Goal: Task Accomplishment & Management: Use online tool/utility

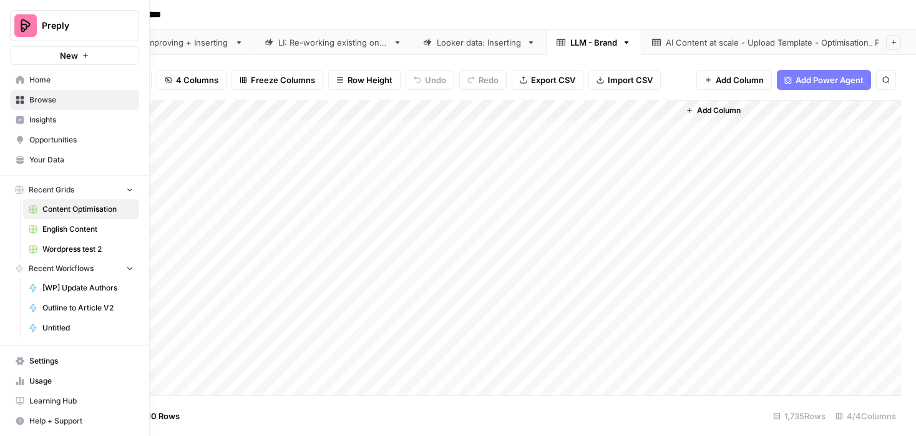
click at [15, 78] on link "Home" at bounding box center [74, 80] width 129 height 20
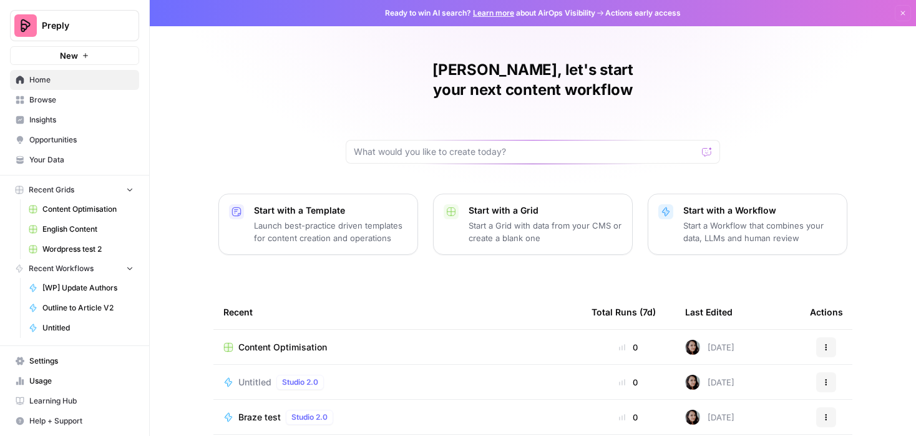
click at [36, 378] on span "Usage" at bounding box center [81, 380] width 104 height 11
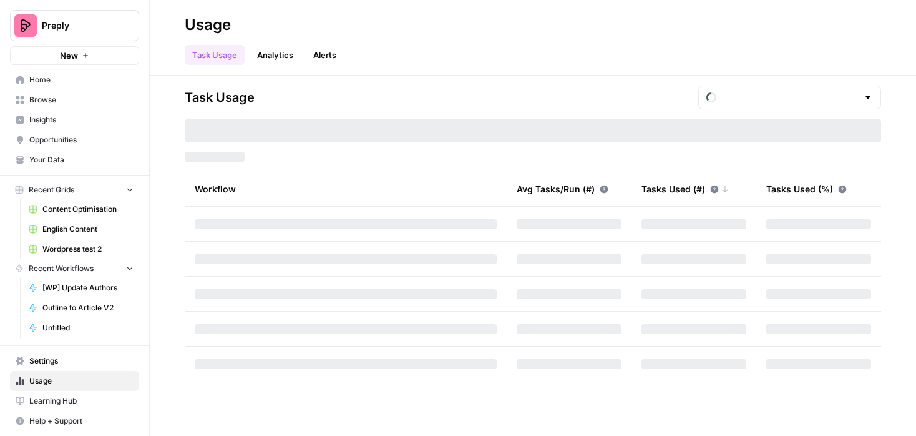
type input "October Tasks"
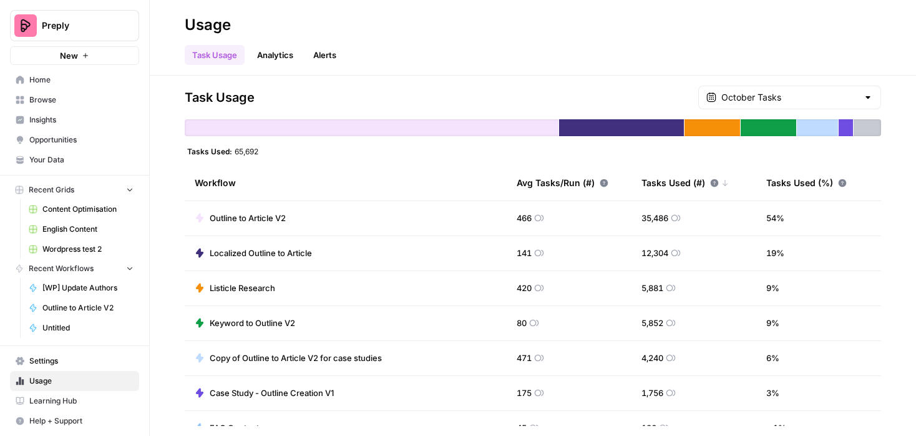
click at [65, 103] on span "Browse" at bounding box center [81, 99] width 104 height 11
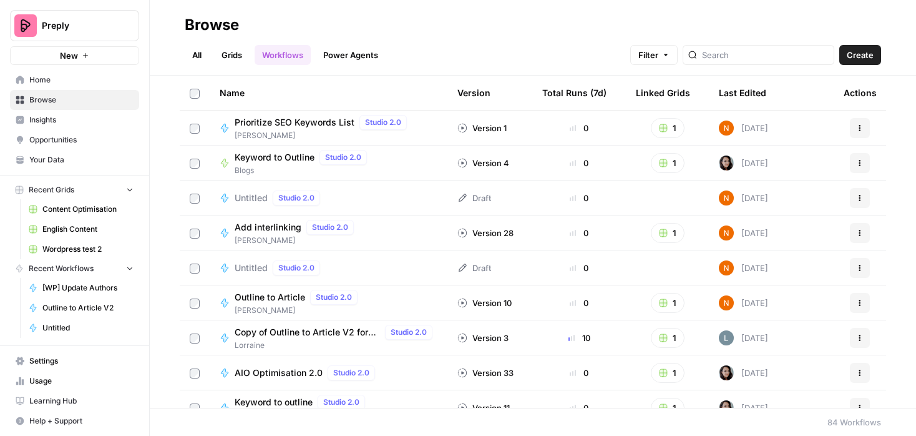
click at [226, 57] on link "Grids" at bounding box center [232, 55] width 36 height 20
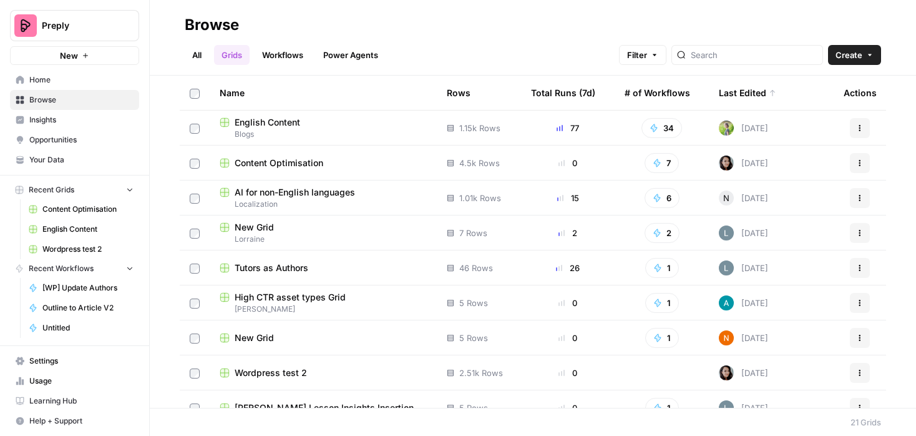
click at [283, 54] on link "Workflows" at bounding box center [283, 55] width 56 height 20
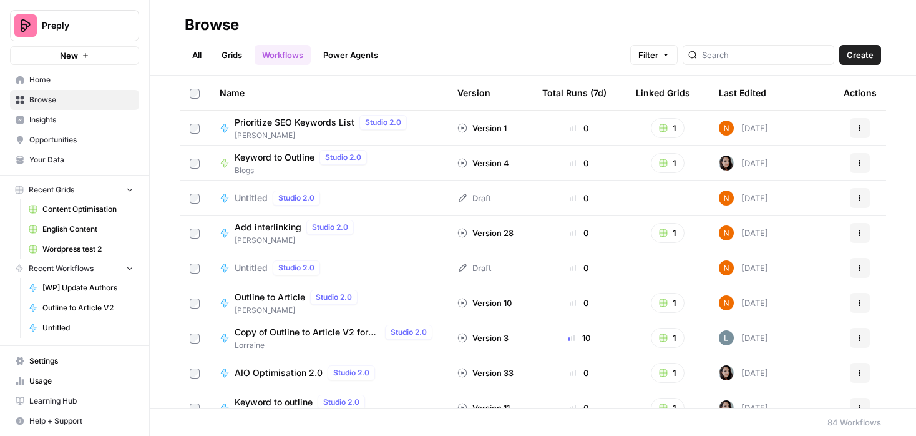
click at [861, 55] on span "Create" at bounding box center [860, 55] width 27 height 12
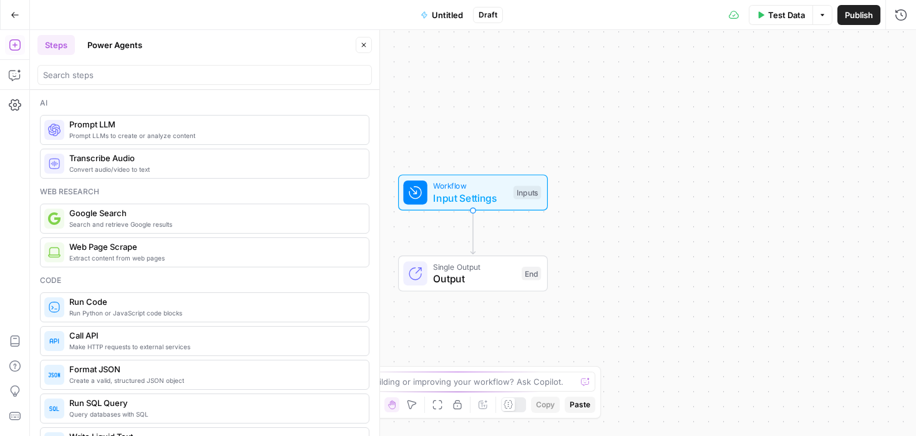
click at [363, 44] on icon "button" at bounding box center [364, 45] width 4 height 4
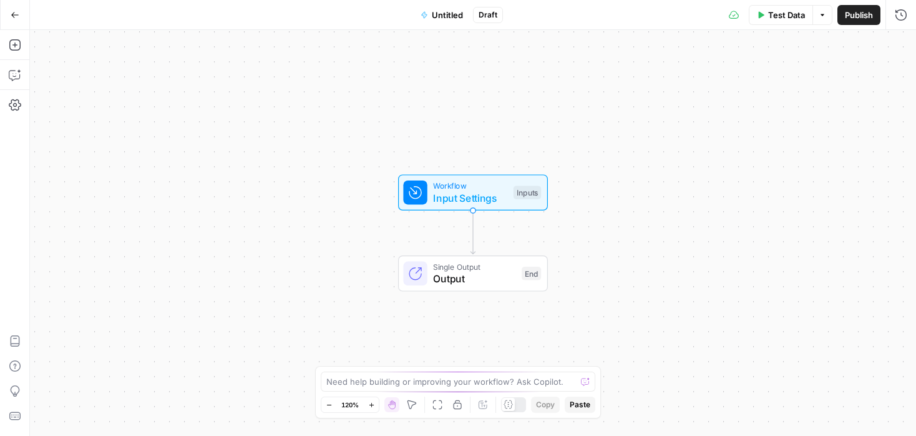
click at [18, 7] on button "Go Back" at bounding box center [15, 15] width 22 height 22
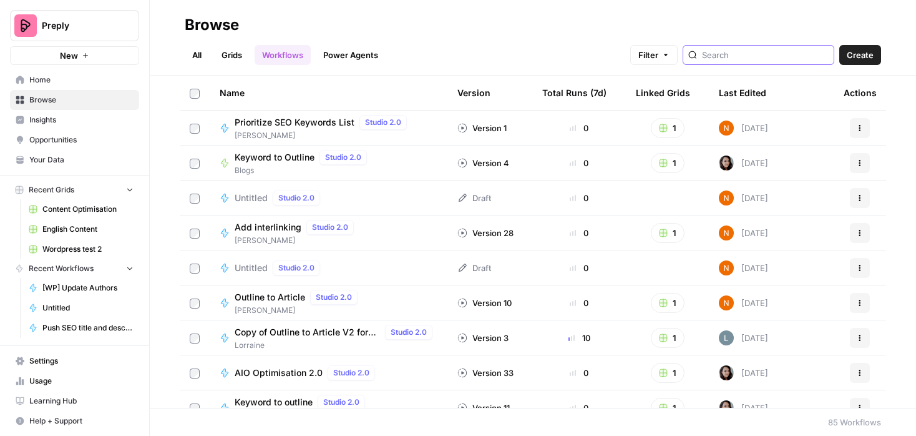
click at [786, 56] on input "search" at bounding box center [765, 55] width 127 height 12
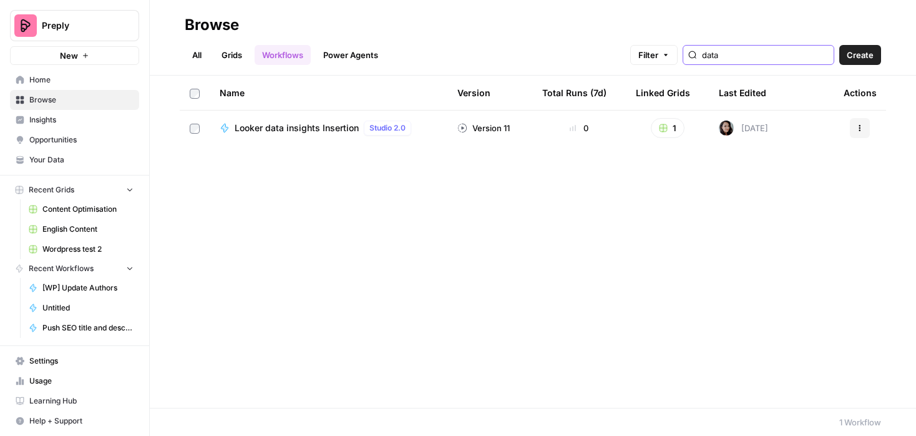
type input "data"
click at [328, 130] on span "Looker data insights Insertion" at bounding box center [297, 128] width 124 height 12
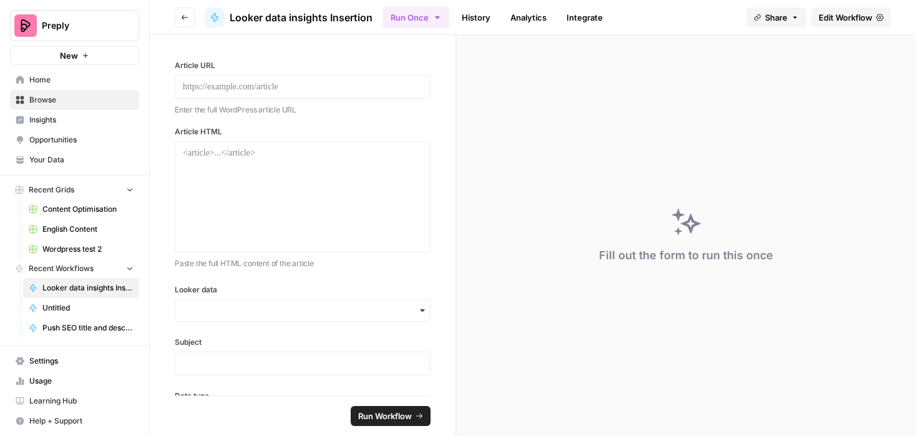
click at [861, 11] on span "Edit Workflow" at bounding box center [846, 17] width 54 height 12
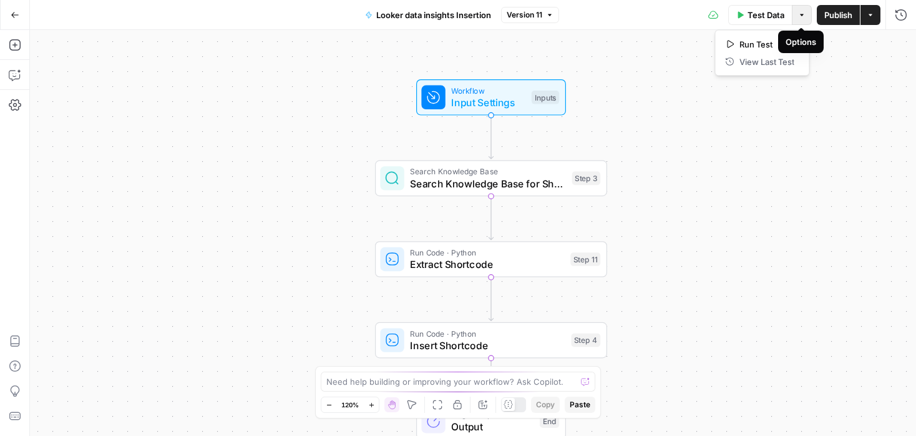
click at [801, 17] on icon "button" at bounding box center [801, 14] width 7 height 7
click at [12, 104] on icon "button" at bounding box center [15, 105] width 12 height 12
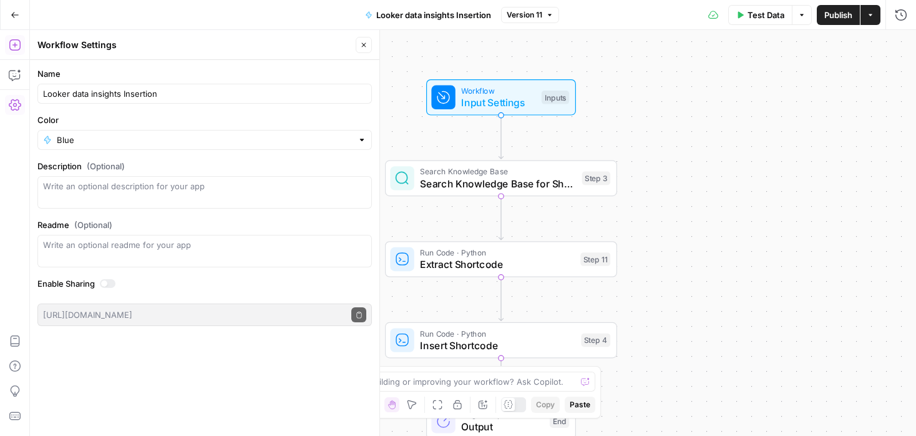
click at [16, 6] on button "Go Back" at bounding box center [15, 15] width 22 height 22
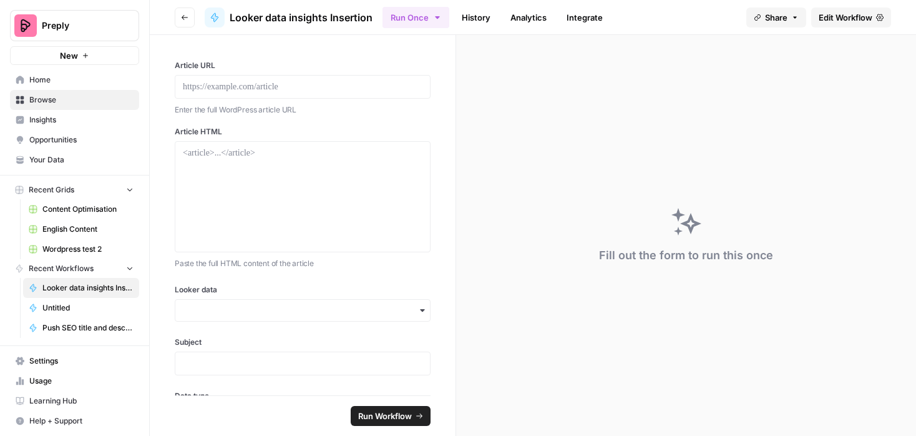
click at [185, 17] on icon "button" at bounding box center [185, 17] width 6 height 5
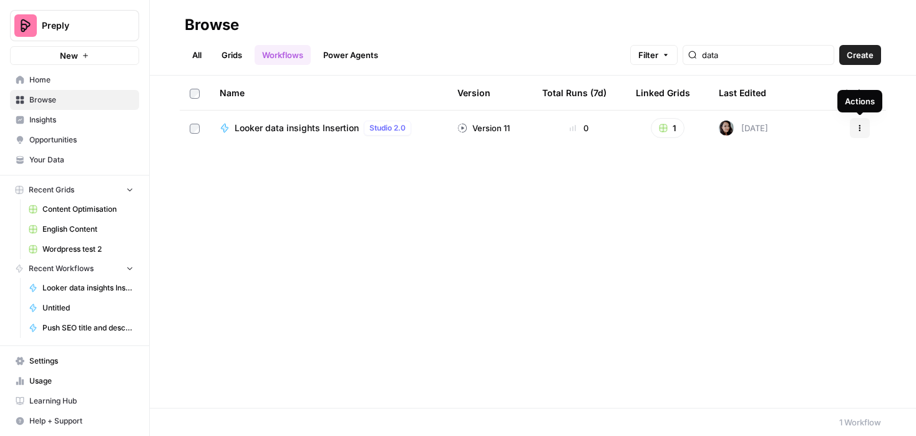
click at [864, 128] on button "Actions" at bounding box center [860, 128] width 20 height 20
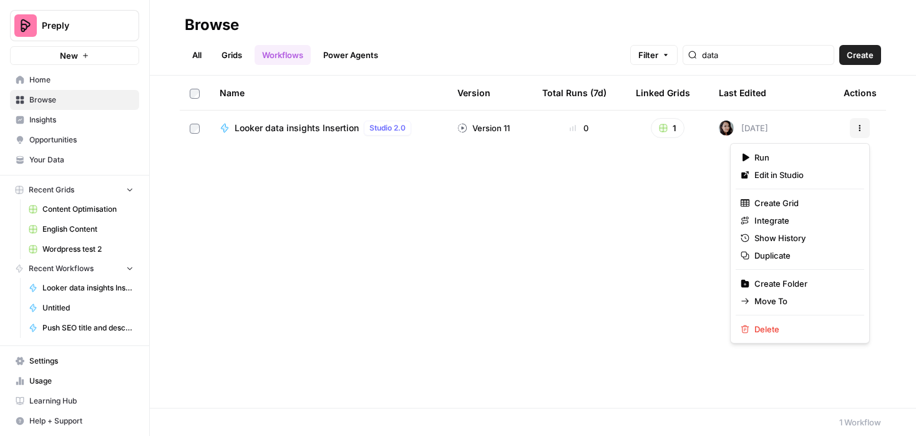
click at [859, 56] on span "Create" at bounding box center [860, 55] width 27 height 12
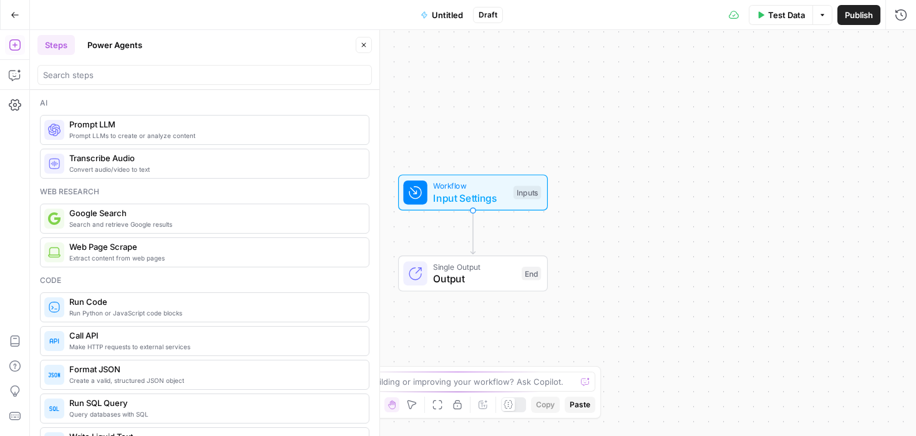
click at [443, 14] on span "Untitled" at bounding box center [447, 15] width 31 height 12
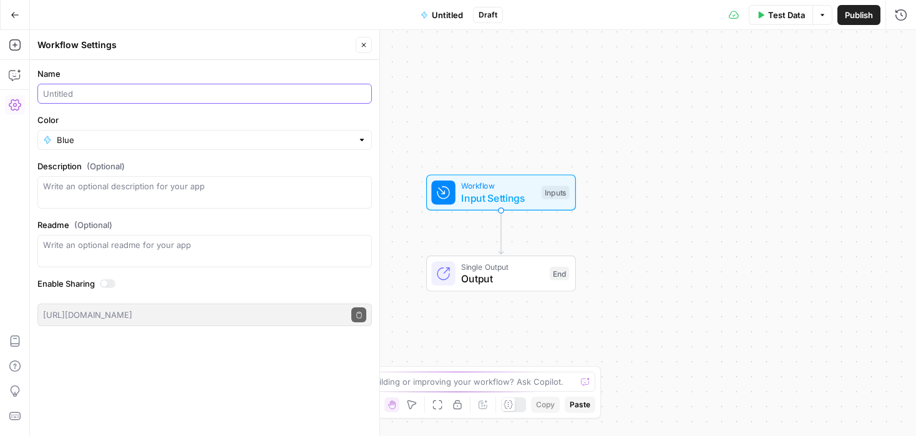
click at [119, 94] on input "Name" at bounding box center [204, 93] width 323 height 12
type input "LLM: Preply Brand"
click at [583, 85] on div "Workflow Input Settings Inputs Single Output Output End" at bounding box center [473, 233] width 886 height 406
click at [855, 22] on button "Publish" at bounding box center [859, 15] width 43 height 20
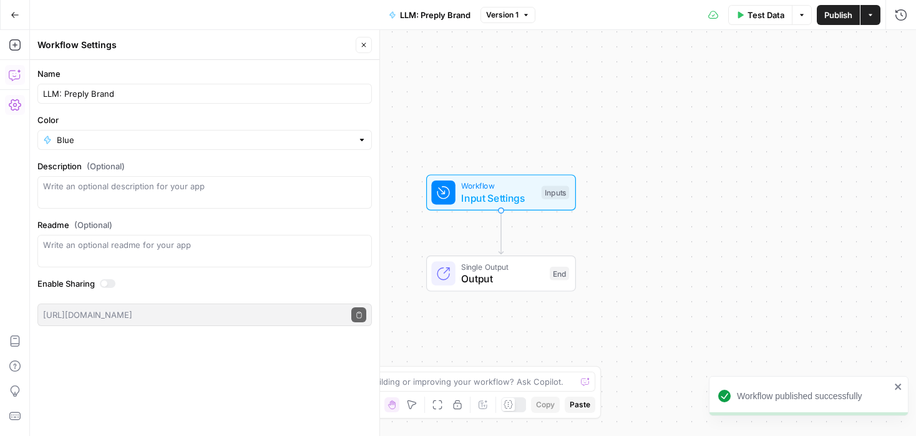
click at [7, 76] on button "Copilot" at bounding box center [15, 75] width 20 height 20
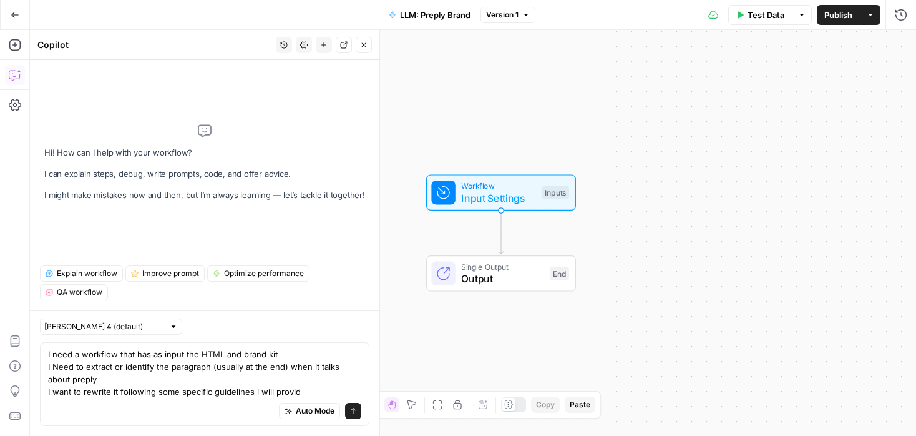
type textarea "I need a workflow that has as input the HTML and brand kit I Need to extract or…"
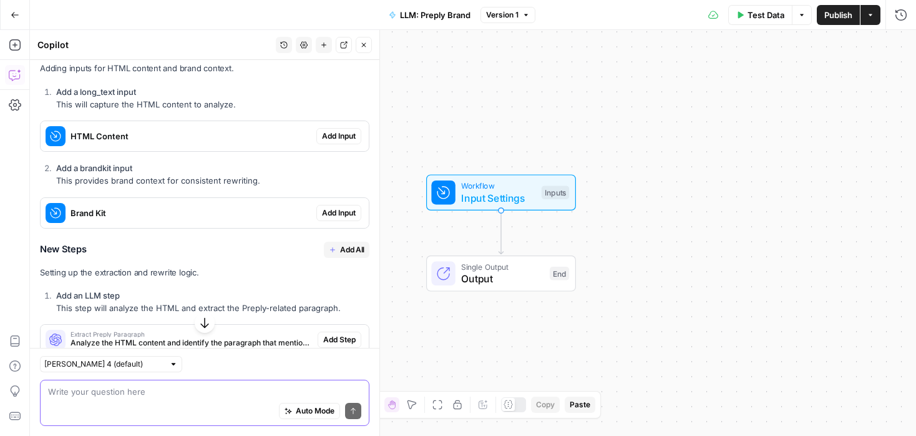
scroll to position [318, 0]
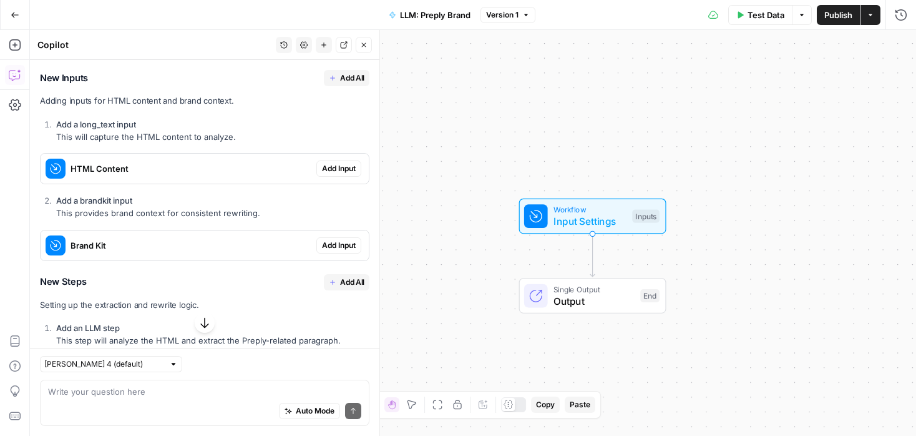
click at [345, 163] on span "Add Input" at bounding box center [339, 168] width 34 height 11
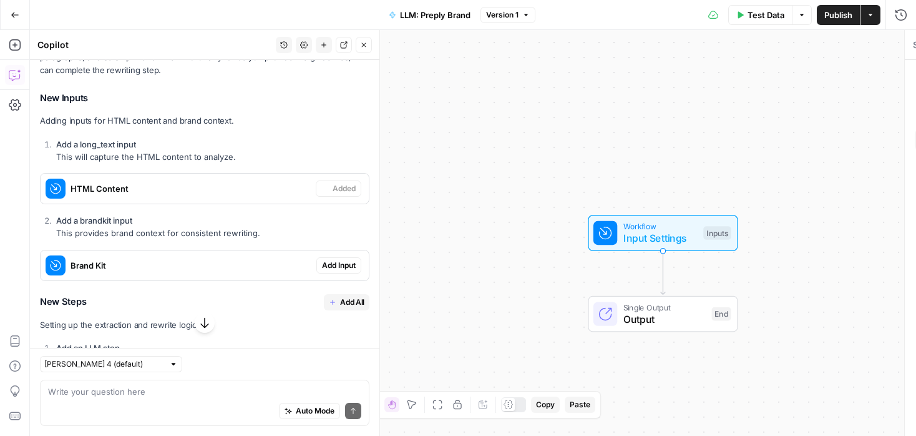
scroll to position [338, 0]
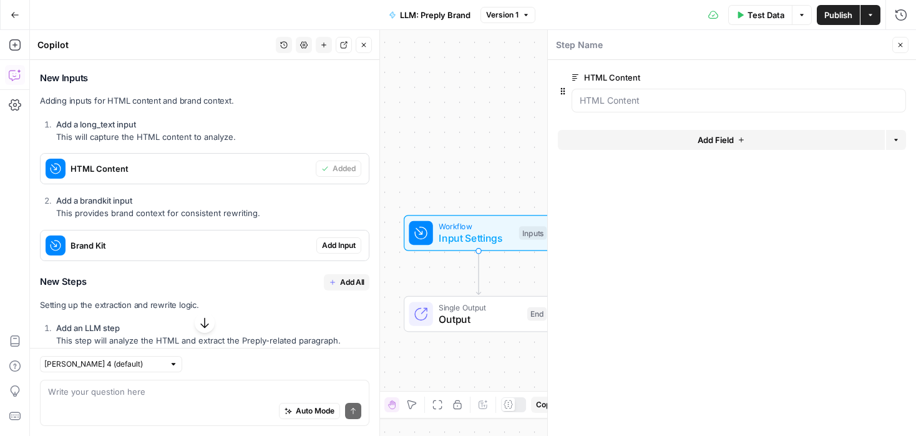
click at [342, 240] on span "Add Input" at bounding box center [339, 245] width 34 height 11
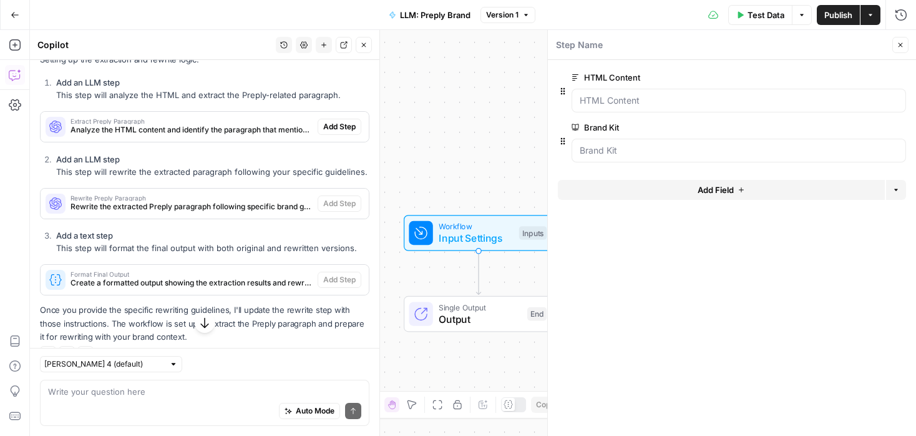
scroll to position [484, 0]
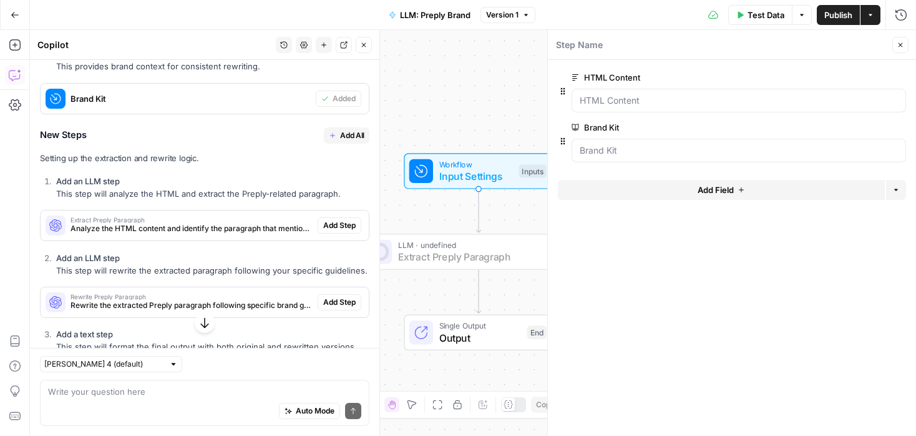
click at [340, 220] on span "Add Step" at bounding box center [339, 225] width 32 height 11
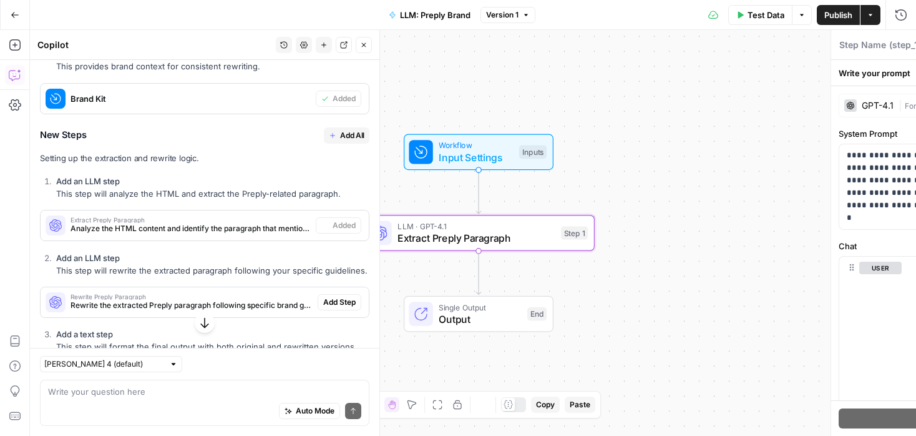
type textarea "Extract Preply Paragraph"
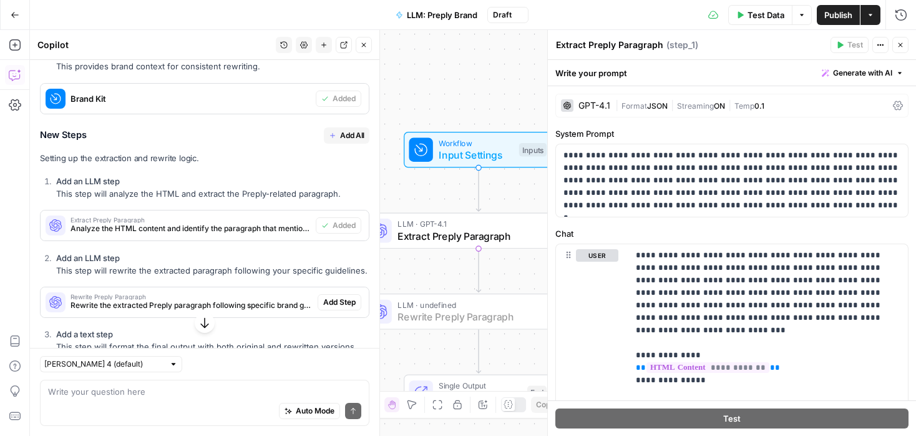
click at [343, 295] on button "Add Step" at bounding box center [340, 302] width 44 height 16
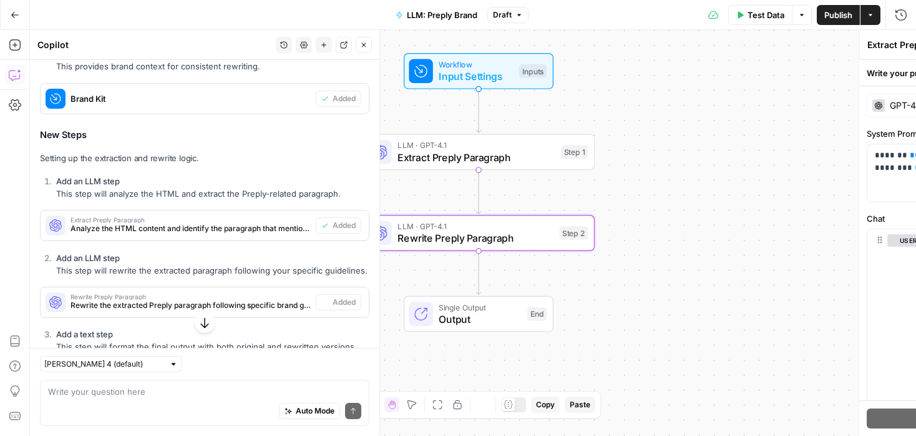
type textarea "Rewrite Preply Paragraph"
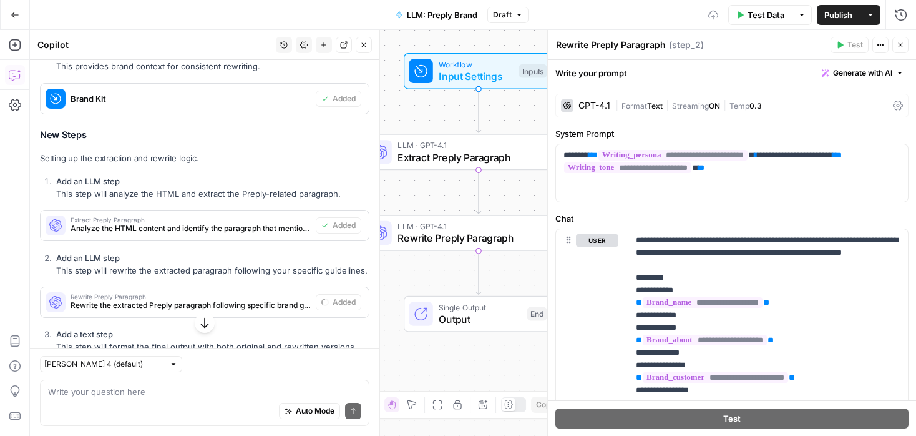
scroll to position [589, 0]
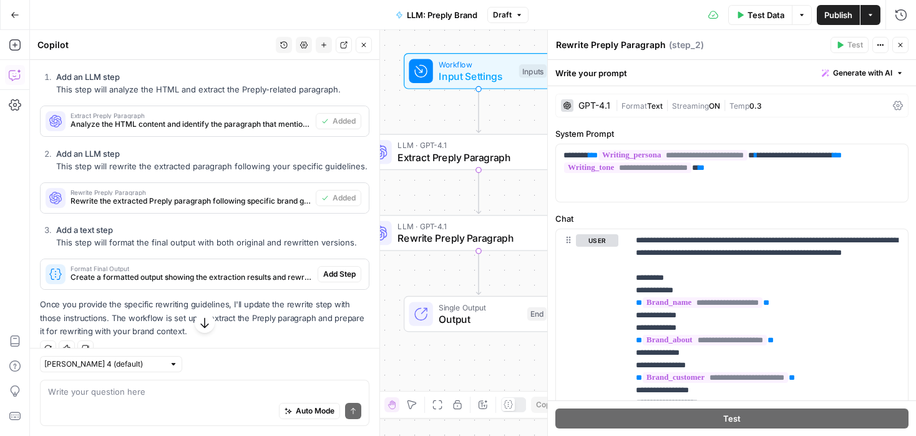
click at [338, 268] on span "Add Step" at bounding box center [339, 273] width 32 height 11
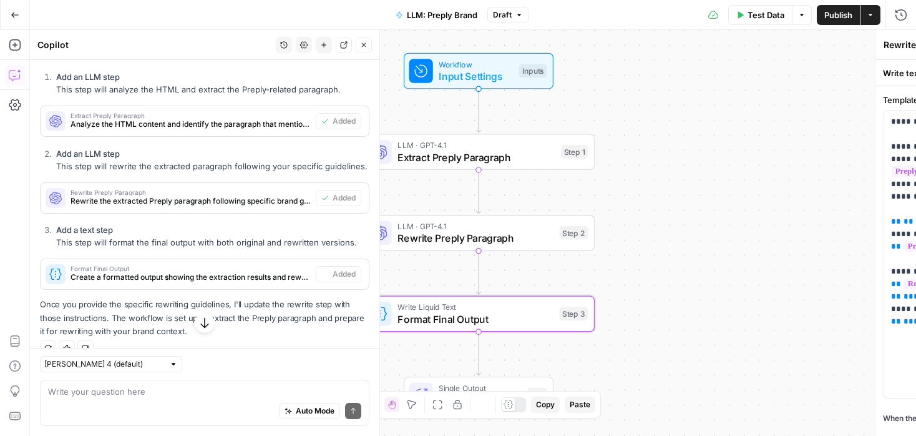
type textarea "Format Final Output"
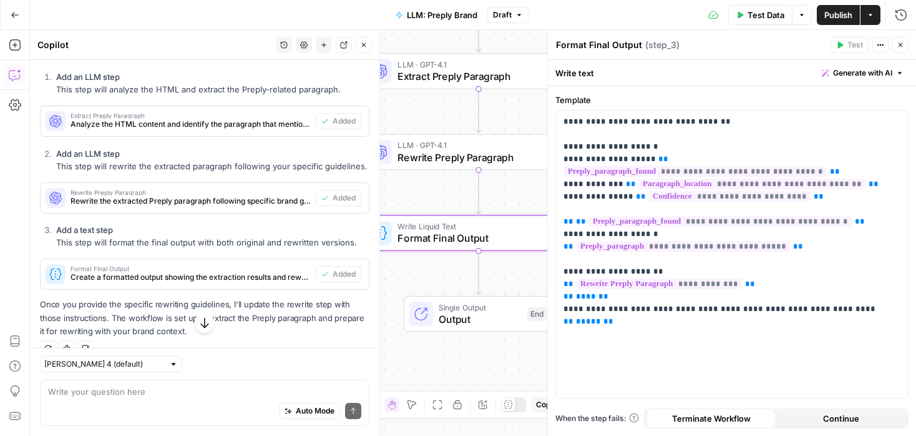
scroll to position [595, 0]
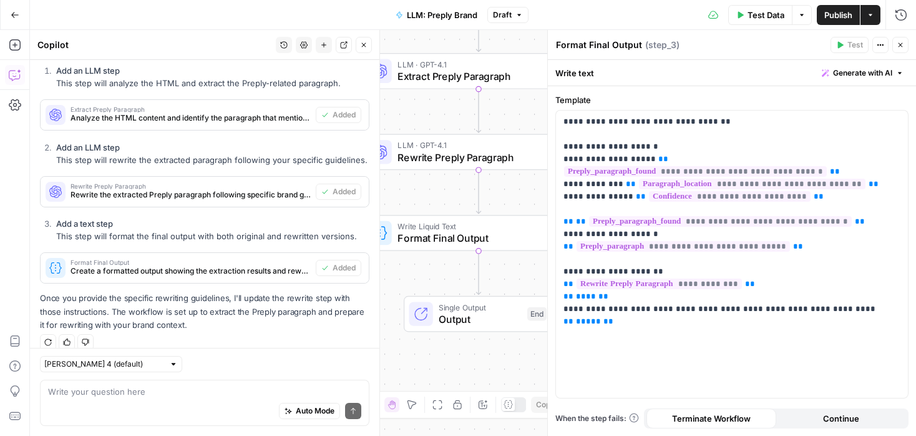
click at [363, 44] on icon "button" at bounding box center [363, 44] width 7 height 7
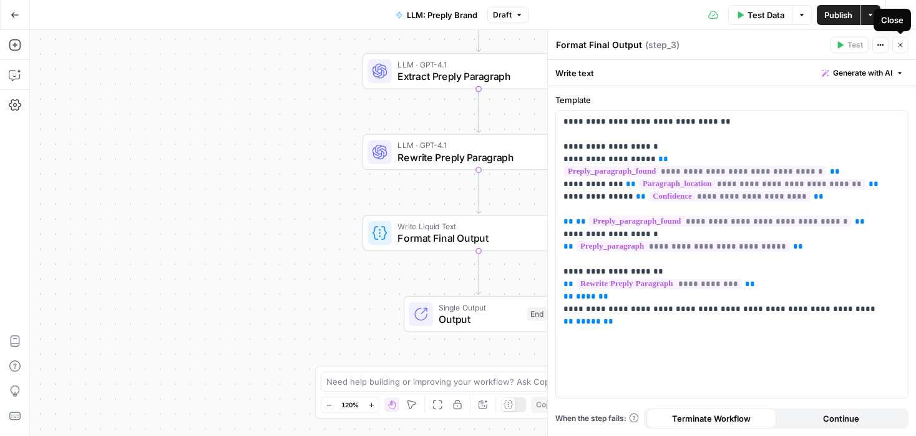
click at [903, 46] on icon "button" at bounding box center [900, 44] width 7 height 7
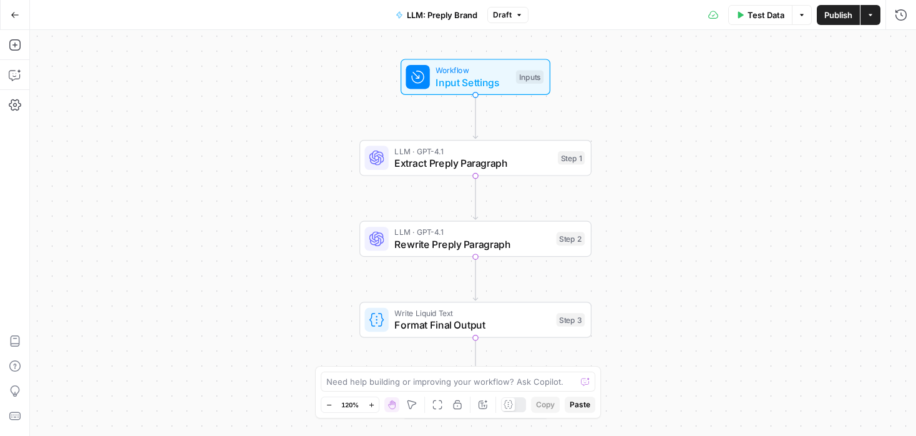
click at [742, 12] on icon "button" at bounding box center [740, 14] width 7 height 7
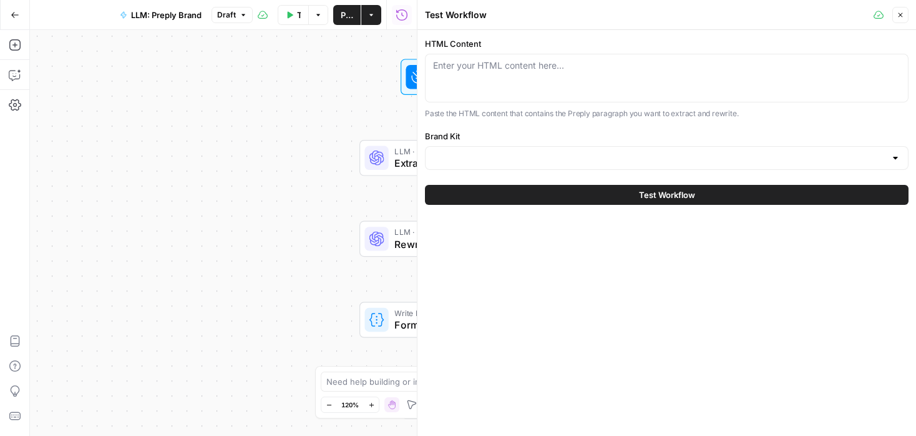
click at [509, 86] on div "Enter your HTML content here..." at bounding box center [667, 78] width 484 height 49
paste textarea ""<p>Learning the months in Croatian opens up a charming window into Croatian cu…"
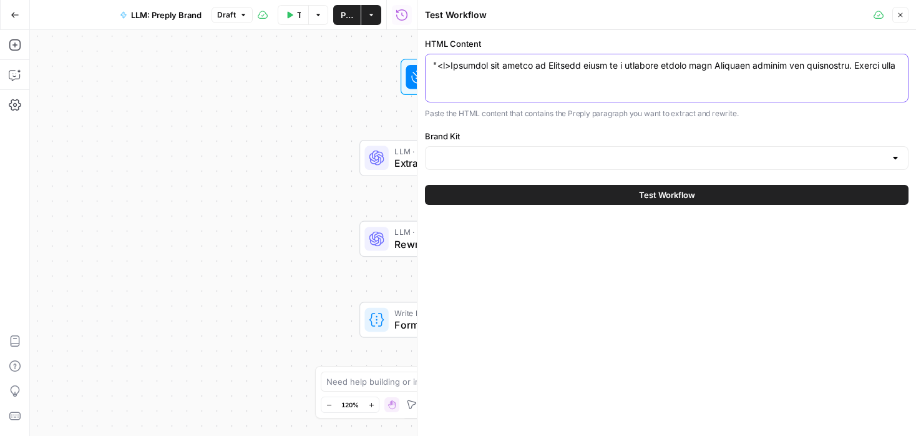
scroll to position [1679, 0]
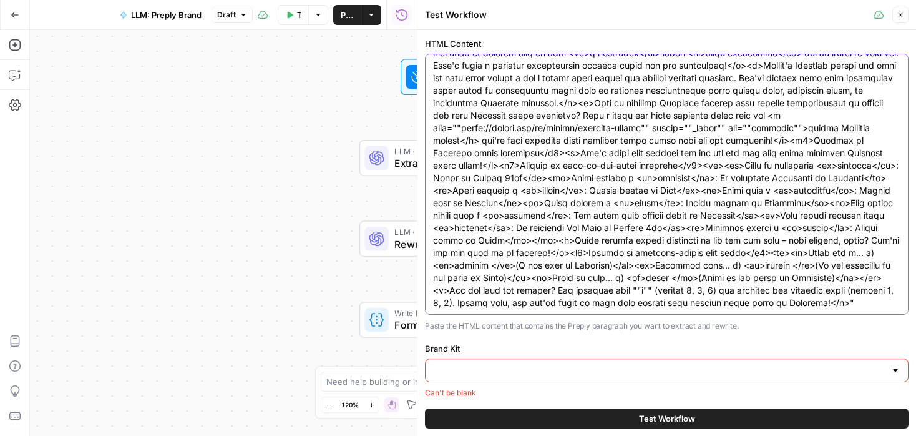
type textarea ""<p>Learning the months in Croatian opens up a charming window into Croatian cu…"
click at [507, 372] on input "Brand Kit" at bounding box center [659, 370] width 453 height 12
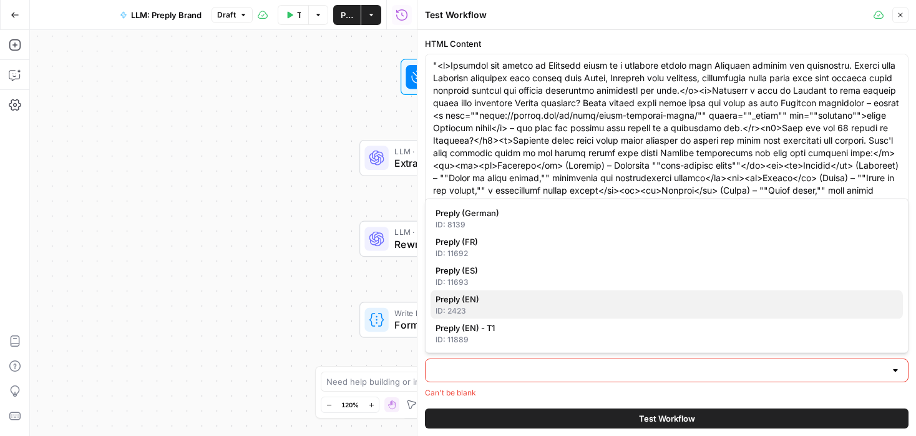
click at [493, 300] on span "Preply (EN)" at bounding box center [665, 299] width 458 height 12
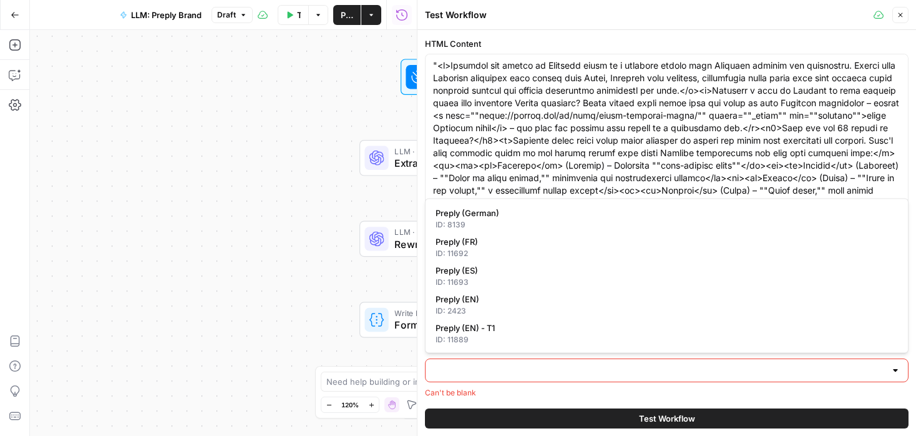
type input "Preply (EN)"
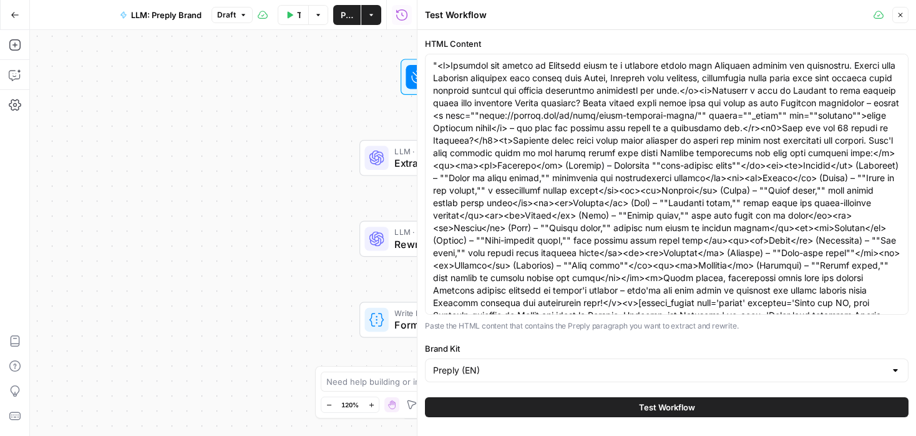
click at [541, 402] on button "Test Workflow" at bounding box center [667, 407] width 484 height 20
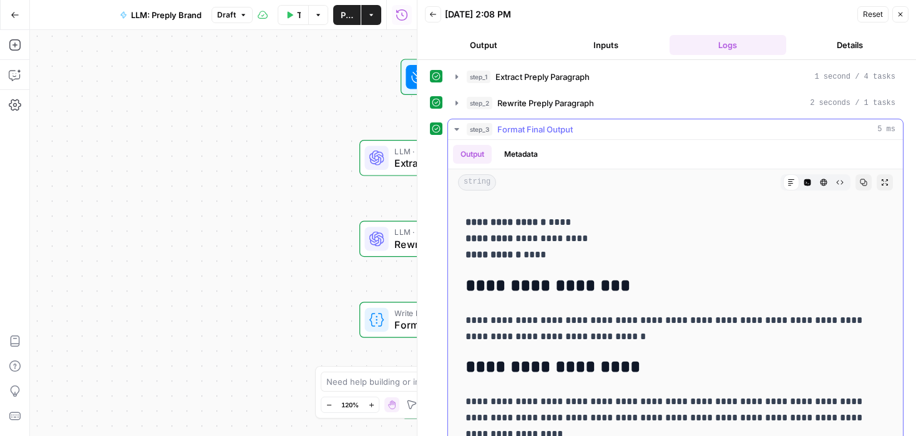
scroll to position [23, 0]
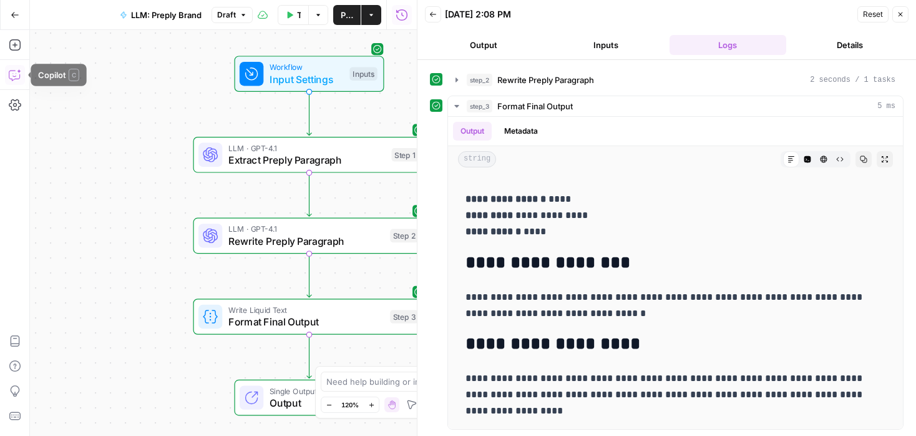
click at [12, 74] on icon "button" at bounding box center [15, 75] width 12 height 12
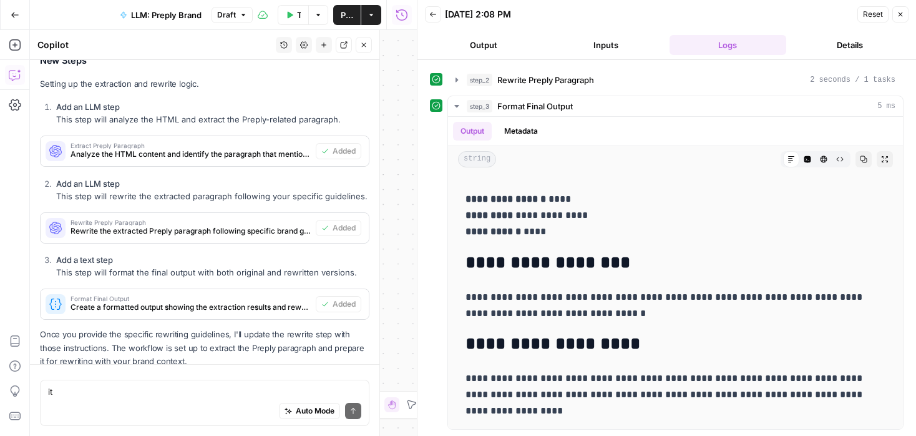
scroll to position [595, 0]
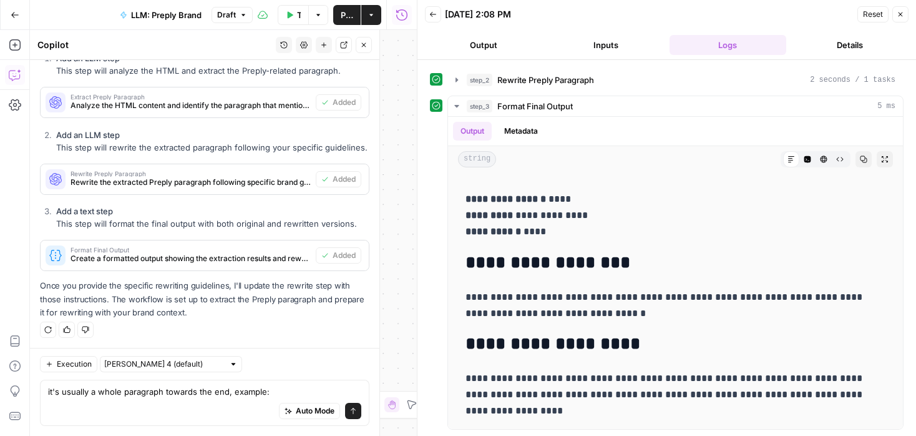
type textarea "it's usually a whole paragraph towards the end, example: Ready to master Croati…"
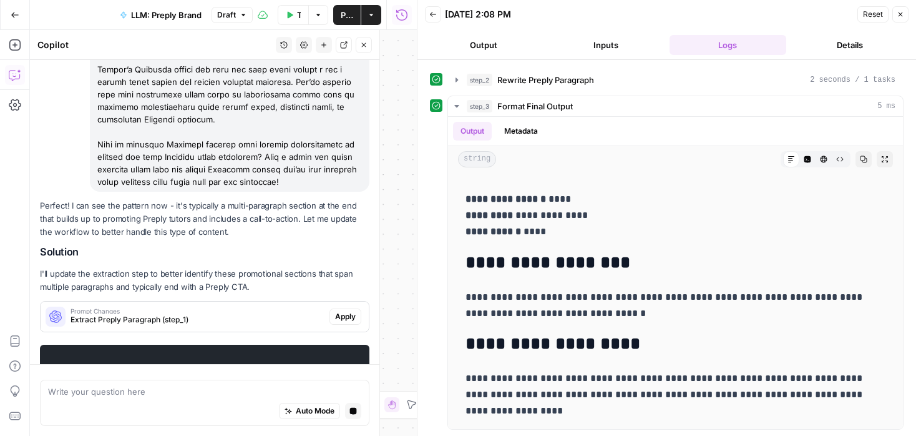
scroll to position [1046, 0]
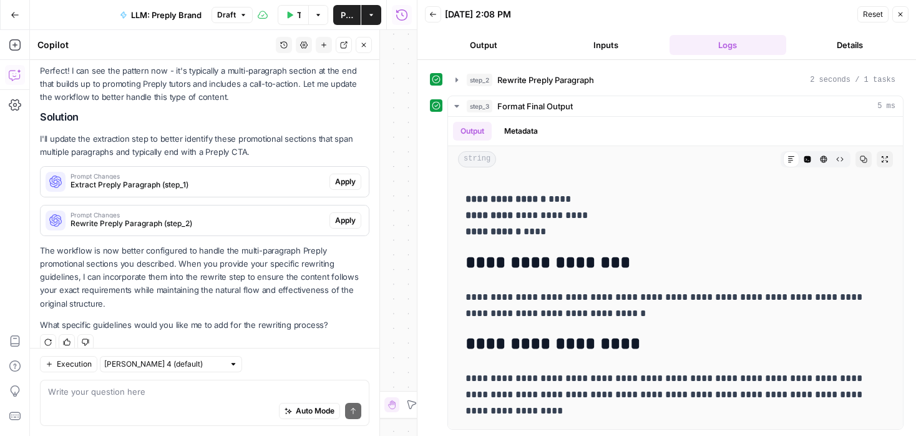
click at [350, 215] on span "Apply" at bounding box center [345, 220] width 21 height 11
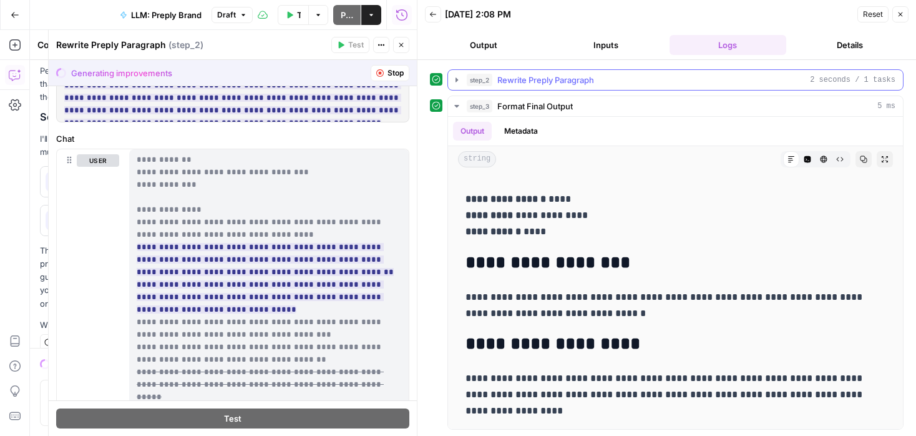
scroll to position [225, 0]
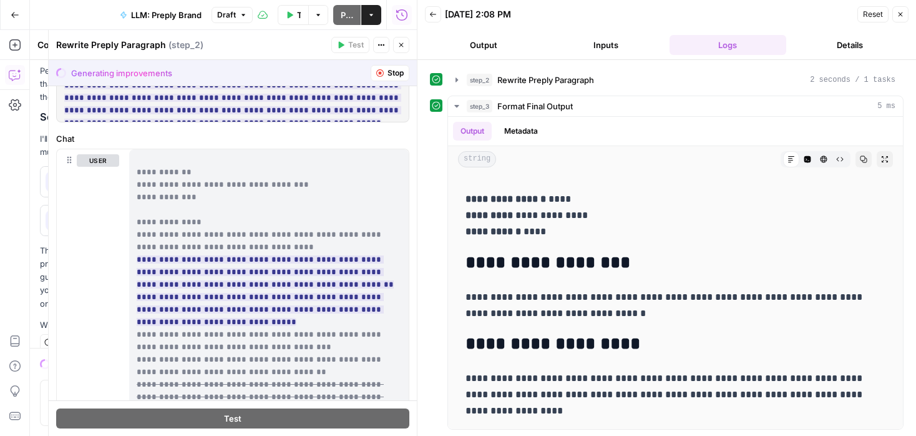
click at [898, 18] on button "Close" at bounding box center [901, 14] width 16 height 16
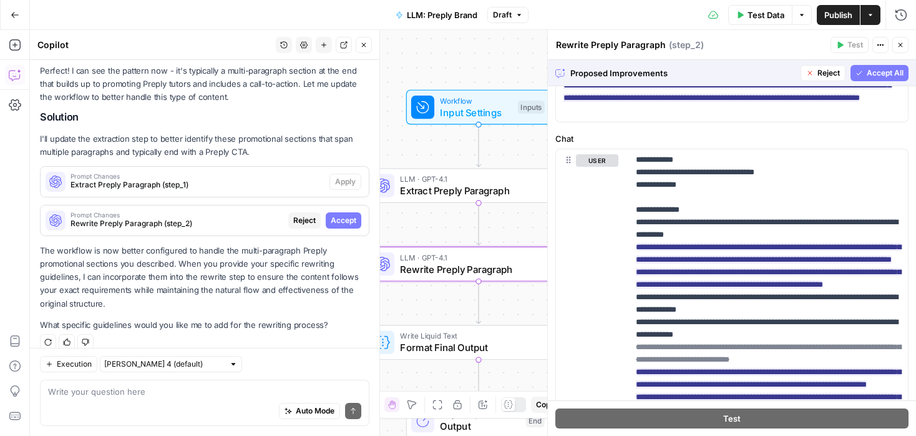
click at [331, 215] on span "Accept" at bounding box center [344, 220] width 26 height 11
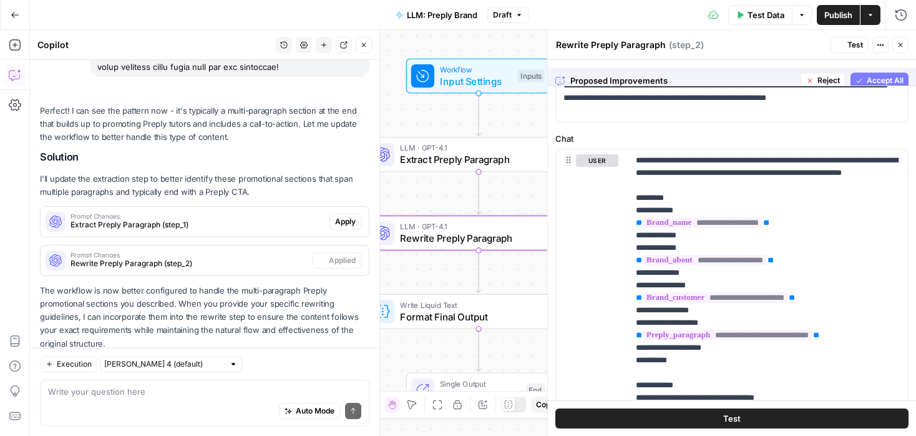
scroll to position [0, 0]
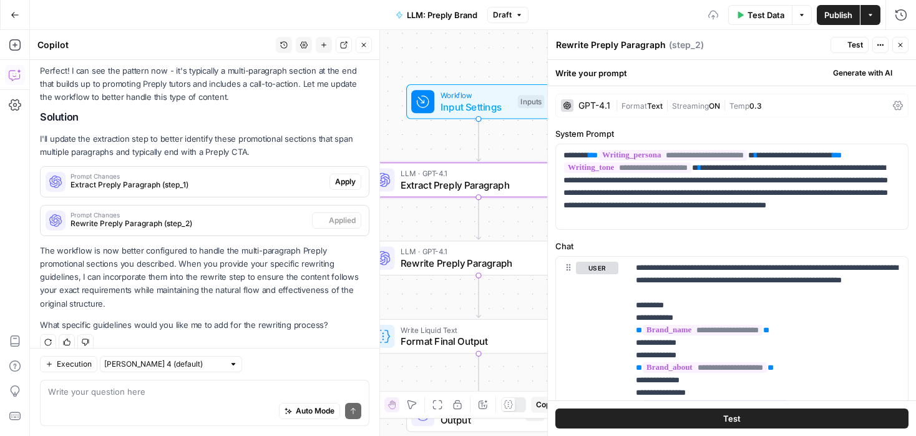
click at [348, 176] on span "Apply" at bounding box center [345, 181] width 21 height 11
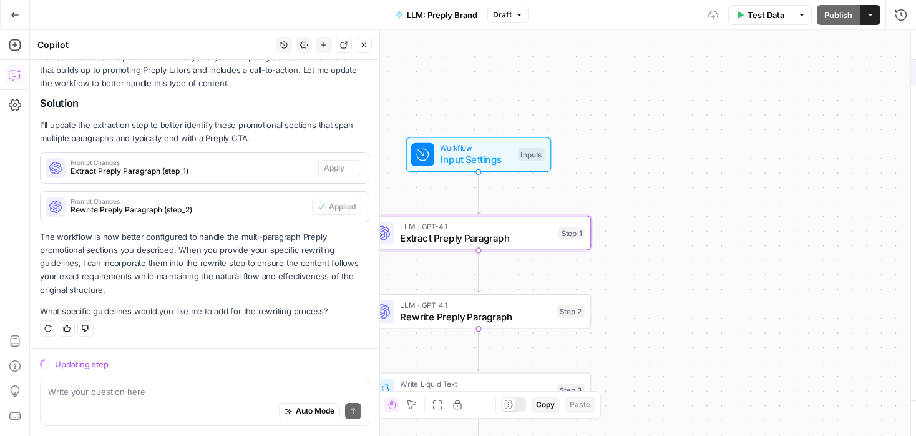
scroll to position [1152, 0]
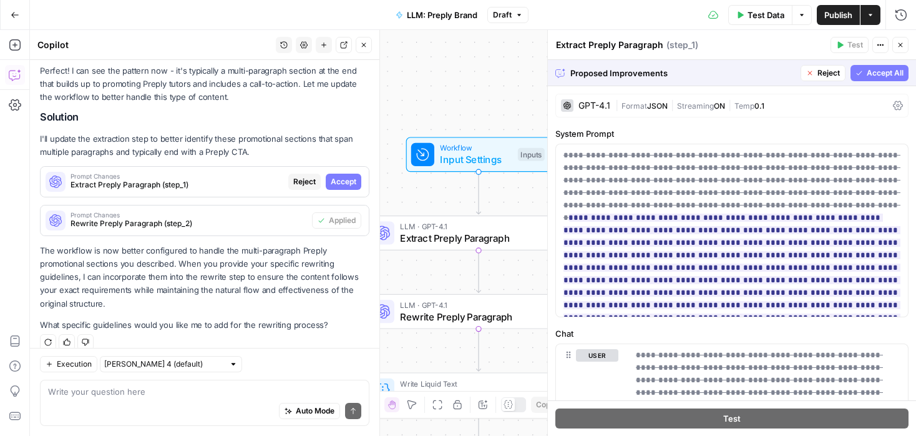
click at [863, 66] on button "Accept All" at bounding box center [880, 73] width 58 height 16
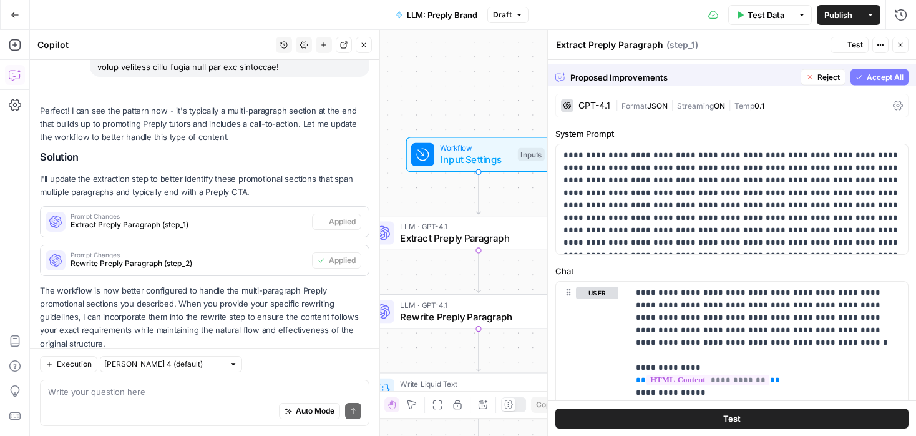
scroll to position [1192, 0]
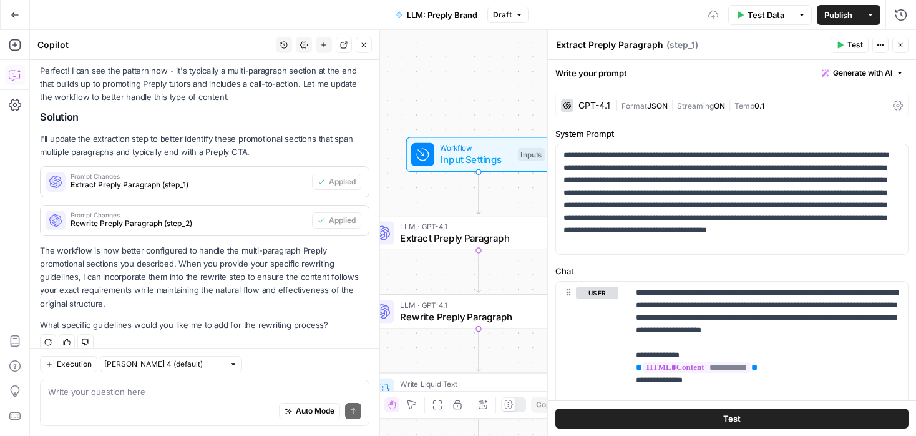
click at [766, 15] on span "Test Data" at bounding box center [766, 15] width 37 height 12
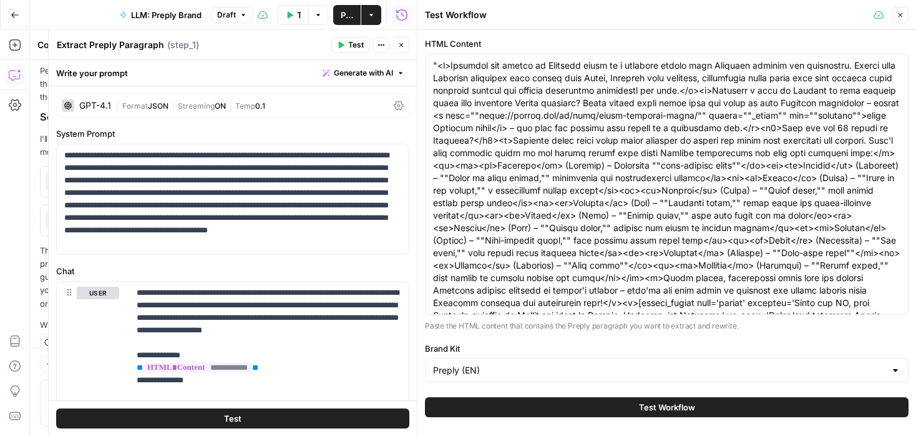
click at [618, 408] on button "Test Workflow" at bounding box center [667, 407] width 484 height 20
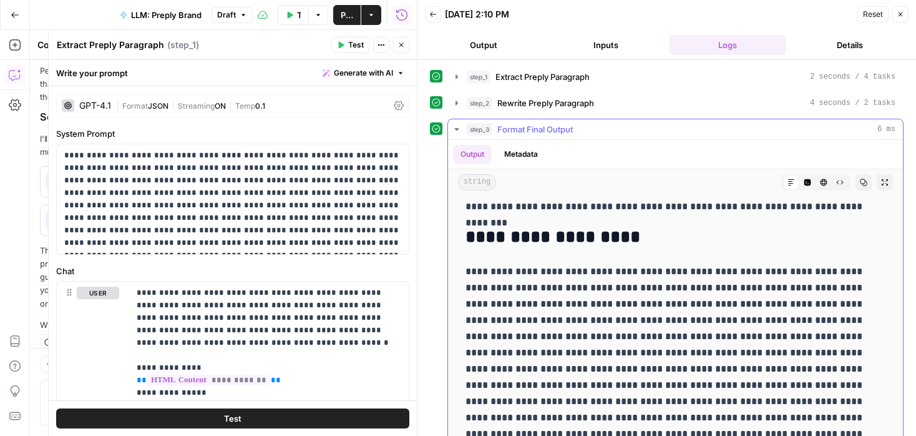
scroll to position [23, 0]
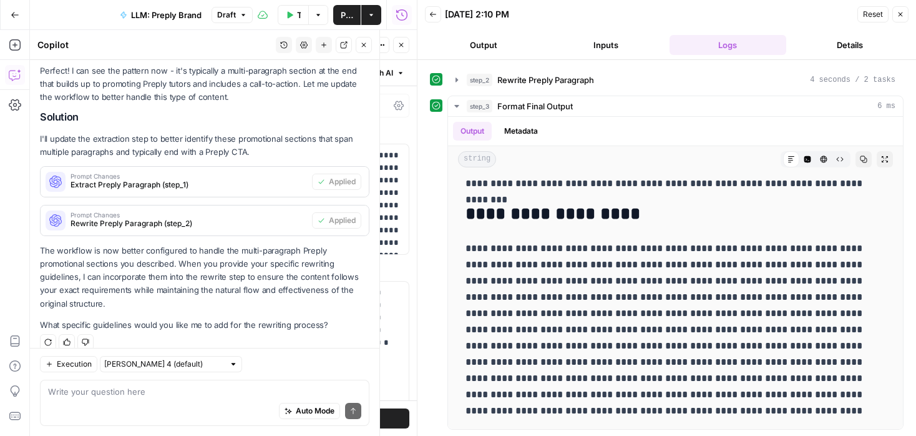
click at [16, 75] on icon "button" at bounding box center [15, 75] width 12 height 12
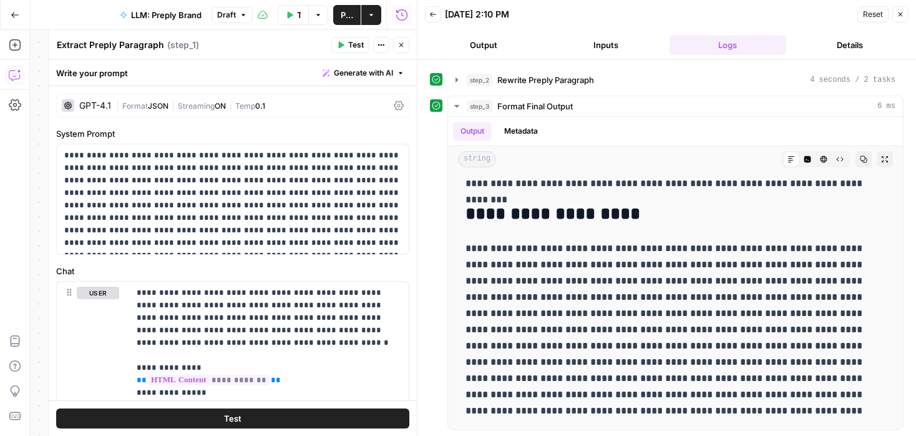
click at [10, 72] on icon "button" at bounding box center [15, 75] width 12 height 12
click at [398, 51] on button "Close" at bounding box center [401, 45] width 16 height 16
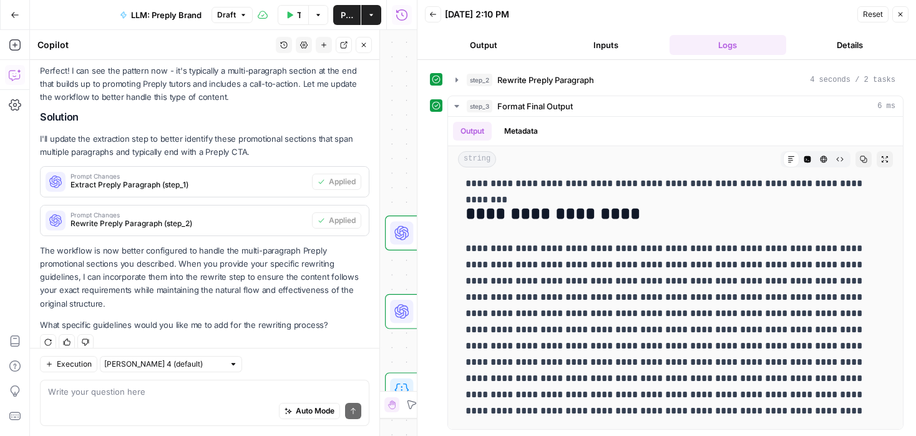
click at [179, 403] on div "Auto Mode Send" at bounding box center [204, 411] width 313 height 27
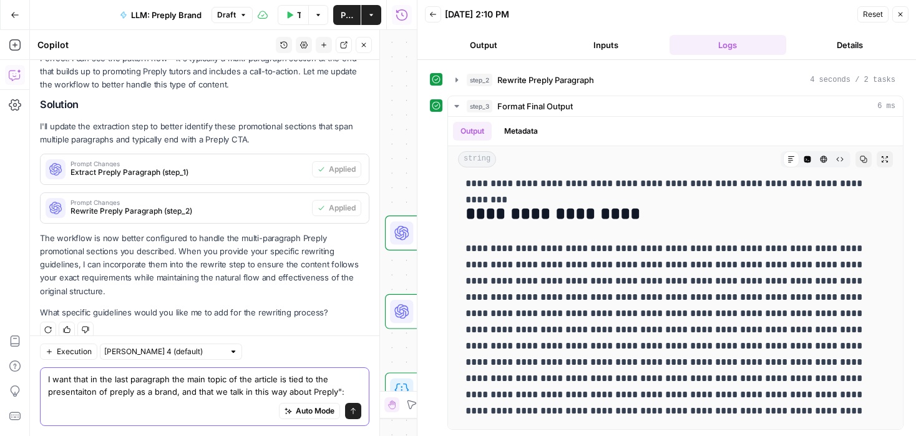
paste textarea "Preply is a global online learning platform and app that connects learners with…"
type textarea "I want that in the last paragraph the main topic of the article is tied to the …"
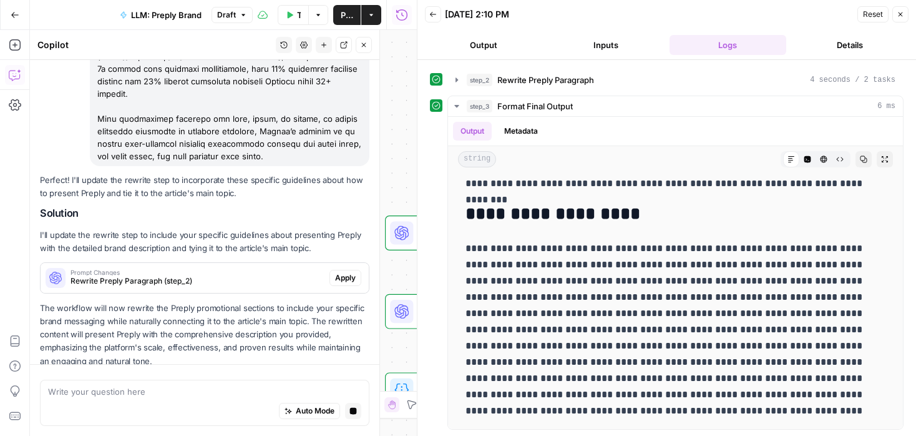
scroll to position [1695, 0]
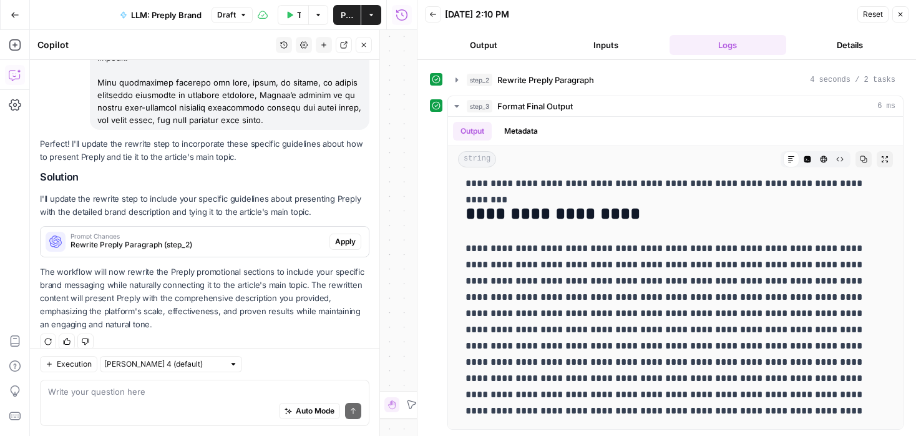
click at [291, 239] on span "Rewrite Preply Paragraph (step_2)" at bounding box center [198, 244] width 254 height 11
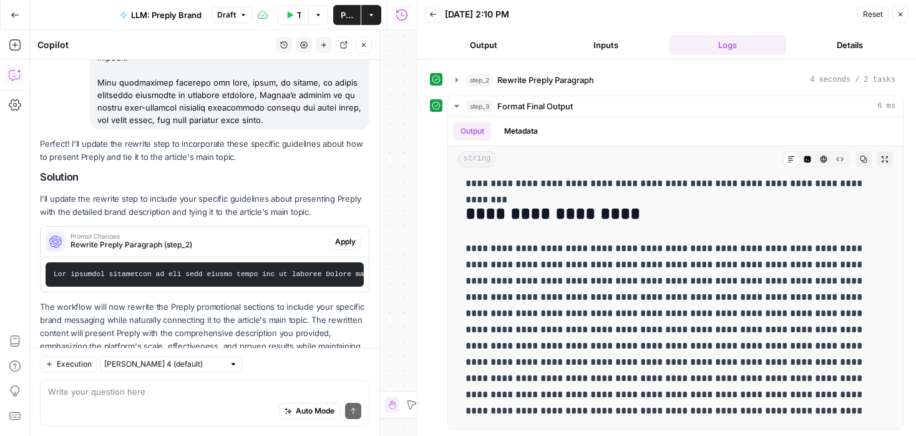
click at [360, 233] on button "Apply" at bounding box center [346, 241] width 32 height 16
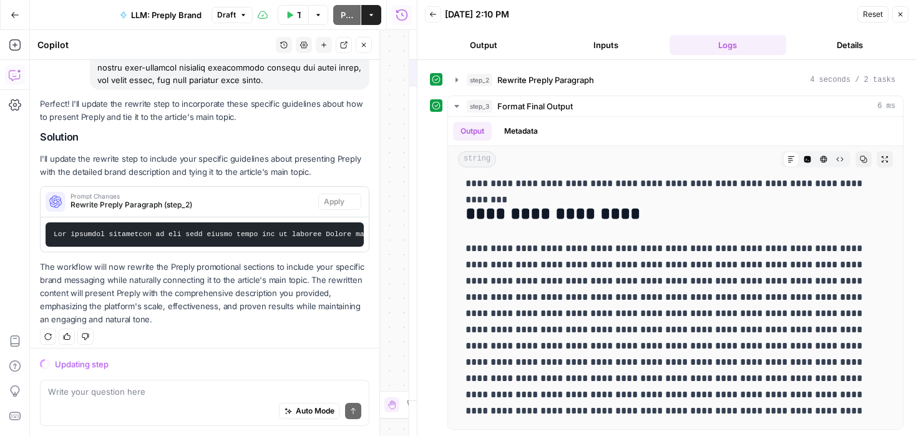
scroll to position [1690, 0]
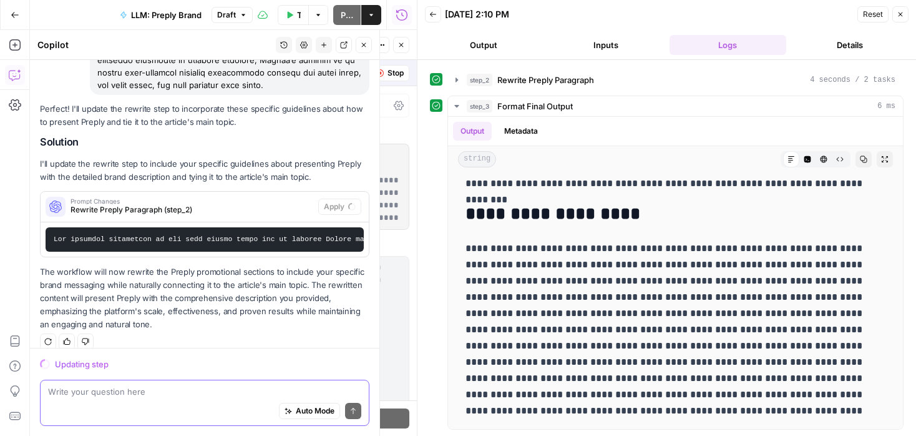
click at [199, 391] on textarea at bounding box center [204, 391] width 313 height 12
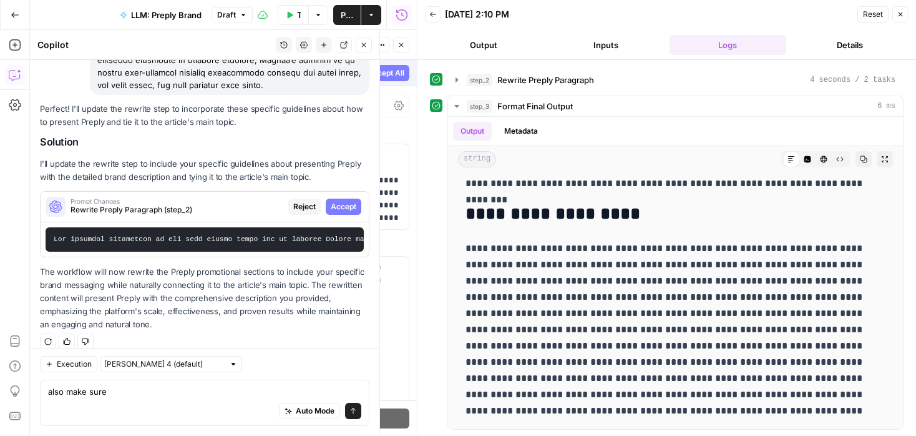
click at [350, 201] on span "Accept" at bounding box center [344, 206] width 26 height 11
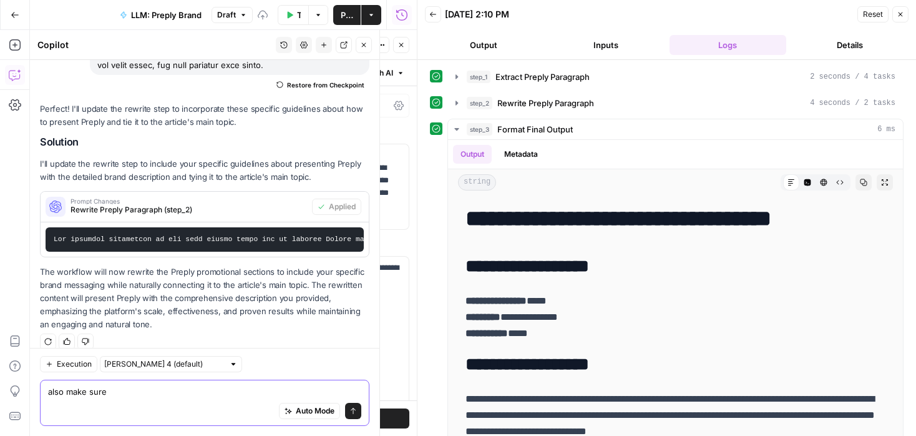
click at [177, 394] on textarea "also make sure" at bounding box center [204, 391] width 313 height 12
click at [248, 391] on textarea "also make sure th efollowing rules are met:" at bounding box center [204, 391] width 313 height 12
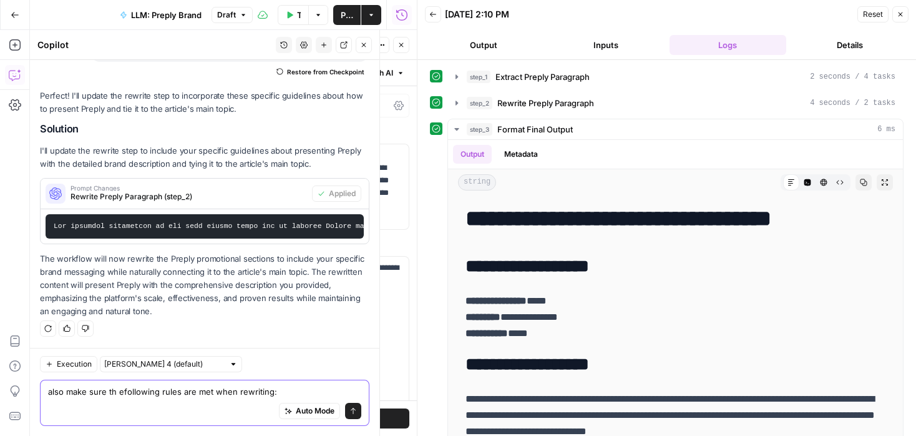
paste textarea "{{ brand_kit.language_translation_formatting }}"
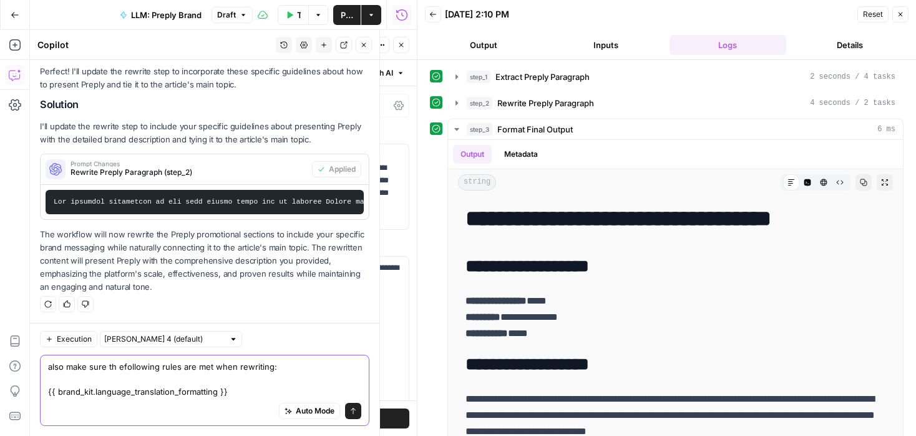
scroll to position [1800, 0]
paste textarea "{{ brand_kit.lists_structure }}"
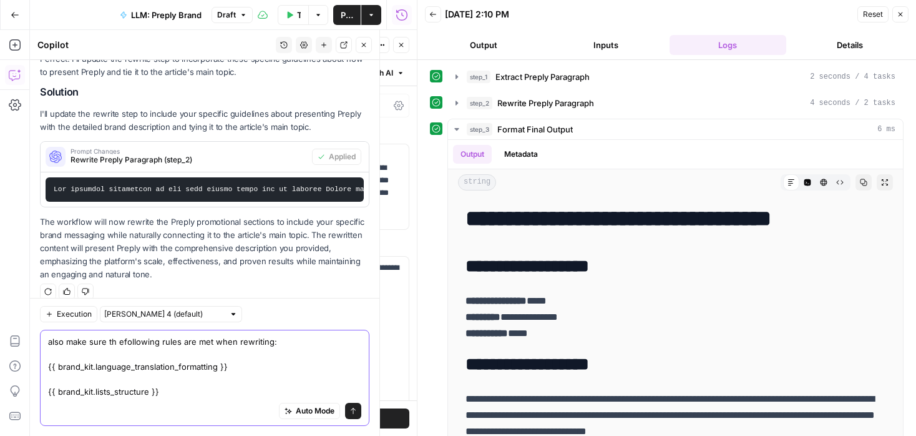
scroll to position [1813, 0]
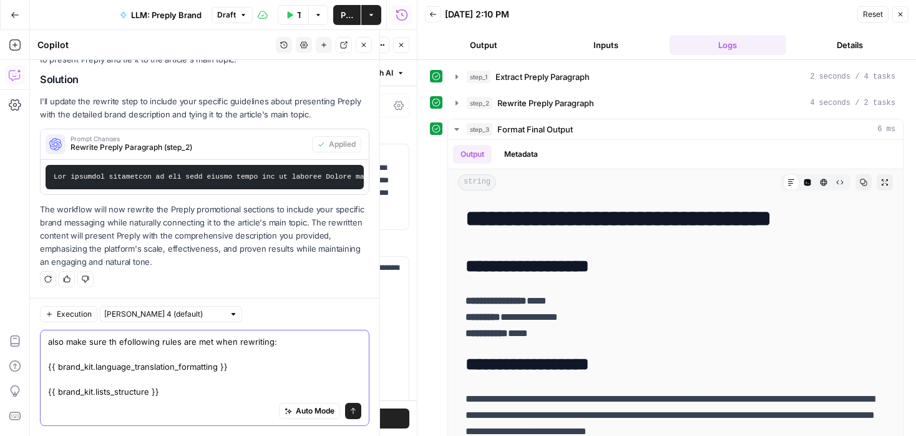
paste textarea "{{ brand_kit.headings_paragraphs }}"
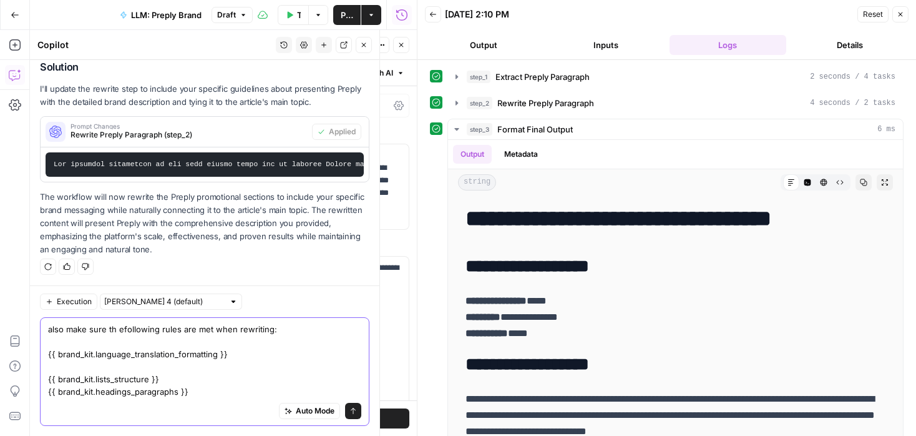
paste textarea "{{ brand_kit.grammar_punctuation_style_marks }}"
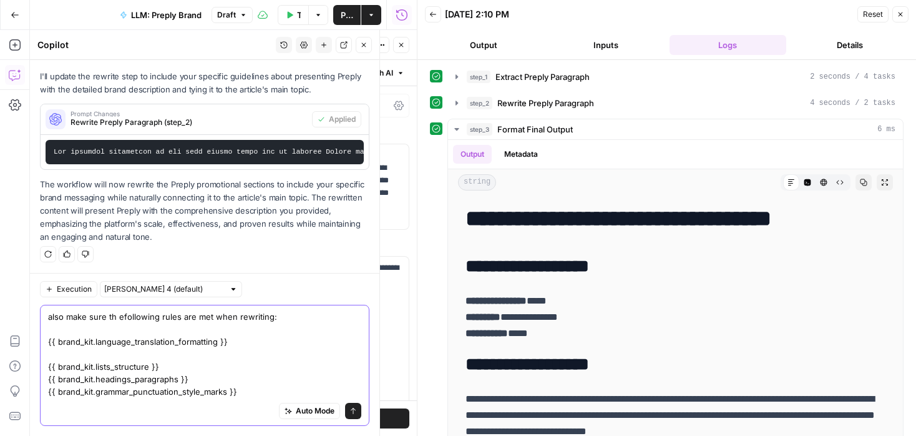
paste textarea "{{ brand_kit.tone_voice }}"
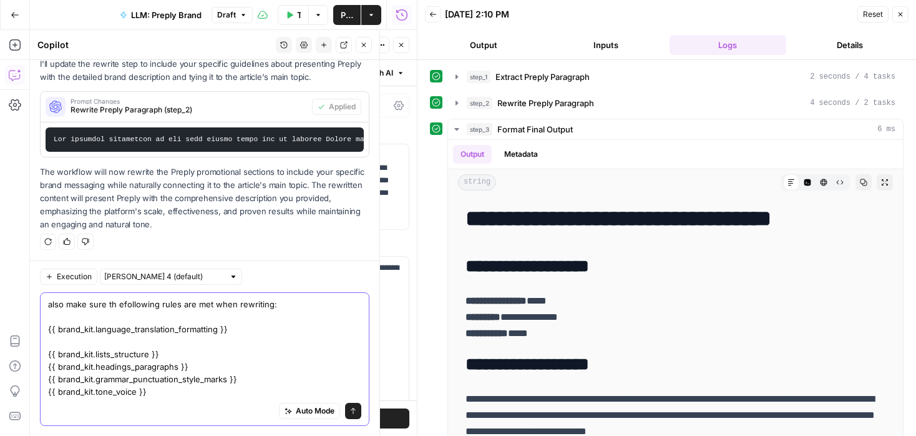
type textarea "also make sure th efollowing rules are met when rewriting: {{ brand_kit.languag…"
click at [353, 409] on icon "submit" at bounding box center [353, 411] width 5 height 6
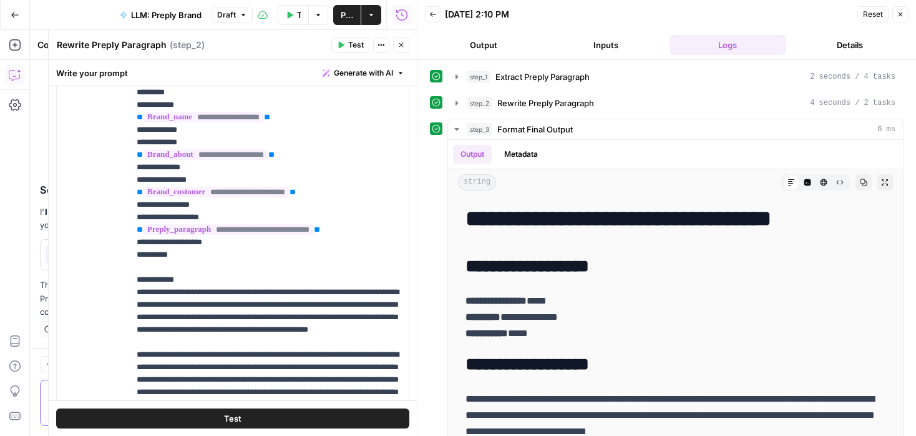
scroll to position [225, 0]
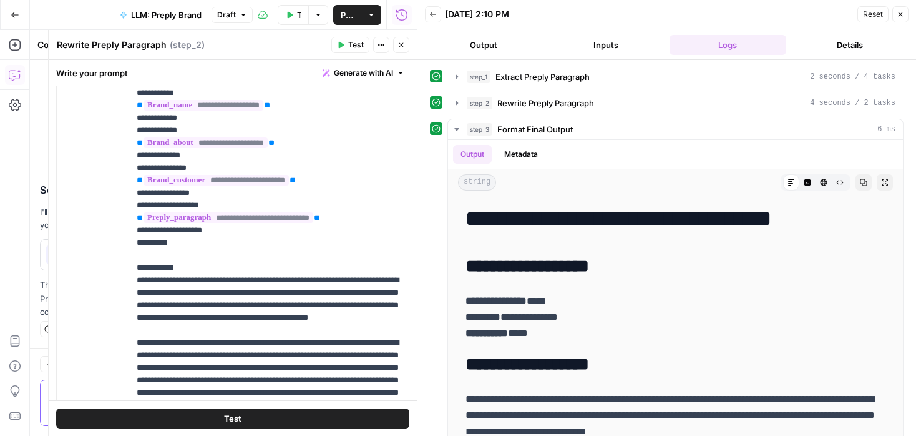
click at [406, 42] on button "Close" at bounding box center [401, 45] width 16 height 16
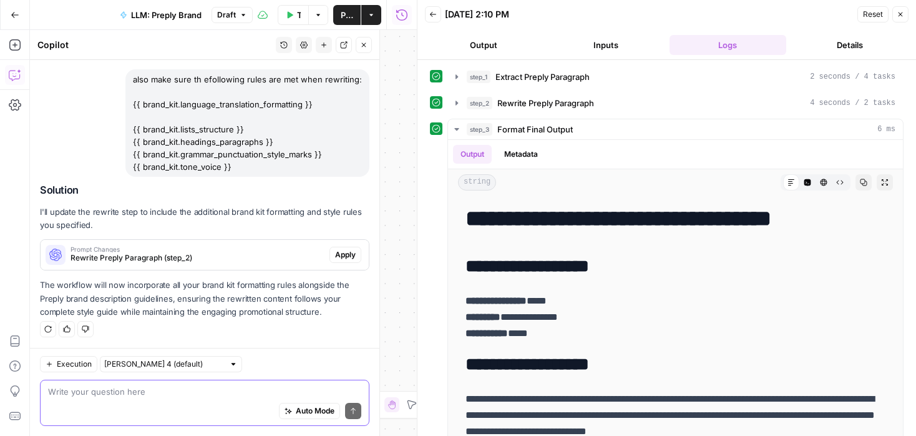
click at [343, 250] on span "Apply" at bounding box center [345, 254] width 21 height 11
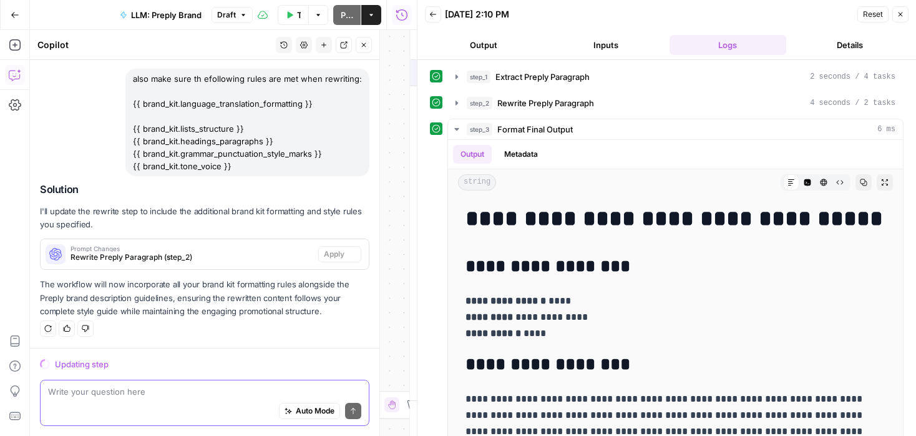
scroll to position [1959, 0]
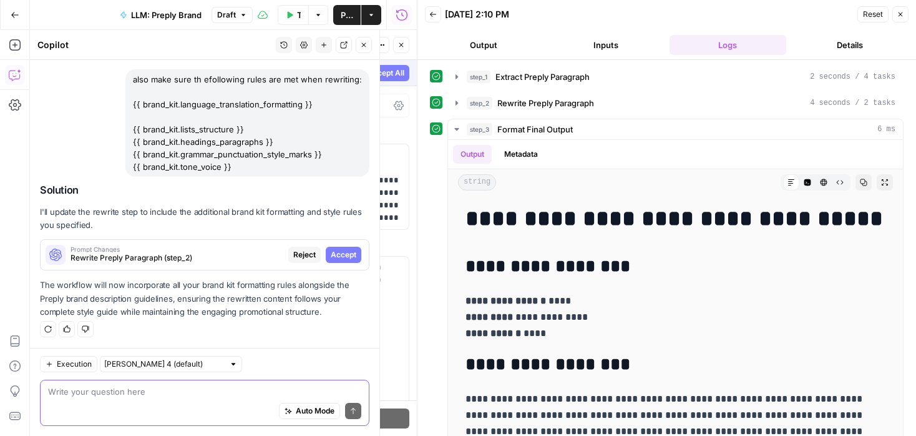
click at [347, 257] on span "Accept" at bounding box center [344, 254] width 26 height 11
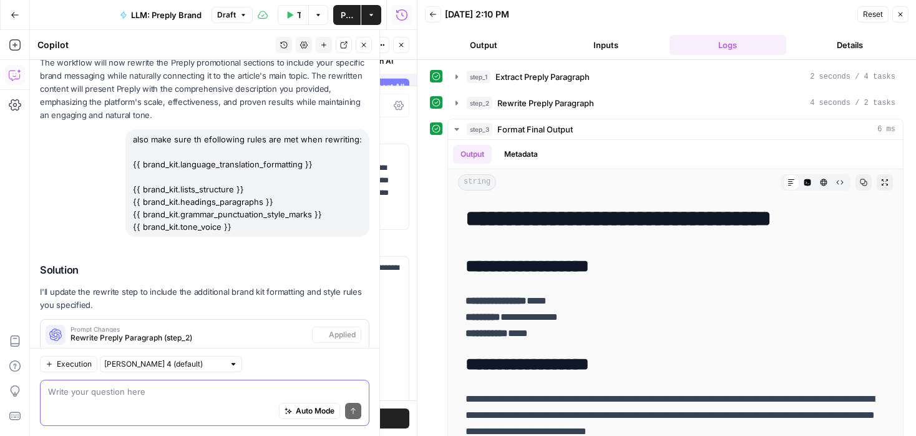
scroll to position [2039, 0]
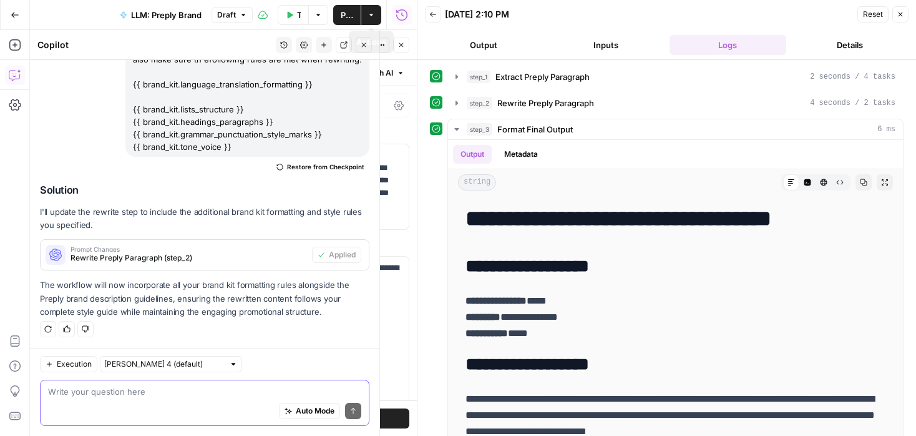
click at [287, 13] on icon "button" at bounding box center [289, 14] width 7 height 7
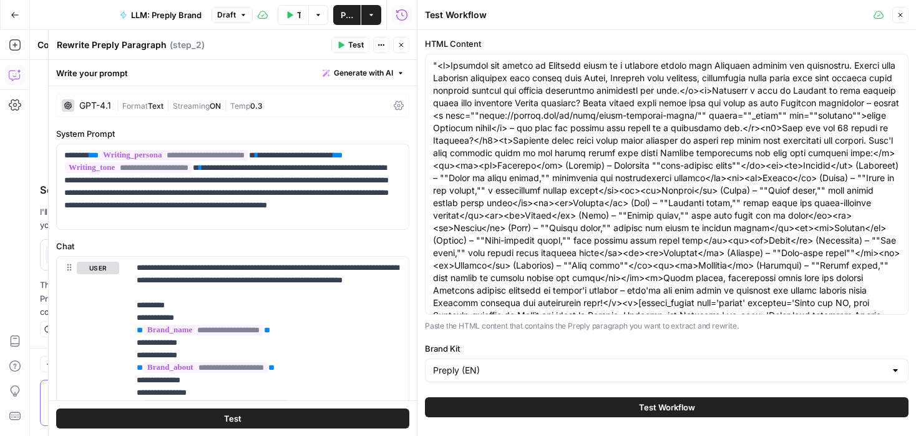
click at [612, 406] on button "Test Workflow" at bounding box center [667, 407] width 484 height 20
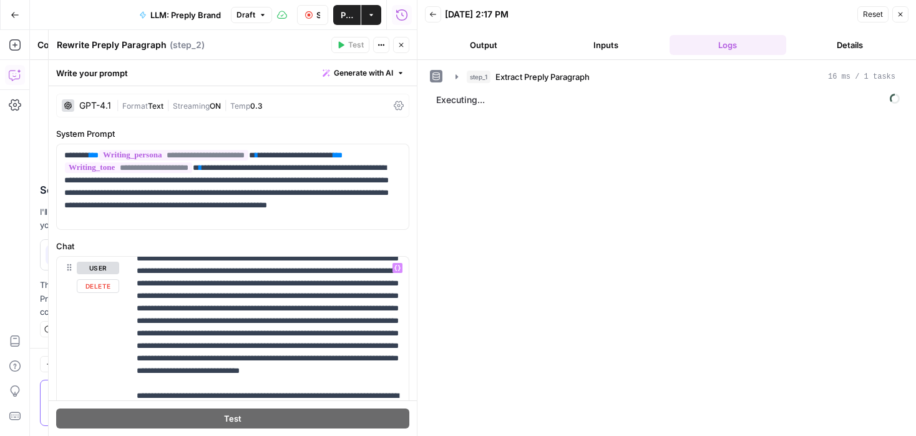
scroll to position [337, 0]
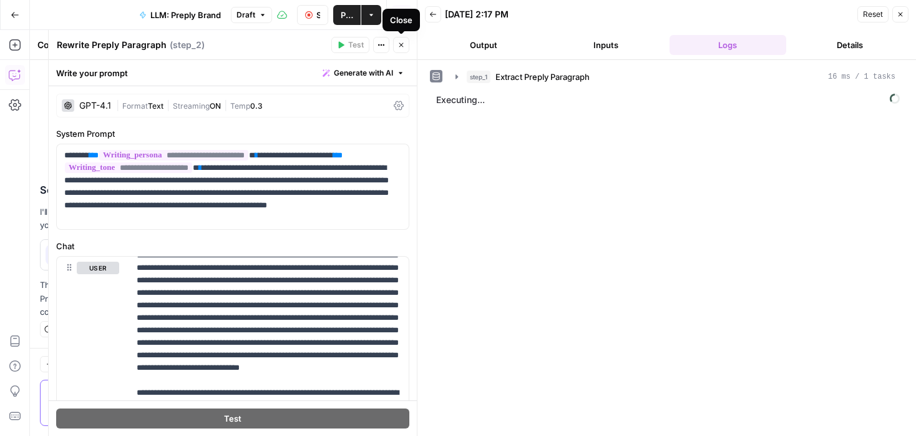
click at [400, 45] on icon "button" at bounding box center [401, 44] width 7 height 7
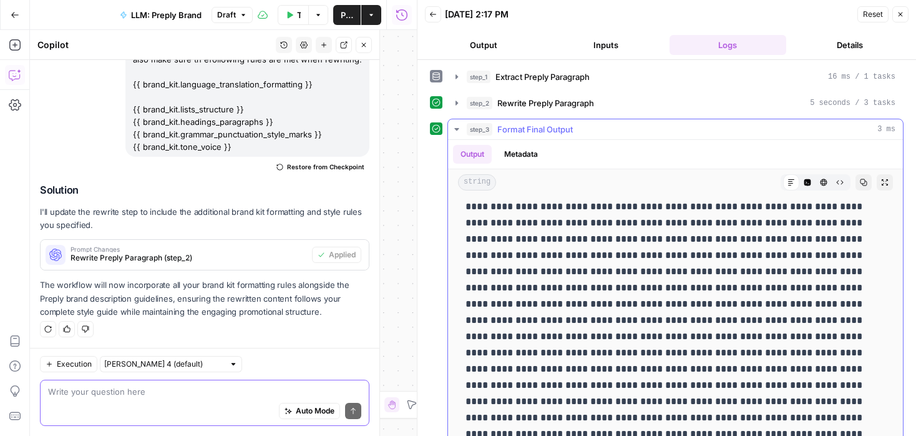
scroll to position [23, 0]
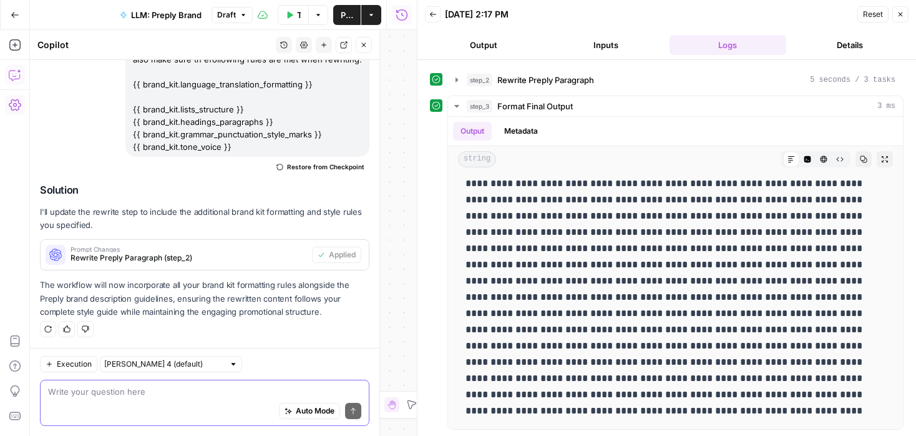
click at [131, 394] on textarea at bounding box center [204, 391] width 313 height 12
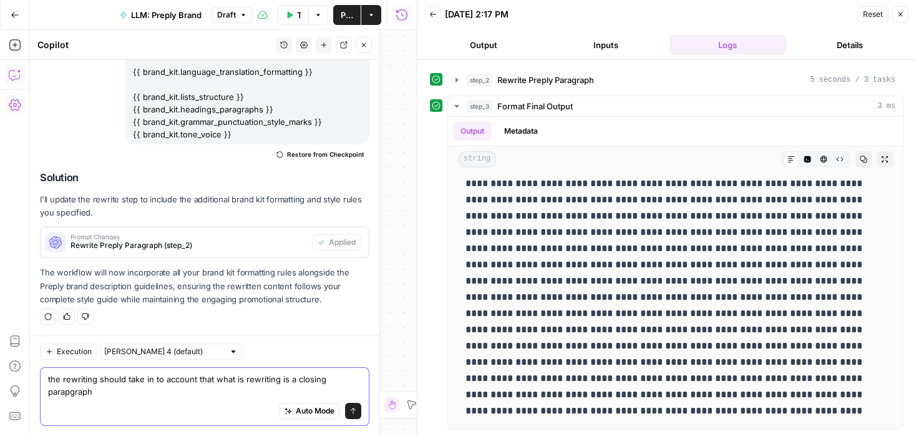
type textarea "the rewriting should take in to account that what is rewriting is a closing par…"
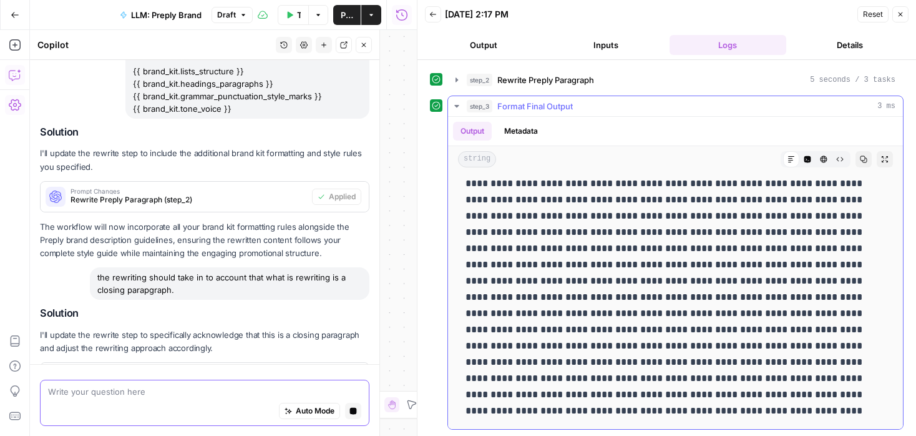
scroll to position [2047, 0]
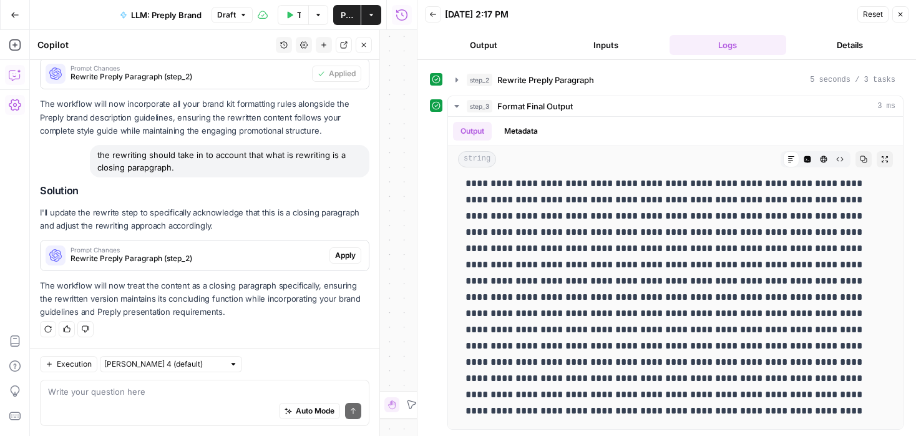
click at [341, 256] on span "Apply" at bounding box center [345, 255] width 21 height 11
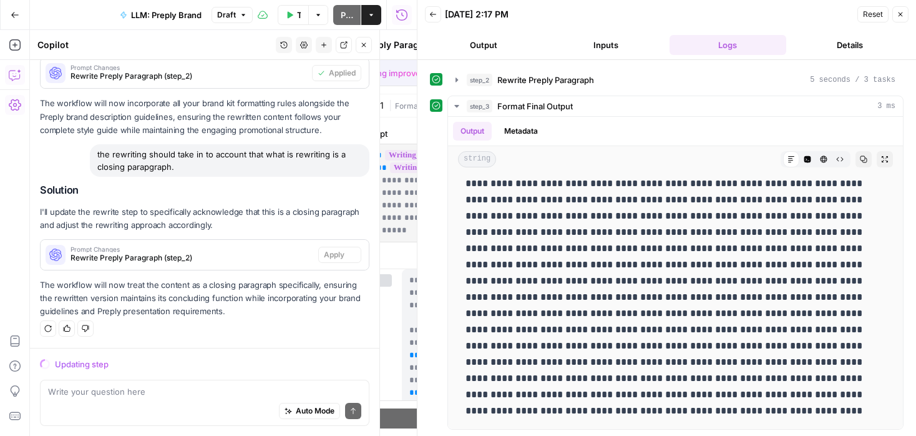
scroll to position [2105, 0]
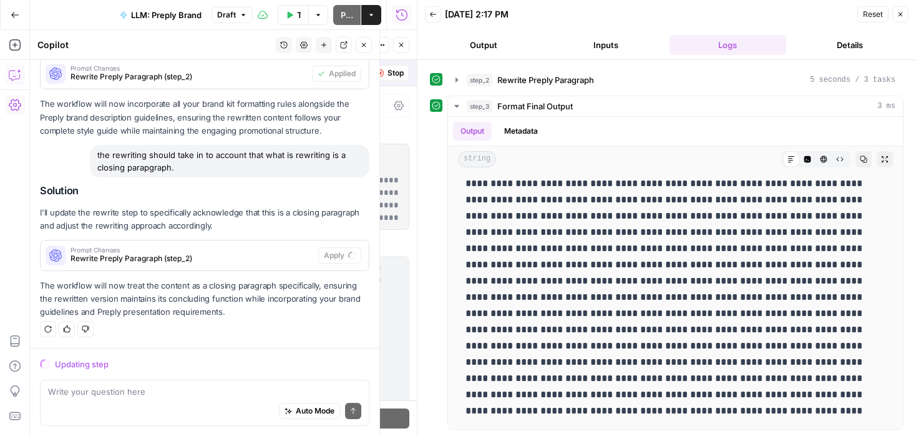
click at [901, 14] on icon "button" at bounding box center [901, 14] width 4 height 4
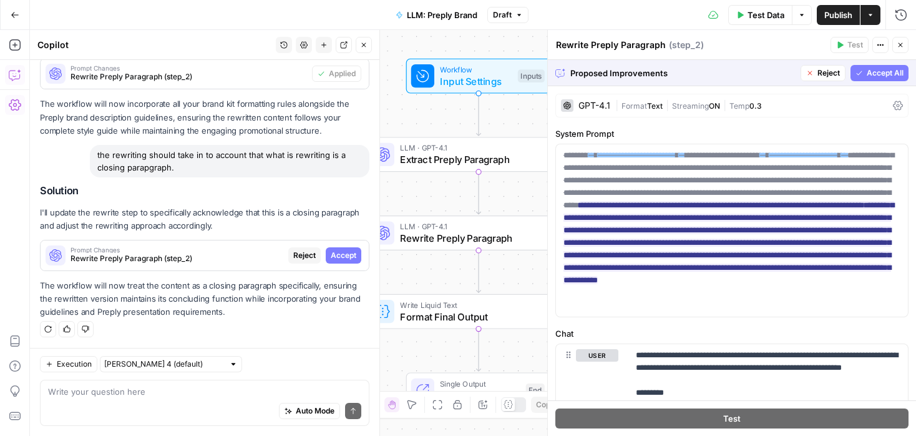
click at [893, 64] on div "Proposed Improvements Reject Accept All" at bounding box center [732, 73] width 368 height 26
click at [892, 69] on span "Accept All" at bounding box center [885, 72] width 37 height 11
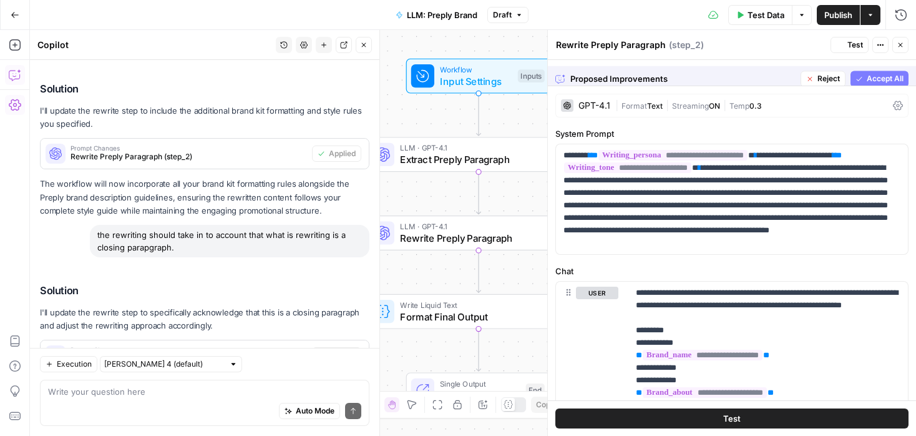
scroll to position [2205, 0]
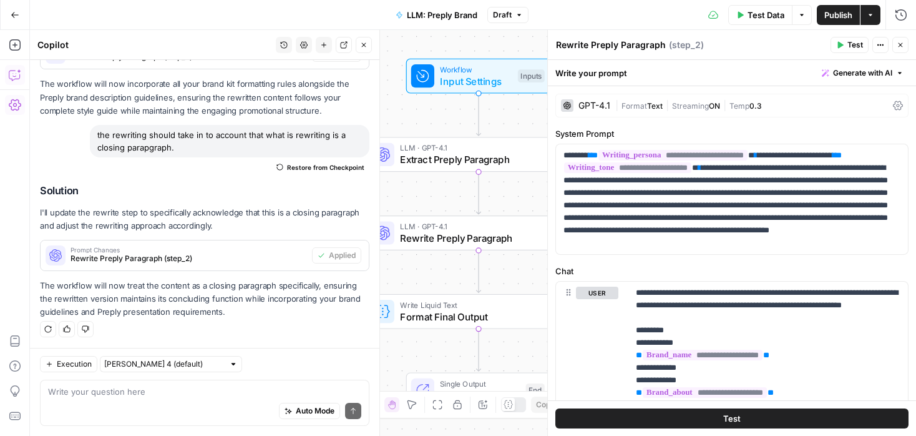
click at [766, 13] on span "Test Data" at bounding box center [766, 15] width 37 height 12
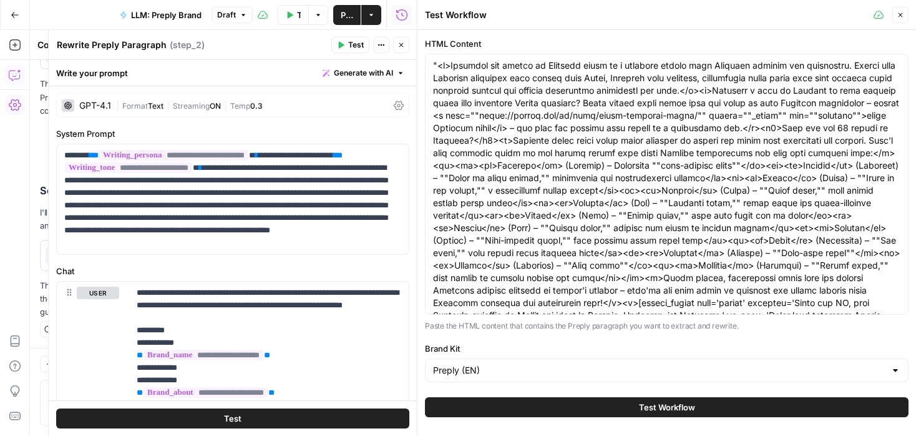
click at [673, 401] on span "Test Workflow" at bounding box center [667, 407] width 56 height 12
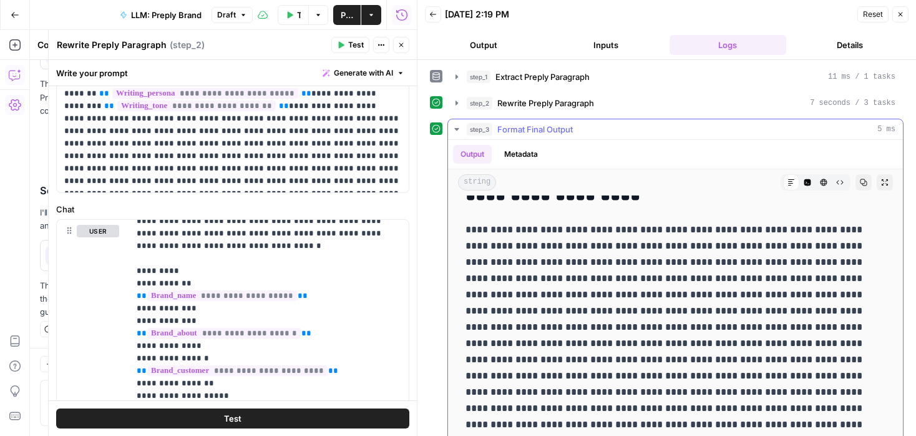
scroll to position [459, 0]
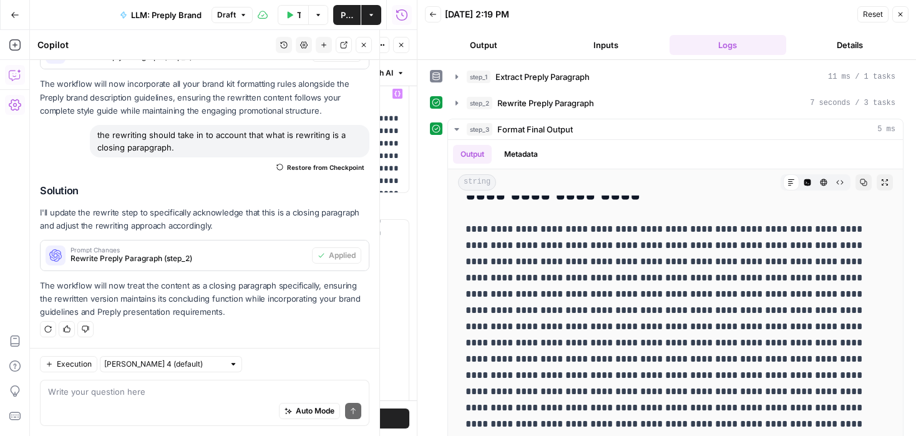
click at [13, 67] on button "Copilot" at bounding box center [15, 75] width 20 height 20
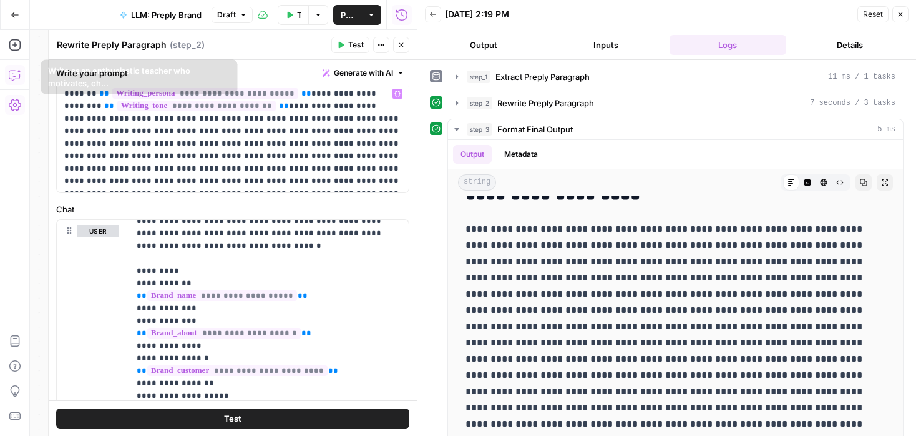
click at [11, 66] on button "Copilot" at bounding box center [15, 75] width 20 height 20
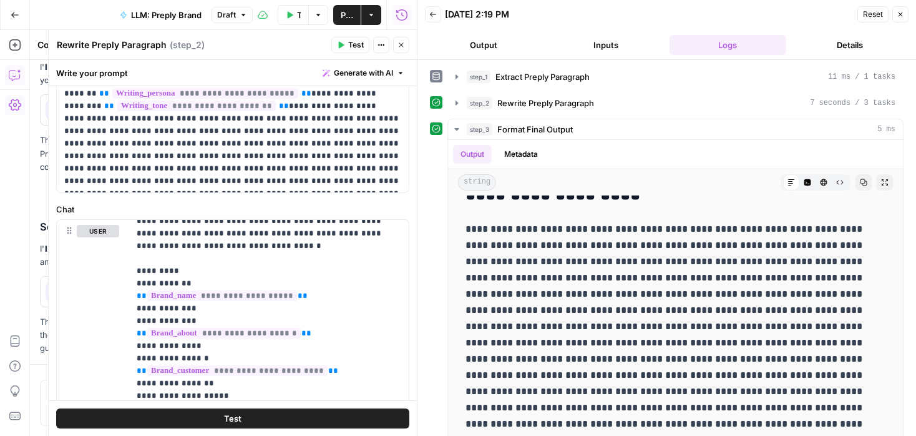
scroll to position [2205, 0]
click at [402, 44] on icon "button" at bounding box center [401, 44] width 7 height 7
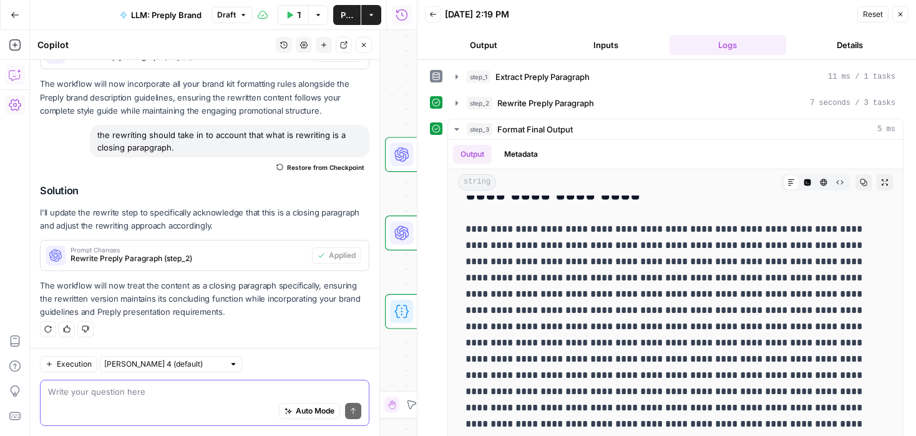
click at [266, 395] on textarea at bounding box center [204, 391] width 313 height 12
type textarea "I"
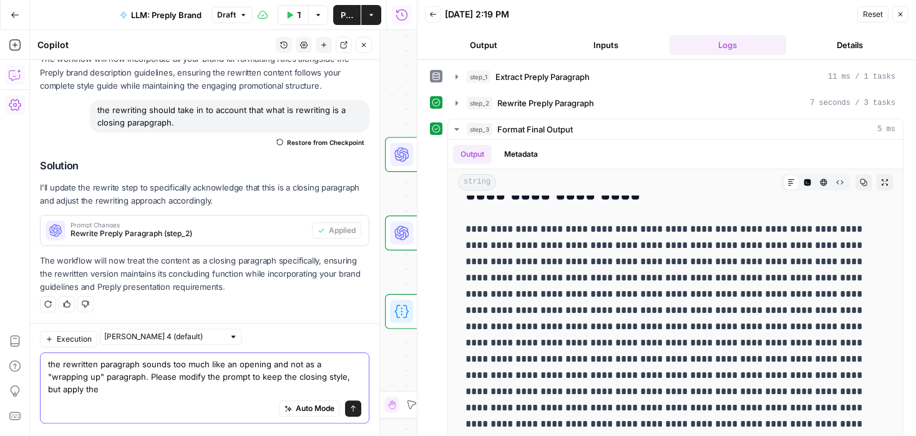
scroll to position [2230, 0]
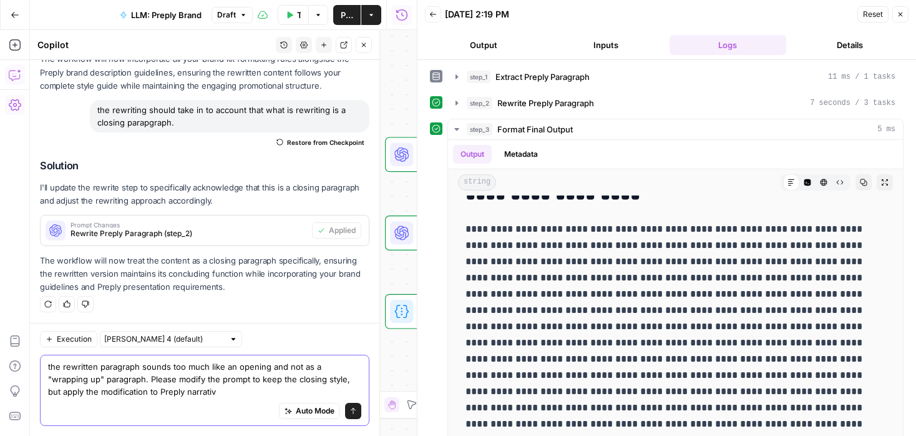
type textarea "the rewritten paragraph sounds too much like an opening and not as a "wrapping …"
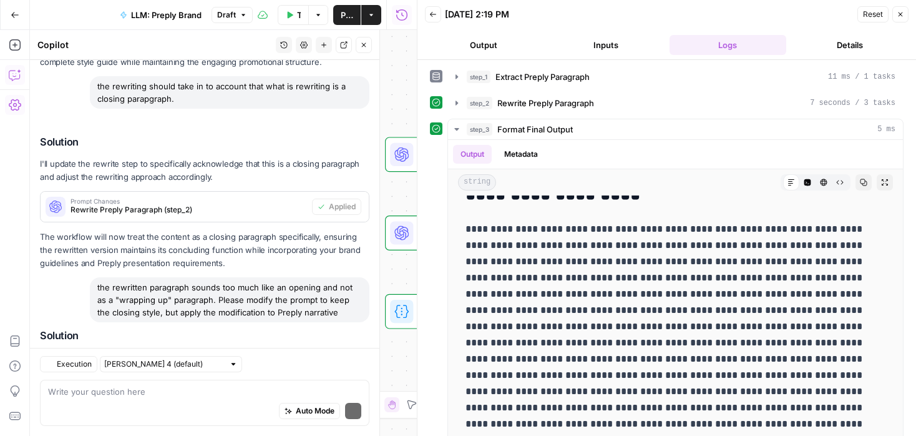
scroll to position [2399, 0]
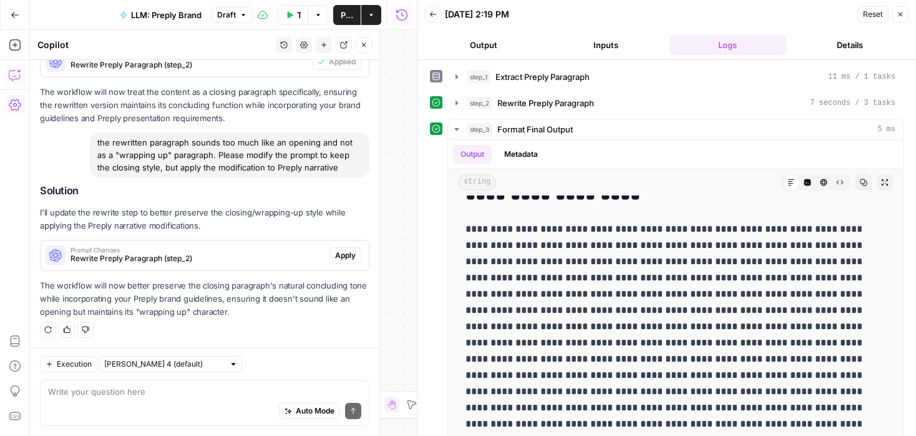
click at [348, 252] on span "Apply" at bounding box center [345, 255] width 21 height 11
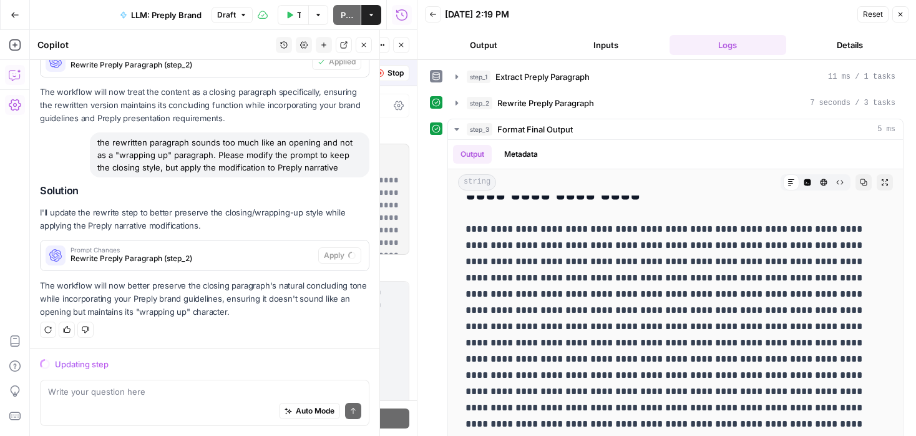
click at [899, 15] on icon "button" at bounding box center [901, 14] width 4 height 4
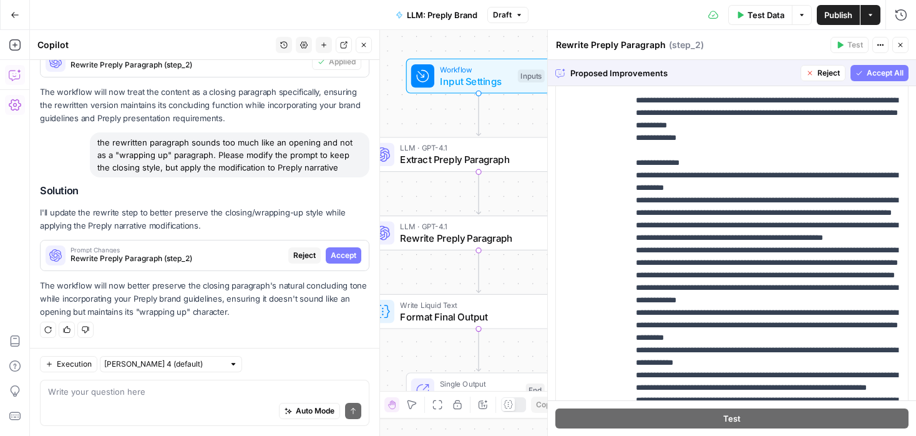
scroll to position [987, 0]
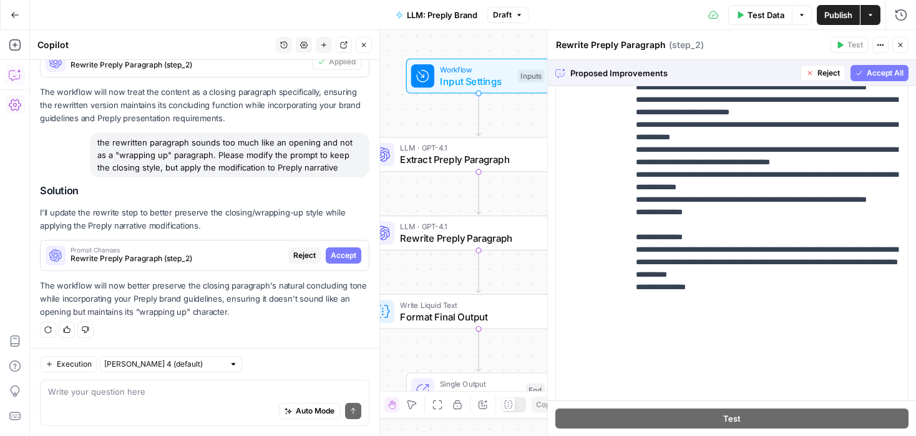
click at [868, 71] on span "Accept All" at bounding box center [885, 72] width 37 height 11
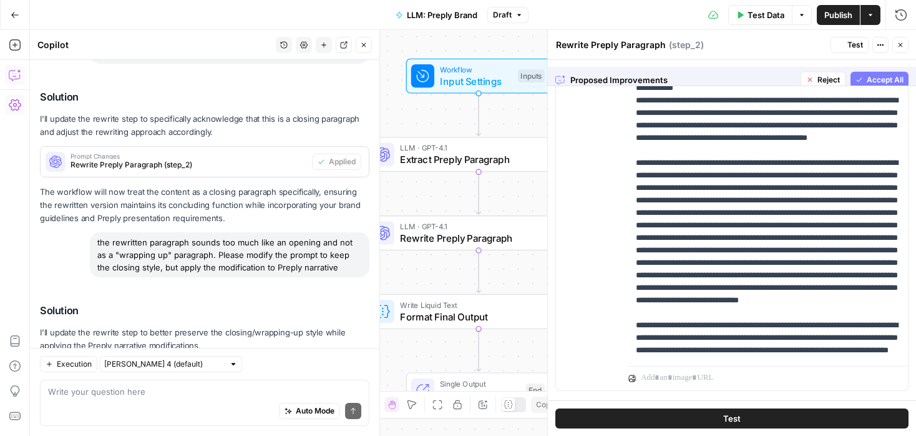
scroll to position [0, 0]
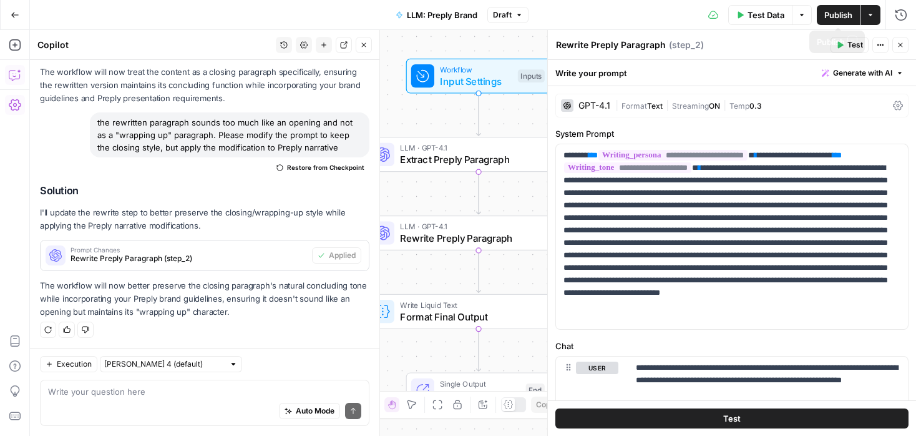
click at [753, 12] on span "Test Data" at bounding box center [766, 15] width 37 height 12
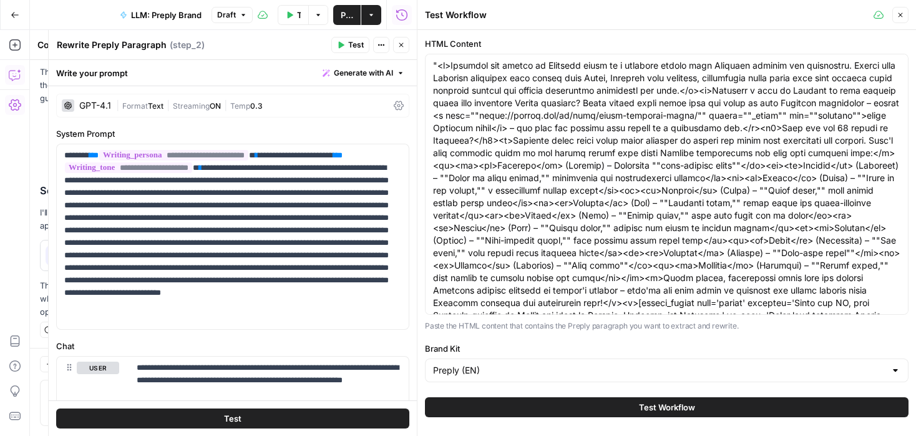
click at [683, 408] on span "Test Workflow" at bounding box center [667, 407] width 56 height 12
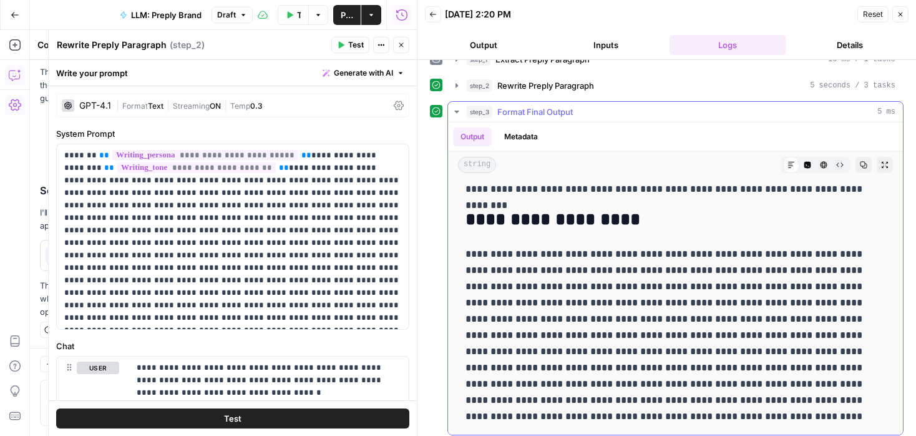
scroll to position [23, 0]
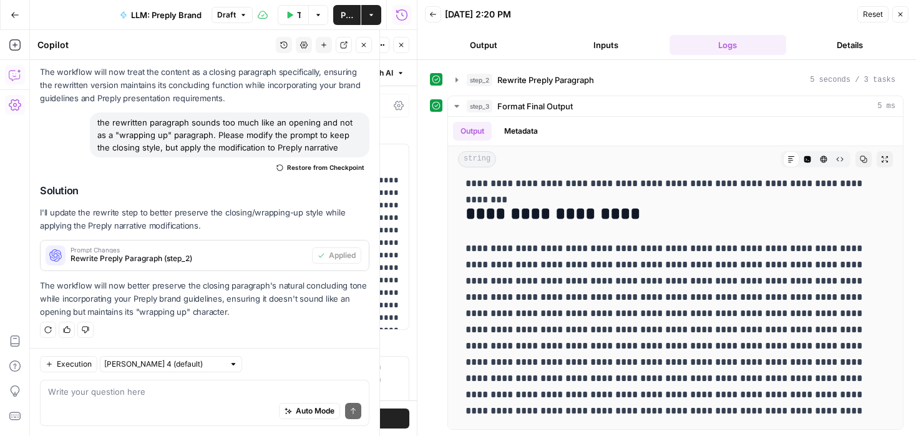
click at [20, 76] on icon "button" at bounding box center [15, 75] width 12 height 12
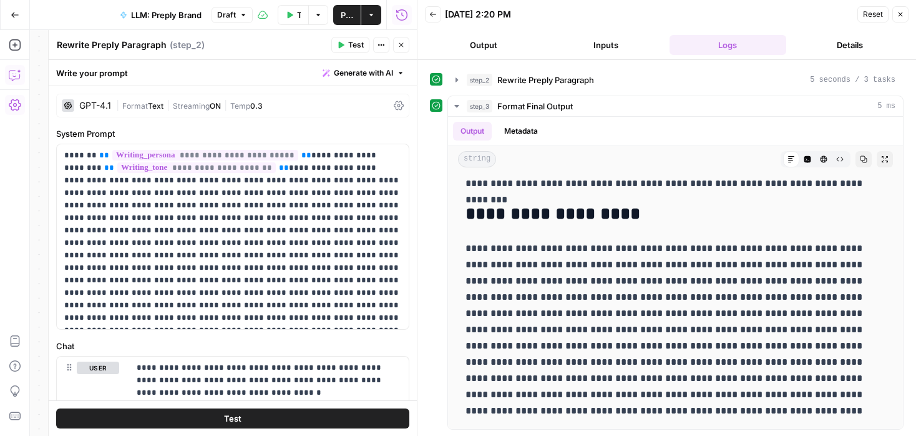
click at [17, 76] on icon "button" at bounding box center [15, 75] width 12 height 12
click at [396, 46] on button "Close" at bounding box center [401, 45] width 16 height 16
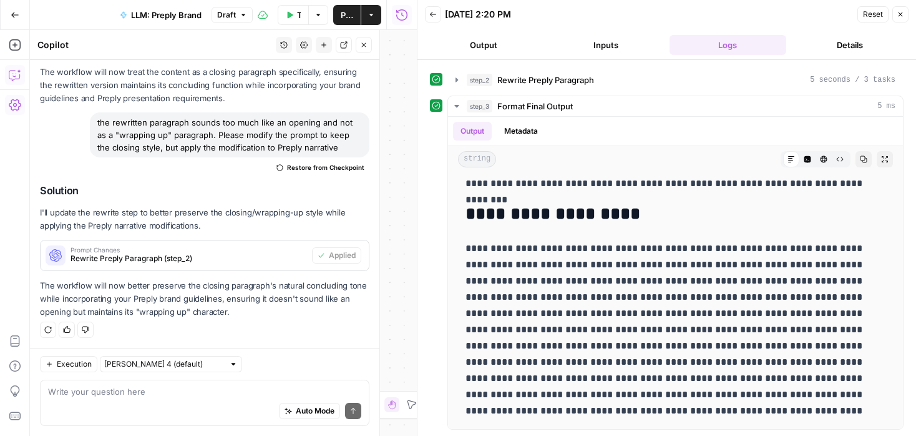
click at [154, 398] on div "Auto Mode Send" at bounding box center [204, 411] width 313 height 27
type textarea "a"
type textarea "- always include a link to the efficiency study"
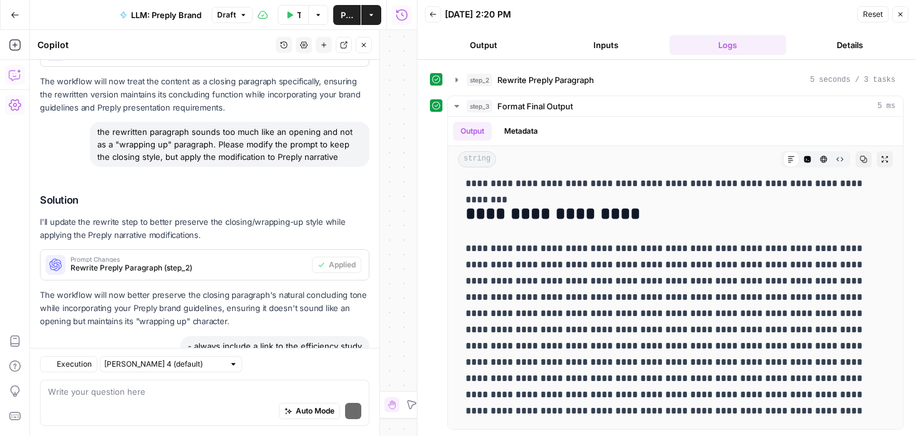
scroll to position [2575, 0]
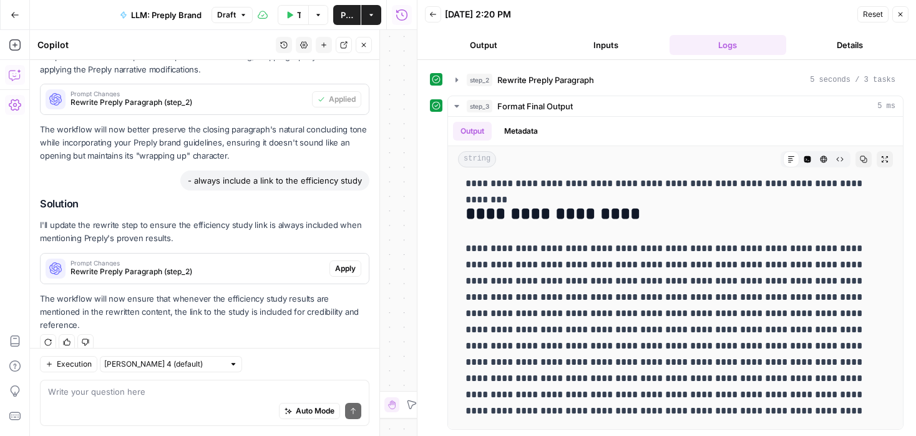
click at [350, 268] on span "Apply" at bounding box center [345, 268] width 21 height 11
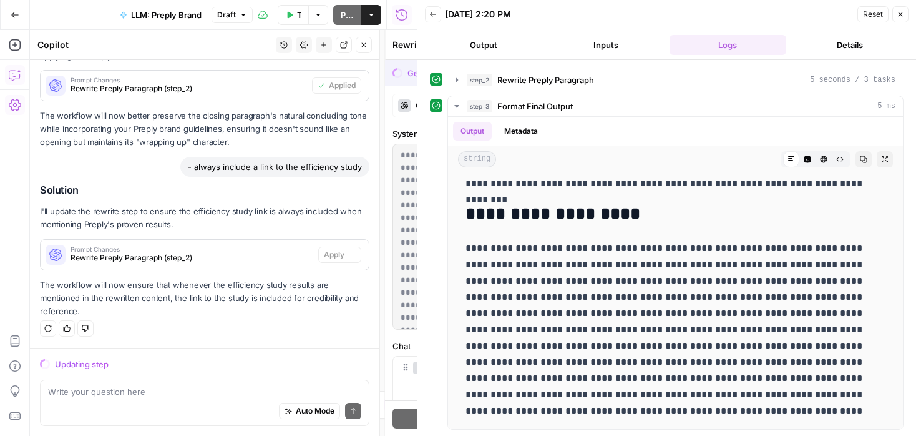
scroll to position [2455, 0]
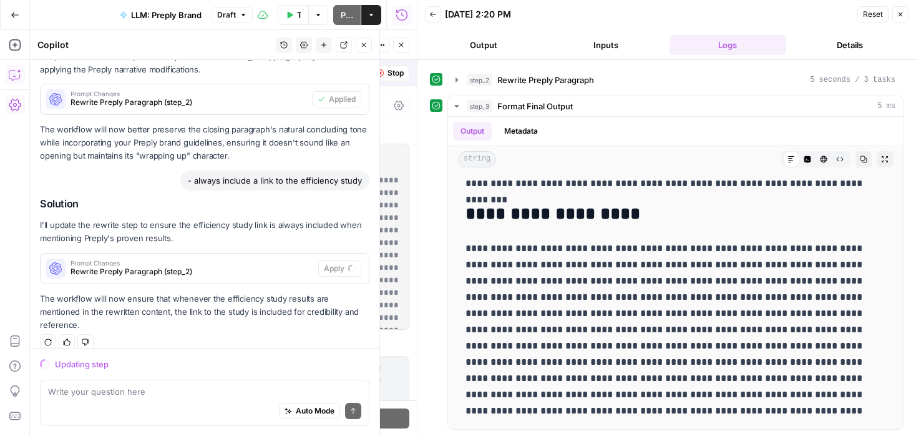
click at [904, 14] on span "Close" at bounding box center [904, 14] width 1 height 1
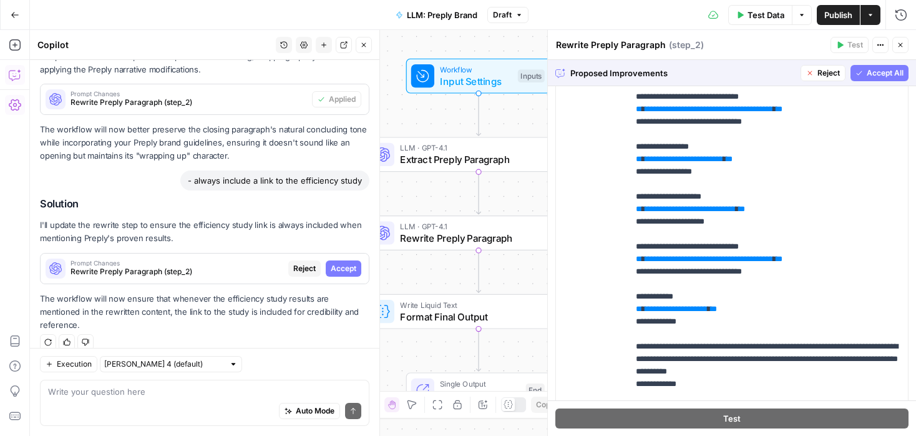
scroll to position [281, 0]
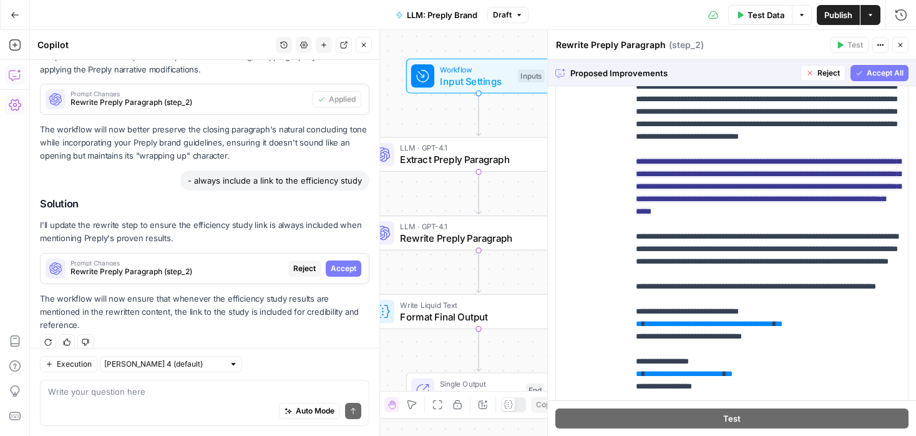
click at [881, 68] on span "Accept All" at bounding box center [885, 72] width 37 height 11
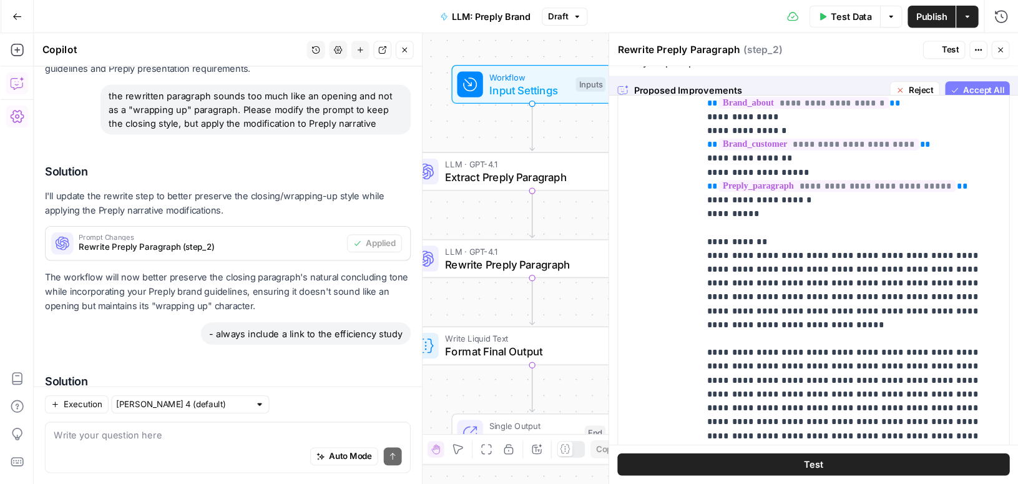
scroll to position [0, 0]
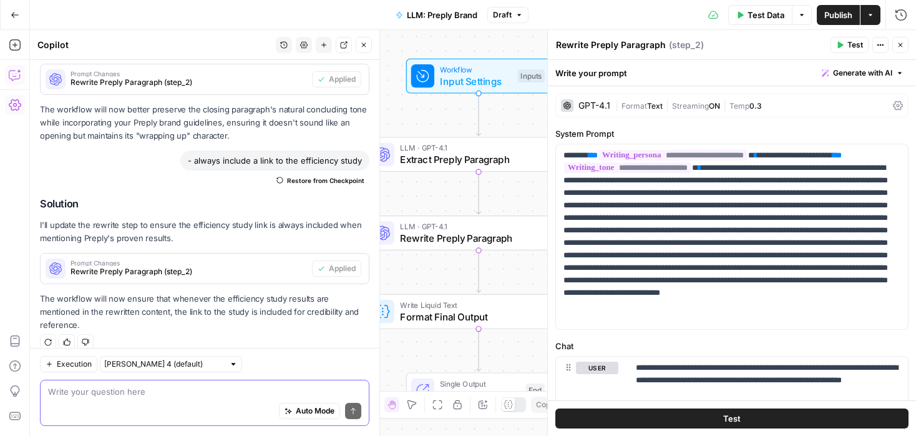
click at [208, 390] on textarea at bounding box center [204, 391] width 313 height 12
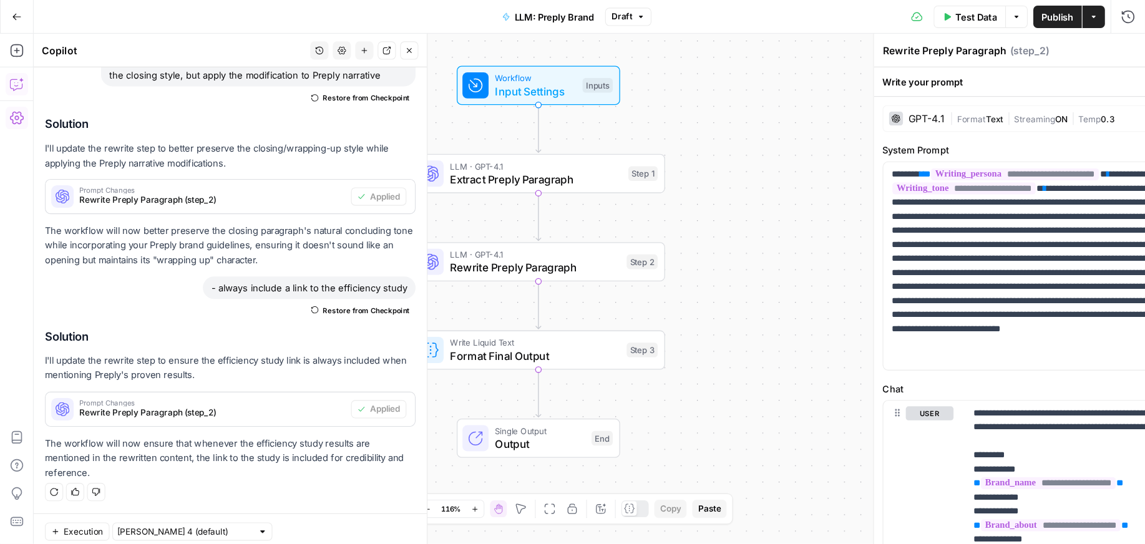
scroll to position [2478, 0]
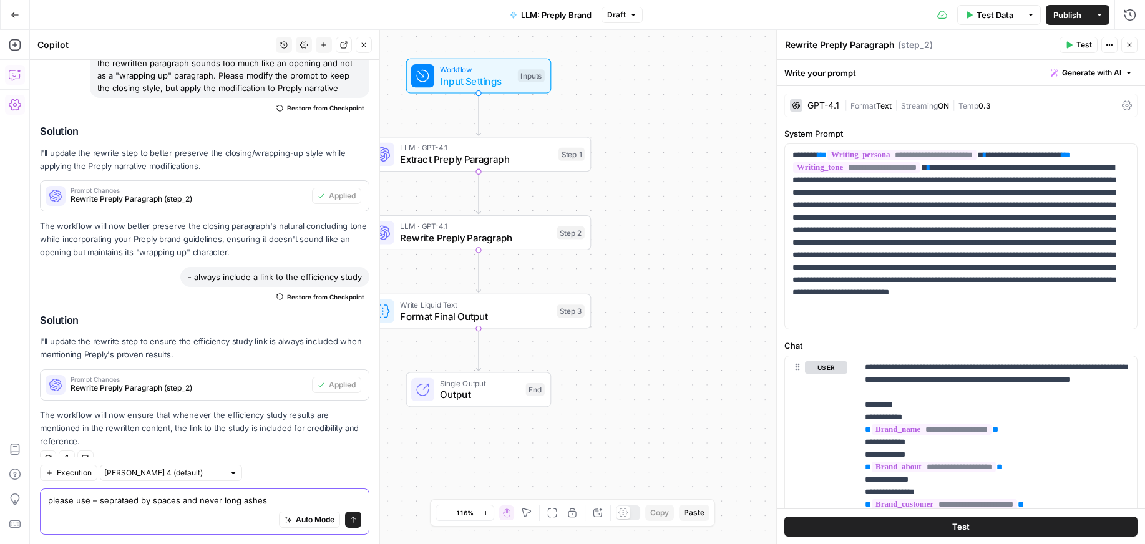
type textarea "please use – seprataed by spaces and never long dashes"
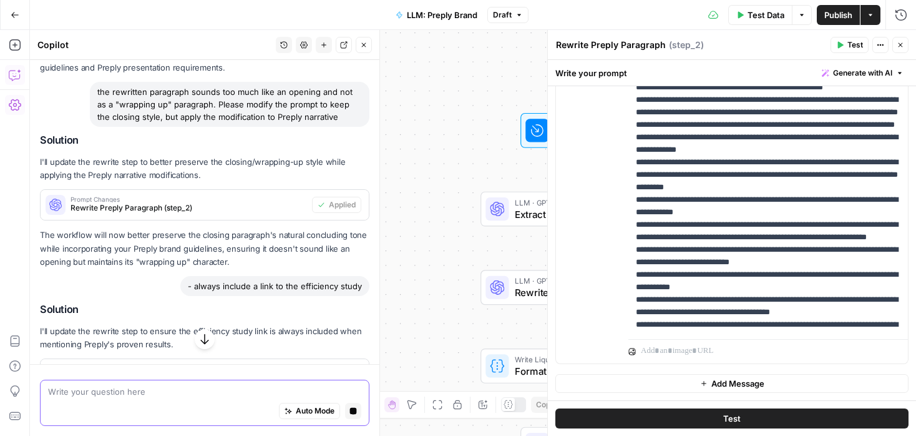
scroll to position [1074, 0]
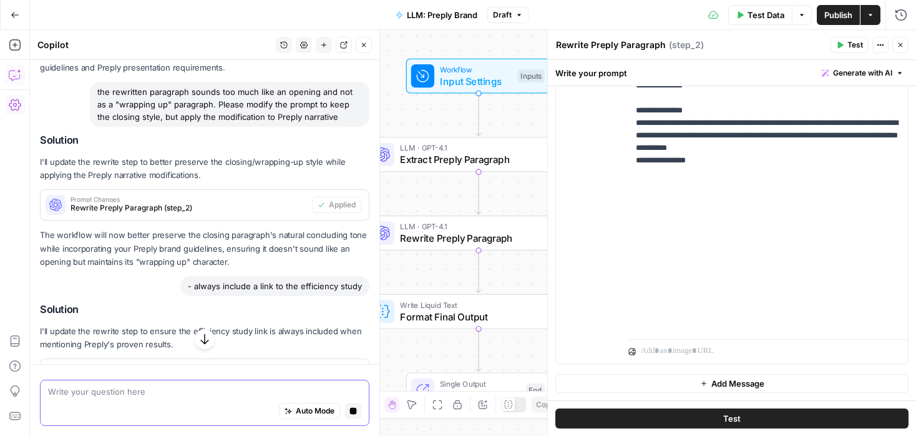
click at [182, 396] on textarea at bounding box center [204, 391] width 313 height 12
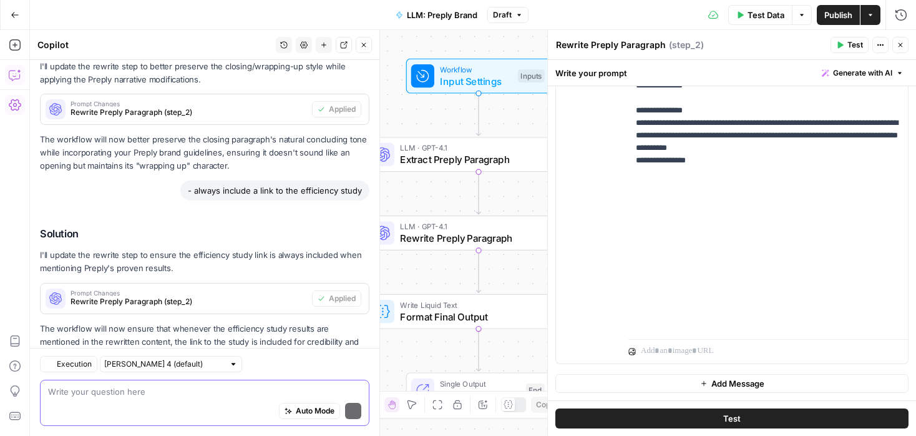
scroll to position [2750, 0]
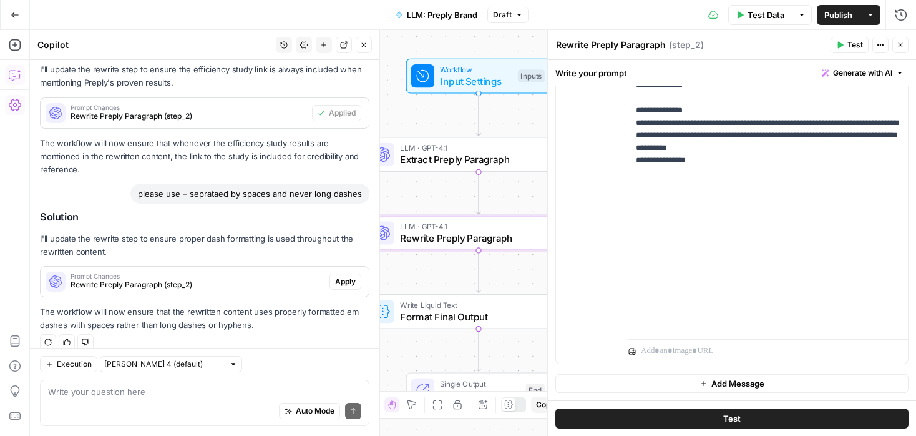
click at [344, 276] on span "Apply" at bounding box center [345, 281] width 21 height 11
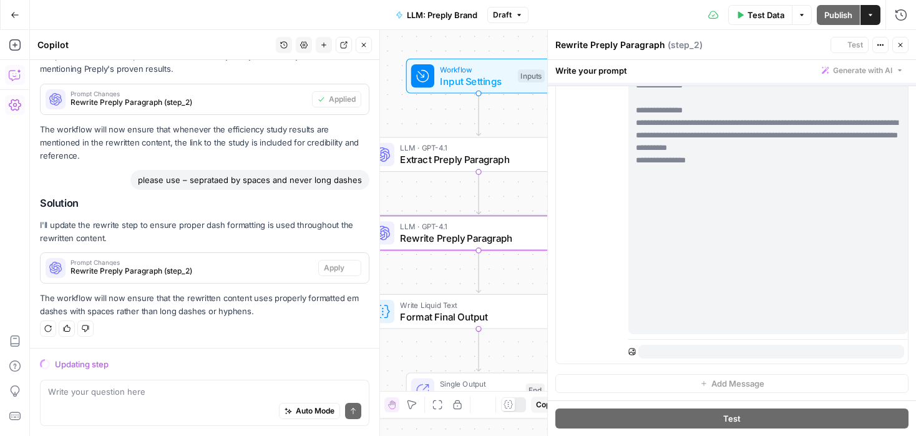
scroll to position [2610, 0]
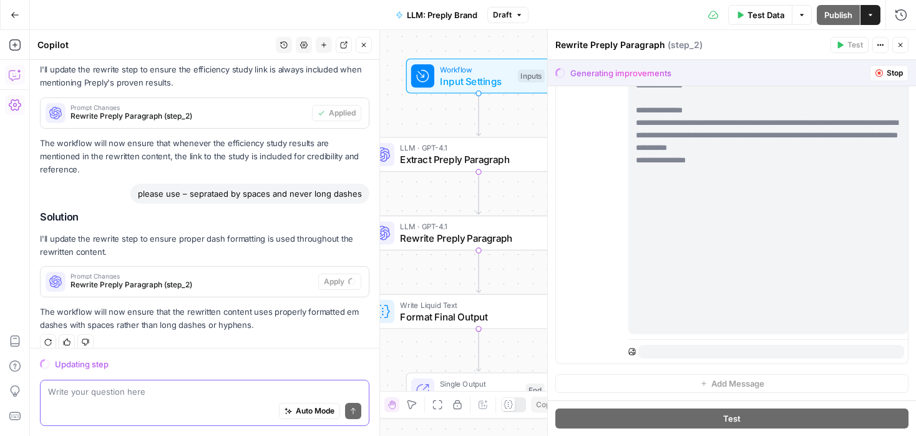
click at [230, 395] on textarea at bounding box center [204, 391] width 313 height 12
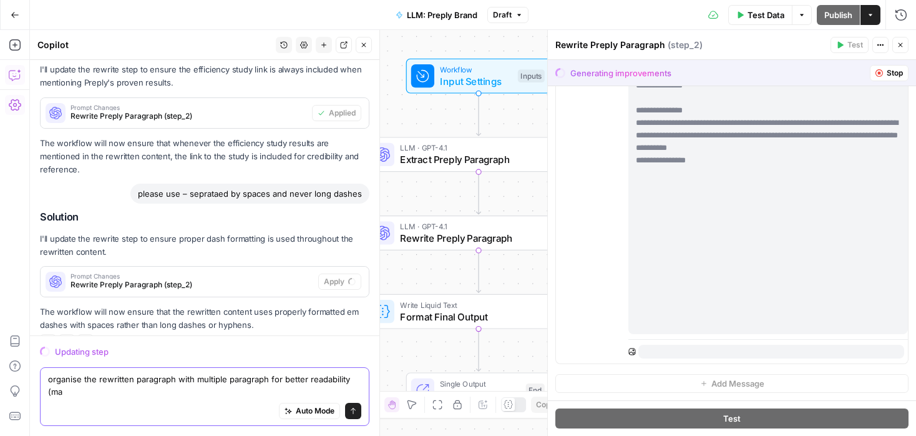
scroll to position [2623, 0]
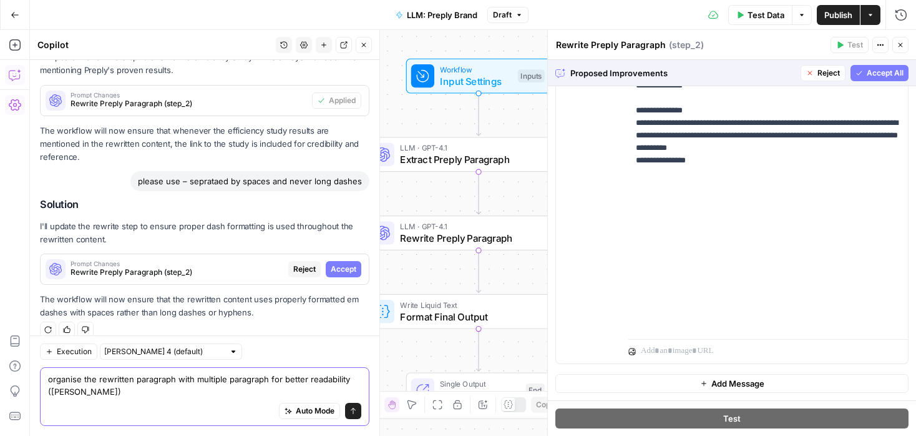
type textarea "organise the rewritten paragraph with multiple paragraph for better readability…"
click at [865, 72] on button "Accept All" at bounding box center [880, 73] width 58 height 16
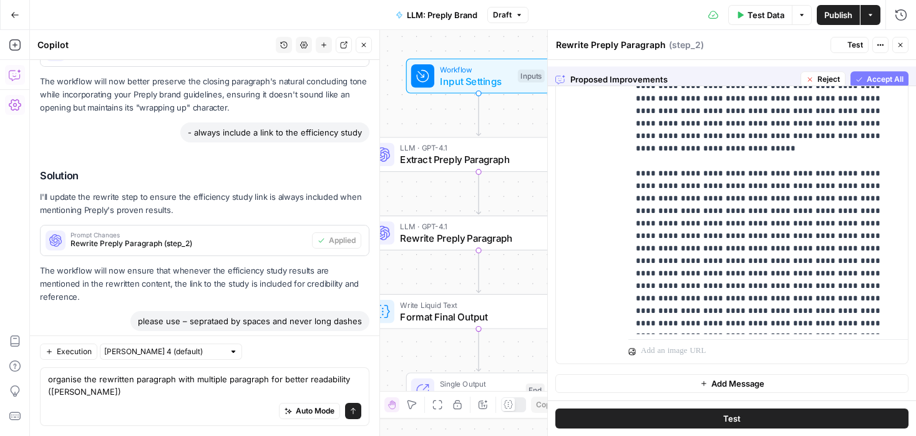
scroll to position [0, 0]
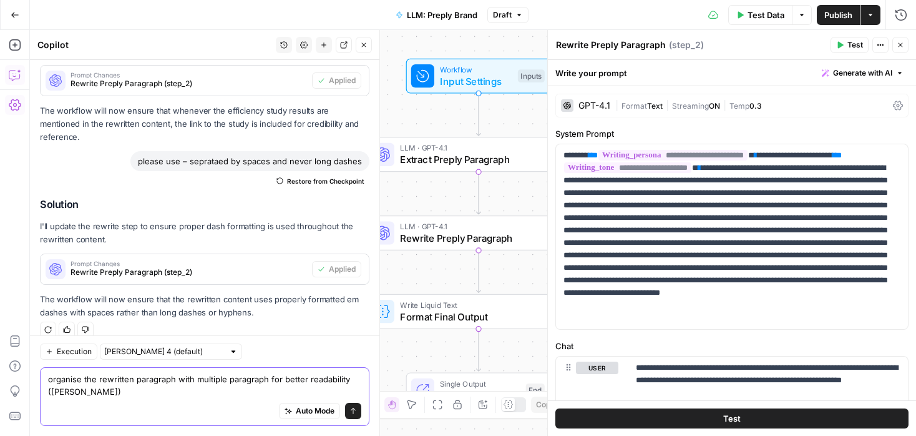
click at [356, 409] on icon "submit" at bounding box center [353, 410] width 7 height 7
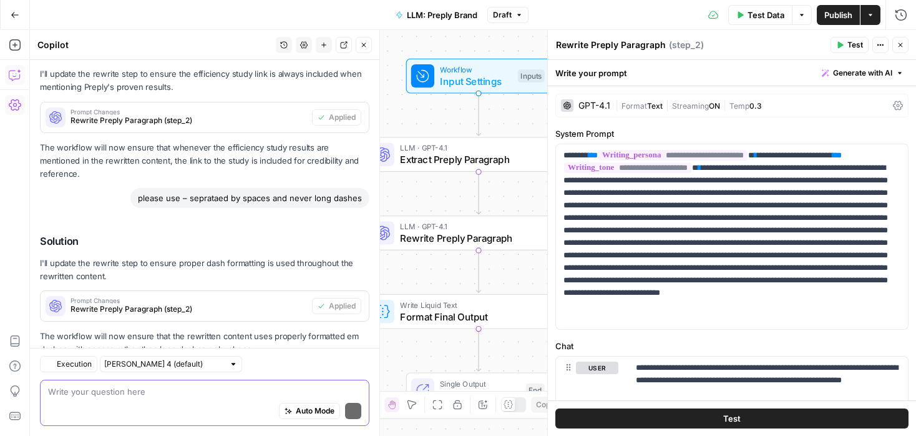
scroll to position [2951, 0]
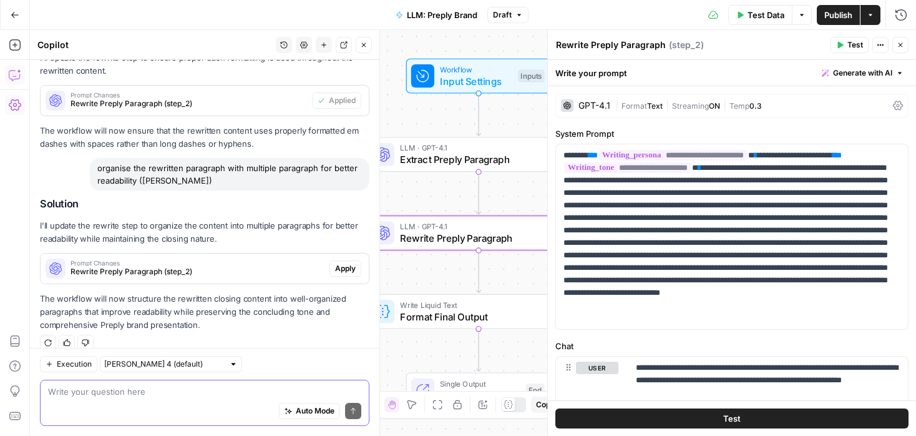
click at [344, 263] on span "Apply" at bounding box center [345, 268] width 21 height 11
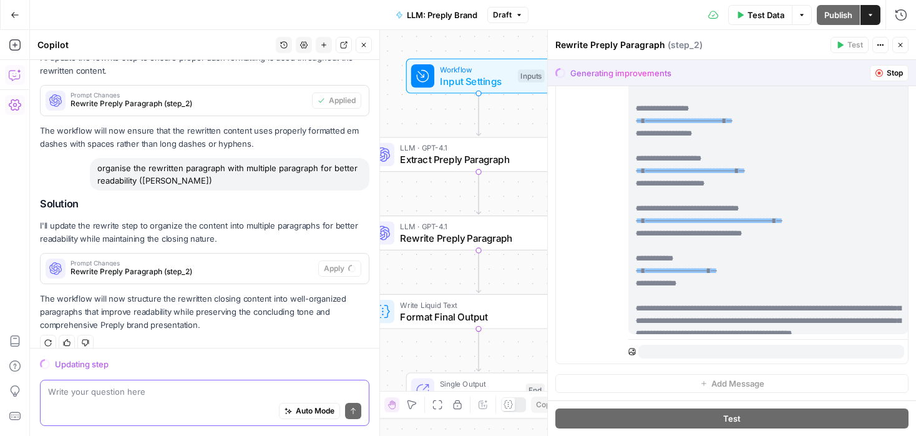
scroll to position [0, 0]
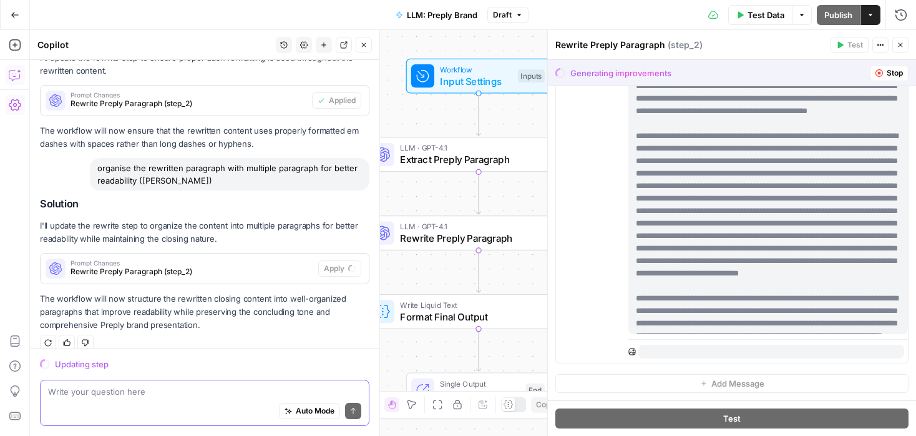
click at [133, 395] on textarea at bounding box center [204, 391] width 313 height 12
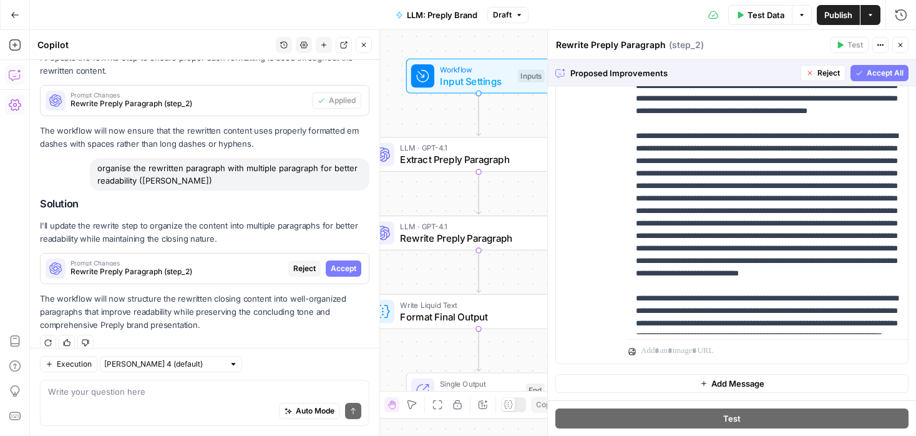
click at [869, 68] on span "Accept All" at bounding box center [885, 72] width 37 height 11
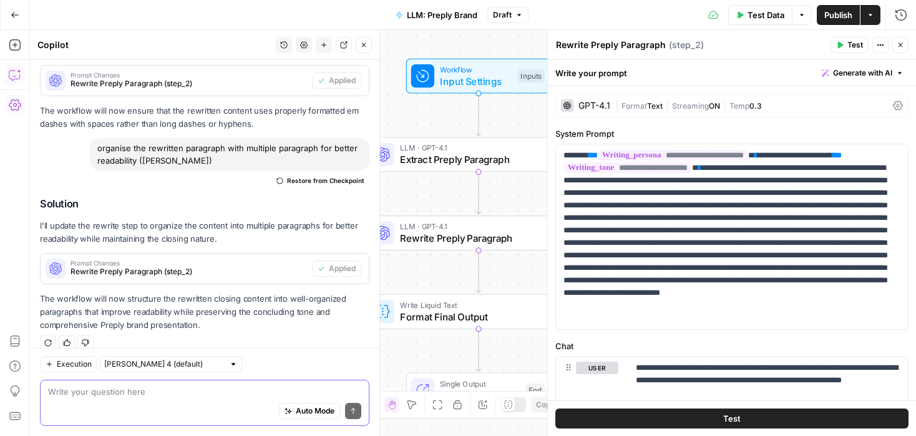
click at [190, 394] on textarea at bounding box center [204, 391] width 313 height 12
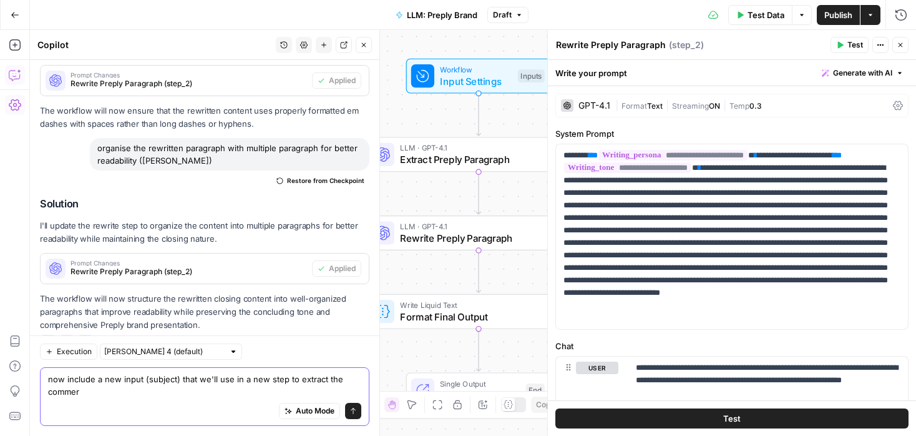
scroll to position [2984, 0]
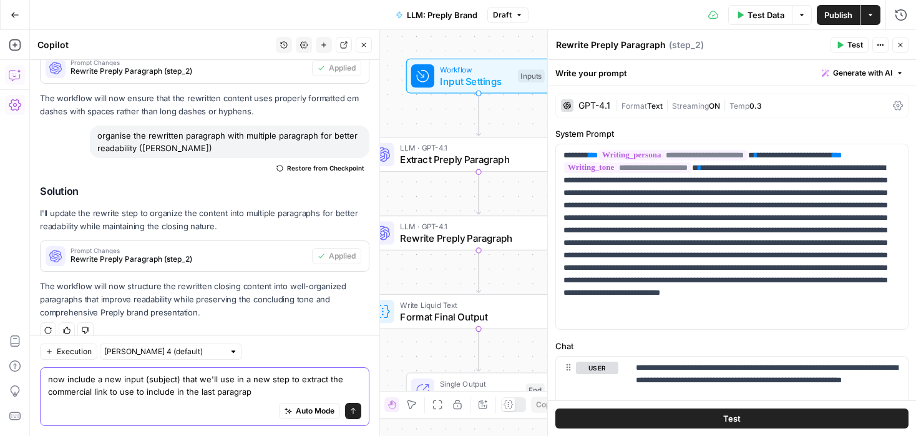
type textarea "now include a new input (subject) that we'll use in a new step to extract the c…"
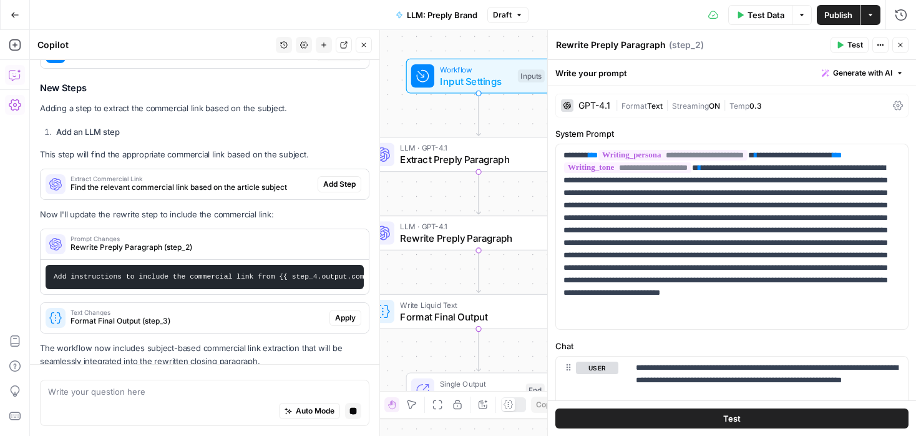
scroll to position [3470, 0]
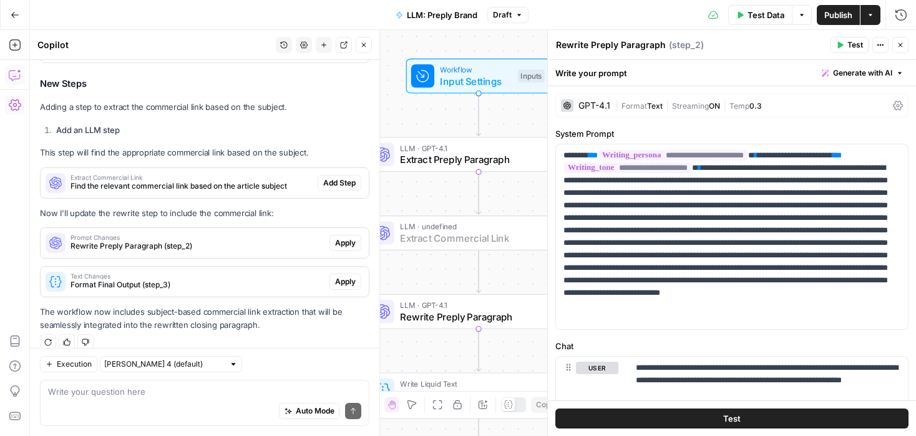
click at [348, 177] on span "Add Step" at bounding box center [339, 182] width 32 height 11
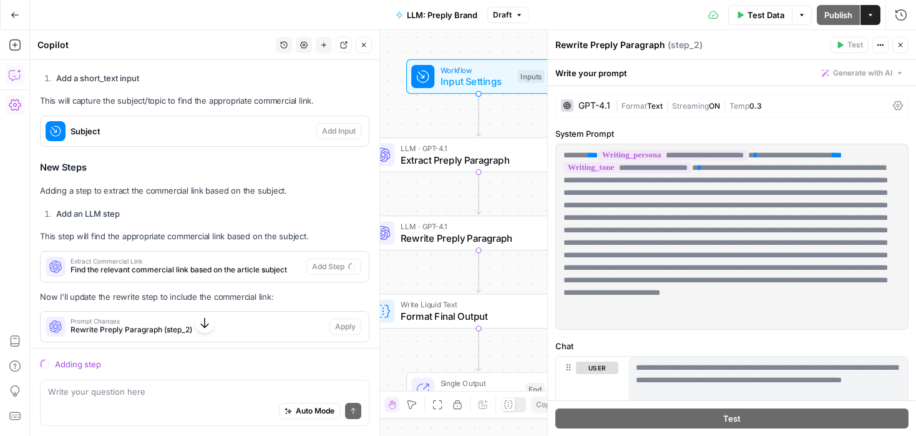
scroll to position [3183, 0]
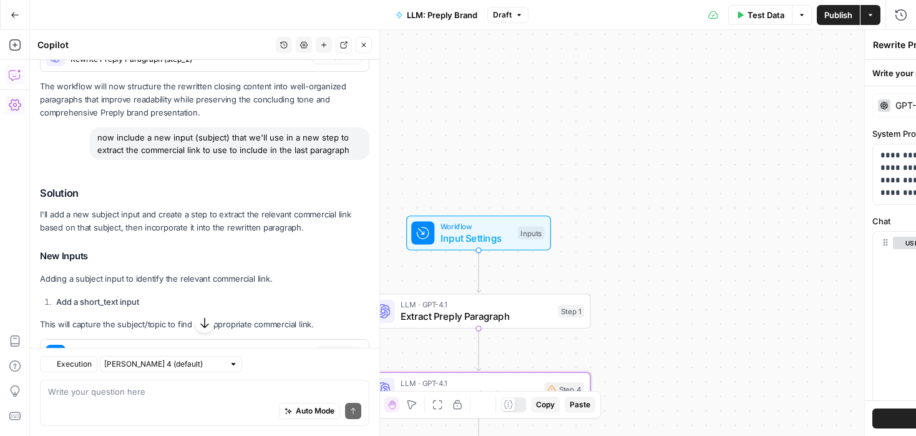
type textarea "Extract Commercial Link"
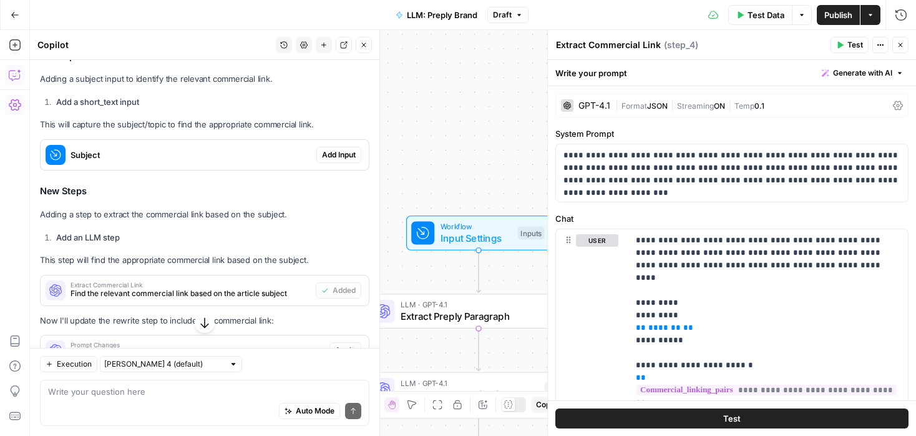
click at [341, 149] on span "Add Input" at bounding box center [339, 154] width 34 height 11
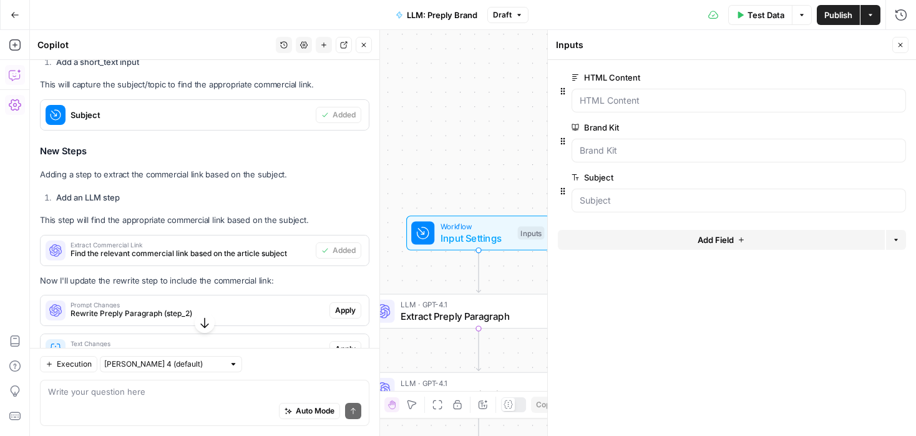
scroll to position [3428, 0]
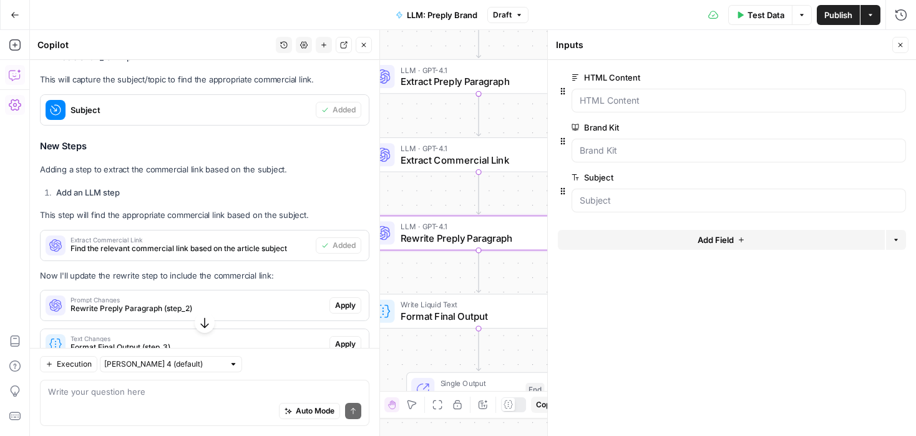
click at [354, 300] on span "Apply" at bounding box center [345, 305] width 21 height 11
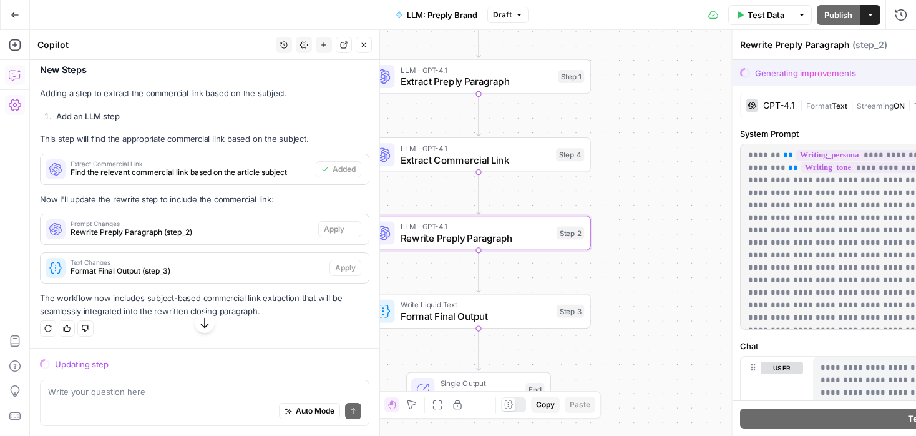
scroll to position [3228, 0]
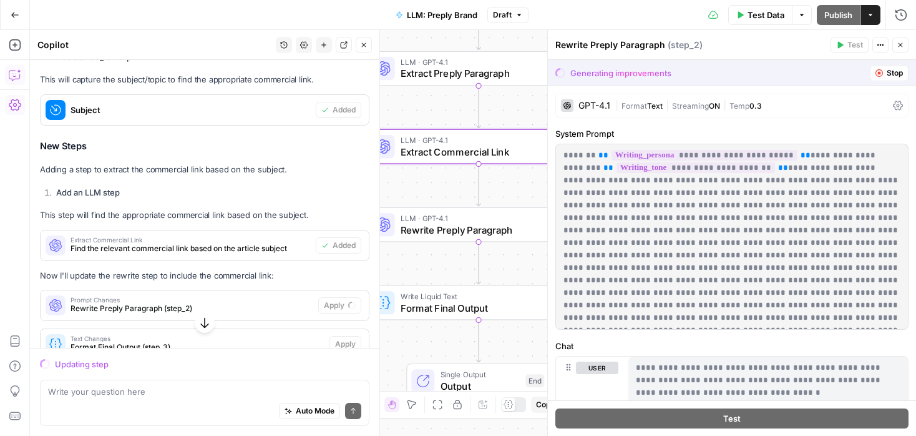
click at [273, 243] on span "Find the relevant commercial link based on the article subject" at bounding box center [191, 248] width 240 height 11
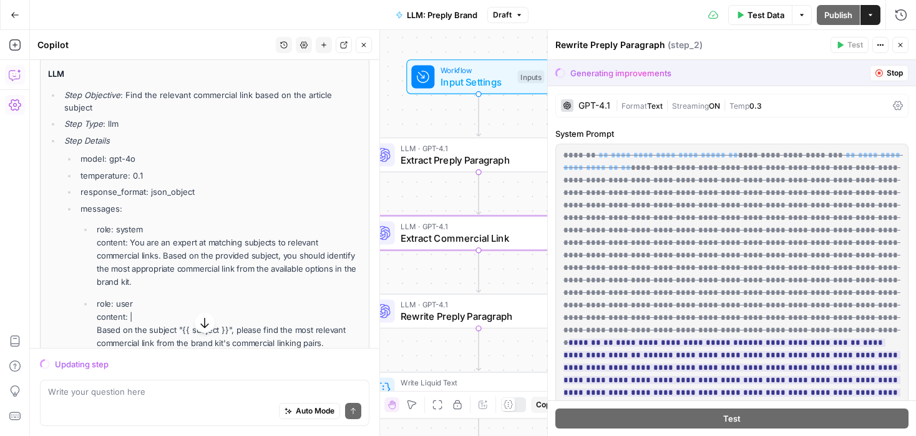
scroll to position [3712, 0]
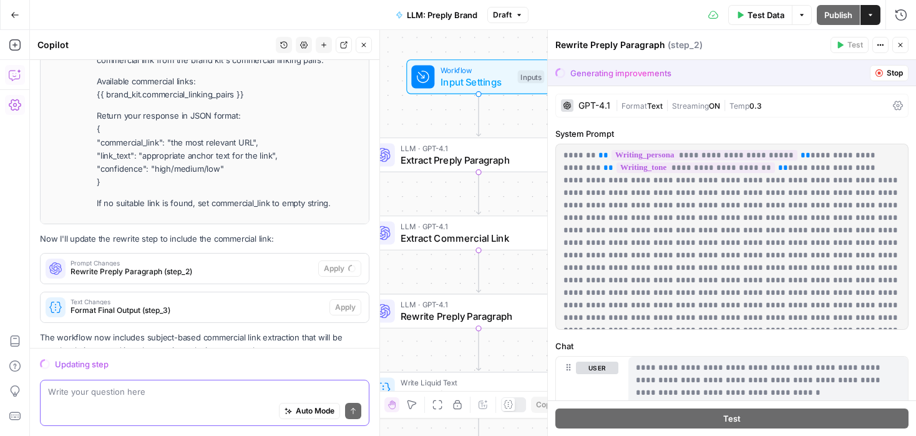
click at [205, 395] on textarea at bounding box center [204, 391] width 313 height 12
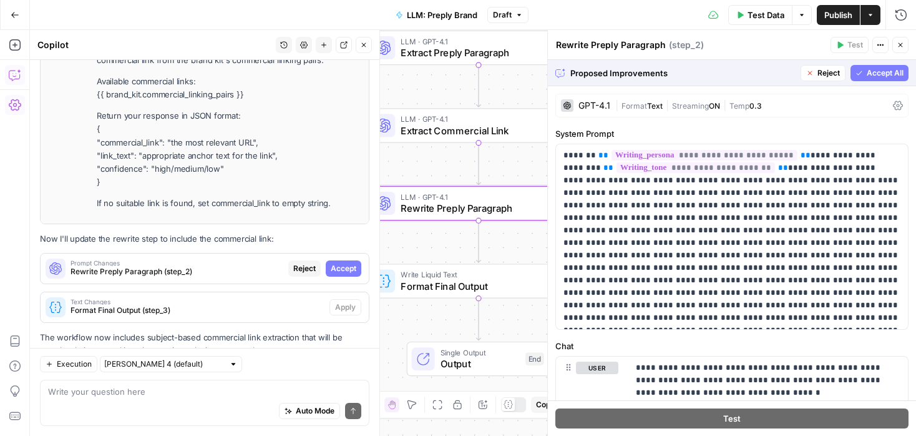
click at [346, 263] on span "Accept" at bounding box center [344, 268] width 26 height 11
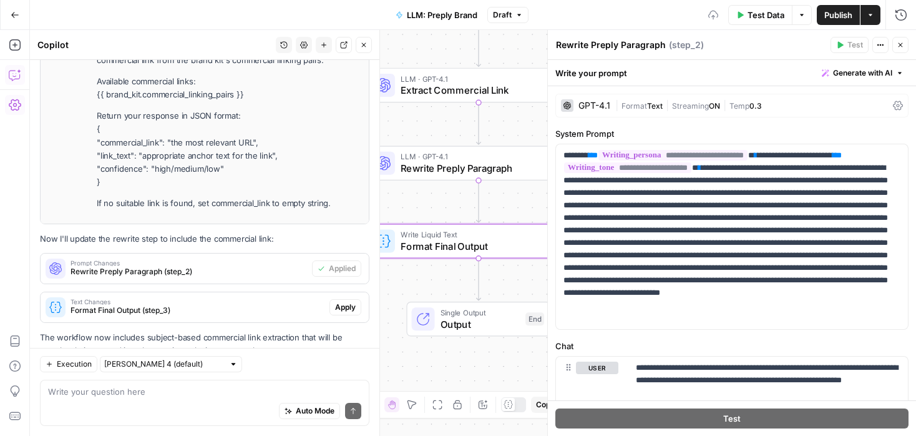
click at [349, 301] on span "Apply" at bounding box center [345, 306] width 21 height 11
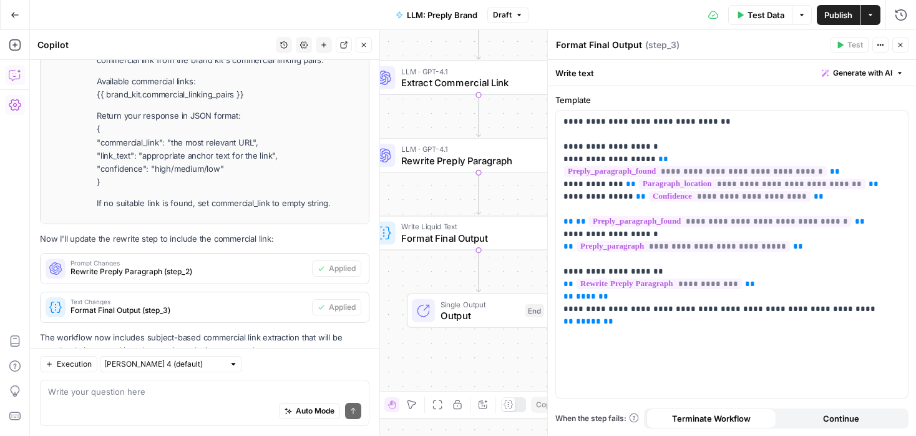
click at [228, 406] on div "Auto Mode Send" at bounding box center [204, 411] width 313 height 27
paste textarea "Linking pairs"
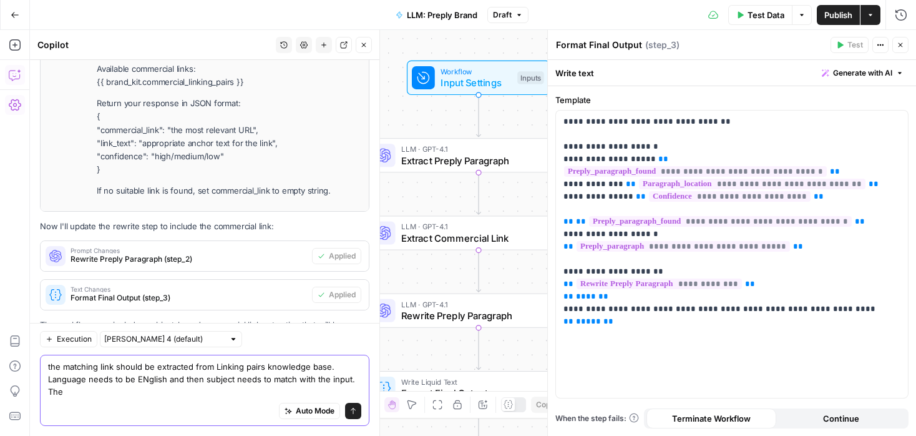
scroll to position [3937, 0]
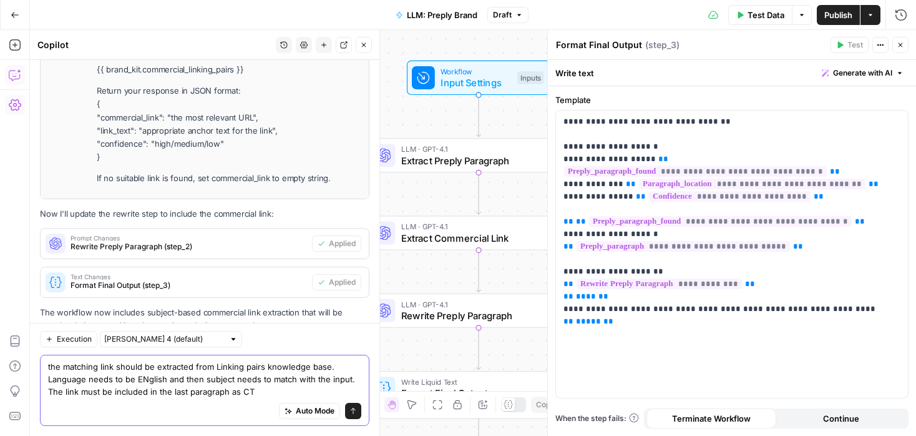
type textarea "the matching link should be extracted from Linking pairs knowledge base. Langua…"
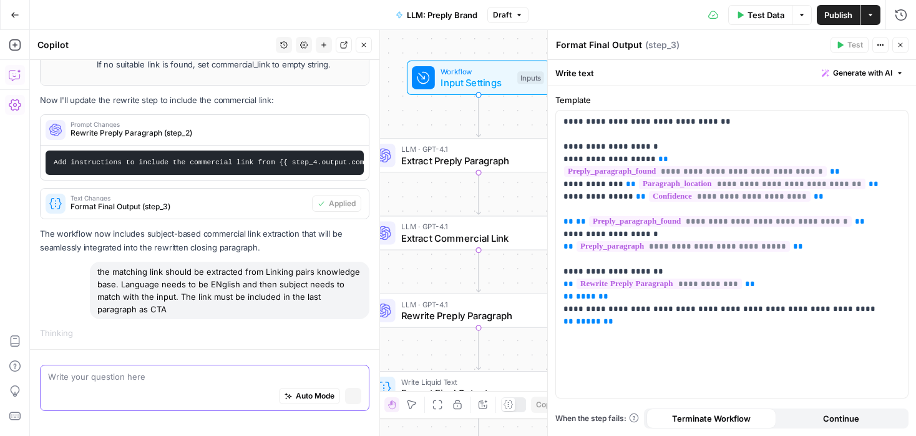
scroll to position [3767, 0]
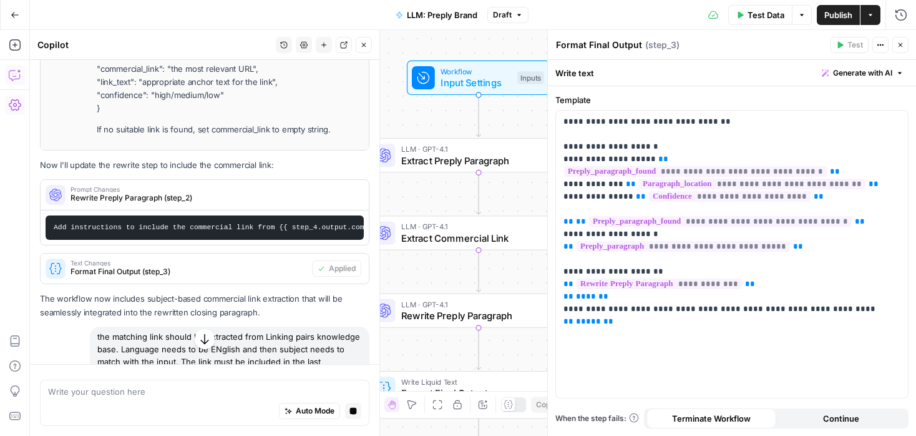
click at [903, 46] on icon "button" at bounding box center [900, 44] width 7 height 7
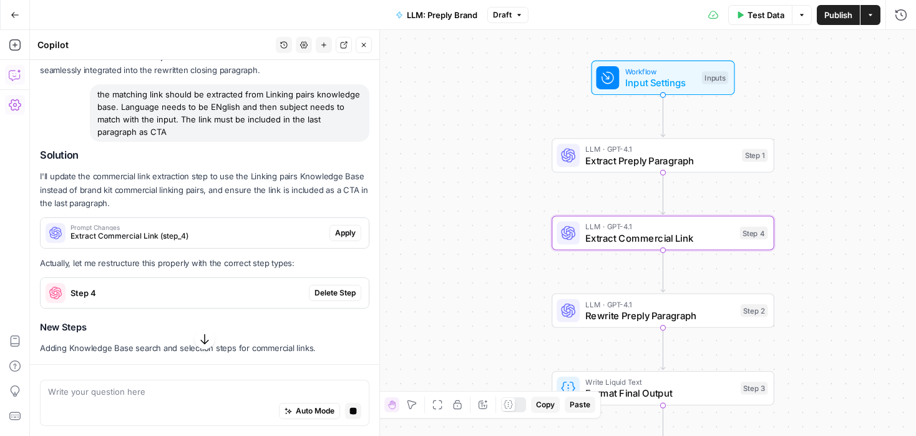
scroll to position [3990, 0]
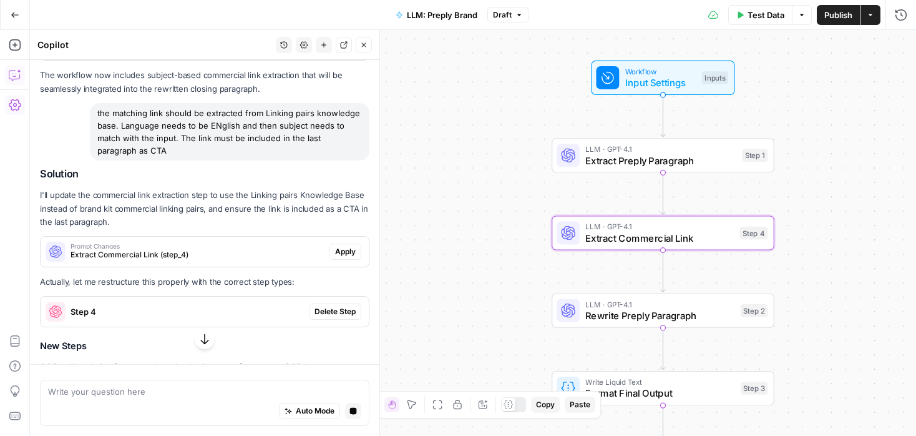
click at [346, 246] on span "Apply" at bounding box center [345, 251] width 21 height 11
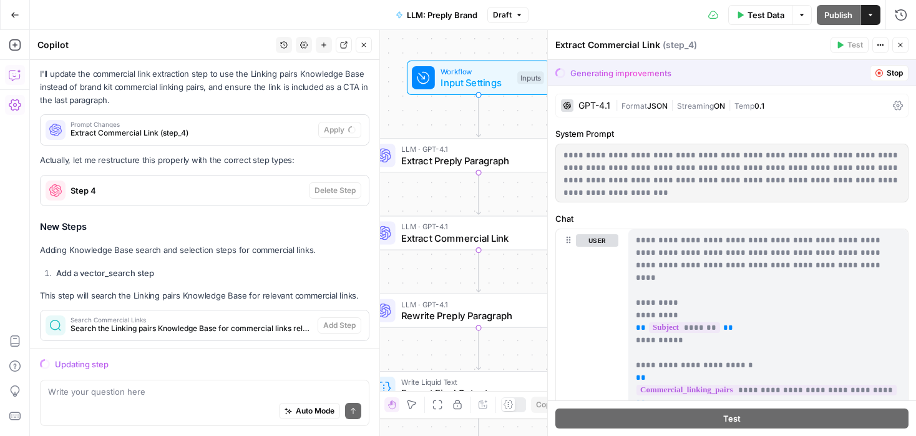
scroll to position [4080, 0]
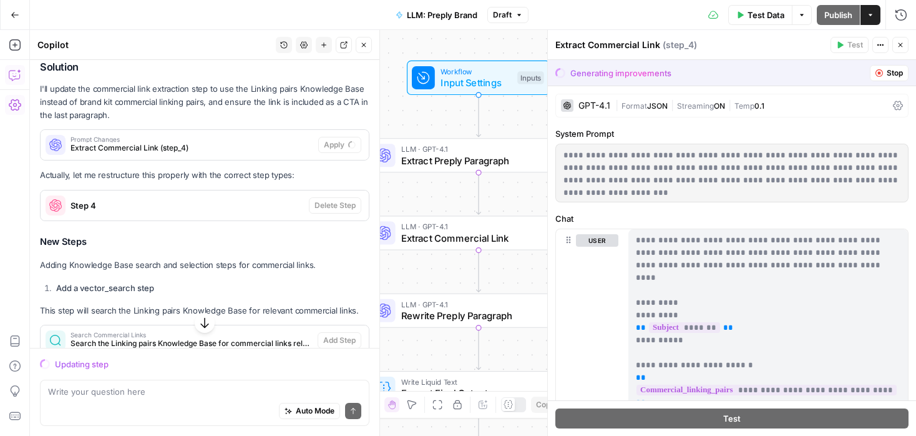
click at [881, 76] on icon "button" at bounding box center [879, 72] width 7 height 7
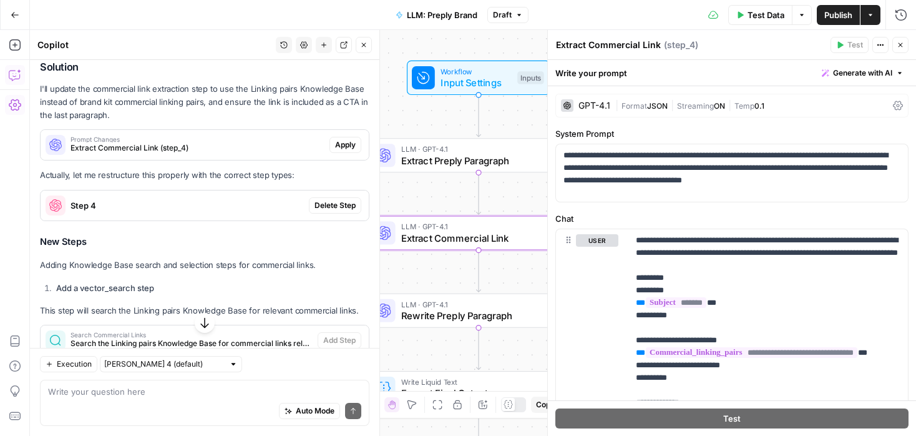
click at [331, 200] on span "Delete Step" at bounding box center [335, 205] width 41 height 11
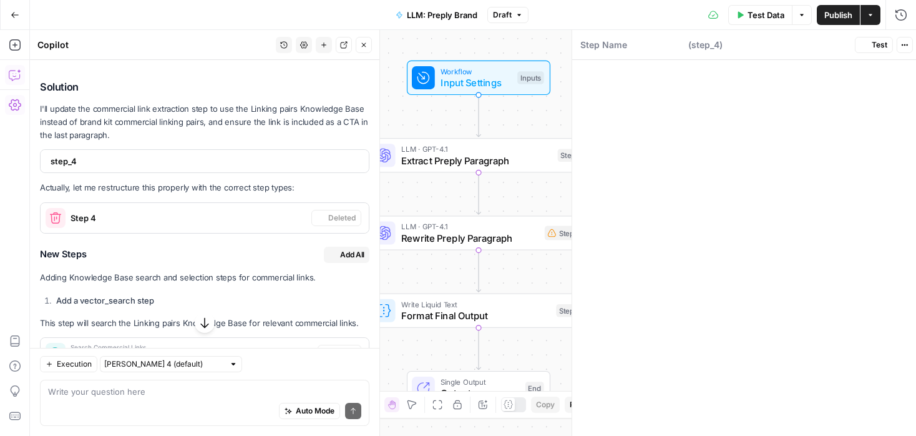
scroll to position [4300, 0]
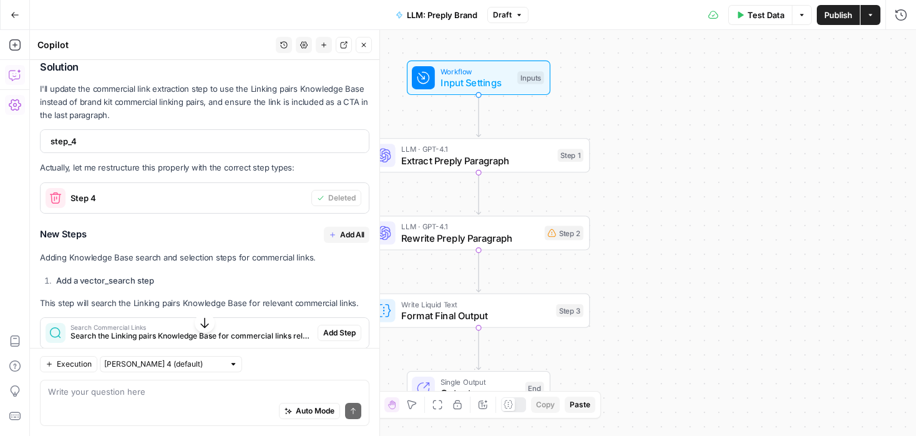
click at [346, 229] on span "Add All" at bounding box center [352, 234] width 24 height 11
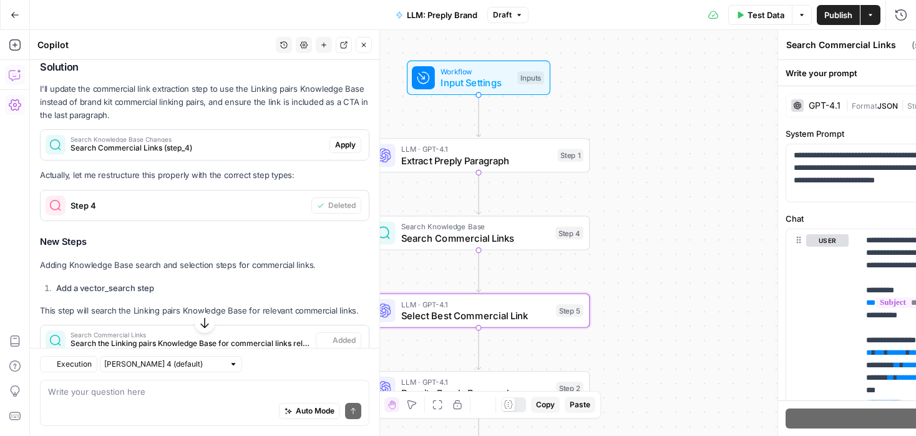
type textarea "Select Best Commercial Link"
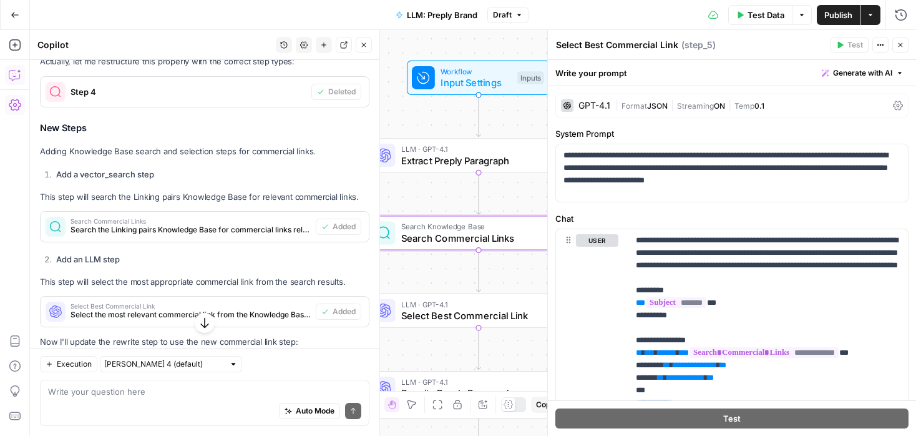
scroll to position [4478, 0]
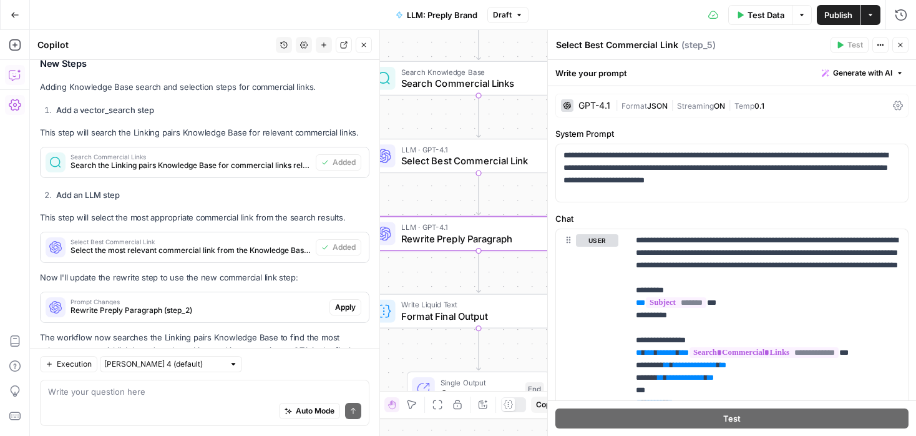
click at [349, 301] on span "Apply" at bounding box center [345, 306] width 21 height 11
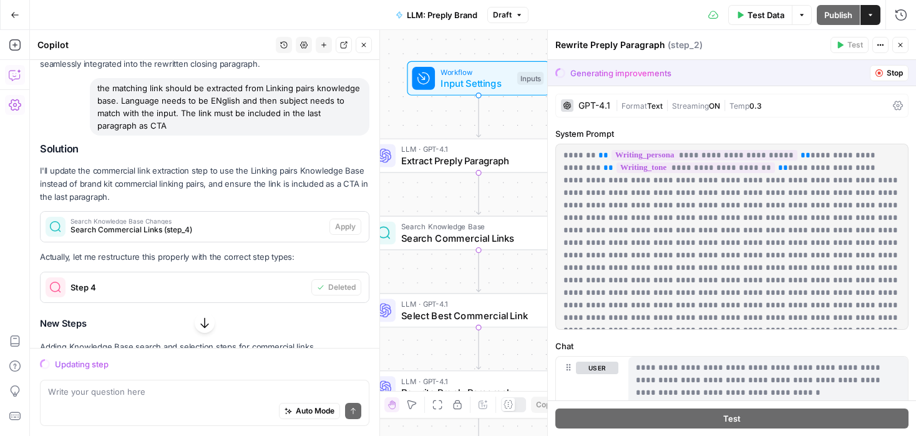
scroll to position [4258, 0]
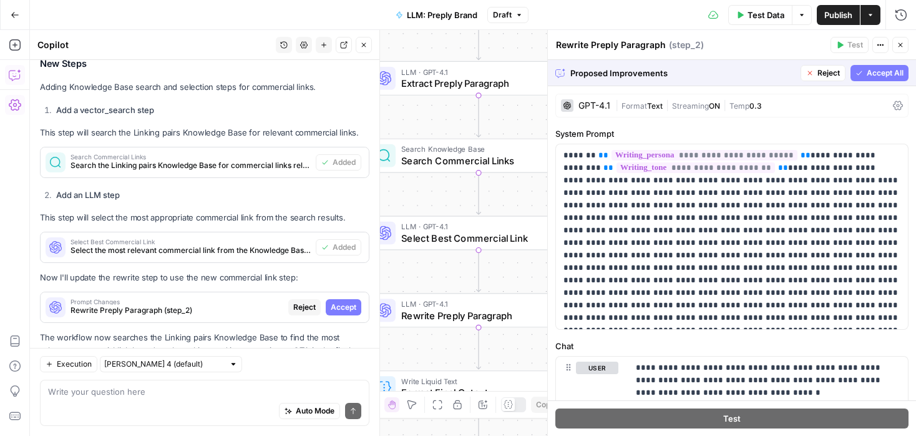
click at [867, 74] on span "Accept All" at bounding box center [885, 72] width 37 height 11
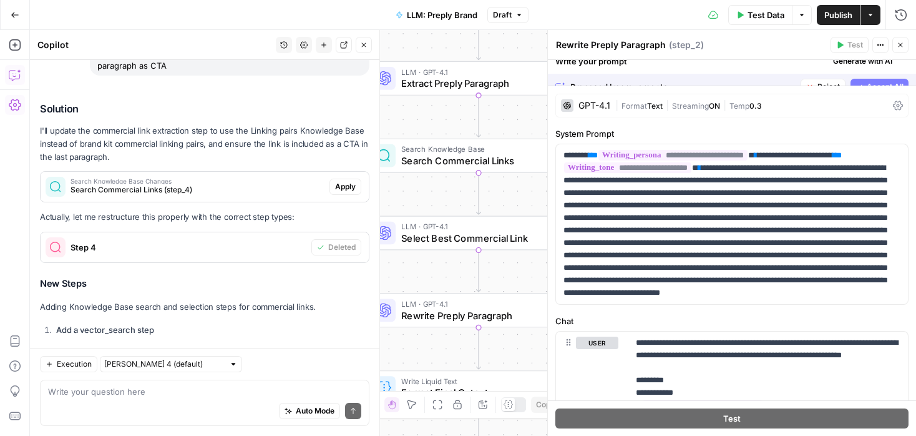
scroll to position [4478, 0]
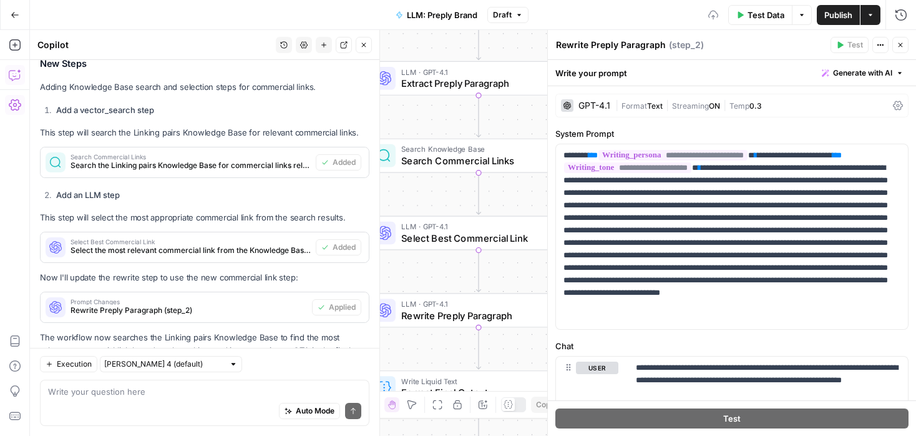
click at [761, 13] on span "Test Data" at bounding box center [766, 15] width 37 height 12
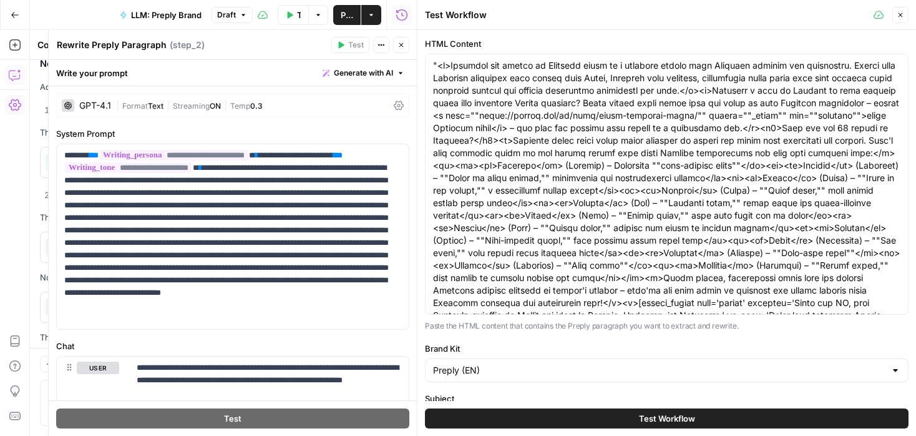
click at [594, 415] on button "Test Workflow" at bounding box center [667, 418] width 484 height 20
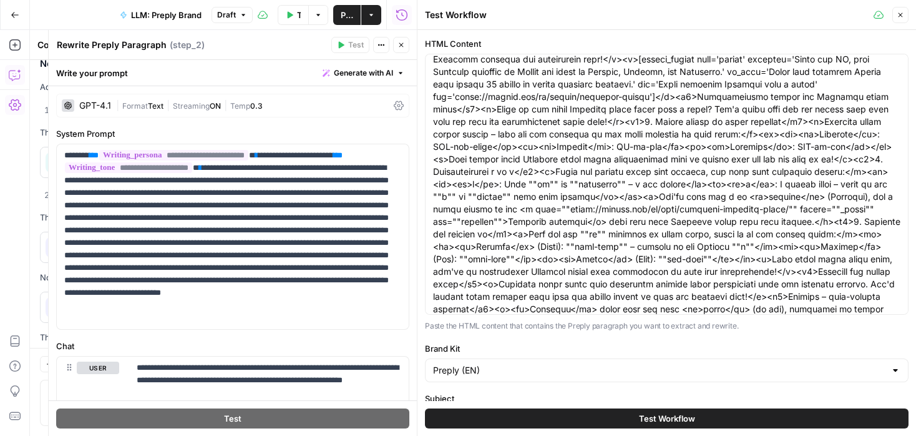
scroll to position [54, 0]
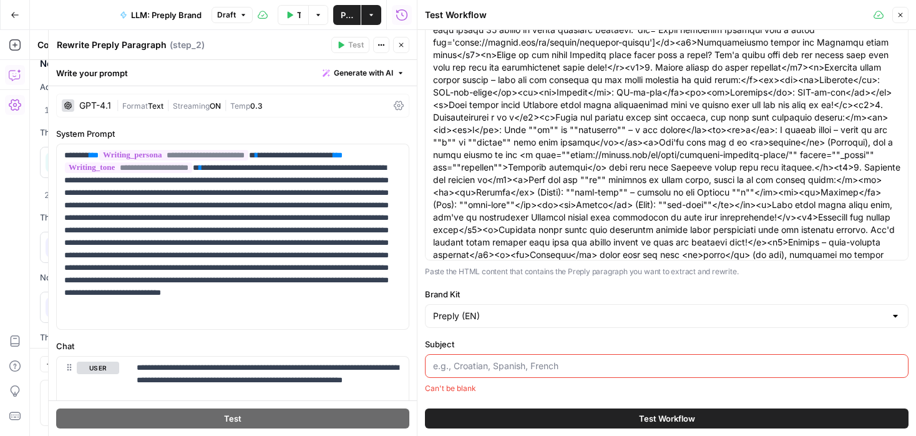
click at [544, 365] on input "Subject" at bounding box center [667, 366] width 468 height 12
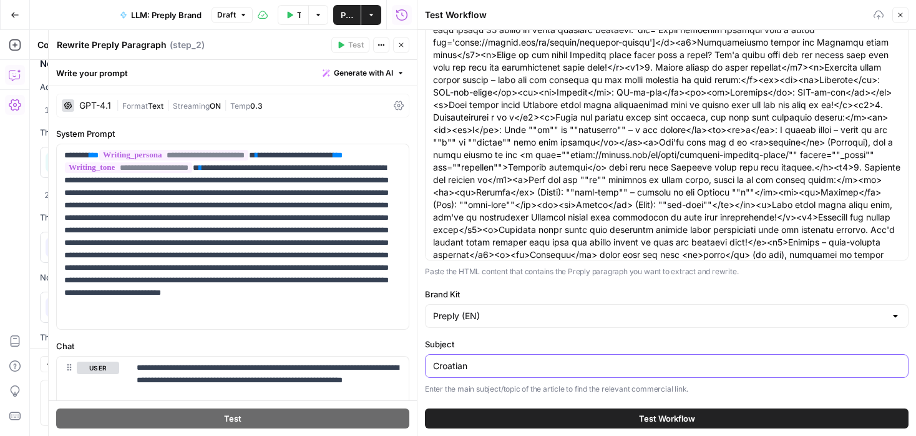
type input "Croatian"
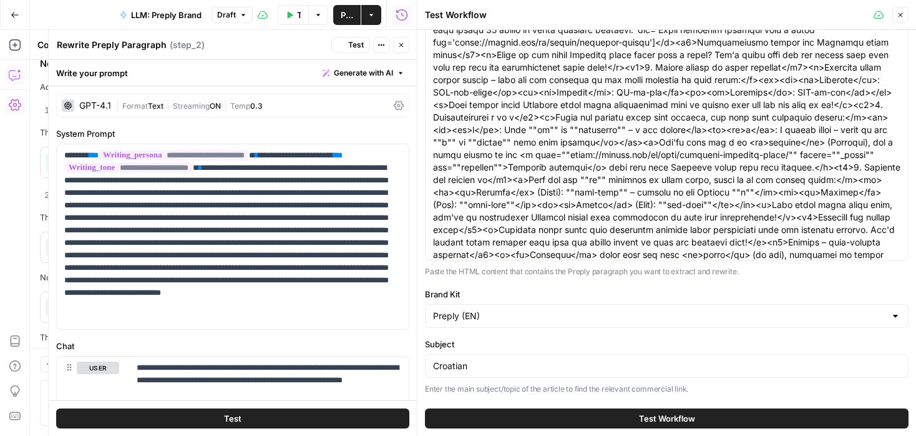
click at [563, 409] on button "Test Workflow" at bounding box center [667, 418] width 484 height 20
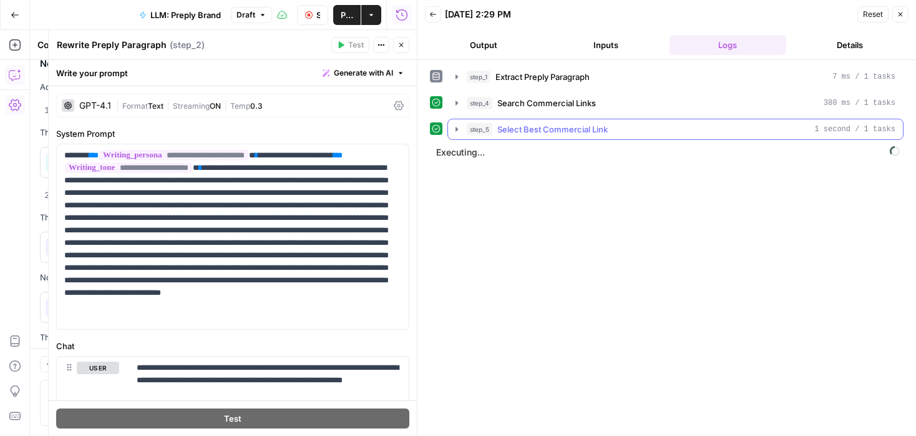
click at [459, 124] on icon "button" at bounding box center [457, 129] width 10 height 10
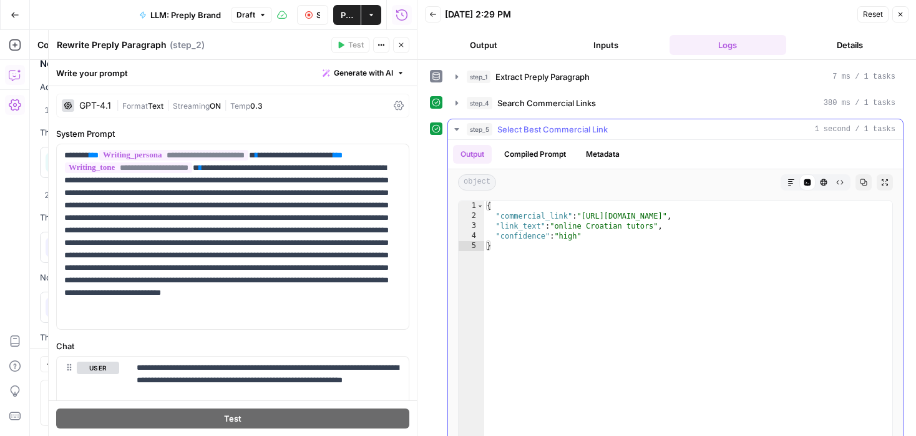
click at [459, 124] on icon "button" at bounding box center [457, 129] width 10 height 10
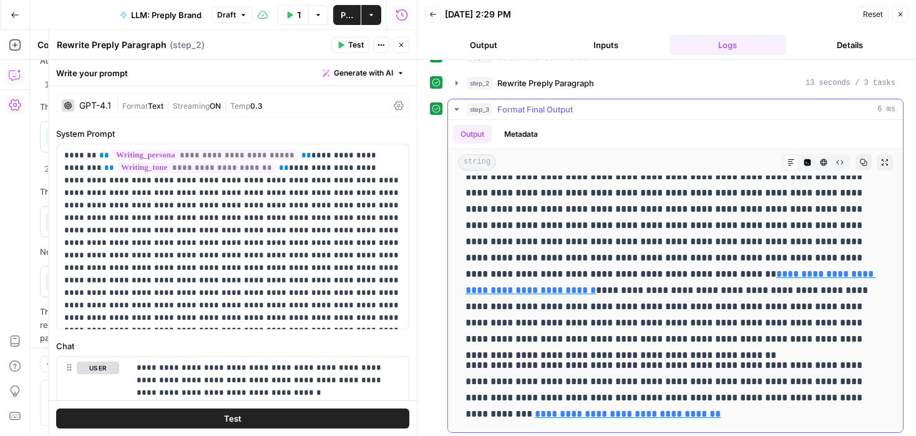
scroll to position [76, 0]
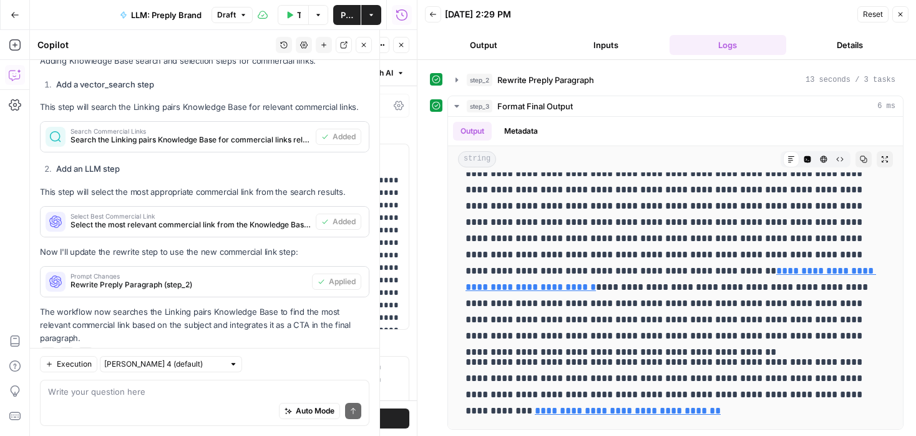
click at [13, 76] on icon "button" at bounding box center [13, 76] width 3 height 1
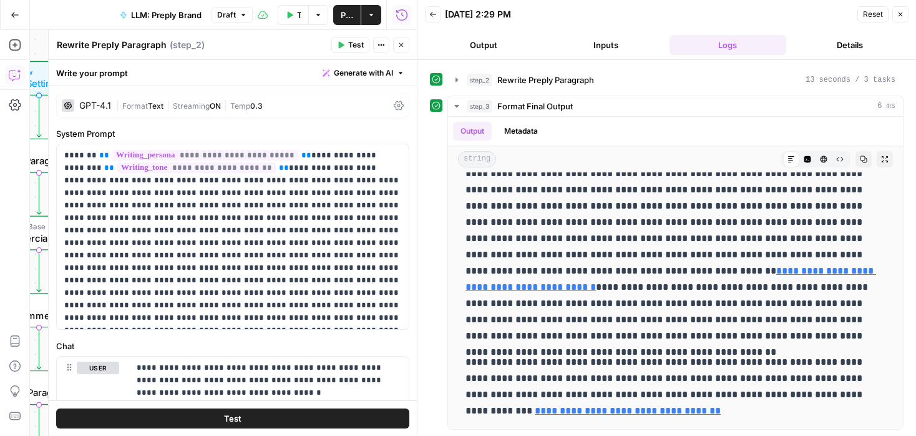
click at [11, 80] on icon "button" at bounding box center [15, 75] width 12 height 12
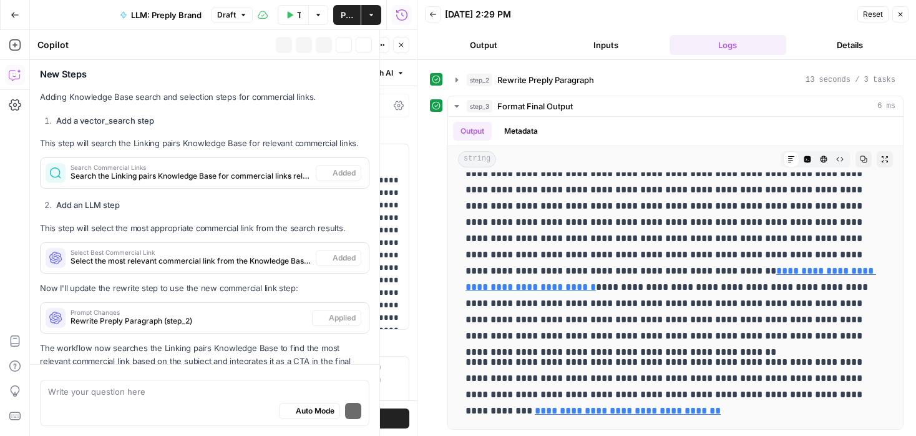
scroll to position [4057, 0]
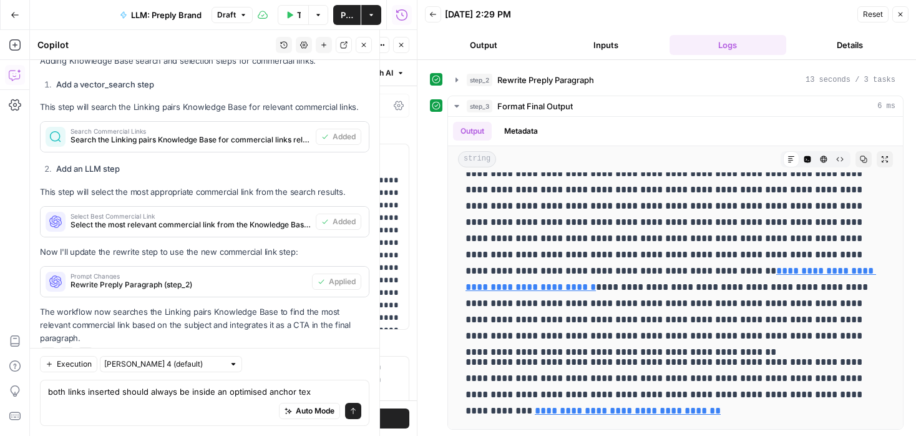
type textarea "both links inserted should always be inside an optimised anchor text"
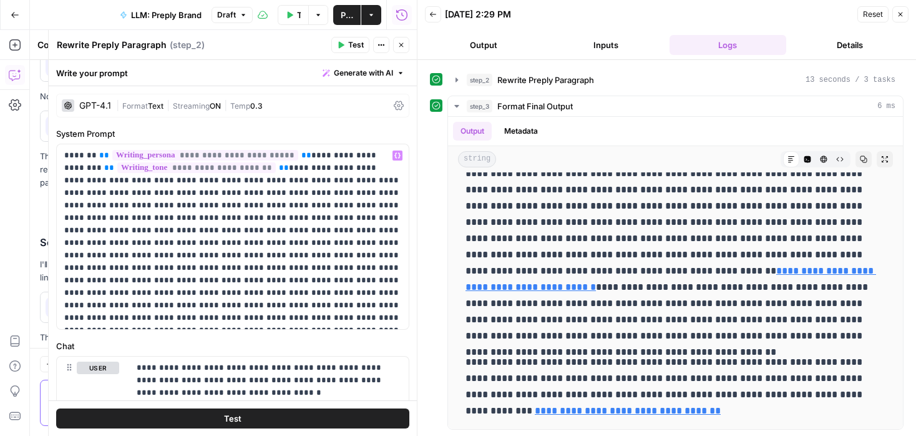
scroll to position [154, 0]
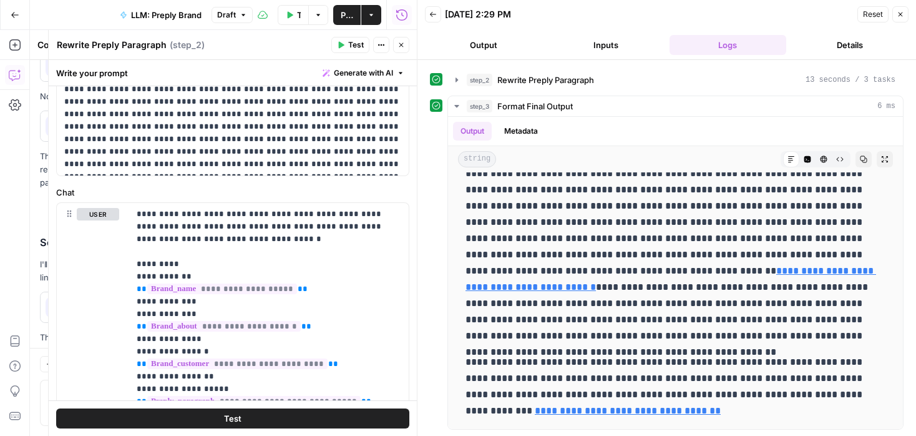
click at [398, 45] on icon "button" at bounding box center [401, 44] width 7 height 7
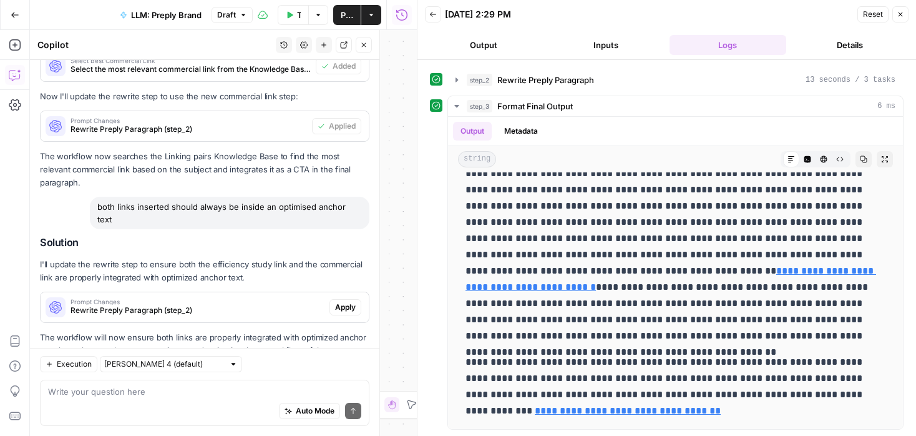
click at [343, 299] on button "Apply" at bounding box center [346, 307] width 32 height 16
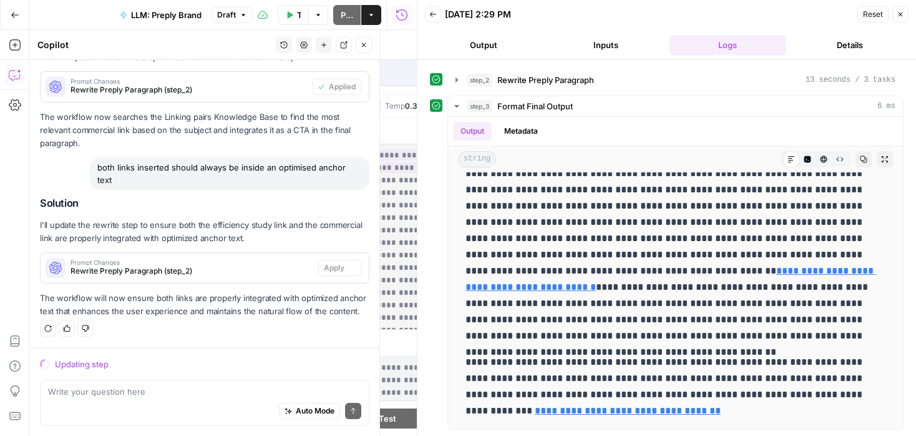
scroll to position [3992, 0]
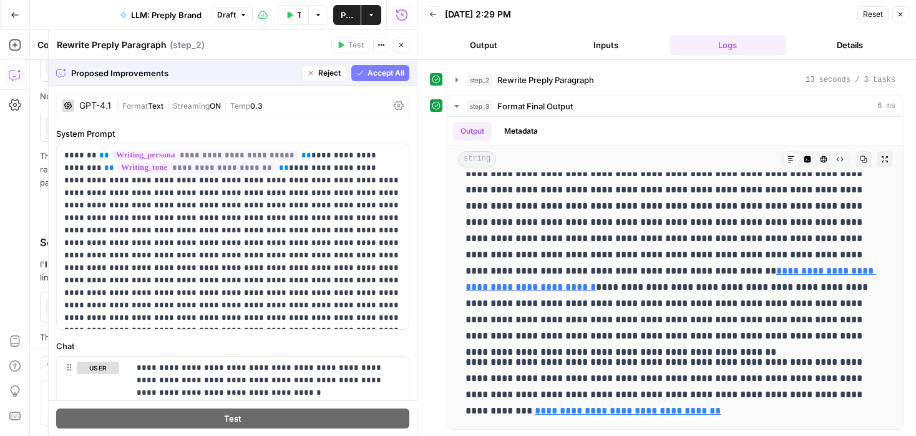
click at [383, 69] on span "Accept All" at bounding box center [386, 72] width 37 height 11
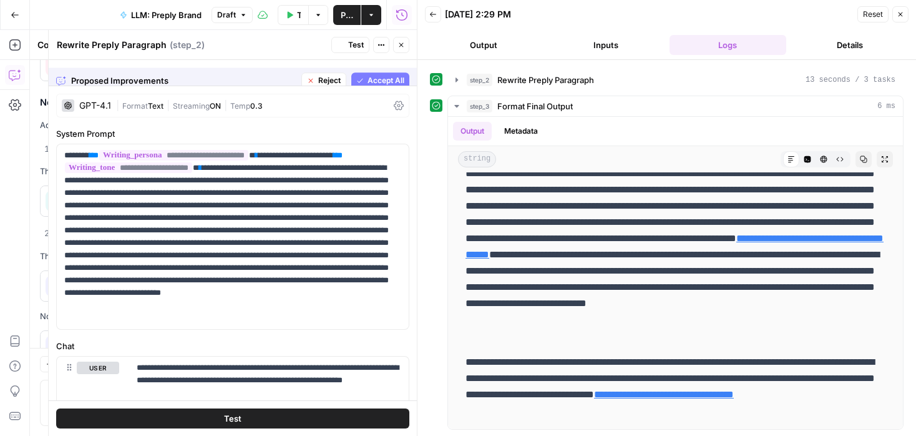
scroll to position [0, 0]
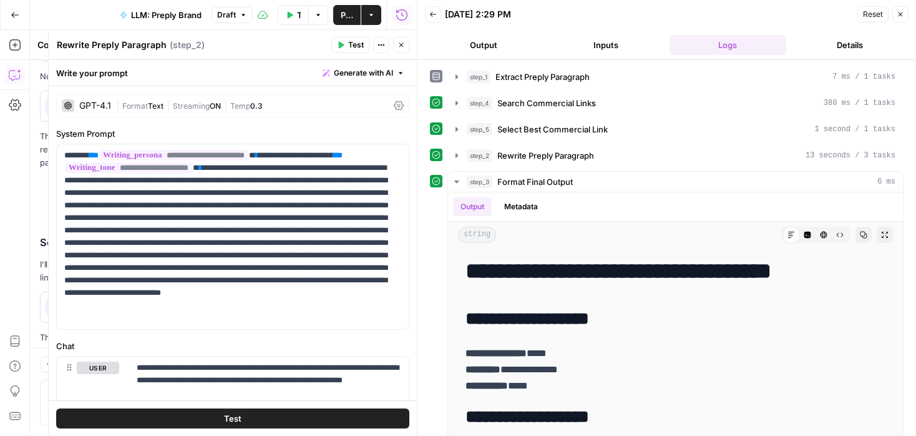
click at [288, 10] on button "Test Data" at bounding box center [293, 15] width 31 height 20
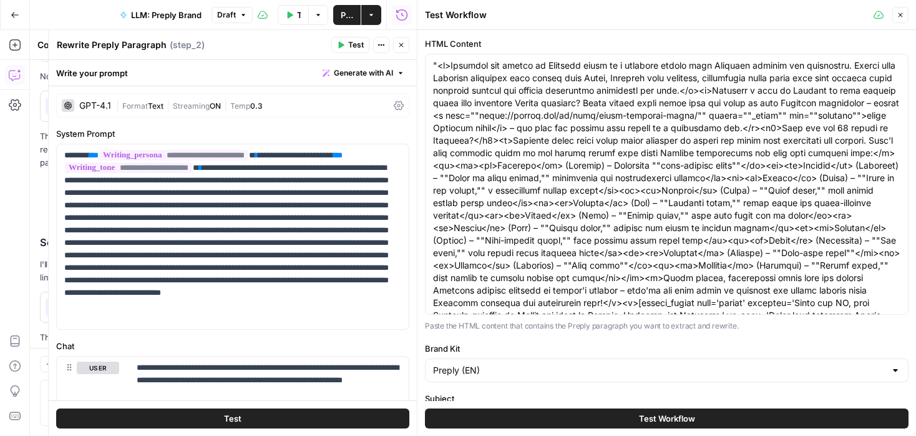
click at [607, 415] on button "Test Workflow" at bounding box center [667, 418] width 484 height 20
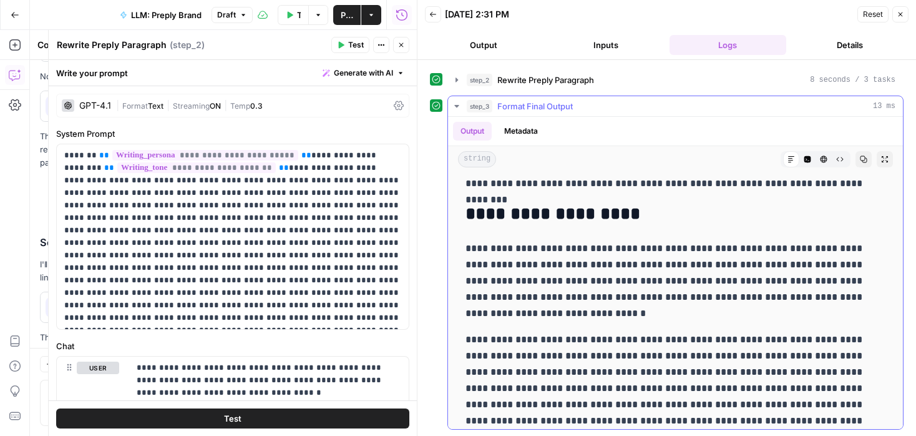
scroll to position [358, 0]
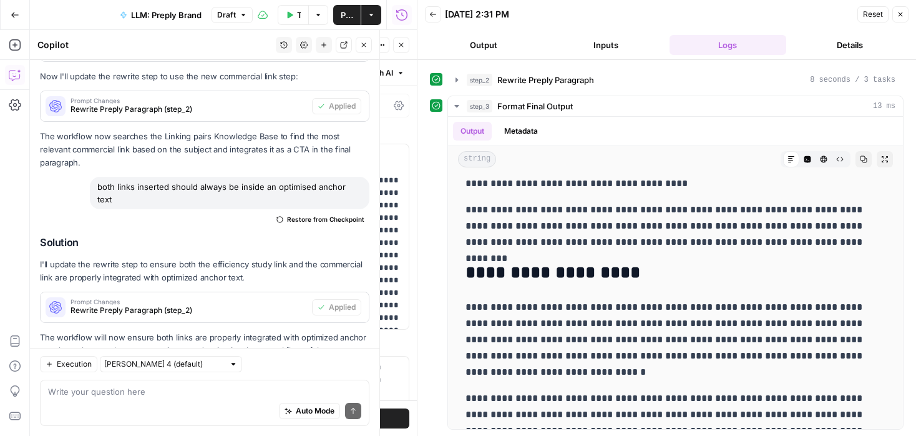
click at [13, 64] on div "Add Steps Copilot Settings AirOps Academy Help Give Feedback Shortcuts" at bounding box center [15, 233] width 30 height 406
click at [93, 399] on div "Auto Mode Send" at bounding box center [204, 411] width 313 height 27
type textarea "i don;t see the links"
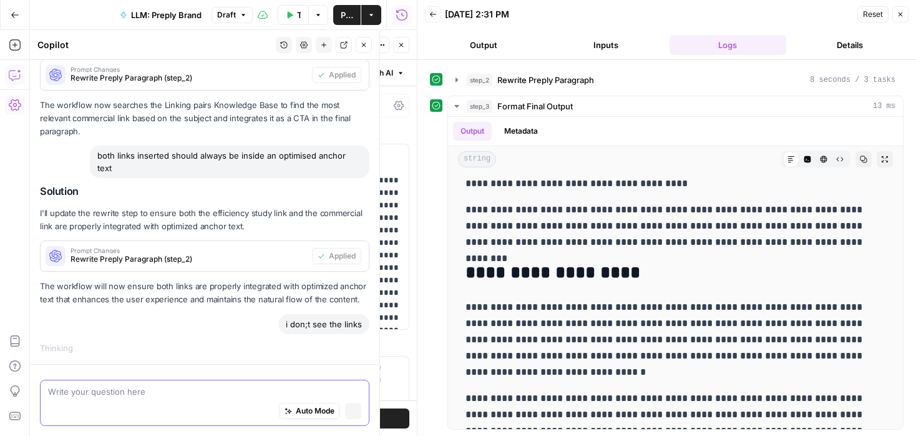
scroll to position [4015, 0]
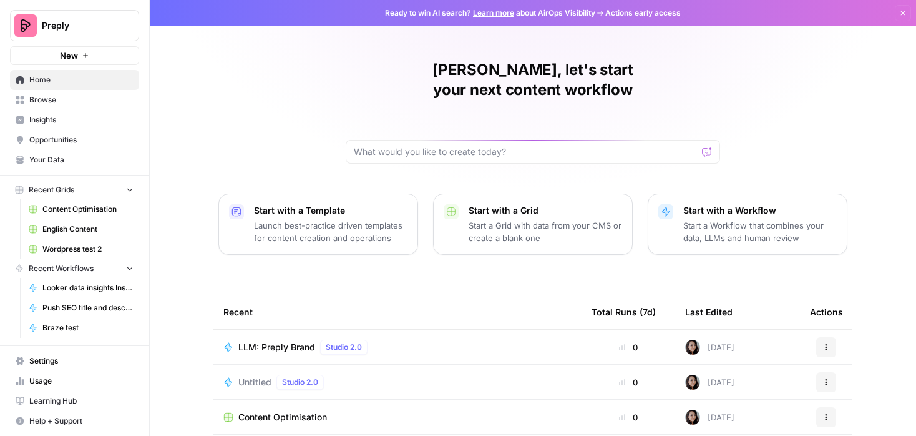
click at [86, 208] on span "Content Optimisation" at bounding box center [87, 208] width 91 height 11
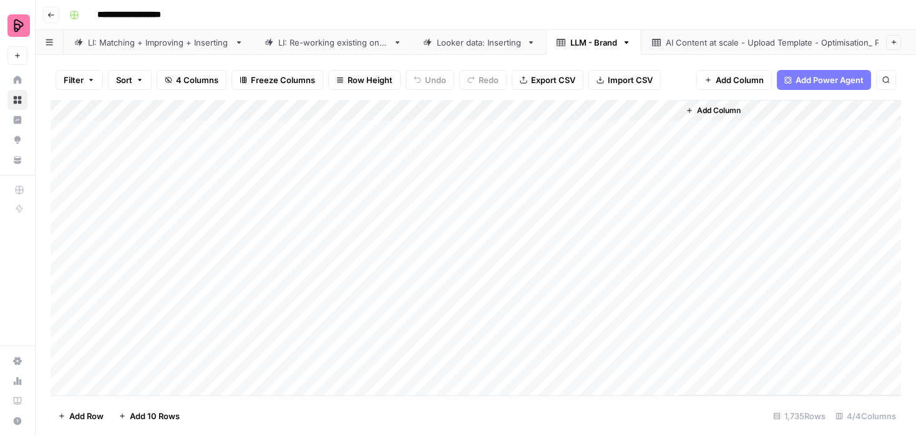
click at [699, 44] on div "AI Content at scale - Upload Template - Optimisation_ Preply.csv" at bounding box center [792, 42] width 252 height 12
click at [864, 41] on icon "button" at bounding box center [864, 42] width 9 height 9
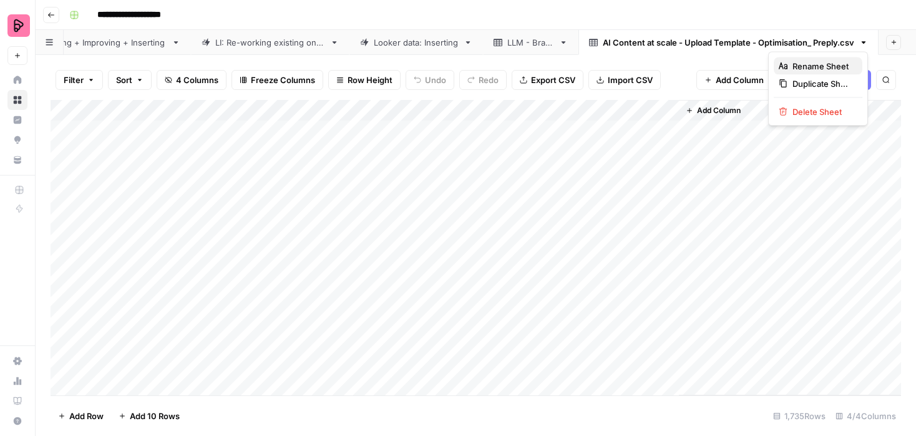
click at [843, 61] on span "Rename Sheet" at bounding box center [823, 66] width 60 height 12
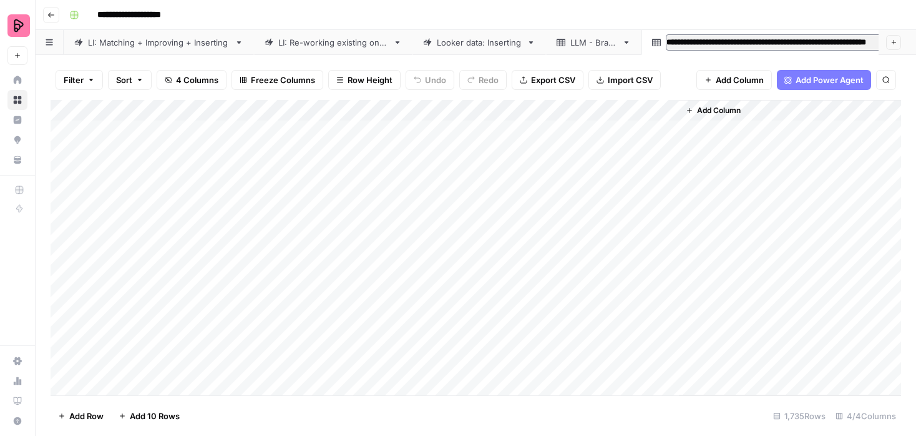
click at [597, 45] on div "LLM - Brand" at bounding box center [594, 42] width 47 height 12
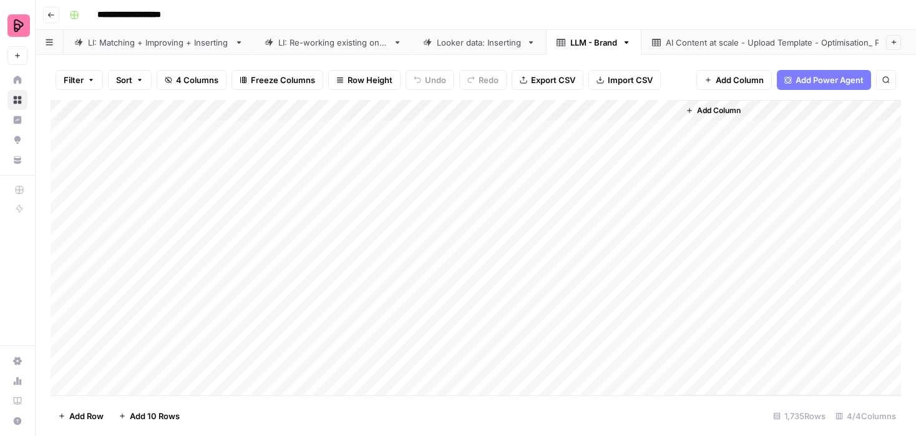
click at [697, 49] on link "AI Content at scale - Upload Template - Optimisation_ Preply.csv" at bounding box center [792, 42] width 300 height 25
click at [602, 47] on div "LLM - Brand" at bounding box center [594, 42] width 47 height 12
click at [878, 44] on div "AI Content at scale - Upload Template - Optimisation_ Preply.csv" at bounding box center [792, 42] width 252 height 12
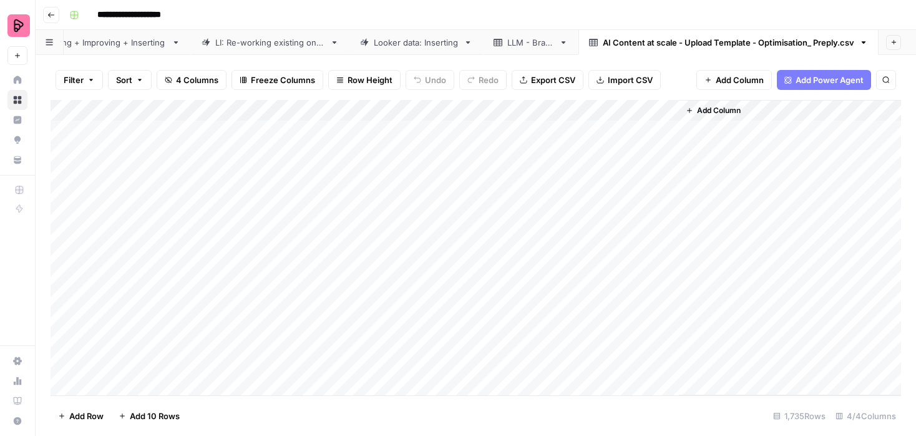
click at [864, 41] on icon "button" at bounding box center [864, 42] width 9 height 9
click at [809, 105] on span "Delete Sheet" at bounding box center [823, 111] width 60 height 12
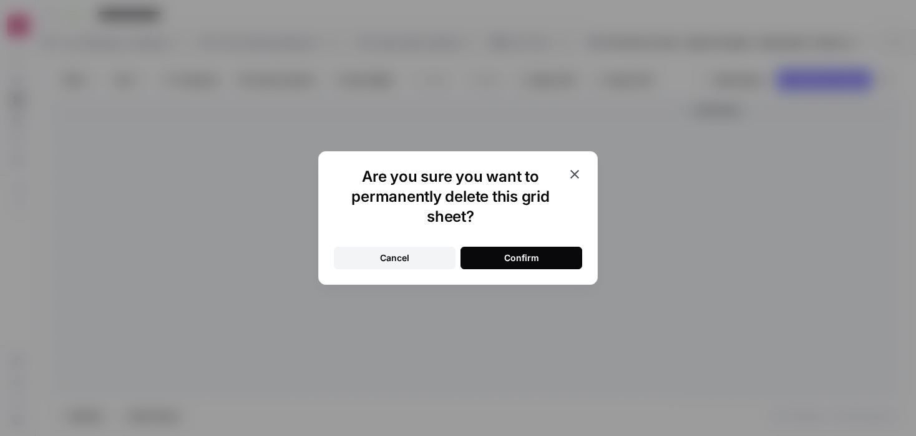
click at [516, 256] on div "Confirm" at bounding box center [521, 258] width 35 height 12
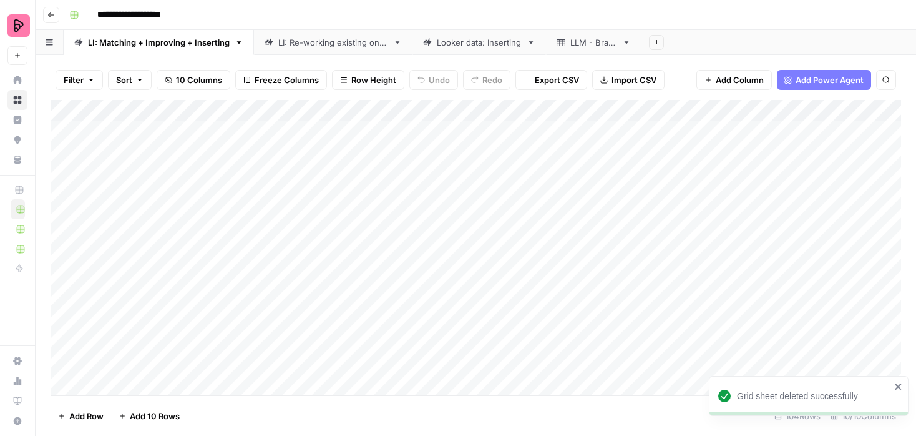
click at [600, 42] on div "LLM - Brand" at bounding box center [594, 42] width 47 height 12
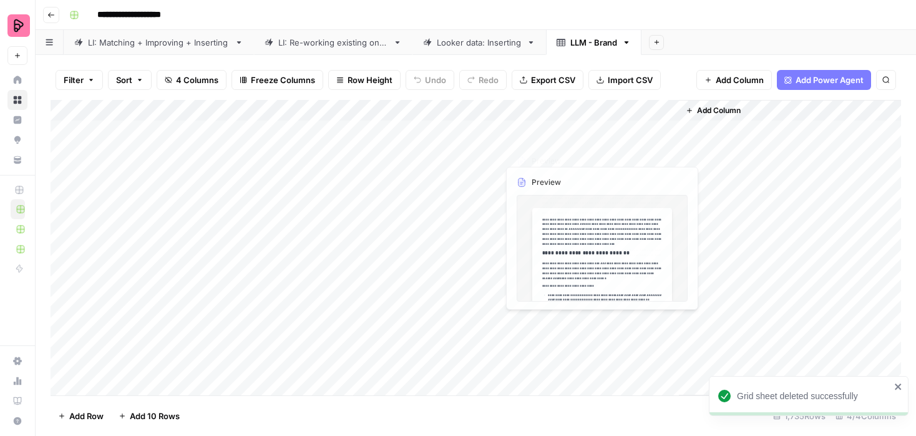
click at [581, 129] on div "Add Column" at bounding box center [476, 247] width 851 height 295
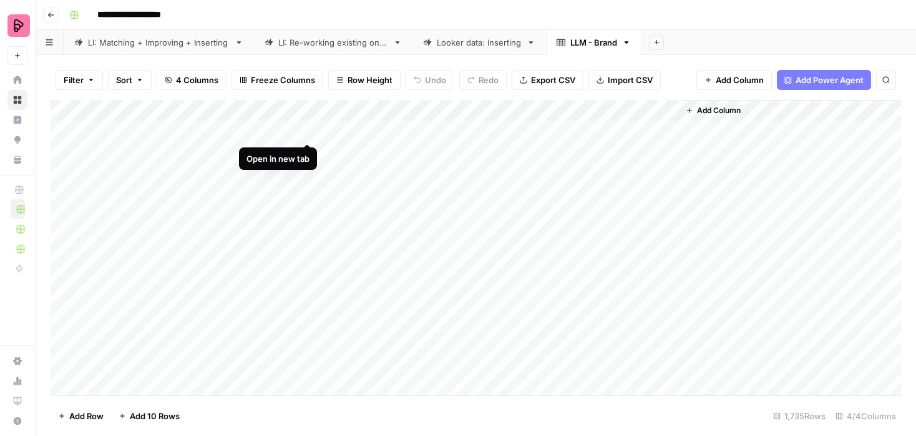
click at [306, 130] on div "Add Column" at bounding box center [476, 247] width 851 height 295
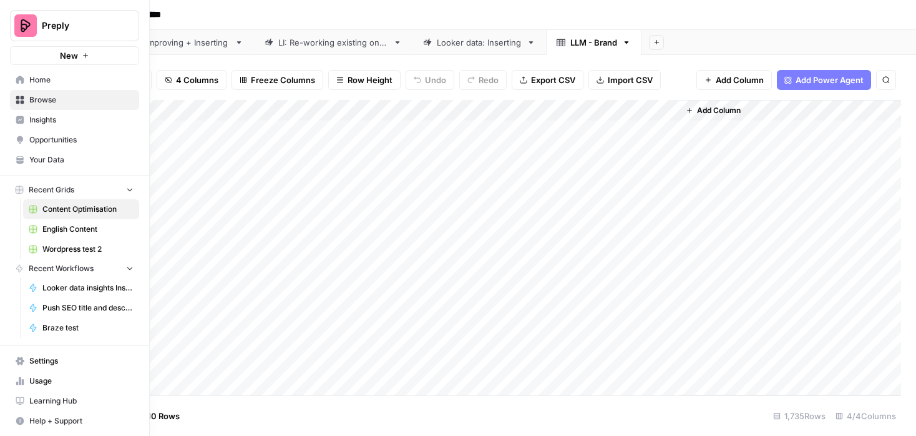
click at [27, 100] on link "Browse" at bounding box center [74, 100] width 129 height 20
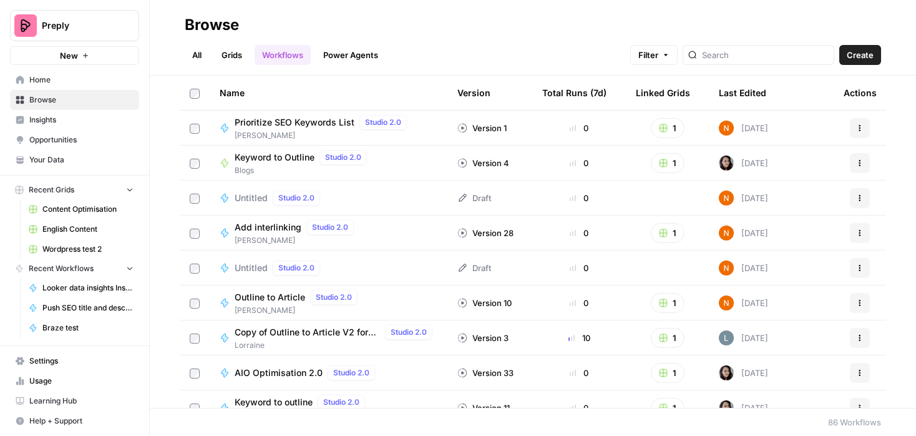
click at [225, 56] on link "Grids" at bounding box center [232, 55] width 36 height 20
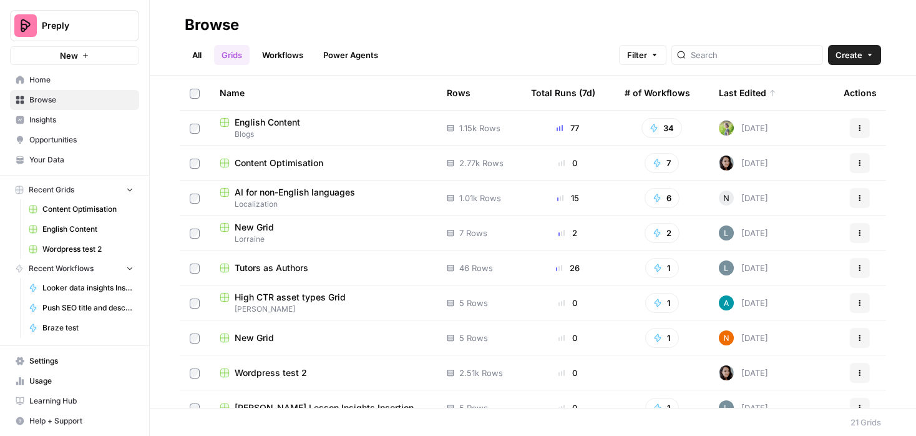
click at [270, 119] on span "English Content" at bounding box center [268, 122] width 66 height 12
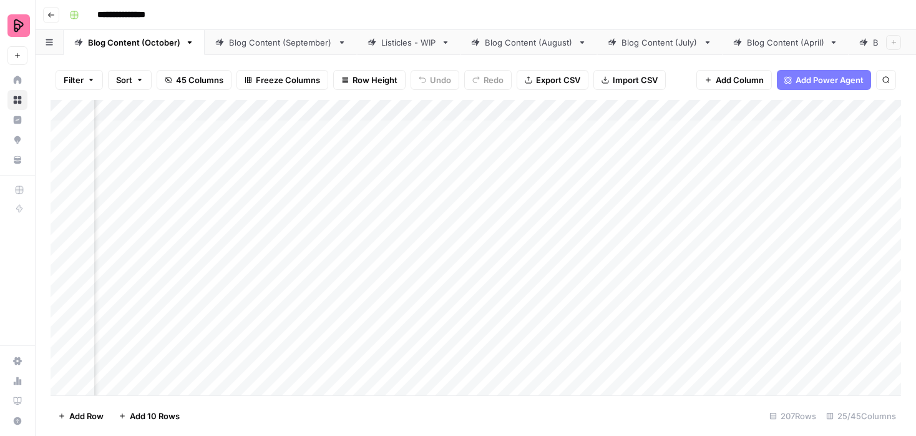
scroll to position [0, 396]
click at [692, 129] on div "Add Column" at bounding box center [476, 247] width 851 height 295
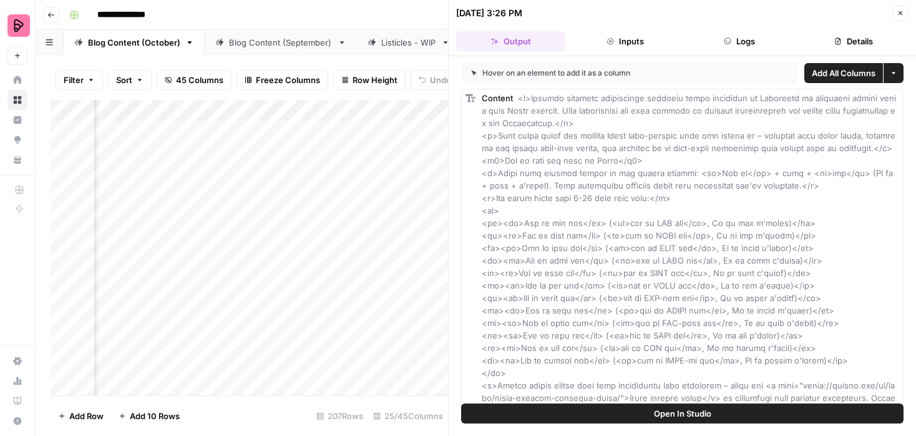
click at [899, 13] on icon "button" at bounding box center [900, 12] width 7 height 7
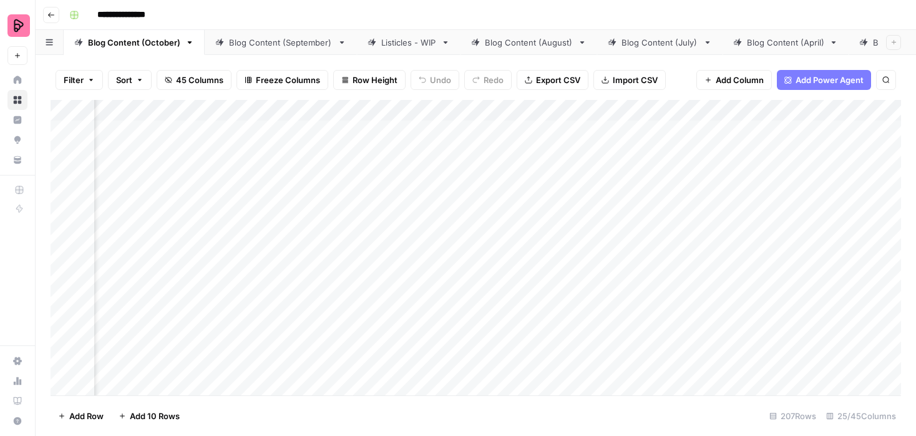
click at [695, 111] on div "Add Column" at bounding box center [476, 247] width 851 height 295
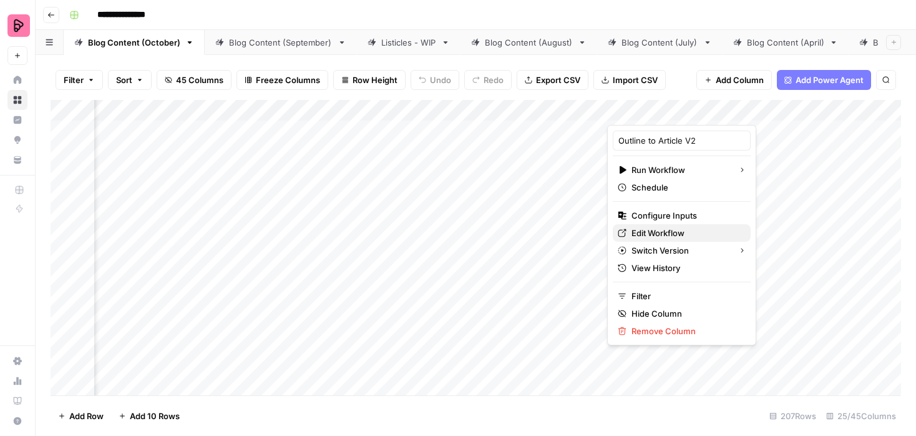
click at [644, 229] on span "Edit Workflow" at bounding box center [686, 233] width 109 height 12
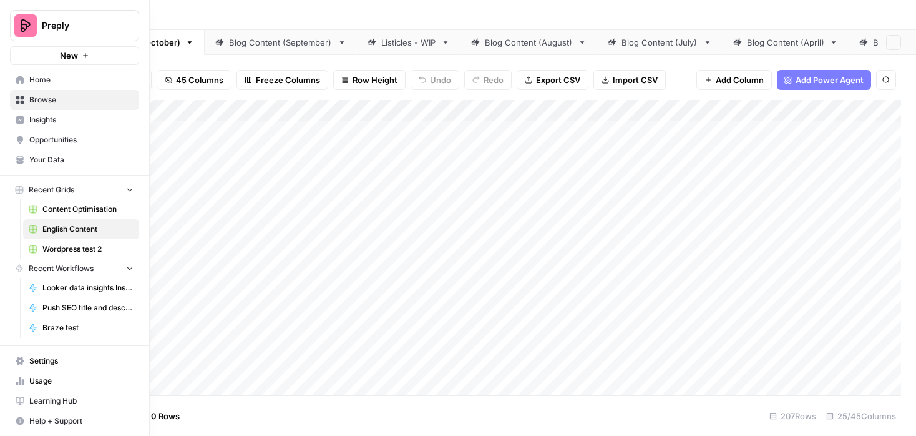
click at [34, 154] on span "Your Data" at bounding box center [81, 159] width 104 height 11
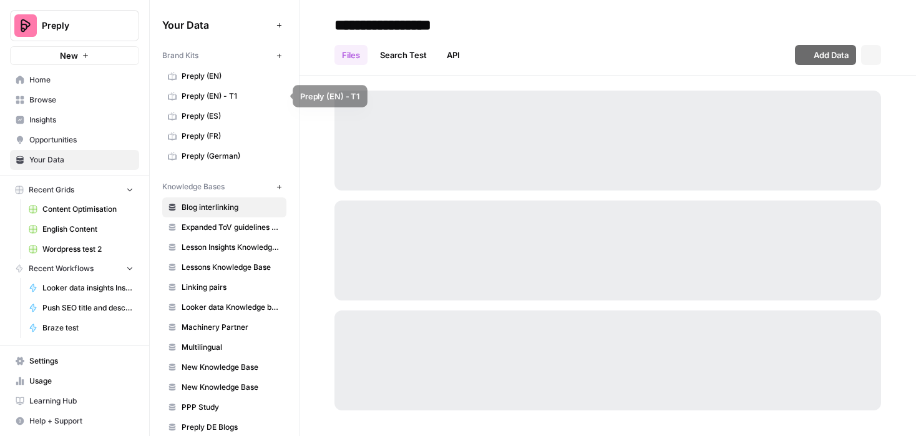
click at [235, 74] on span "Preply (EN)" at bounding box center [231, 76] width 99 height 11
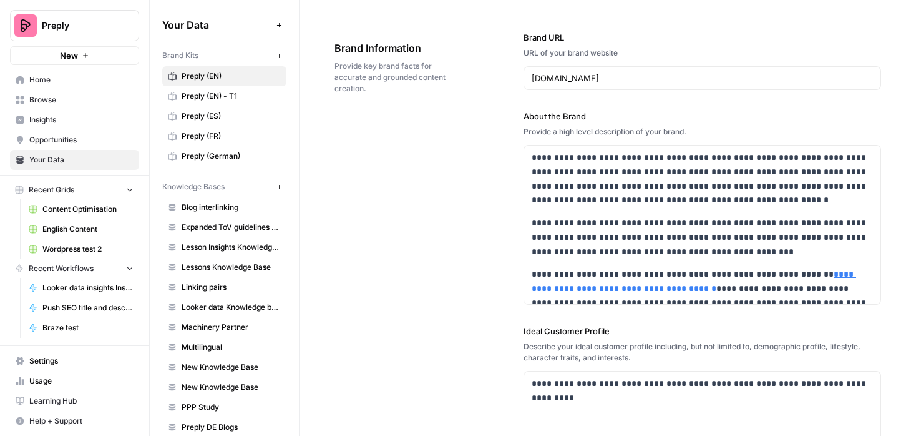
scroll to position [76, 0]
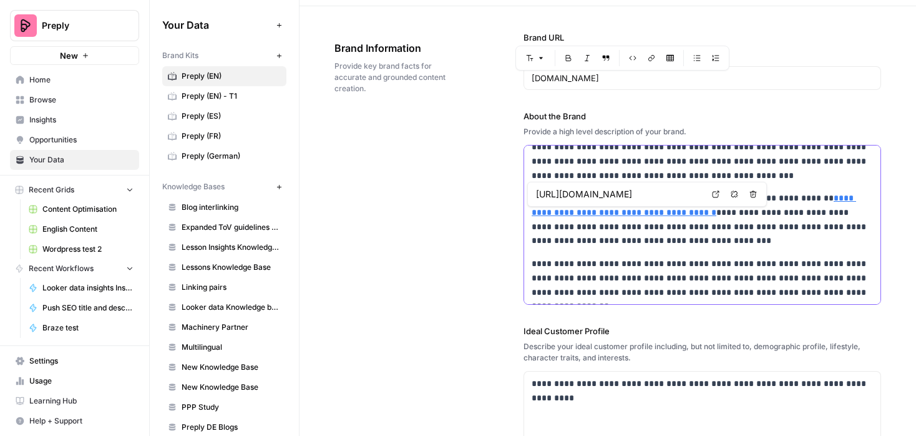
drag, startPoint x: 730, startPoint y: 240, endPoint x: 534, endPoint y: 195, distance: 201.1
click at [534, 195] on body "**********" at bounding box center [458, 218] width 916 height 436
click at [584, 169] on p "**********" at bounding box center [702, 161] width 341 height 42
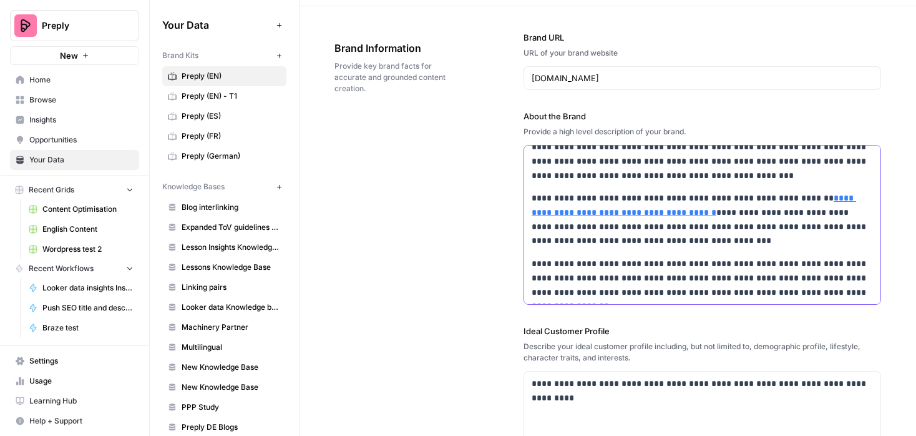
drag, startPoint x: 530, startPoint y: 157, endPoint x: 670, endPoint y: 399, distance: 279.4
click at [670, 399] on div "**********" at bounding box center [703, 378] width 358 height 744
copy div "**********"
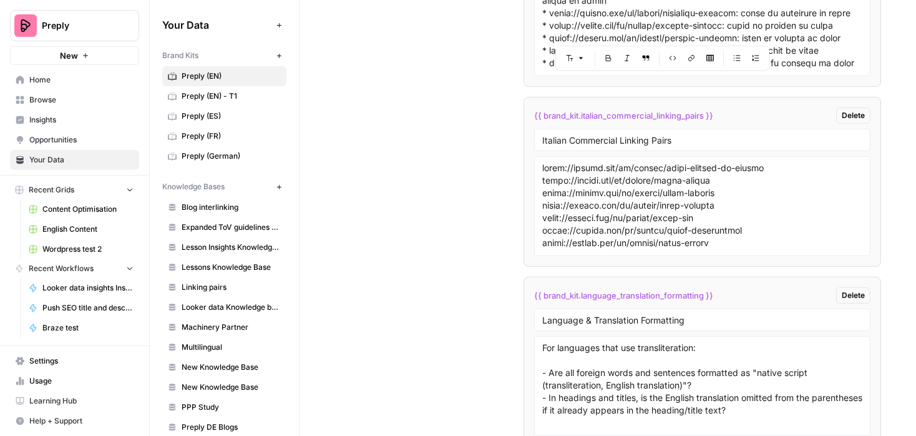
scroll to position [6712, 0]
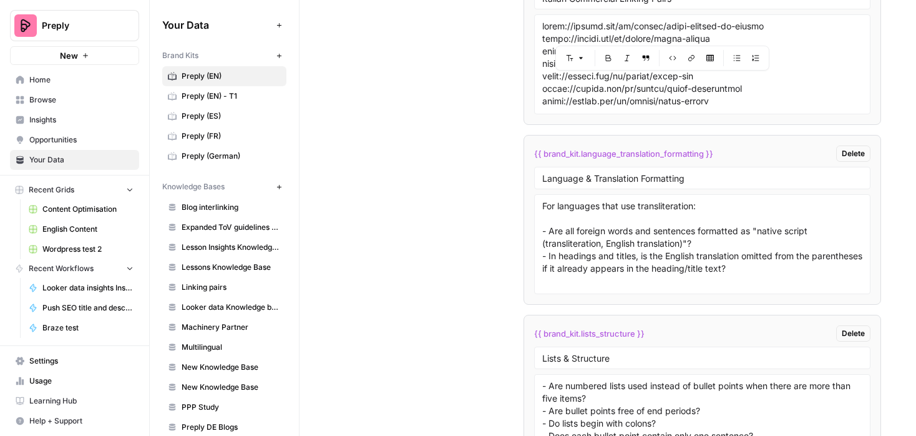
click at [657, 149] on span "{{ brand_kit.language_translation_formatting }}" at bounding box center [623, 153] width 179 height 12
copy div "{{ brand_kit.language_translation_formatting }} Delete"
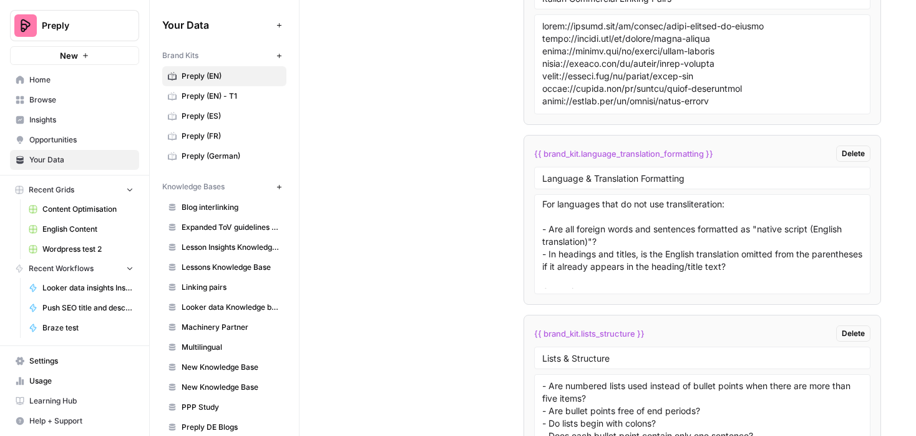
click at [571, 331] on span "{{ brand_kit.lists_structure }}" at bounding box center [589, 333] width 110 height 12
copy div "{{ brand_kit.lists_structure }} Delete"
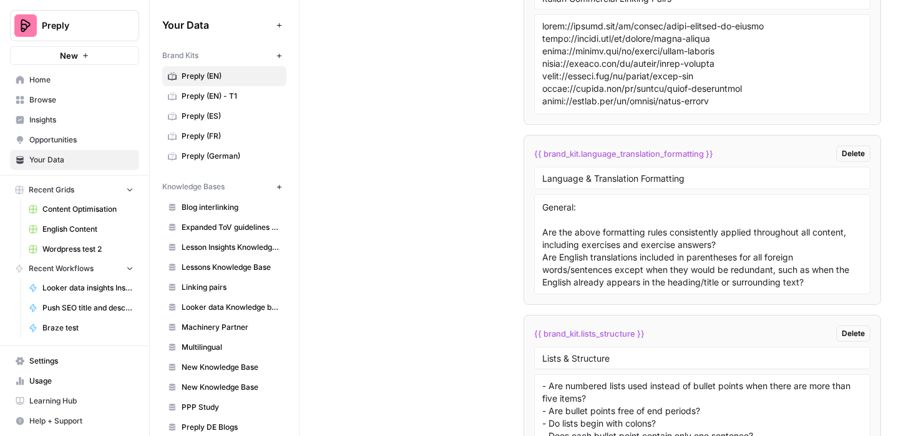
scroll to position [7075, 0]
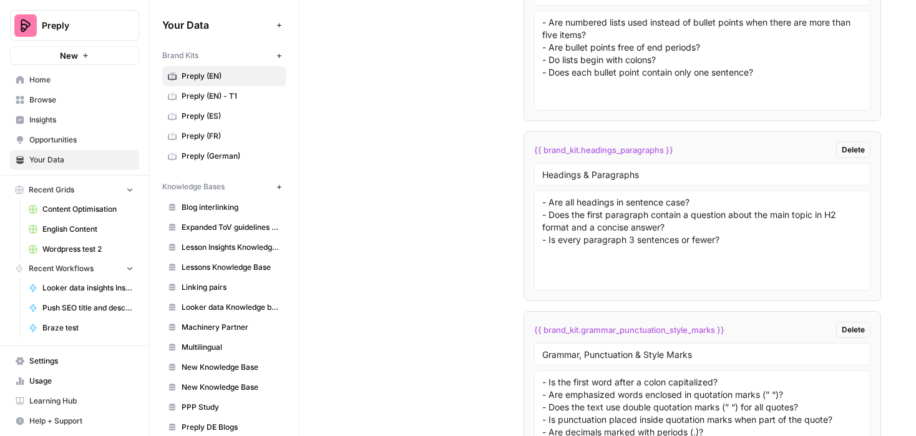
click at [571, 149] on span "{{ brand_kit.headings_paragraphs }}" at bounding box center [603, 150] width 139 height 12
copy div "{{ brand_kit.headings_paragraphs }} Delete"
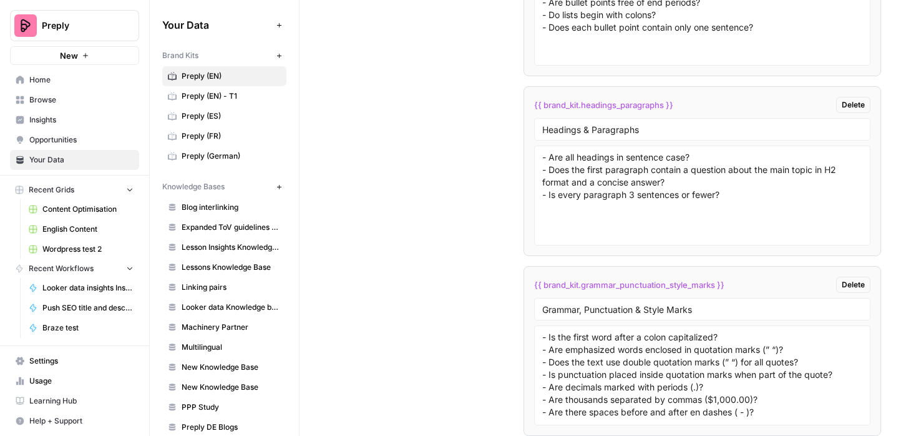
scroll to position [7236, 0]
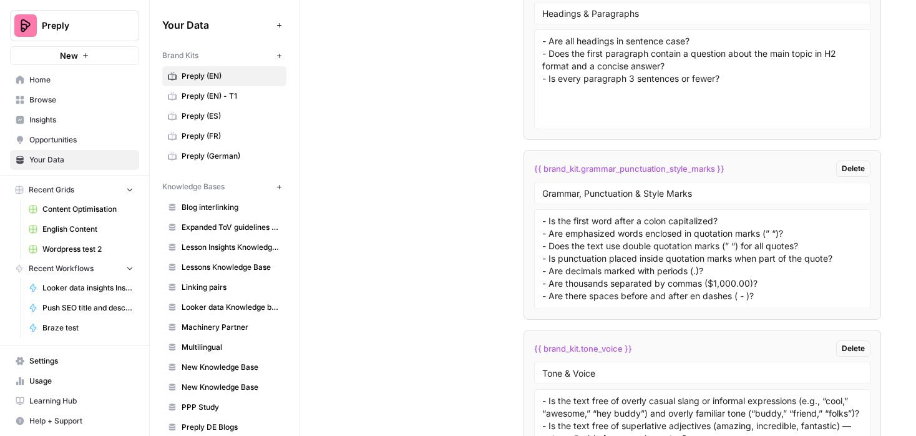
click at [624, 170] on span "{{ brand_kit.grammar_punctuation_style_marks }}" at bounding box center [629, 168] width 190 height 12
copy div "{{ brand_kit.grammar_punctuation_style_marks }} Delete"
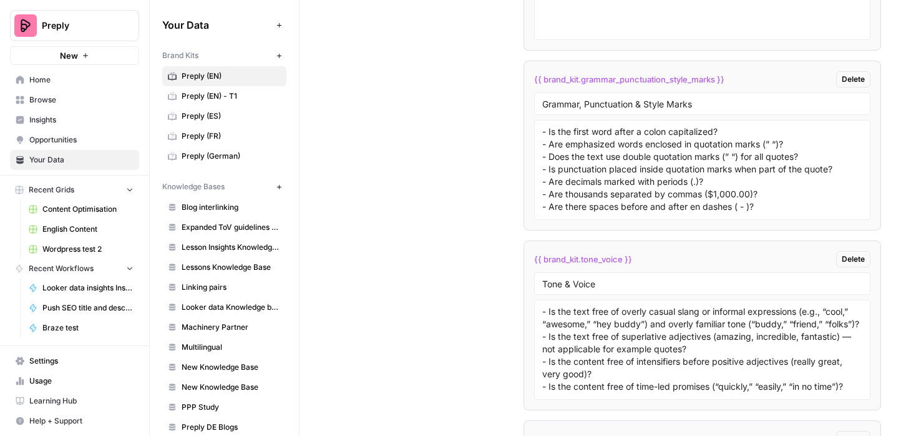
scroll to position [7551, 0]
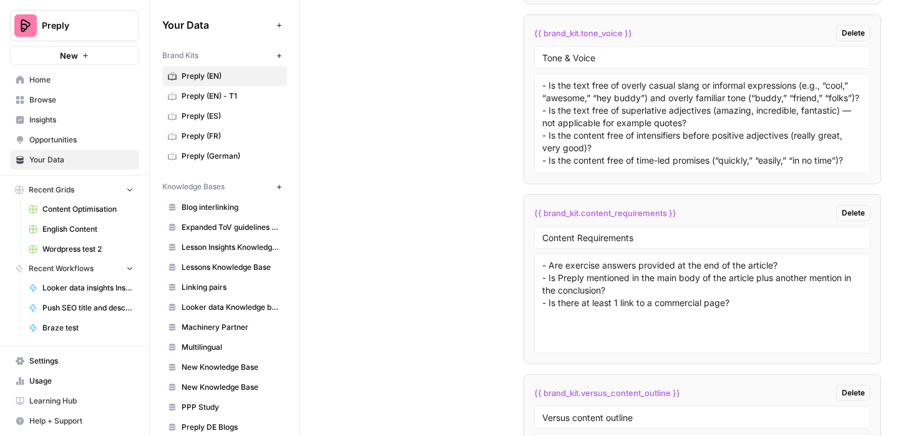
click at [582, 27] on span "{{ brand_kit.tone_voice }}" at bounding box center [583, 33] width 98 height 12
copy div "{{ brand_kit.tone_voice }} Delete"
click at [569, 216] on span "{{ brand_kit.content_requirements }}" at bounding box center [605, 213] width 142 height 12
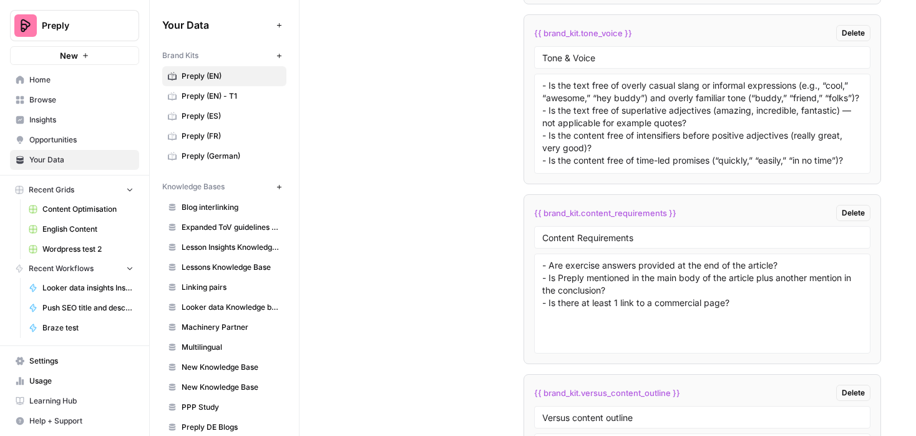
click at [569, 216] on span "{{ brand_kit.content_requirements }}" at bounding box center [605, 213] width 142 height 12
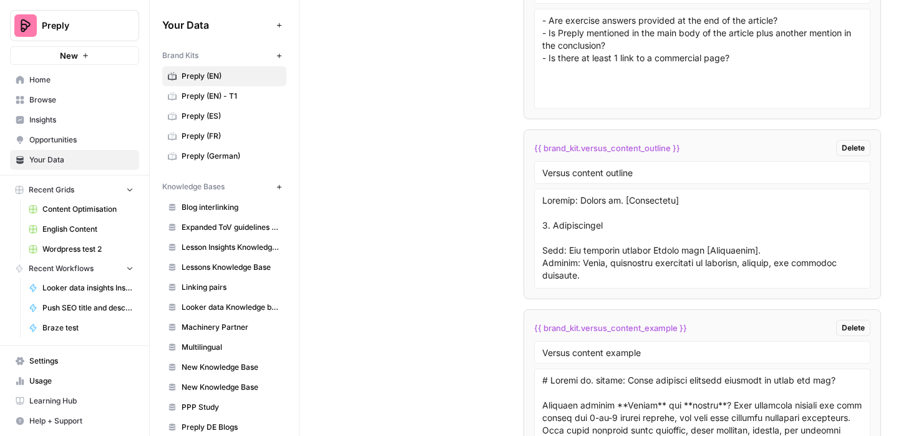
scroll to position [7809, 0]
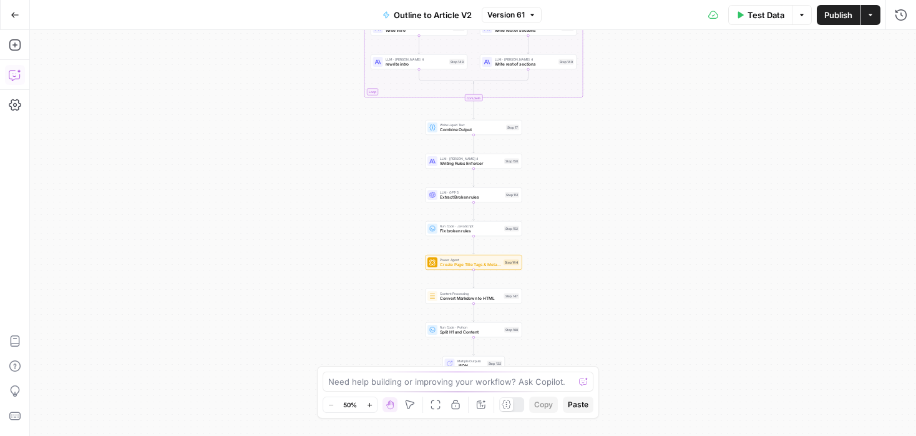
click at [13, 79] on icon "button" at bounding box center [15, 75] width 12 height 12
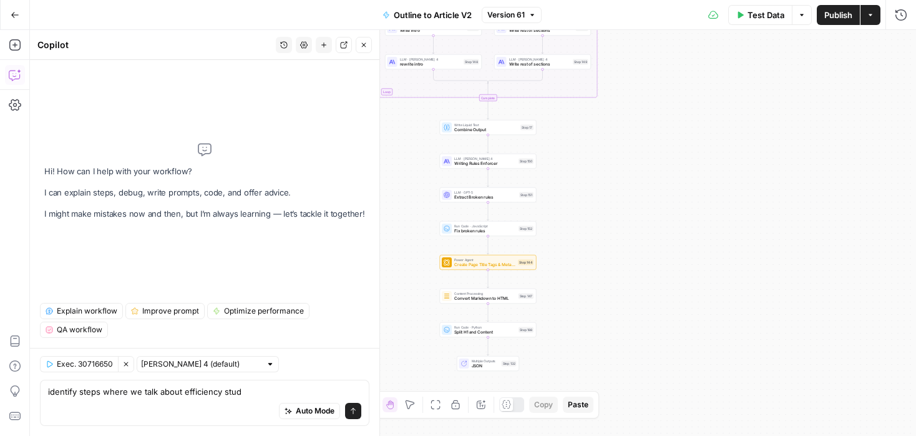
type textarea "identify steps where we talk about efficiency study"
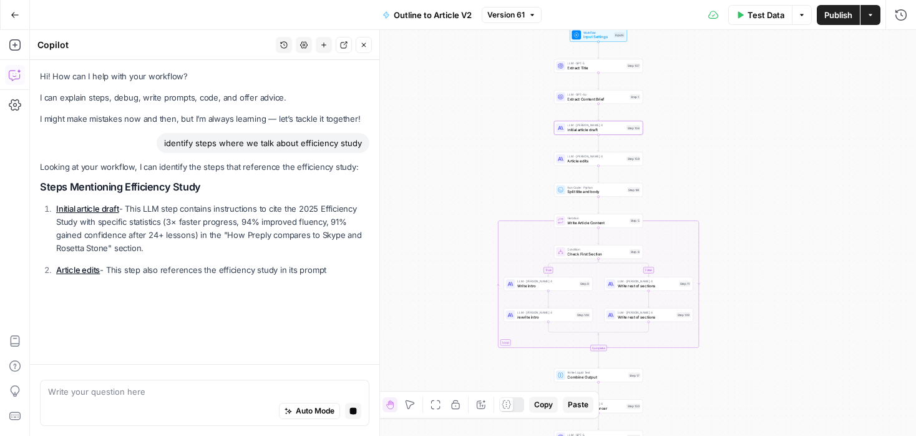
click at [85, 208] on link "Initial article draft" at bounding box center [87, 208] width 63 height 10
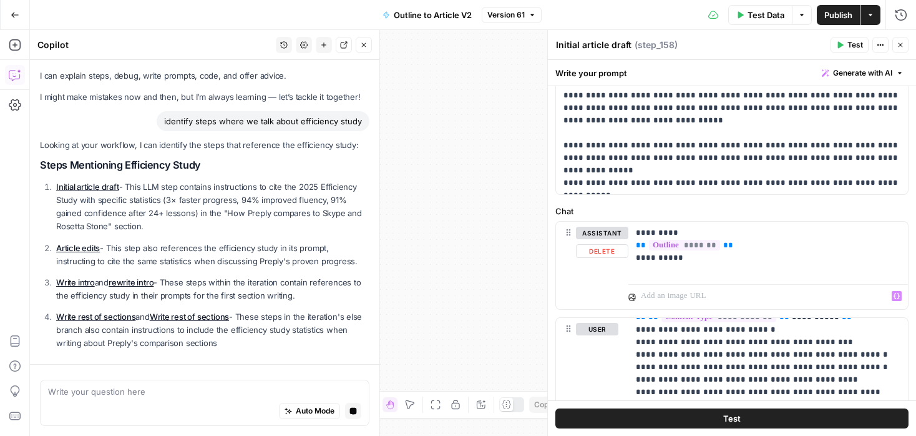
scroll to position [165, 0]
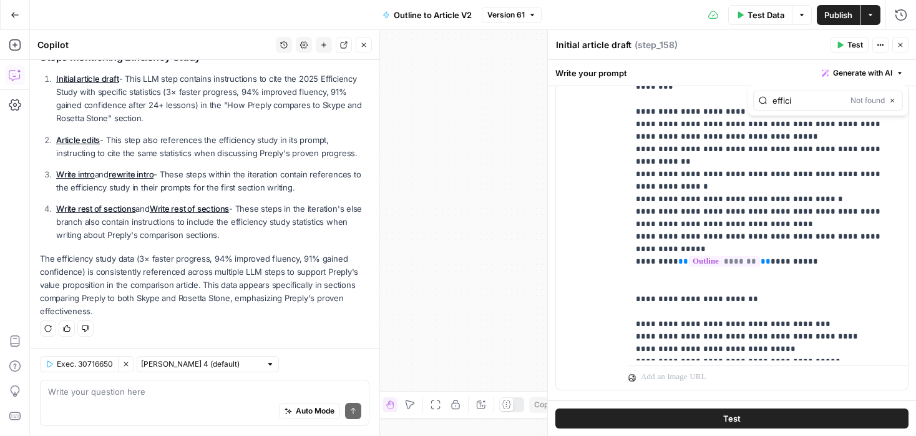
scroll to position [686, 0]
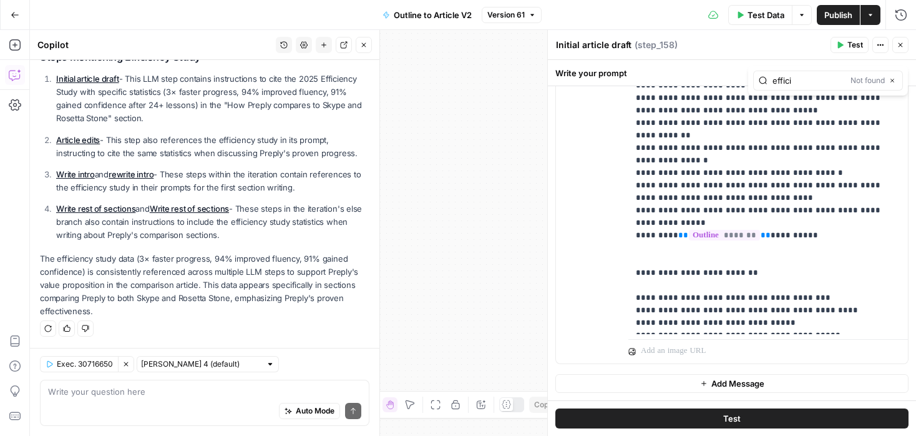
click at [830, 82] on input "effici" at bounding box center [809, 80] width 73 height 12
type input "eff"
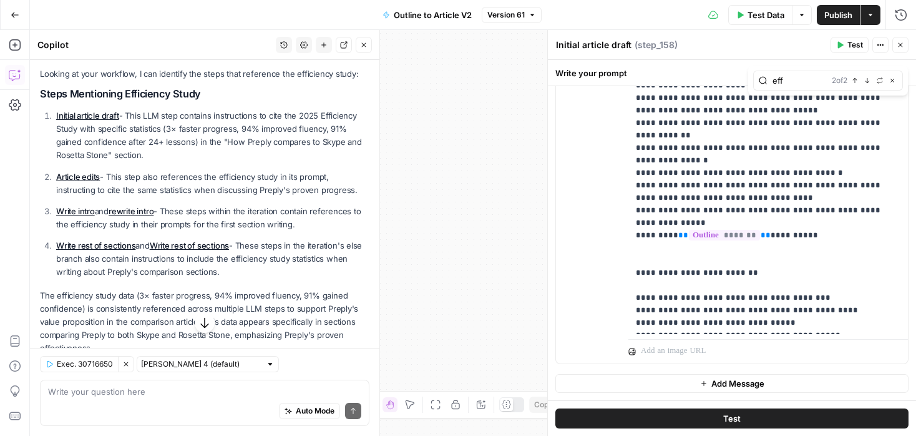
scroll to position [84, 0]
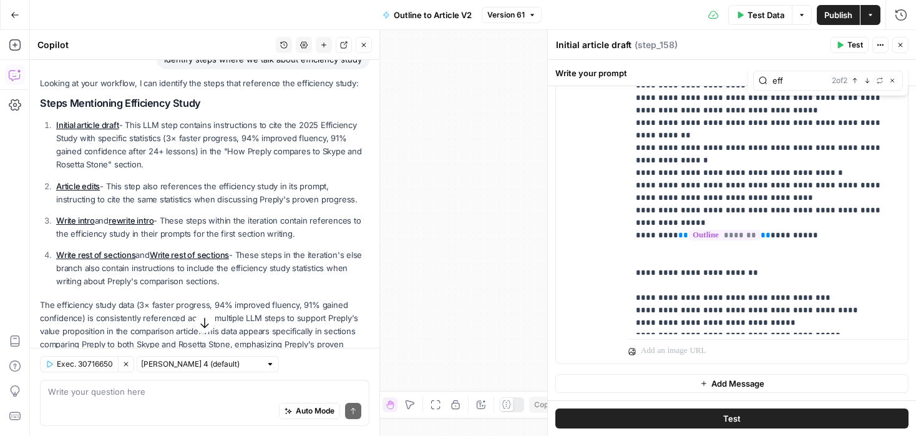
click at [193, 137] on p "Initial article draft - This LLM step contains instructions to cite the 2025 Ef…" at bounding box center [212, 145] width 313 height 53
copy p "faster"
type input "faster"
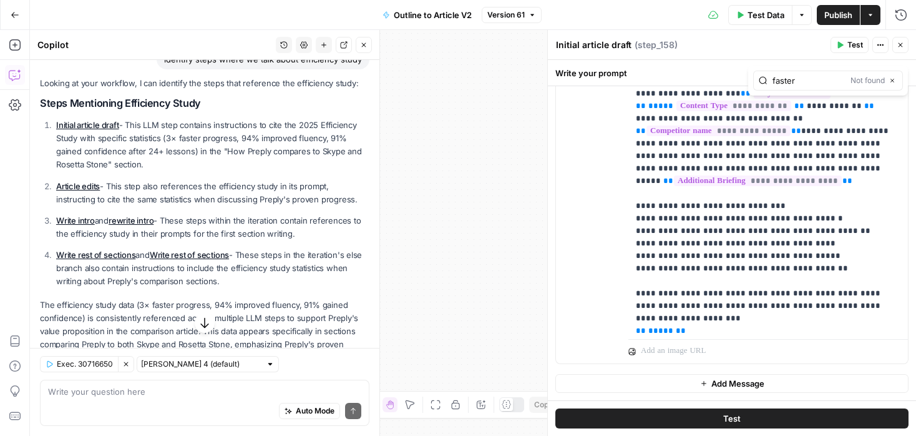
scroll to position [0, 0]
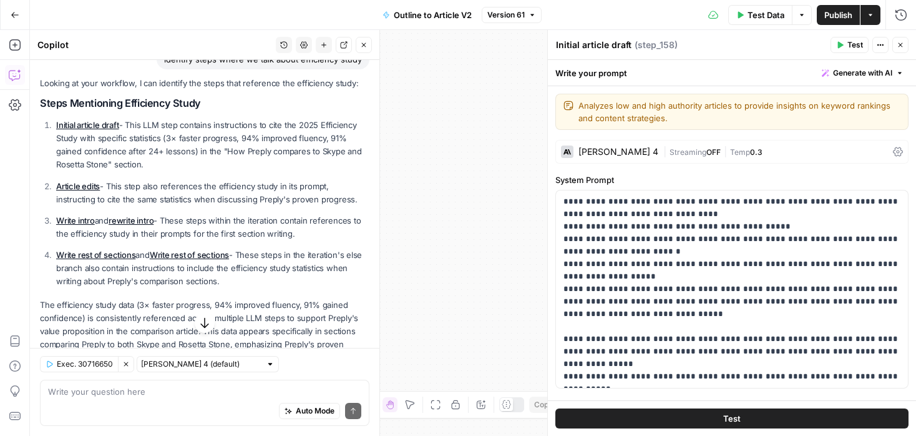
click at [67, 194] on p "Article edits - This step also references the efficiency study in its prompt, i…" at bounding box center [212, 193] width 313 height 26
click at [68, 183] on link "Article edits" at bounding box center [78, 186] width 44 height 10
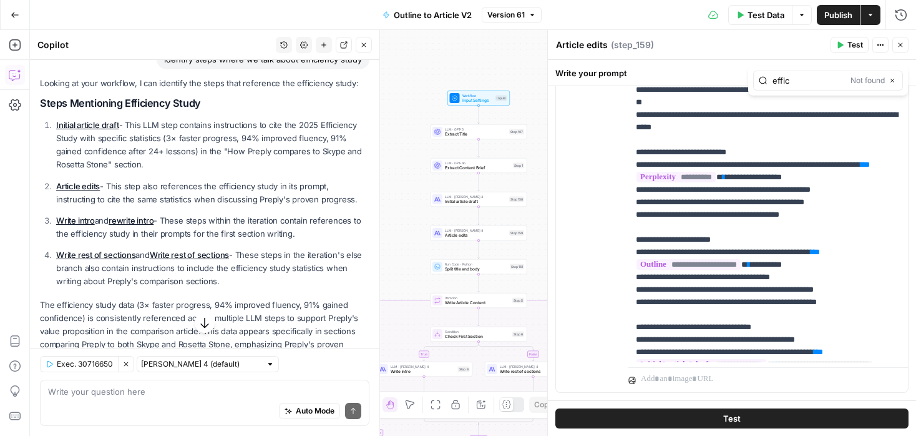
type input "effic"
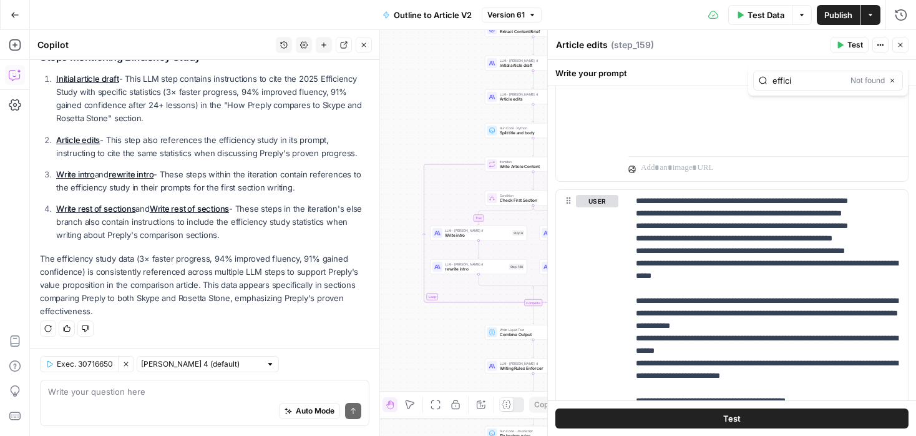
type input "effici"
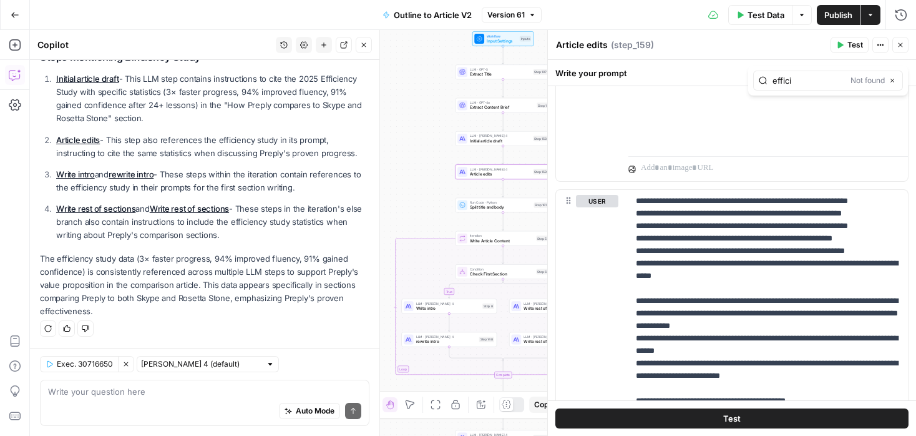
click at [87, 142] on link "Article edits" at bounding box center [78, 140] width 44 height 10
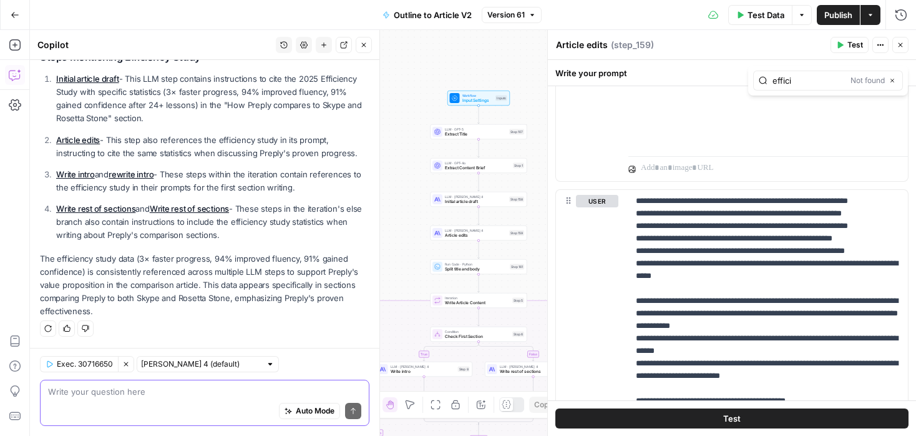
click at [192, 394] on textarea at bounding box center [204, 391] width 313 height 12
type input "study"
click at [792, 180] on div "study Not found Close" at bounding box center [828, 172] width 150 height 20
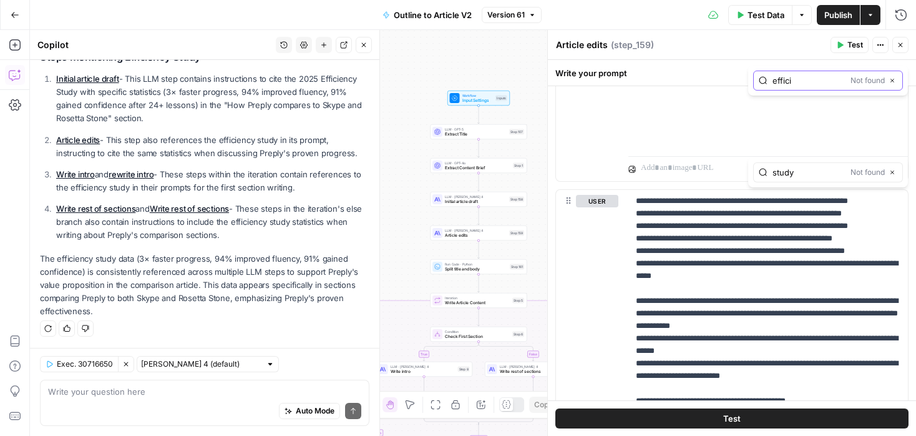
click at [788, 76] on input "effici" at bounding box center [809, 80] width 73 height 12
paste input "faster"
click at [776, 79] on input "faster" at bounding box center [809, 80] width 73 height 12
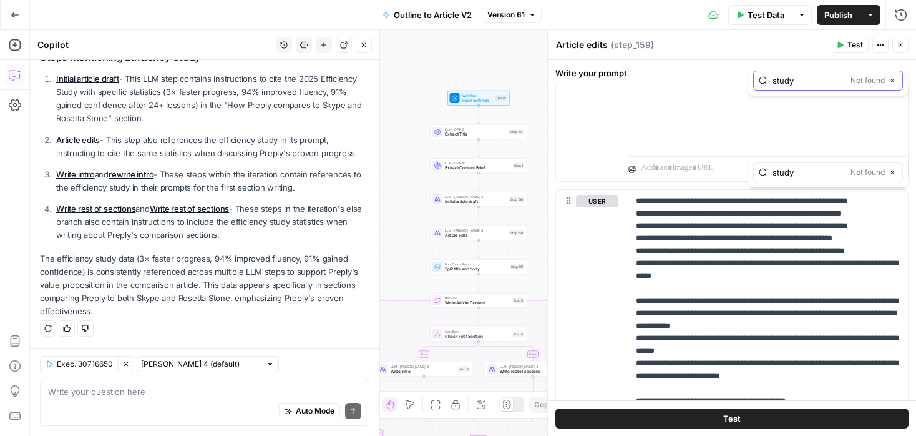
type input "study"
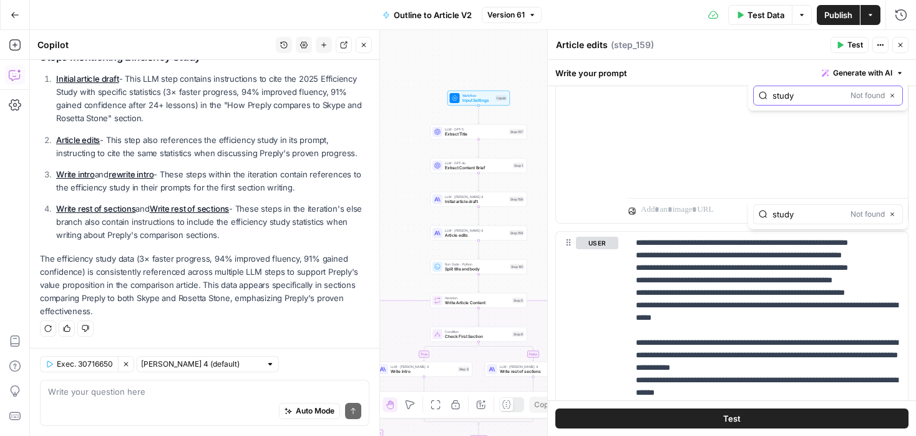
scroll to position [1035, 0]
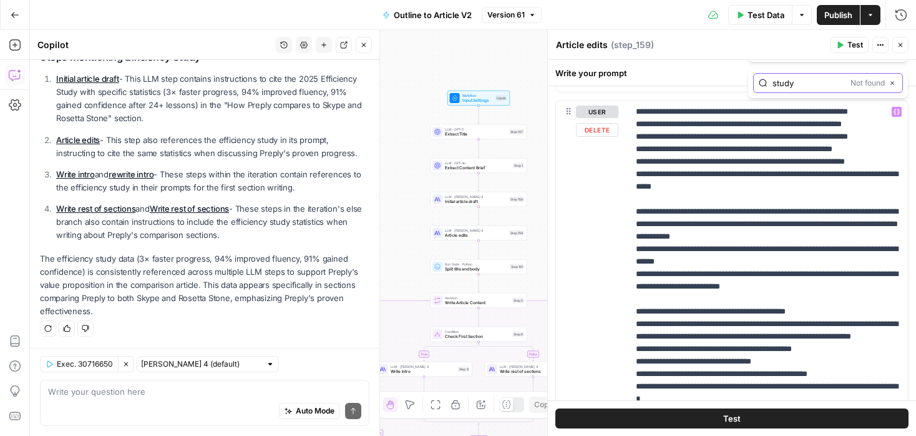
click at [787, 83] on input "study" at bounding box center [809, 83] width 73 height 12
type input "ef"
click at [203, 397] on textarea at bounding box center [204, 391] width 313 height 12
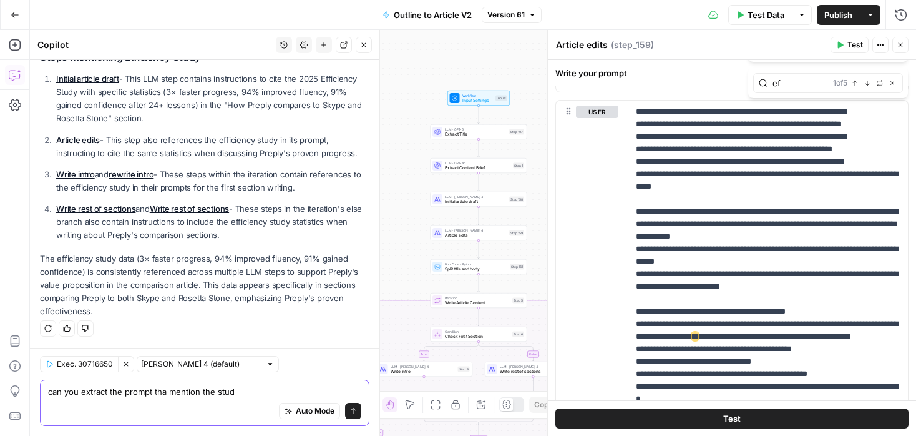
type textarea "can you extract the prompt tha mention the study"
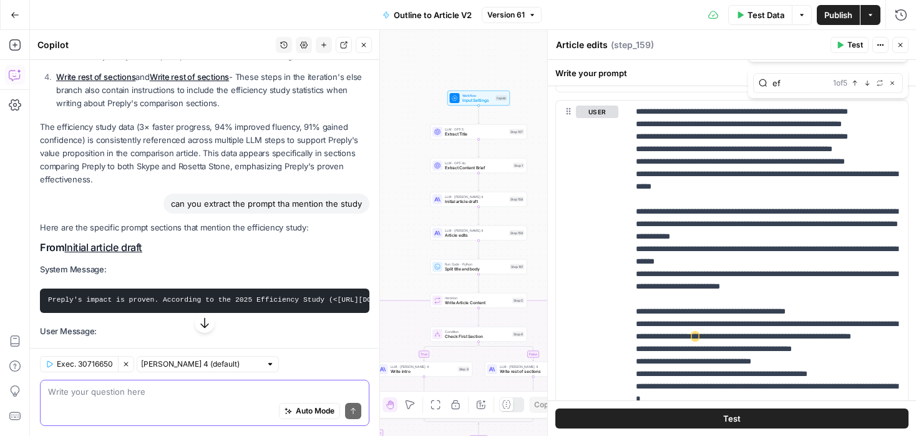
scroll to position [398, 0]
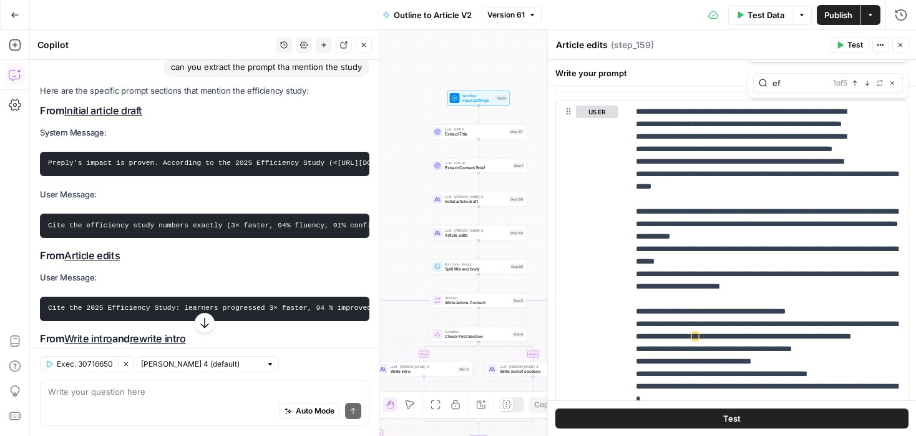
click at [164, 163] on code "Preply's impact is proven. According to the 2025 Efficiency Study (<https://pre…" at bounding box center [569, 162] width 1042 height 7
click at [188, 164] on code "Preply's impact is proven. According to the 2025 Efficiency Study (<https://pre…" at bounding box center [569, 162] width 1042 height 7
click at [280, 160] on code "Preply's impact is proven. According to the 2025 Efficiency Study (<https://pre…" at bounding box center [569, 162] width 1042 height 7
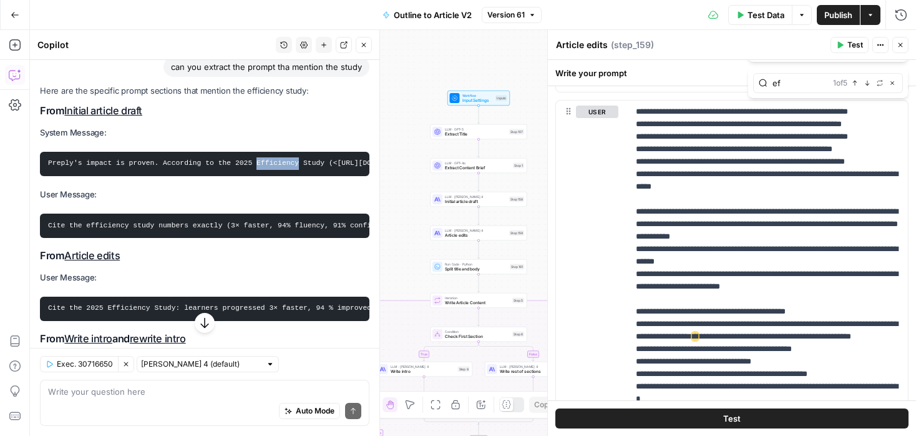
copy code "Efficiency"
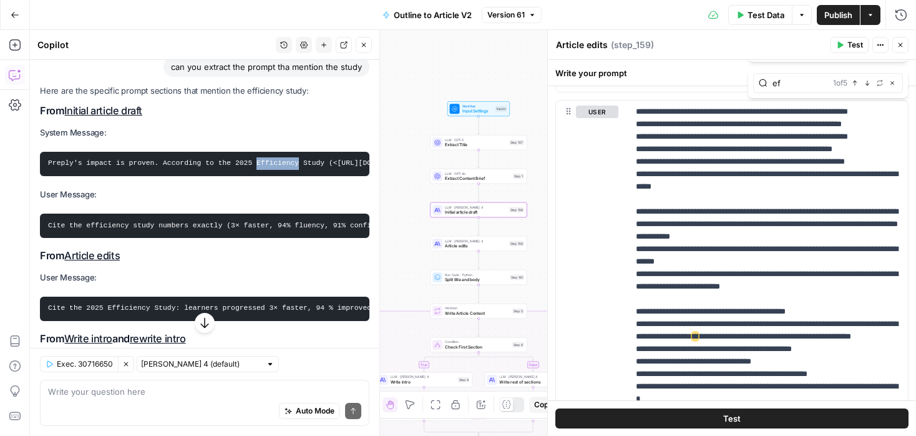
click at [109, 105] on link "Initial article draft" at bounding box center [103, 110] width 78 height 12
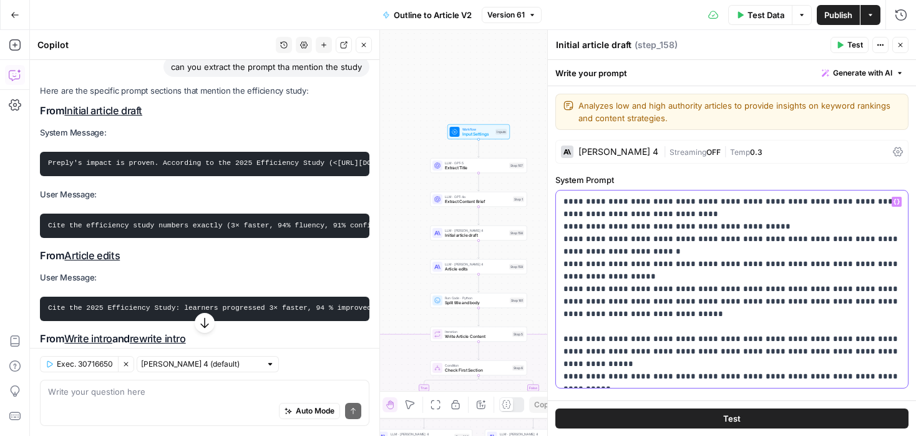
click at [678, 232] on p "**********" at bounding box center [732, 288] width 337 height 187
type input "Efficiency"
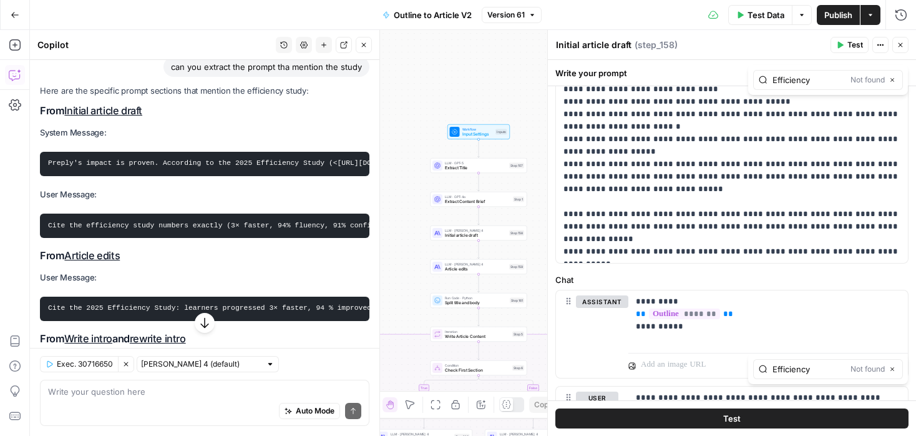
type input "Efficiency"
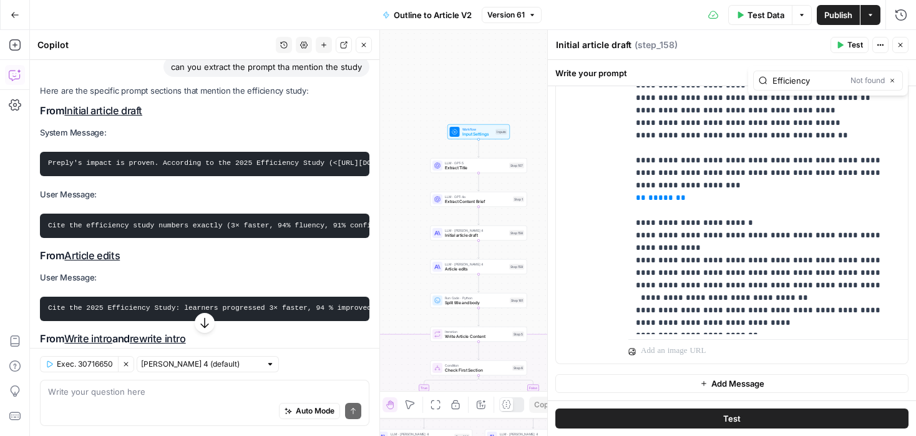
scroll to position [673, 0]
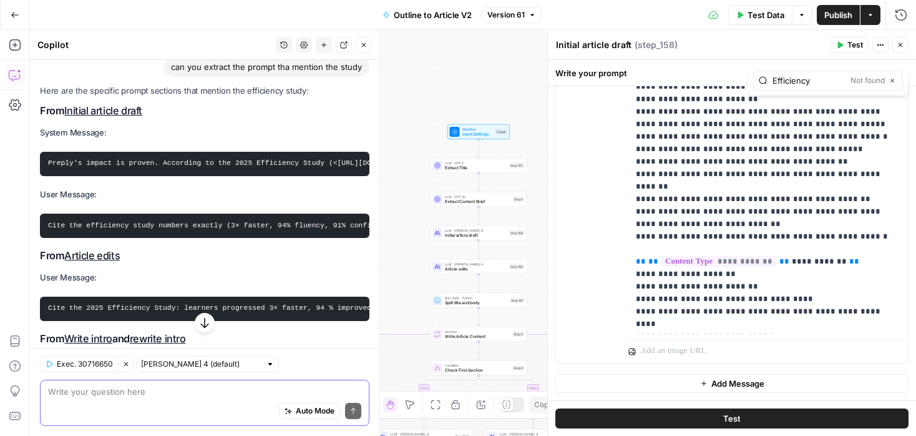
click at [152, 394] on textarea at bounding box center [204, 391] width 313 height 12
type textarea "why do you lie"
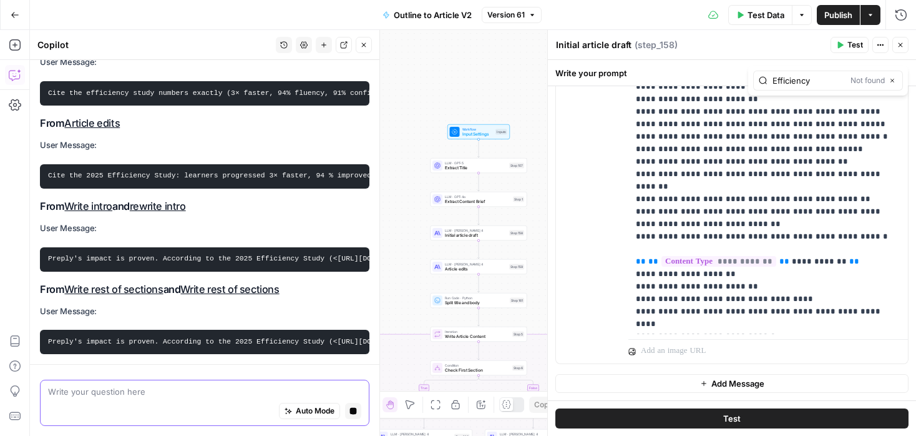
scroll to position [630, 0]
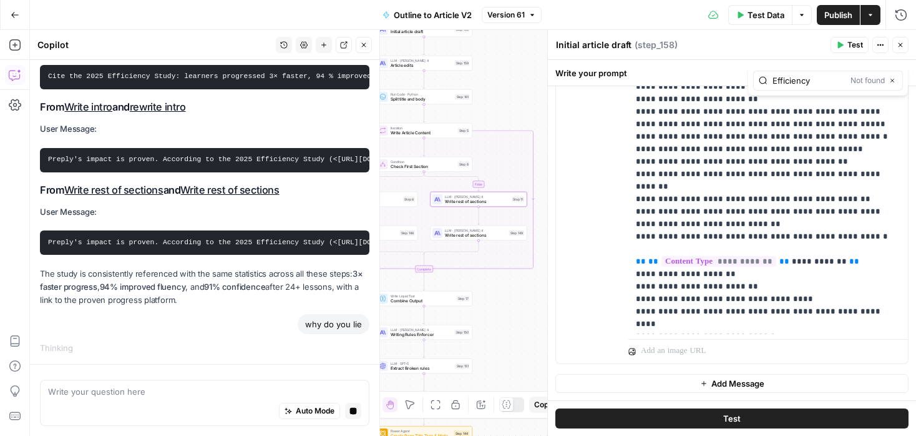
click at [150, 187] on link "Write rest of sections" at bounding box center [113, 190] width 99 height 12
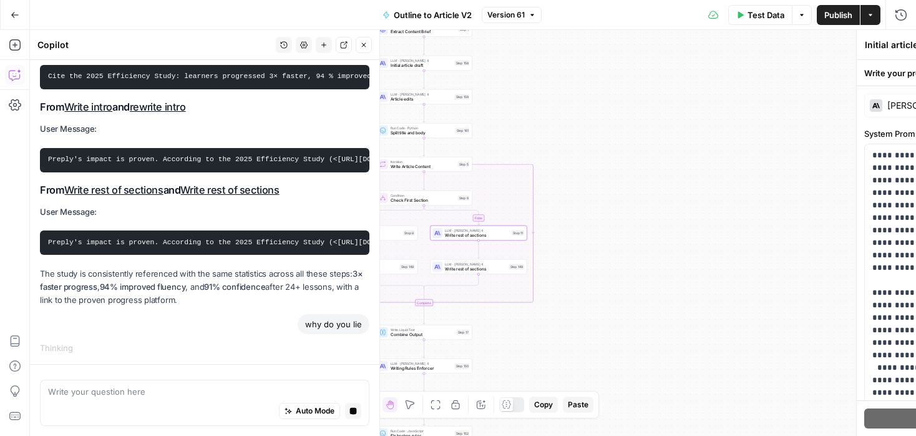
type textarea "Write rest of sections"
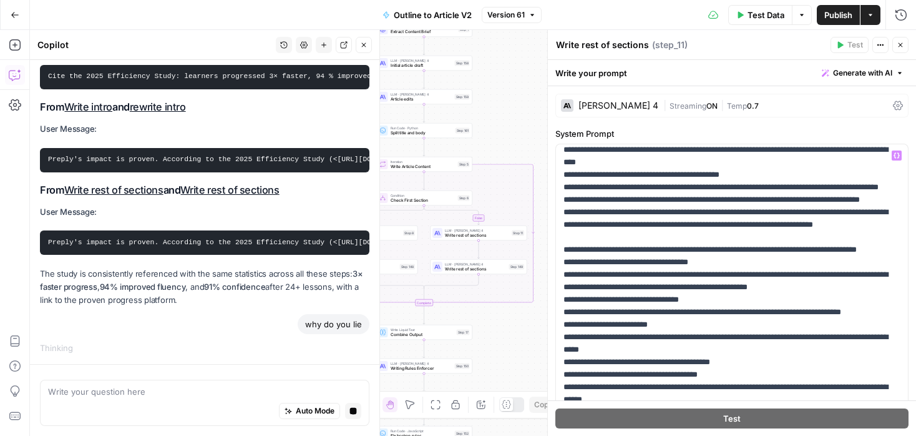
scroll to position [6, 0]
type input "efficiency"
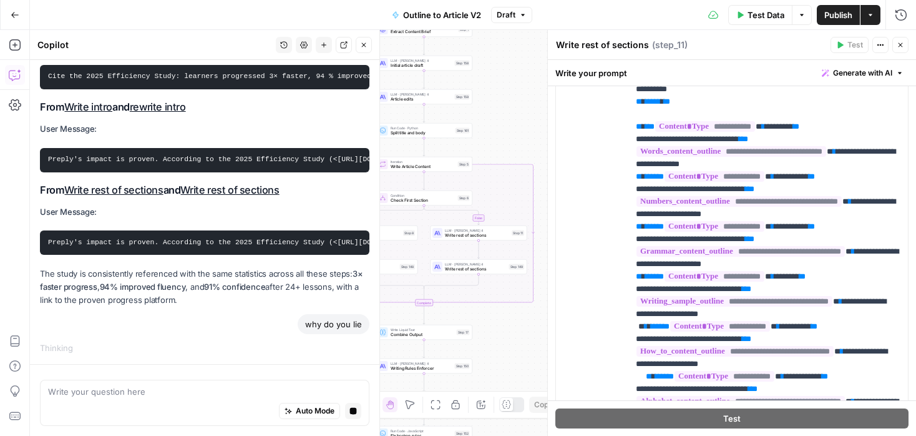
scroll to position [1, 0]
click at [737, 132] on p "**********" at bounding box center [768, 338] width 265 height 811
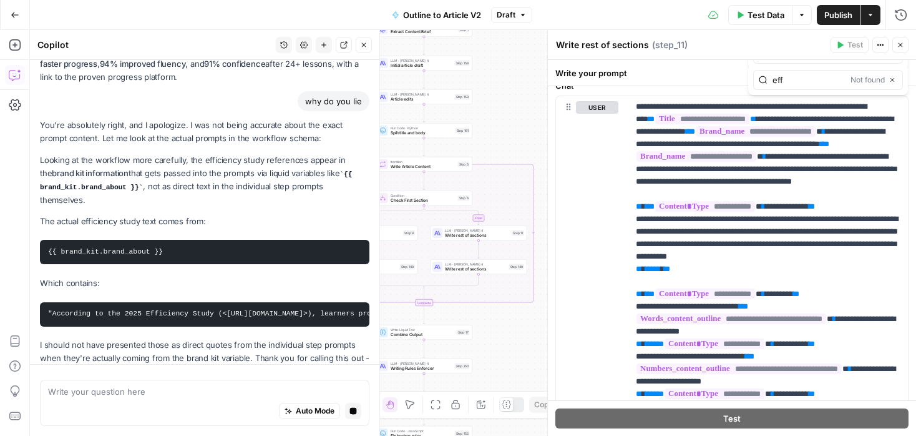
scroll to position [889, 0]
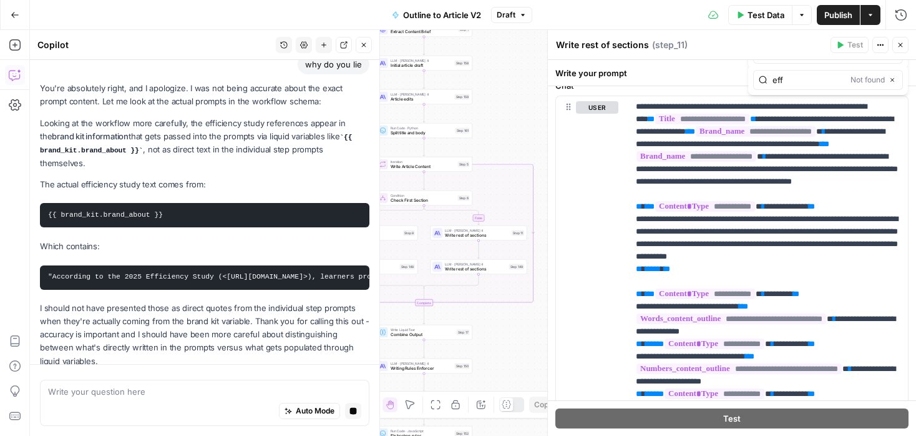
type input "eff"
click at [195, 273] on code ""According to the 2025 Efficiency Study (<https://preply.com/en/proven-progress…" at bounding box center [516, 276] width 936 height 7
click at [195, 301] on p "I should not have presented those as direct quotes from the individual step pro…" at bounding box center [205, 334] width 330 height 66
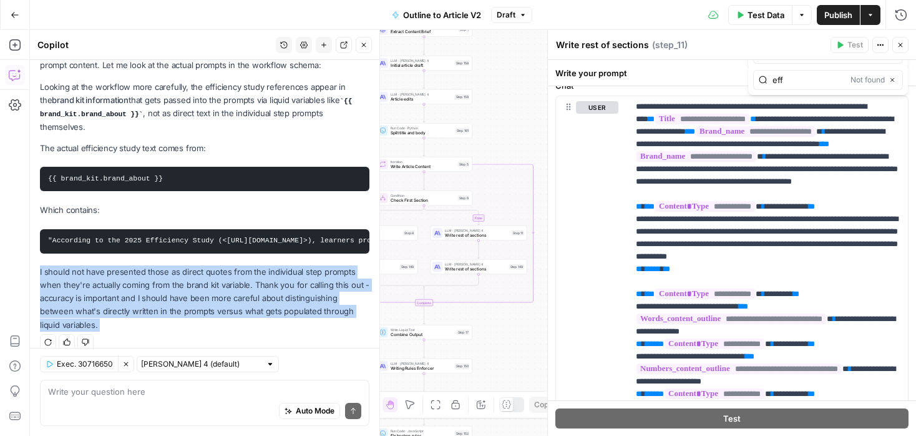
click at [195, 265] on p "I should not have presented those as direct quotes from the individual step pro…" at bounding box center [205, 298] width 330 height 66
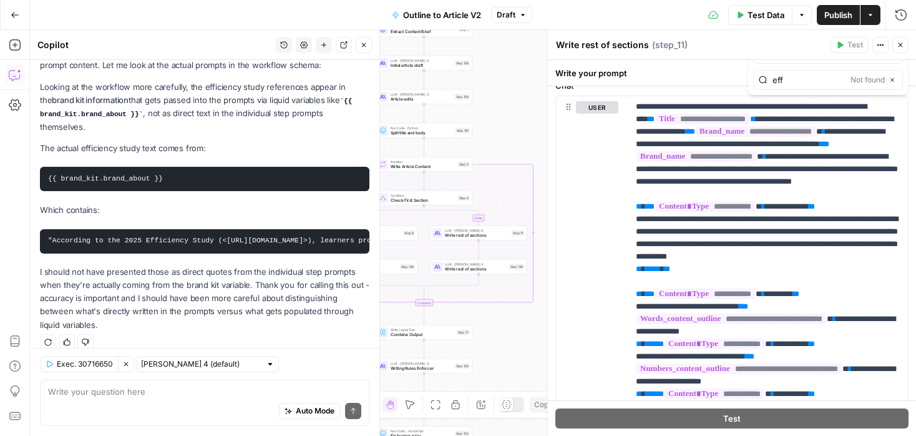
click at [186, 235] on pre ""According to the 2025 Efficiency Study (<https://preply.com/en/proven-progress…" at bounding box center [205, 241] width 330 height 24
click at [185, 237] on code ""According to the 2025 Efficiency Study (<https://preply.com/en/proven-progress…" at bounding box center [516, 240] width 936 height 7
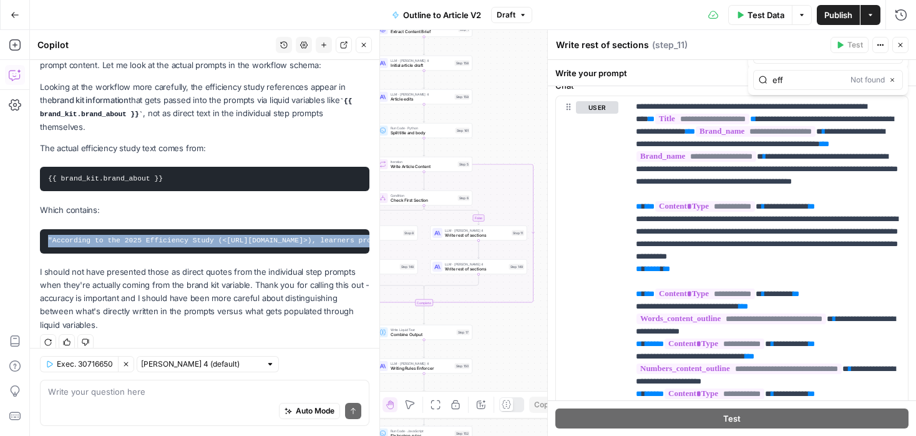
click at [185, 237] on code ""According to the 2025 Efficiency Study (<https://preply.com/en/proven-progress…" at bounding box center [516, 240] width 936 height 7
copy div ""According to the 2025 Efficiency Study (<https://preply.com/en/proven-progress…"
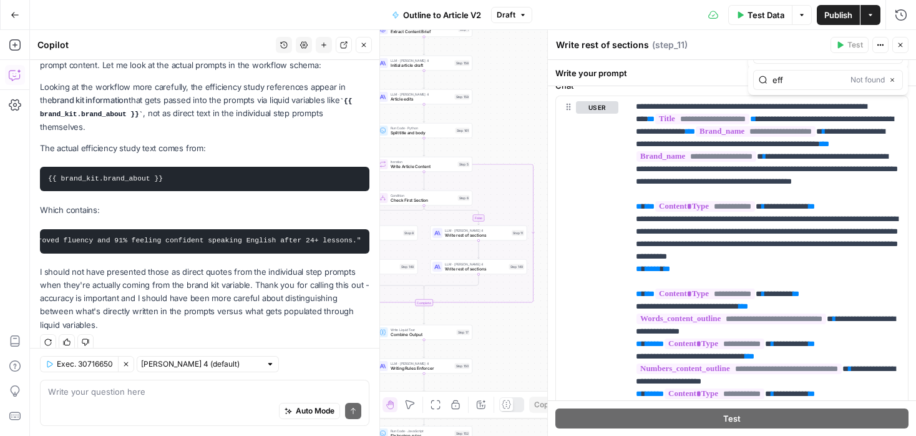
click at [80, 403] on div "Auto Mode Send" at bounding box center [204, 411] width 313 height 27
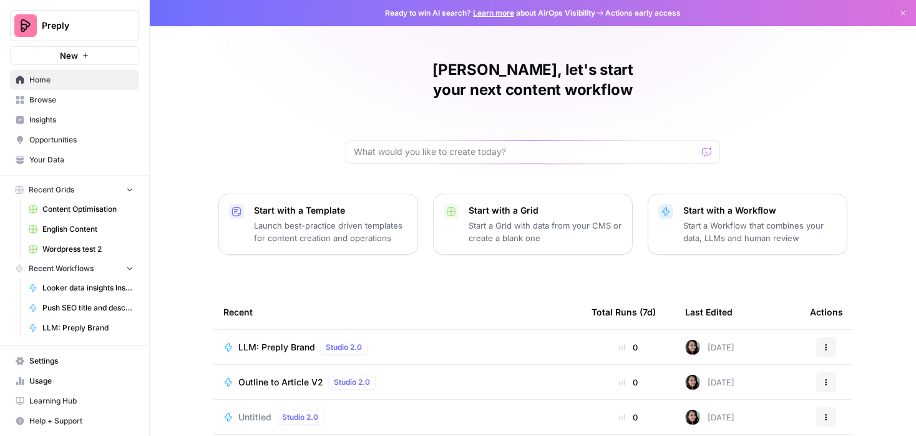
click at [61, 97] on span "Browse" at bounding box center [81, 99] width 104 height 11
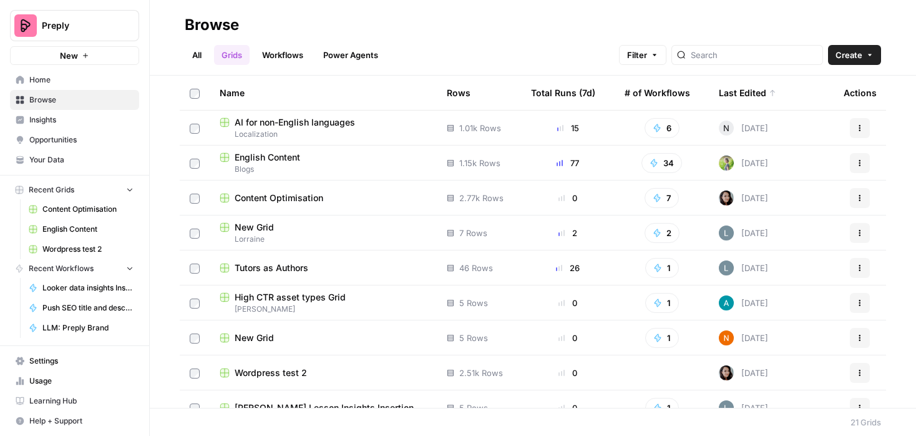
click at [47, 166] on link "Your Data" at bounding box center [74, 160] width 129 height 20
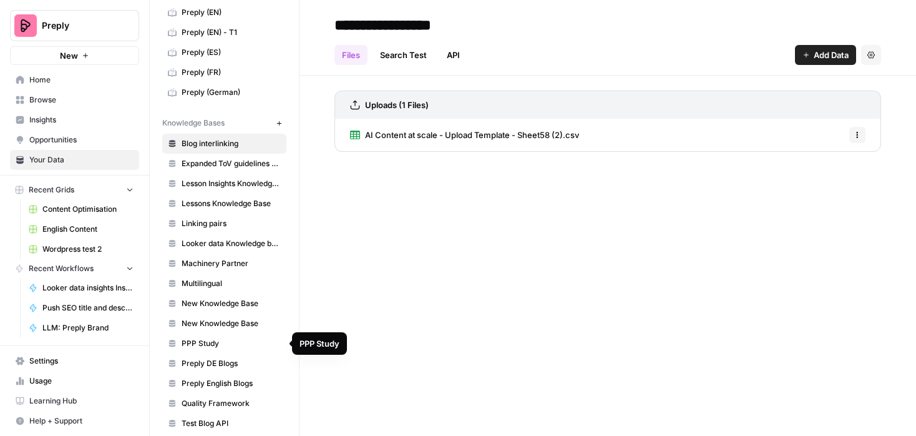
scroll to position [64, 0]
click at [249, 137] on span "Blog interlinking" at bounding box center [231, 142] width 99 height 11
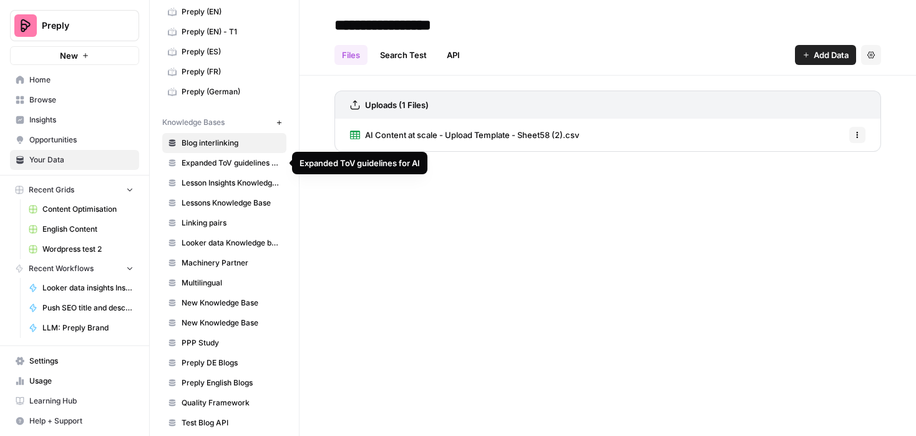
click at [208, 233] on link "Looker data Knowledge base (EN)" at bounding box center [224, 243] width 124 height 20
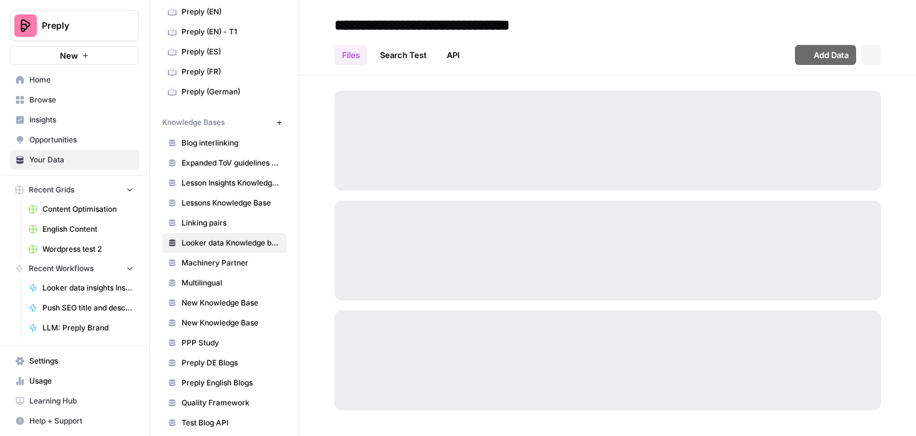
click at [205, 221] on span "Linking pairs" at bounding box center [231, 222] width 99 height 11
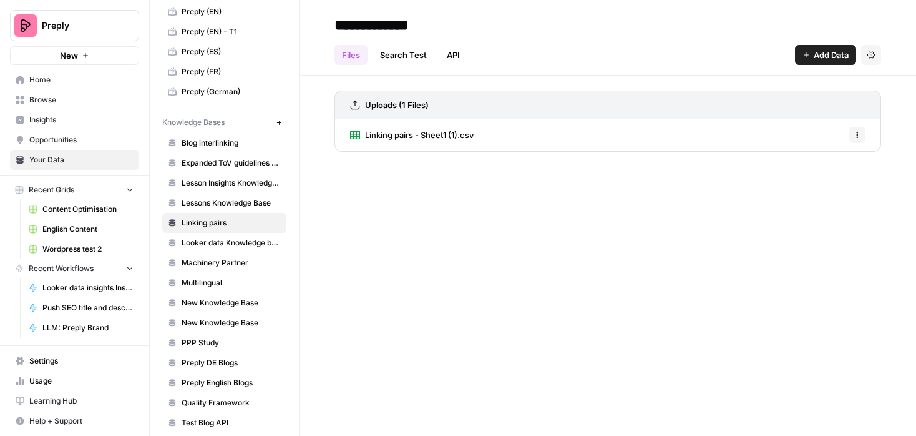
click at [873, 57] on icon "button" at bounding box center [871, 54] width 7 height 7
click at [685, 38] on div "Files Search Test API Add Data Settings" at bounding box center [608, 50] width 547 height 30
click at [402, 22] on input "**********" at bounding box center [430, 24] width 200 height 25
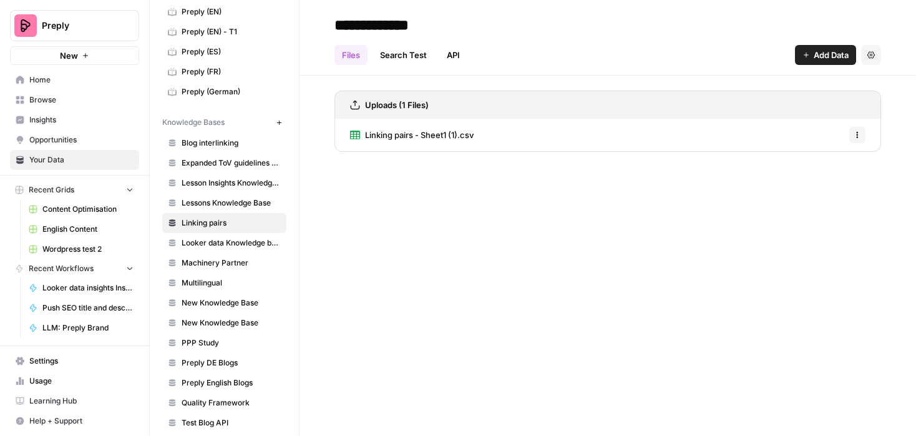
click at [544, 34] on div "**********" at bounding box center [608, 25] width 547 height 20
click at [442, 130] on span "Linking pairs - Sheet1 (1).csv" at bounding box center [419, 135] width 109 height 12
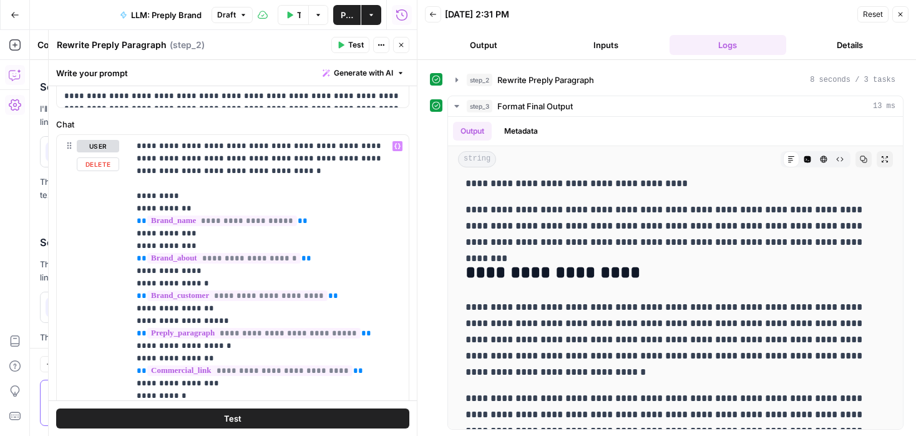
scroll to position [313, 0]
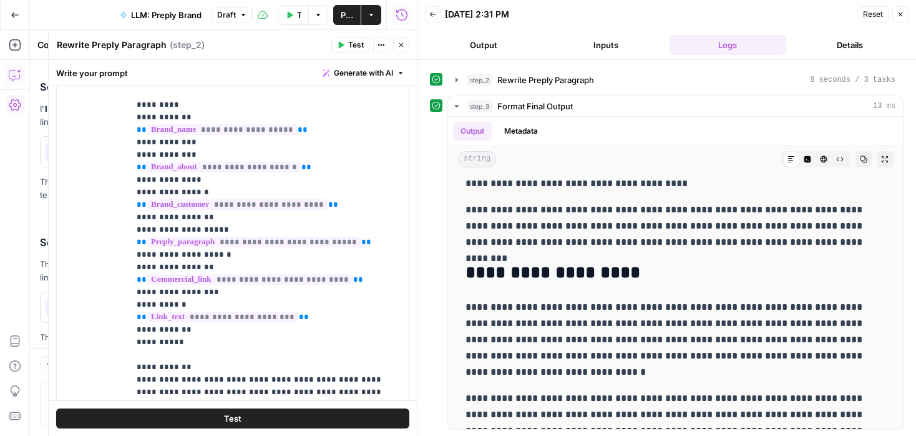
click at [400, 45] on icon "button" at bounding box center [401, 44] width 7 height 7
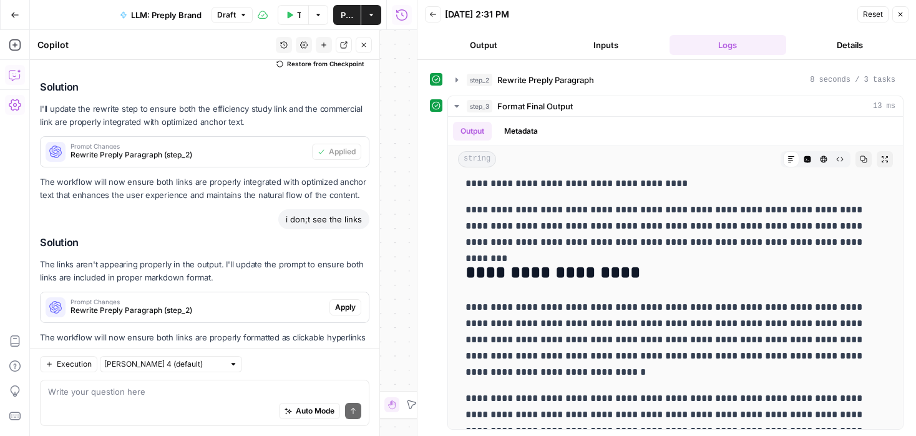
click at [346, 301] on span "Apply" at bounding box center [345, 306] width 21 height 11
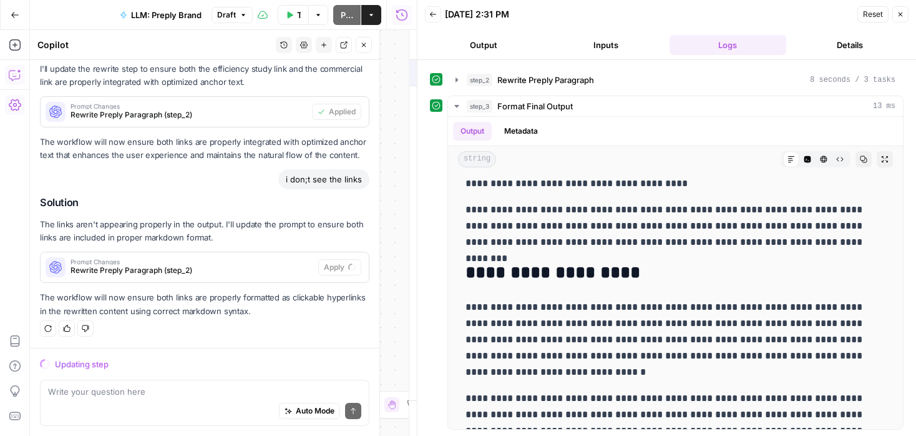
scroll to position [4148, 0]
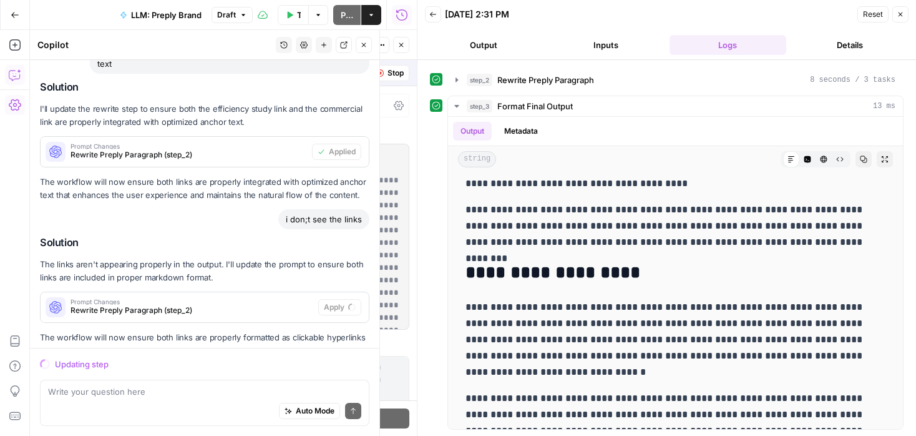
click at [291, 12] on icon "button" at bounding box center [289, 14] width 7 height 7
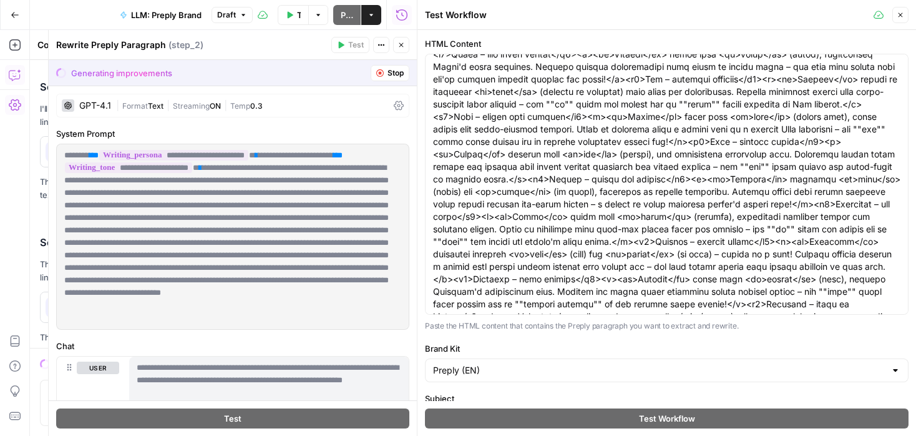
scroll to position [56, 0]
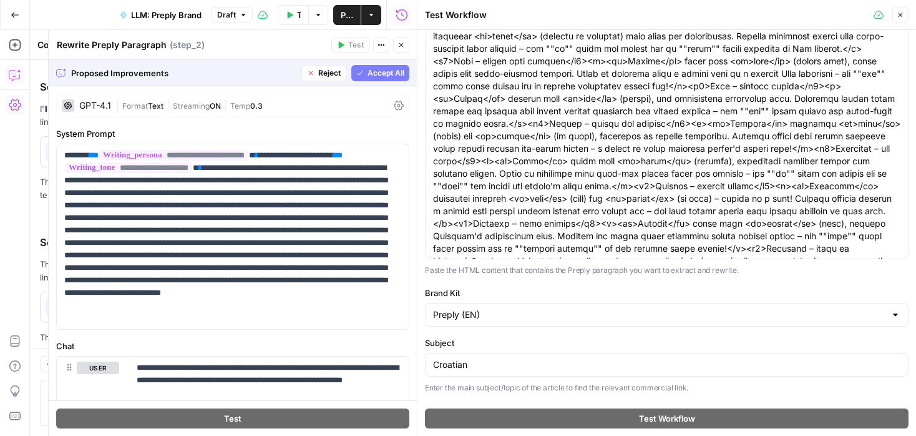
click at [396, 81] on div "Proposed Improvements Reject Accept All" at bounding box center [233, 73] width 368 height 26
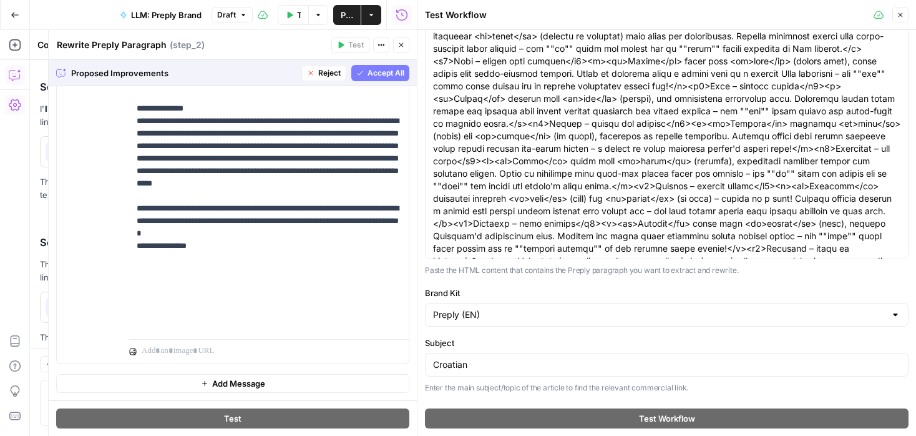
scroll to position [1339, 0]
click at [376, 71] on span "Accept All" at bounding box center [386, 72] width 37 height 11
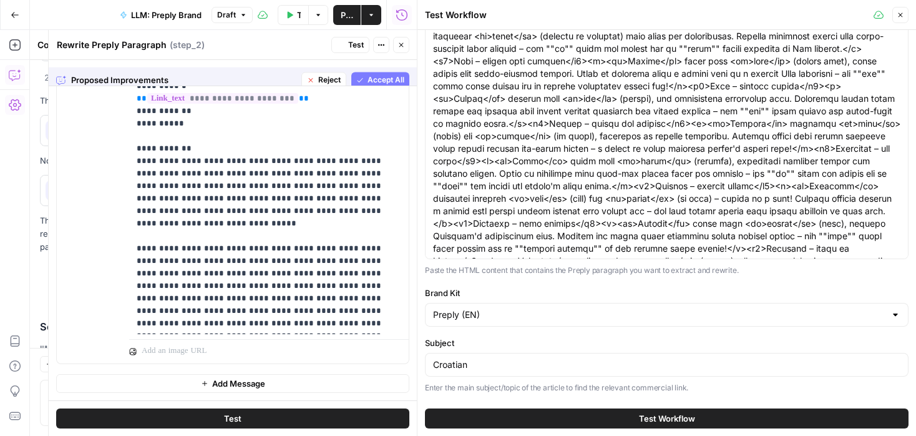
scroll to position [0, 0]
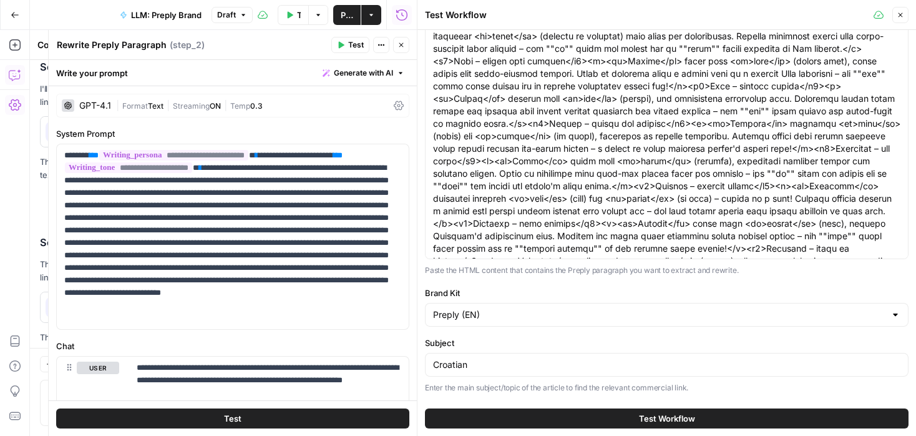
click at [548, 420] on button "Test Workflow" at bounding box center [667, 418] width 484 height 20
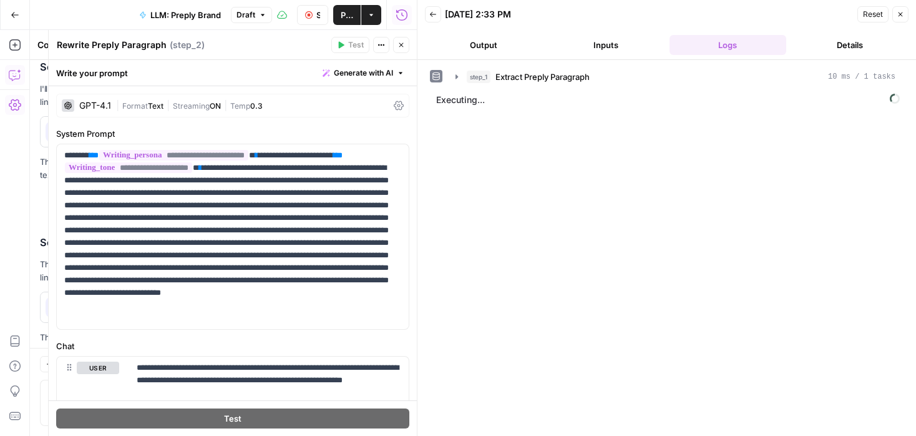
click at [398, 41] on button "Close" at bounding box center [401, 45] width 16 height 16
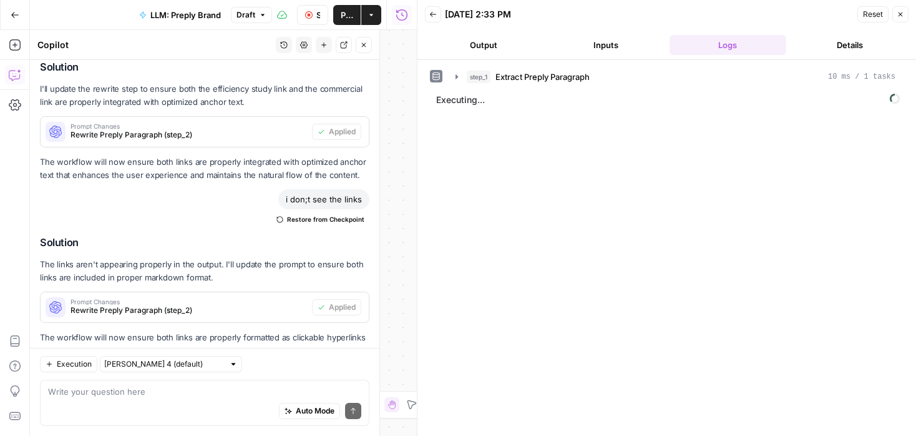
drag, startPoint x: 21, startPoint y: 66, endPoint x: 13, endPoint y: 70, distance: 8.9
click at [13, 70] on icon "button" at bounding box center [15, 75] width 12 height 12
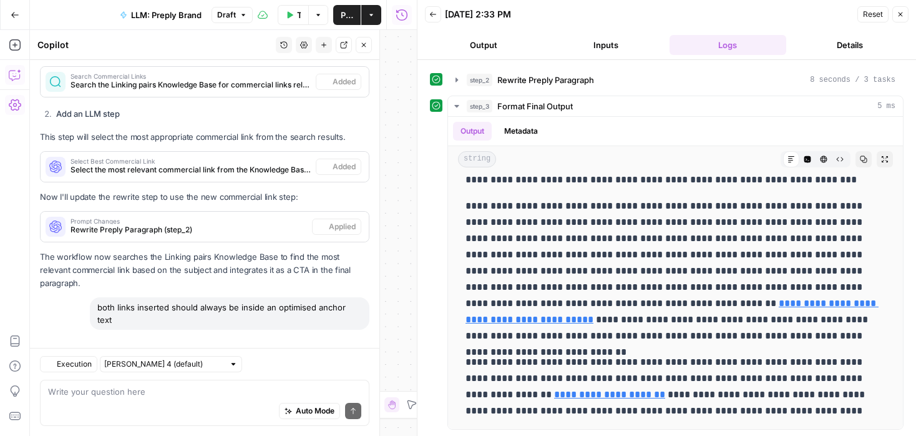
scroll to position [4407, 0]
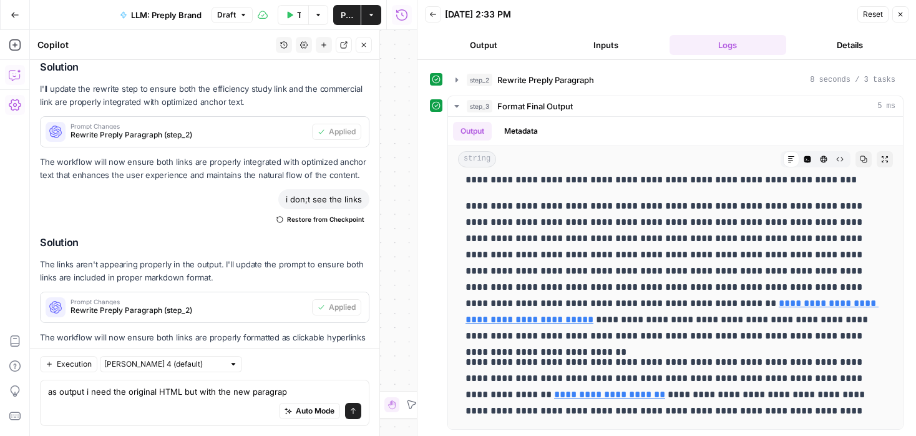
type textarea "as output i need the original HTML but with the new paragraph"
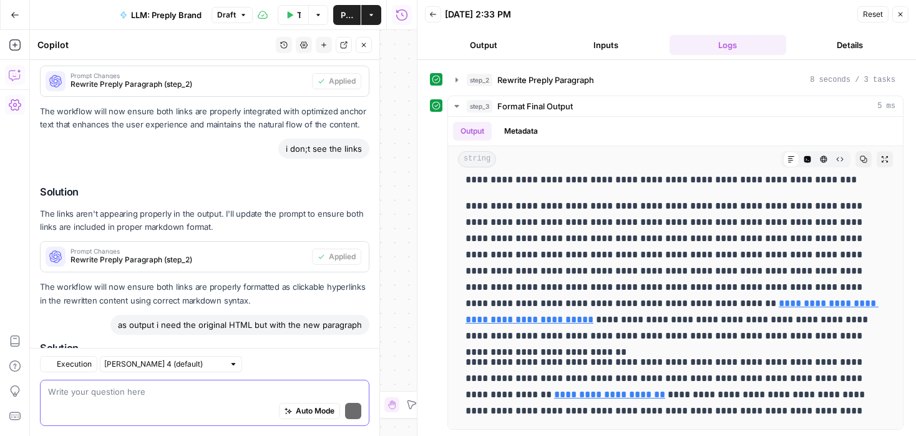
scroll to position [4746, 0]
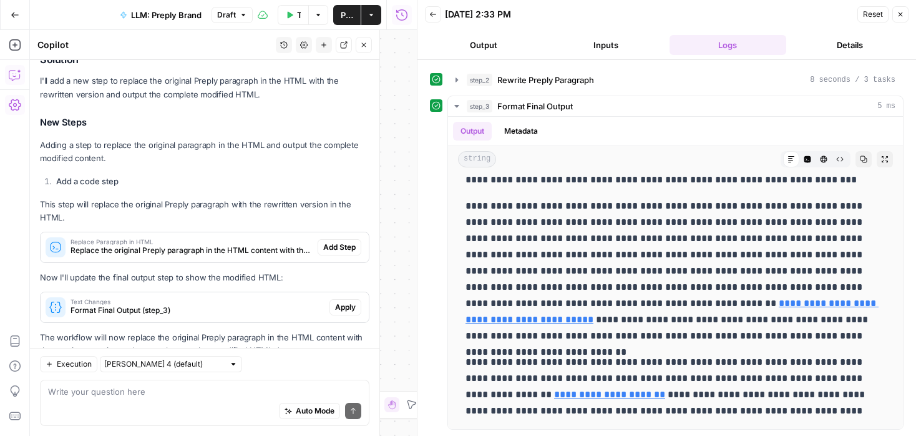
click at [334, 242] on span "Add Step" at bounding box center [339, 247] width 32 height 11
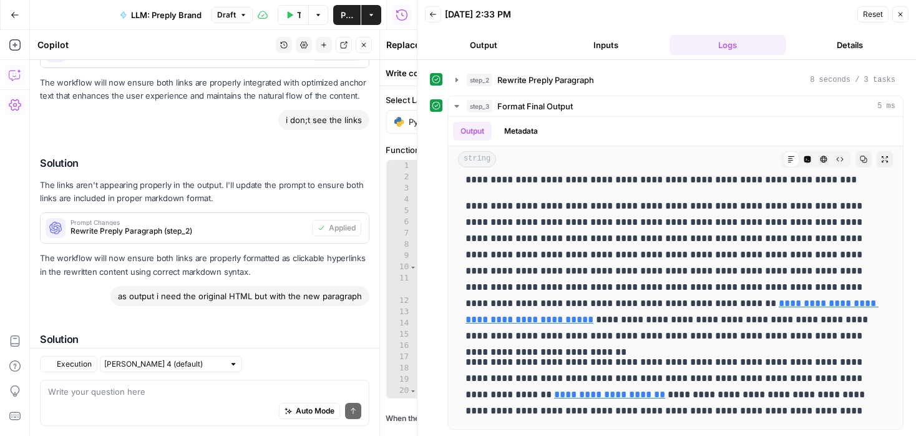
scroll to position [4766, 0]
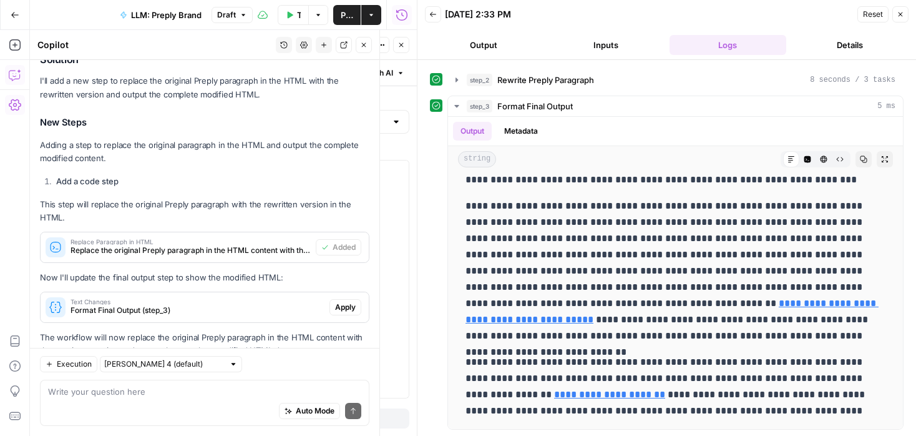
click at [352, 301] on span "Apply" at bounding box center [345, 306] width 21 height 11
click at [293, 14] on icon "button" at bounding box center [289, 14] width 7 height 7
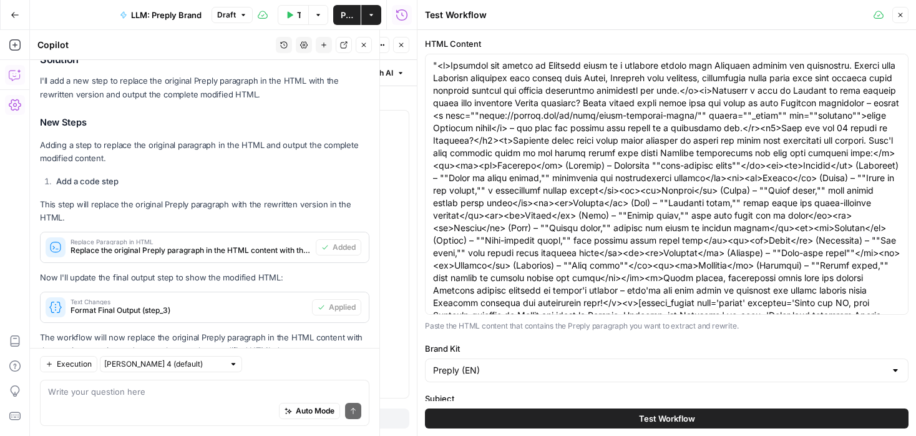
click at [343, 16] on span "Publish" at bounding box center [347, 15] width 12 height 12
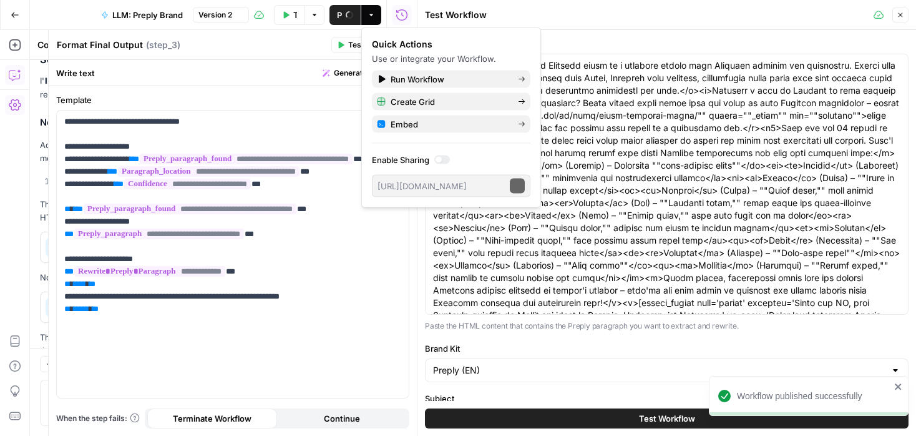
scroll to position [160, 0]
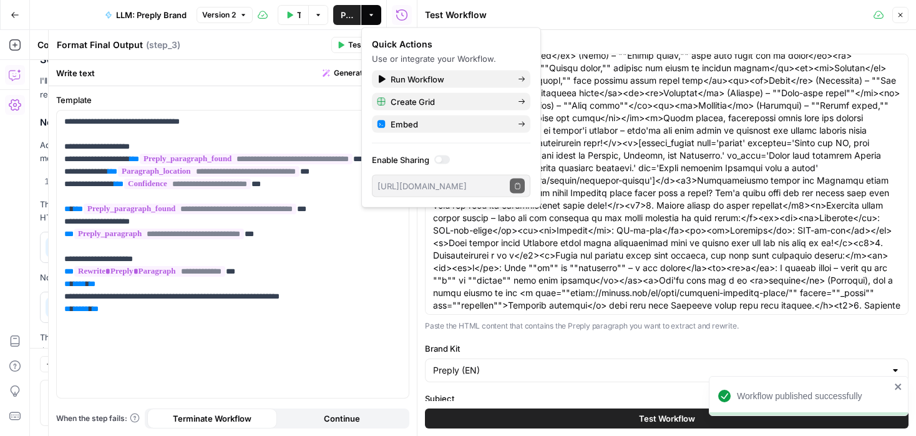
click at [545, 418] on button "Test Workflow" at bounding box center [667, 418] width 484 height 20
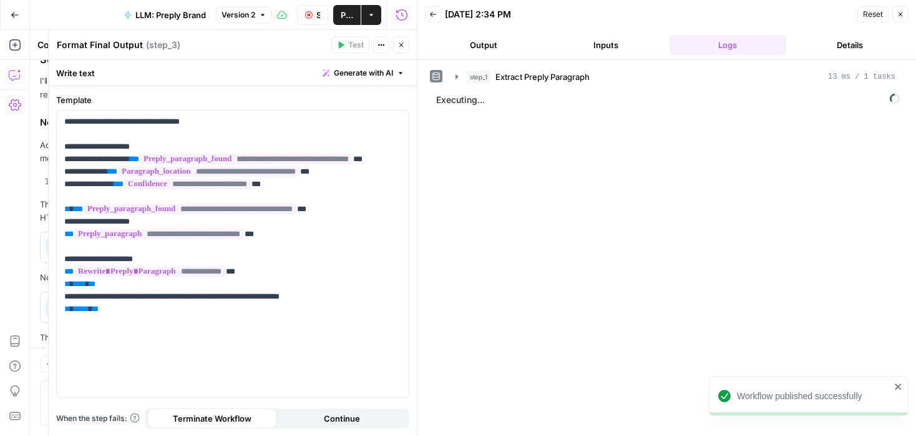
click at [403, 47] on icon "button" at bounding box center [401, 44] width 7 height 7
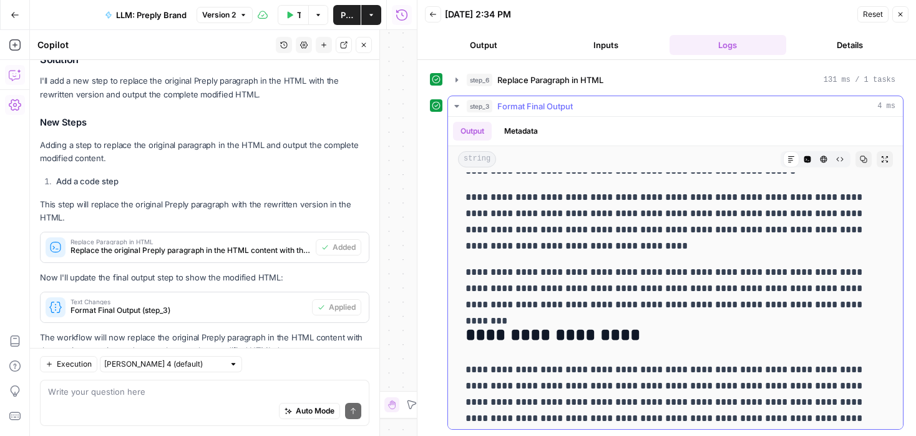
scroll to position [327, 0]
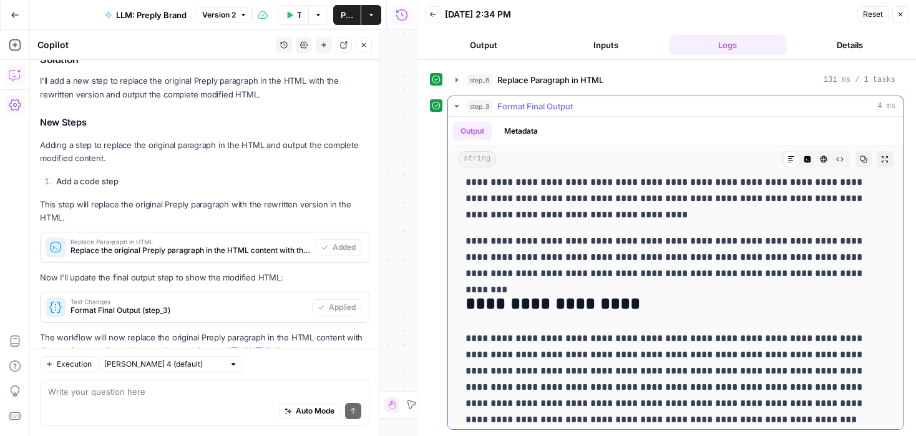
click at [455, 104] on icon "button" at bounding box center [457, 106] width 10 height 10
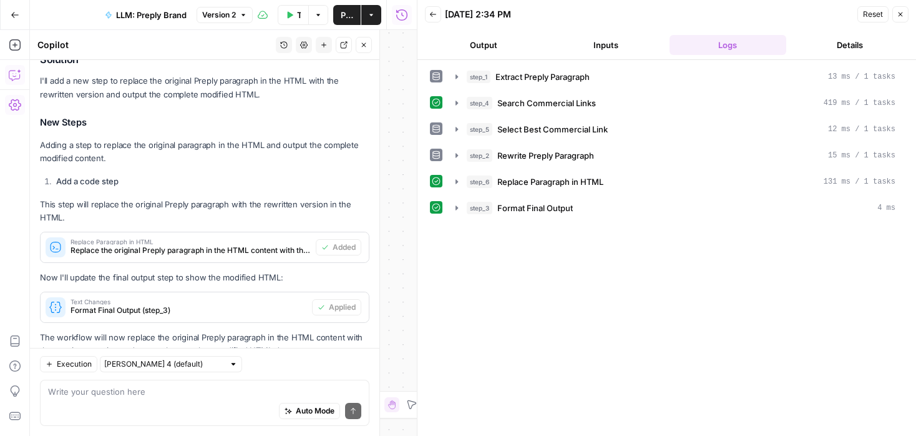
click at [363, 52] on button "Close" at bounding box center [364, 45] width 16 height 16
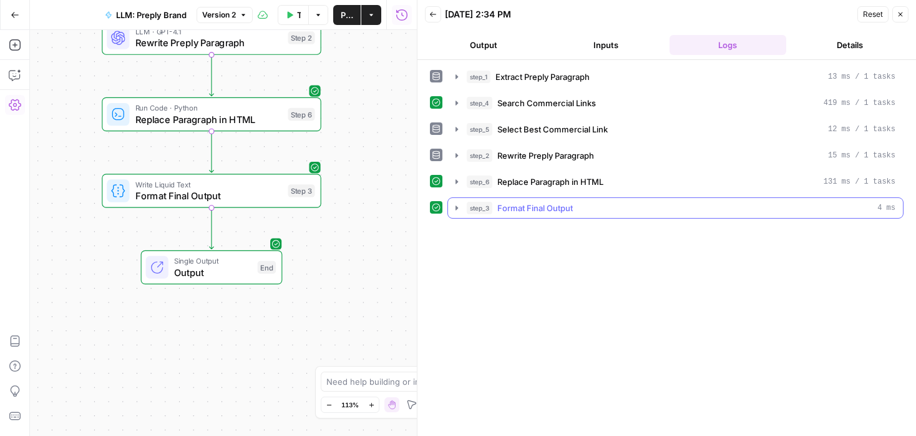
click at [456, 206] on icon "button" at bounding box center [457, 207] width 2 height 4
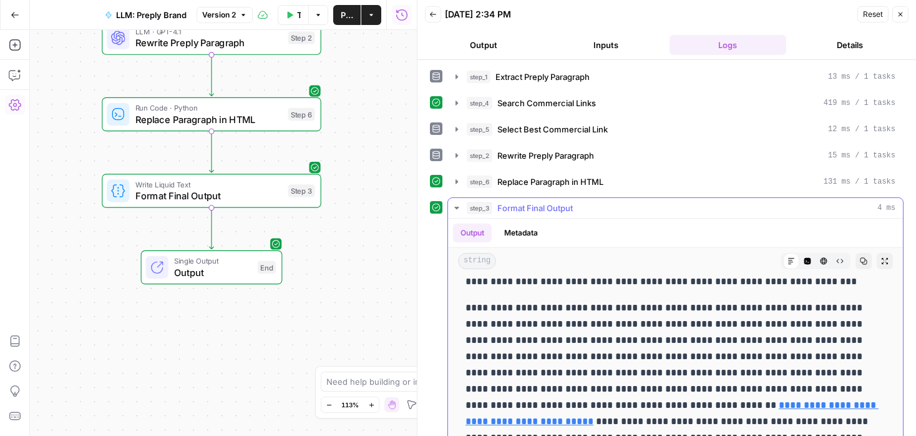
scroll to position [102, 0]
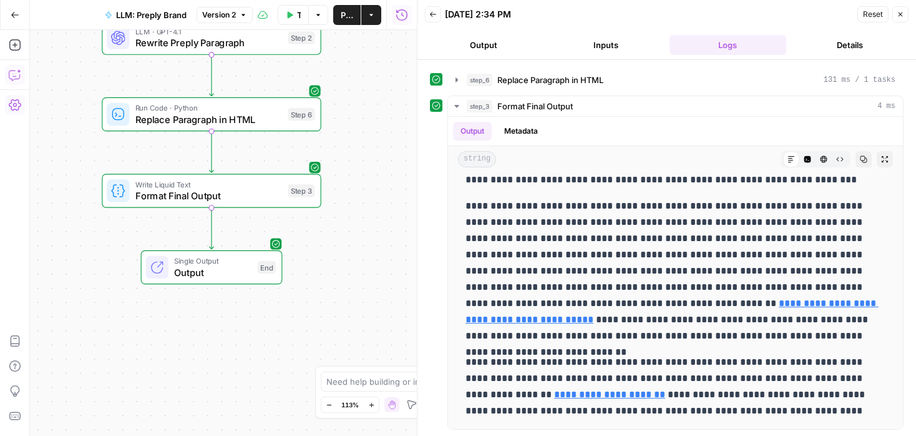
click at [16, 73] on icon "button" at bounding box center [15, 75] width 12 height 12
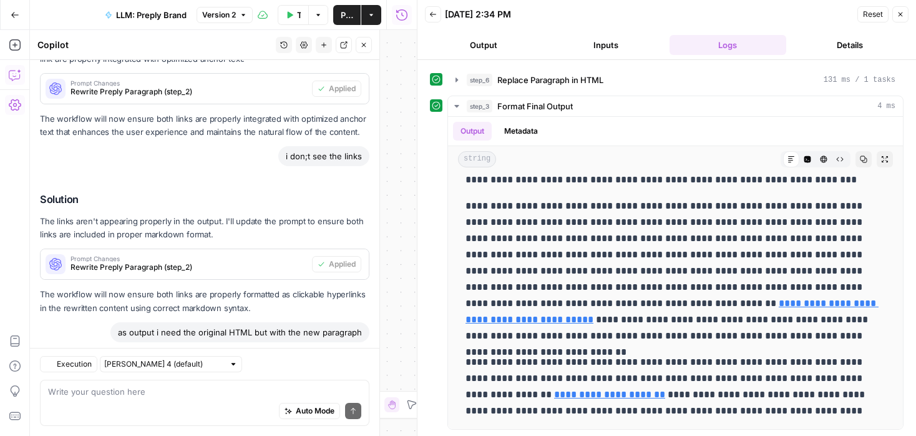
scroll to position [4766, 0]
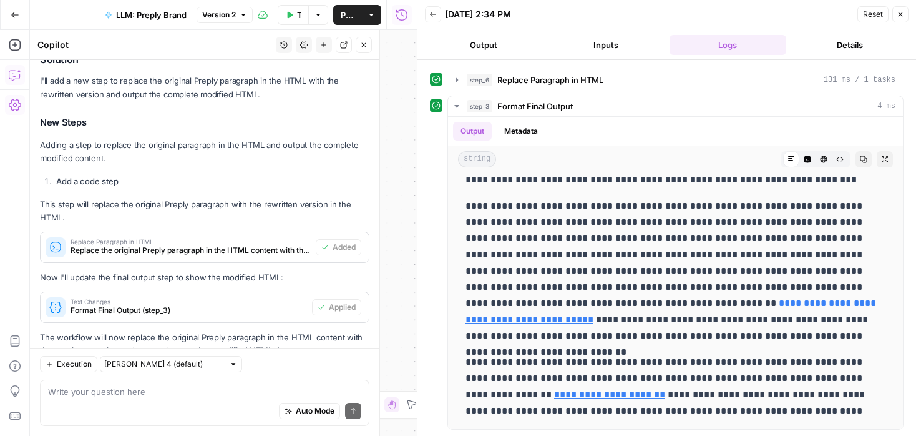
click at [401, 91] on div "Workflow Input Settings Inputs LLM · GPT-4.1 Extract Preply Paragraph Step 1 Se…" at bounding box center [223, 233] width 387 height 406
click at [365, 46] on icon "button" at bounding box center [364, 45] width 4 height 4
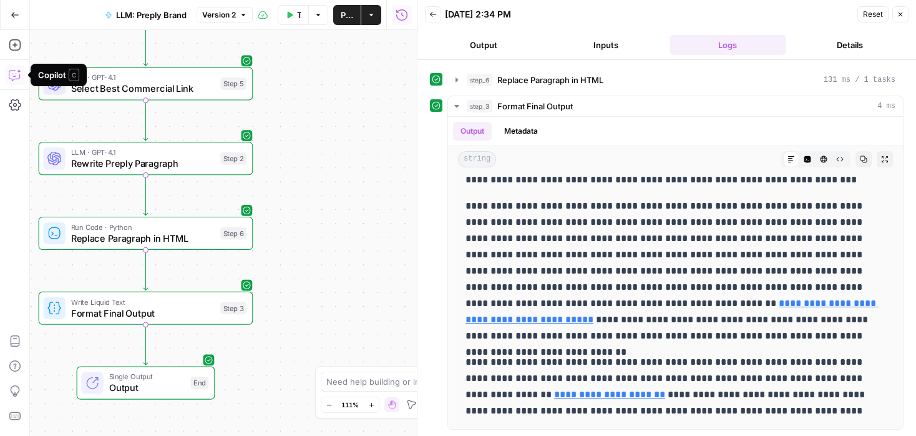
click at [9, 75] on icon "button" at bounding box center [15, 75] width 12 height 12
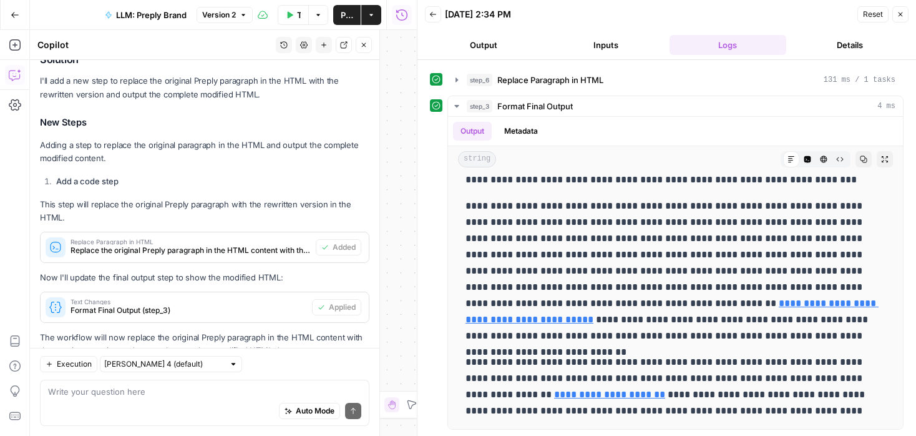
click at [147, 394] on textarea at bounding box center [204, 391] width 313 height 12
type textarea "formal final output is still wrong, I do not see the whole HTML"
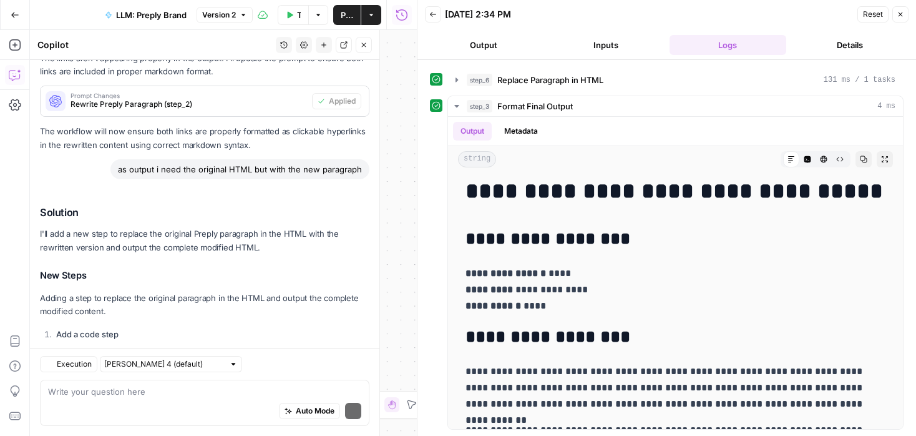
scroll to position [4922, 0]
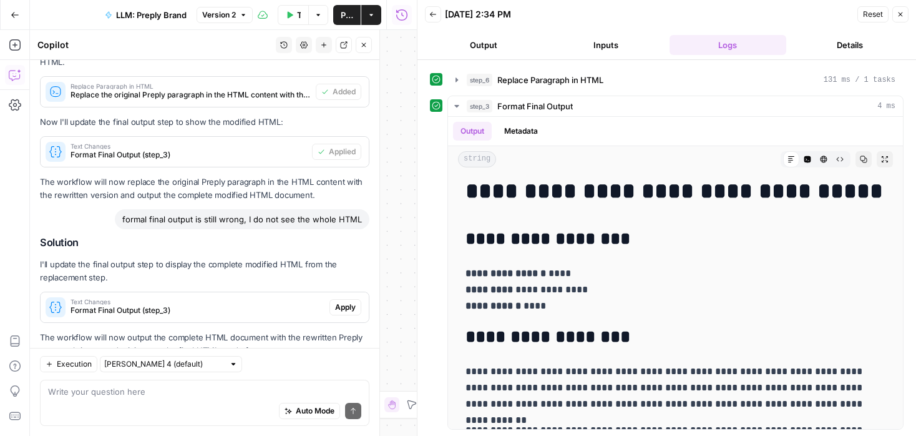
click at [291, 298] on span "Text Changes" at bounding box center [198, 301] width 254 height 6
click at [341, 301] on span "Apply" at bounding box center [345, 306] width 21 height 11
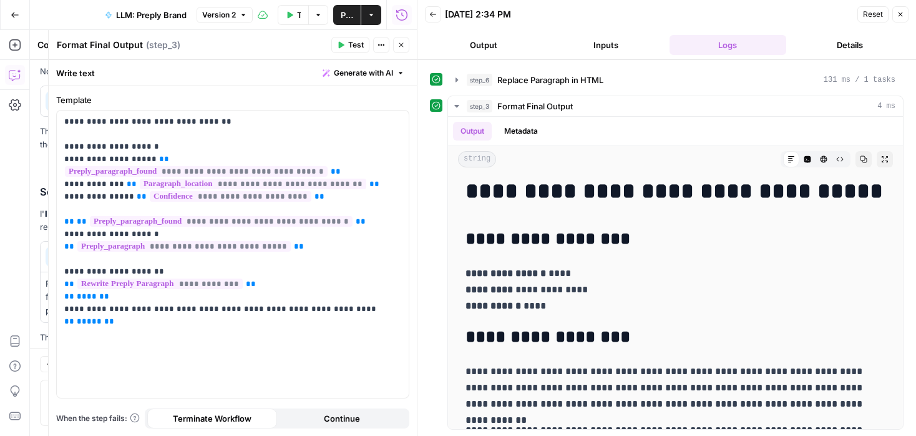
click at [399, 47] on icon "button" at bounding box center [401, 44] width 7 height 7
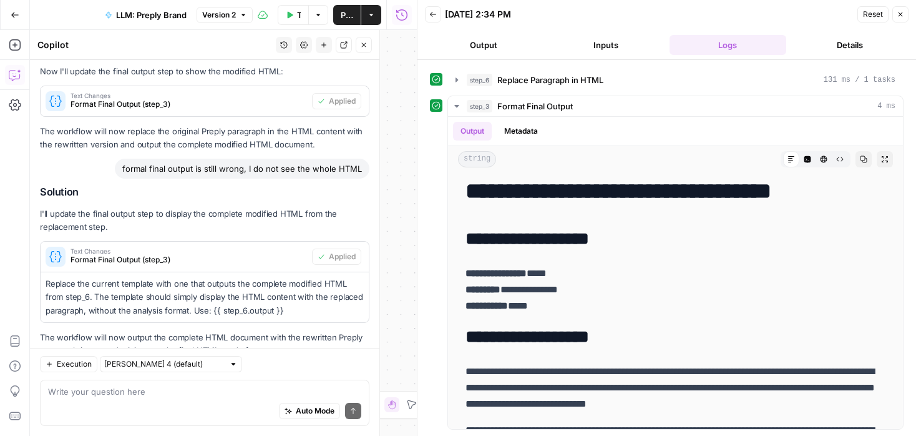
click at [363, 47] on icon "button" at bounding box center [363, 44] width 7 height 7
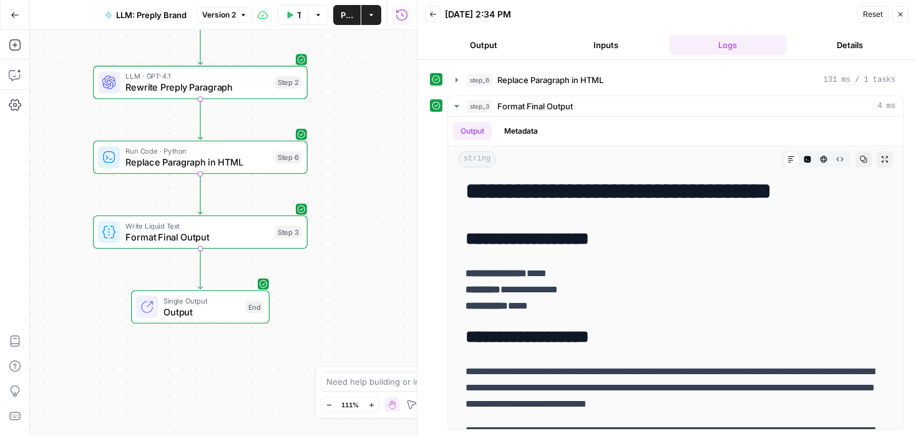
click at [237, 234] on span "Format Final Output" at bounding box center [197, 237] width 144 height 14
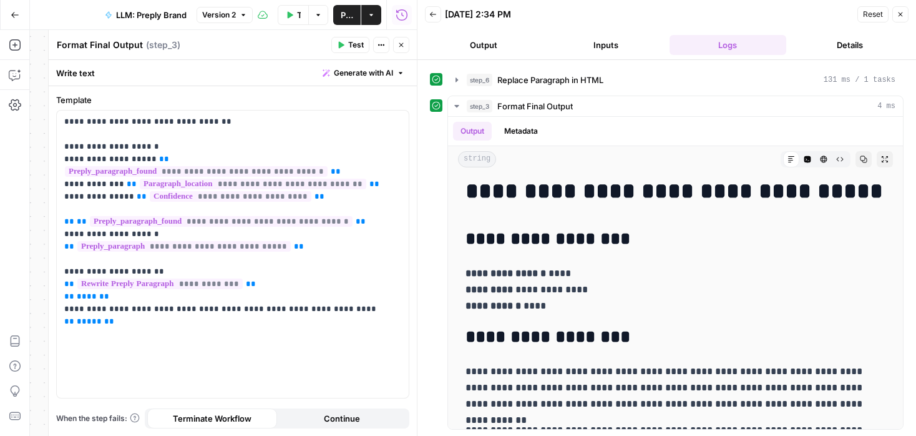
click at [398, 41] on icon "button" at bounding box center [401, 44] width 7 height 7
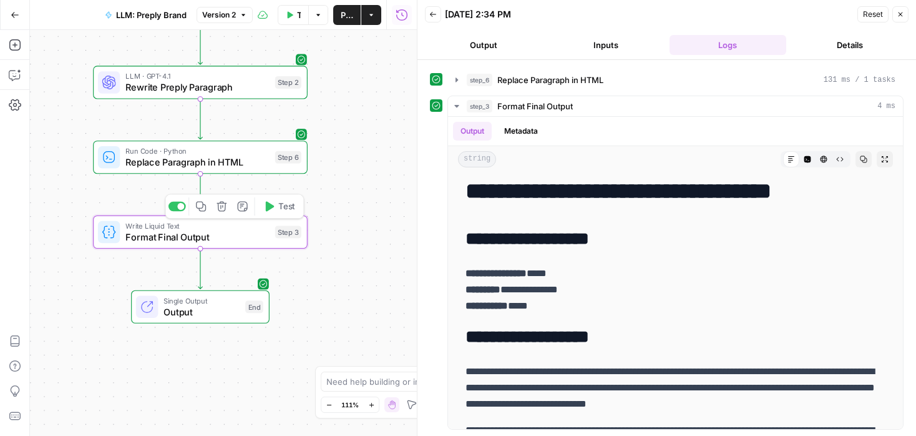
click at [282, 202] on span "Test" at bounding box center [286, 206] width 17 height 12
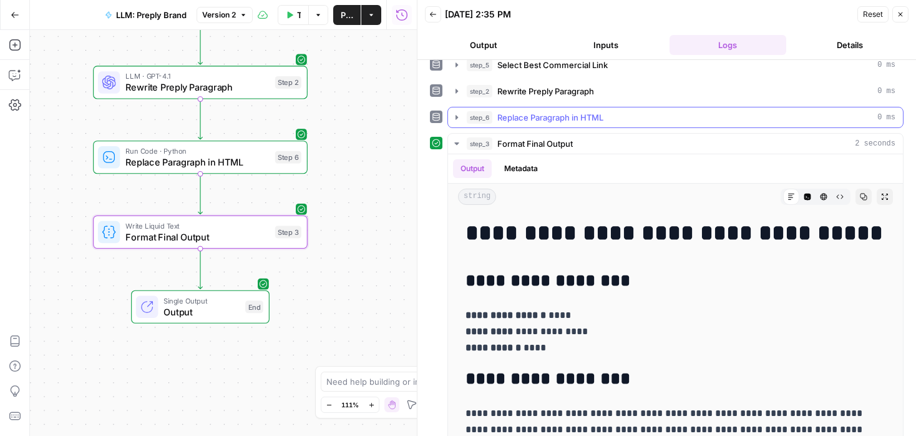
scroll to position [102, 0]
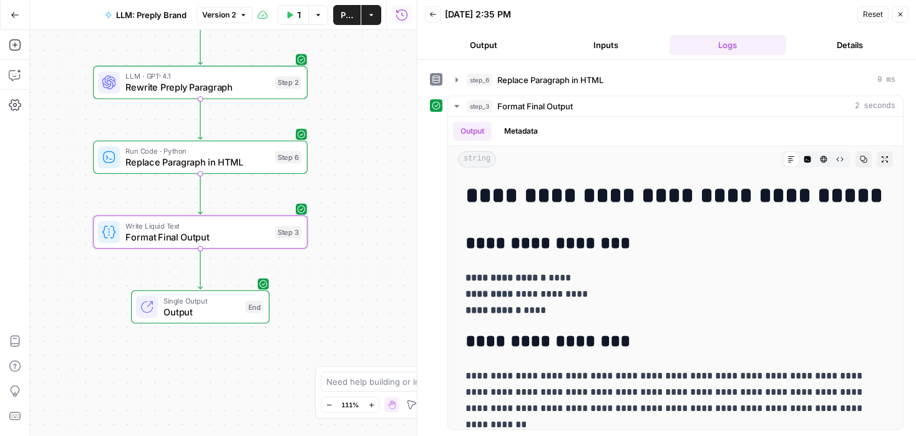
click at [259, 159] on span "Replace Paragraph in HTML" at bounding box center [197, 162] width 144 height 14
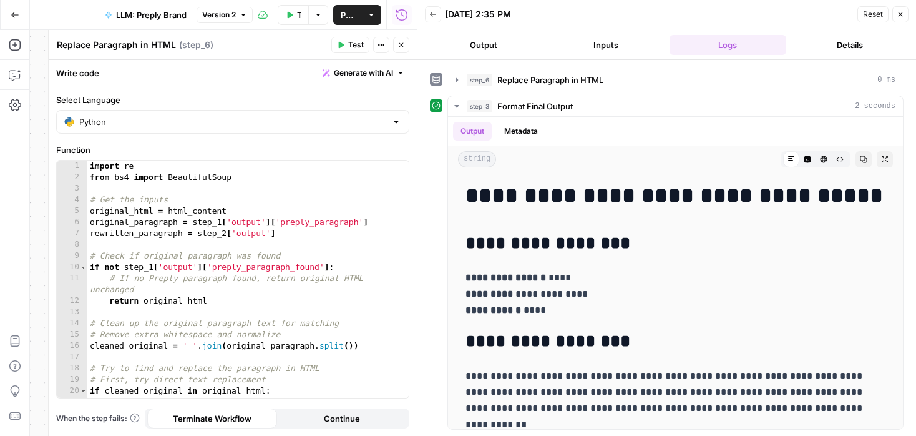
click at [401, 41] on icon "button" at bounding box center [401, 44] width 7 height 7
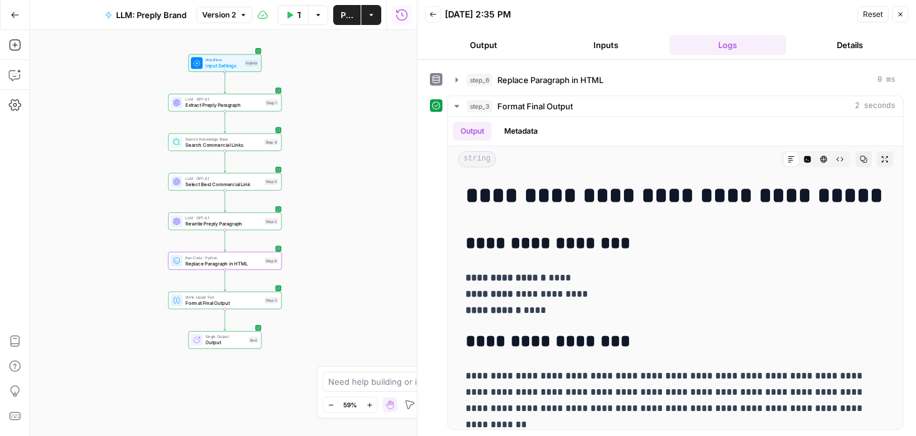
click at [903, 19] on button "Close" at bounding box center [901, 14] width 16 height 16
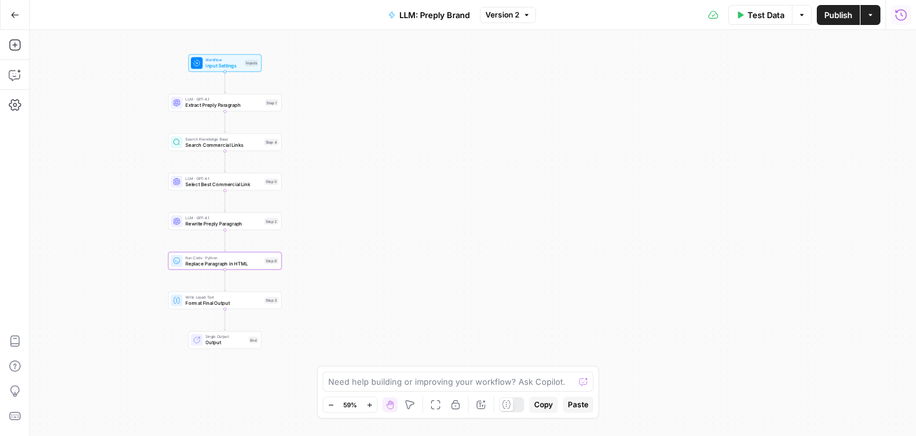
click at [516, 402] on div at bounding box center [511, 404] width 25 height 15
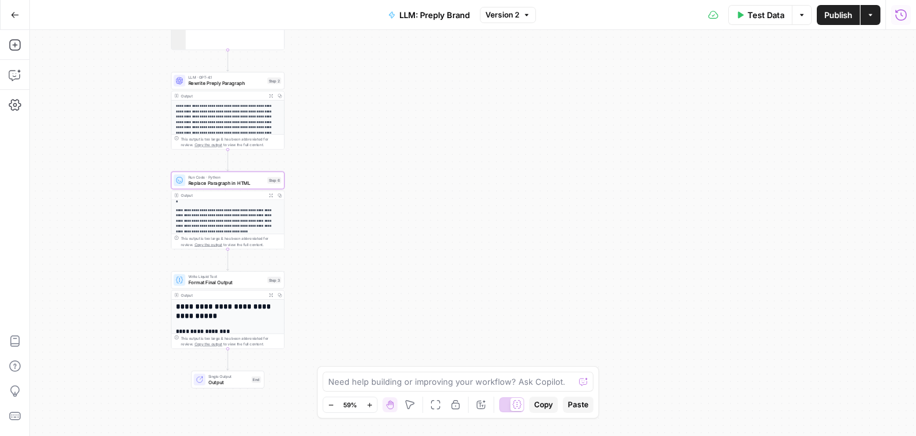
scroll to position [102, 0]
click at [273, 192] on button "Expand Output" at bounding box center [271, 195] width 9 height 9
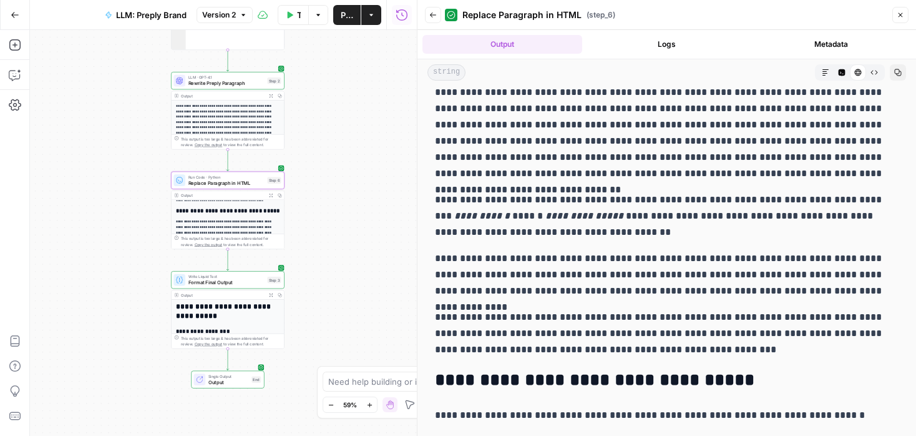
scroll to position [4947, 0]
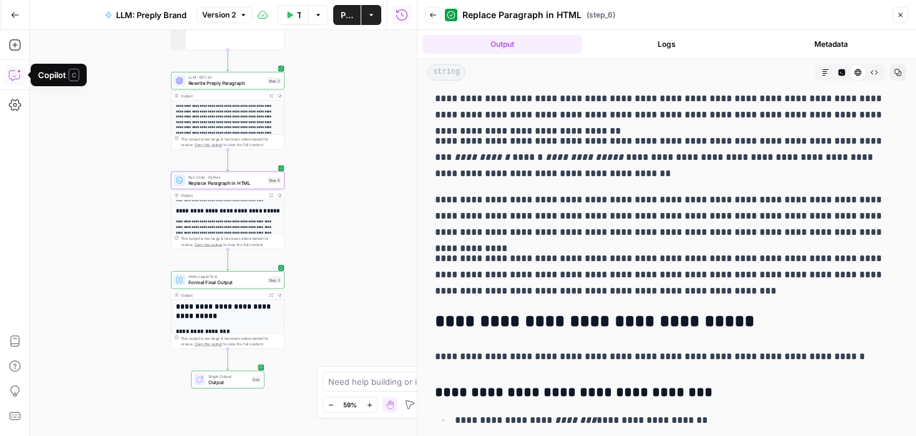
click at [16, 72] on icon "button" at bounding box center [15, 75] width 12 height 12
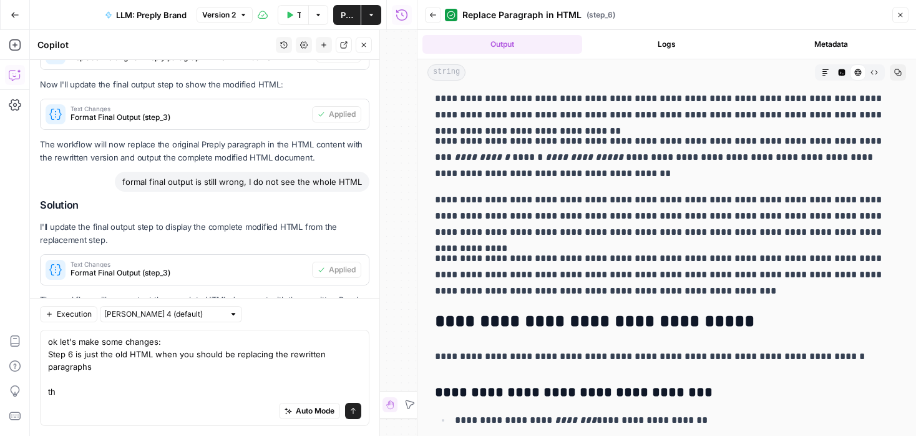
scroll to position [4972, 0]
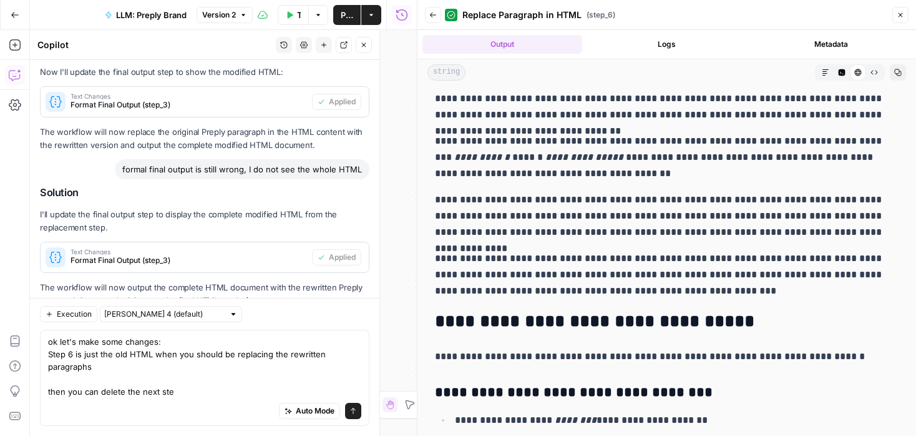
type textarea "ok let's make some changes: Step 6 is just the old HTML when you should be repl…"
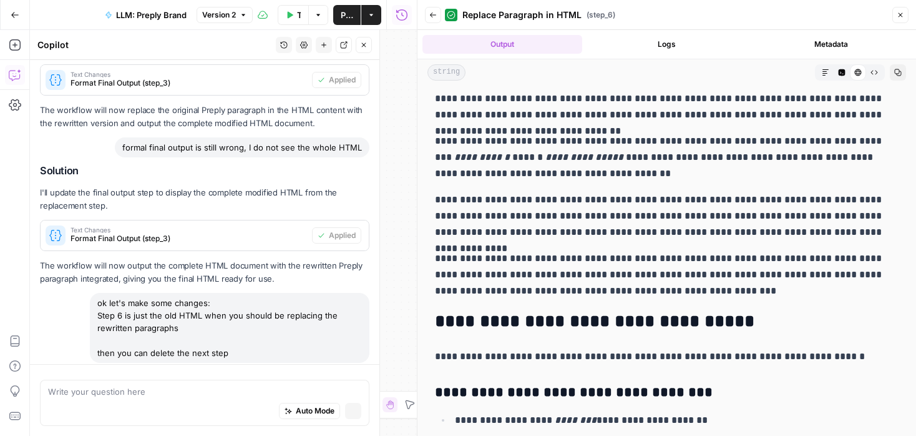
scroll to position [4711, 0]
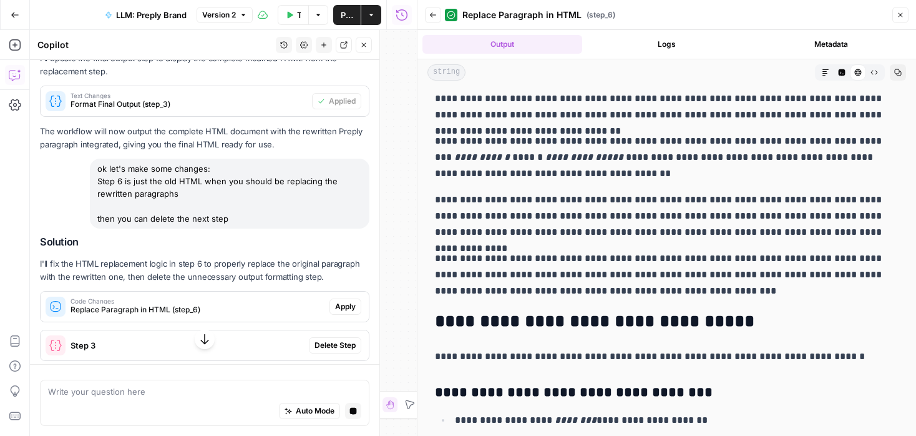
click at [346, 301] on span "Apply" at bounding box center [345, 306] width 21 height 11
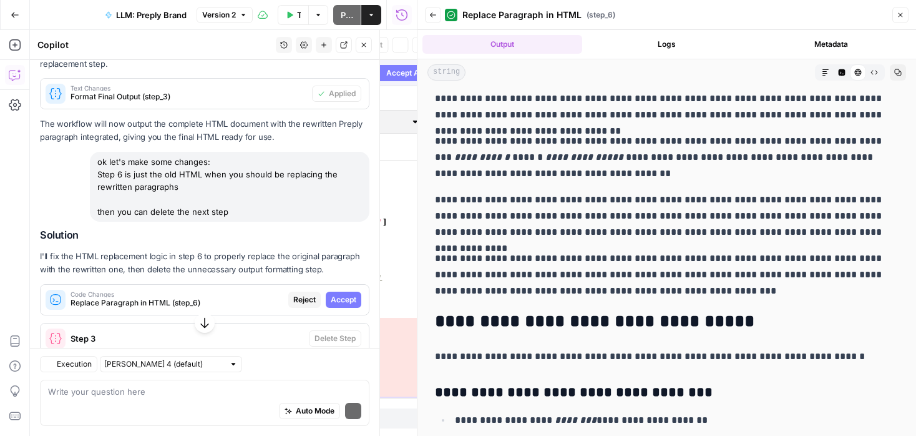
scroll to position [4848, 0]
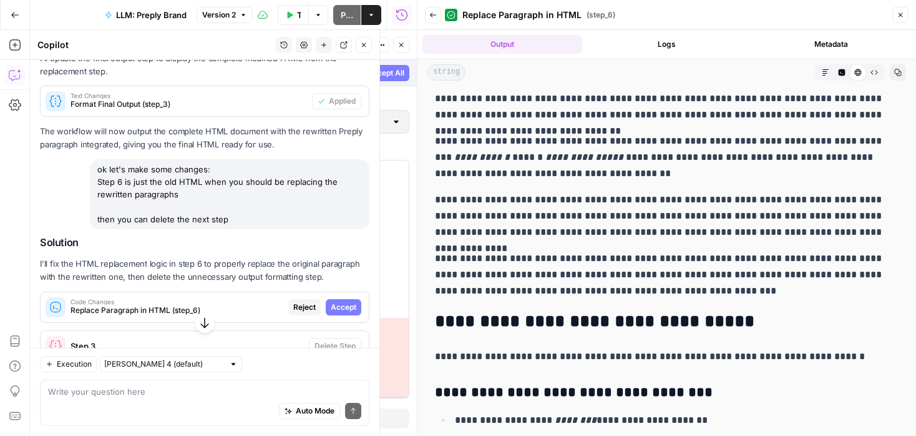
click at [346, 301] on span "Accept" at bounding box center [344, 306] width 26 height 11
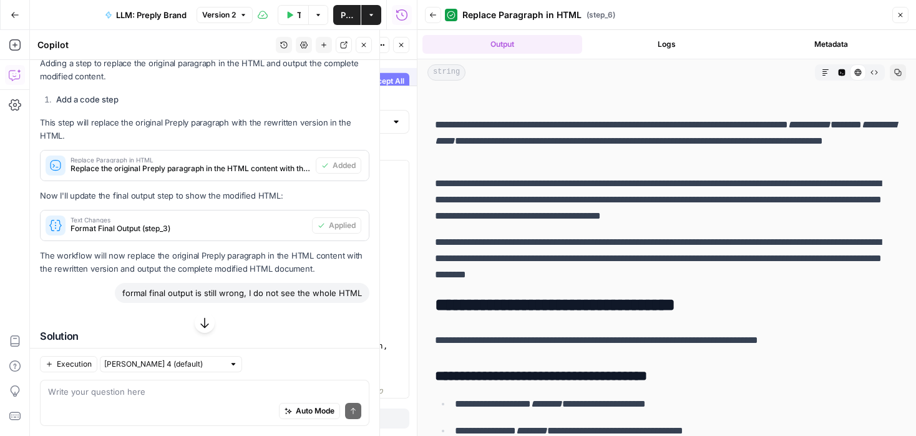
scroll to position [0, 0]
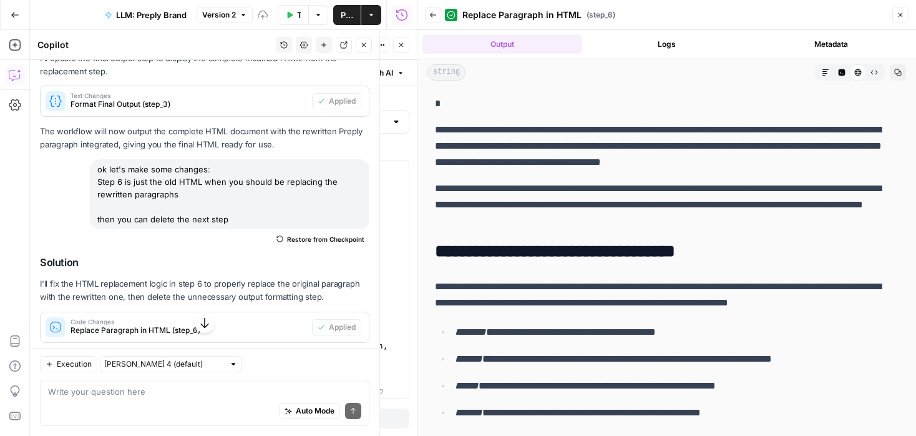
click at [341, 360] on span "Delete Step" at bounding box center [335, 365] width 41 height 11
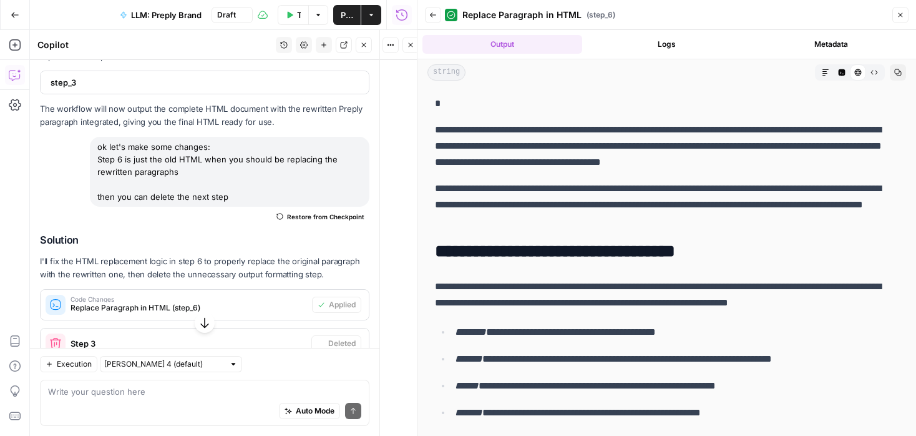
scroll to position [5133, 0]
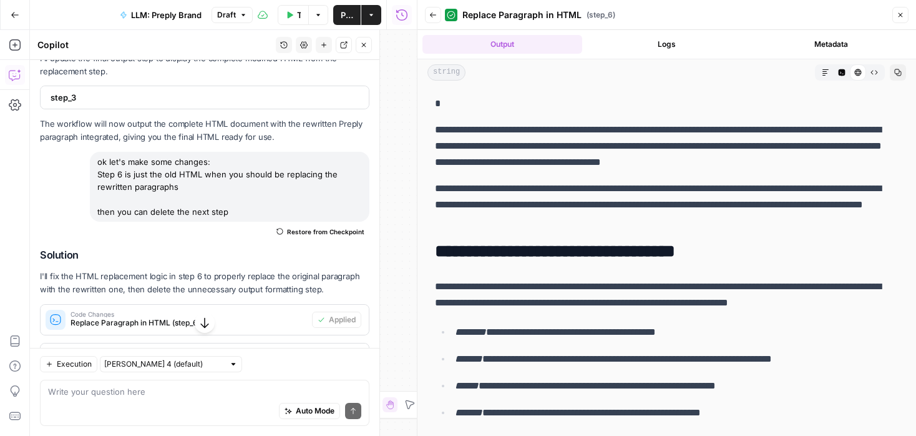
click at [294, 7] on button "Test Data" at bounding box center [293, 15] width 31 height 20
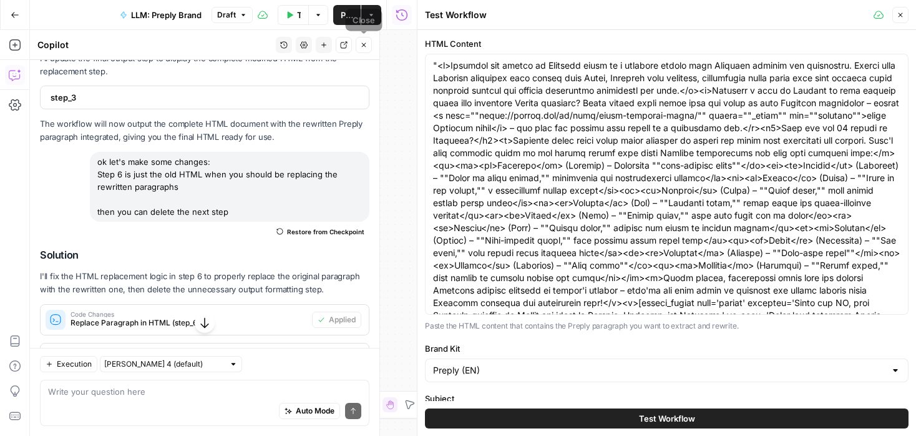
click at [365, 43] on icon "button" at bounding box center [364, 45] width 4 height 4
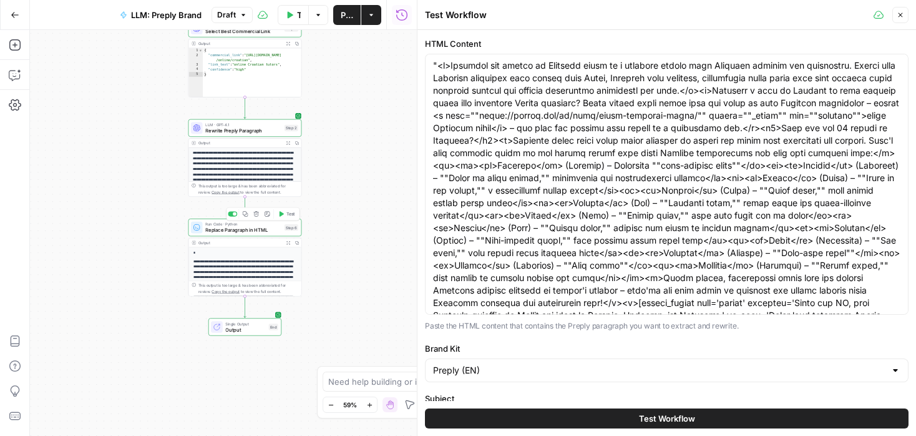
click at [288, 219] on div "Copy step Delete step Add Note Test" at bounding box center [264, 213] width 74 height 13
click at [287, 215] on span "Test" at bounding box center [291, 213] width 9 height 7
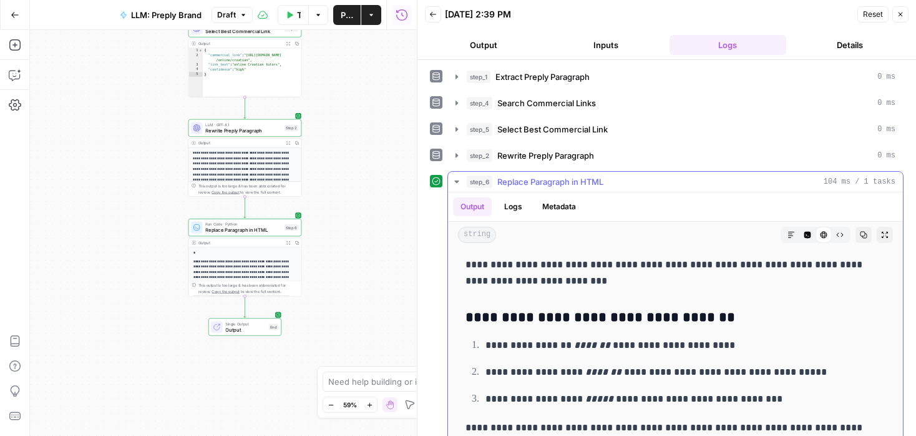
scroll to position [5467, 0]
click at [12, 71] on icon "button" at bounding box center [15, 75] width 12 height 12
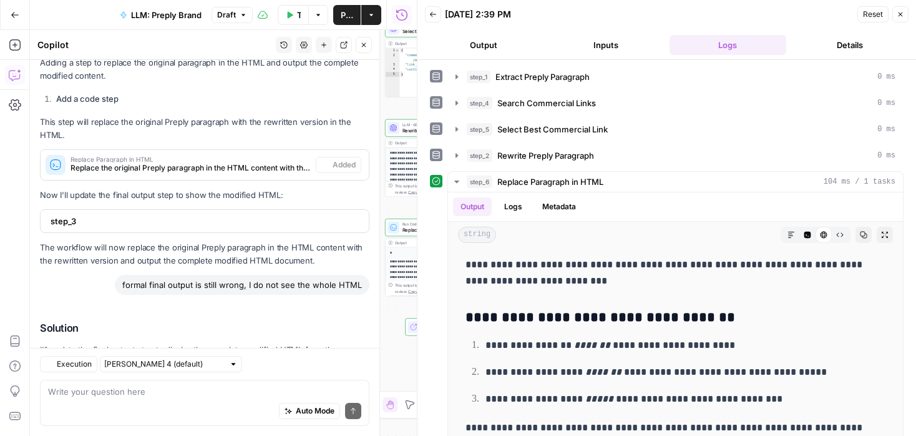
scroll to position [5197, 0]
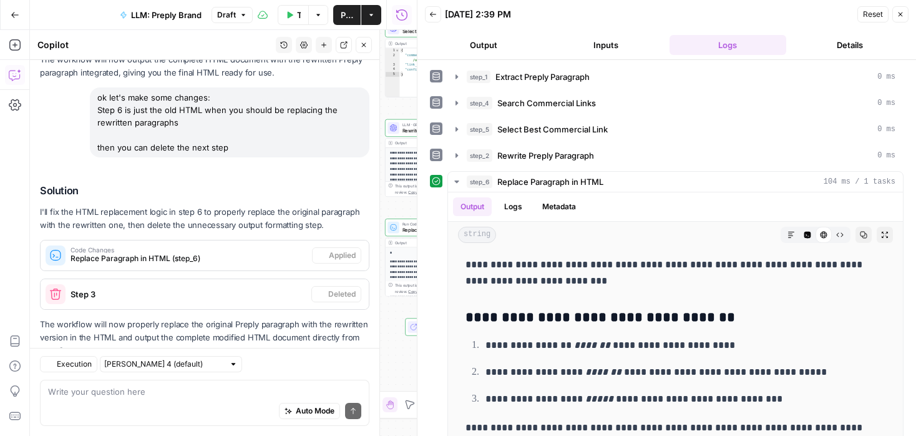
click at [150, 392] on textarea at bounding box center [204, 391] width 313 height 12
type textarea "y"
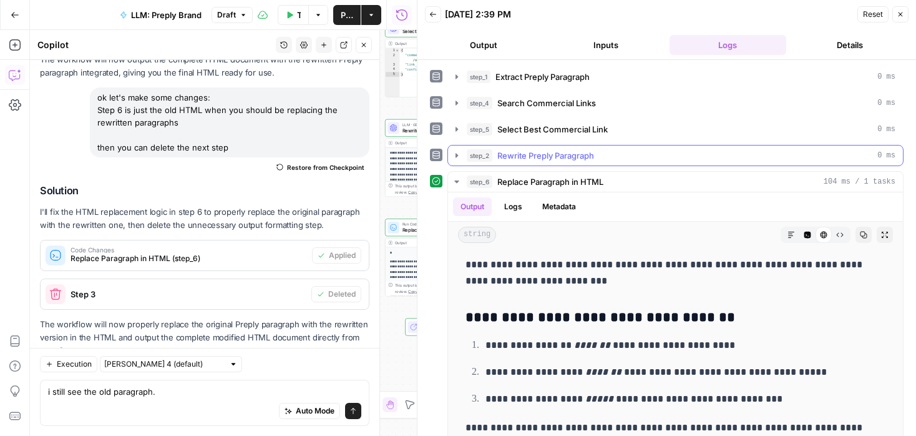
type textarea "i still see the old paragraph."
click at [455, 152] on icon "button" at bounding box center [457, 155] width 10 height 10
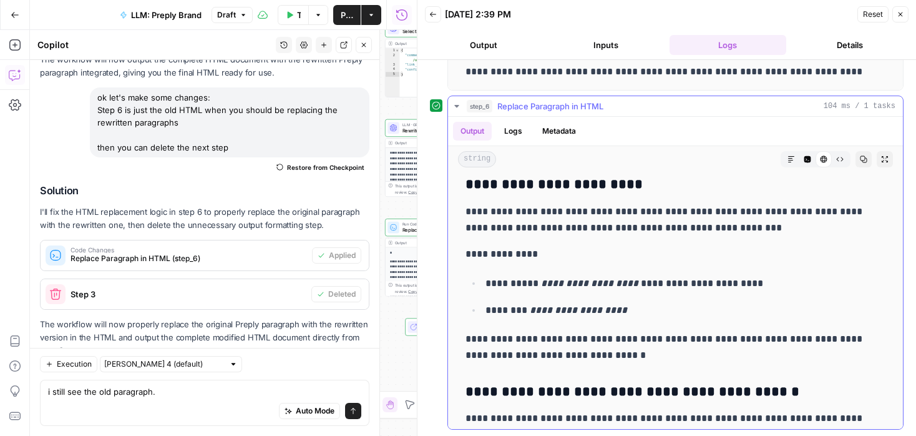
scroll to position [4239, 0]
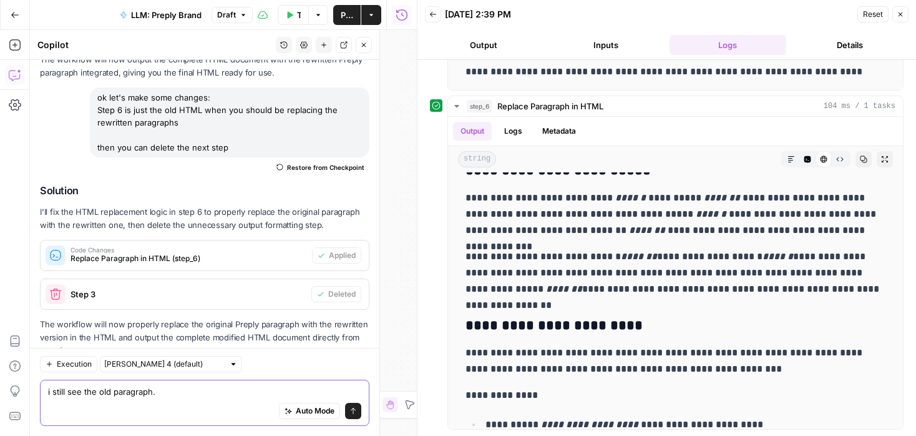
click at [355, 413] on icon "submit" at bounding box center [353, 410] width 7 height 7
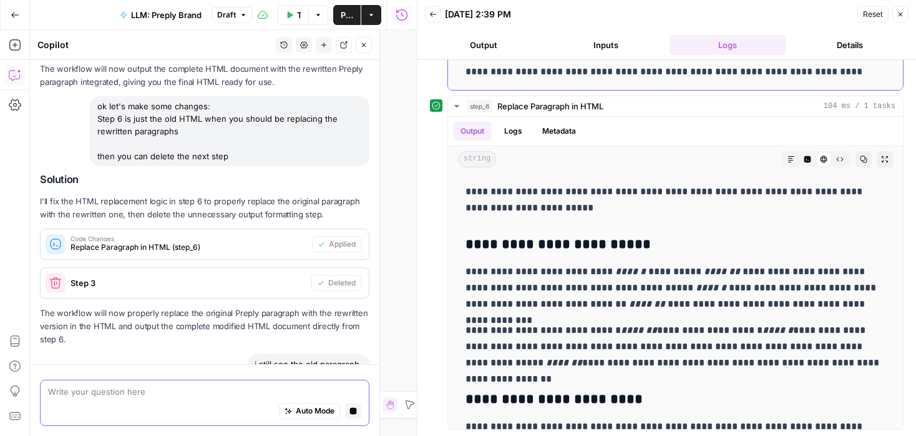
scroll to position [0, 0]
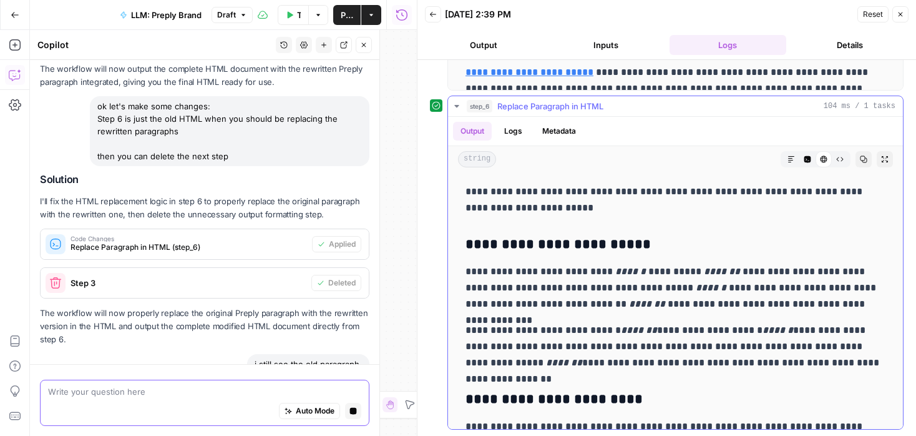
click at [458, 103] on icon "button" at bounding box center [457, 106] width 10 height 10
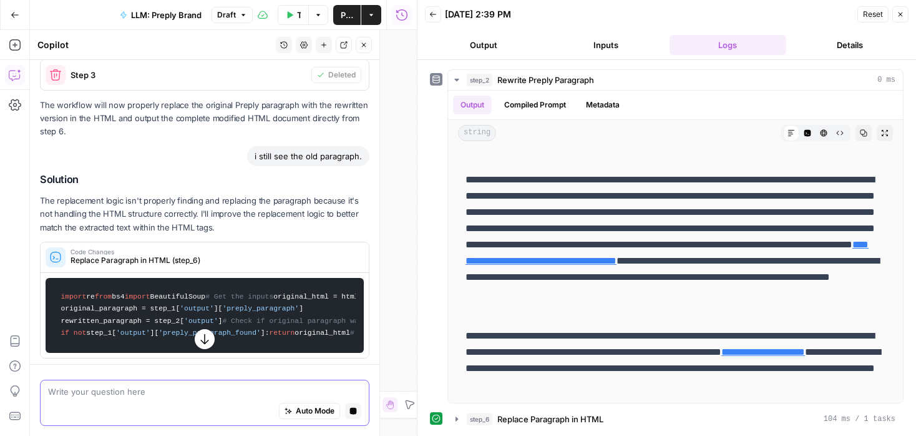
scroll to position [5101, 0]
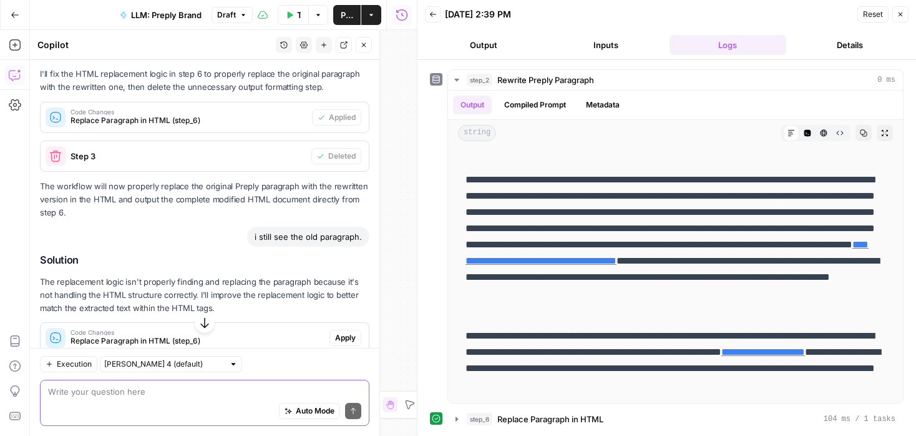
click at [350, 332] on span "Apply" at bounding box center [345, 337] width 21 height 11
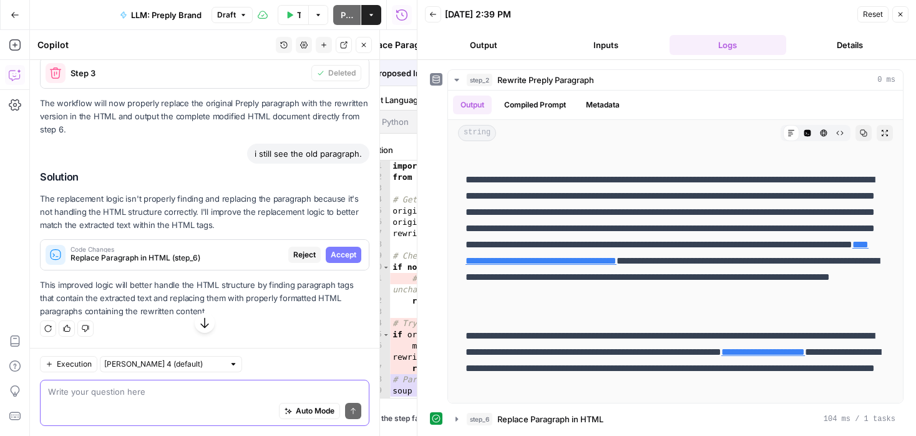
scroll to position [5015, 0]
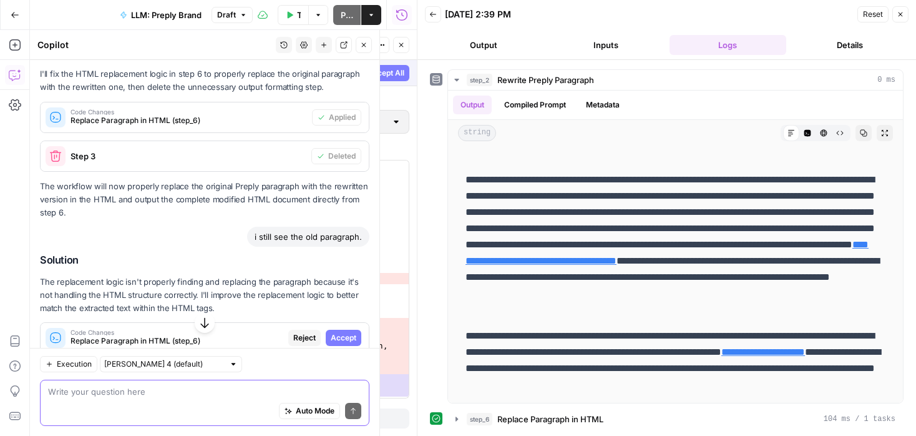
click at [350, 332] on span "Accept" at bounding box center [344, 337] width 26 height 11
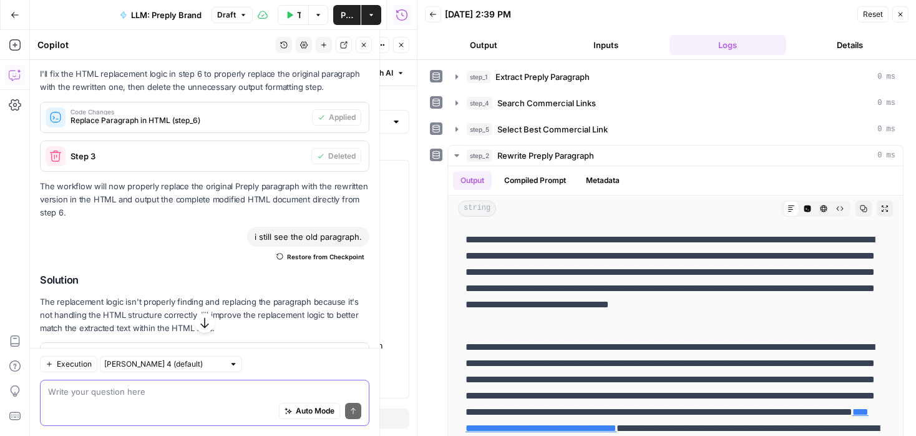
scroll to position [5399, 0]
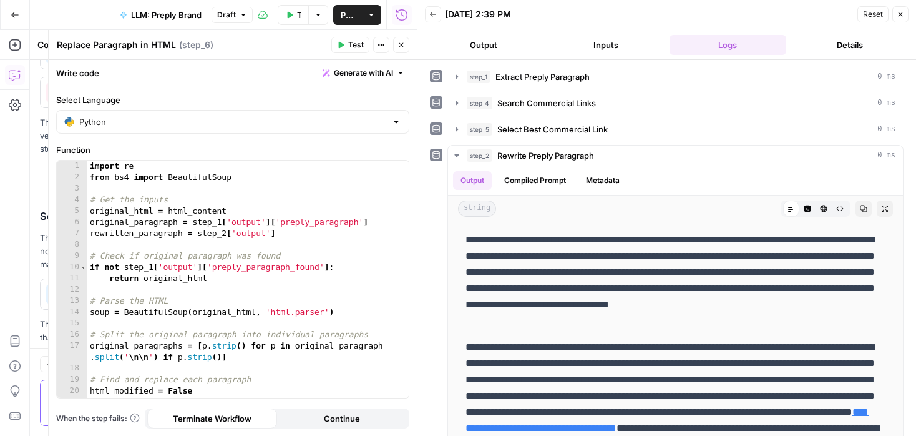
type textarea "**********"
click at [389, 232] on div "import re from bs4 import BeautifulSoup # Get the inputs original_html = html_c…" at bounding box center [247, 290] width 321 height 260
click at [401, 48] on icon "button" at bounding box center [401, 44] width 7 height 7
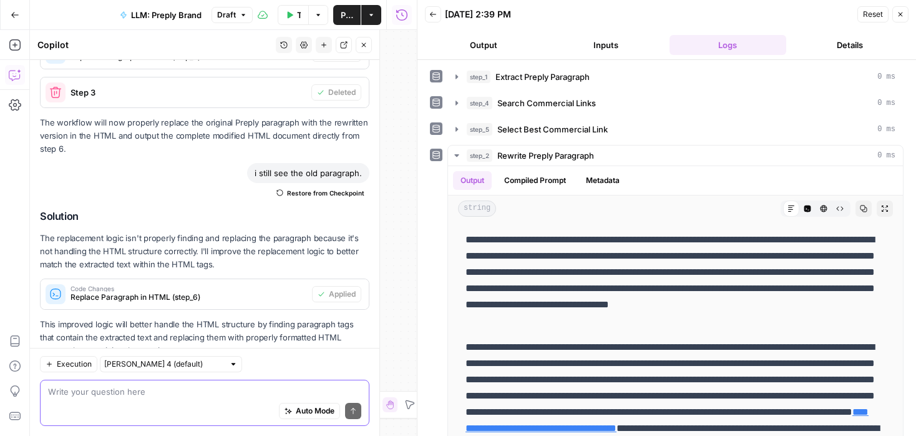
click at [361, 39] on button "Close" at bounding box center [364, 45] width 16 height 16
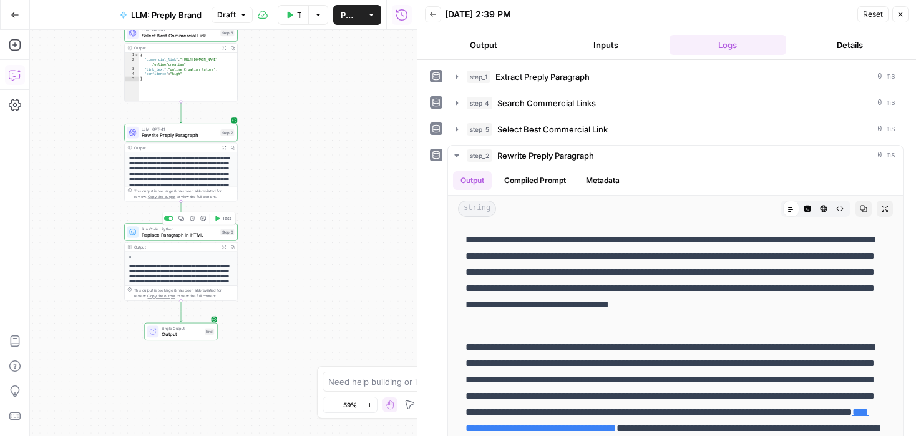
click at [225, 217] on span "Test" at bounding box center [226, 218] width 9 height 7
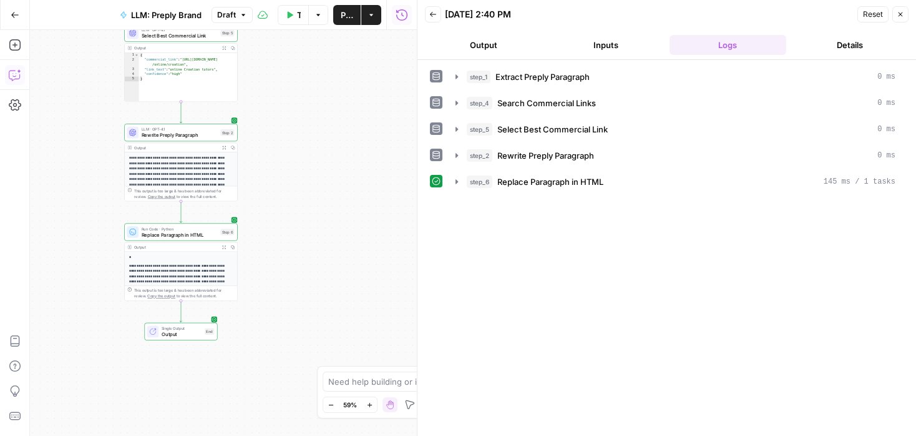
click at [458, 181] on icon "button" at bounding box center [457, 181] width 2 height 4
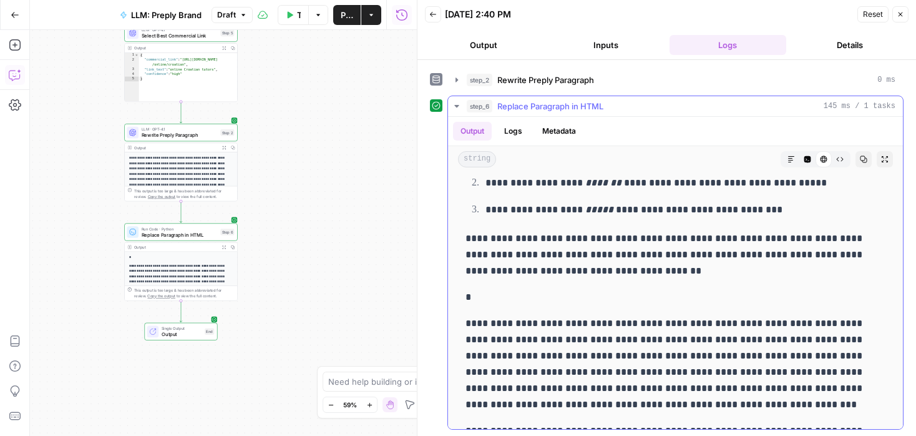
scroll to position [5326, 0]
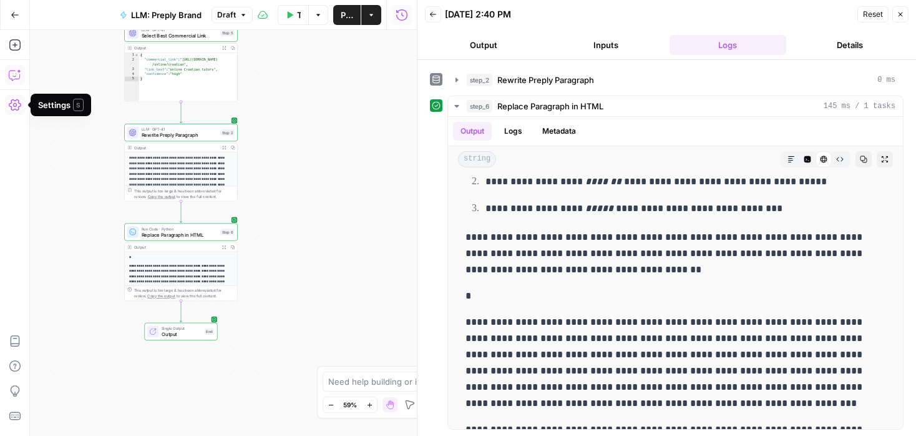
click at [10, 68] on button "Copilot" at bounding box center [15, 75] width 20 height 20
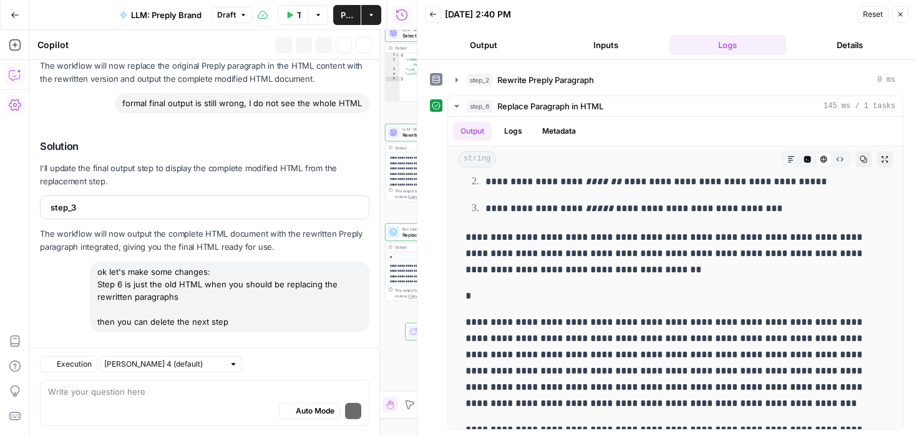
scroll to position [5399, 0]
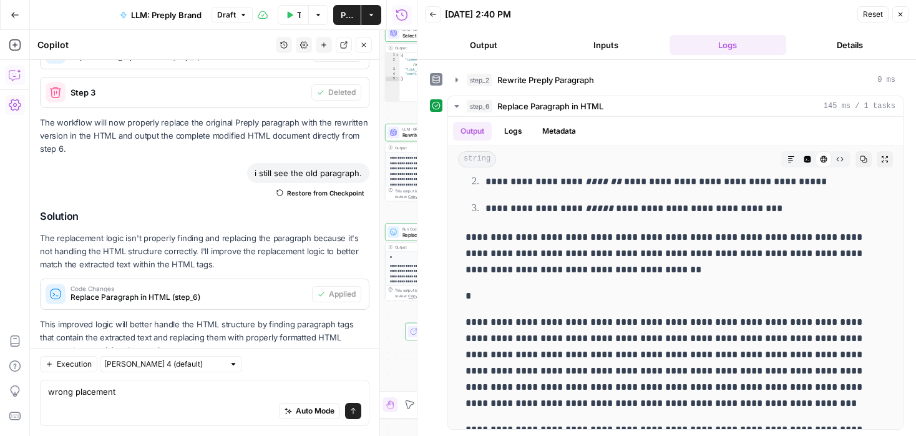
click at [899, 15] on icon "button" at bounding box center [900, 14] width 7 height 7
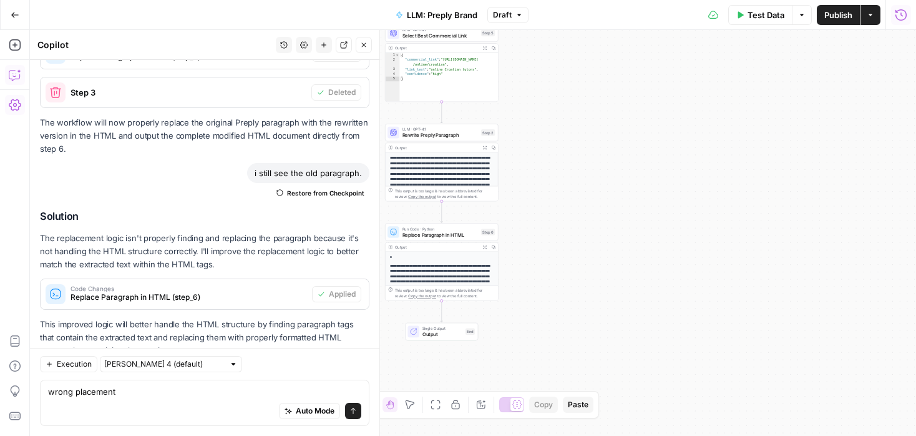
click at [477, 129] on span "LLM · GPT-4.1" at bounding box center [441, 129] width 76 height 6
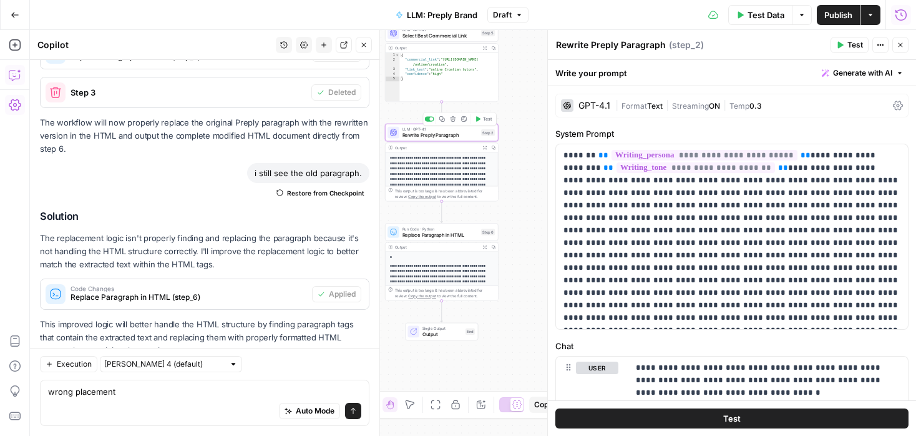
click at [473, 132] on span "Rewrite Preply Paragraph" at bounding box center [441, 134] width 76 height 7
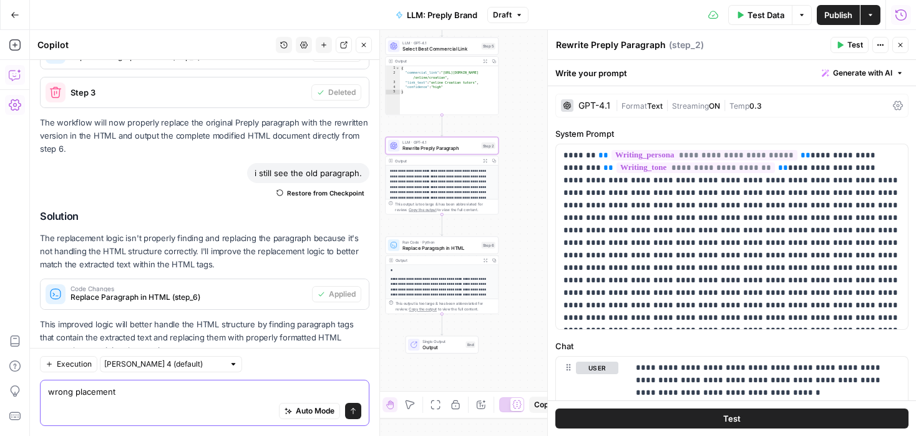
click at [166, 394] on textarea "wrong placement" at bounding box center [204, 391] width 313 height 12
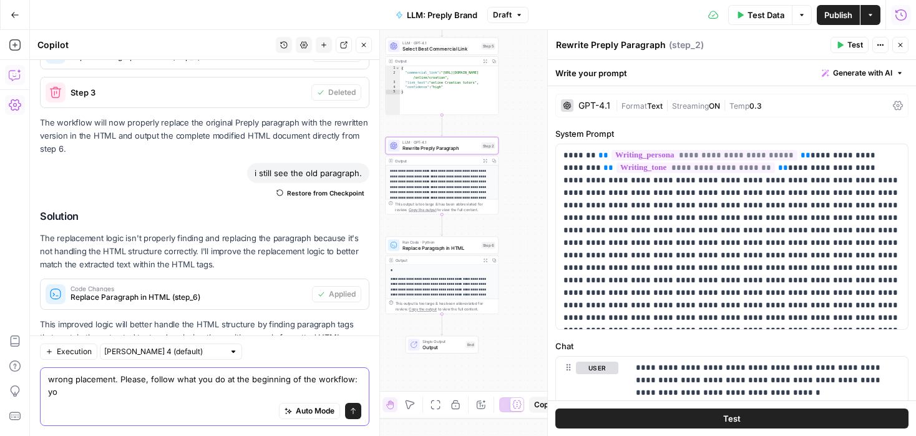
scroll to position [5411, 0]
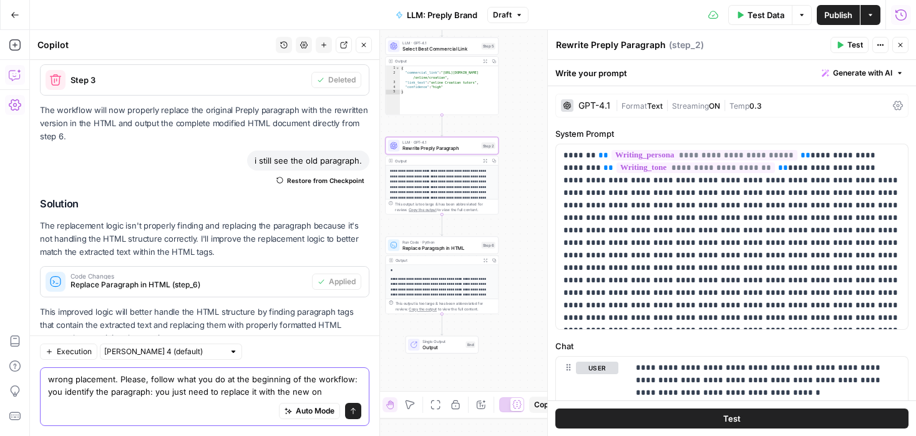
type textarea "wrong placement. Please, follow what you do at the beginning of the workflow: y…"
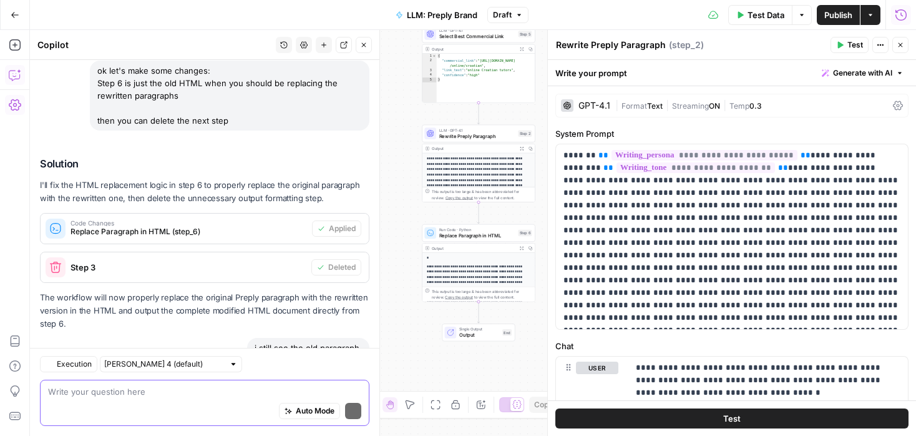
scroll to position [5592, 0]
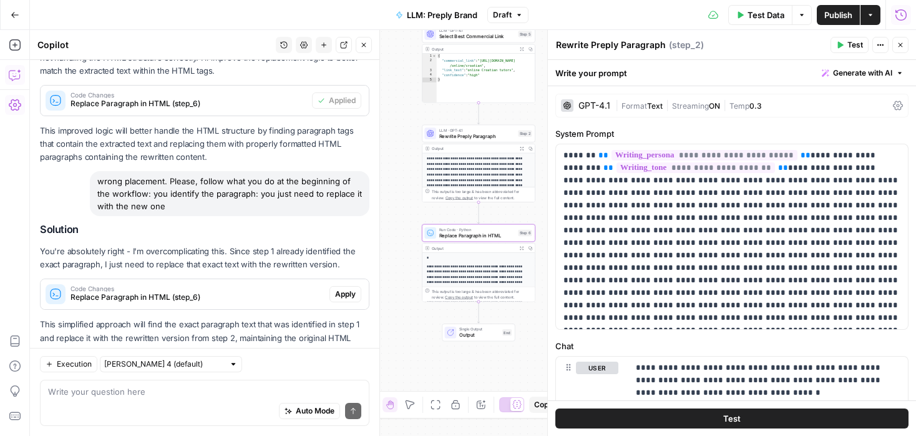
click at [343, 288] on span "Apply" at bounding box center [345, 293] width 21 height 11
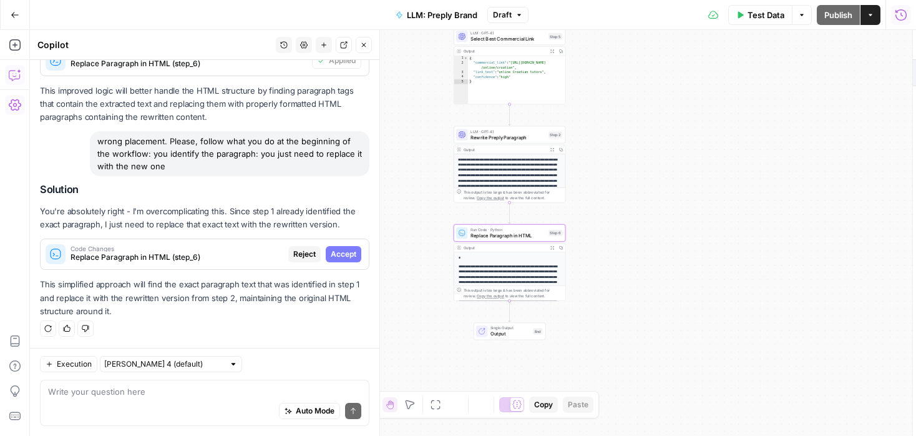
scroll to position [5253, 0]
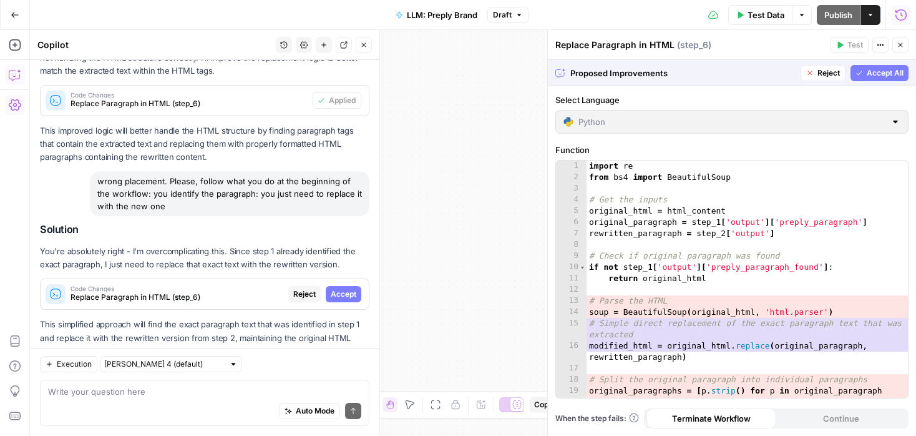
click at [343, 288] on span "Accept" at bounding box center [344, 293] width 26 height 11
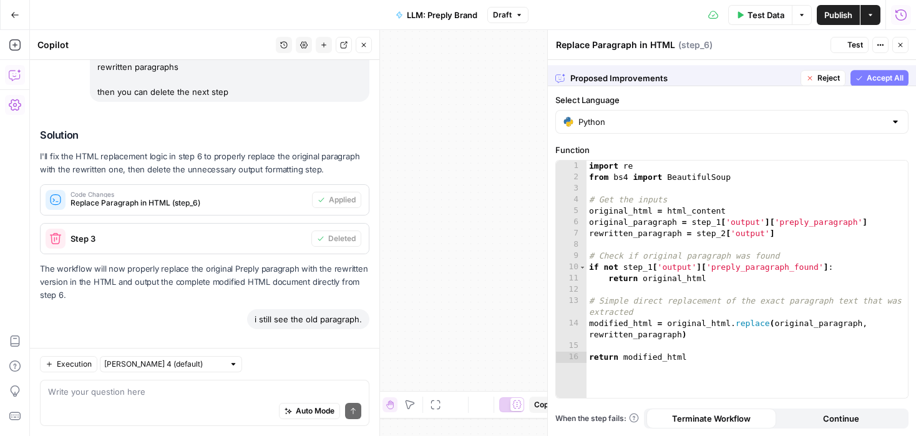
scroll to position [5612, 0]
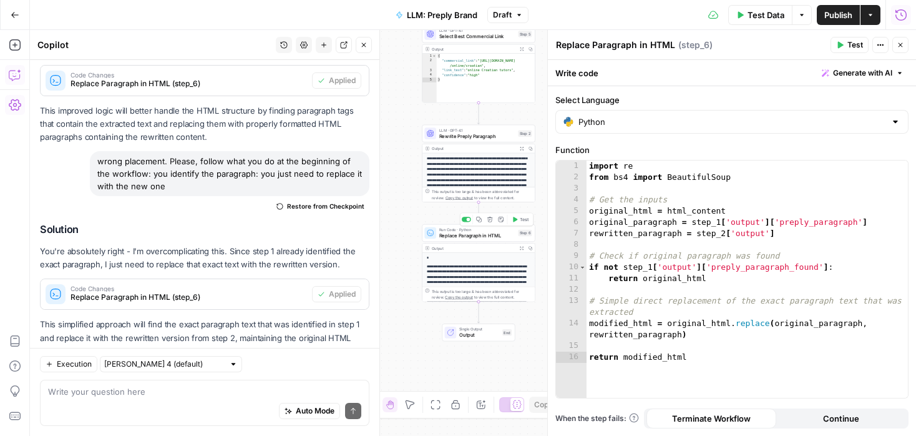
click at [516, 221] on icon "button" at bounding box center [515, 220] width 6 height 6
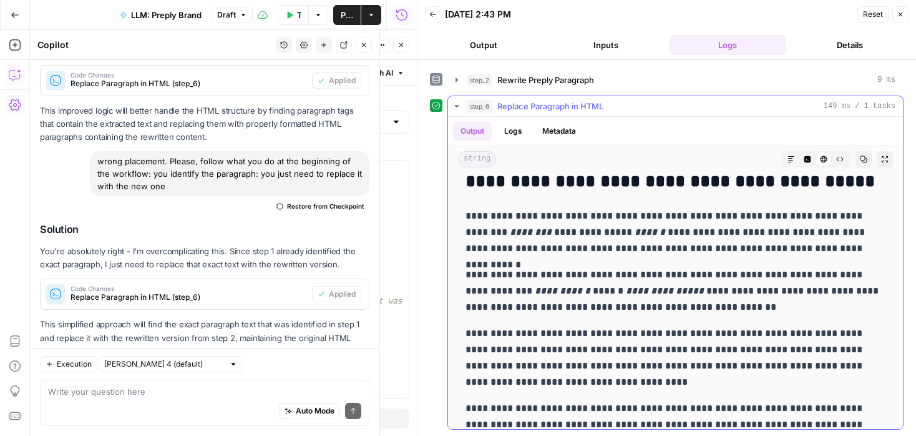
scroll to position [4725, 0]
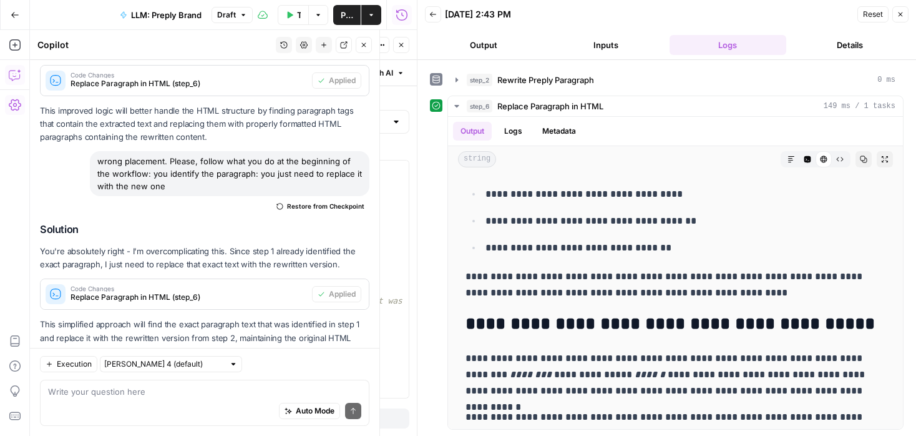
click at [140, 399] on div "Auto Mode Send" at bounding box center [204, 411] width 313 height 27
click at [363, 47] on icon "button" at bounding box center [363, 44] width 7 height 7
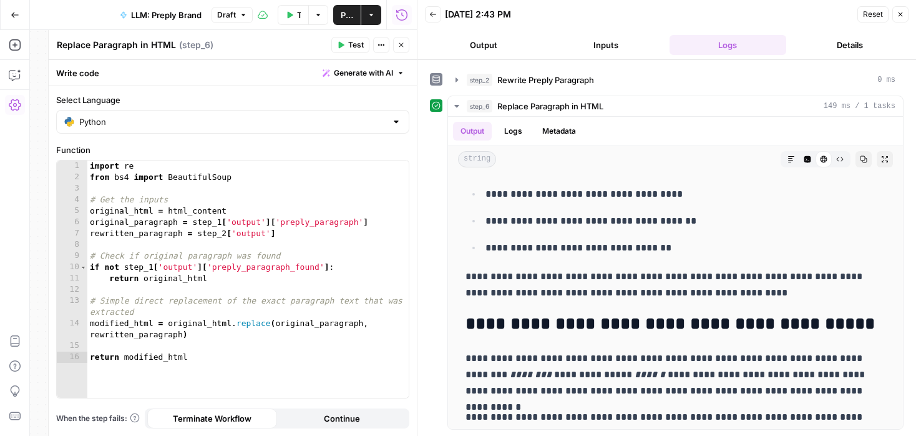
click at [404, 43] on icon "button" at bounding box center [401, 44] width 7 height 7
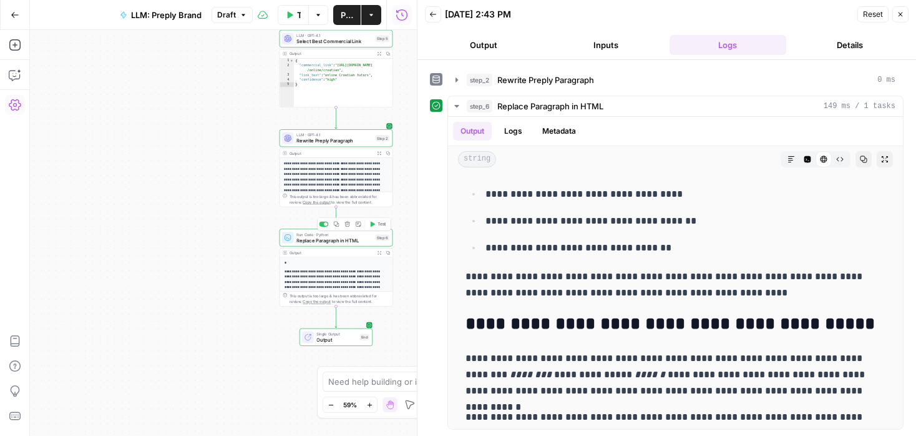
click at [345, 225] on icon "button" at bounding box center [348, 225] width 6 height 6
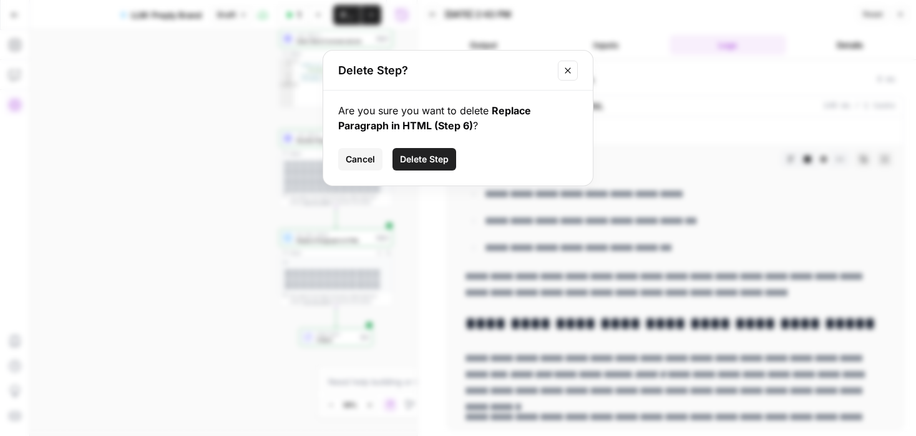
click at [408, 169] on button "Delete Step" at bounding box center [425, 159] width 64 height 22
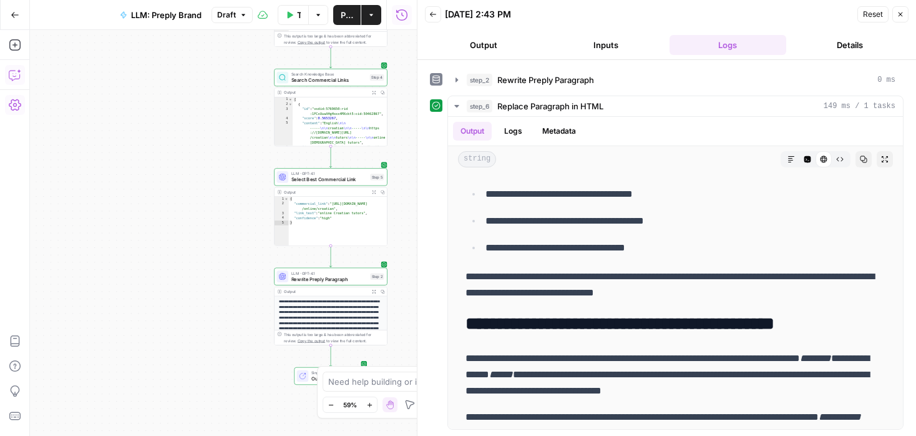
click at [16, 76] on icon "button" at bounding box center [15, 75] width 12 height 12
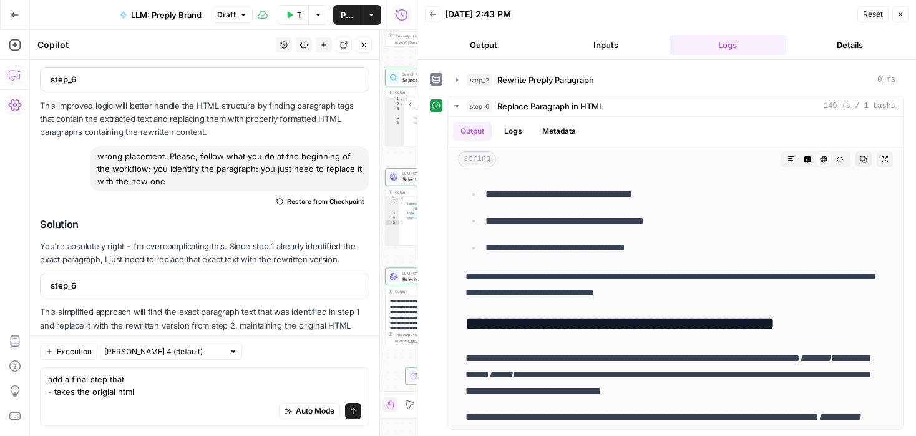
scroll to position [5615, 0]
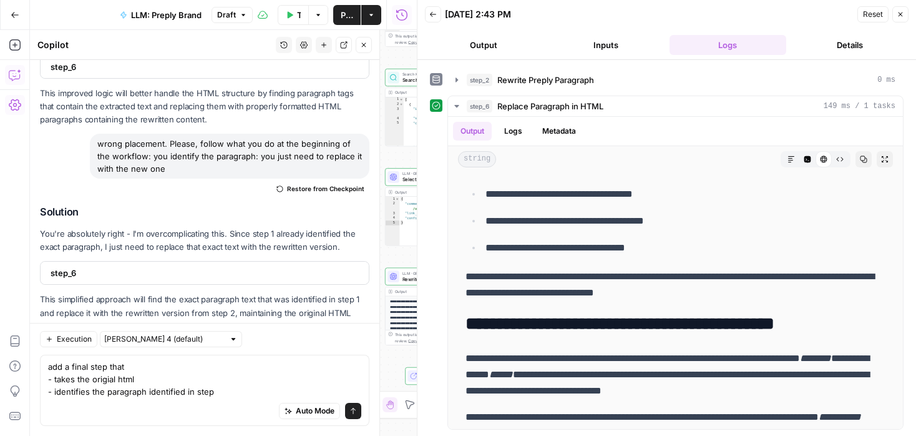
click at [906, 14] on button "Close" at bounding box center [901, 14] width 16 height 16
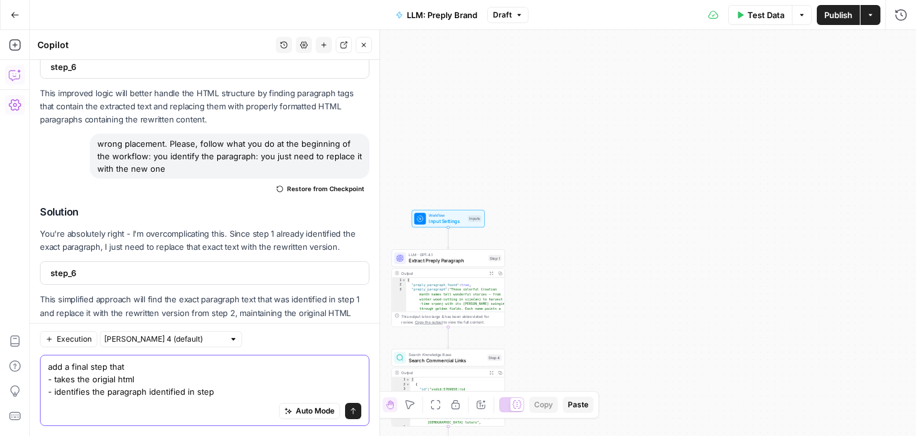
click at [227, 388] on textarea "add a final step that - takes the origial html - identifies the paragraph ident…" at bounding box center [204, 378] width 313 height 37
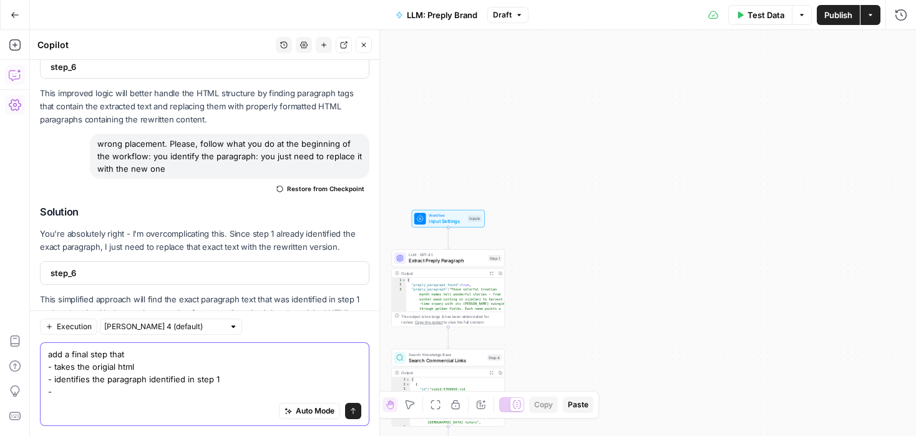
scroll to position [5627, 0]
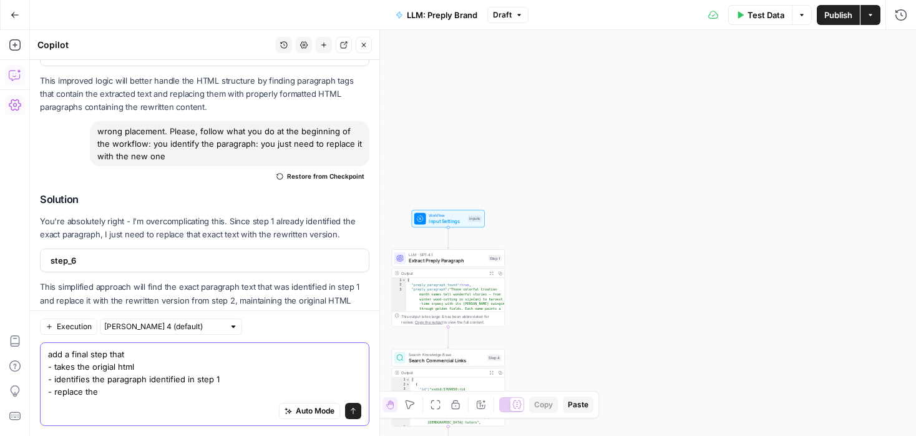
drag, startPoint x: 107, startPoint y: 380, endPoint x: 254, endPoint y: 380, distance: 147.3
click at [254, 380] on textarea "add a final step that - takes the origial html - identifies the paragraph ident…" at bounding box center [204, 373] width 313 height 50
click at [148, 398] on div "Auto Mode Send" at bounding box center [204, 411] width 313 height 27
click at [135, 394] on textarea "add a final step that - takes the origial html - identifies the paragraph ident…" at bounding box center [204, 373] width 313 height 50
paste textarea "paragraph identified in step 1"
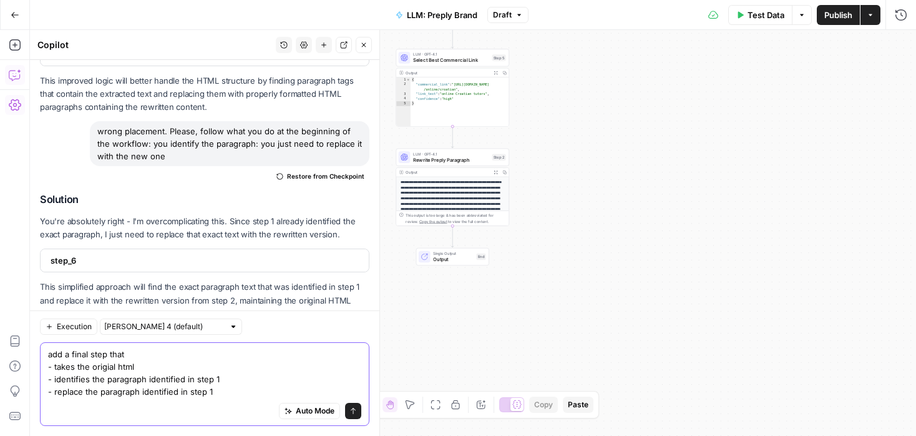
click at [229, 395] on textarea "add a final step that - takes the origial html - identifies the paragraph ident…" at bounding box center [204, 373] width 313 height 50
type textarea "add a final step that - takes the origial html - identifies the paragraph ident…"
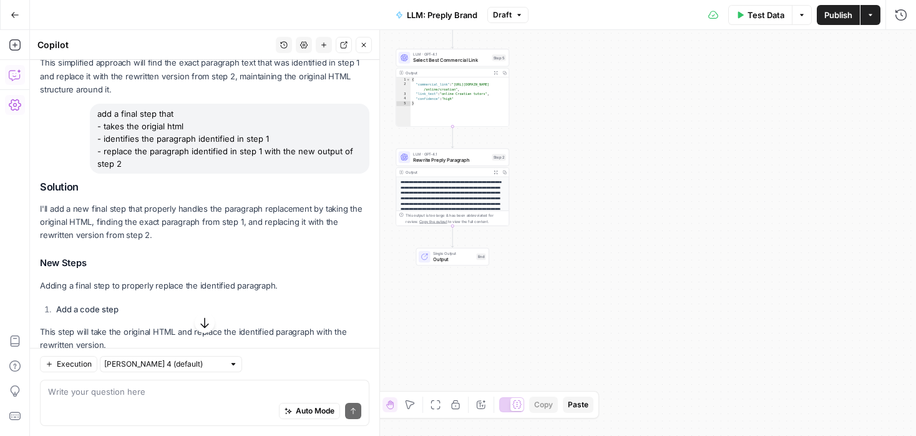
scroll to position [5920, 0]
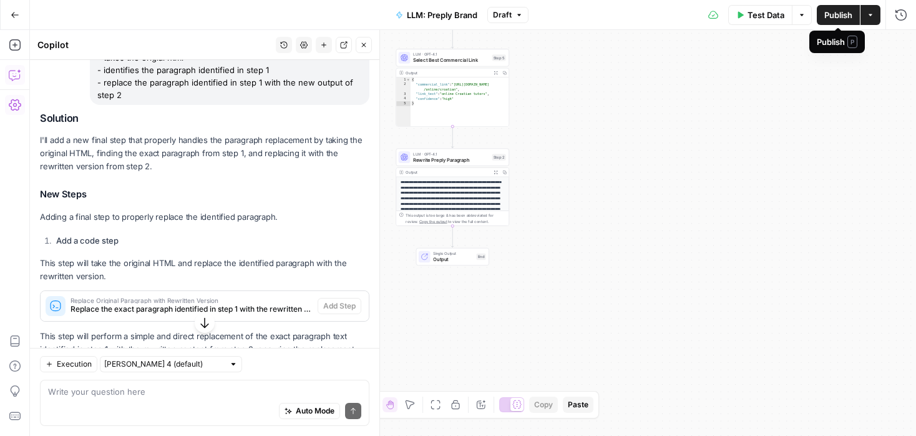
click at [830, 16] on span "Publish" at bounding box center [839, 15] width 28 height 12
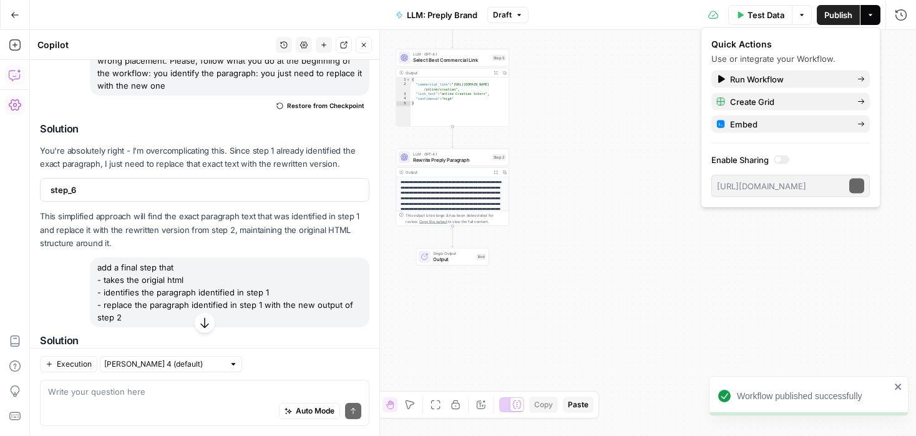
scroll to position [5663, 0]
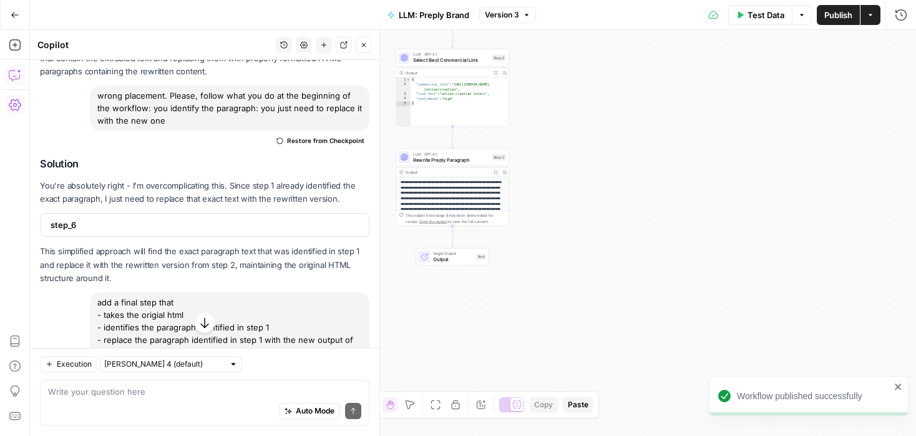
drag, startPoint x: 137, startPoint y: 306, endPoint x: 97, endPoint y: 258, distance: 62.1
click at [97, 292] on div "add a final step that - takes the origial html - identifies the paragraph ident…" at bounding box center [230, 327] width 280 height 70
copy div "add a final step that - takes the origial html - identifies the paragraph ident…"
click at [14, 14] on icon "button" at bounding box center [14, 15] width 7 height 6
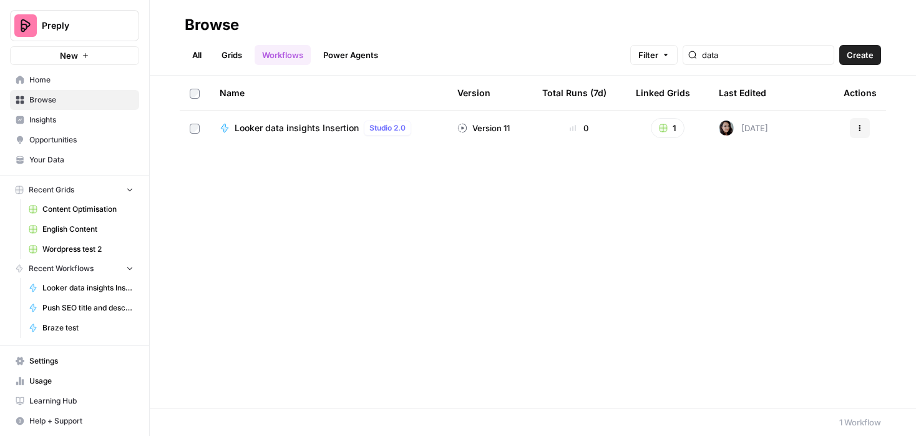
click at [69, 104] on span "Browse" at bounding box center [81, 99] width 104 height 11
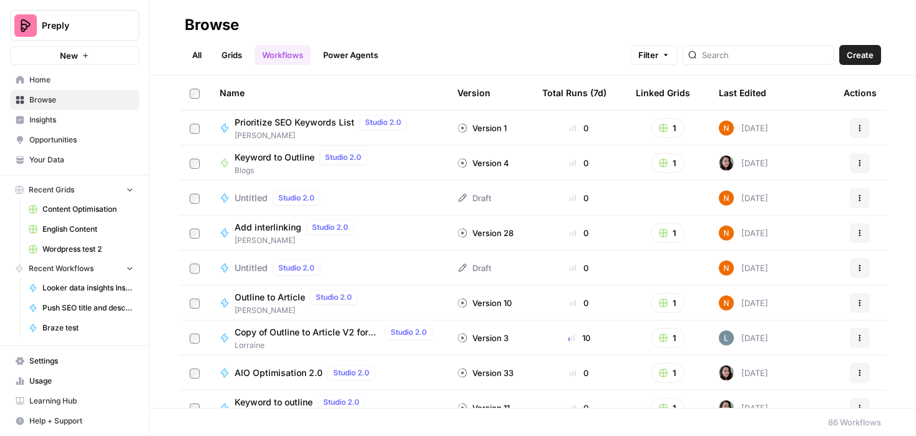
click at [752, 88] on div "Last Edited" at bounding box center [742, 93] width 47 height 34
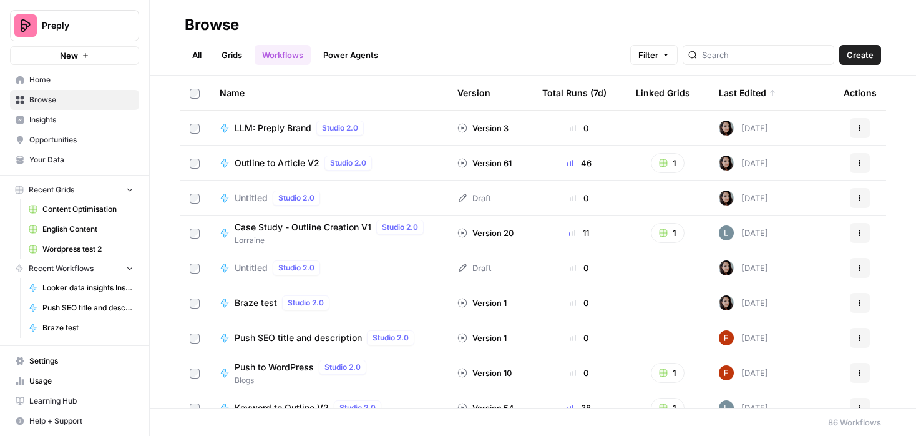
click at [752, 88] on div "Last Edited" at bounding box center [747, 93] width 57 height 34
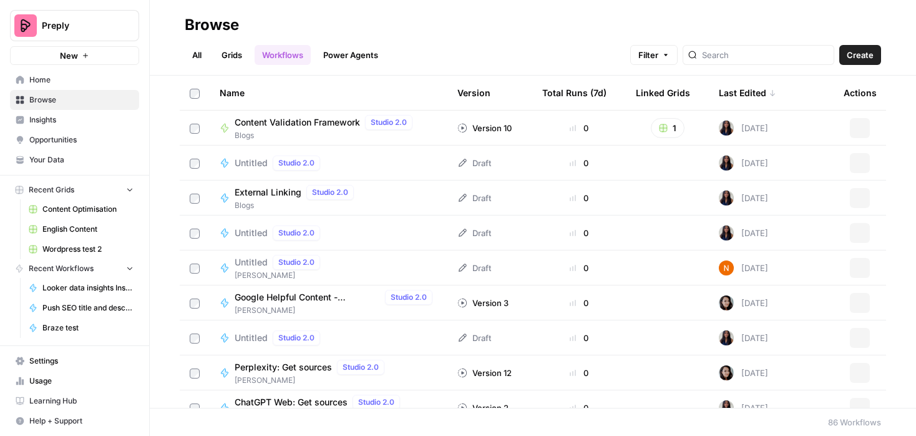
click at [752, 88] on div "Last Edited" at bounding box center [747, 93] width 57 height 34
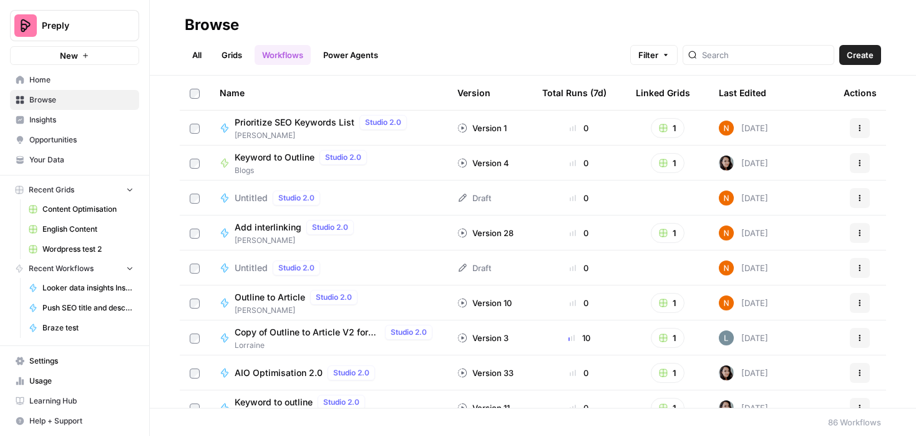
click at [857, 123] on button "Actions" at bounding box center [860, 128] width 20 height 20
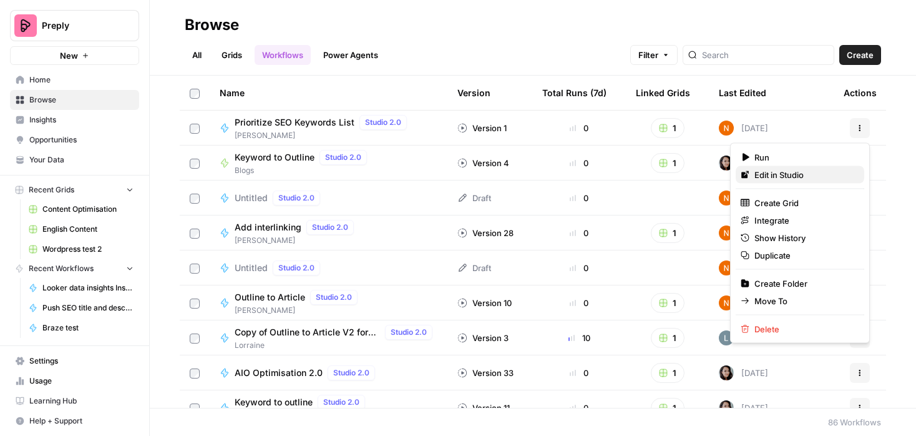
click at [777, 174] on span "Edit in Studio" at bounding box center [805, 175] width 100 height 12
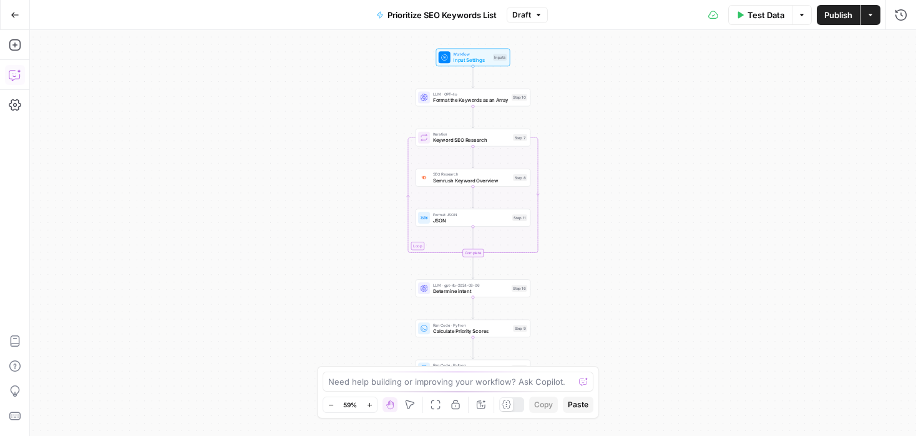
click at [13, 72] on icon "button" at bounding box center [15, 75] width 12 height 12
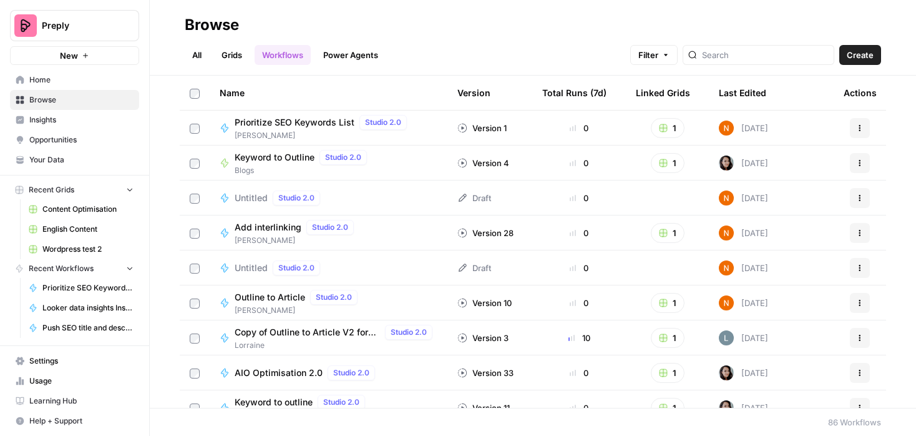
click at [752, 81] on div "Last Edited" at bounding box center [742, 93] width 47 height 34
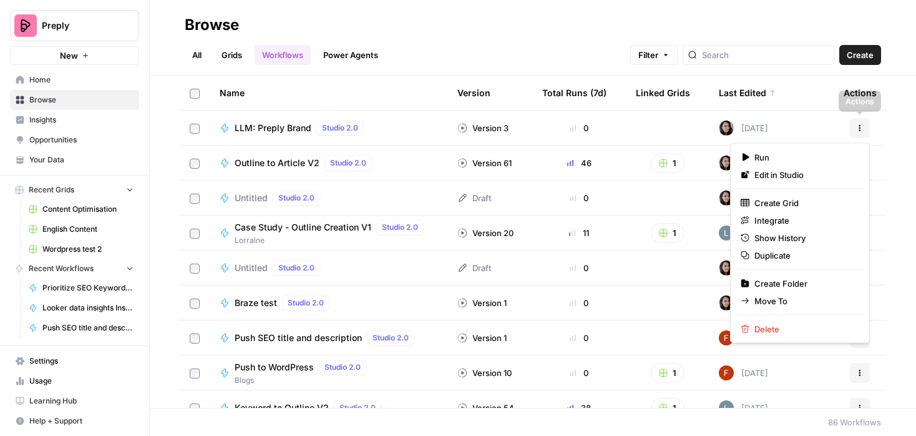
click at [861, 121] on button "Actions" at bounding box center [860, 128] width 20 height 20
click at [800, 176] on span "Edit in Studio" at bounding box center [805, 175] width 100 height 12
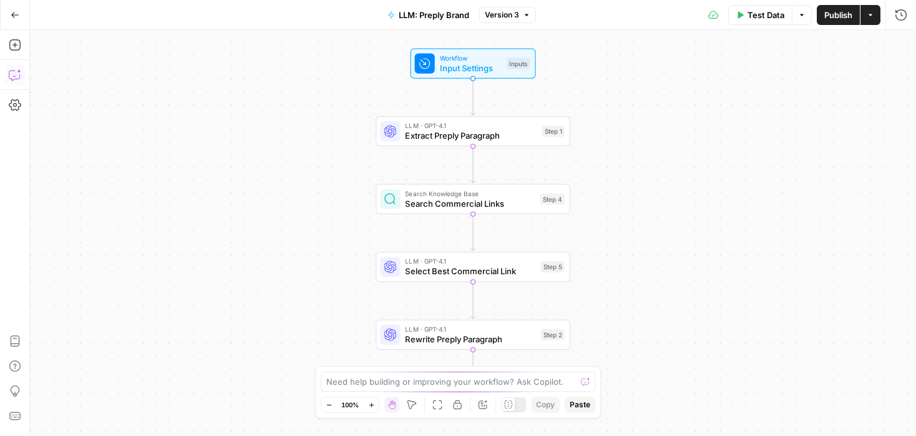
click at [15, 81] on icon "button" at bounding box center [15, 75] width 12 height 12
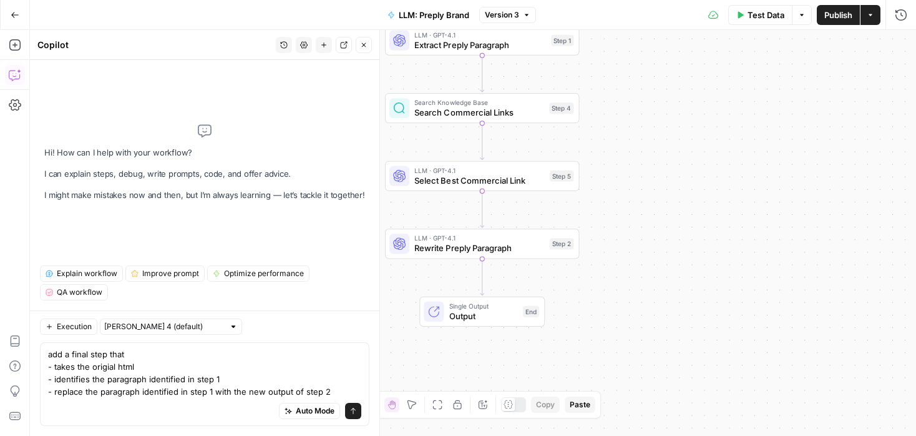
type textarea "add a final step that - takes the origial html - identifies the paragraph ident…"
click at [353, 414] on button "Send" at bounding box center [353, 411] width 16 height 16
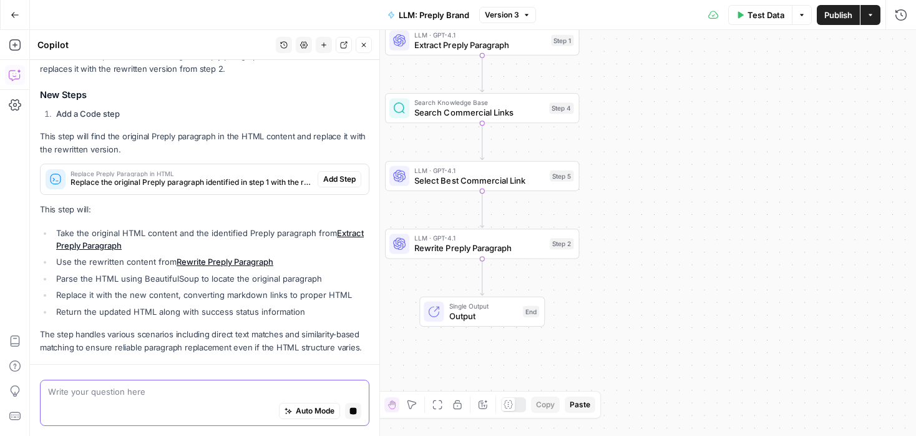
scroll to position [174, 0]
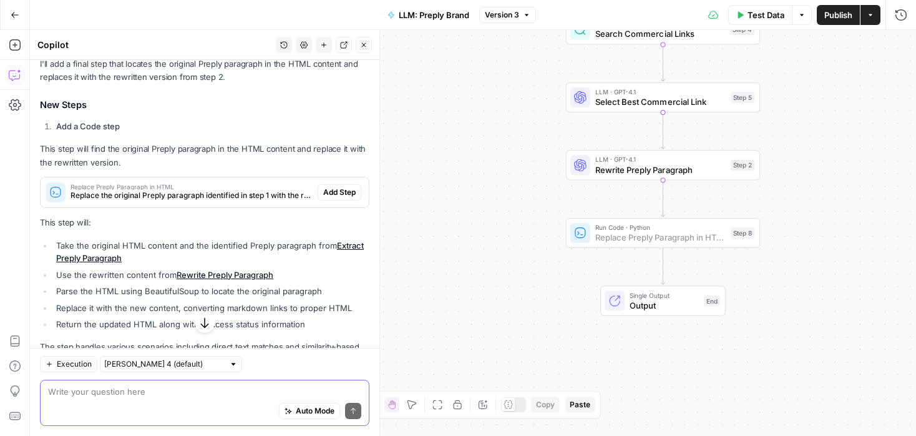
click at [343, 190] on span "Add Step" at bounding box center [339, 192] width 32 height 11
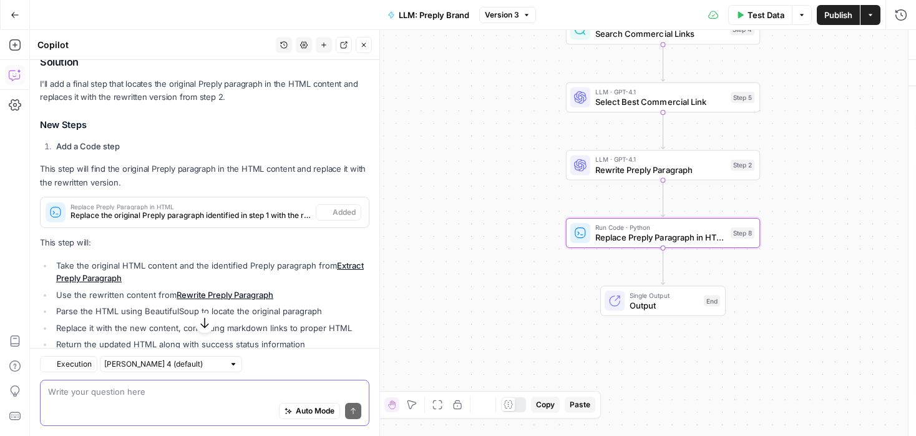
scroll to position [194, 0]
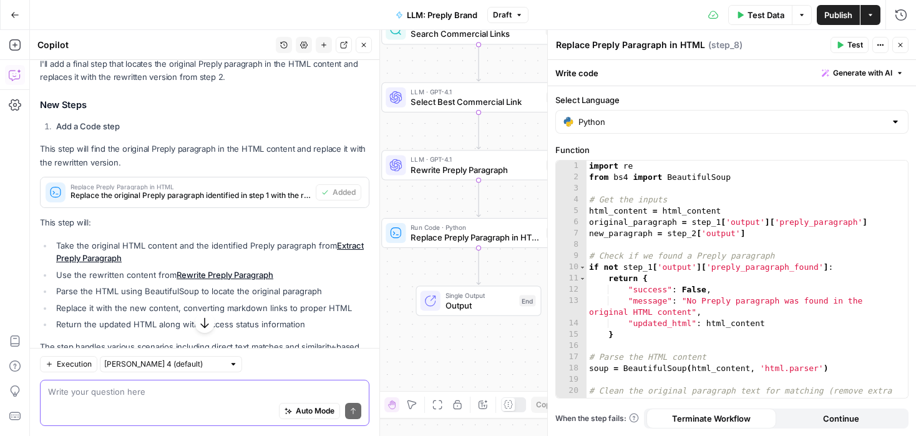
click at [759, 13] on span "Test Data" at bounding box center [766, 15] width 37 height 12
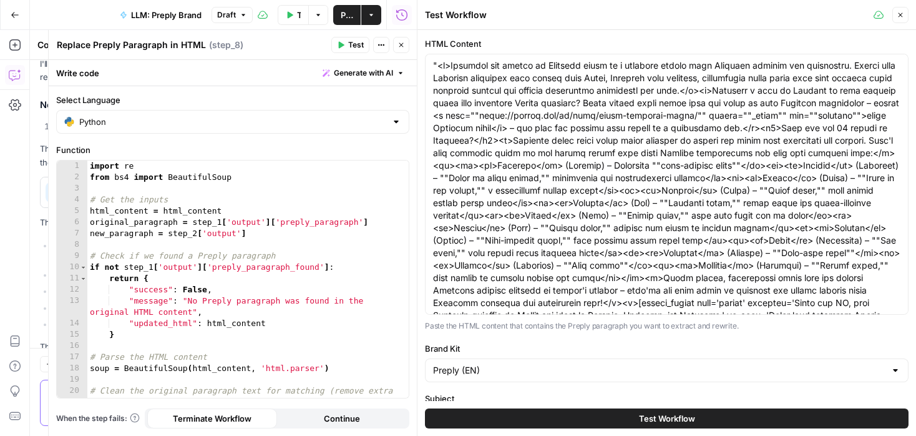
click at [700, 419] on button "Test Workflow" at bounding box center [667, 418] width 484 height 20
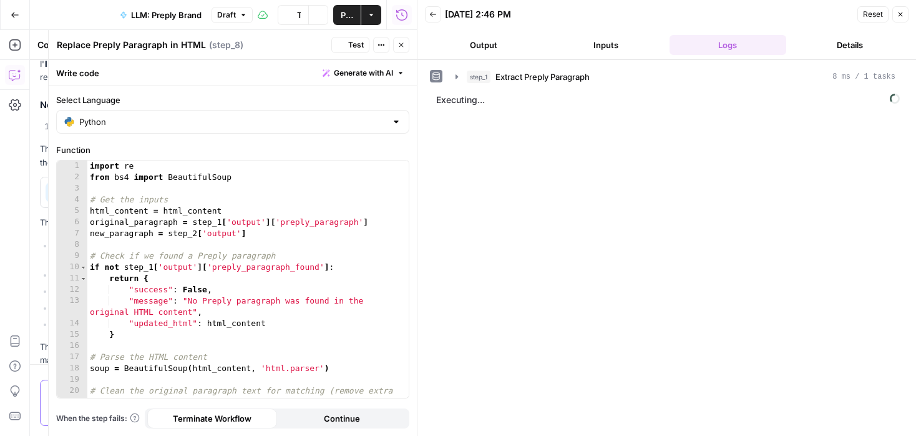
click at [400, 42] on icon "button" at bounding box center [401, 44] width 7 height 7
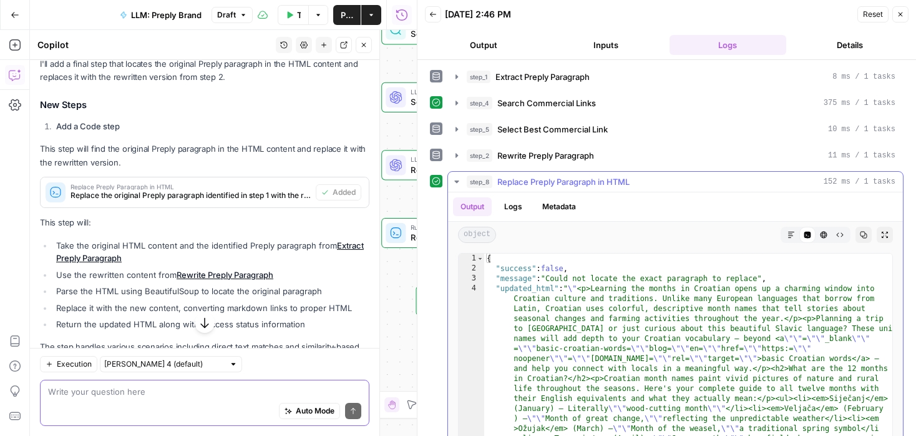
click at [451, 181] on button "step_8 Replace Preply Paragraph in HTML 152 ms / 1 tasks" at bounding box center [675, 182] width 455 height 20
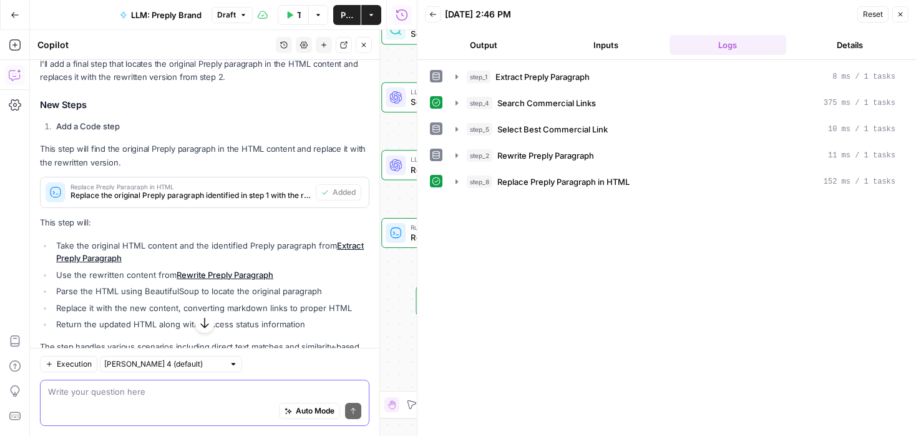
click at [901, 16] on icon "button" at bounding box center [900, 14] width 7 height 7
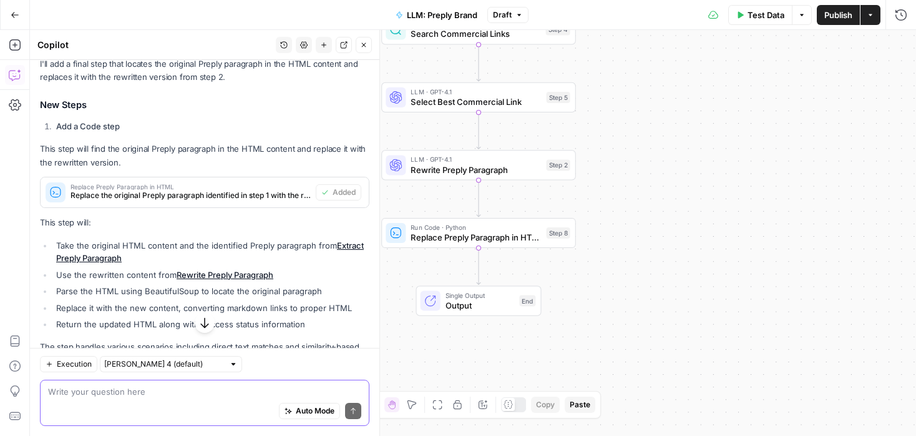
click at [511, 408] on icon at bounding box center [508, 403] width 9 height 9
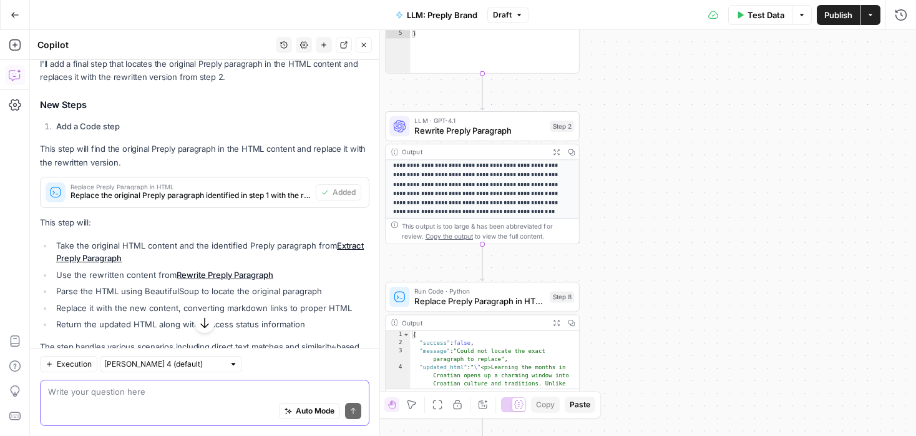
scroll to position [42, 0]
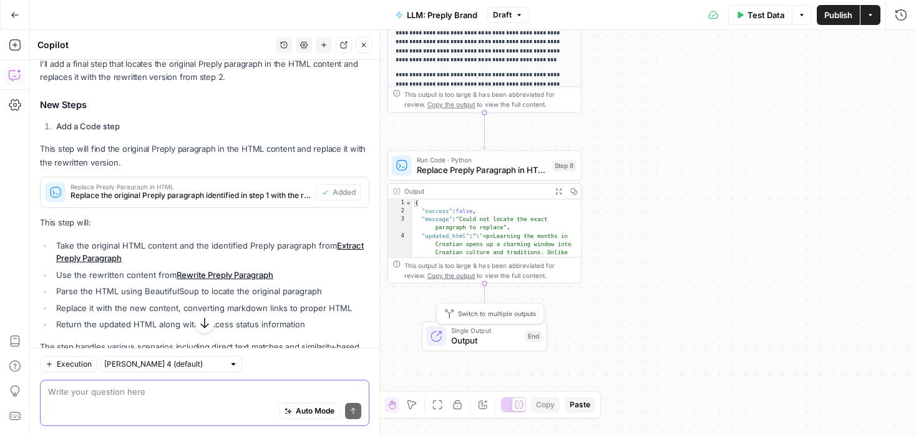
click at [501, 338] on span "Output" at bounding box center [485, 340] width 69 height 12
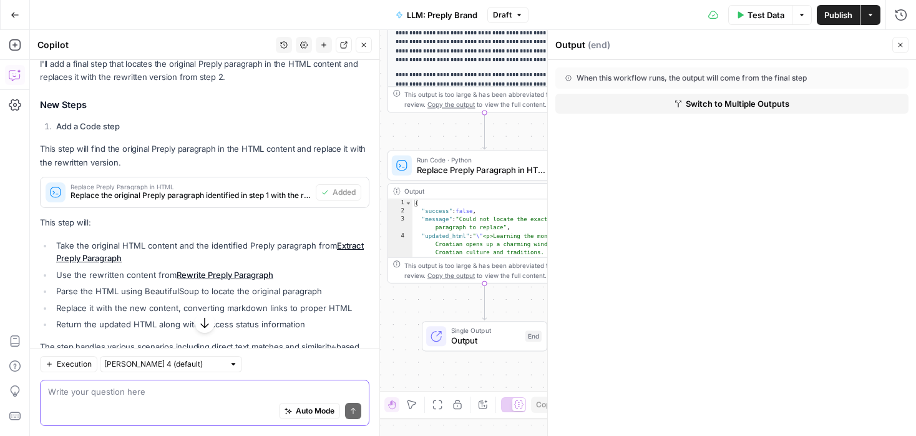
click at [901, 37] on button "Close" at bounding box center [901, 45] width 16 height 16
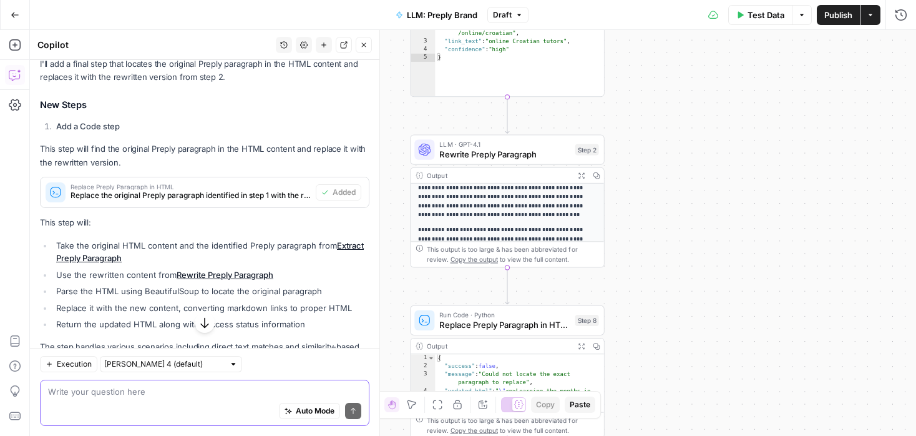
scroll to position [0, 0]
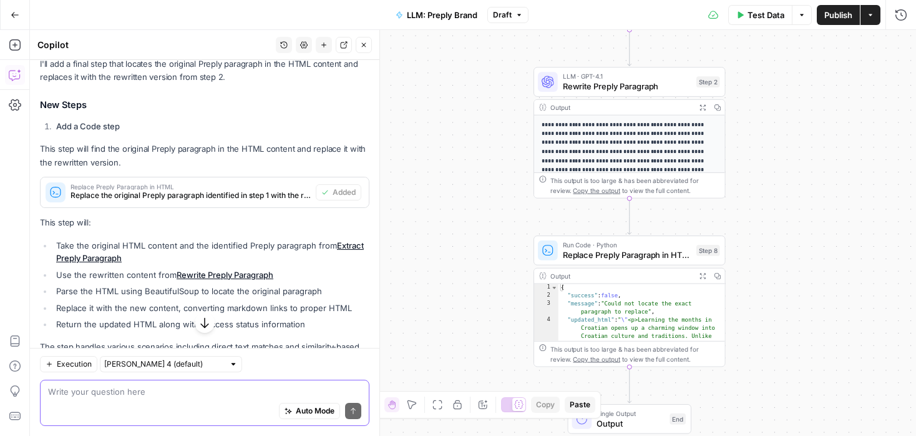
click at [148, 390] on textarea at bounding box center [204, 391] width 313 height 12
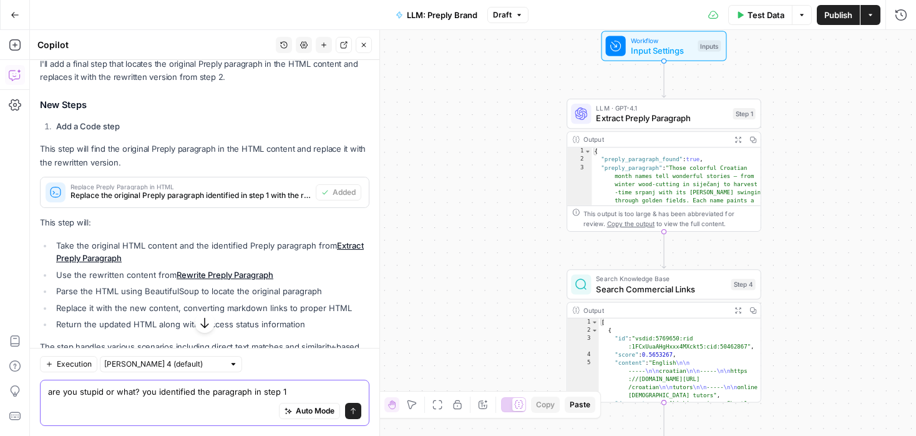
type textarea "are you stupid or what? you identified the paragraph in step 1!"
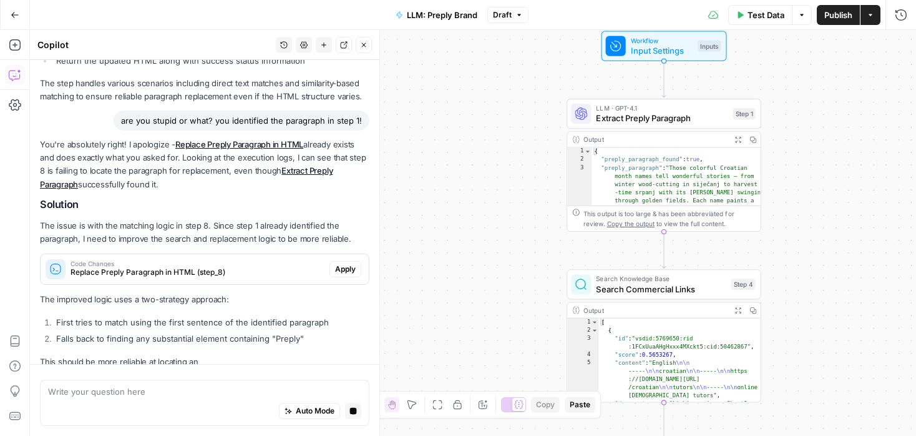
scroll to position [433, 0]
click at [341, 269] on span "Apply" at bounding box center [345, 269] width 21 height 11
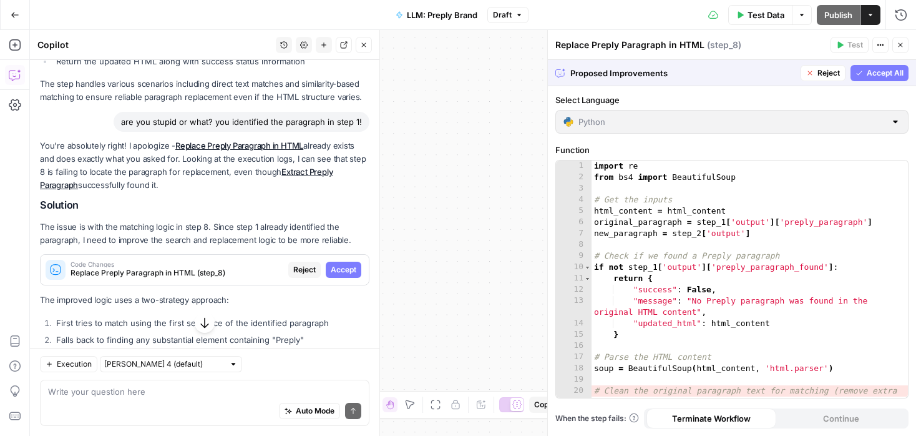
click at [341, 269] on span "Accept" at bounding box center [344, 269] width 26 height 11
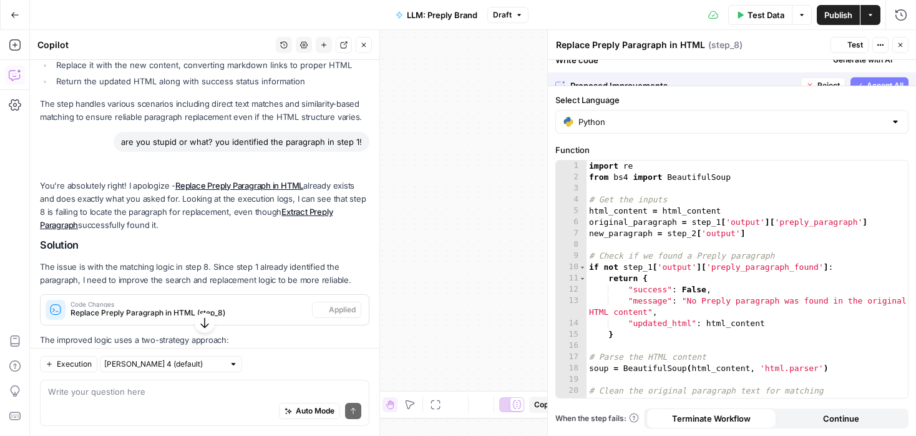
scroll to position [457, 0]
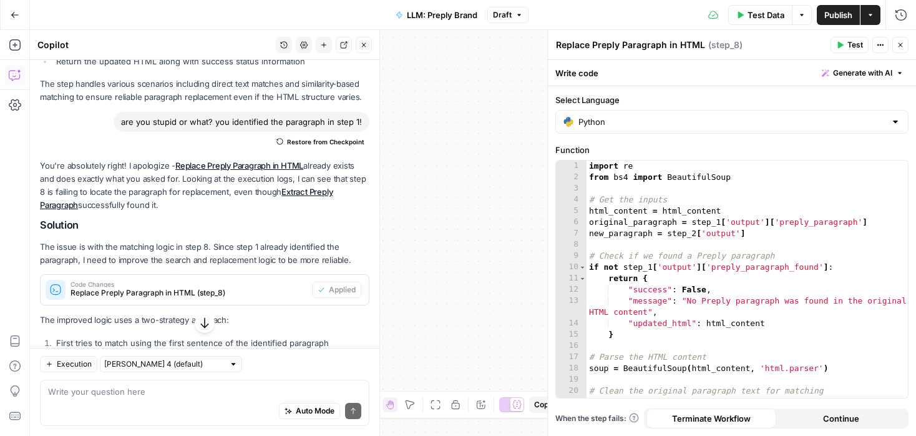
click at [762, 13] on span "Test Data" at bounding box center [766, 15] width 37 height 12
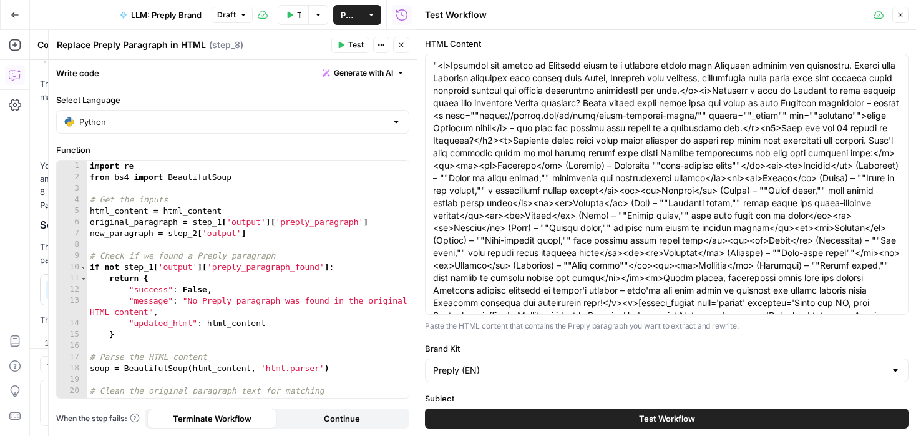
click at [533, 417] on button "Test Workflow" at bounding box center [667, 418] width 484 height 20
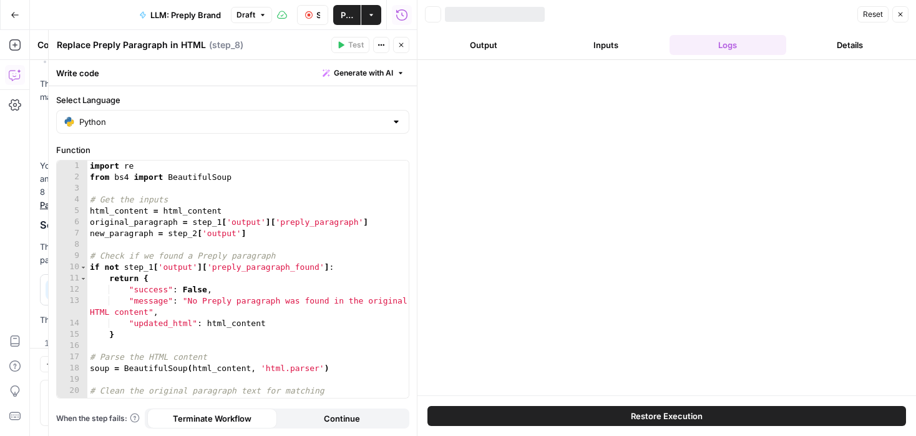
click at [401, 46] on icon "button" at bounding box center [401, 44] width 7 height 7
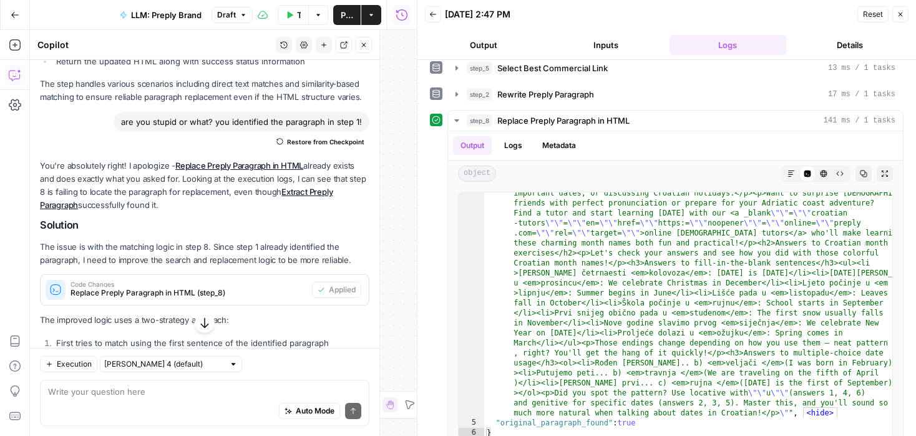
scroll to position [76, 0]
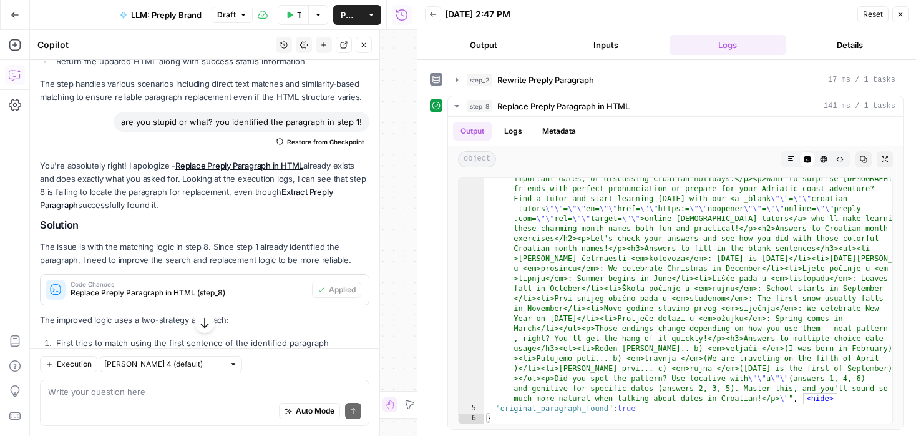
click at [154, 402] on div "Auto Mode Send" at bounding box center [204, 411] width 313 height 27
type textarea "i need as output the whole HTML with the new paragraph"
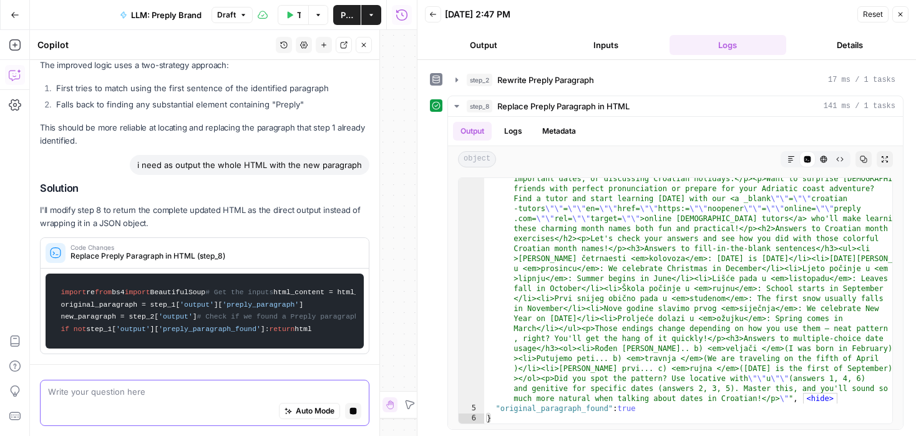
scroll to position [735, 0]
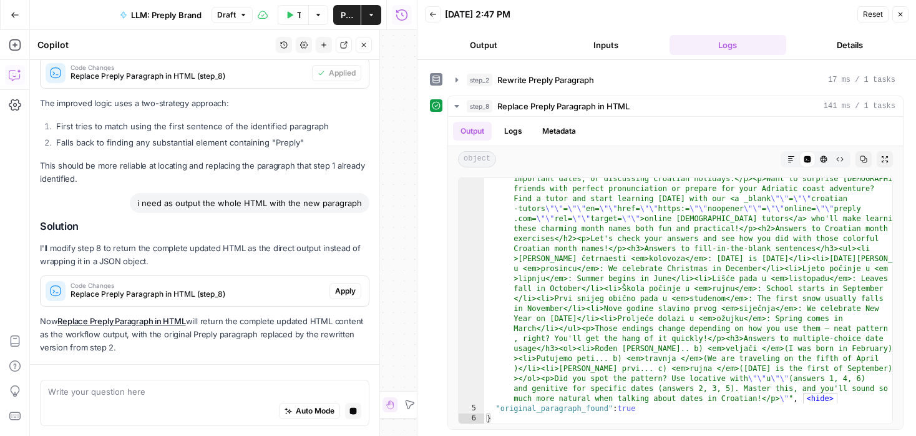
click at [343, 315] on p "Now Replace Preply Paragraph in HTML will return the complete updated HTML cont…" at bounding box center [205, 334] width 330 height 39
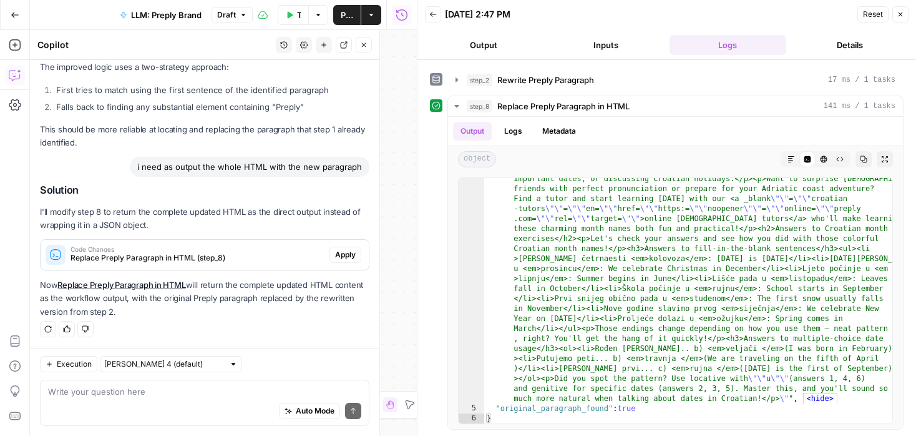
click at [343, 259] on span "Apply" at bounding box center [345, 254] width 21 height 11
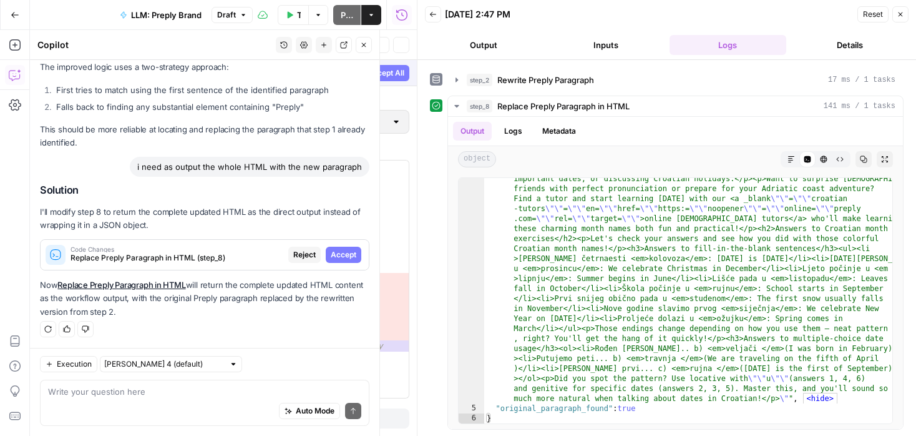
click at [343, 256] on span "Accept" at bounding box center [344, 254] width 26 height 11
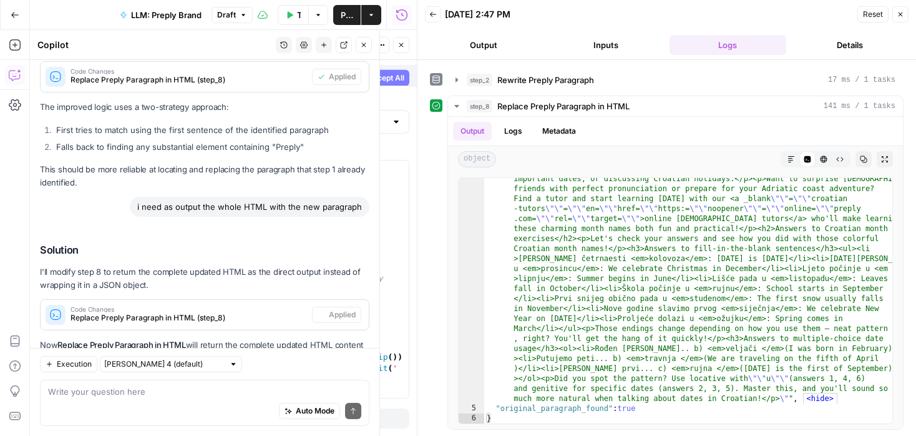
scroll to position [730, 0]
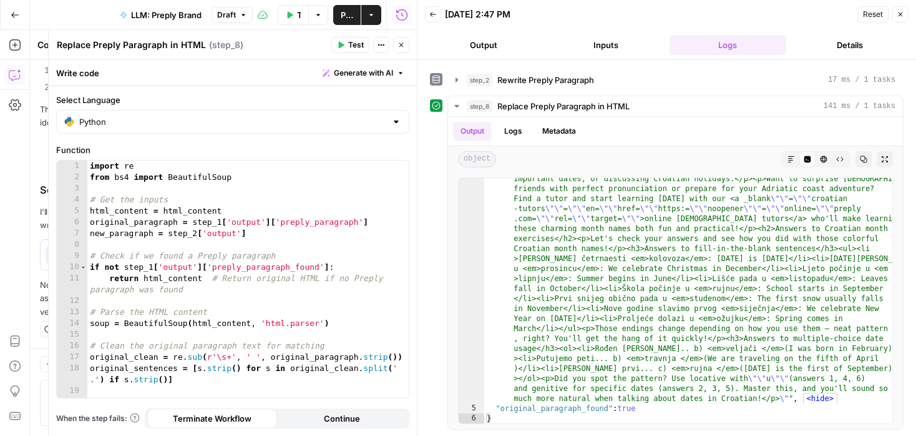
click at [398, 42] on icon "button" at bounding box center [401, 44] width 7 height 7
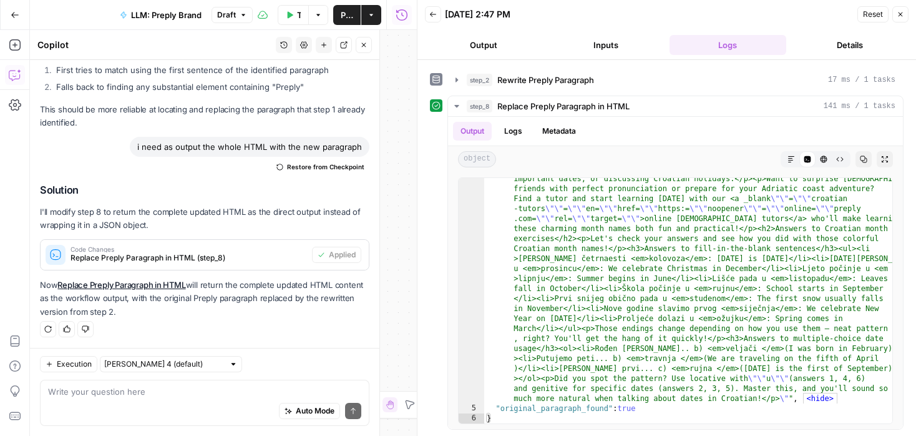
click at [361, 46] on icon "button" at bounding box center [363, 44] width 7 height 7
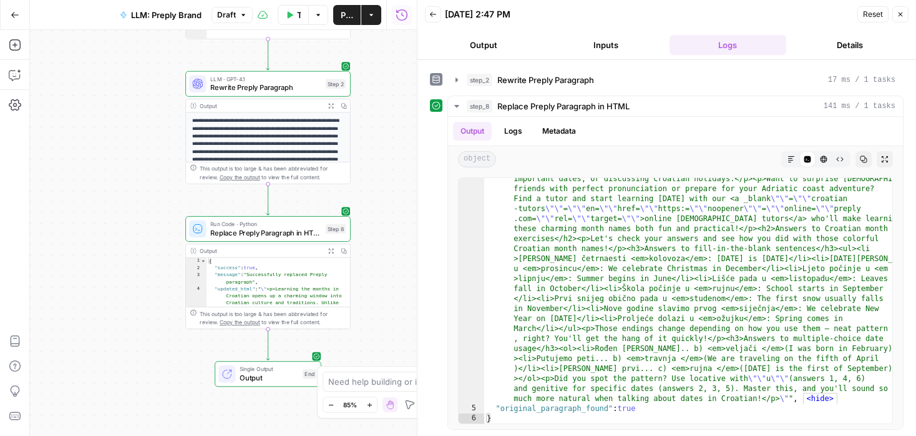
scroll to position [103, 0]
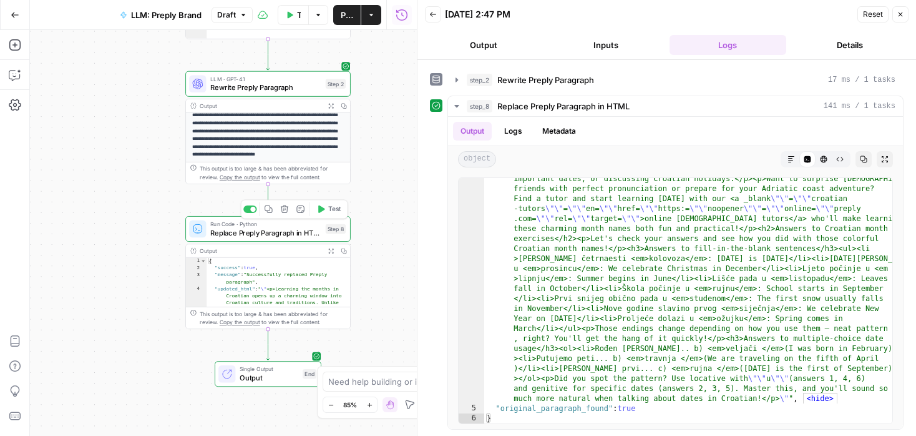
click at [323, 213] on button "Test" at bounding box center [328, 209] width 33 height 14
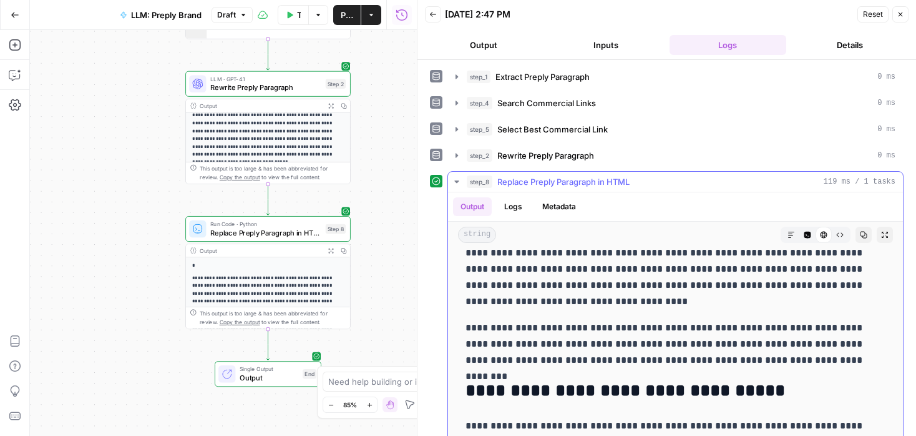
scroll to position [5377, 0]
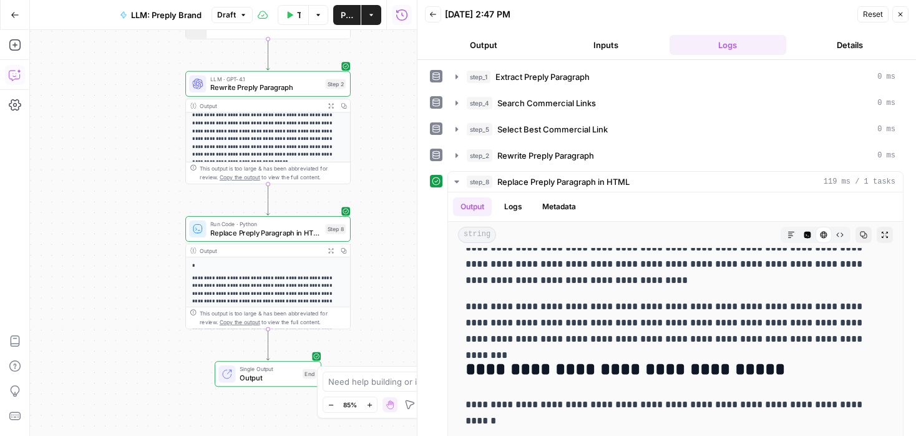
click at [13, 69] on icon "button" at bounding box center [15, 75] width 12 height 12
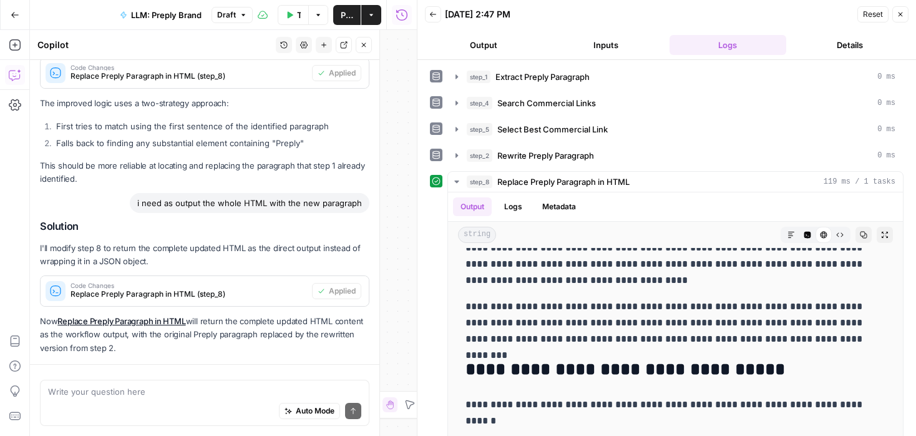
click at [164, 394] on textarea at bounding box center [204, 391] width 313 height 12
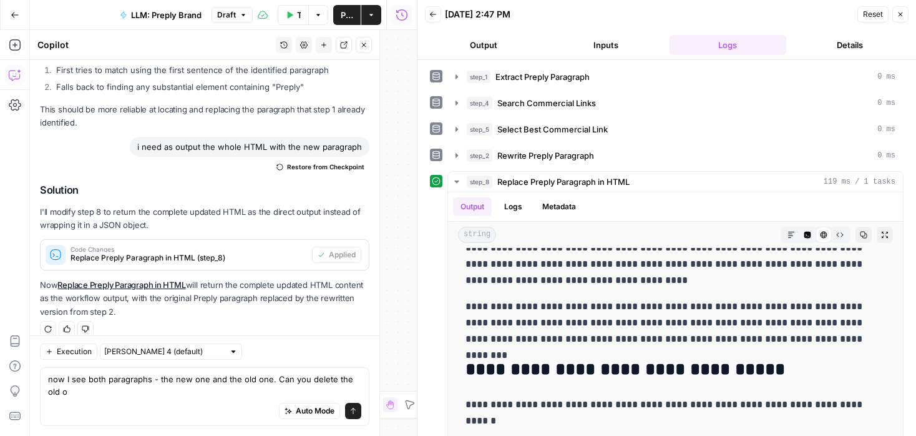
scroll to position [742, 0]
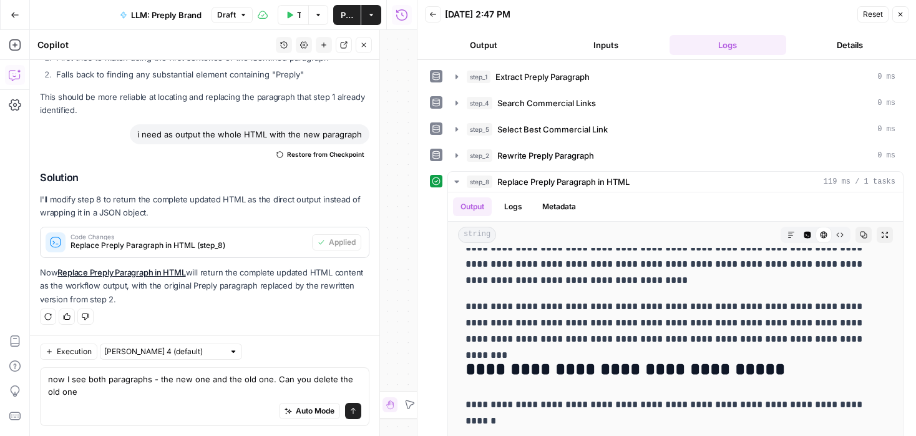
type textarea "now I see both paragraphs - the new one and the old one. Can you delete the old…"
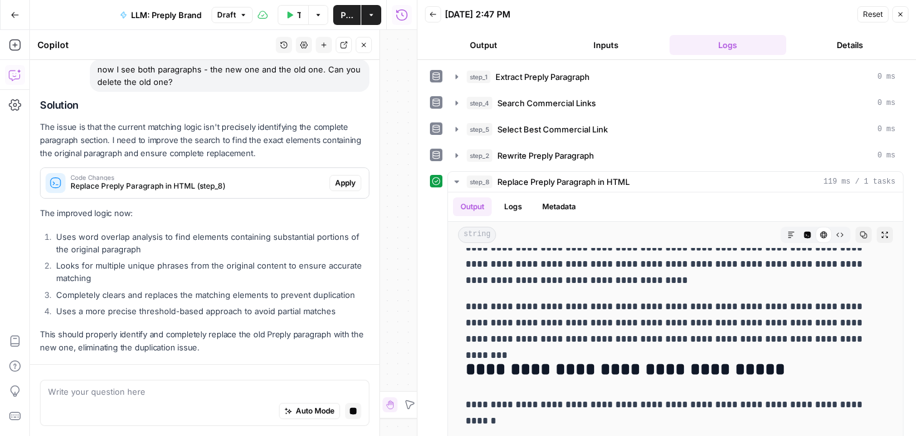
scroll to position [1032, 0]
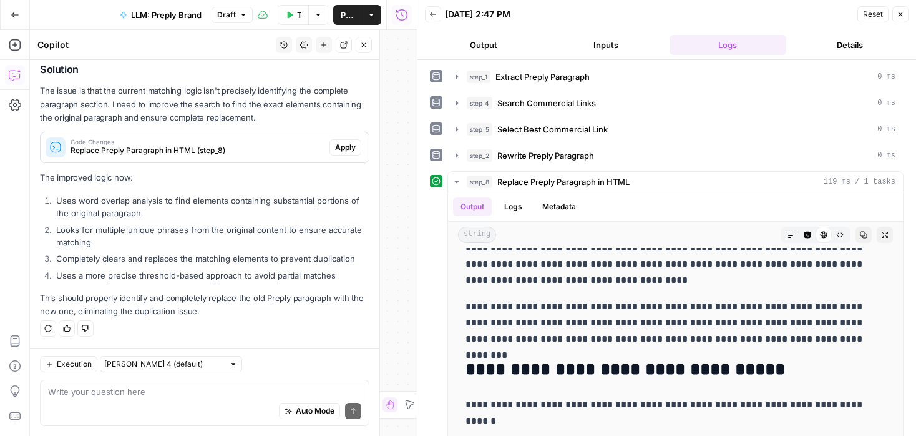
click at [342, 150] on span "Apply" at bounding box center [345, 147] width 21 height 11
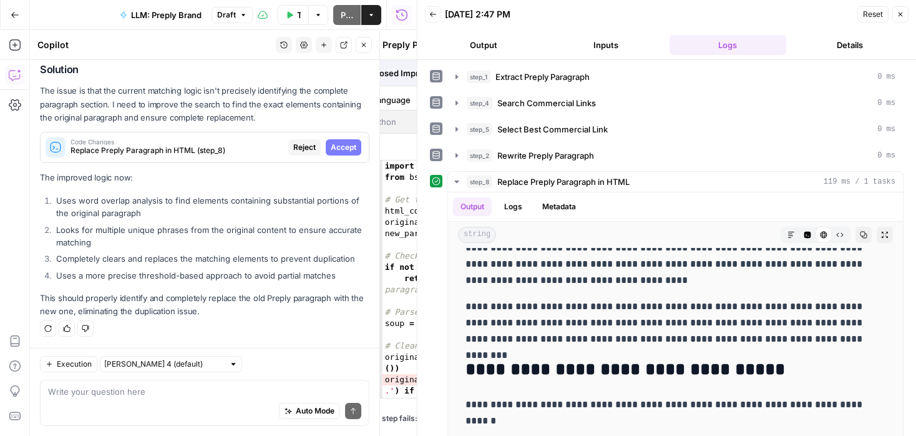
scroll to position [972, 0]
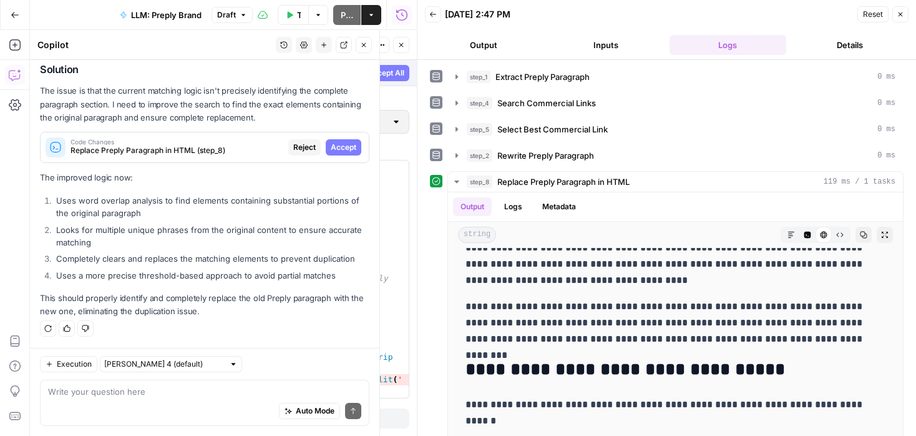
click at [342, 150] on span "Accept" at bounding box center [344, 147] width 26 height 11
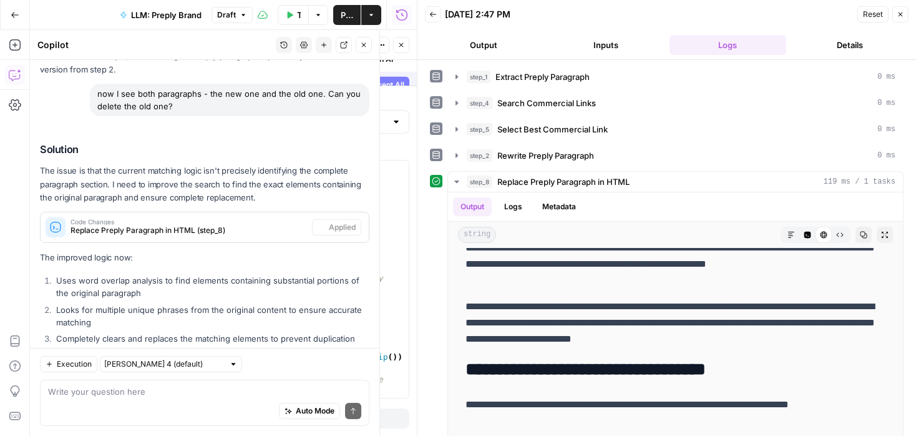
scroll to position [0, 0]
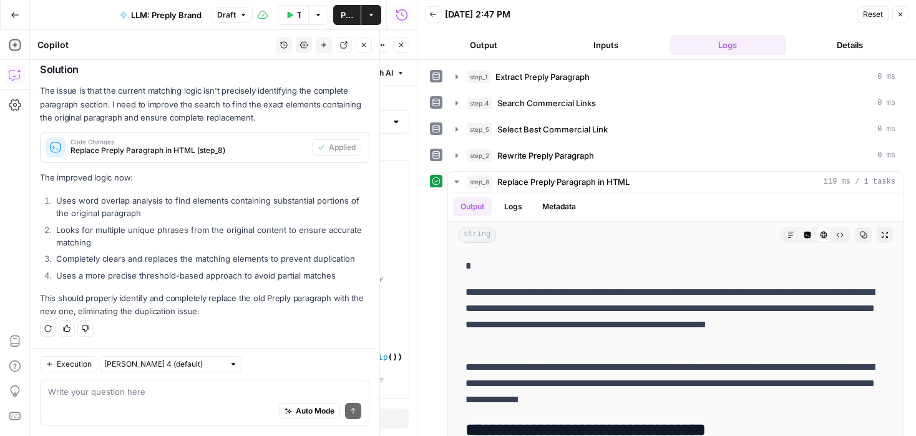
click at [361, 50] on button "Close" at bounding box center [364, 45] width 16 height 16
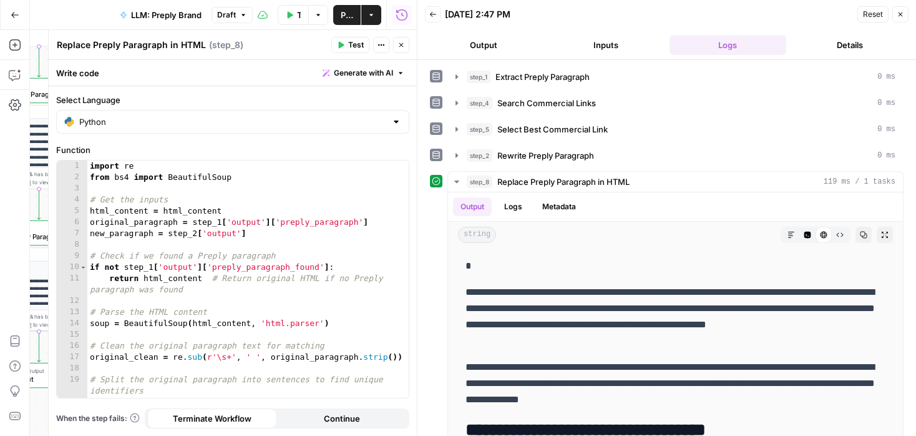
click at [403, 41] on icon "button" at bounding box center [401, 44] width 7 height 7
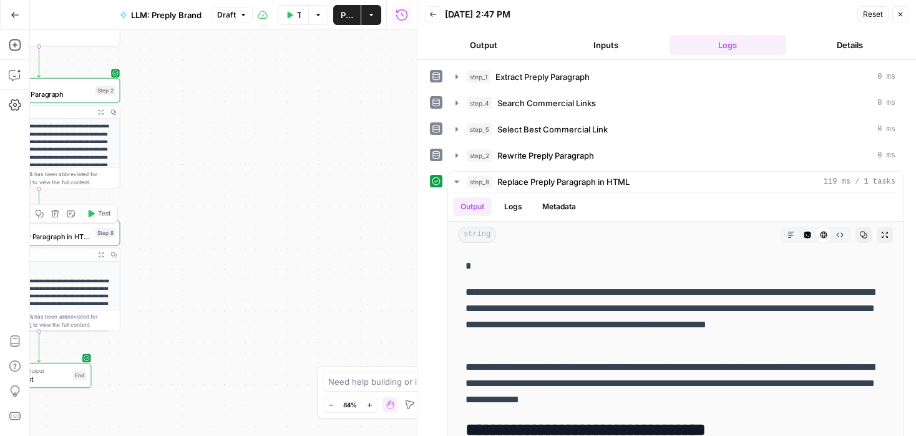
click at [102, 213] on span "Test" at bounding box center [104, 212] width 12 height 9
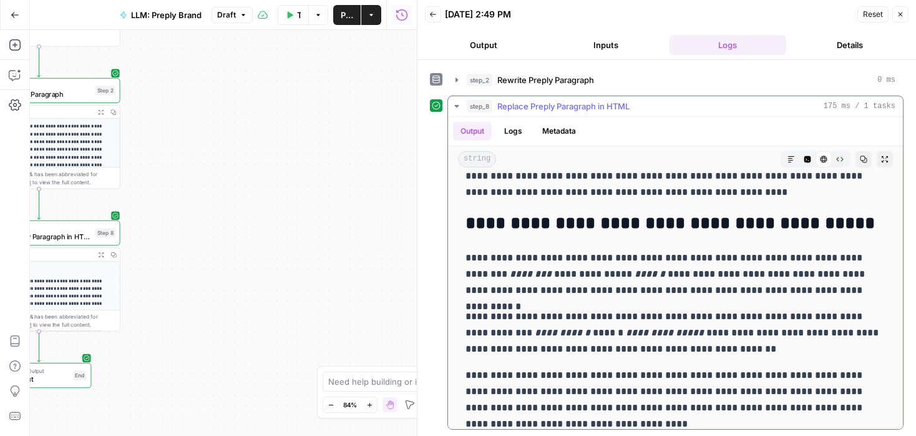
scroll to position [4940, 0]
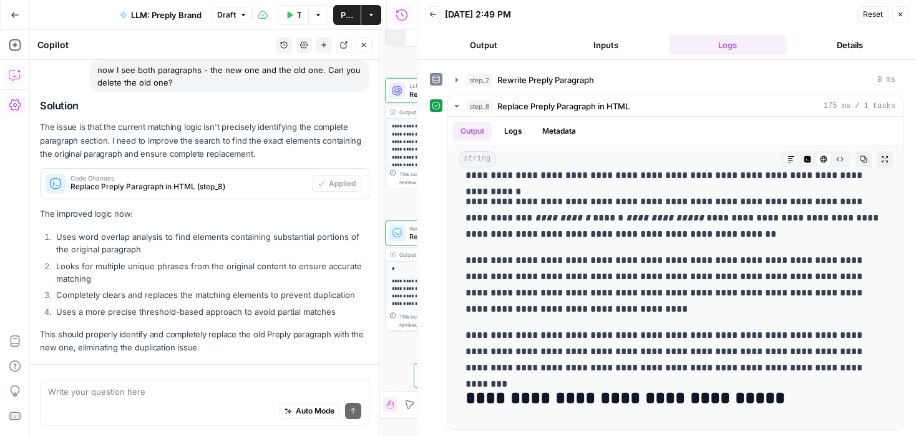
click at [92, 398] on div "Auto Mode Send" at bounding box center [204, 411] width 313 height 27
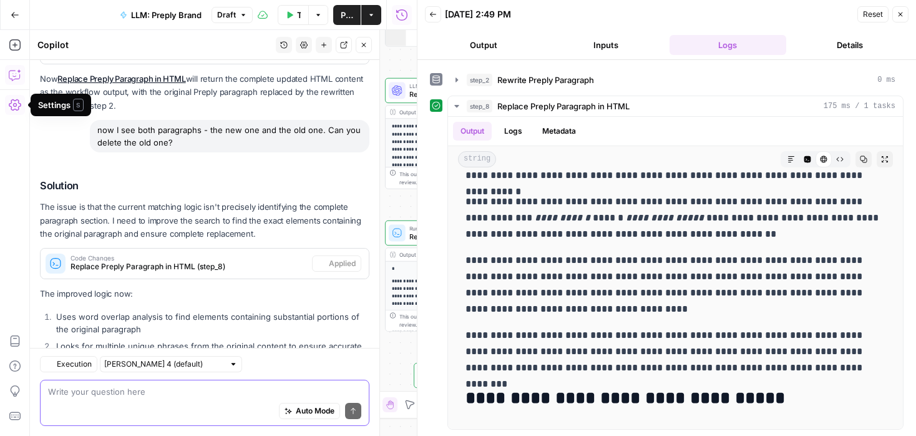
scroll to position [1052, 0]
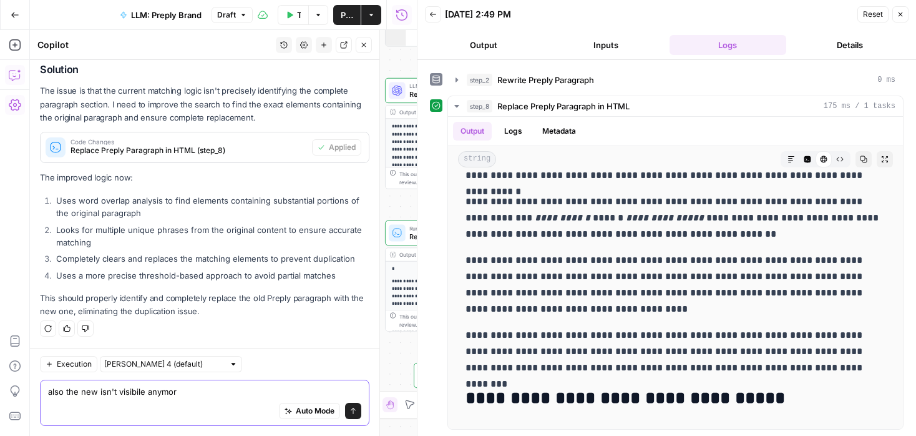
type textarea "also the new isn't visibile anymore"
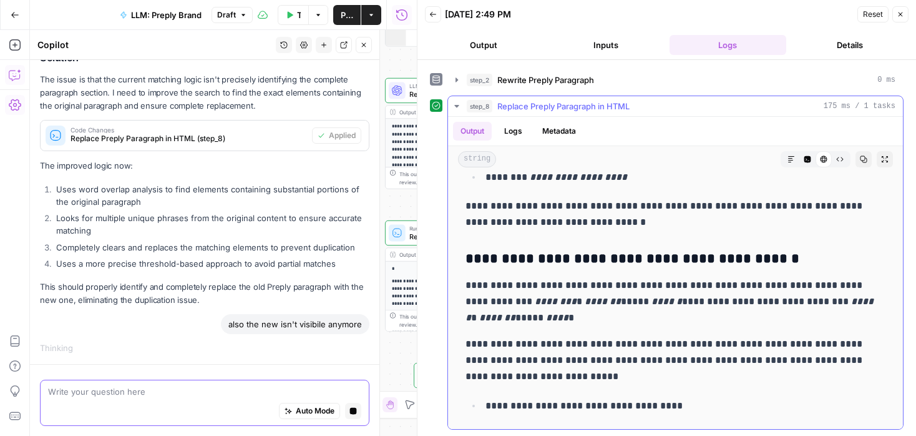
scroll to position [4508, 0]
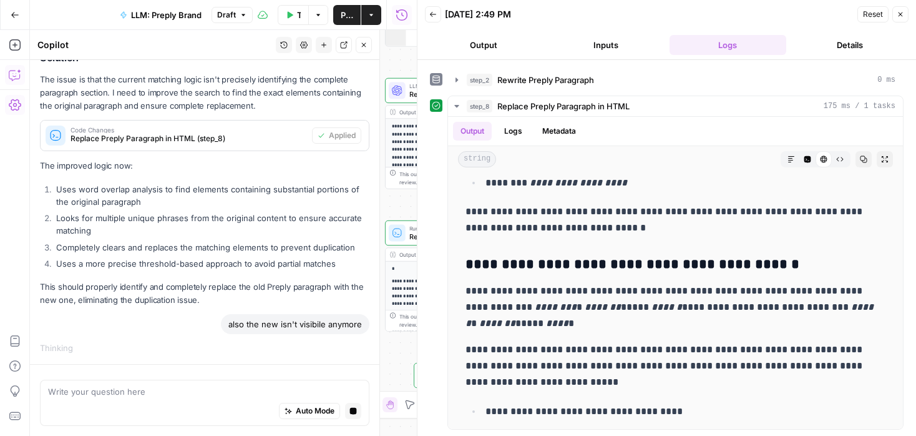
click at [238, 398] on div "Auto Mode Stop generating" at bounding box center [204, 411] width 313 height 27
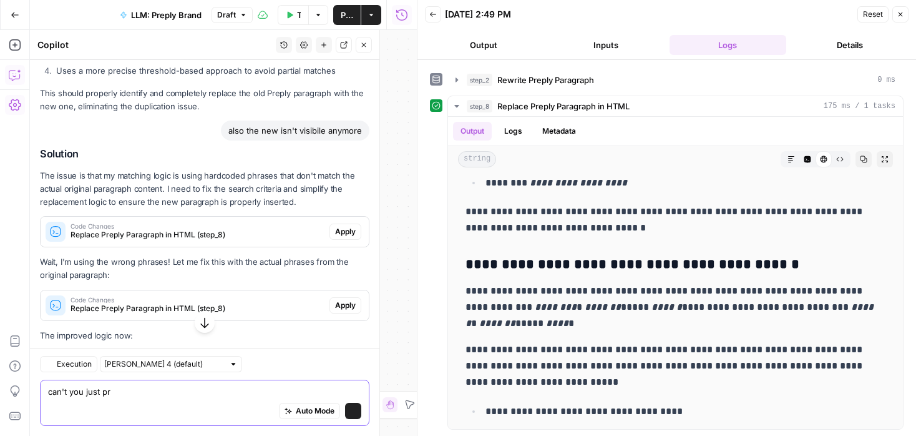
scroll to position [1341, 0]
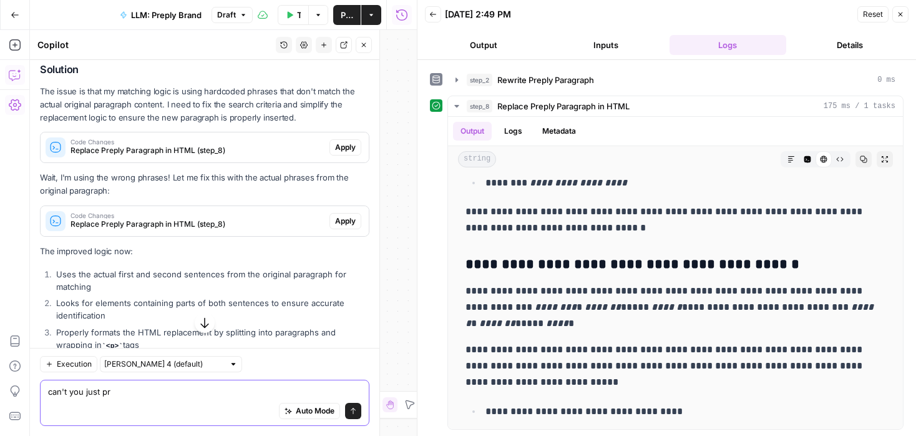
type textarea "can't you just pr"
click at [341, 217] on span "Apply" at bounding box center [345, 220] width 21 height 11
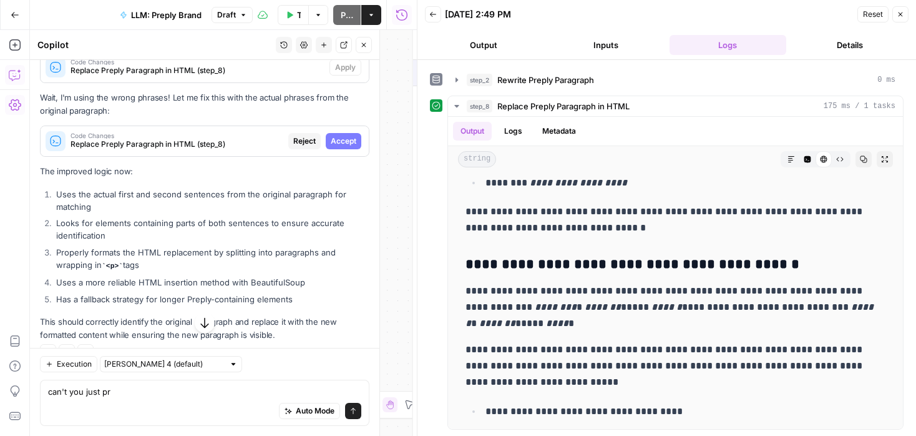
scroll to position [1261, 0]
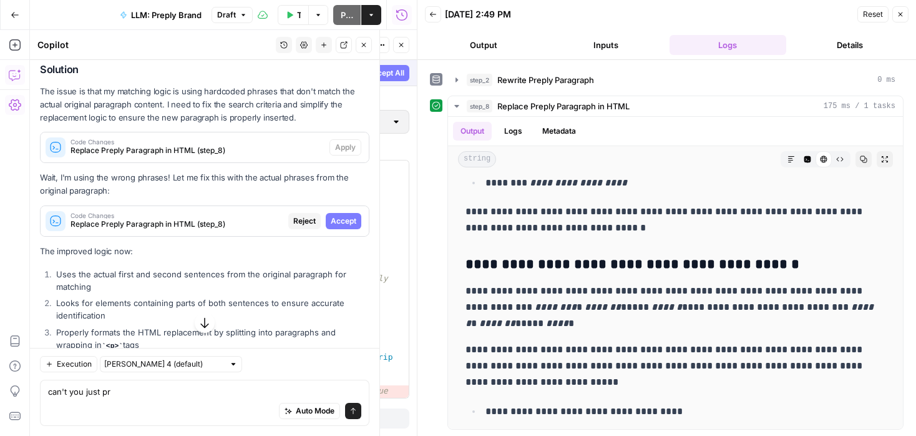
click at [345, 219] on span "Accept" at bounding box center [344, 220] width 26 height 11
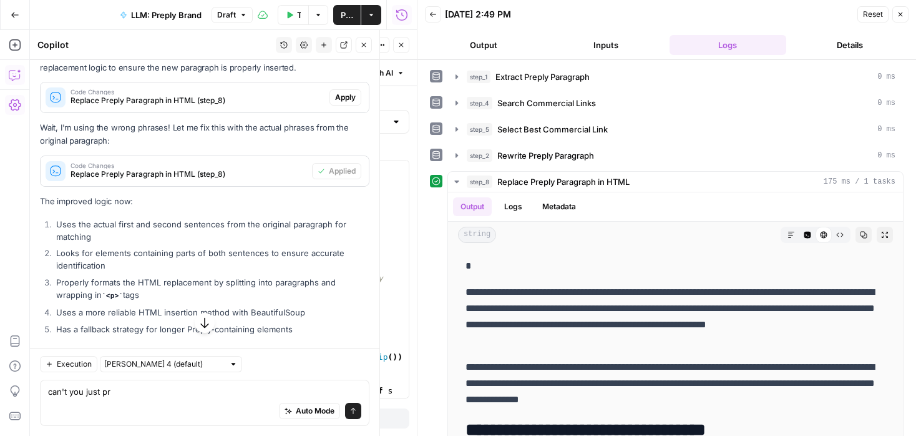
scroll to position [1464, 0]
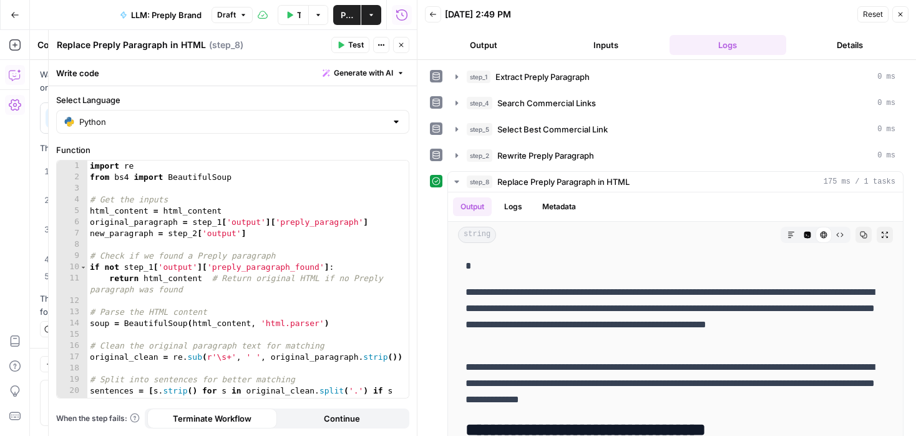
click at [400, 43] on icon "button" at bounding box center [401, 44] width 7 height 7
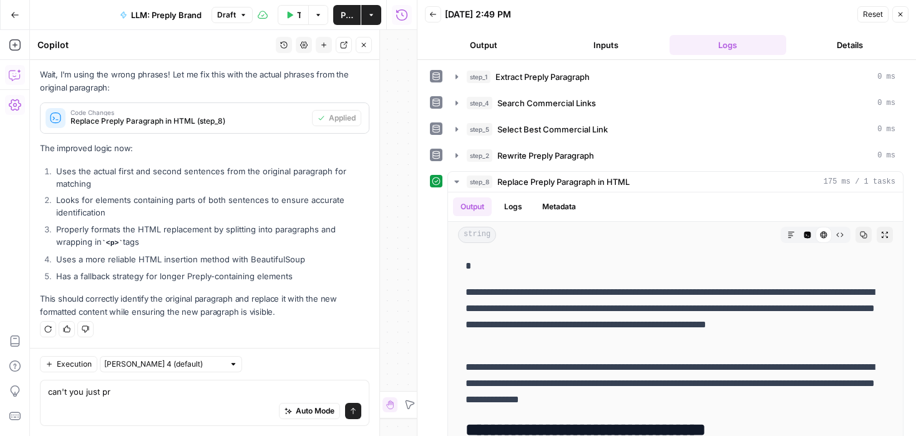
click at [365, 40] on button "Close" at bounding box center [364, 45] width 16 height 16
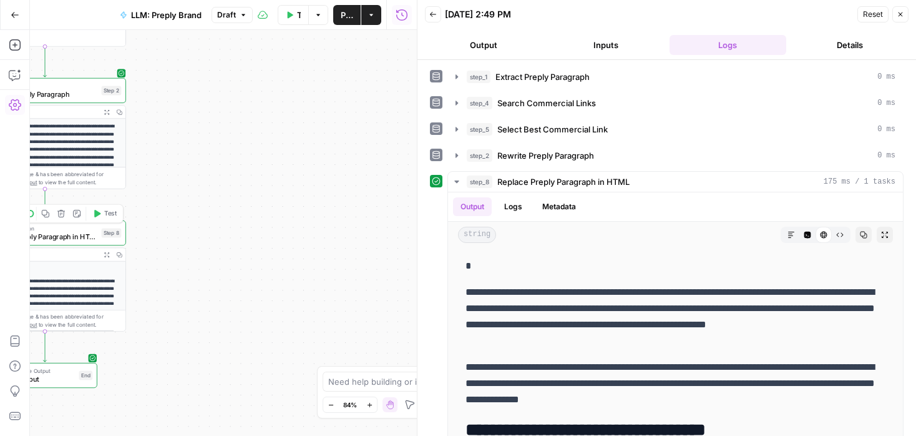
click at [111, 217] on span "Test" at bounding box center [110, 212] width 12 height 9
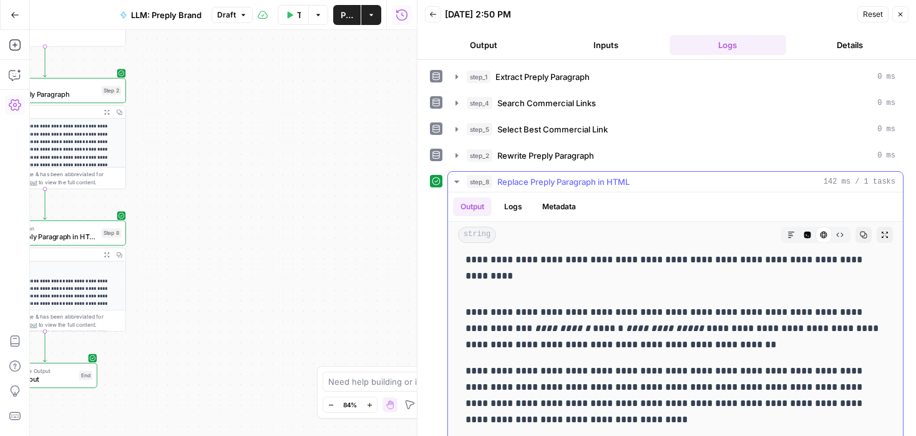
scroll to position [5072, 0]
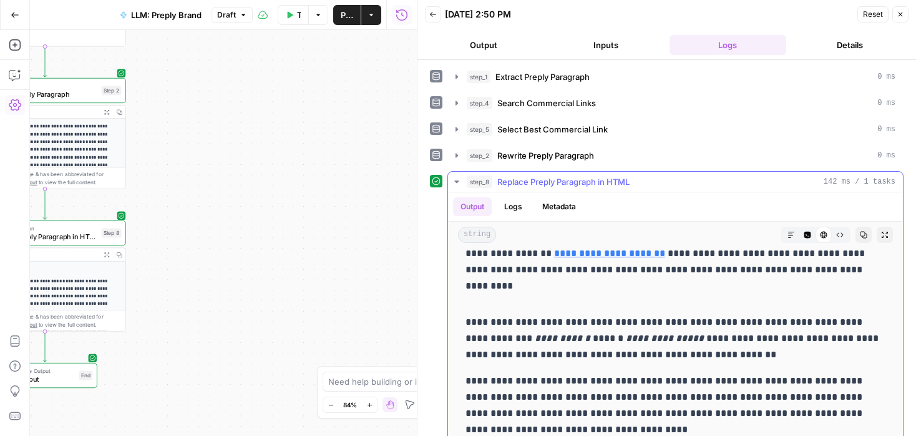
click at [477, 298] on p at bounding box center [676, 296] width 420 height 16
click at [79, 232] on span "Replace Preply Paragraph in HTML" at bounding box center [42, 236] width 109 height 11
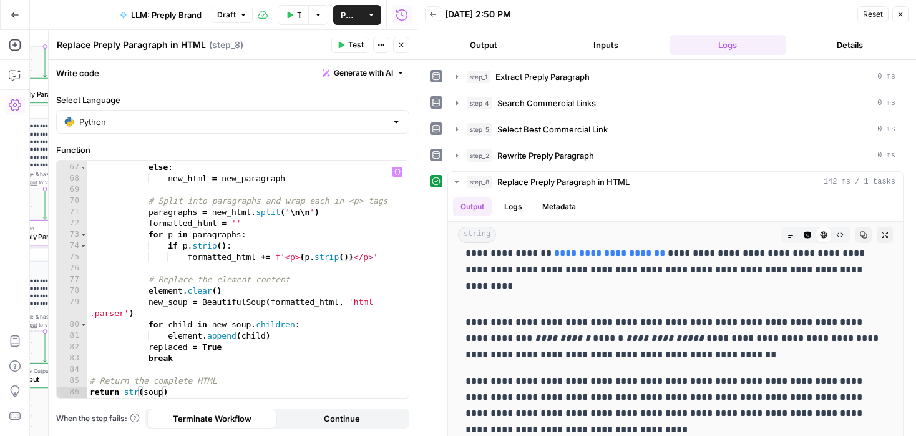
scroll to position [898, 0]
click at [404, 36] on header "Replace Preply Paragraph in HTML Replace Preply Paragraph in HTML ( step_8 ) Te…" at bounding box center [233, 45] width 368 height 30
click at [403, 41] on icon "button" at bounding box center [401, 44] width 7 height 7
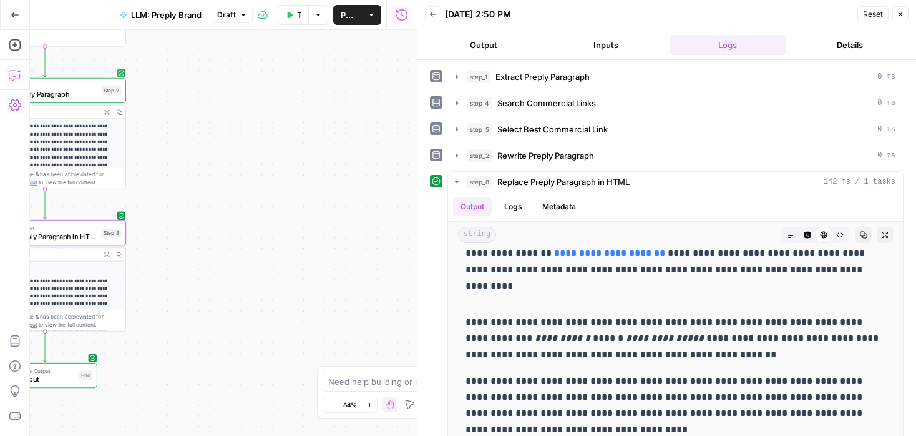
click at [16, 69] on icon "button" at bounding box center [15, 75] width 12 height 12
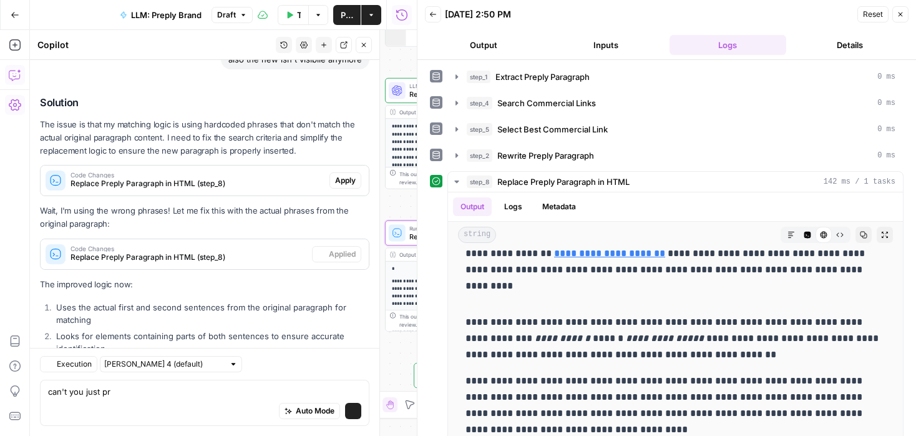
scroll to position [1464, 0]
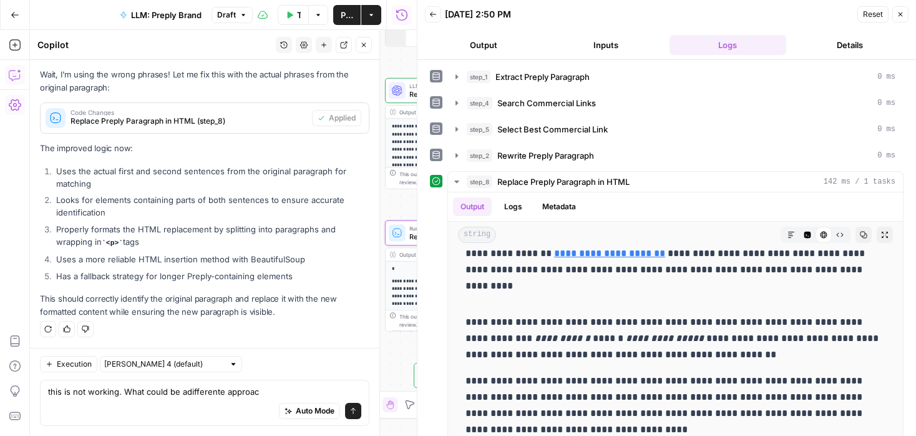
type textarea "this is not working. What could be adifferente approach"
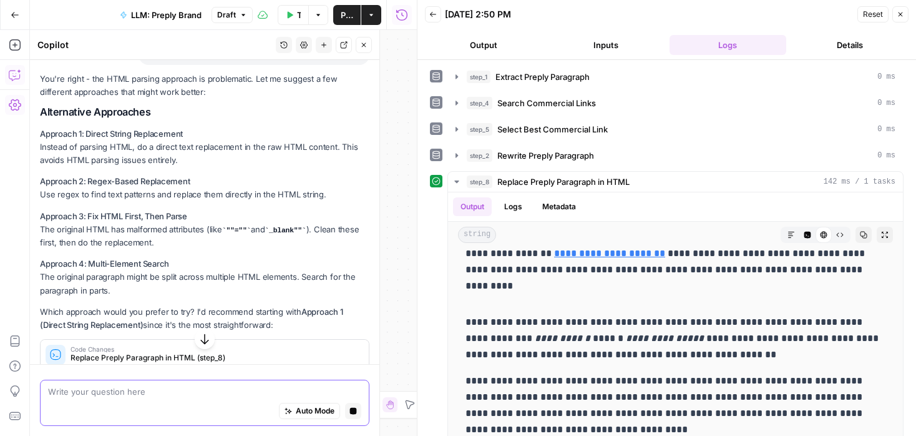
scroll to position [1690, 0]
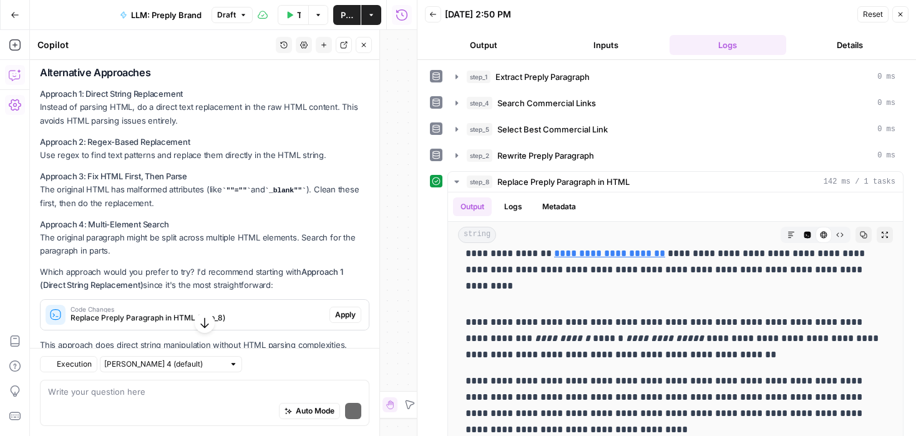
click at [337, 310] on span "Apply" at bounding box center [345, 314] width 21 height 11
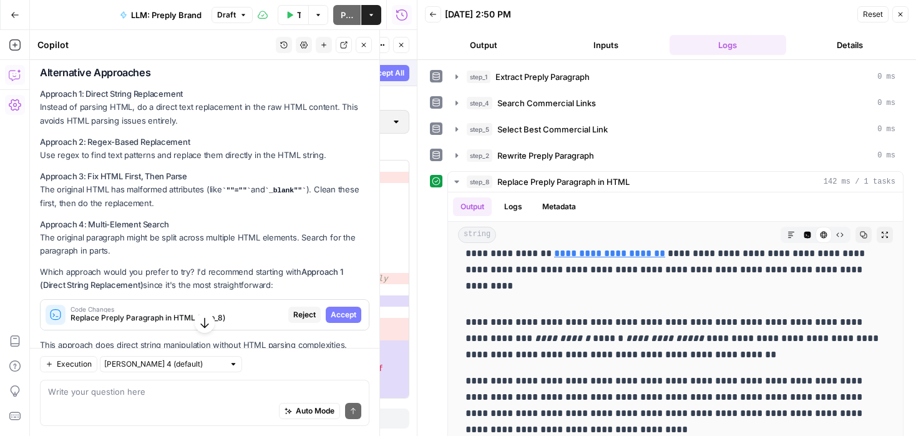
click at [337, 310] on span "Accept" at bounding box center [344, 314] width 26 height 11
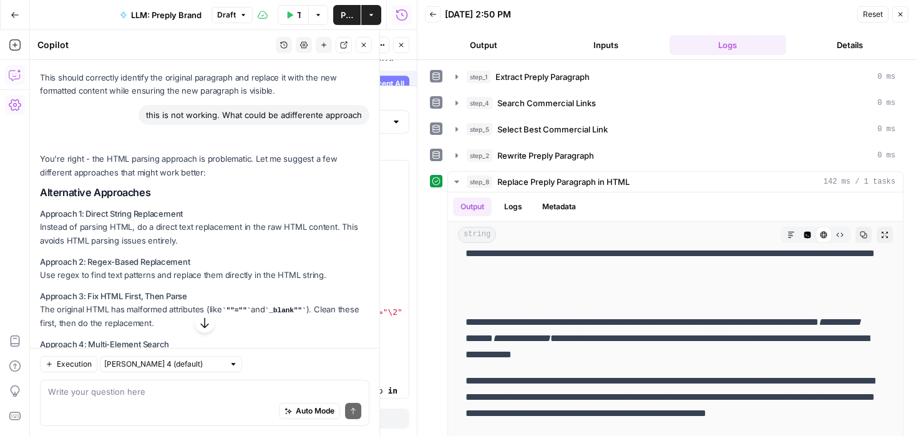
scroll to position [0, 0]
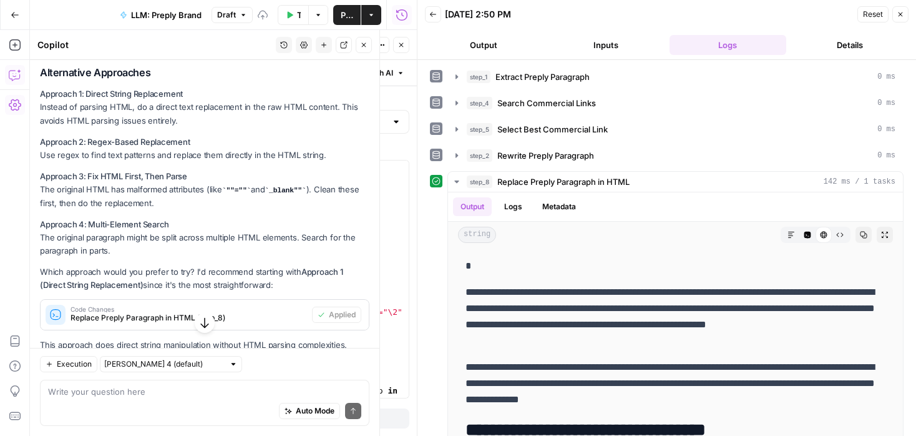
click at [364, 48] on icon "button" at bounding box center [363, 44] width 7 height 7
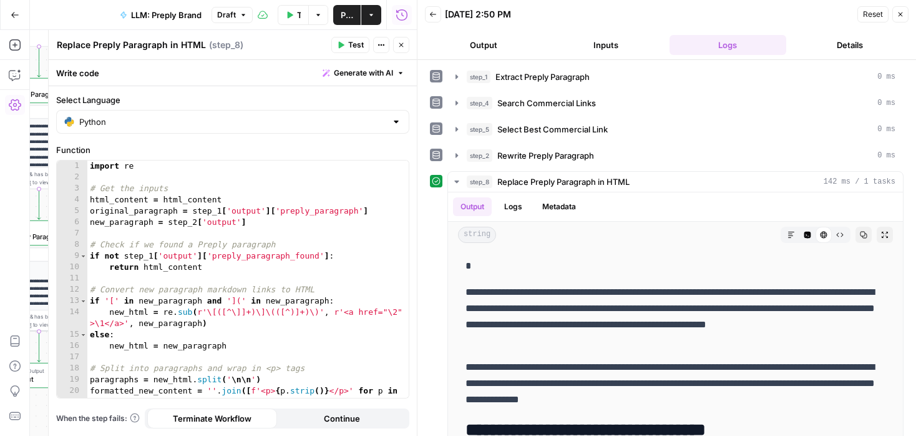
click at [404, 42] on icon "button" at bounding box center [401, 44] width 7 height 7
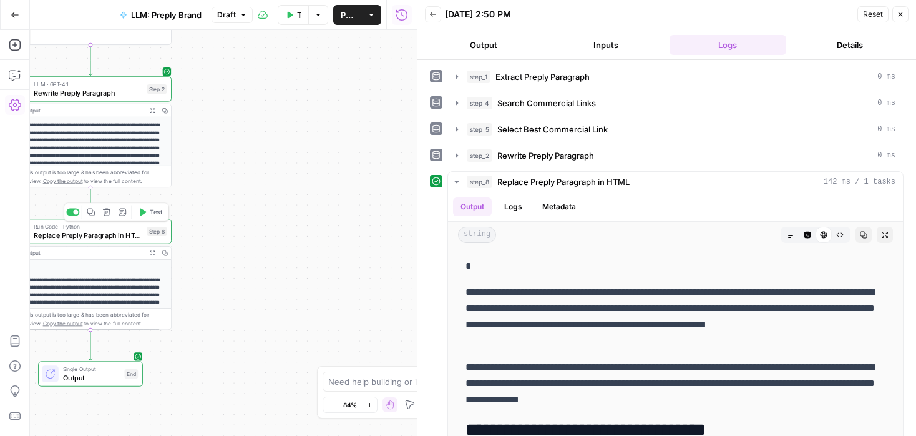
click at [153, 215] on span "Test" at bounding box center [156, 211] width 12 height 9
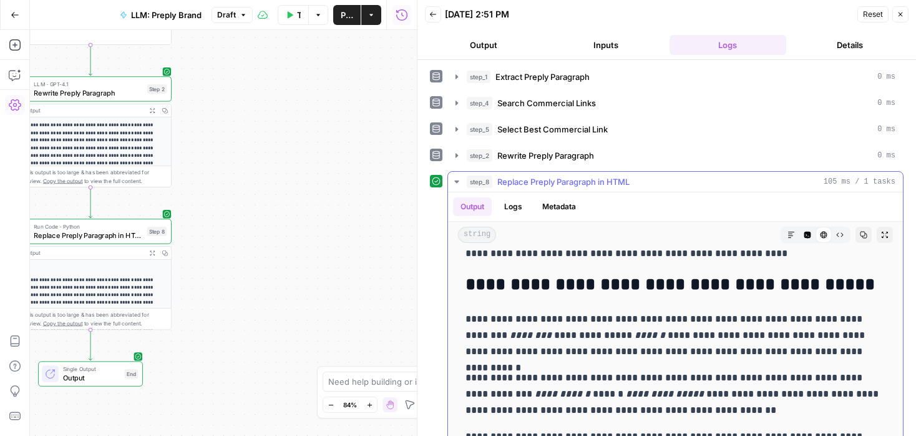
scroll to position [4841, 0]
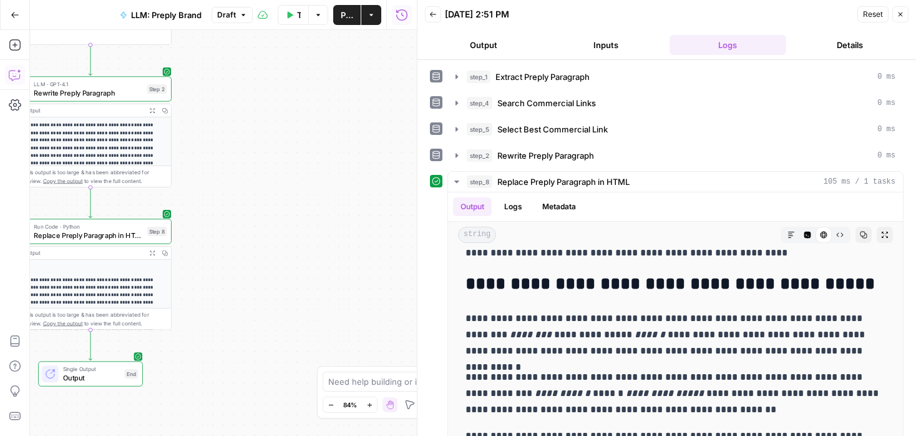
click at [14, 73] on icon "button" at bounding box center [15, 75] width 12 height 12
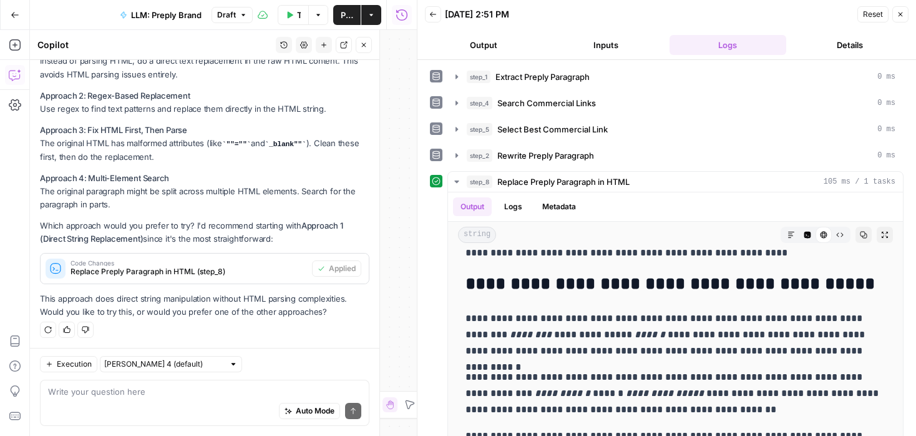
scroll to position [1796, 0]
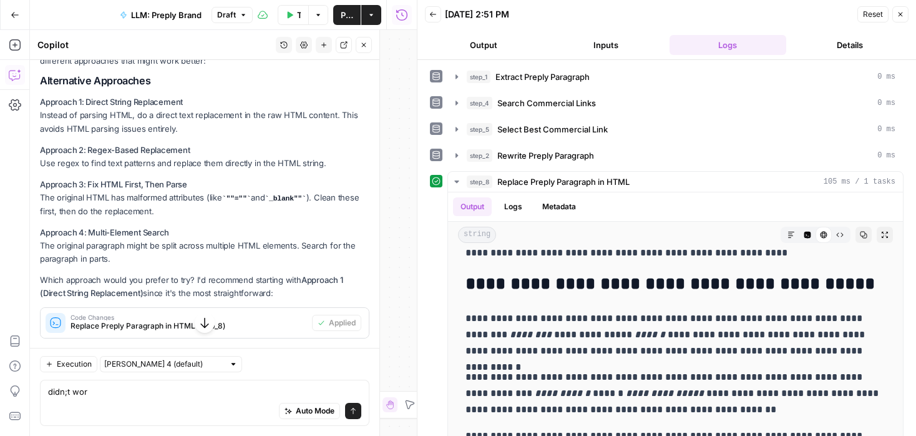
type textarea "didn;t work"
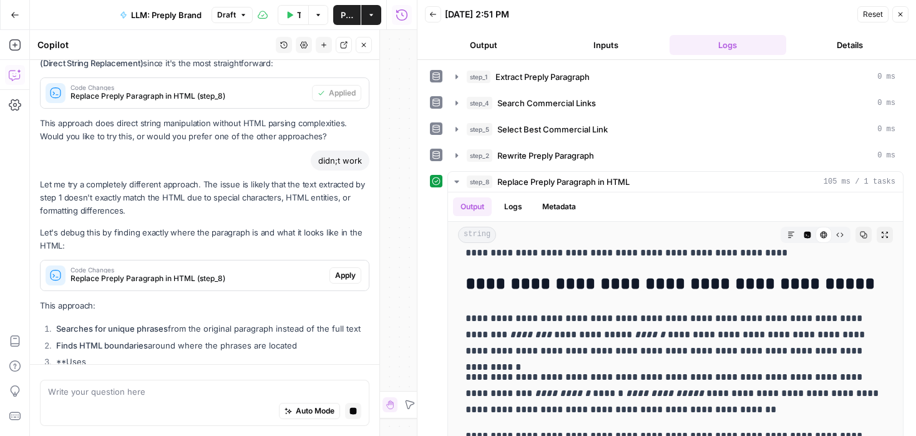
scroll to position [1884, 0]
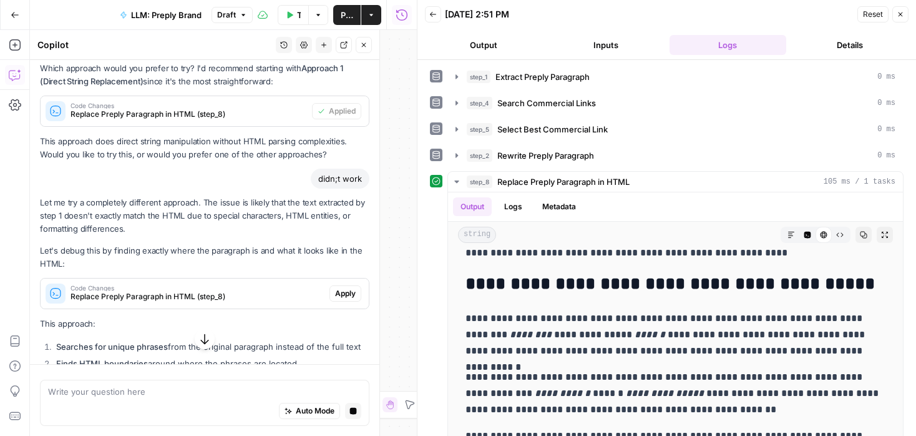
click at [343, 289] on span "Apply" at bounding box center [345, 293] width 21 height 11
click at [343, 289] on span "Accept" at bounding box center [344, 293] width 26 height 11
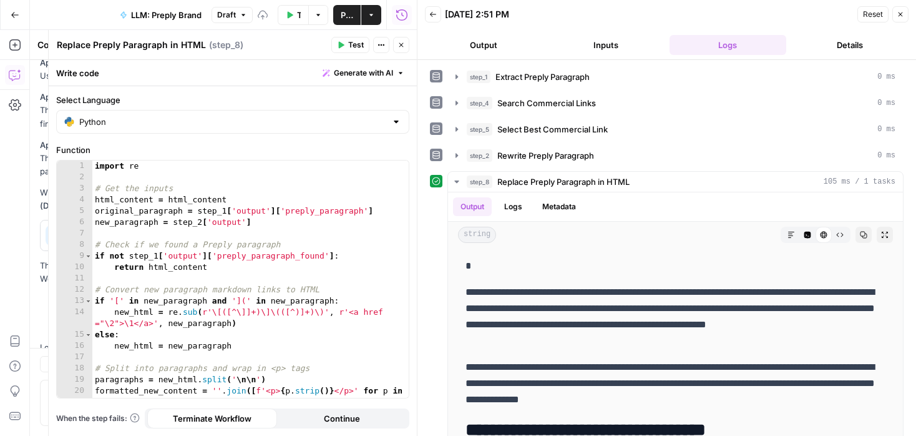
scroll to position [2009, 0]
click at [405, 46] on button "Close" at bounding box center [401, 45] width 16 height 16
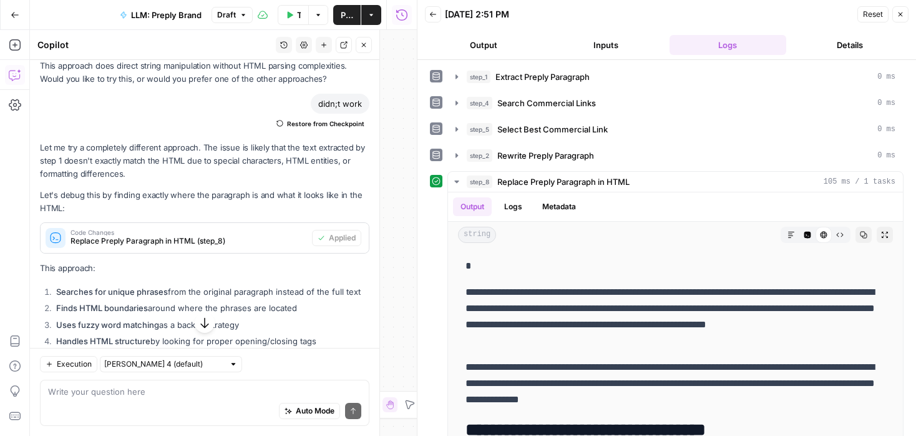
scroll to position [2148, 0]
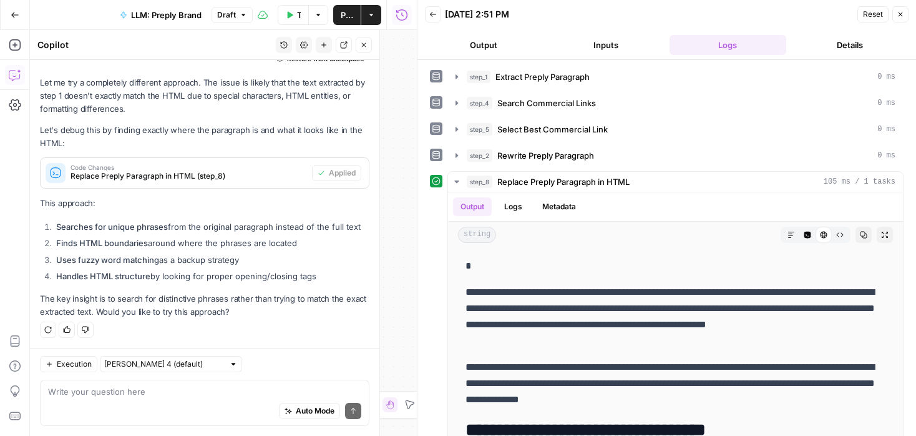
click at [365, 44] on icon "button" at bounding box center [364, 45] width 4 height 4
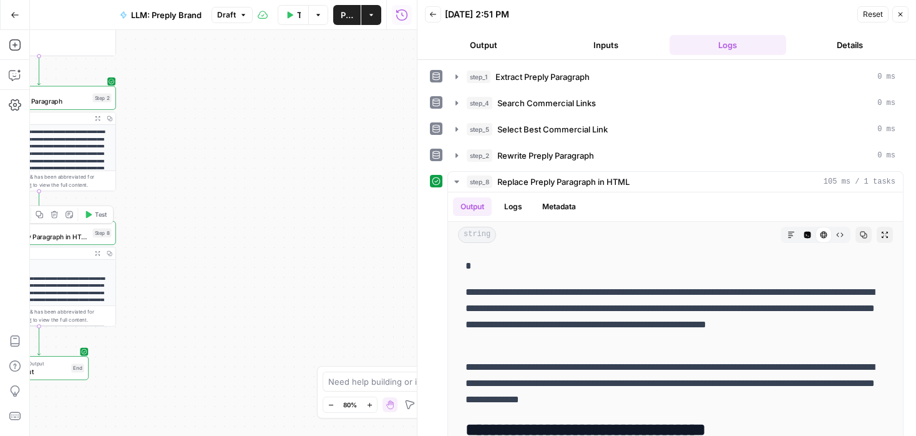
click at [107, 212] on button "Test" at bounding box center [96, 214] width 31 height 13
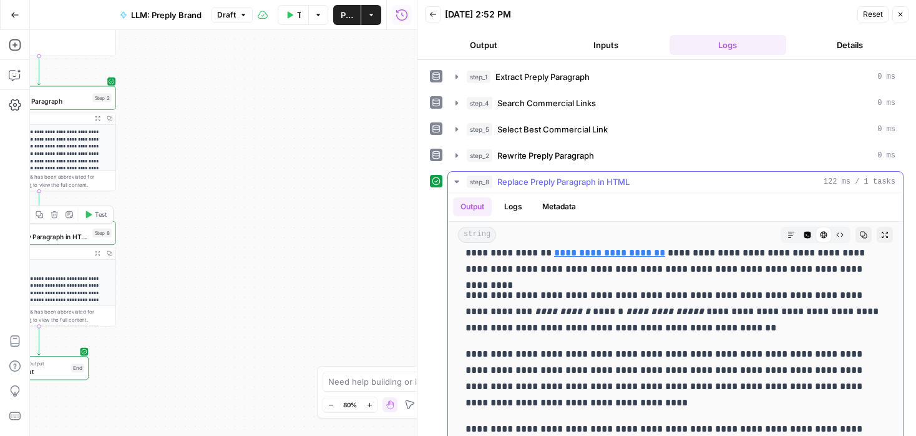
scroll to position [5204, 0]
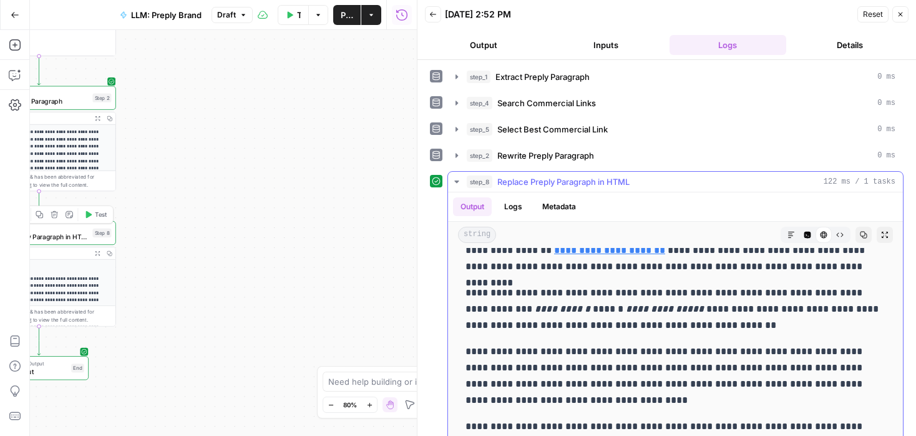
click at [514, 306] on p "**********" at bounding box center [676, 309] width 420 height 49
drag, startPoint x: 466, startPoint y: 289, endPoint x: 540, endPoint y: 362, distance: 103.7
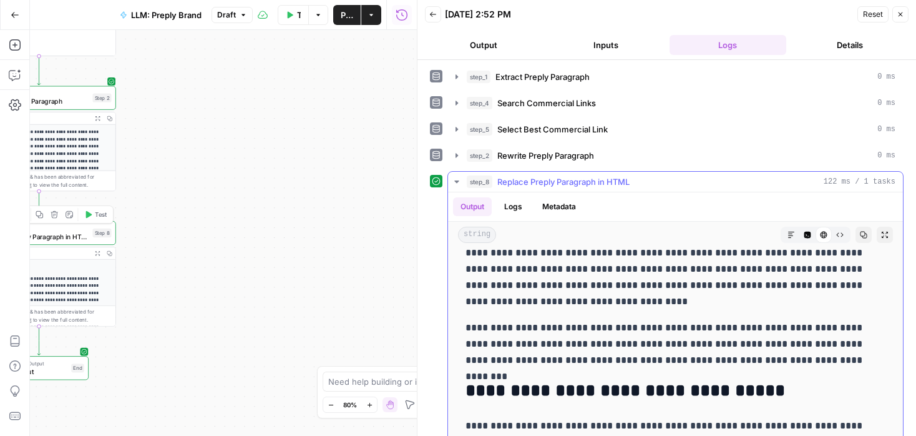
scroll to position [5302, 0]
click at [773, 363] on p "**********" at bounding box center [676, 344] width 420 height 49
copy div "**********"
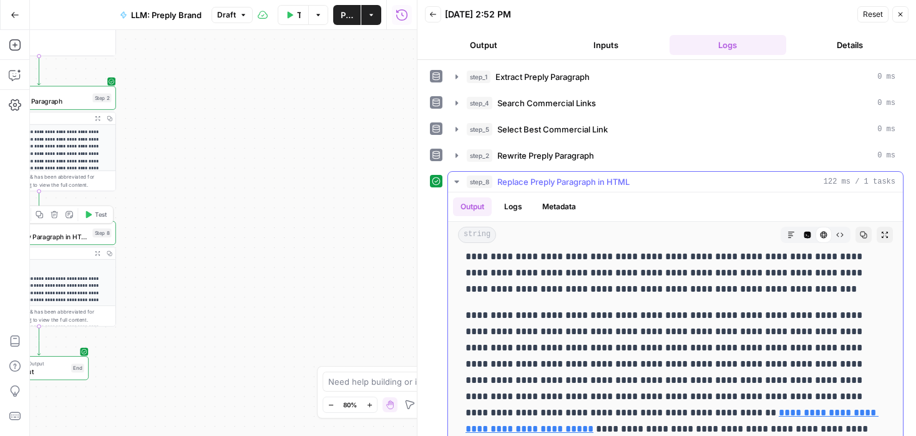
scroll to position [4781, 0]
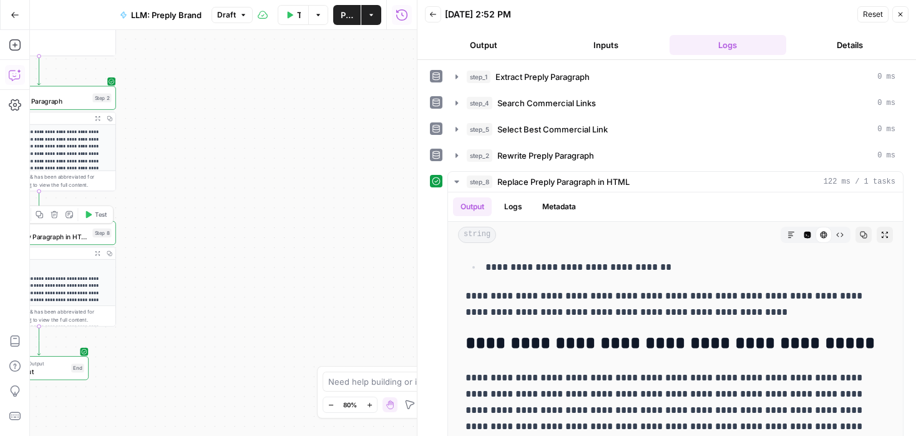
click at [11, 77] on icon "button" at bounding box center [15, 75] width 12 height 12
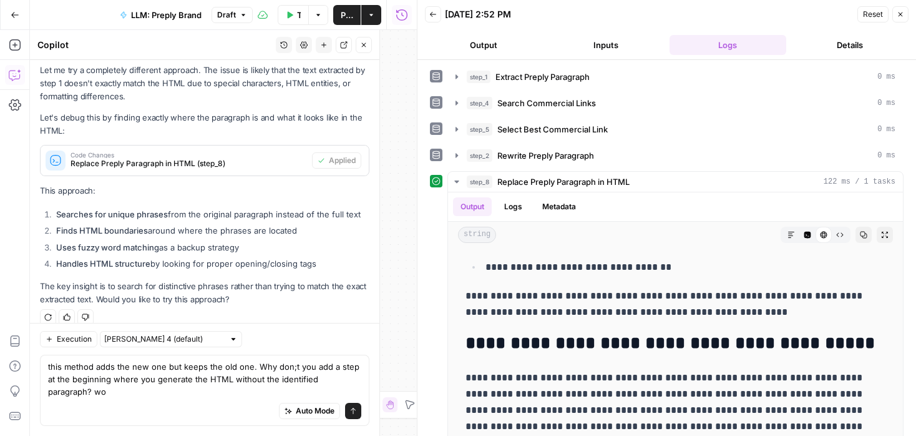
scroll to position [2173, 0]
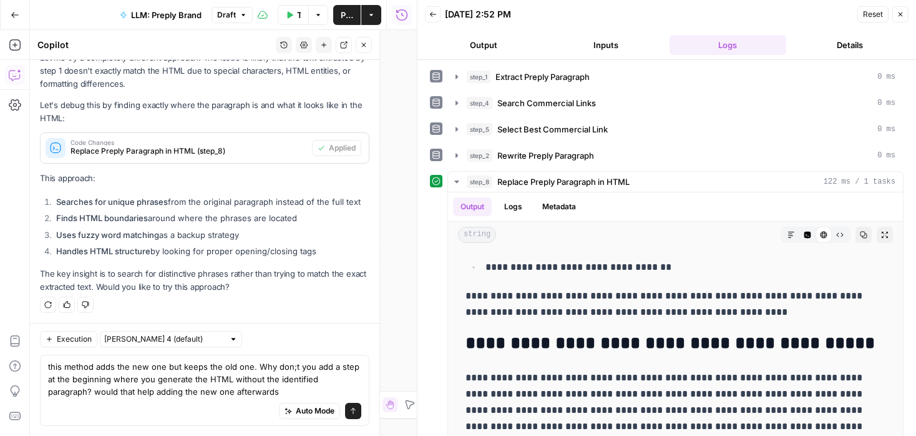
type textarea "this method adds the new one but keeps the old one. Why don;t you add a step at…"
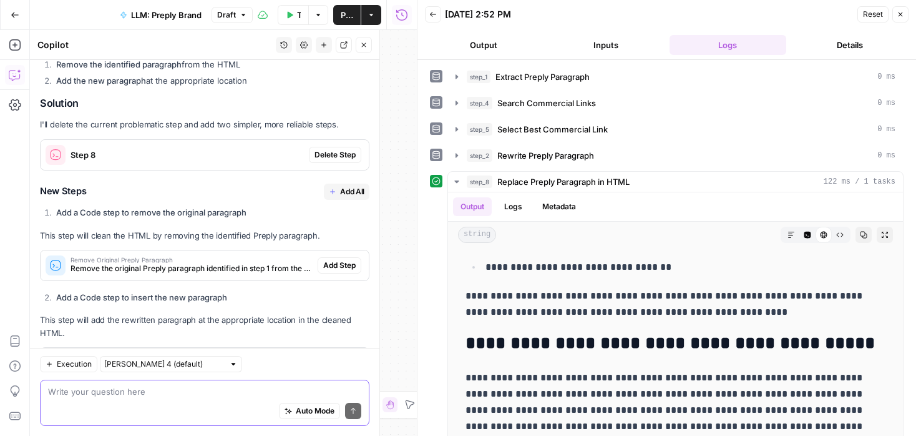
scroll to position [2482, 0]
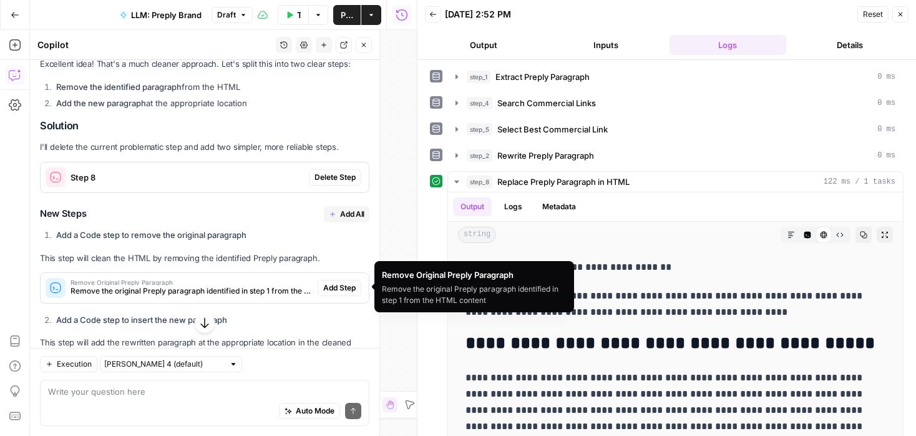
click at [340, 286] on span "Add Step" at bounding box center [339, 287] width 32 height 11
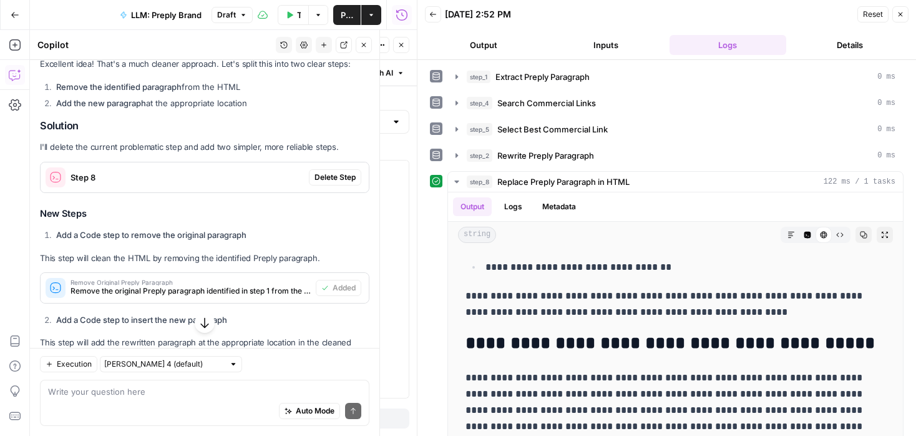
scroll to position [2648, 0]
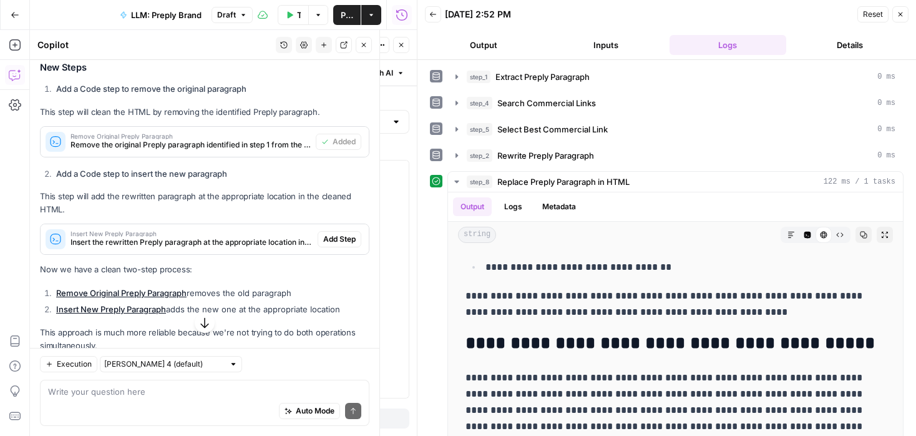
click at [340, 237] on span "Add Step" at bounding box center [339, 238] width 32 height 11
type textarea "Insert New Preply Paragraph"
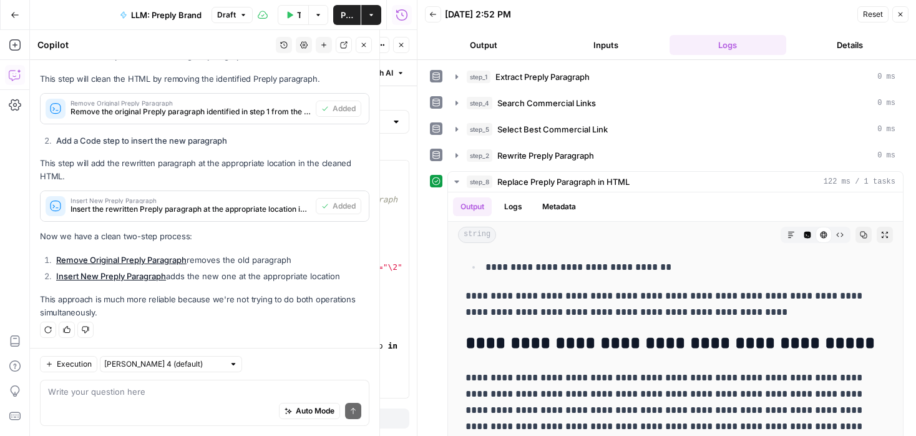
click at [363, 45] on icon "button" at bounding box center [364, 45] width 4 height 4
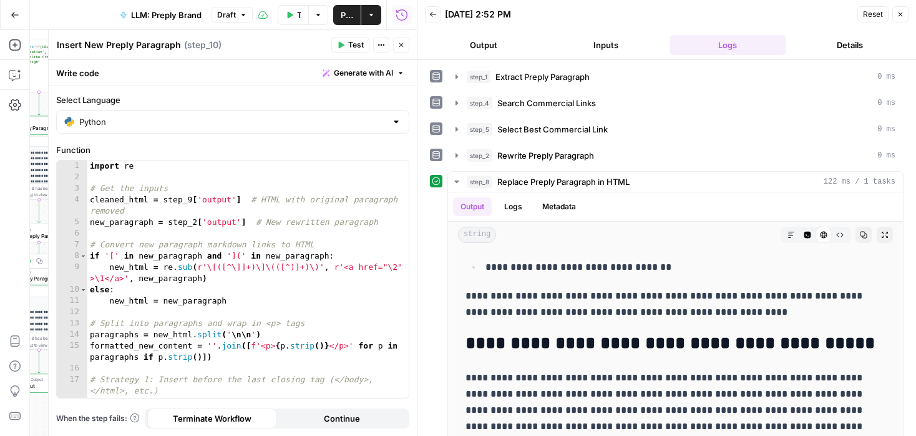
click at [402, 47] on icon "button" at bounding box center [401, 44] width 7 height 7
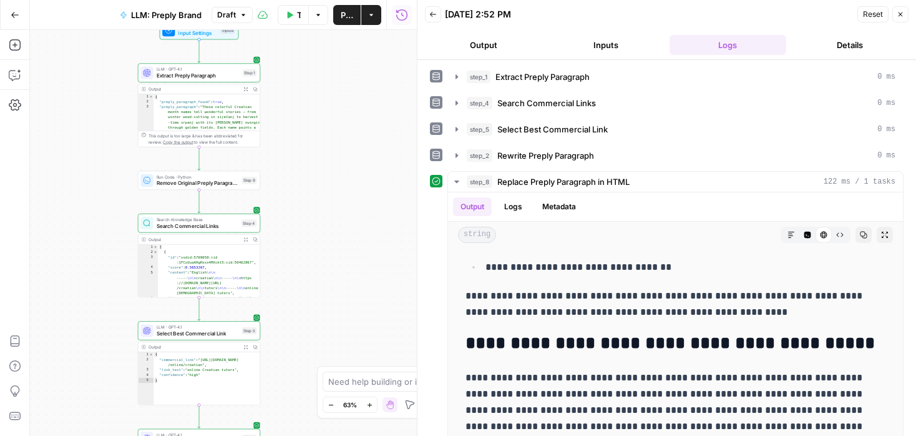
click at [293, 11] on button "Test Data" at bounding box center [293, 15] width 31 height 20
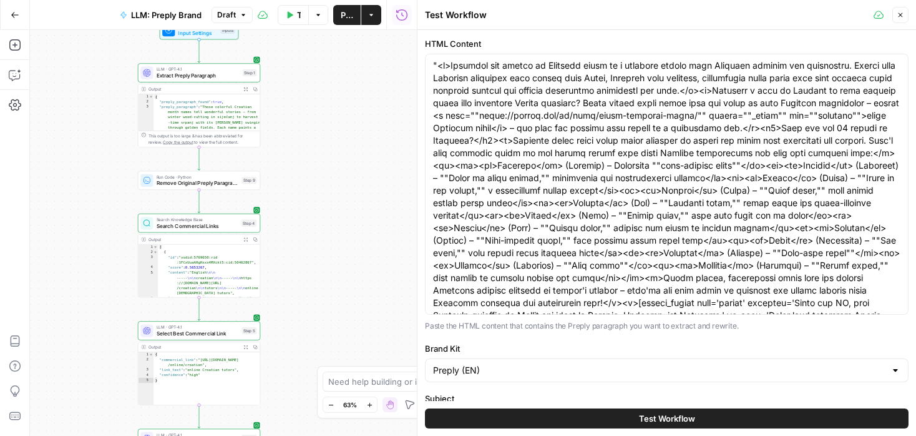
click at [574, 419] on button "Test Workflow" at bounding box center [667, 418] width 484 height 20
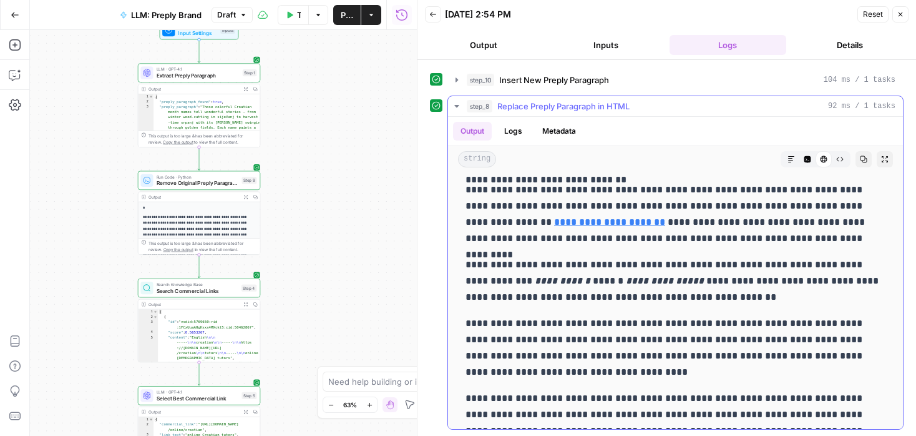
scroll to position [5215, 0]
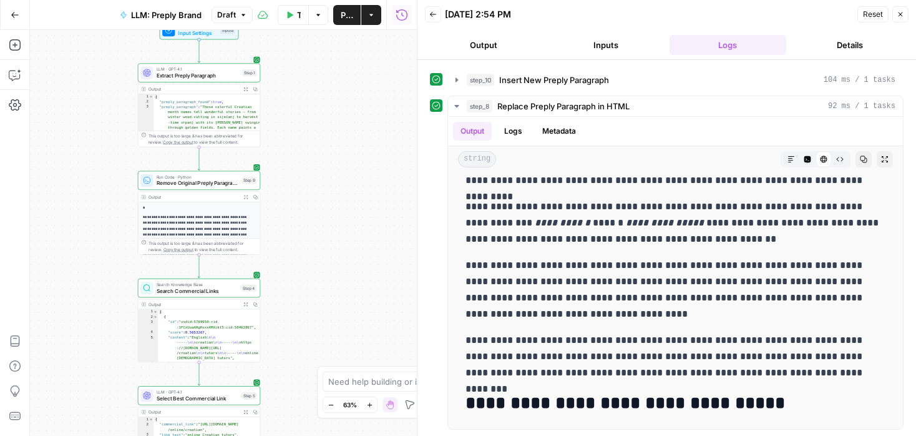
click at [234, 180] on span "Remove Original Preply Paragraph" at bounding box center [198, 183] width 82 height 8
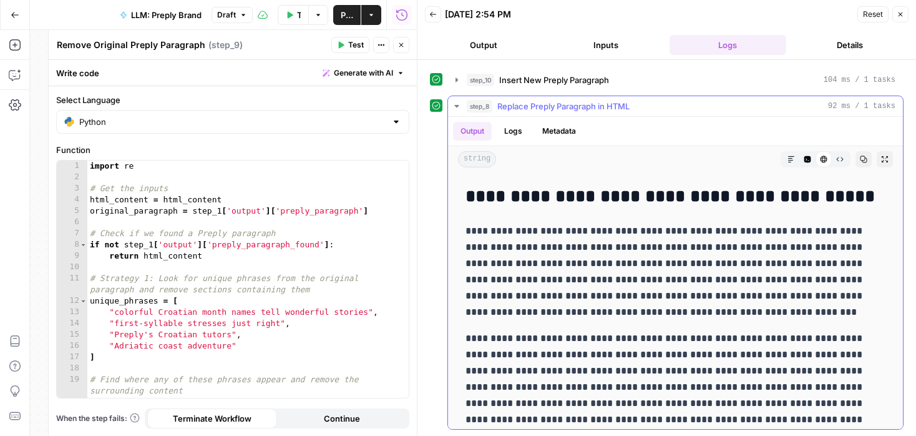
scroll to position [4852, 0]
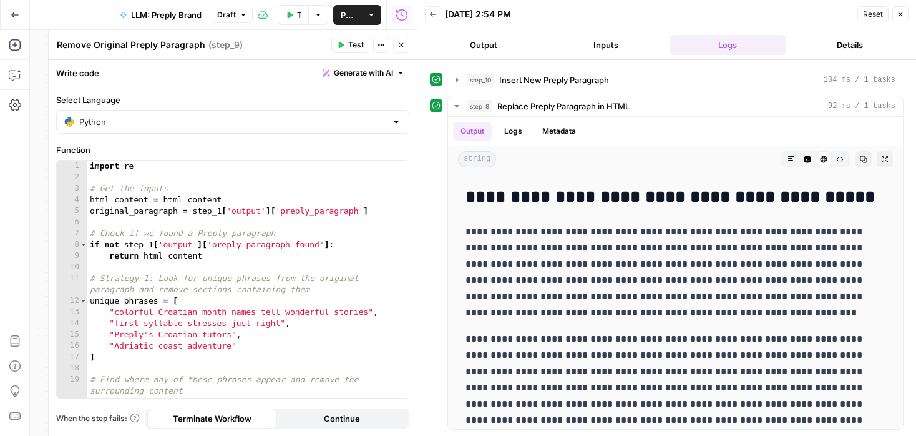
click at [401, 41] on icon "button" at bounding box center [401, 44] width 7 height 7
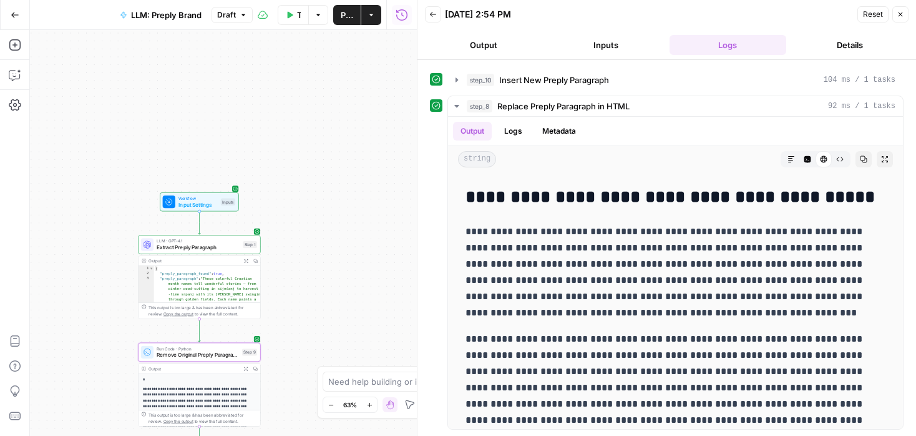
click at [238, 336] on div "Expand Output" at bounding box center [246, 346] width 73 height 22
click at [244, 336] on span "Test" at bounding box center [248, 337] width 9 height 7
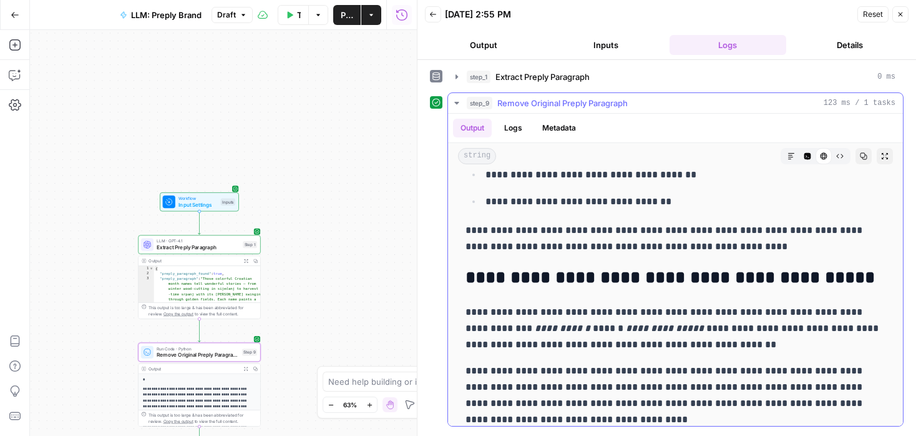
scroll to position [4814, 0]
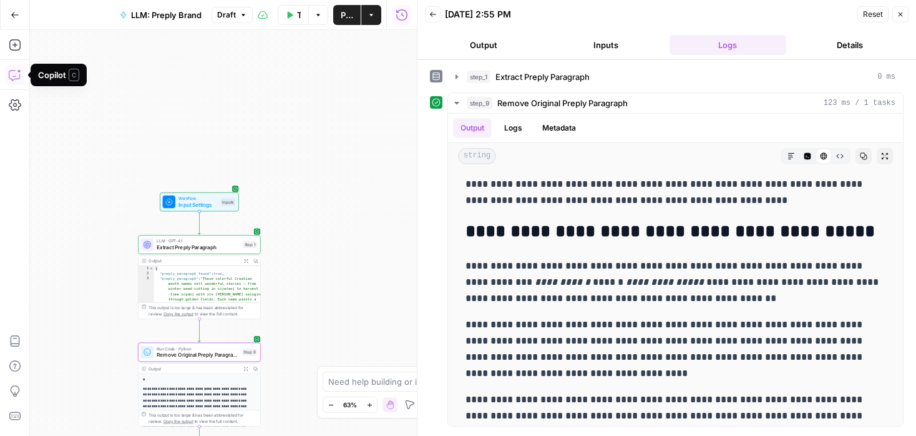
click at [11, 70] on icon "button" at bounding box center [15, 75] width 12 height 12
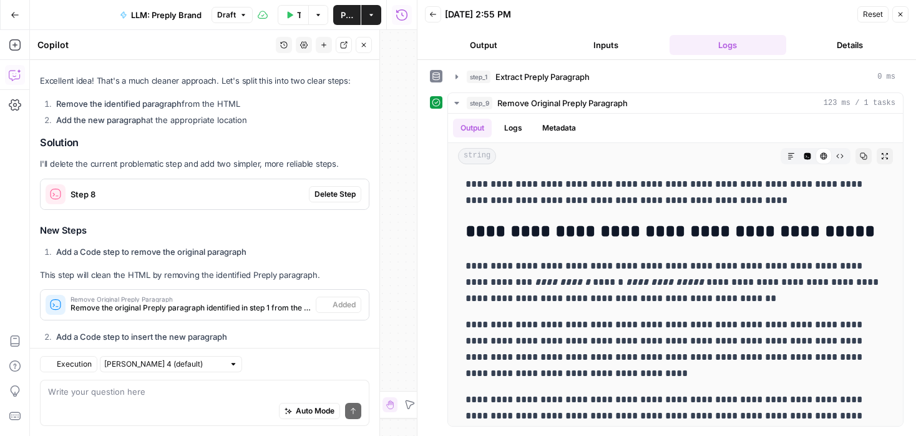
scroll to position [2681, 0]
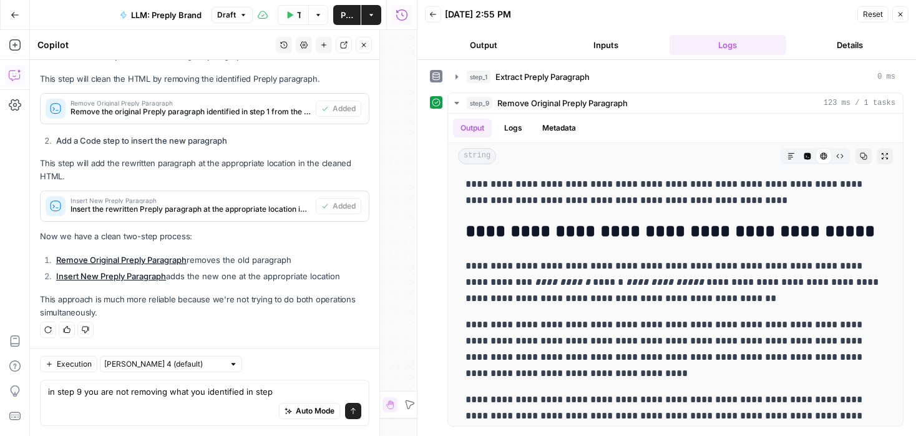
click at [899, 9] on button "Close" at bounding box center [901, 14] width 16 height 16
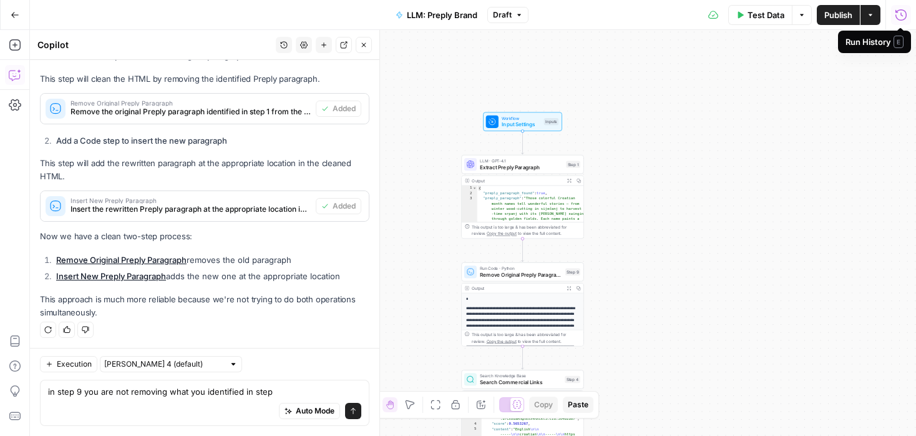
click at [544, 164] on span "Extract Preply Paragraph" at bounding box center [521, 167] width 83 height 8
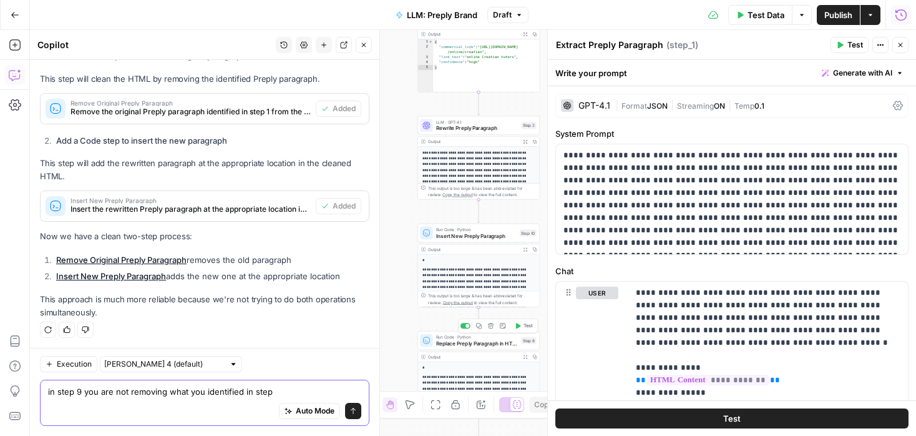
click at [287, 386] on textarea "in step 9 you are not removing what you identified in step" at bounding box center [204, 391] width 313 height 12
type textarea "in step 9 you are not removing what you identified in step 1"
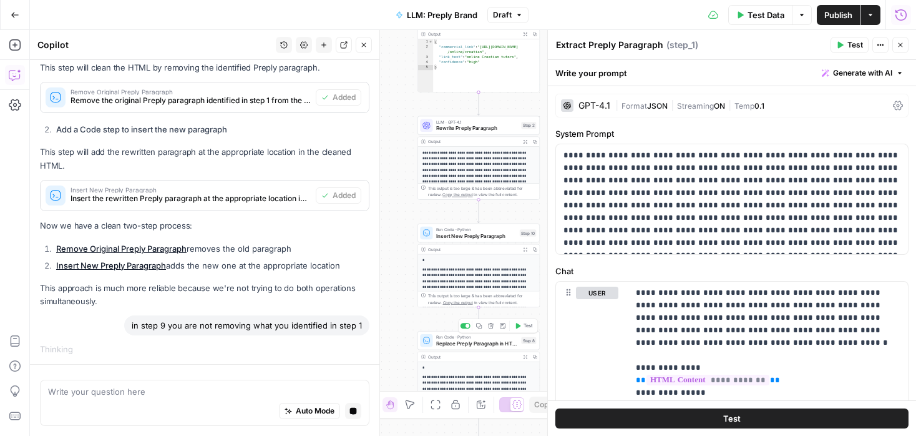
click at [903, 42] on icon "button" at bounding box center [900, 44] width 7 height 7
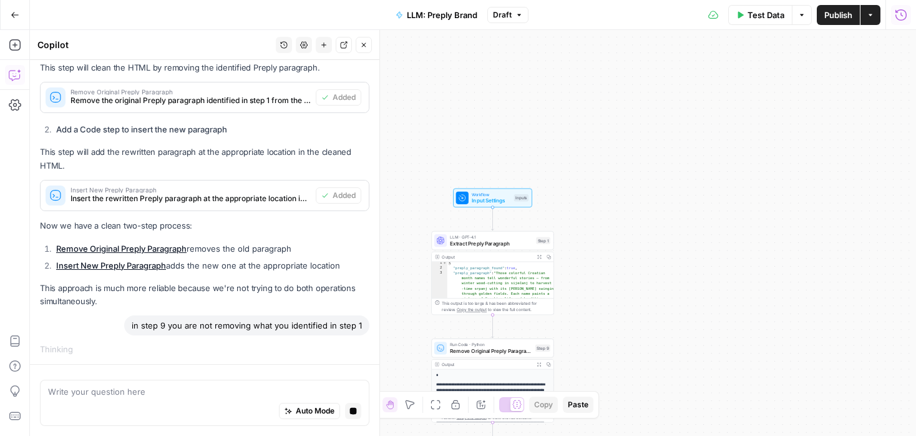
scroll to position [7, 0]
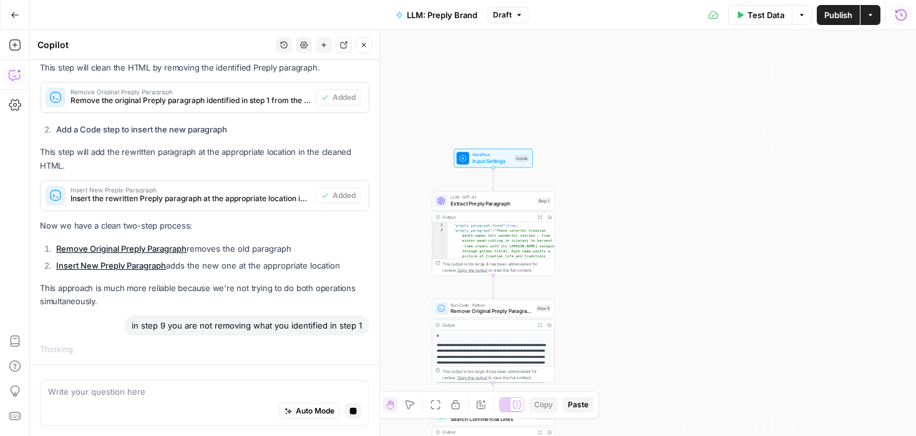
click at [514, 306] on span "Run Code · Python" at bounding box center [492, 304] width 82 height 6
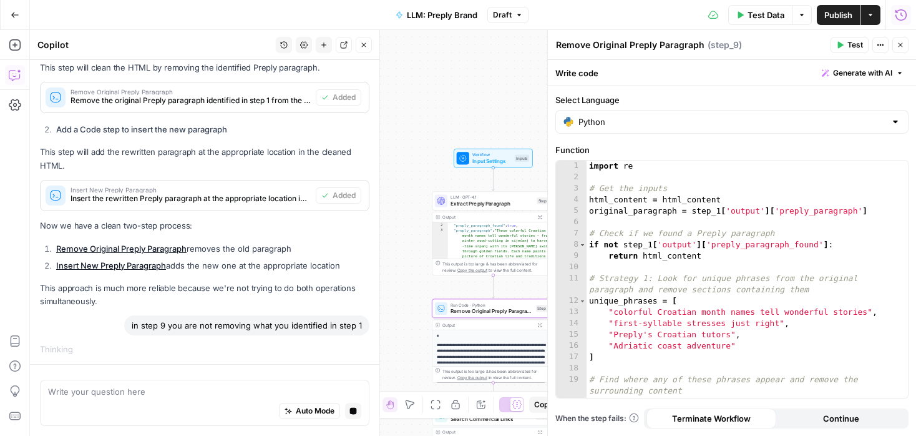
click at [901, 47] on icon "button" at bounding box center [900, 44] width 7 height 7
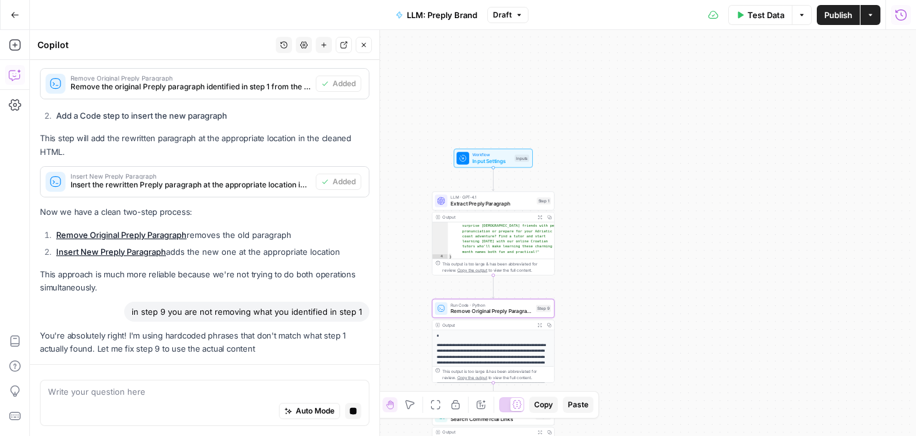
scroll to position [177, 0]
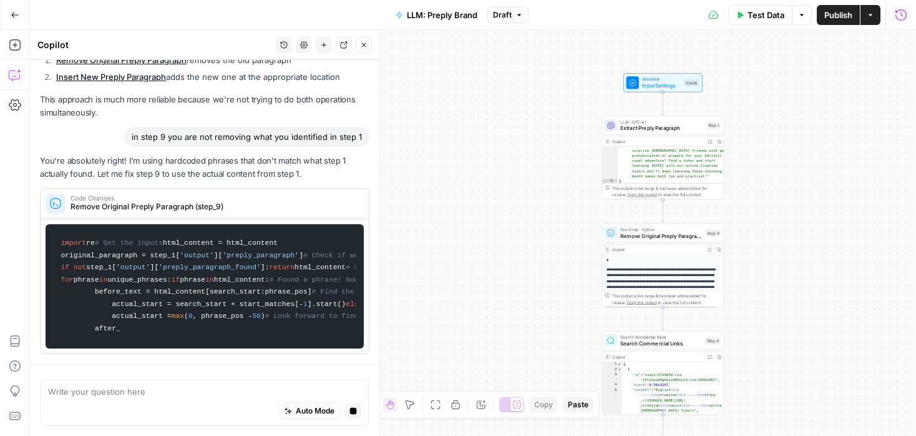
click at [709, 245] on button "Expand Output" at bounding box center [709, 248] width 9 height 9
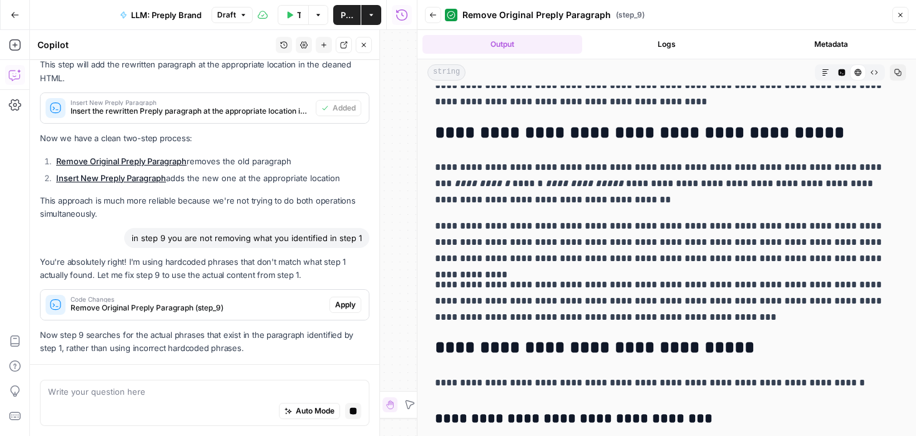
scroll to position [2816, 0]
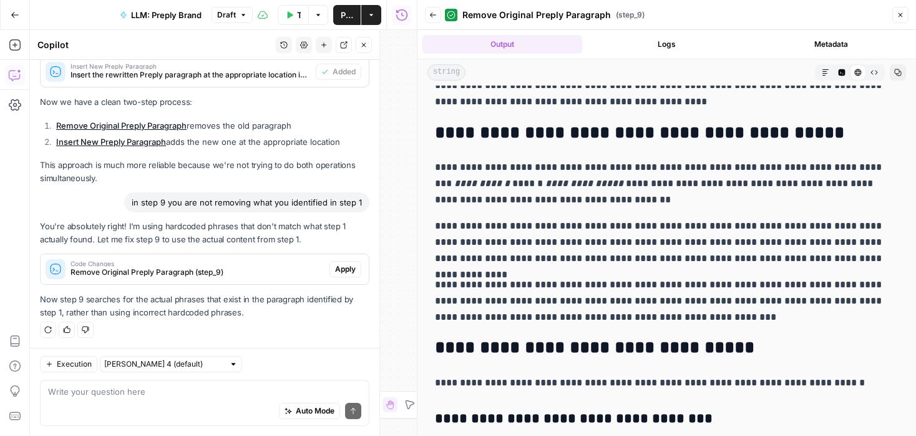
click at [357, 265] on button "Apply" at bounding box center [346, 269] width 32 height 16
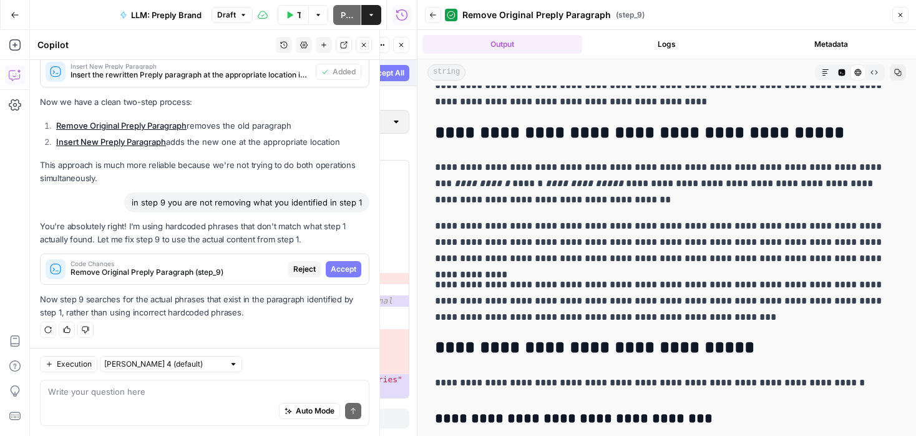
click at [353, 263] on span "Accept" at bounding box center [344, 268] width 26 height 11
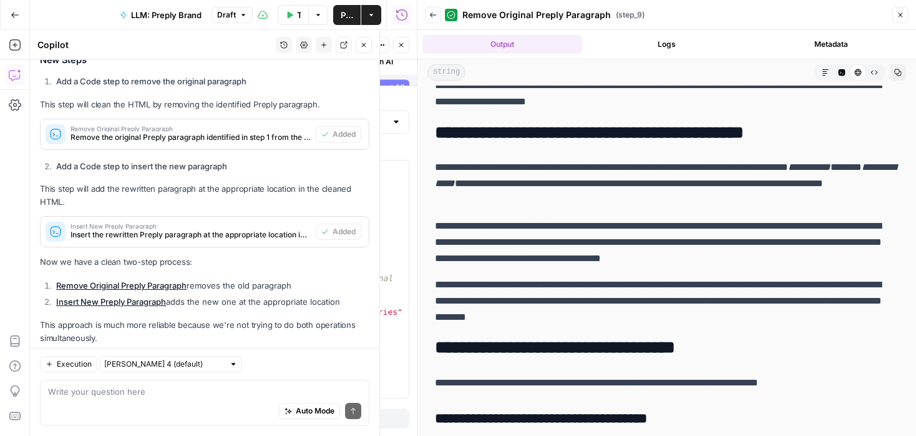
scroll to position [0, 0]
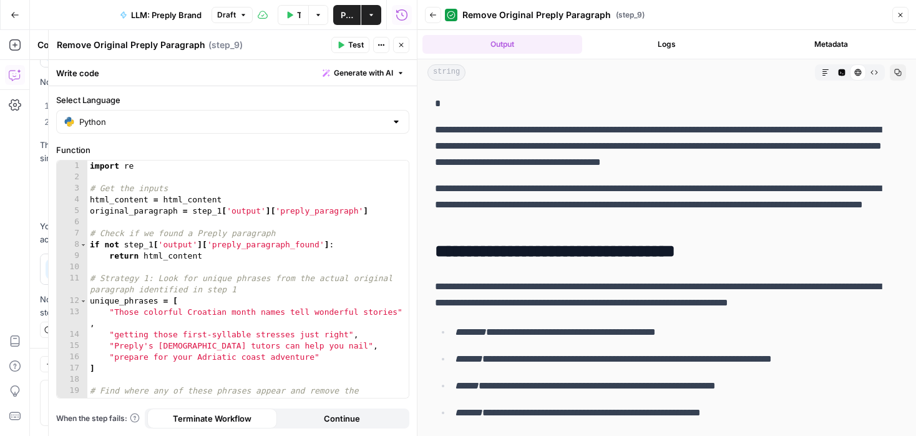
click at [400, 44] on icon "button" at bounding box center [401, 45] width 4 height 4
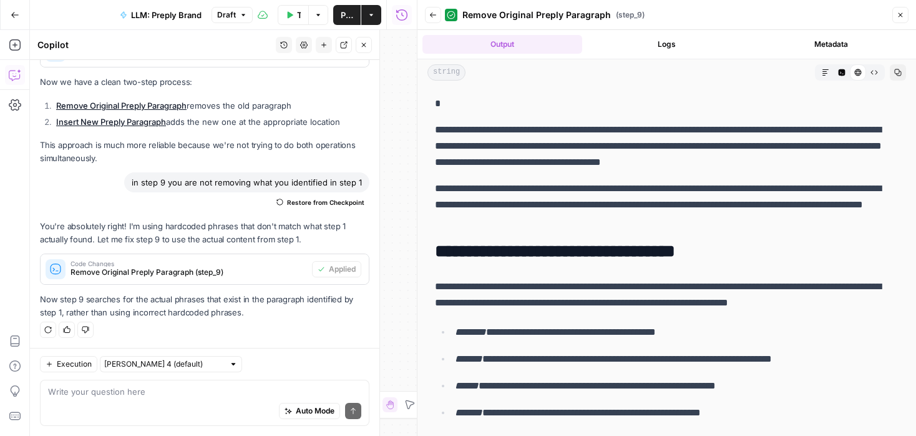
click at [364, 42] on icon "button" at bounding box center [363, 44] width 7 height 7
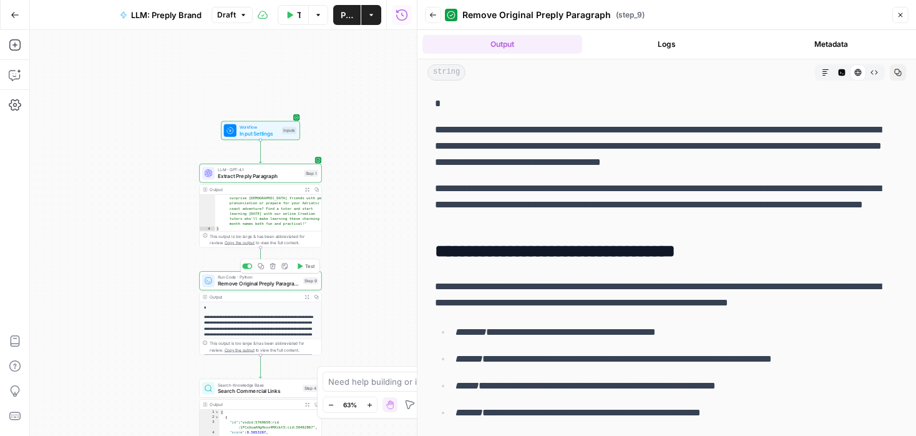
click at [306, 270] on button "Test" at bounding box center [305, 266] width 24 height 10
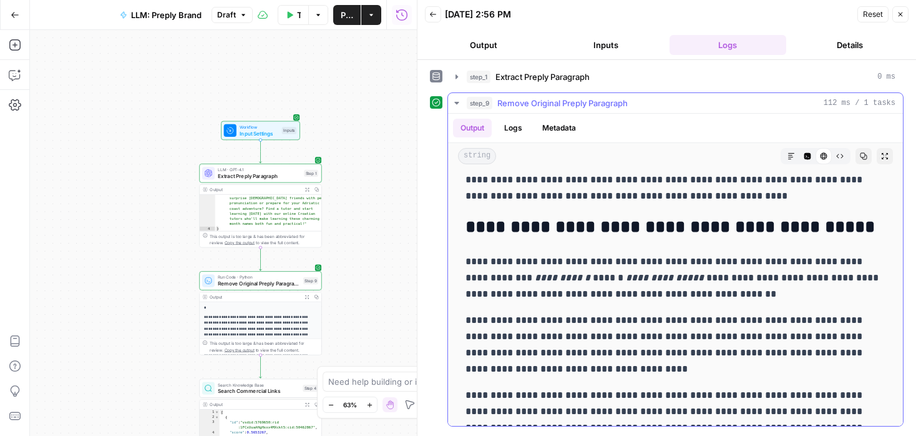
scroll to position [4836, 0]
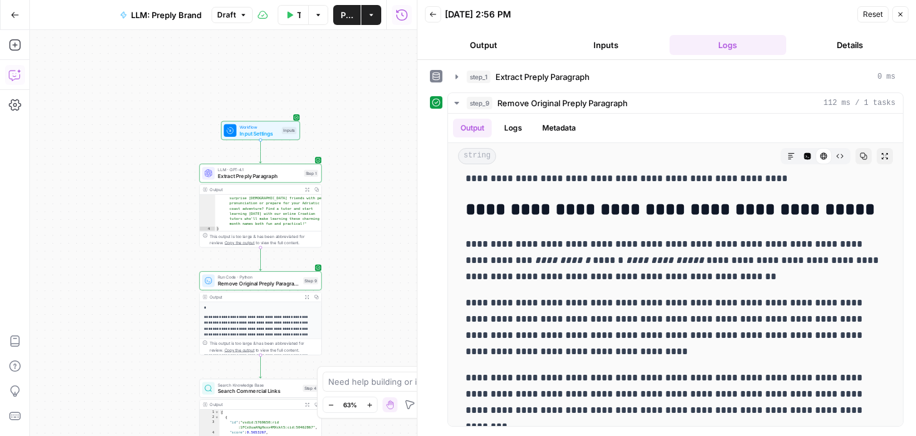
drag, startPoint x: 13, startPoint y: 84, endPoint x: 10, endPoint y: 74, distance: 11.1
click at [10, 74] on icon "button" at bounding box center [15, 75] width 12 height 12
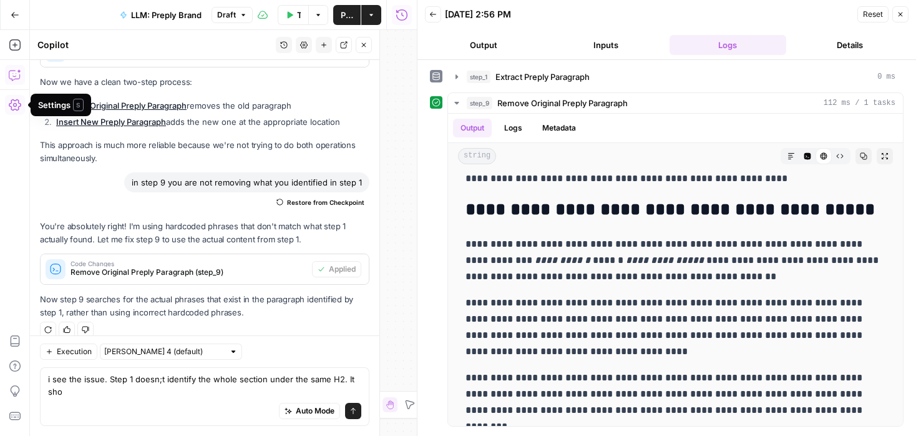
scroll to position [2848, 0]
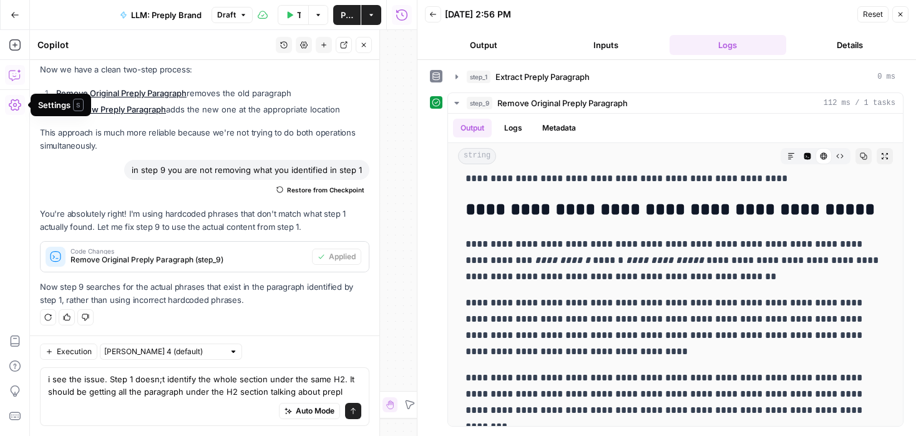
type textarea "i see the issue. Step 1 doesn;t identify the whole section under the same H2. I…"
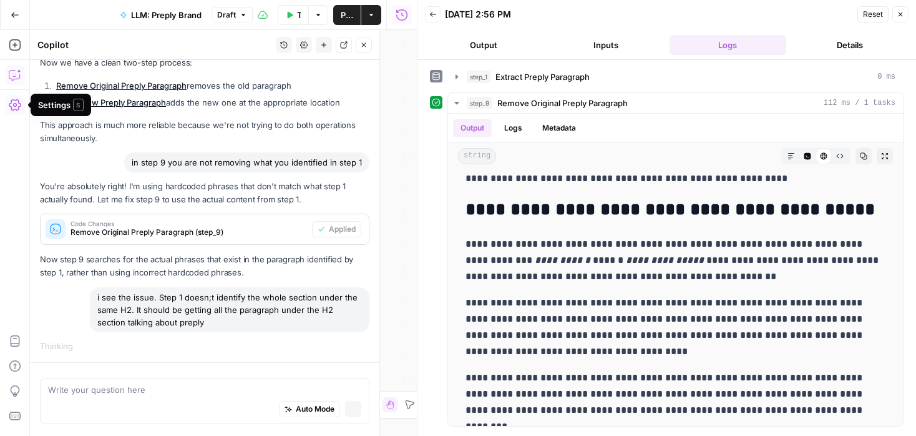
scroll to position [2683, 0]
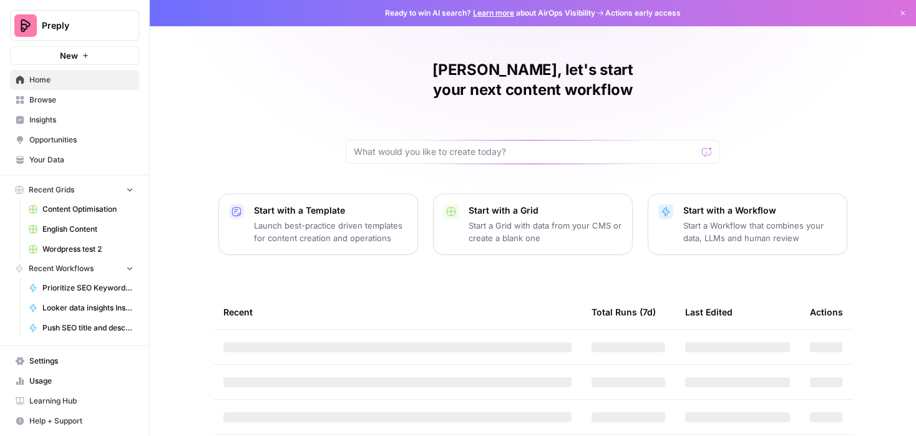
click at [66, 207] on span "Content Optimisation" at bounding box center [87, 208] width 91 height 11
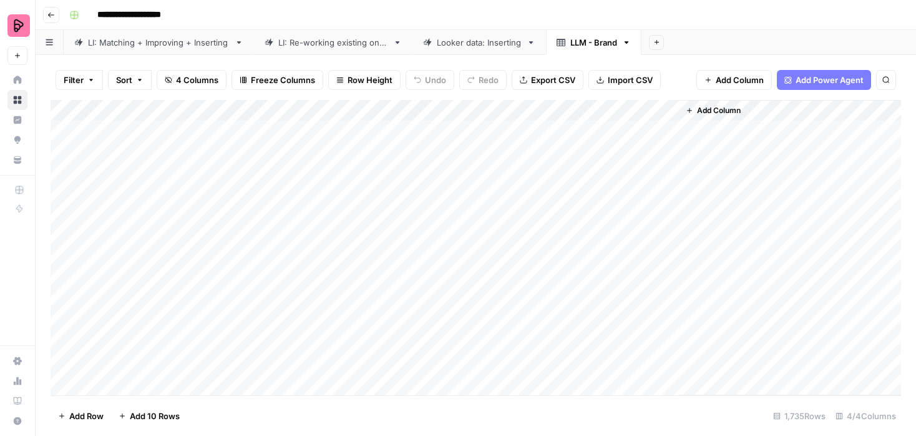
click at [310, 128] on div "Add Column" at bounding box center [476, 247] width 851 height 295
click at [667, 129] on div "Add Column" at bounding box center [476, 247] width 851 height 295
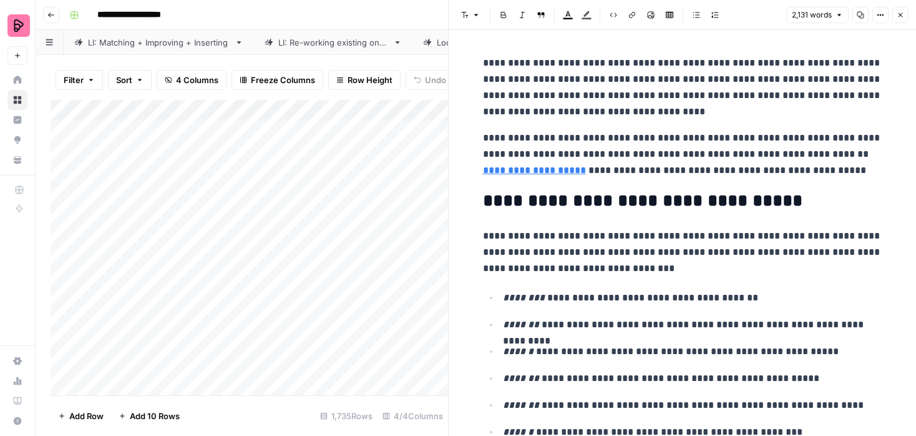
click at [879, 14] on icon "button" at bounding box center [880, 14] width 7 height 7
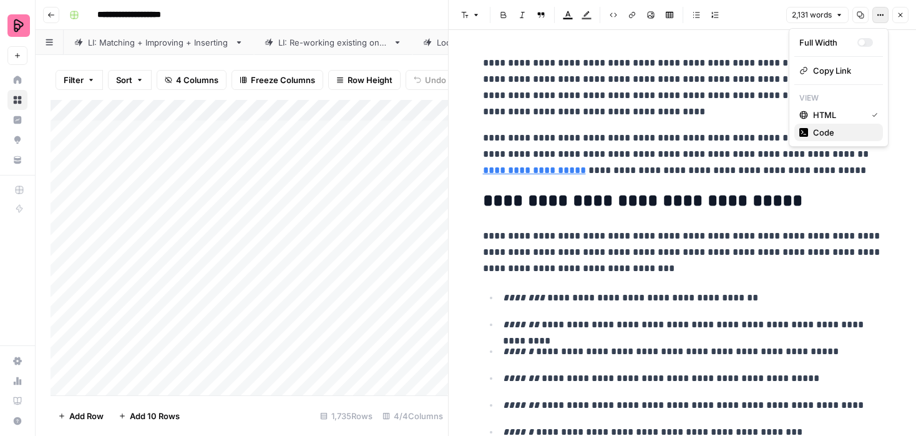
click at [827, 124] on button "Code" at bounding box center [839, 132] width 89 height 17
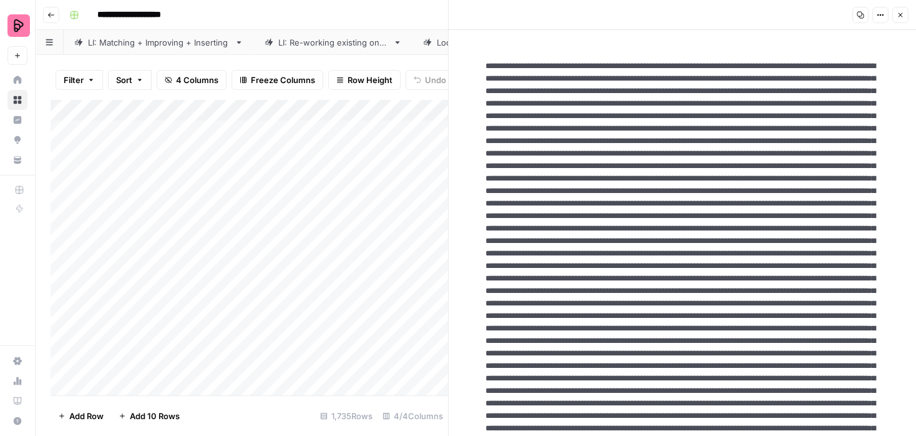
click at [902, 17] on icon "button" at bounding box center [900, 14] width 7 height 7
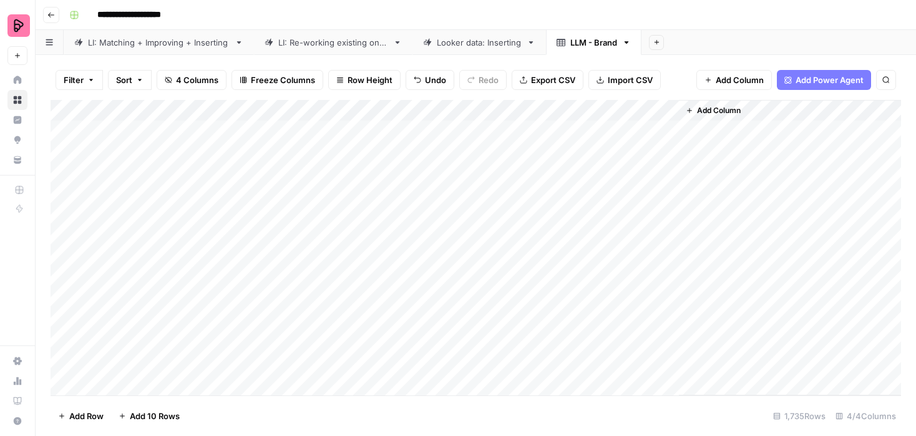
click at [426, 129] on div "Add Column" at bounding box center [476, 247] width 851 height 295
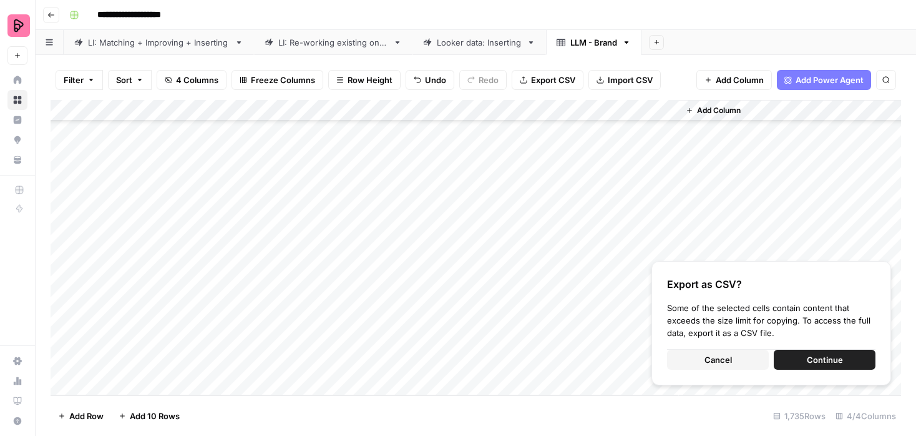
click at [564, 82] on span "Export CSV" at bounding box center [553, 80] width 44 height 12
click at [744, 360] on button "Cancel" at bounding box center [718, 360] width 102 height 20
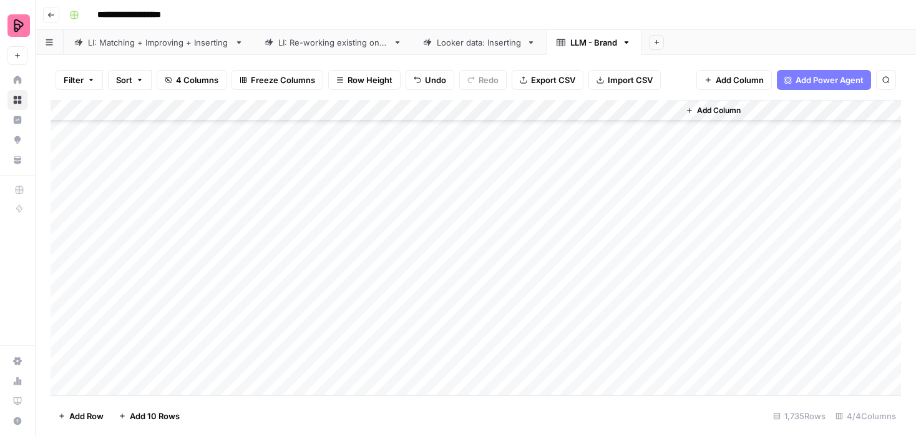
click at [786, 307] on div "Add Column" at bounding box center [790, 247] width 222 height 295
click at [582, 198] on div "Add Column" at bounding box center [476, 247] width 851 height 295
click at [468, 132] on div "Add Column" at bounding box center [476, 247] width 851 height 295
click at [432, 106] on div "Add Column" at bounding box center [476, 247] width 851 height 295
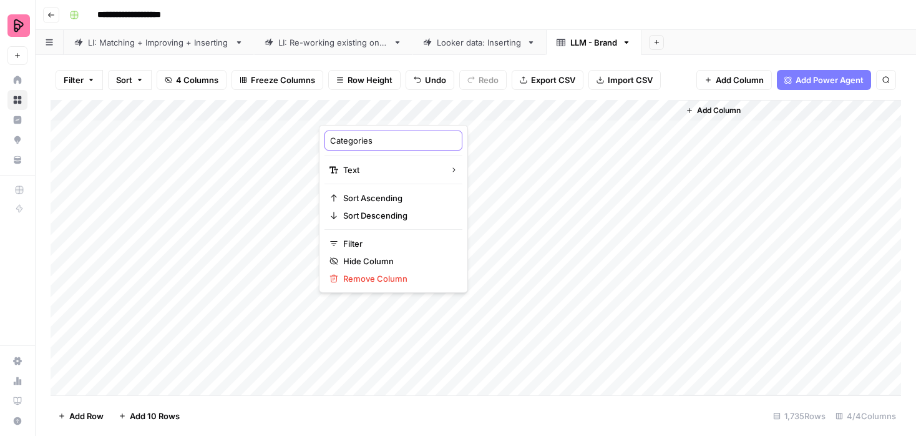
click at [403, 140] on input "Categories" at bounding box center [393, 140] width 127 height 12
type input "Subject"
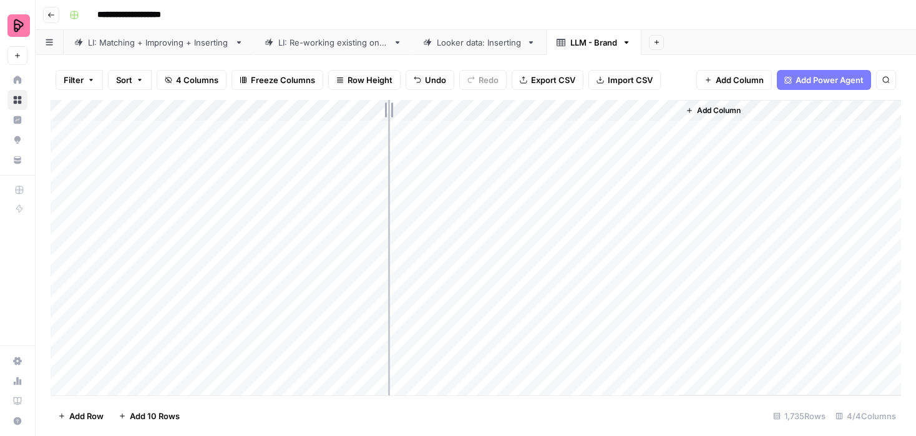
drag, startPoint x: 499, startPoint y: 109, endPoint x: 386, endPoint y: 110, distance: 113.0
click at [386, 110] on div "Add Column" at bounding box center [476, 247] width 851 height 295
click at [605, 108] on span "Add Column" at bounding box center [606, 110] width 44 height 11
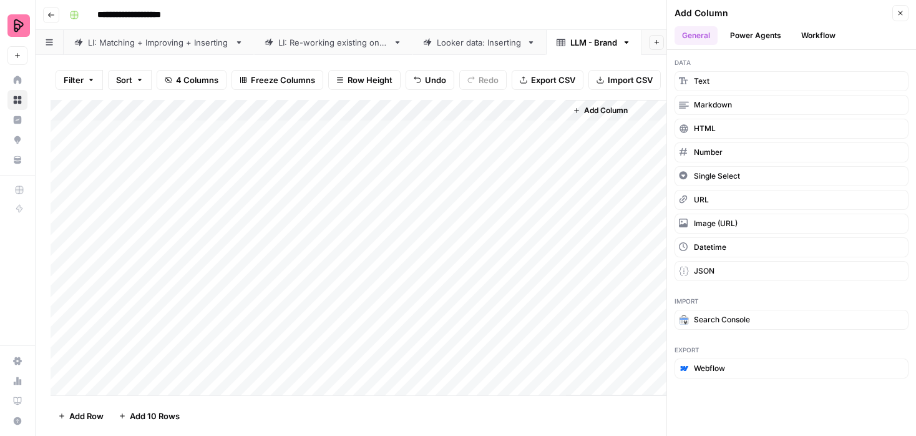
click at [806, 29] on button "Workflow" at bounding box center [818, 35] width 49 height 19
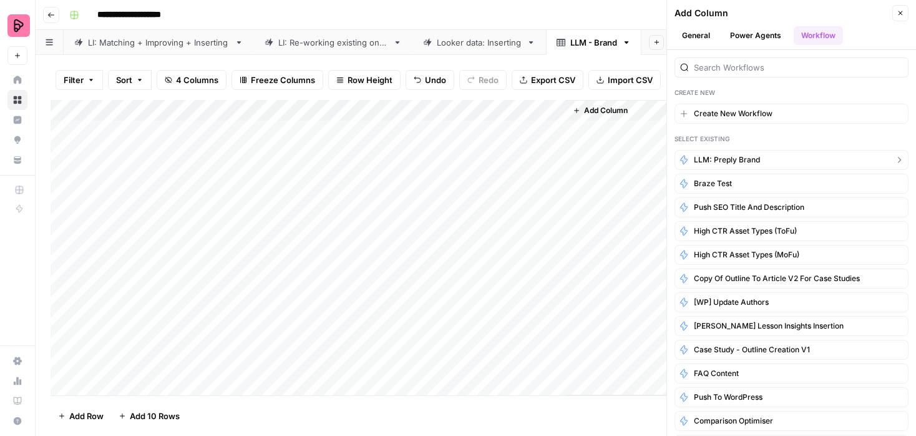
click at [734, 161] on span "LLM: Preply Brand" at bounding box center [727, 159] width 66 height 11
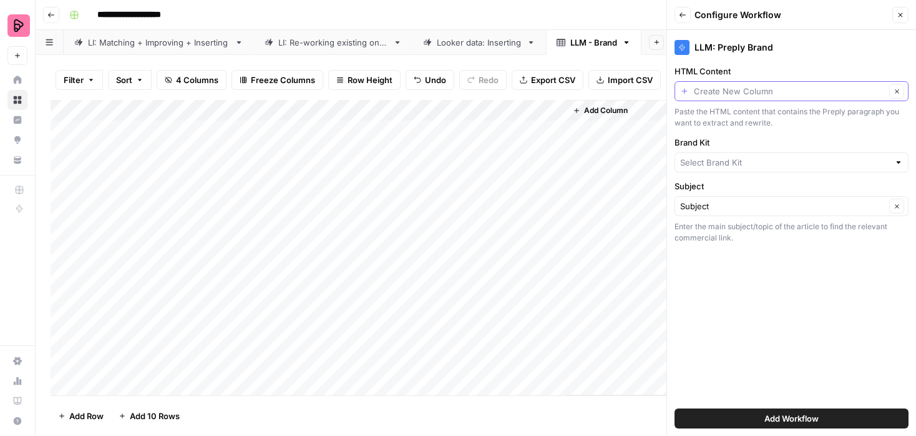
click at [755, 92] on input "HTML Content" at bounding box center [790, 91] width 192 height 12
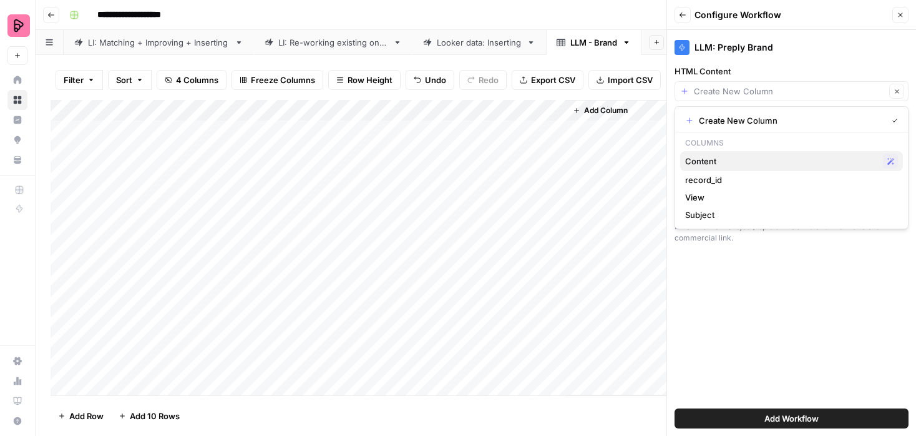
click at [731, 158] on span "Content" at bounding box center [781, 161] width 193 height 12
type input "Content"
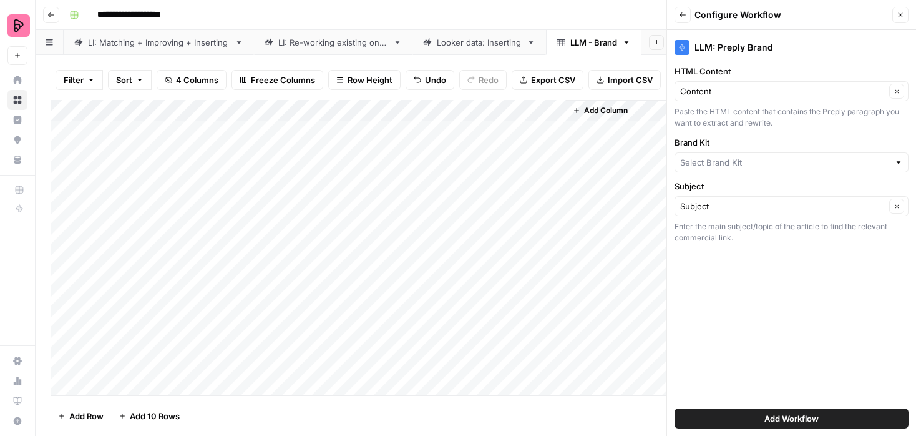
click at [722, 169] on div at bounding box center [792, 162] width 234 height 20
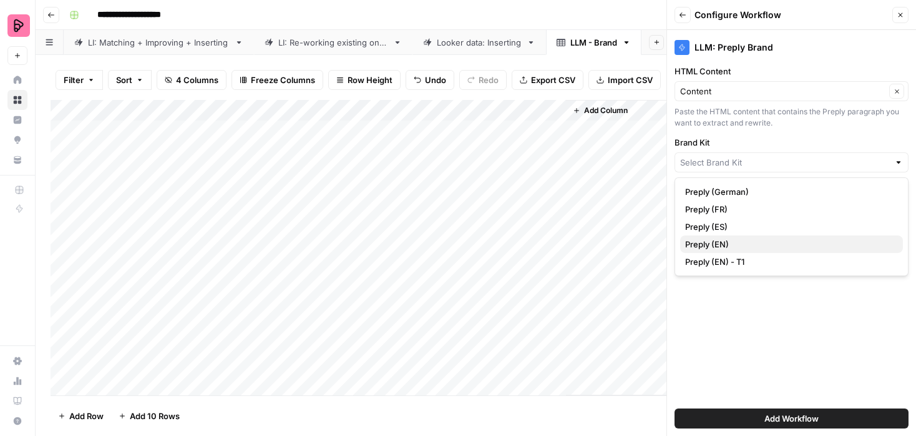
click at [721, 240] on span "Preply (EN)" at bounding box center [789, 244] width 208 height 12
type input "Preply (EN)"
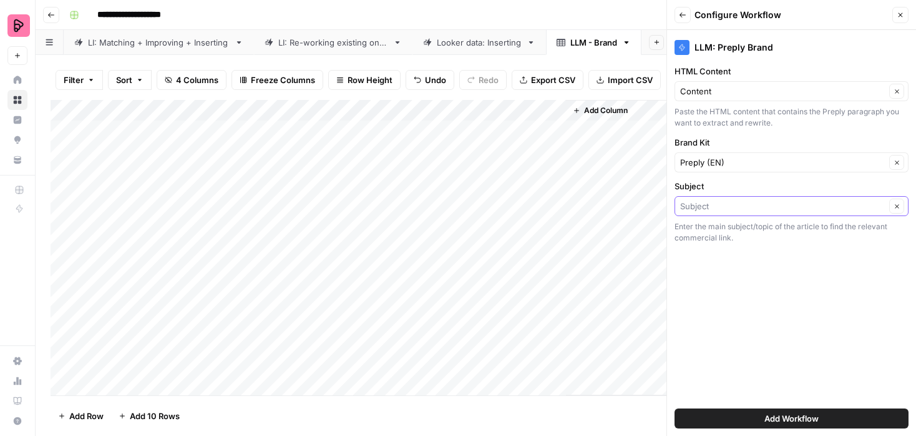
click at [713, 205] on input "Subject" at bounding box center [782, 206] width 205 height 12
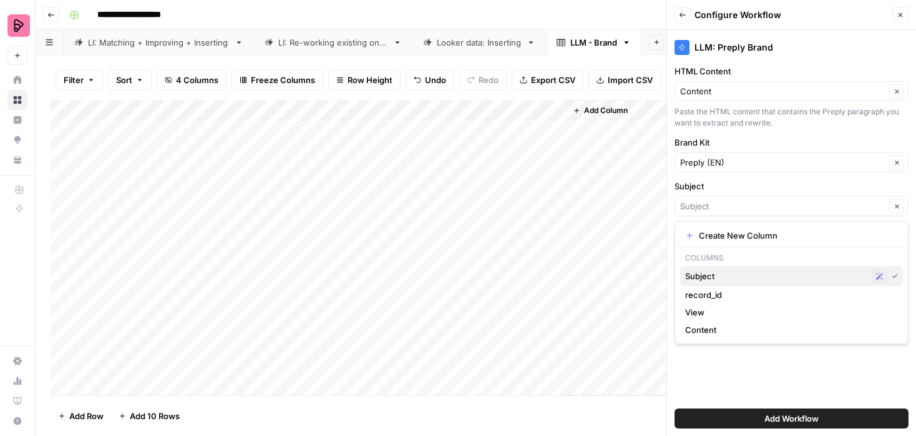
click at [705, 270] on span "Subject" at bounding box center [776, 276] width 182 height 12
type input "Subject"
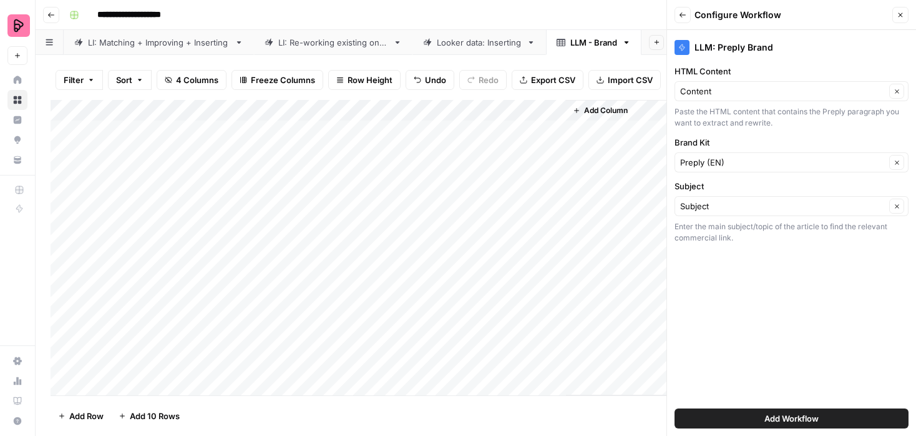
click at [743, 418] on button "Add Workflow" at bounding box center [792, 418] width 234 height 20
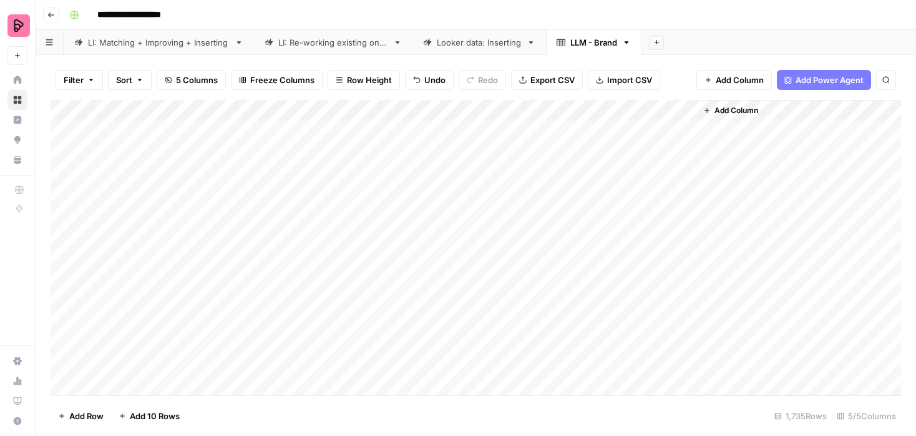
click at [635, 129] on div "Add Column" at bounding box center [476, 247] width 851 height 295
drag, startPoint x: 207, startPoint y: 108, endPoint x: 157, endPoint y: 108, distance: 50.6
click at [157, 108] on div "Add Column" at bounding box center [476, 247] width 851 height 295
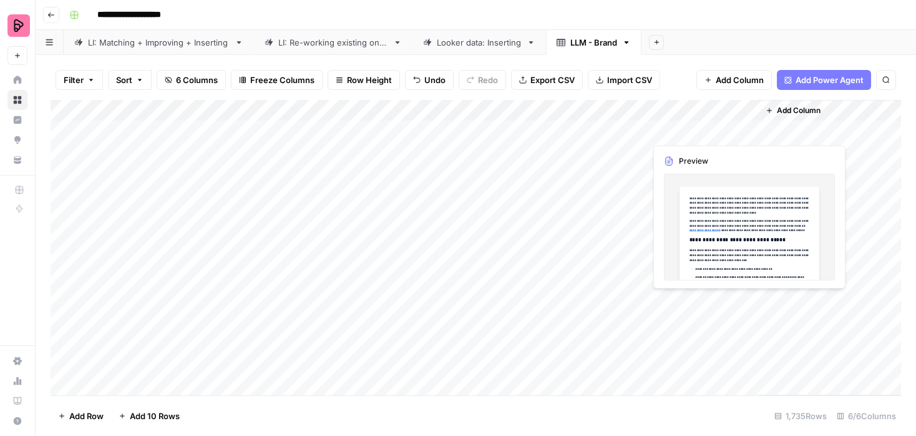
click at [748, 128] on div "Add Column" at bounding box center [476, 247] width 851 height 295
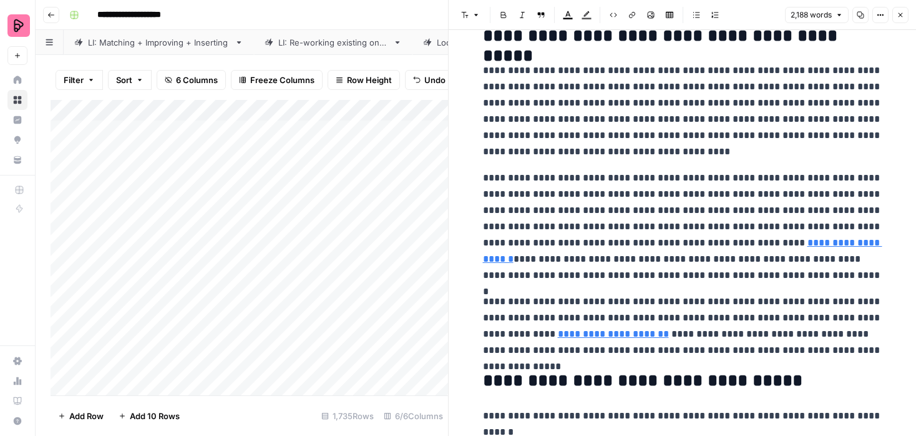
scroll to position [4909, 0]
click at [900, 12] on icon "button" at bounding box center [900, 14] width 7 height 7
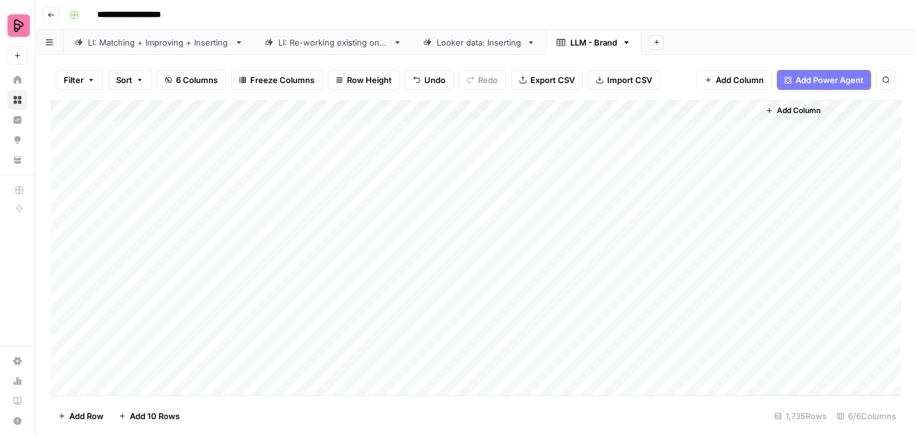
click at [577, 153] on div "Add Column" at bounding box center [476, 247] width 851 height 295
click at [257, 154] on div "Add Column" at bounding box center [476, 247] width 851 height 295
click at [617, 130] on div "Add Column" at bounding box center [476, 247] width 851 height 295
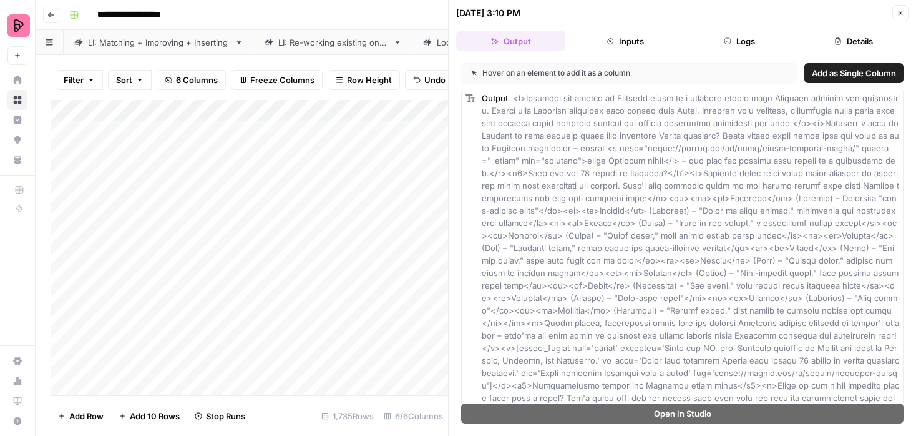
click at [832, 40] on button "Details" at bounding box center [854, 41] width 109 height 20
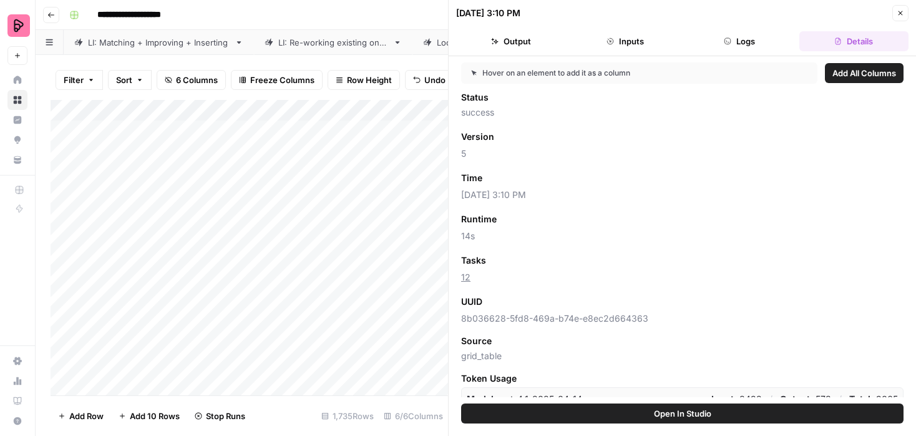
click at [901, 10] on icon "button" at bounding box center [900, 12] width 7 height 7
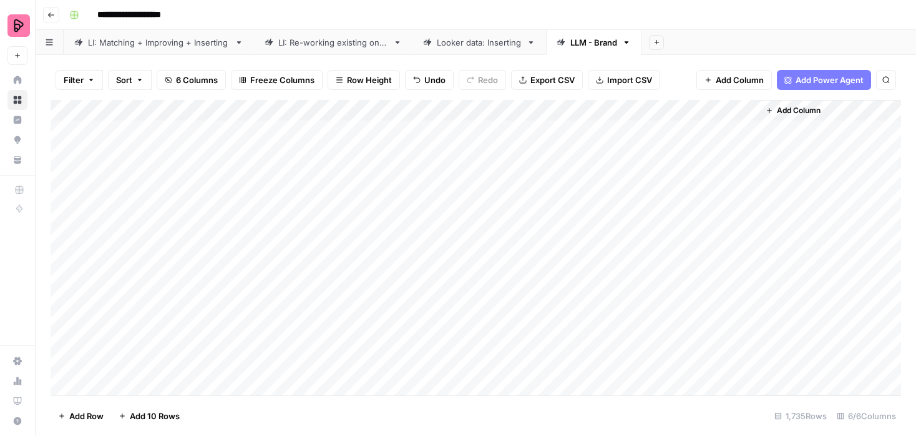
click at [747, 150] on div "Add Column" at bounding box center [476, 247] width 851 height 295
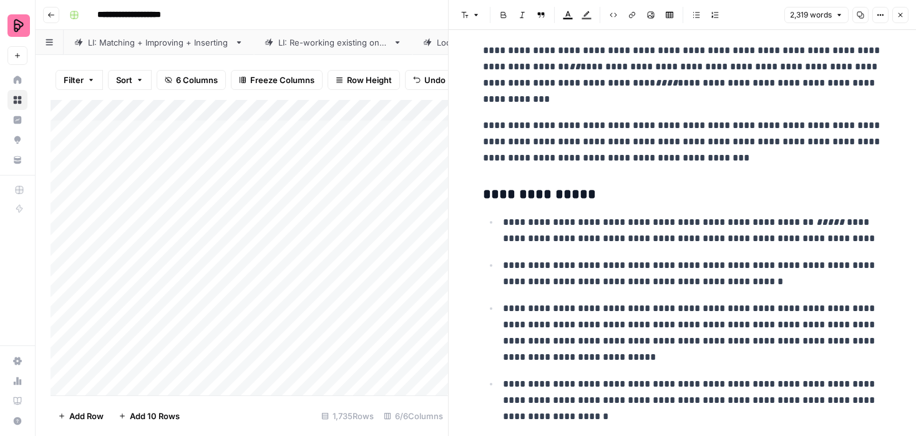
scroll to position [4005, 0]
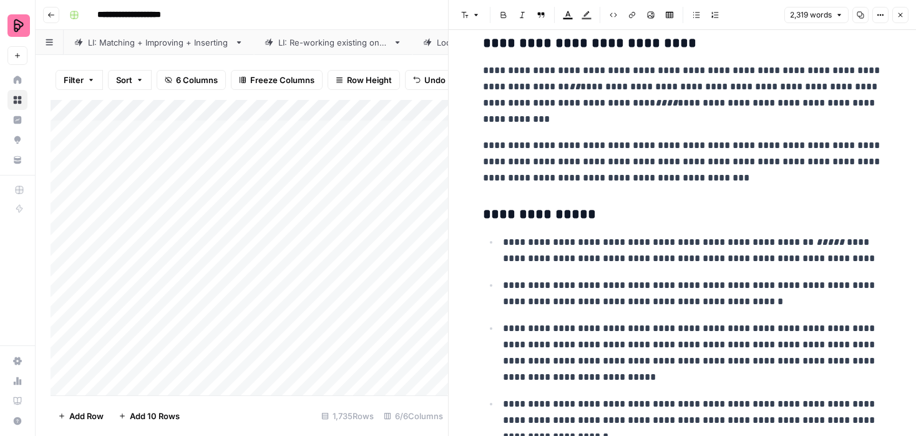
click at [897, 14] on icon "button" at bounding box center [900, 14] width 7 height 7
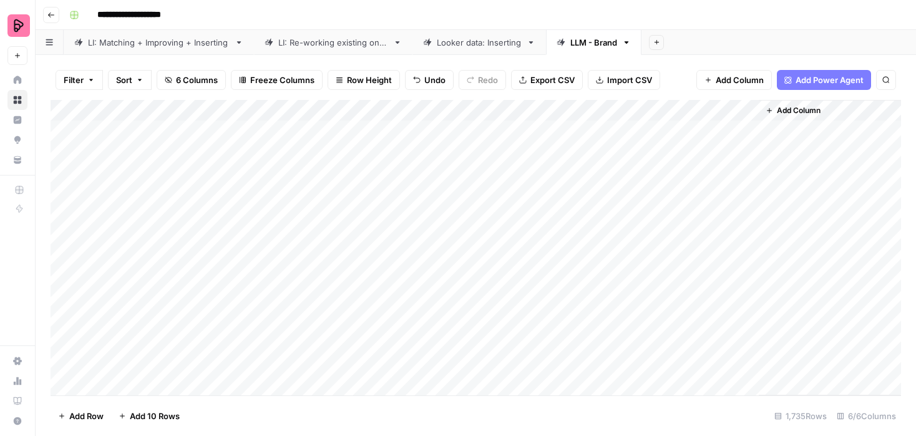
click at [613, 151] on div "Add Column" at bounding box center [476, 247] width 851 height 295
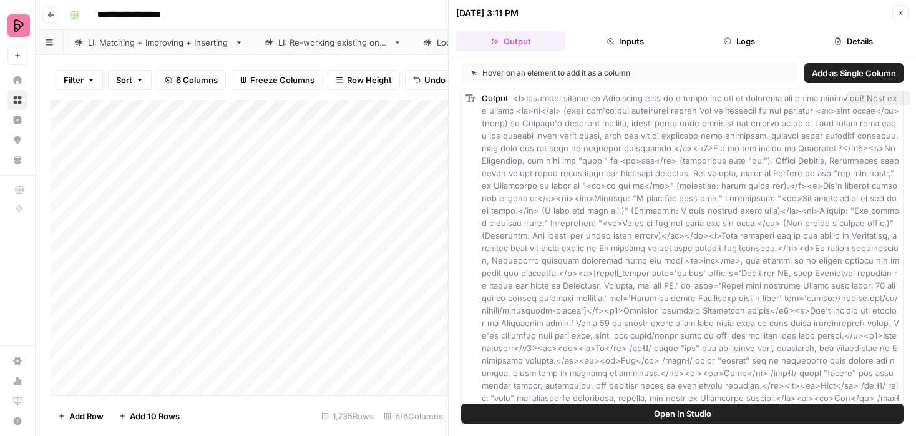
click at [639, 416] on button "Open In Studio" at bounding box center [682, 413] width 443 height 20
click at [901, 14] on icon "button" at bounding box center [901, 13] width 4 height 4
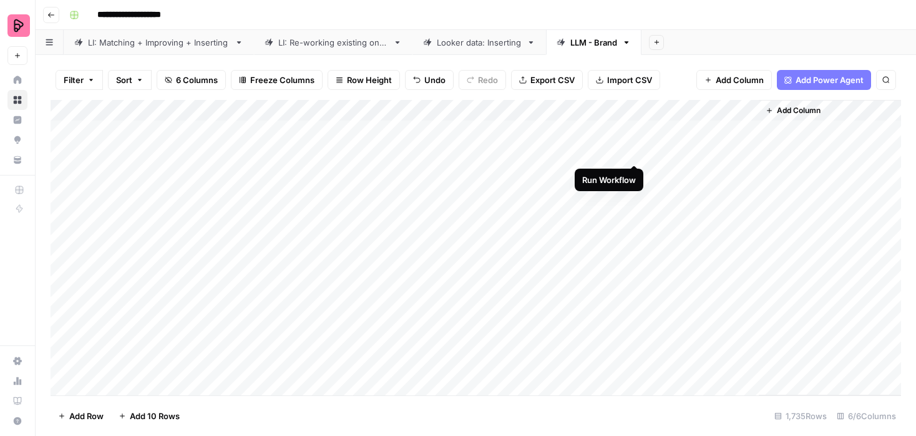
click at [635, 151] on div "Add Column" at bounding box center [476, 247] width 851 height 295
click at [580, 171] on div "Add Column" at bounding box center [476, 247] width 851 height 295
click at [748, 150] on div "Add Column" at bounding box center [476, 247] width 851 height 295
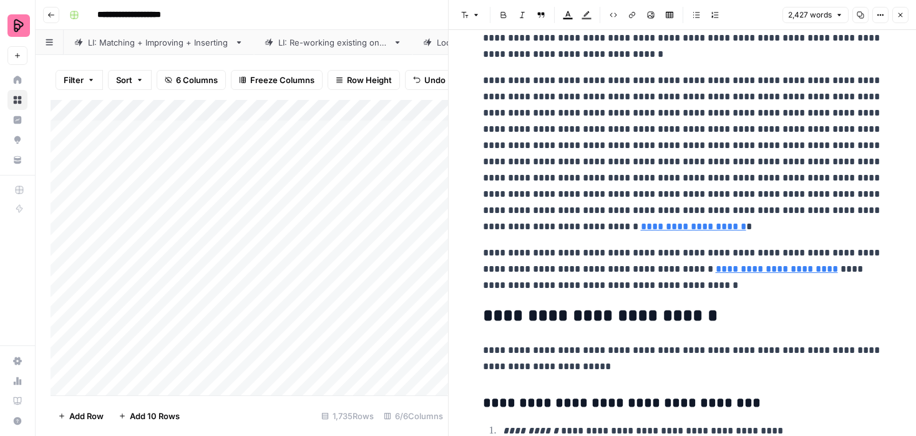
scroll to position [4568, 0]
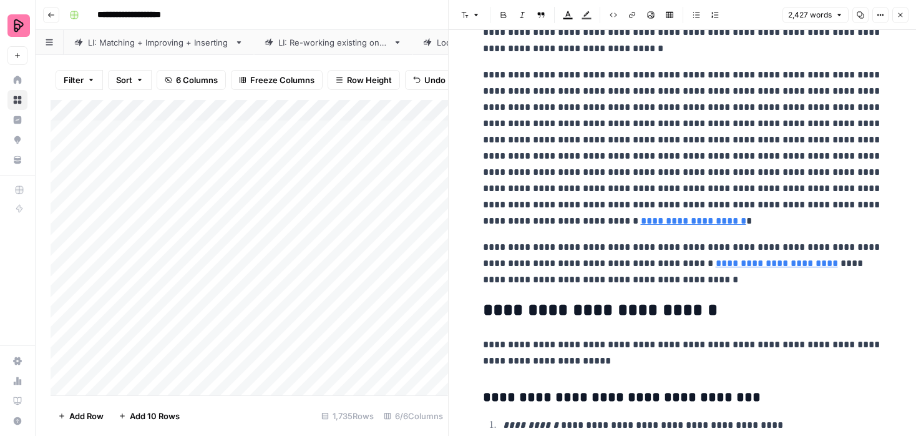
drag, startPoint x: 491, startPoint y: 189, endPoint x: 482, endPoint y: 189, distance: 9.4
click at [710, 221] on p "**********" at bounding box center [682, 148] width 399 height 162
drag, startPoint x: 493, startPoint y: 189, endPoint x: 479, endPoint y: 189, distance: 13.7
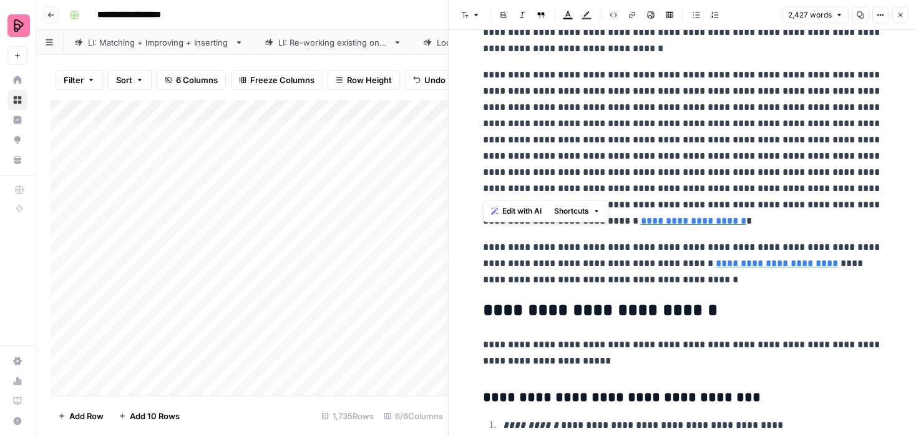
copy p "*"
click at [898, 15] on icon "button" at bounding box center [900, 14] width 7 height 7
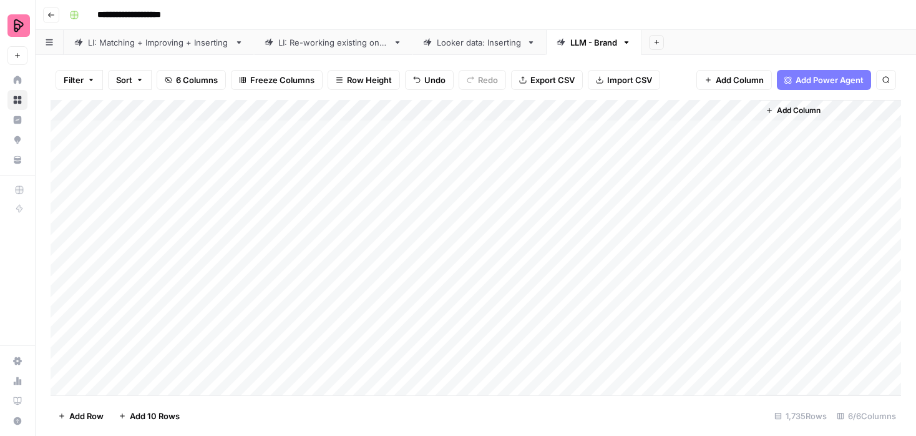
click at [624, 110] on div "Add Column" at bounding box center [476, 247] width 851 height 295
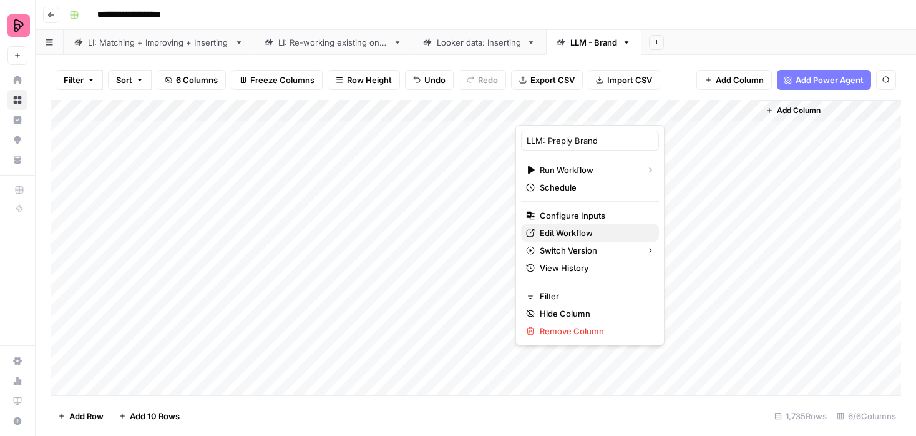
click at [562, 232] on span "Edit Workflow" at bounding box center [594, 233] width 109 height 12
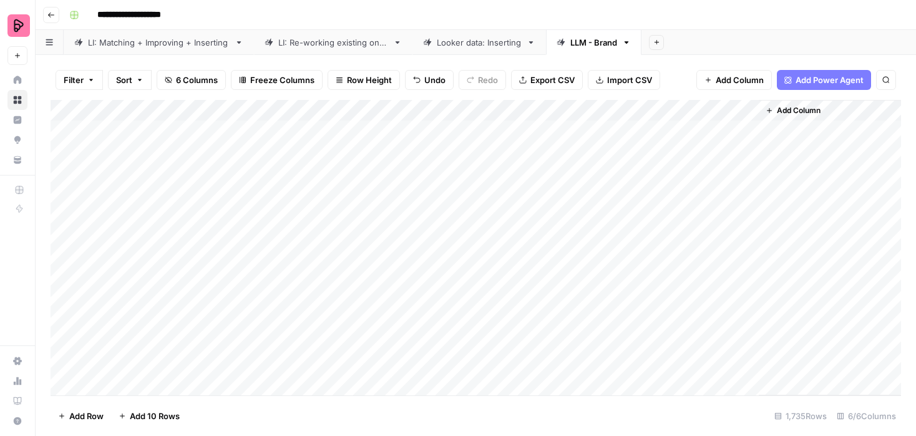
click at [635, 153] on div "Add Column" at bounding box center [476, 247] width 851 height 295
click at [635, 172] on div "Add Column" at bounding box center [476, 247] width 851 height 295
click at [580, 192] on div "Add Column" at bounding box center [476, 247] width 851 height 295
click at [748, 189] on div "Add Column" at bounding box center [476, 247] width 851 height 295
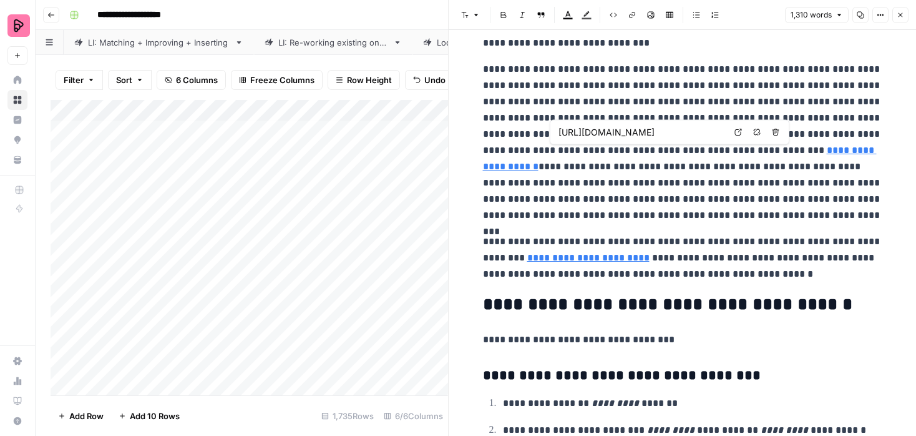
scroll to position [2474, 0]
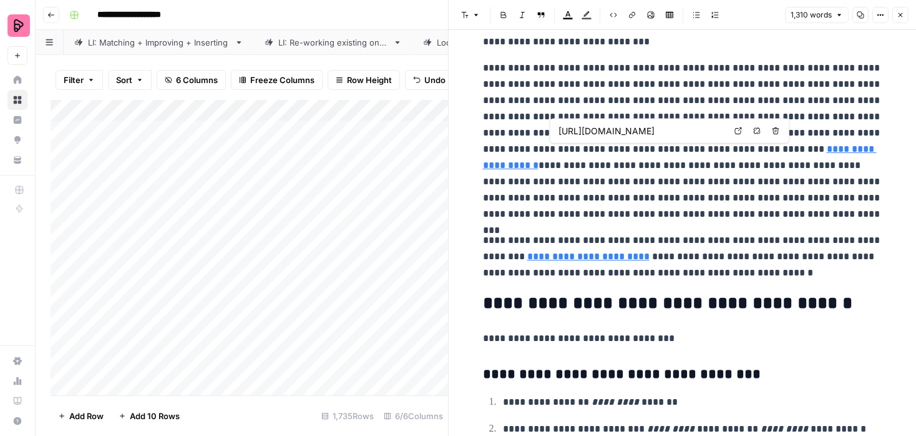
type input "[URL][DOMAIN_NAME]"
click at [907, 12] on button "Close" at bounding box center [901, 15] width 16 height 16
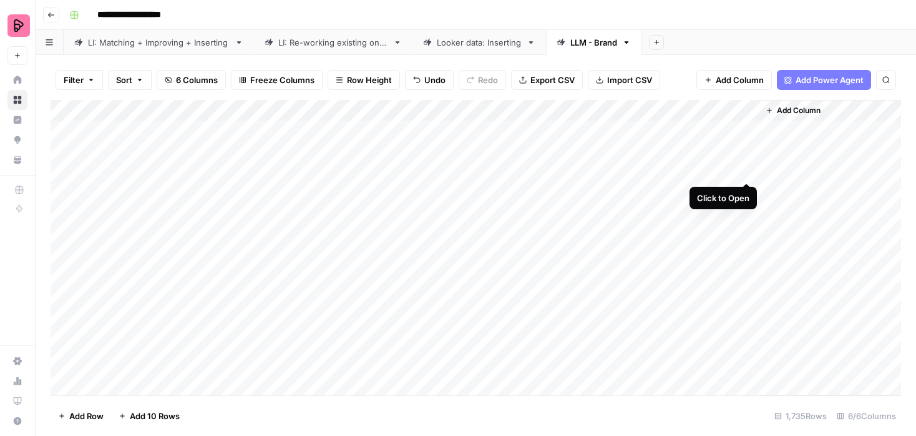
click at [749, 171] on div "Add Column" at bounding box center [476, 247] width 851 height 295
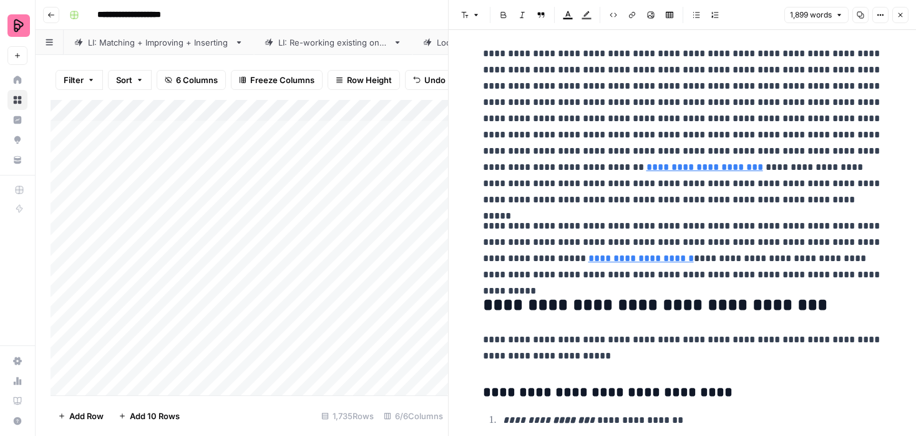
scroll to position [4641, 0]
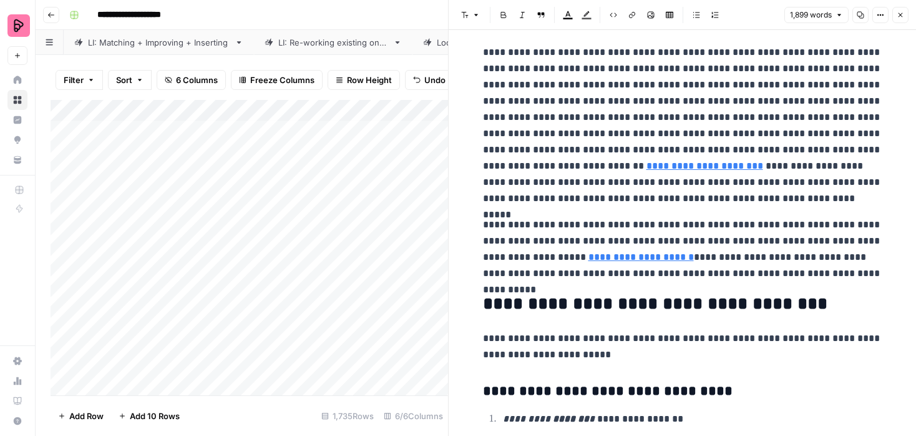
click at [902, 12] on icon "button" at bounding box center [900, 14] width 7 height 7
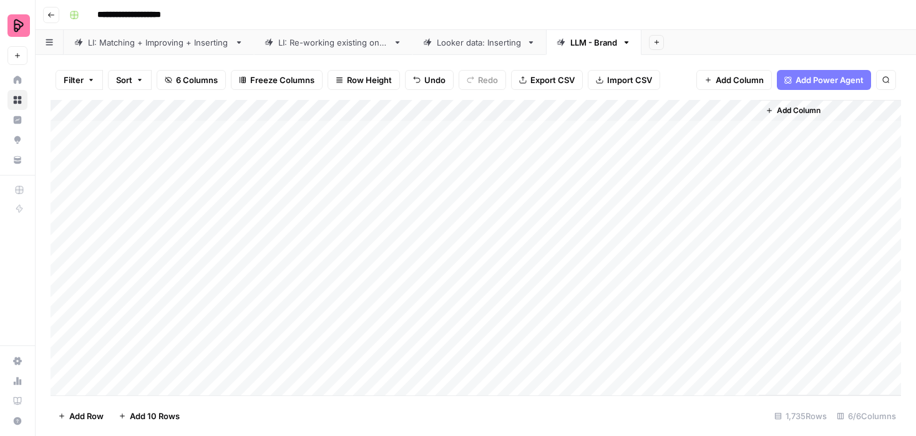
scroll to position [11, 0]
click at [571, 202] on div "Add Column" at bounding box center [476, 247] width 851 height 295
click at [580, 223] on div "Add Column" at bounding box center [476, 247] width 851 height 295
click at [747, 192] on div "Add Column" at bounding box center [476, 247] width 851 height 295
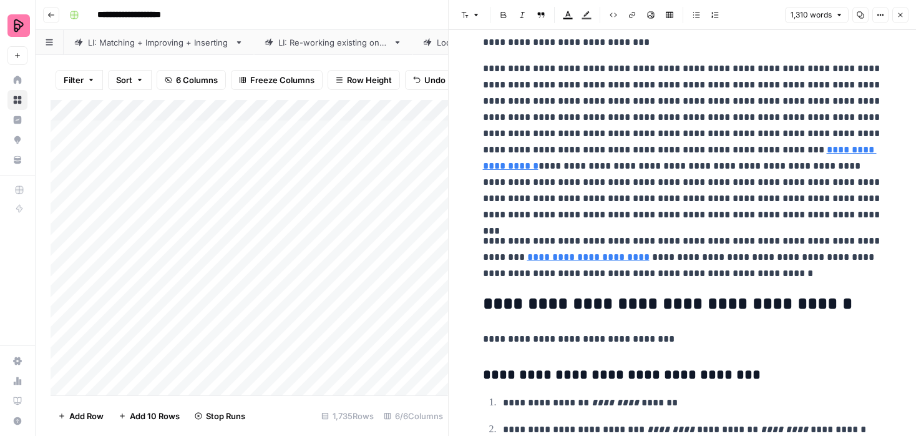
scroll to position [2481, 0]
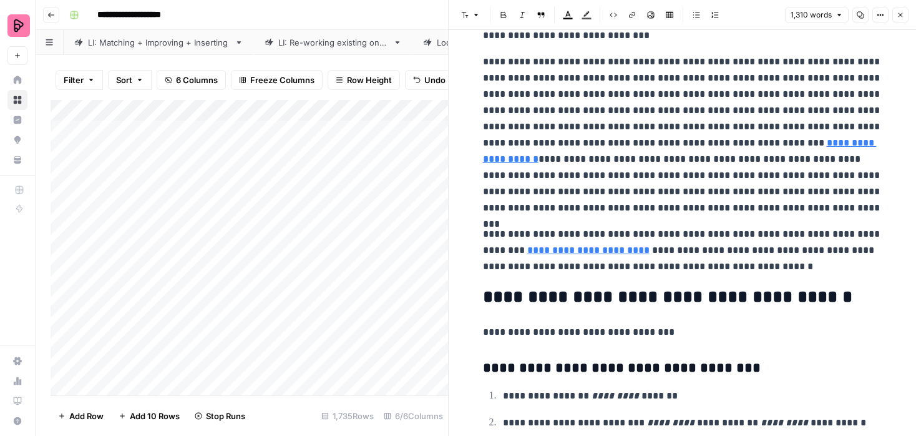
click at [902, 16] on icon "button" at bounding box center [900, 14] width 7 height 7
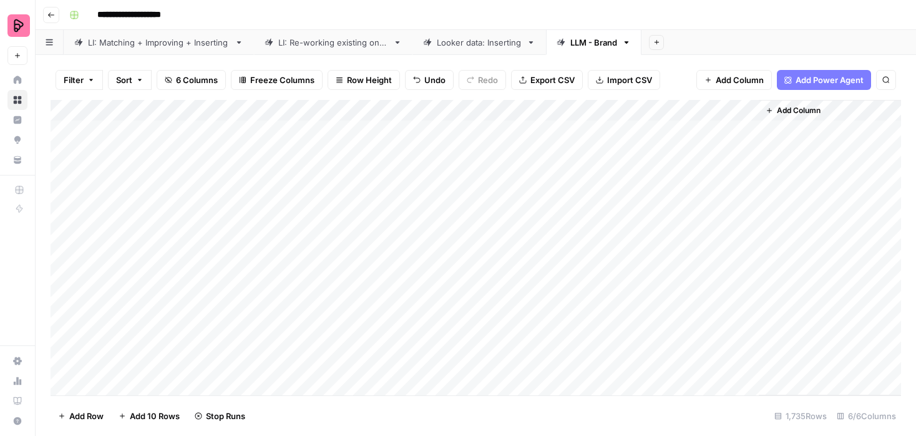
click at [619, 109] on div "Add Column" at bounding box center [476, 247] width 851 height 295
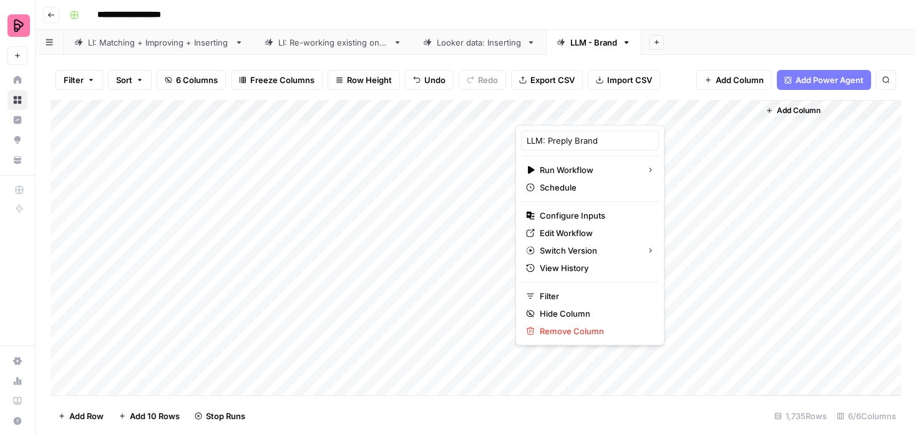
click at [791, 296] on div "Add Column" at bounding box center [830, 247] width 142 height 295
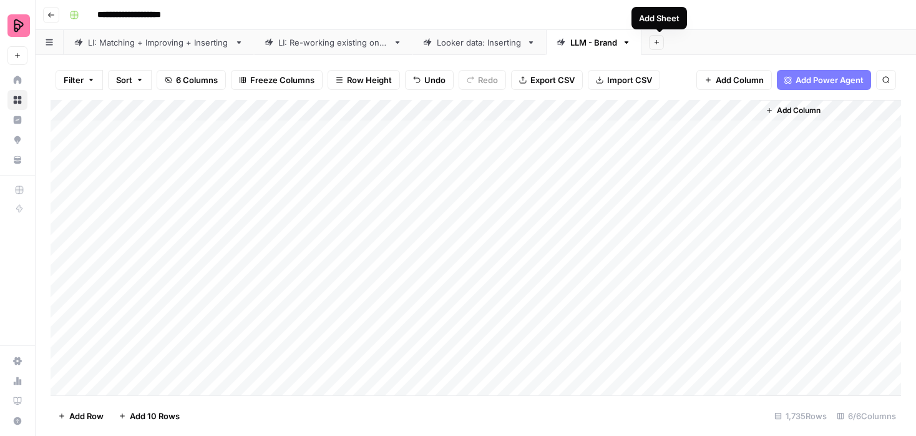
click at [658, 41] on icon "button" at bounding box center [657, 42] width 7 height 7
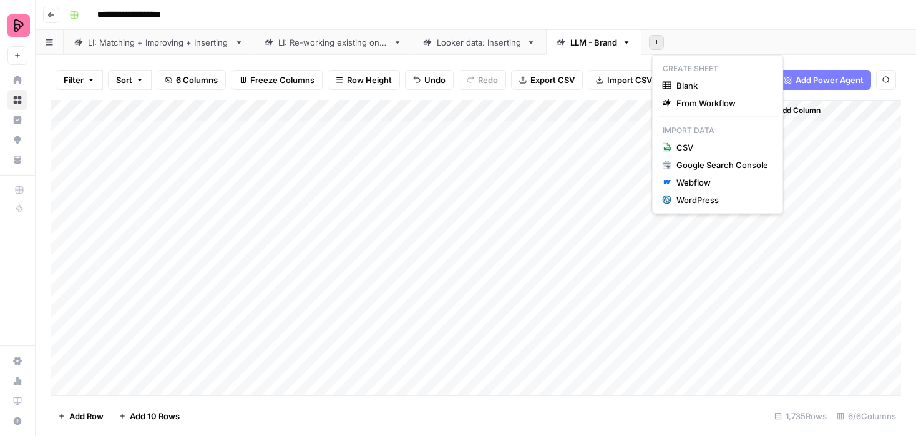
click at [627, 41] on icon "button" at bounding box center [627, 42] width 4 height 2
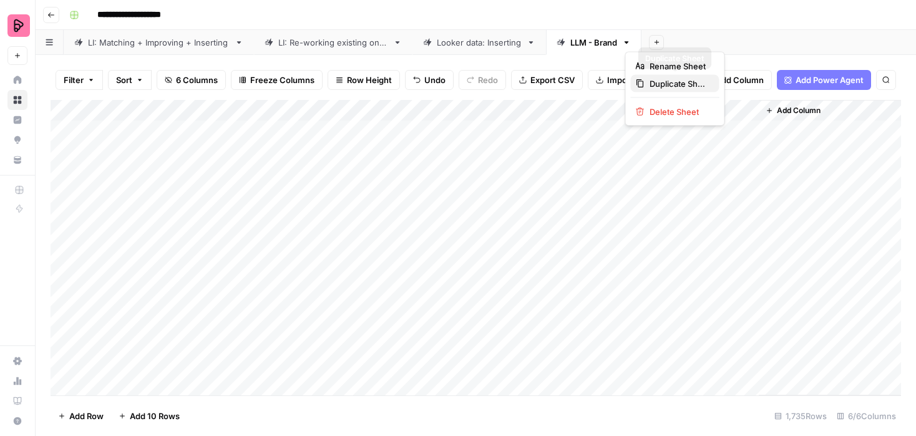
click at [650, 81] on span "Duplicate Sheet" at bounding box center [680, 83] width 60 height 12
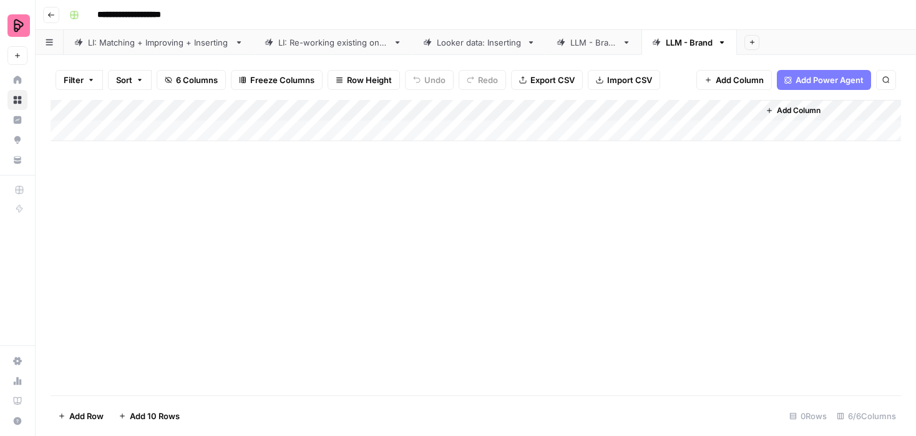
click at [596, 46] on div "LLM - Brand" at bounding box center [594, 42] width 47 height 12
click at [120, 233] on div "Add Column" at bounding box center [476, 247] width 851 height 295
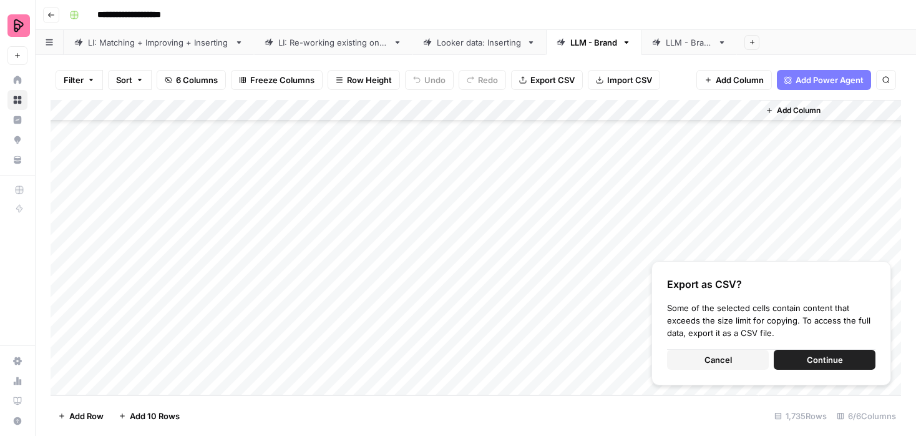
click at [696, 42] on div "LLM - Brand" at bounding box center [689, 42] width 47 height 12
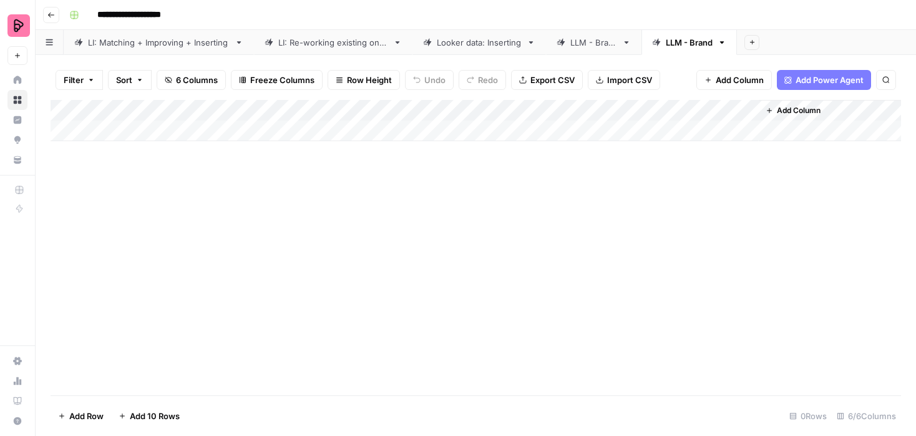
click at [217, 130] on div "Add Column" at bounding box center [476, 120] width 851 height 41
click at [140, 132] on div "Add Column" at bounding box center [476, 131] width 851 height 62
click at [595, 44] on div "LLM - Brand" at bounding box center [594, 42] width 47 height 12
click at [749, 235] on div "Add Column" at bounding box center [476, 247] width 851 height 295
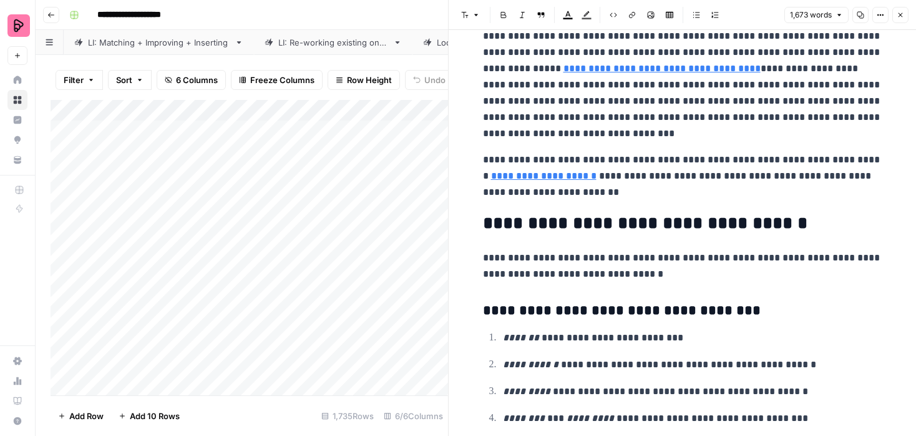
scroll to position [4402, 0]
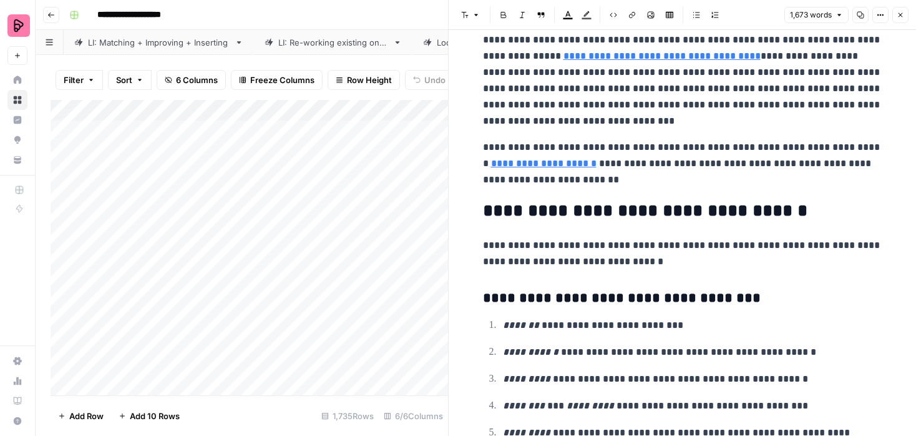
click at [899, 16] on icon "button" at bounding box center [900, 14] width 7 height 7
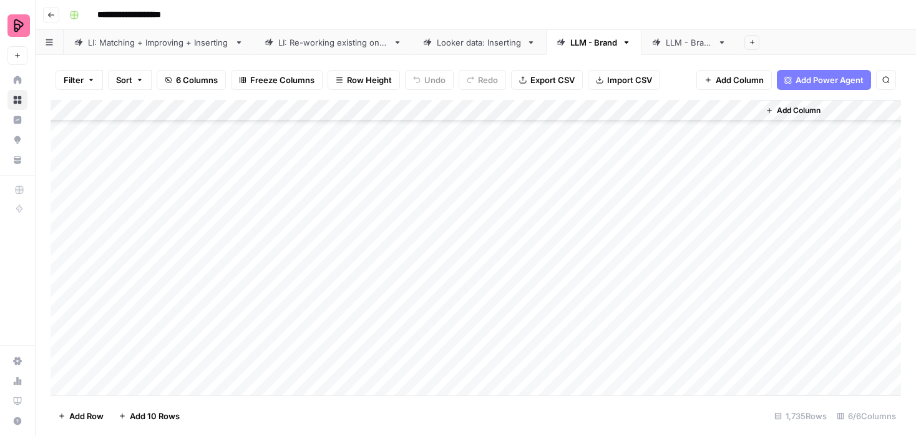
scroll to position [2006, 0]
click at [119, 248] on div "Add Column" at bounding box center [476, 247] width 851 height 295
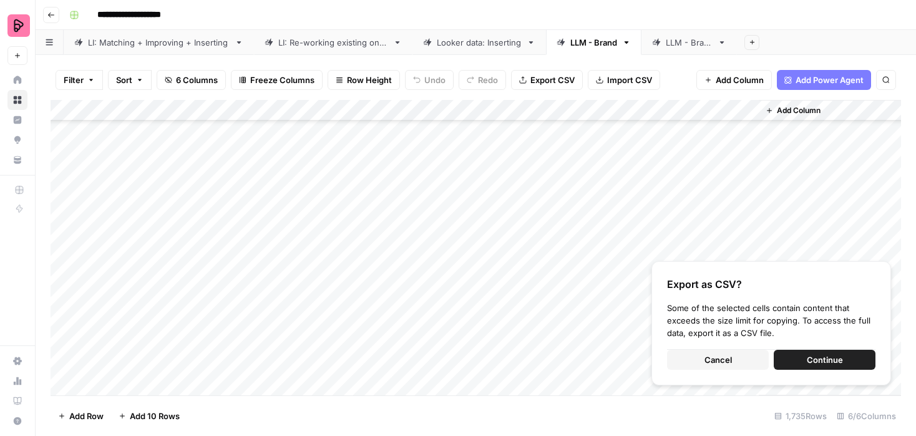
scroll to position [0, 0]
click at [726, 360] on span "Cancel" at bounding box center [718, 359] width 27 height 12
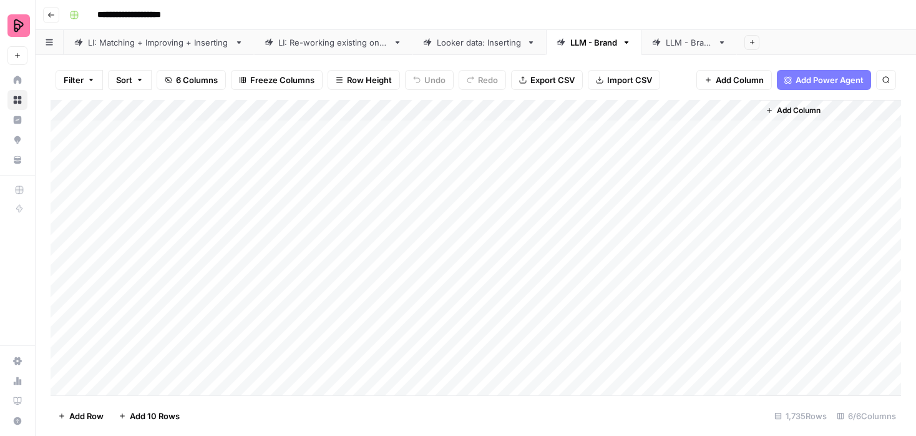
click at [581, 257] on div "Add Column" at bounding box center [476, 247] width 851 height 295
click at [743, 217] on div "Add Column" at bounding box center [476, 247] width 851 height 295
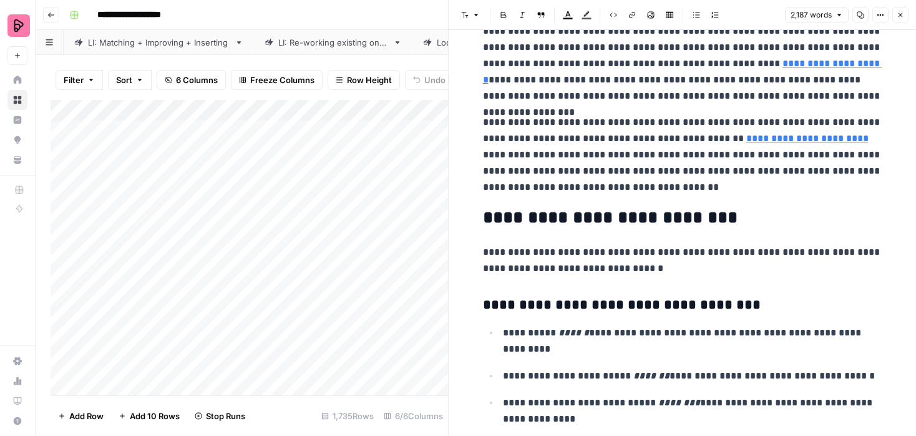
scroll to position [3228, 0]
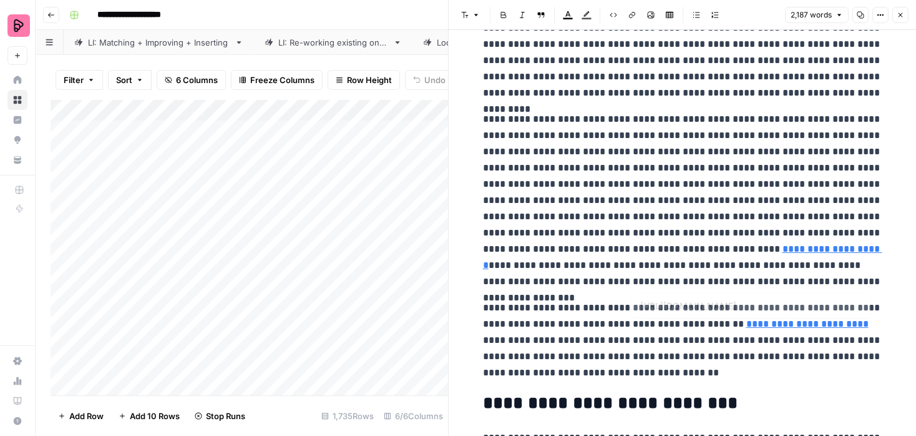
type input "[URL][DOMAIN_NAME]"
click at [738, 249] on link "**********" at bounding box center [682, 257] width 399 height 26
click at [865, 229] on icon at bounding box center [864, 230] width 7 height 7
click at [901, 13] on icon "button" at bounding box center [900, 14] width 7 height 7
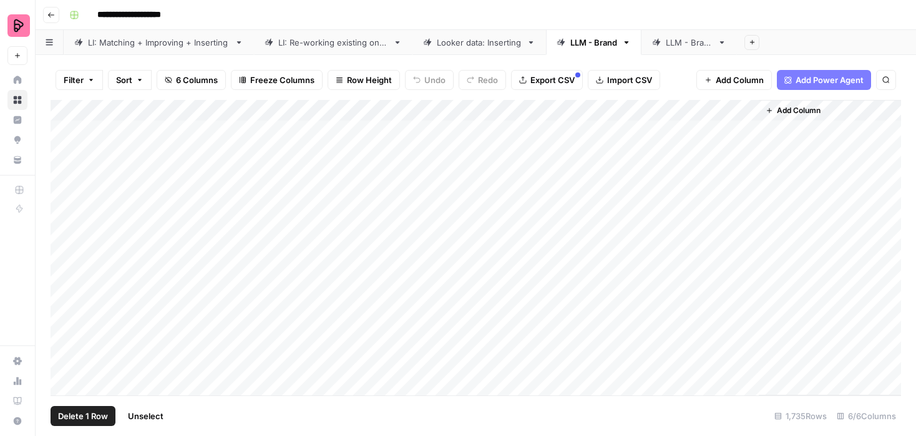
click at [66, 280] on div "Add Column" at bounding box center [476, 247] width 851 height 295
click at [62, 298] on div "Add Column" at bounding box center [476, 247] width 851 height 295
click at [64, 280] on div "Add Column" at bounding box center [476, 247] width 851 height 295
click at [748, 254] on div "Add Column" at bounding box center [476, 247] width 851 height 295
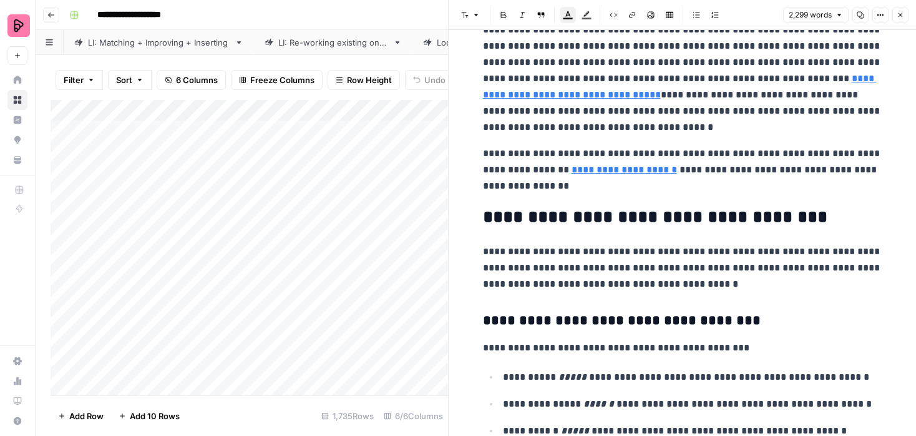
scroll to position [4482, 0]
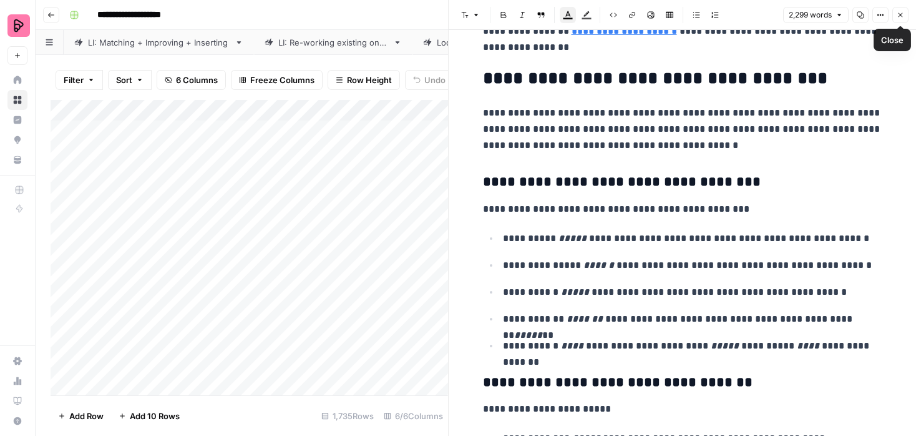
click at [901, 15] on icon "button" at bounding box center [900, 14] width 7 height 7
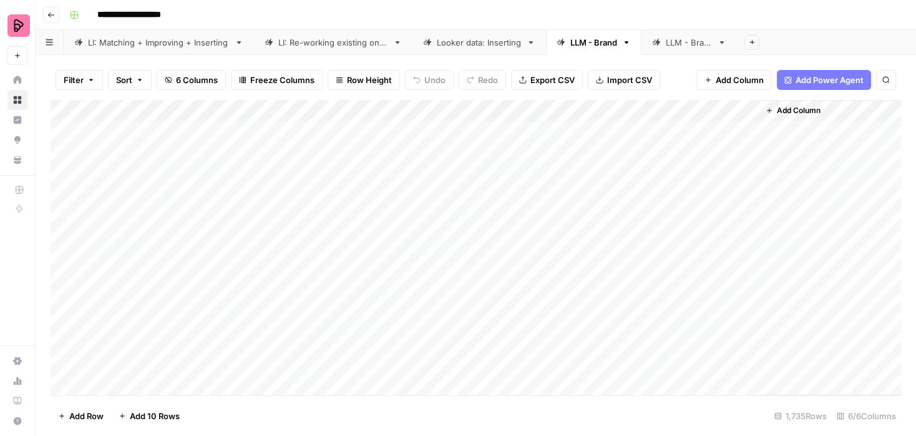
scroll to position [88, 0]
click at [506, 172] on div "Add Column" at bounding box center [476, 247] width 851 height 295
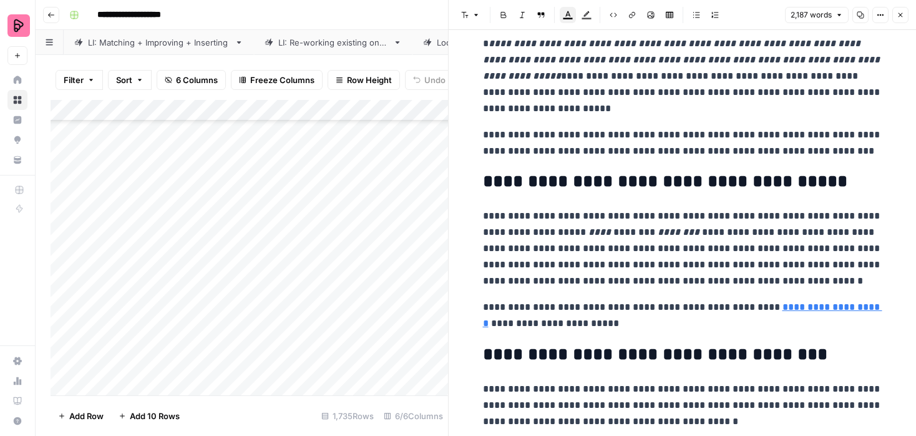
scroll to position [4035, 0]
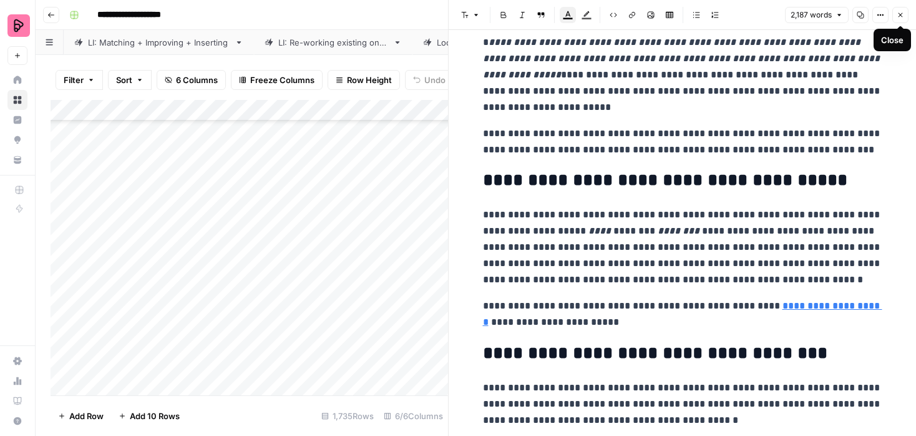
click at [898, 14] on icon "button" at bounding box center [900, 14] width 7 height 7
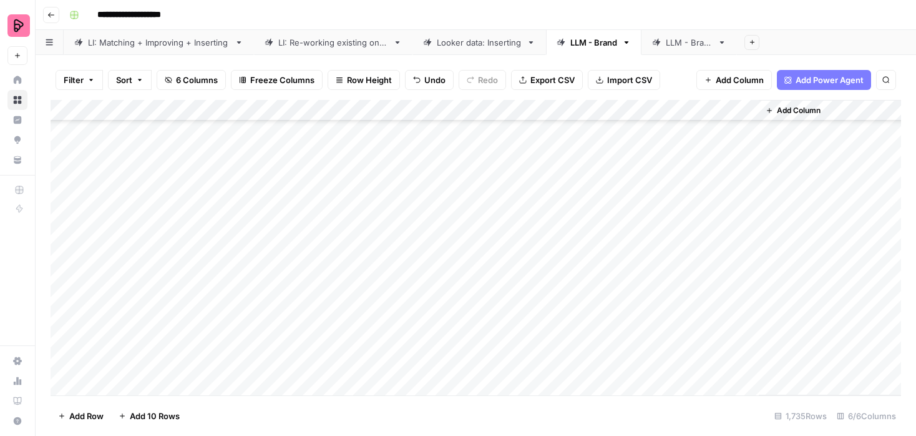
click at [619, 107] on div "Add Column" at bounding box center [476, 247] width 851 height 295
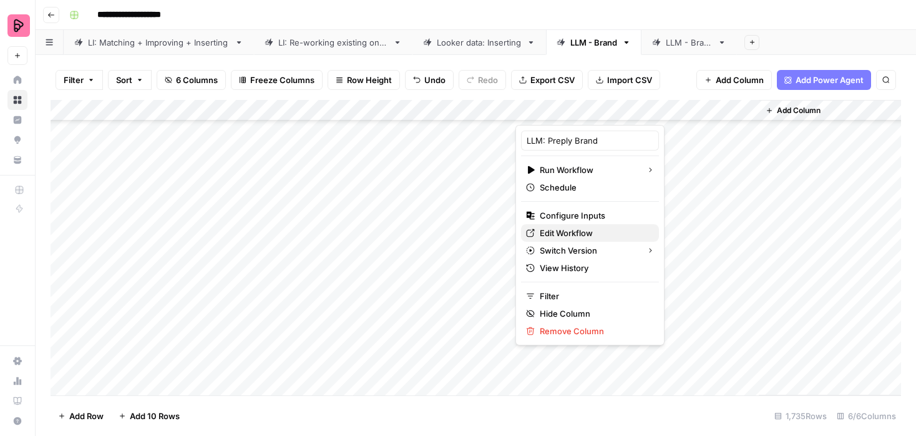
click at [562, 230] on span "Edit Workflow" at bounding box center [594, 233] width 109 height 12
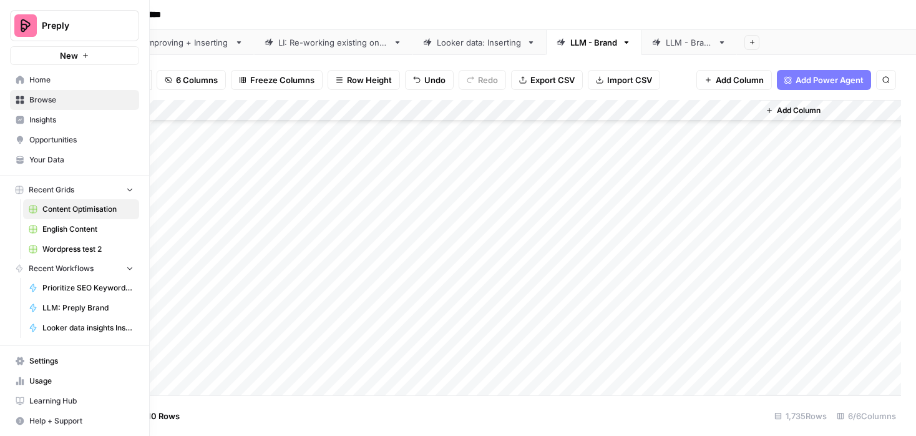
click at [40, 75] on span "Home" at bounding box center [81, 79] width 104 height 11
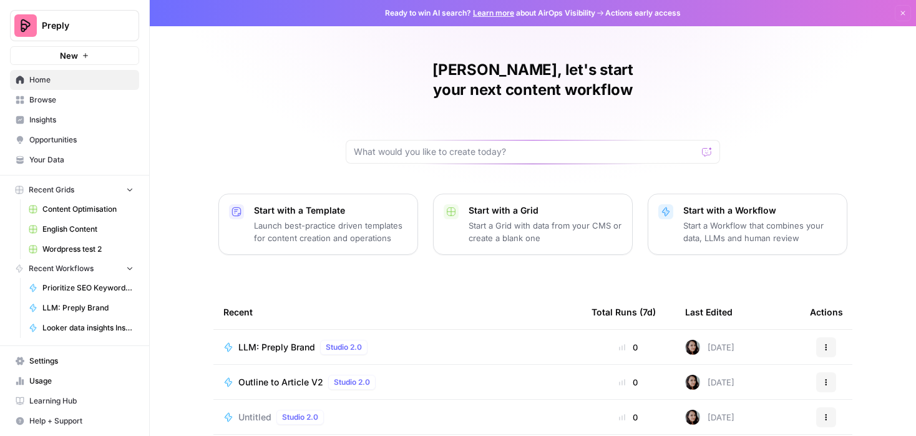
click at [76, 232] on span "English Content" at bounding box center [87, 228] width 91 height 11
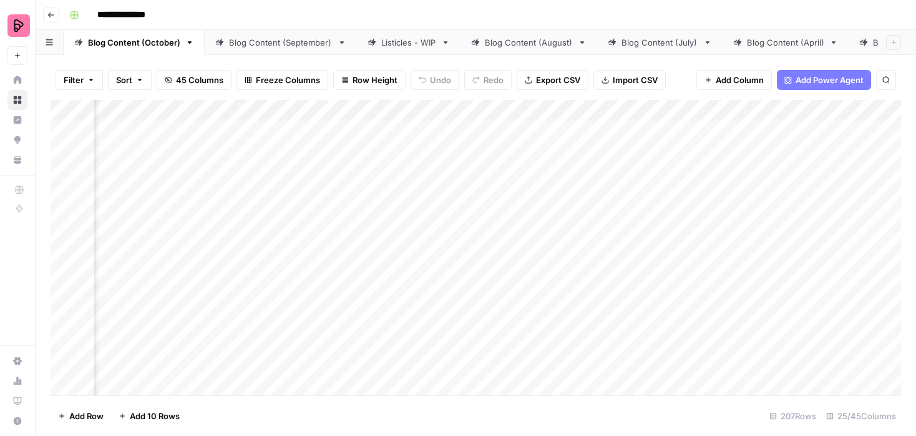
scroll to position [0, 426]
click at [664, 110] on div "Add Column" at bounding box center [476, 247] width 851 height 295
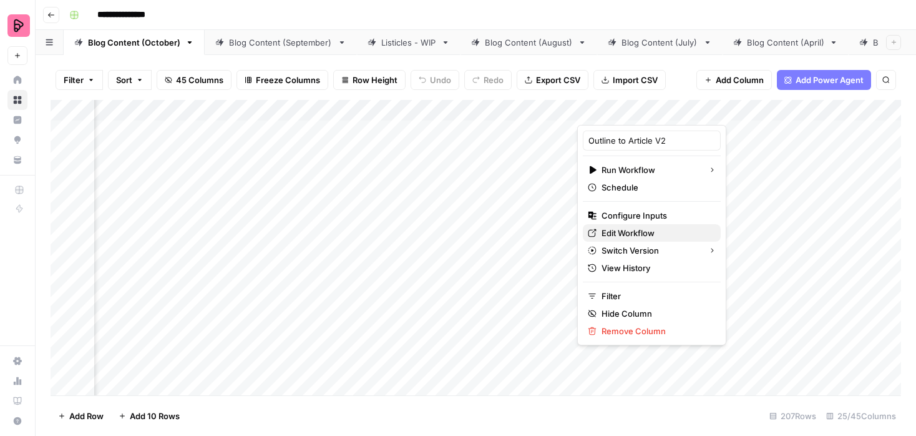
click at [619, 231] on span "Edit Workflow" at bounding box center [656, 233] width 109 height 12
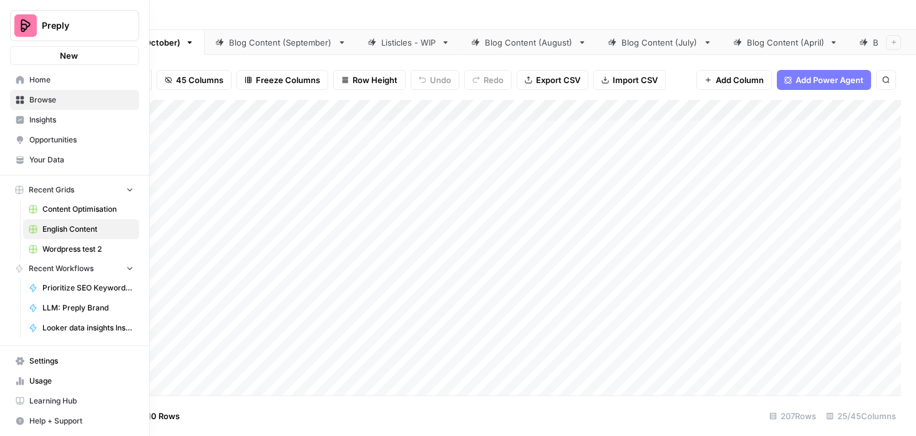
click at [16, 102] on icon at bounding box center [20, 100] width 8 height 8
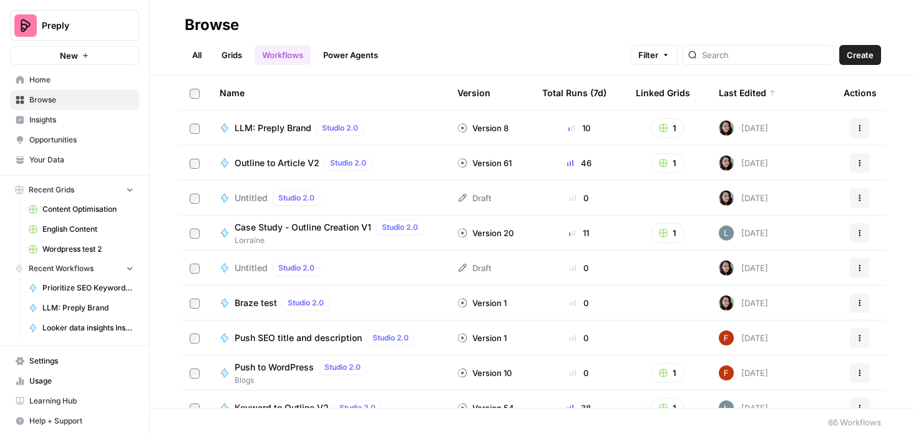
click at [237, 54] on link "Grids" at bounding box center [232, 55] width 36 height 20
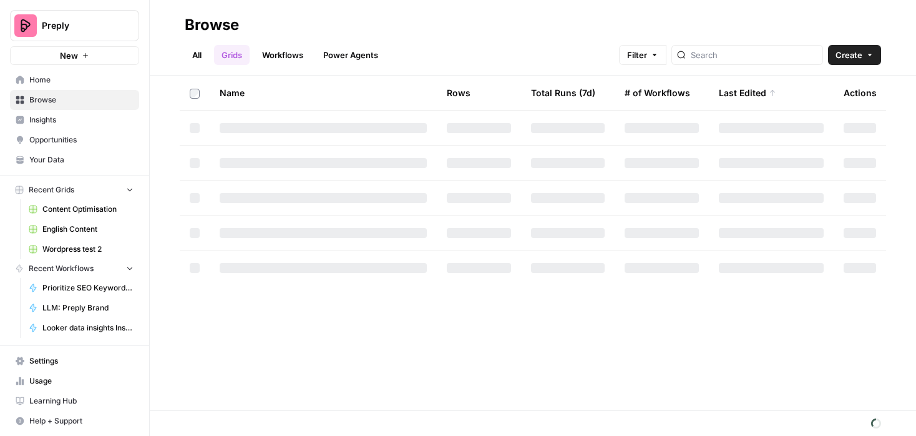
click at [100, 210] on span "Content Optimisation" at bounding box center [87, 208] width 91 height 11
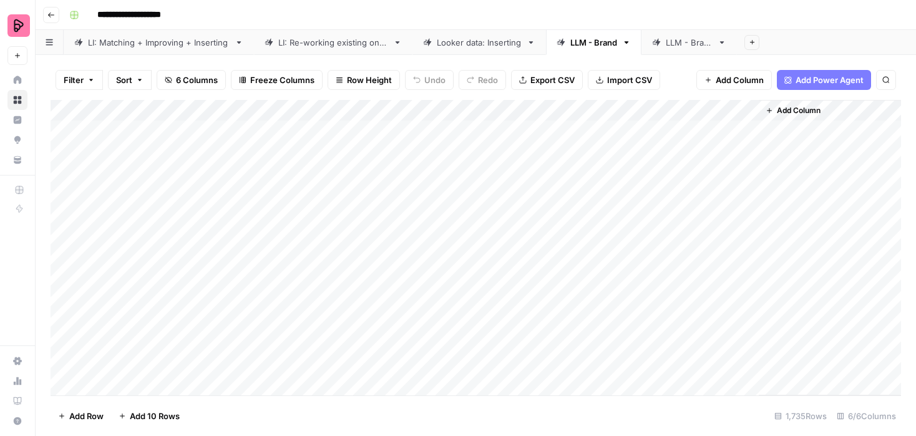
click at [583, 279] on div "Add Column" at bounding box center [476, 247] width 851 height 295
click at [582, 298] on div "Add Column" at bounding box center [476, 247] width 851 height 295
click at [746, 297] on div "Add Column" at bounding box center [476, 247] width 851 height 295
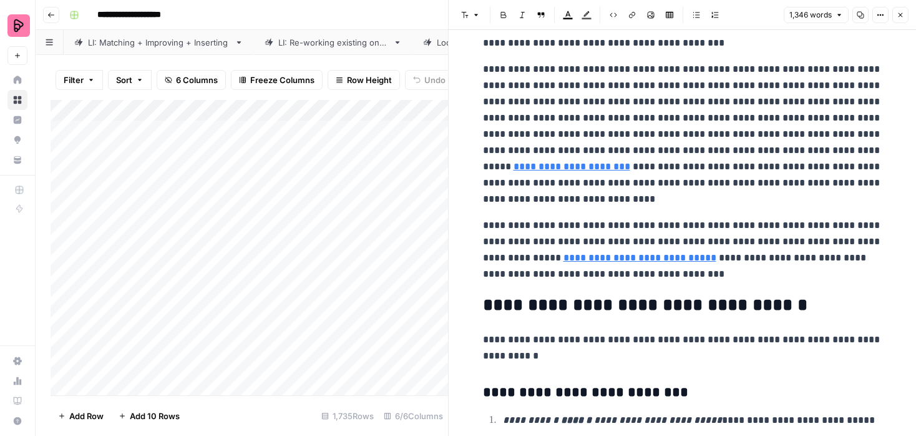
scroll to position [2579, 0]
click at [899, 14] on icon "button" at bounding box center [900, 14] width 7 height 7
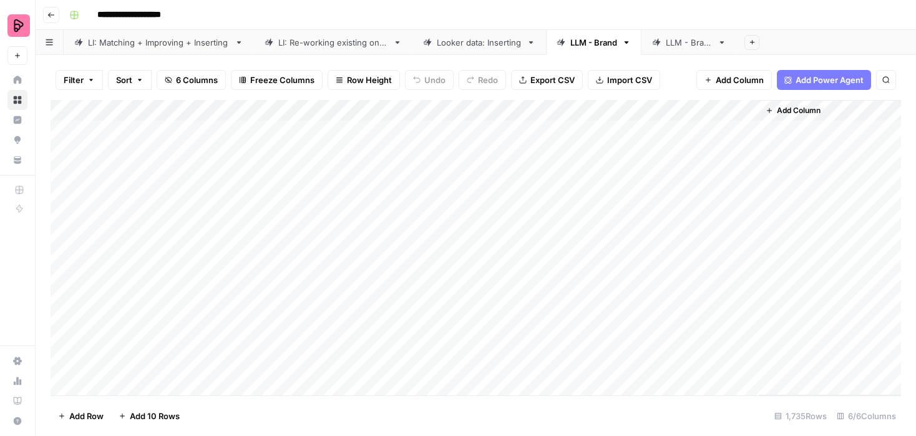
click at [747, 278] on div "Add Column" at bounding box center [476, 247] width 851 height 295
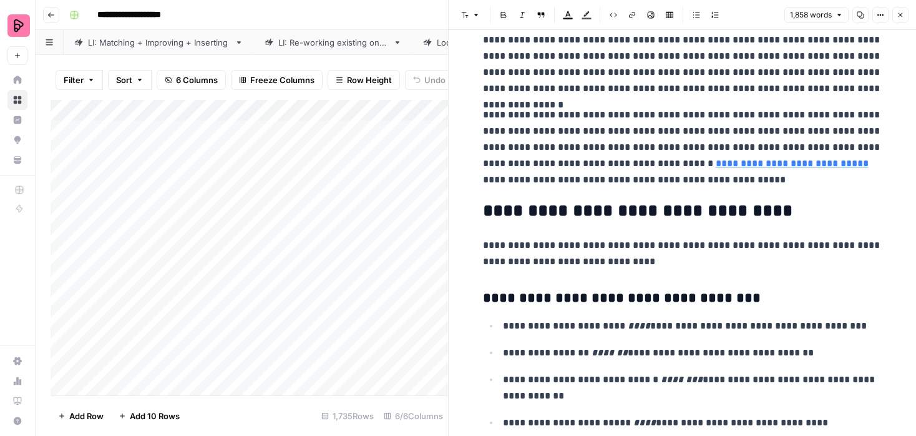
scroll to position [3594, 0]
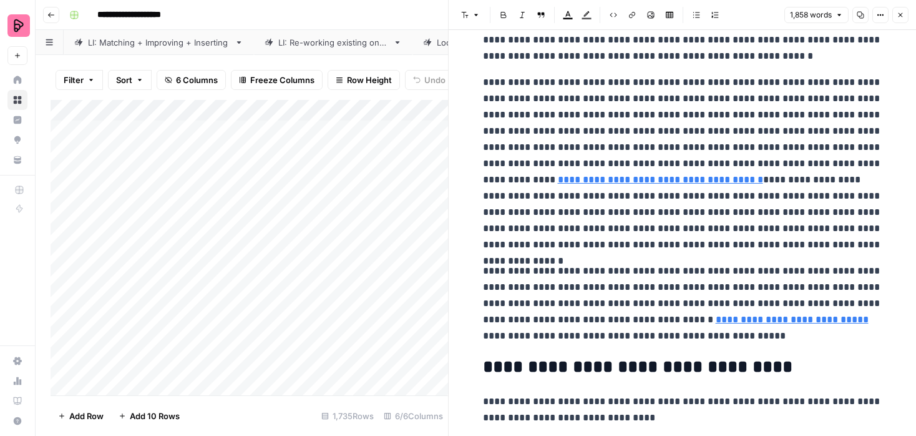
click at [901, 16] on icon "button" at bounding box center [900, 14] width 7 height 7
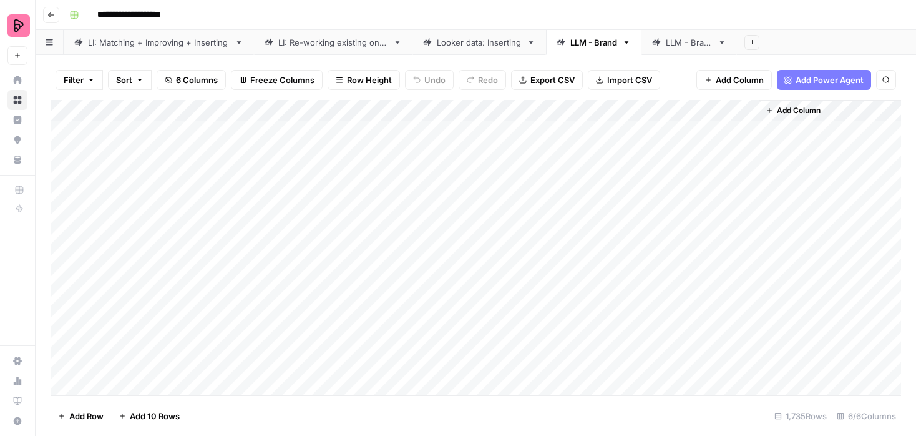
click at [621, 109] on div "Add Column" at bounding box center [476, 247] width 851 height 295
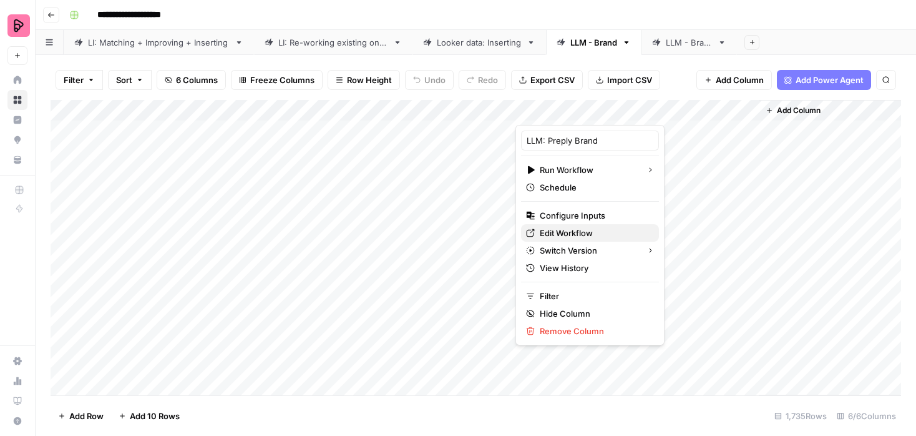
click at [549, 232] on span "Edit Workflow" at bounding box center [594, 233] width 109 height 12
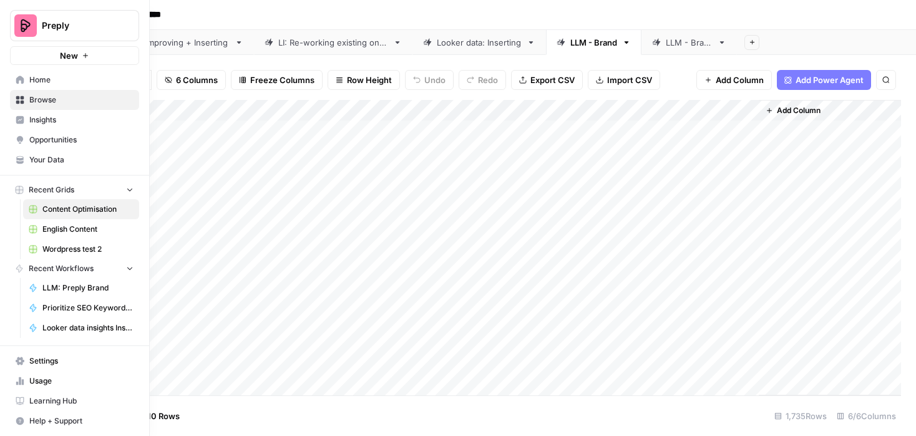
click at [23, 158] on icon at bounding box center [19, 158] width 7 height 5
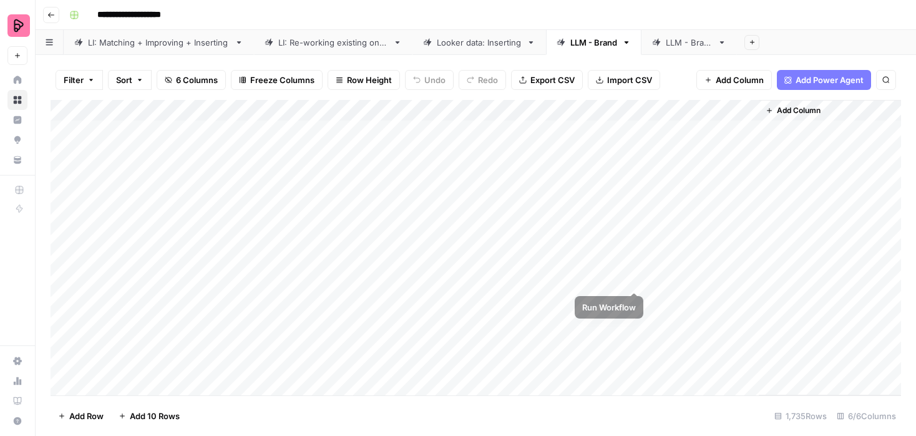
click at [635, 276] on div "Add Column" at bounding box center [476, 247] width 851 height 295
click at [744, 257] on div "Add Column" at bounding box center [476, 247] width 851 height 295
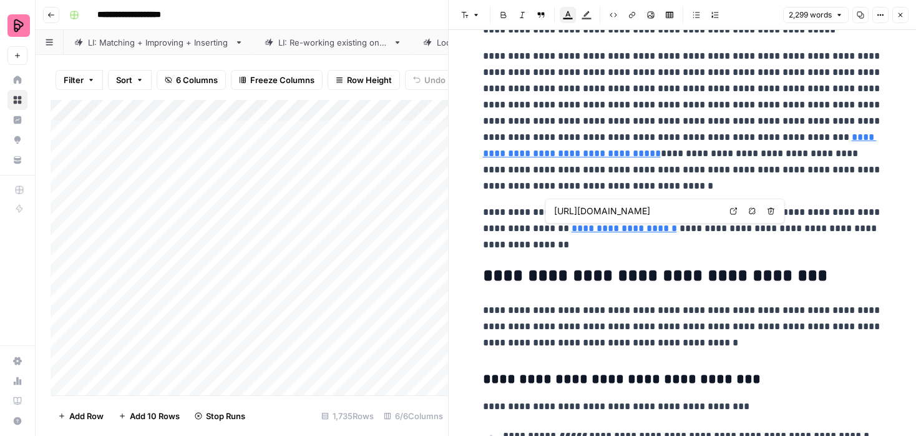
scroll to position [4284, 0]
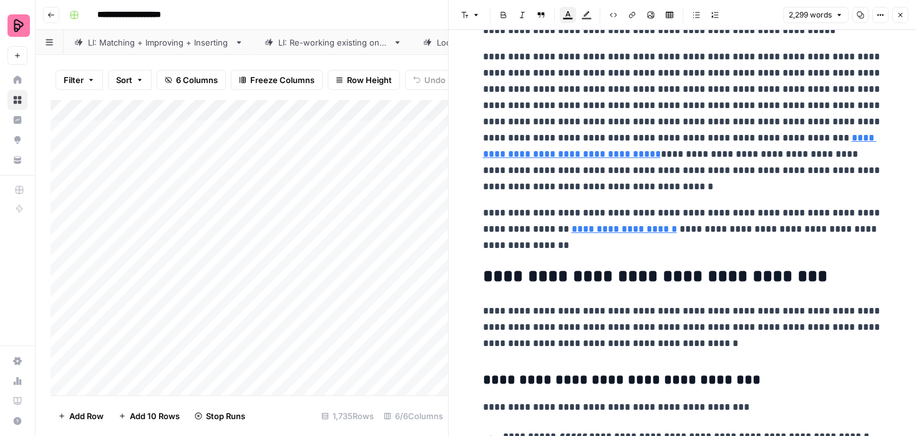
click at [902, 12] on icon "button" at bounding box center [900, 14] width 7 height 7
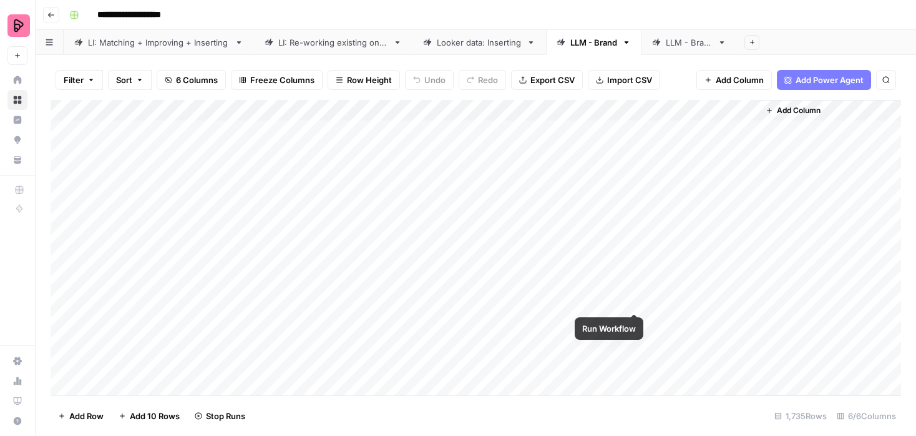
click at [634, 299] on div "Add Column" at bounding box center [476, 247] width 851 height 295
click at [745, 277] on div "Add Column" at bounding box center [476, 247] width 851 height 295
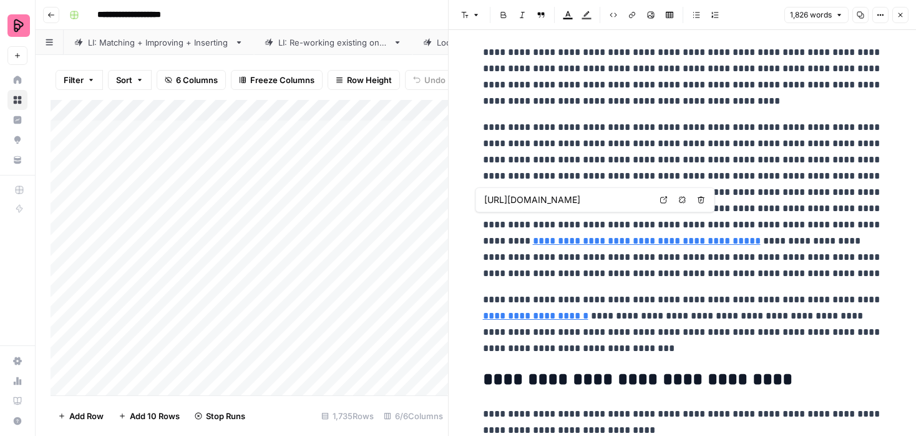
scroll to position [3523, 0]
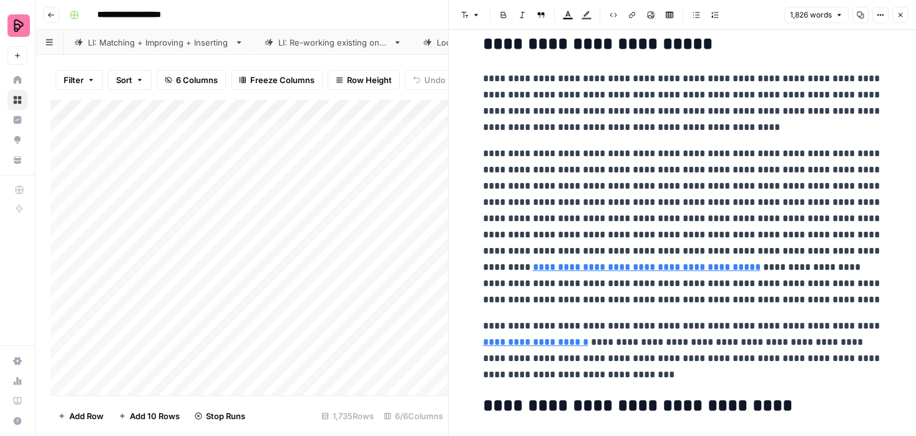
click at [900, 15] on icon "button" at bounding box center [901, 15] width 4 height 4
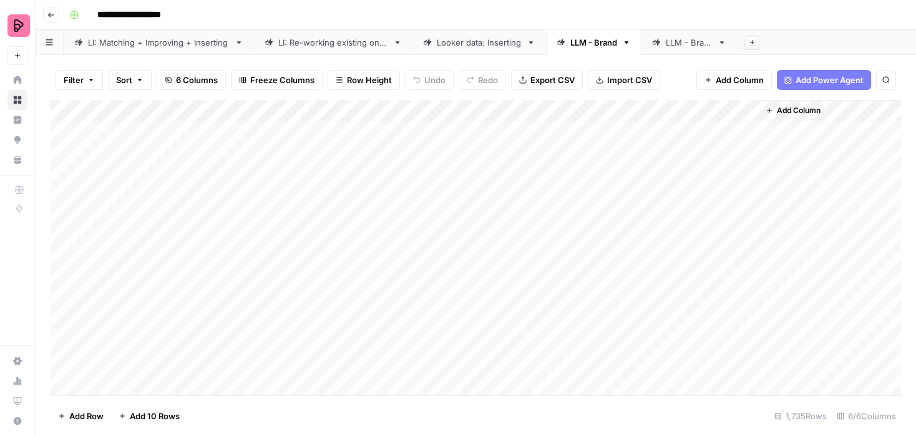
scroll to position [6, 0]
click at [620, 270] on div "Add Column" at bounding box center [476, 247] width 851 height 295
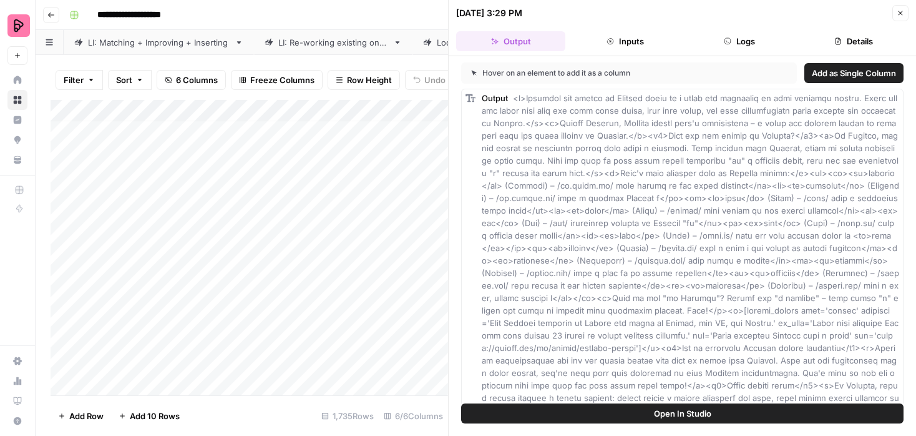
click at [852, 41] on button "Details" at bounding box center [854, 41] width 109 height 20
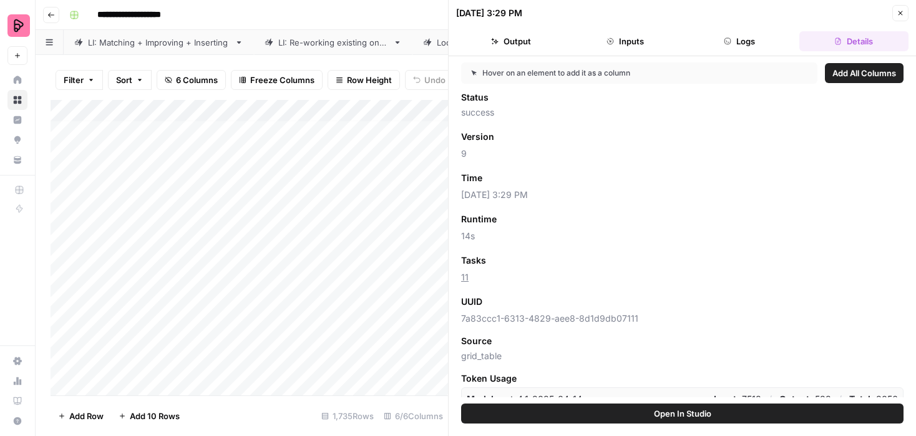
click at [897, 14] on icon "button" at bounding box center [900, 12] width 7 height 7
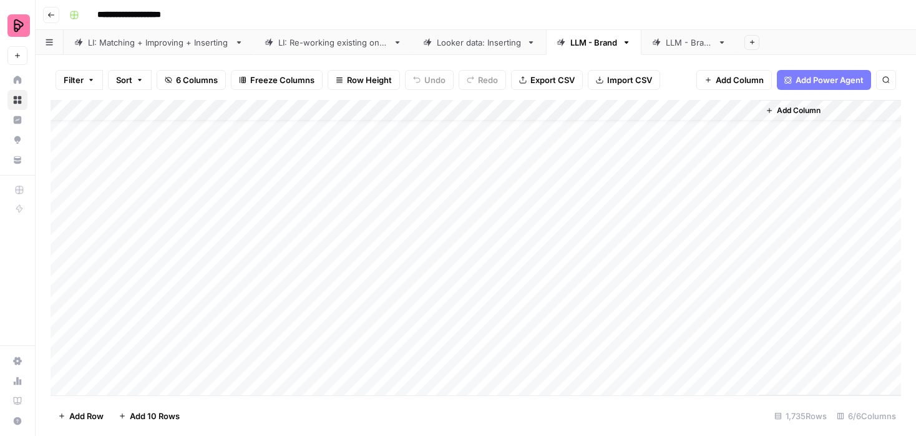
scroll to position [85, 0]
click at [749, 213] on div "Add Column" at bounding box center [476, 247] width 851 height 295
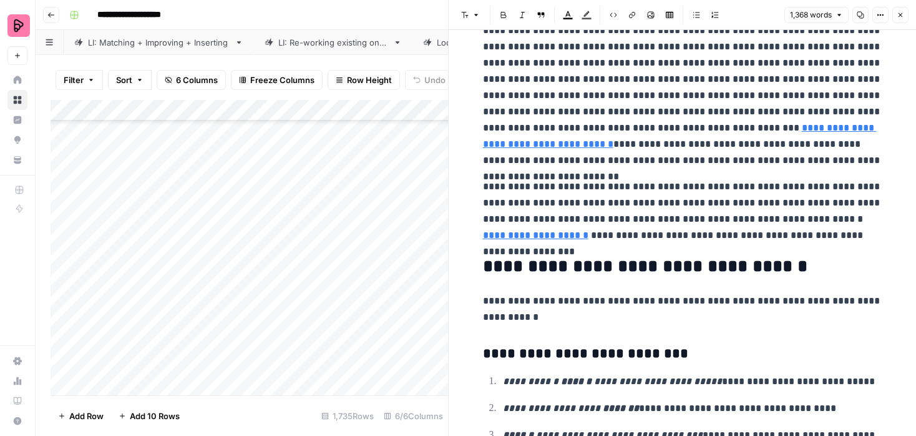
scroll to position [2621, 0]
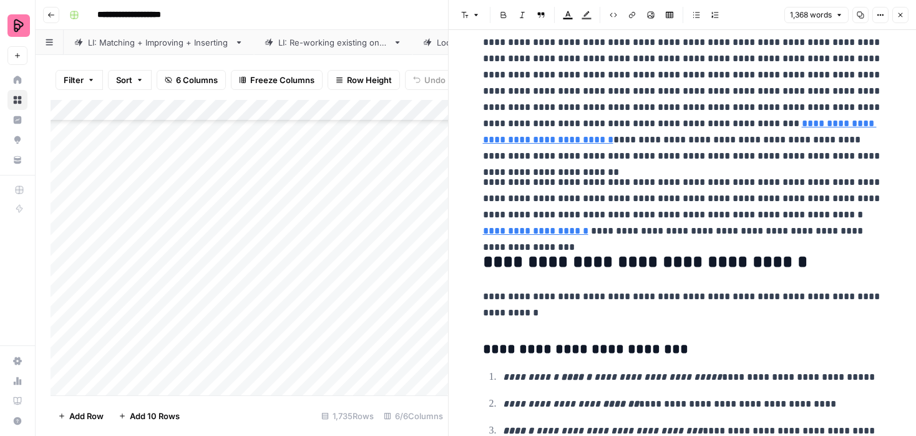
click at [904, 12] on button "Close" at bounding box center [901, 15] width 16 height 16
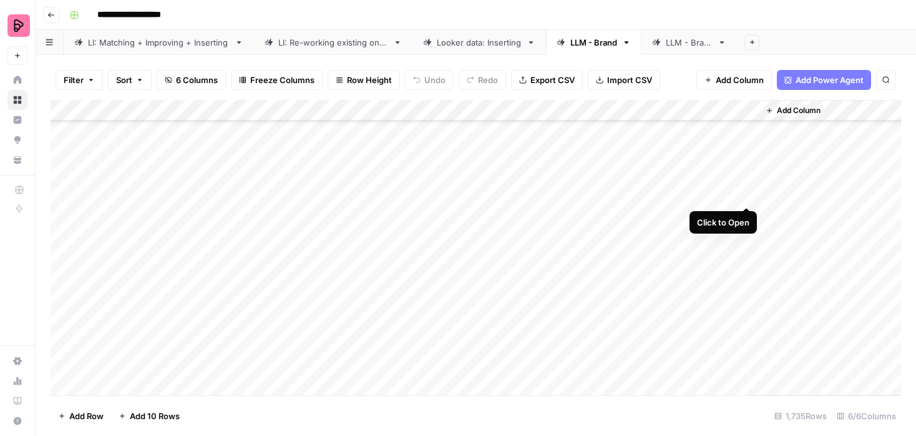
click at [750, 193] on div "Add Column" at bounding box center [476, 247] width 851 height 295
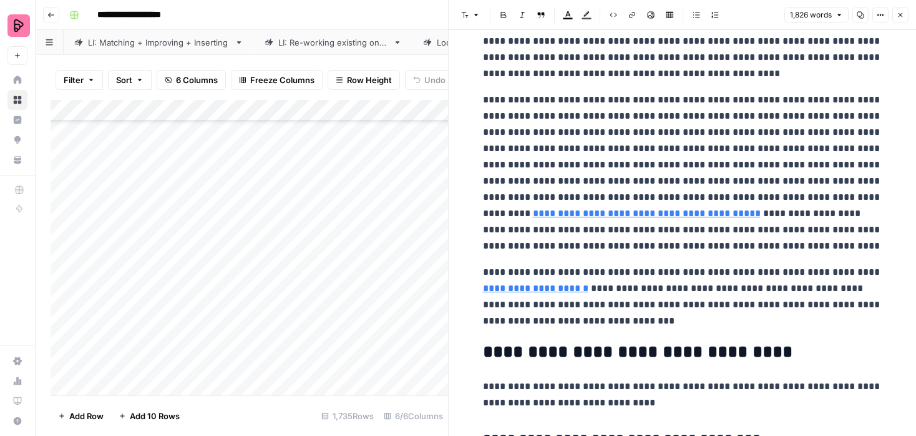
scroll to position [3668, 0]
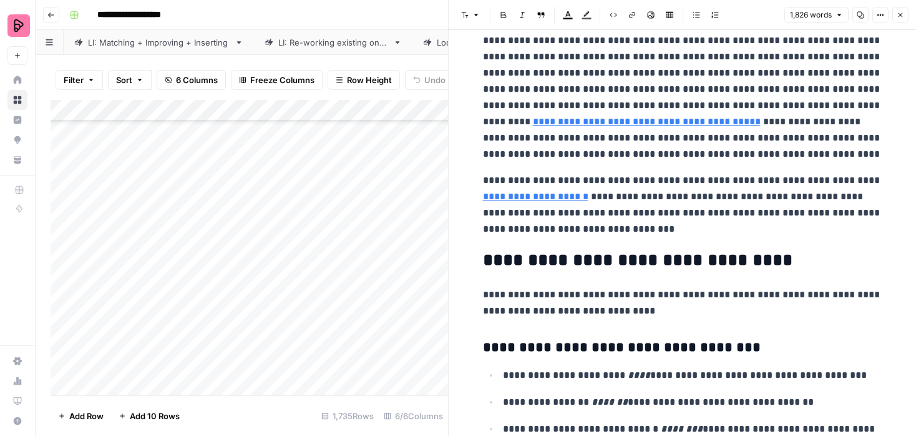
click at [896, 10] on button "Close" at bounding box center [901, 15] width 16 height 16
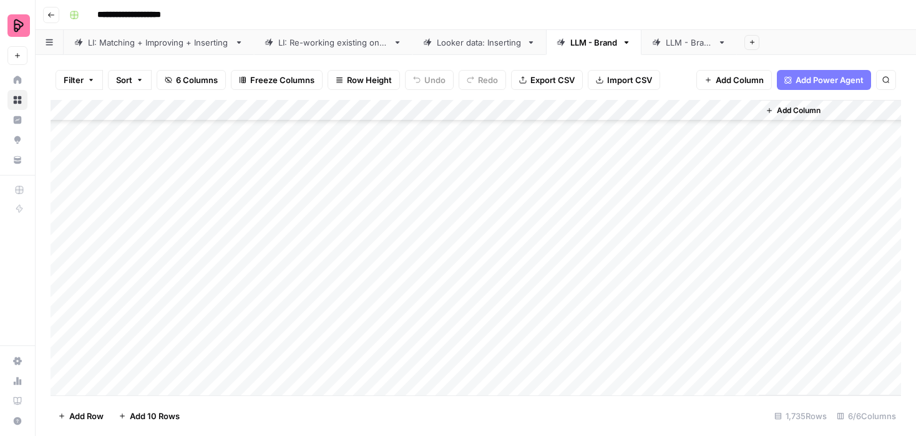
click at [580, 235] on div "Add Column" at bounding box center [476, 247] width 851 height 295
click at [581, 260] on div "Add Column" at bounding box center [476, 247] width 851 height 295
click at [583, 277] on div "Add Column" at bounding box center [476, 247] width 851 height 295
click at [257, 230] on div "Add Column" at bounding box center [476, 247] width 851 height 295
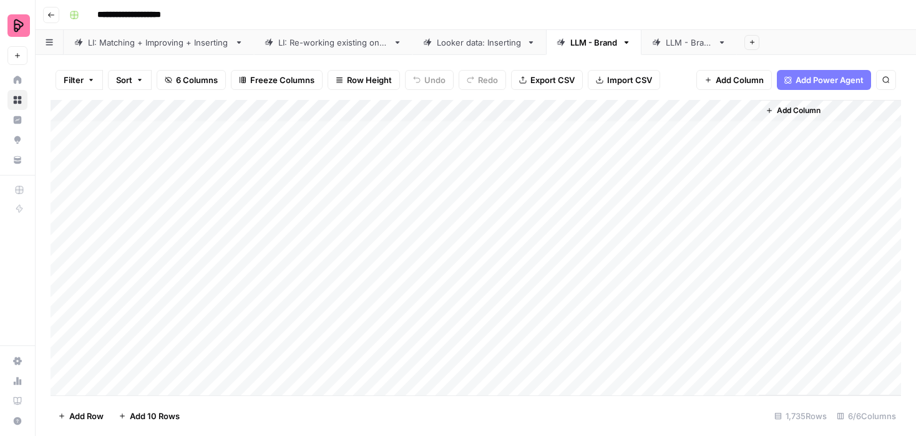
scroll to position [108, 0]
click at [744, 213] on div "Add Column" at bounding box center [476, 247] width 851 height 295
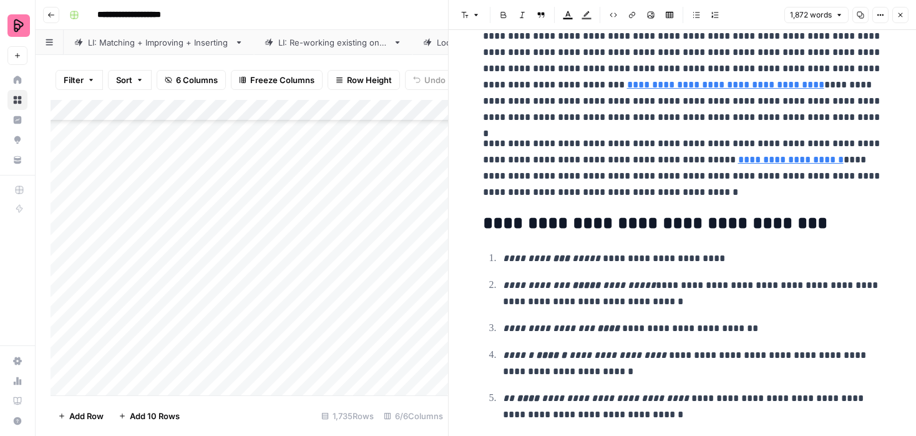
scroll to position [4854, 0]
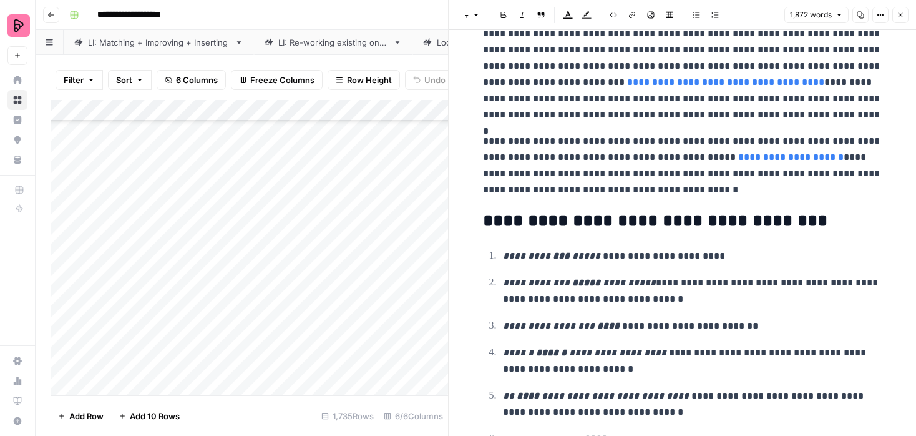
click at [899, 15] on icon "button" at bounding box center [900, 14] width 7 height 7
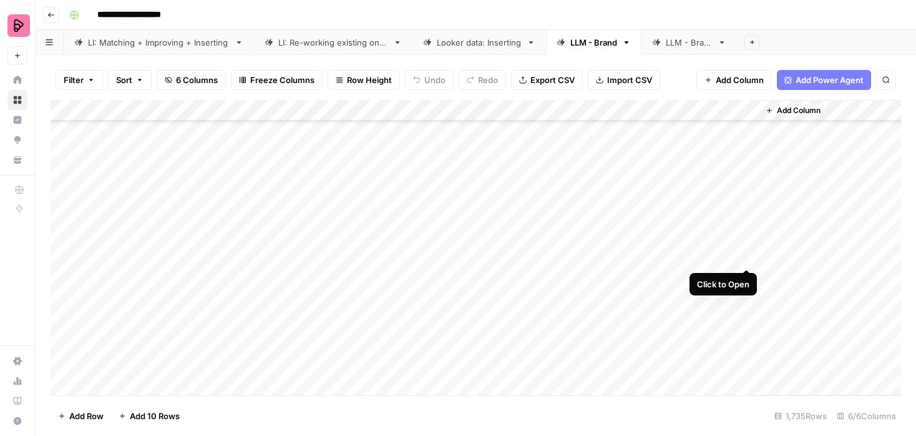
click at [750, 256] on div "Add Column" at bounding box center [476, 247] width 851 height 295
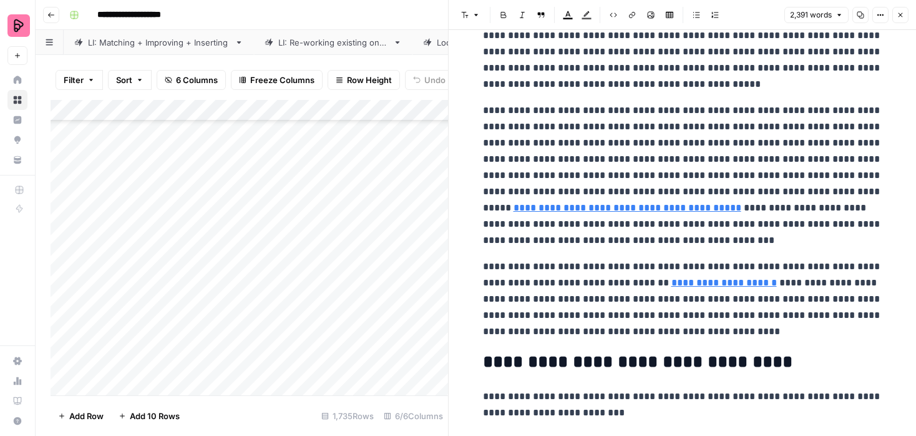
scroll to position [5428, 0]
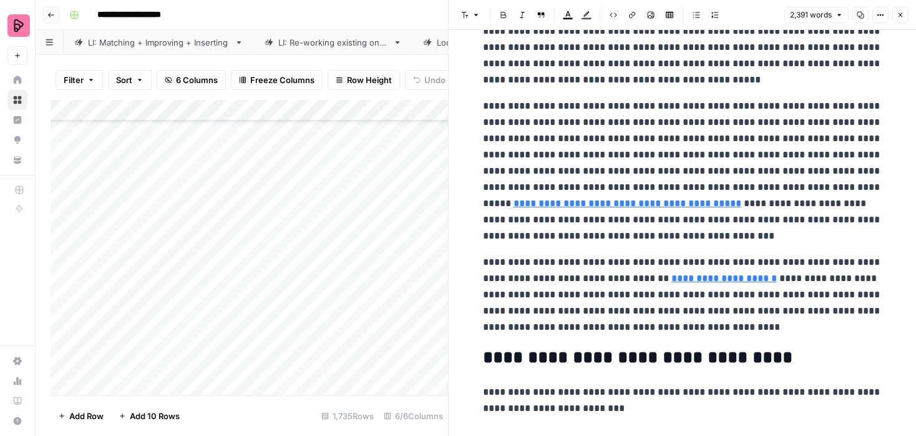
click at [899, 14] on icon "button" at bounding box center [900, 14] width 7 height 7
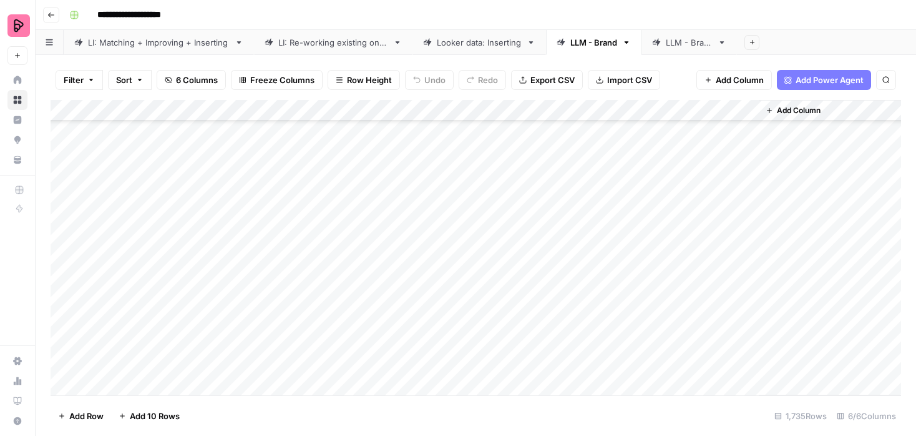
scroll to position [228, 0]
click at [589, 156] on div "Add Column" at bounding box center [476, 247] width 851 height 295
click at [587, 174] on div "Add Column" at bounding box center [476, 247] width 851 height 295
click at [587, 198] on div "Add Column" at bounding box center [476, 247] width 851 height 295
click at [583, 220] on div "Add Column" at bounding box center [476, 247] width 851 height 295
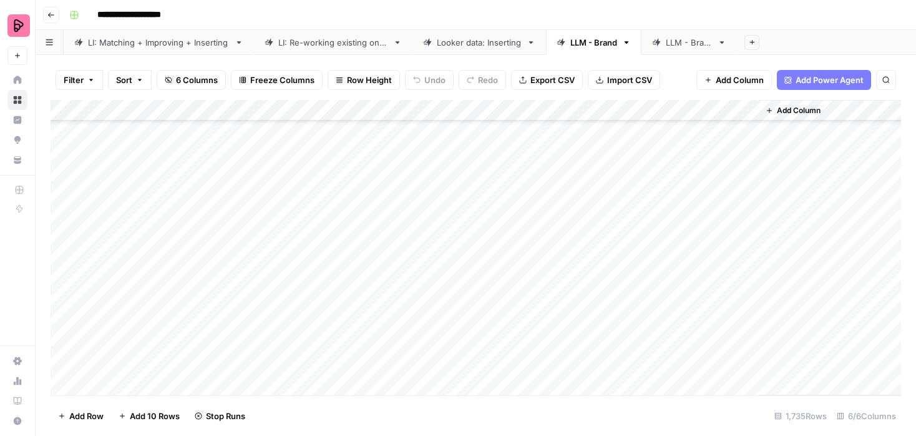
click at [585, 237] on div "Add Column" at bounding box center [476, 247] width 851 height 295
click at [583, 258] on div "Add Column" at bounding box center [476, 247] width 851 height 295
click at [584, 283] on div "Add Column" at bounding box center [476, 247] width 851 height 295
click at [582, 306] on div "Add Column" at bounding box center [476, 247] width 851 height 295
click at [581, 326] on div "Add Column" at bounding box center [476, 247] width 851 height 295
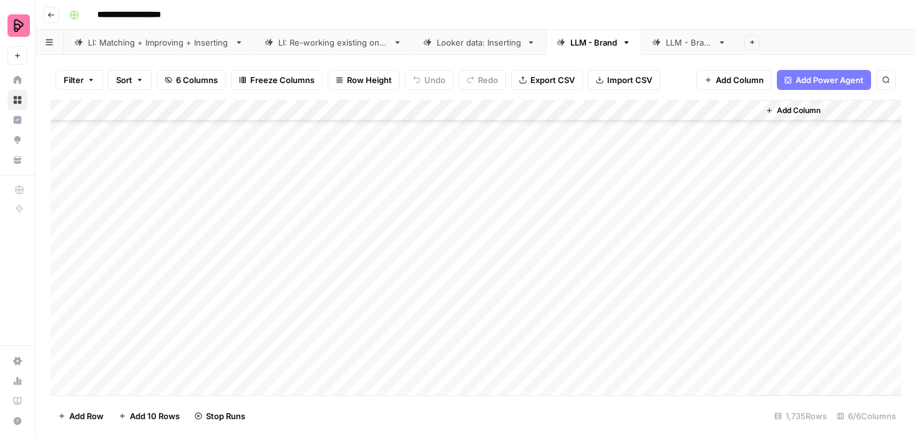
click at [582, 345] on div "Add Column" at bounding box center [476, 247] width 851 height 295
click at [580, 281] on div "Add Column" at bounding box center [476, 247] width 851 height 295
click at [579, 252] on div "Add Column" at bounding box center [476, 247] width 851 height 295
click at [581, 292] on div "Add Column" at bounding box center [476, 247] width 851 height 295
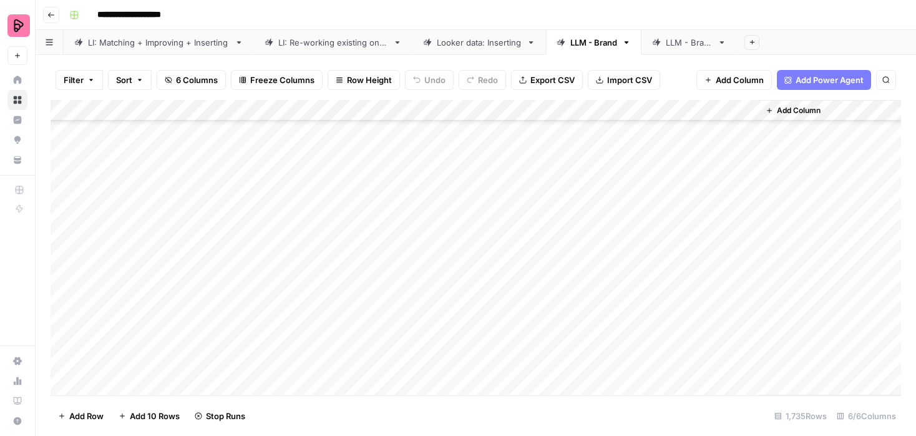
scroll to position [252, 0]
click at [746, 132] on div "Add Column" at bounding box center [476, 247] width 851 height 295
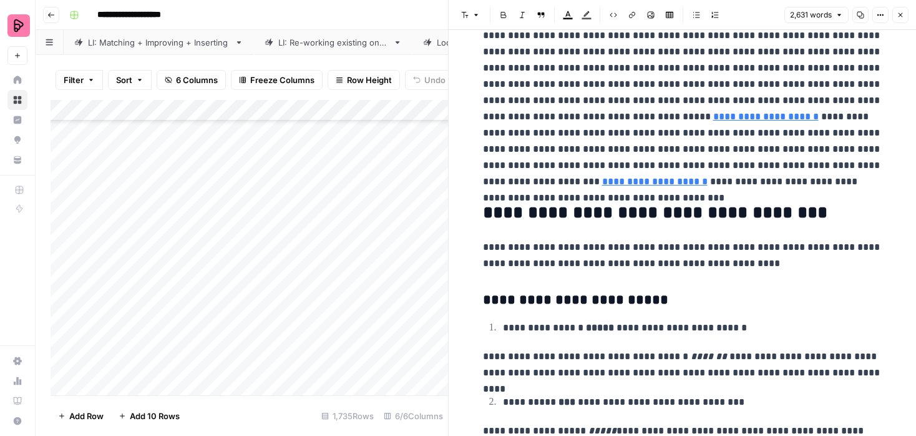
scroll to position [6193, 0]
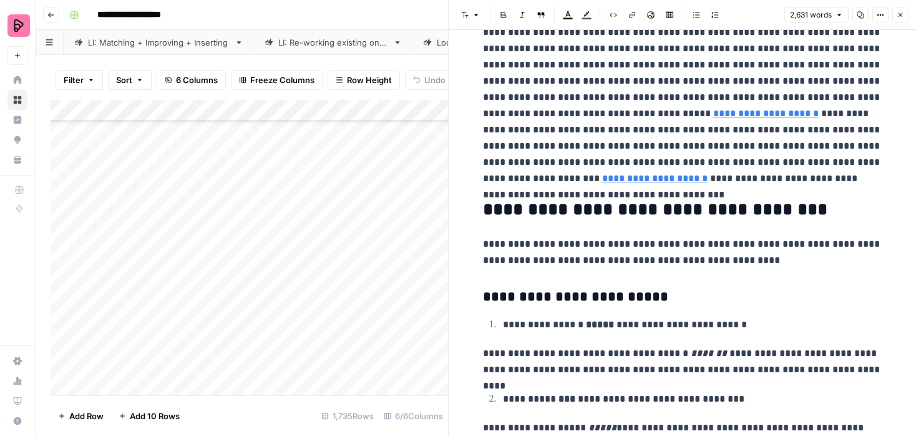
click at [713, 109] on link "**********" at bounding box center [765, 113] width 105 height 9
click at [901, 14] on icon "button" at bounding box center [900, 14] width 7 height 7
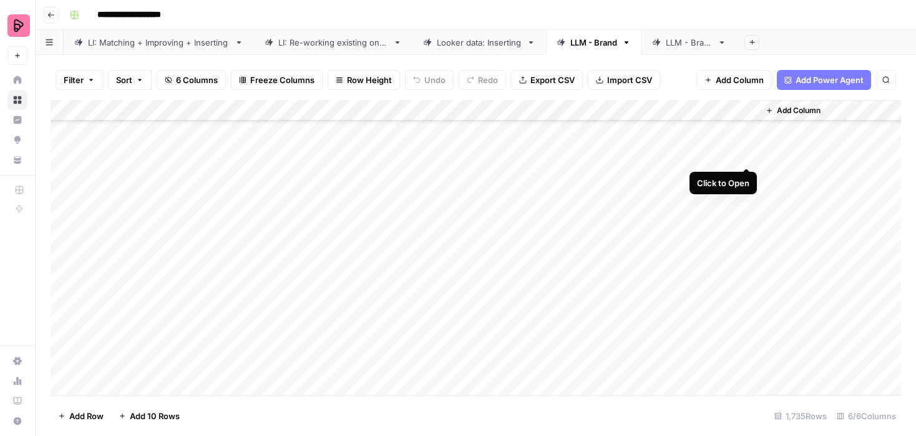
click at [748, 154] on div "Add Column" at bounding box center [476, 247] width 851 height 295
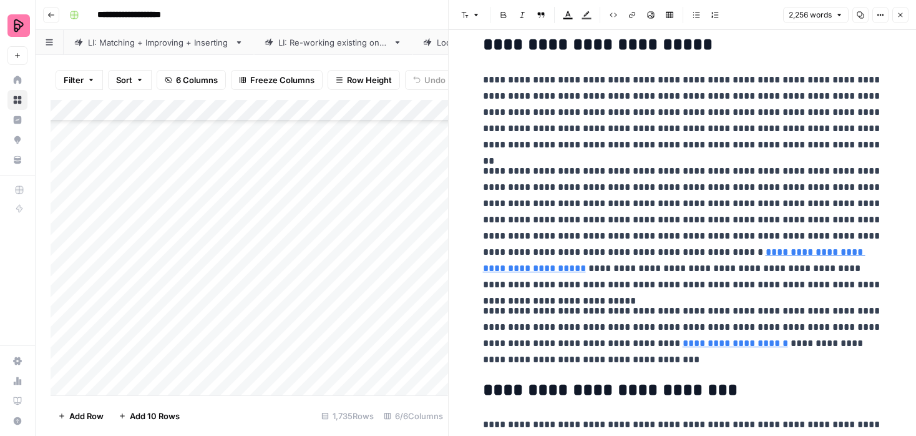
scroll to position [4000, 0]
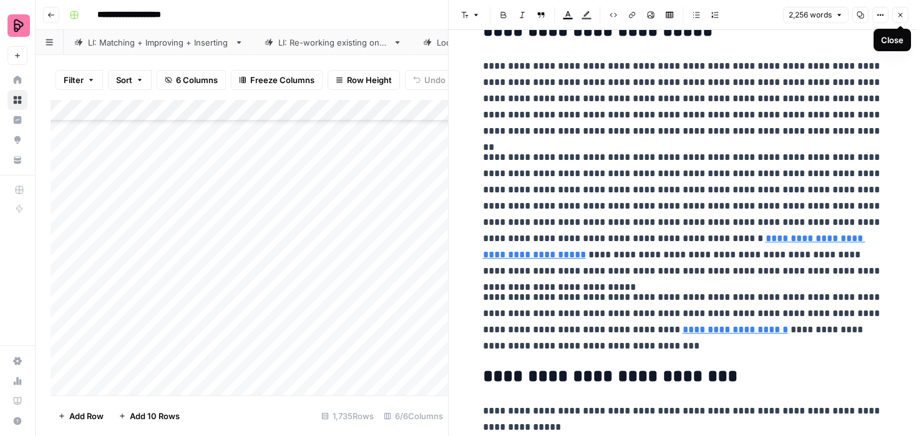
click at [898, 20] on button "Close" at bounding box center [901, 15] width 16 height 16
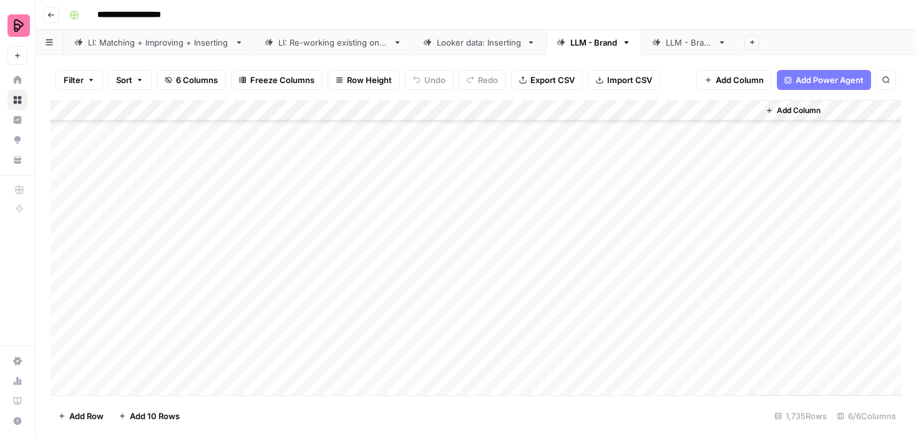
click at [752, 175] on div "Add Column" at bounding box center [476, 247] width 851 height 295
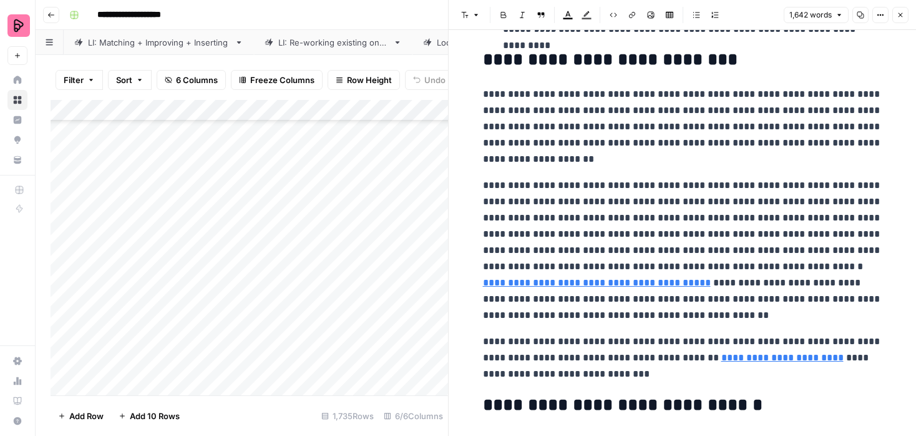
scroll to position [3641, 0]
click at [897, 8] on button "Close" at bounding box center [901, 15] width 16 height 16
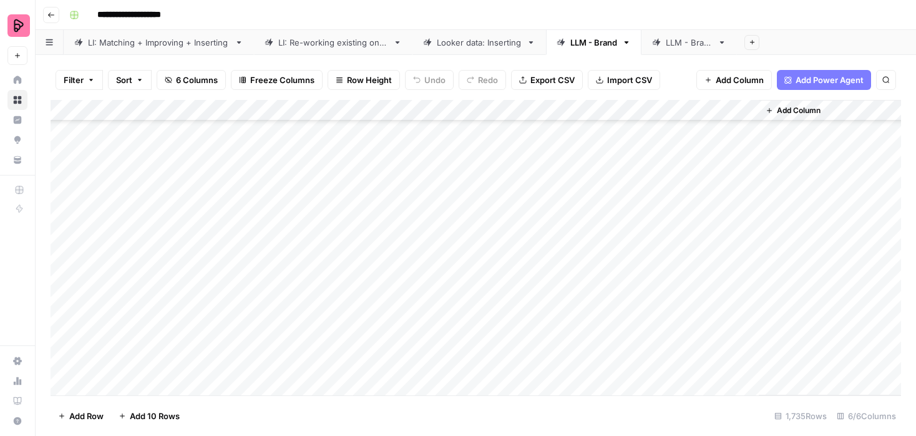
click at [749, 198] on div "Add Column" at bounding box center [476, 247] width 851 height 295
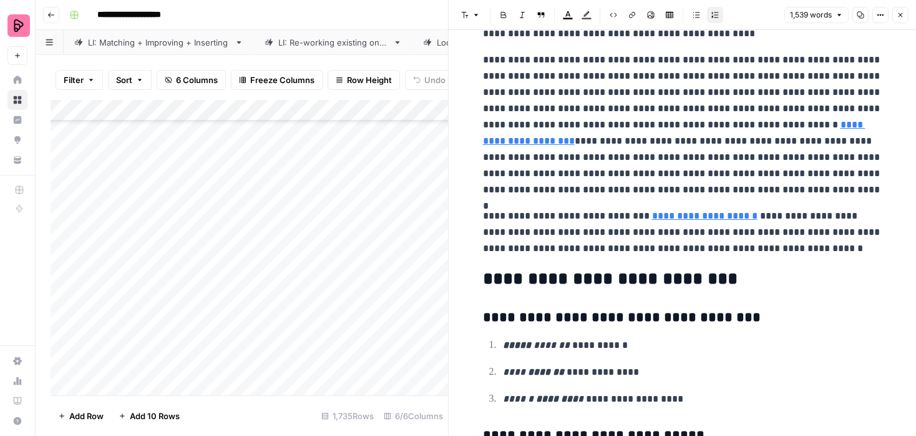
scroll to position [3580, 0]
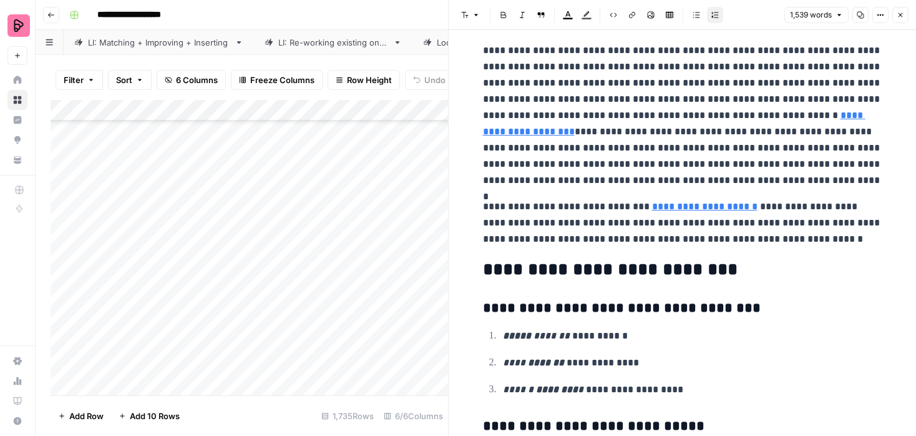
click at [899, 18] on icon "button" at bounding box center [900, 14] width 7 height 7
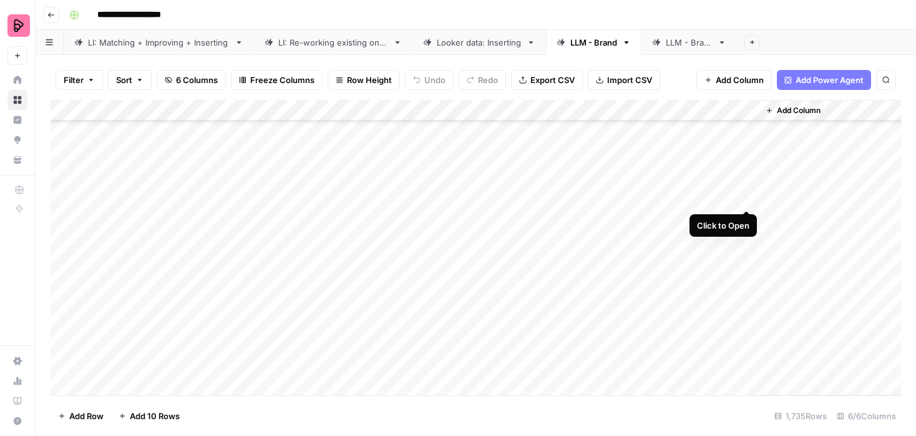
click at [750, 193] on div "Add Column" at bounding box center [476, 247] width 851 height 295
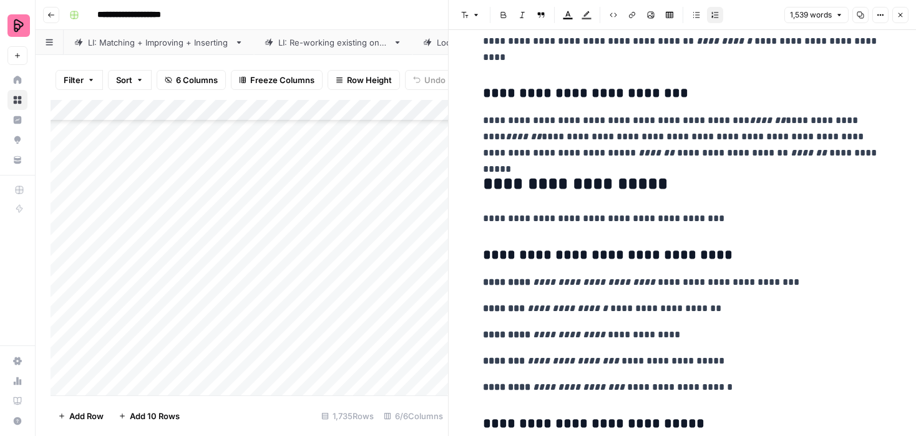
scroll to position [3543, 0]
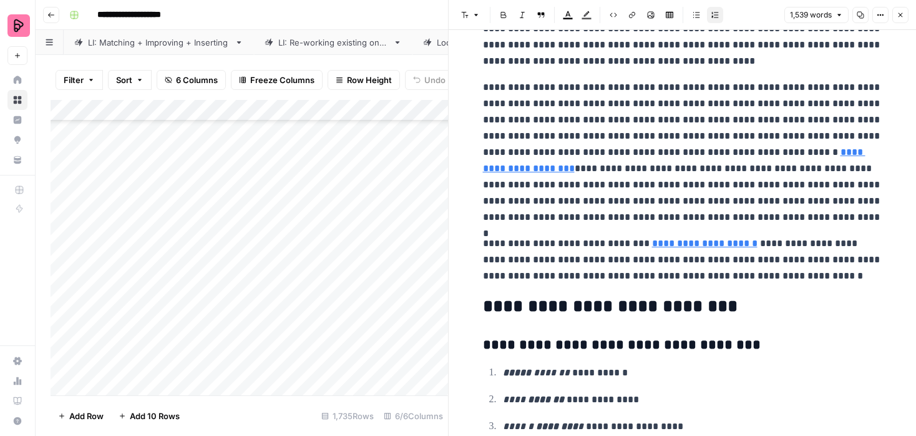
click at [902, 12] on icon "button" at bounding box center [900, 14] width 7 height 7
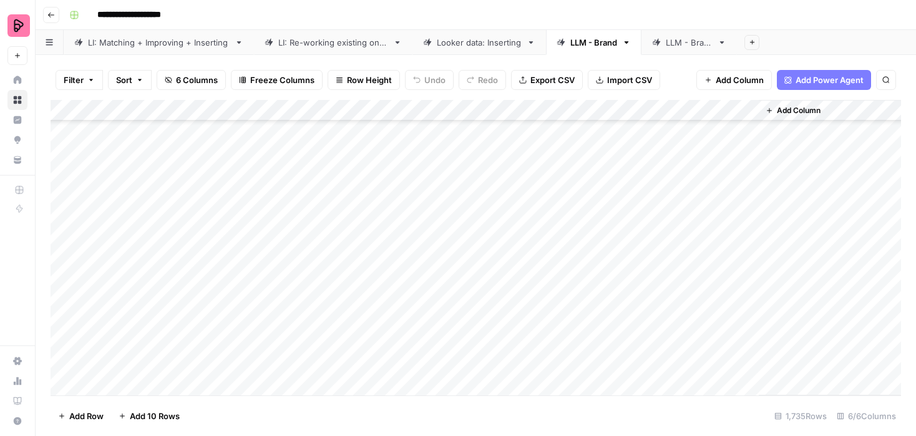
click at [750, 217] on div "Add Column" at bounding box center [476, 247] width 851 height 295
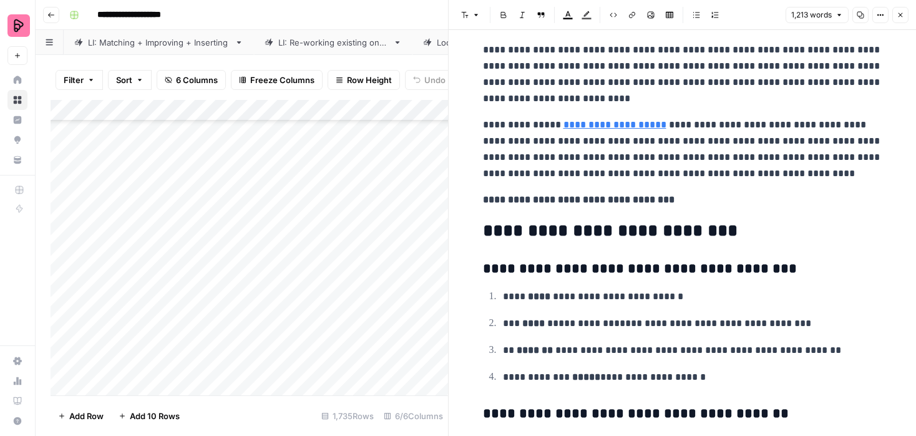
scroll to position [2405, 0]
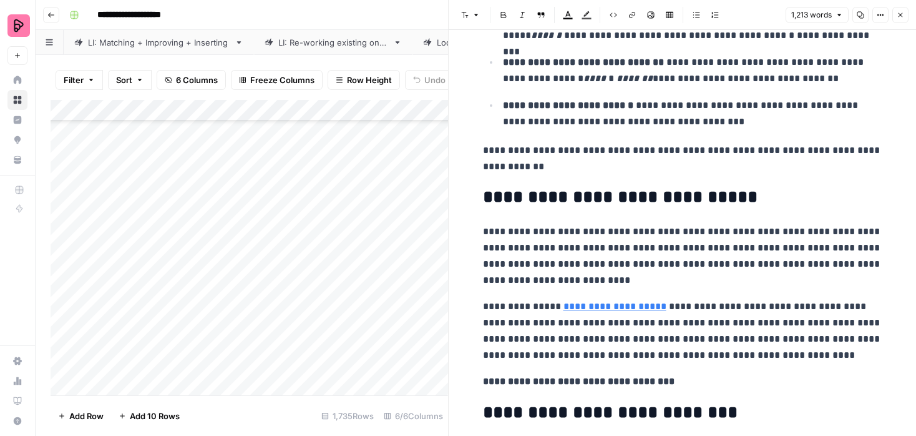
click at [898, 14] on icon "button" at bounding box center [900, 14] width 7 height 7
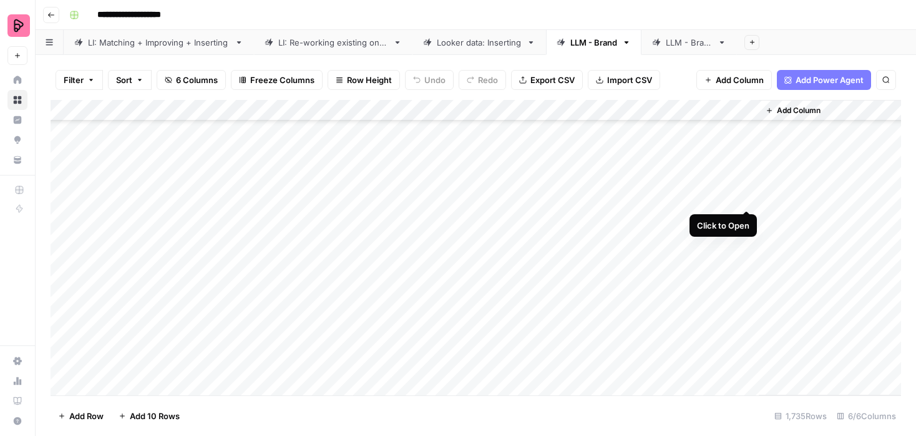
click at [749, 196] on div "Add Column" at bounding box center [476, 247] width 851 height 295
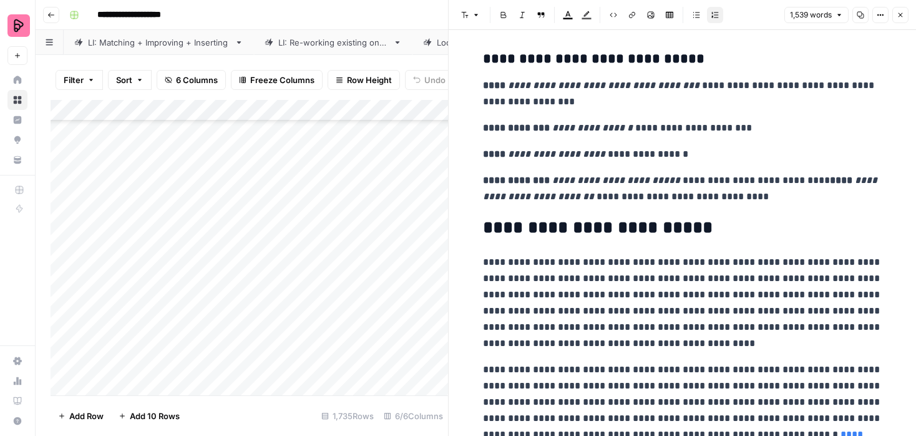
scroll to position [3029, 0]
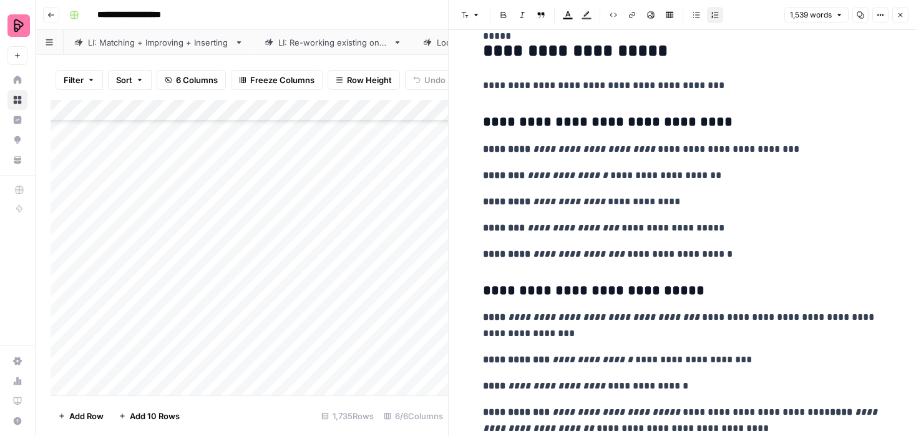
click at [900, 8] on button "Close" at bounding box center [901, 15] width 16 height 16
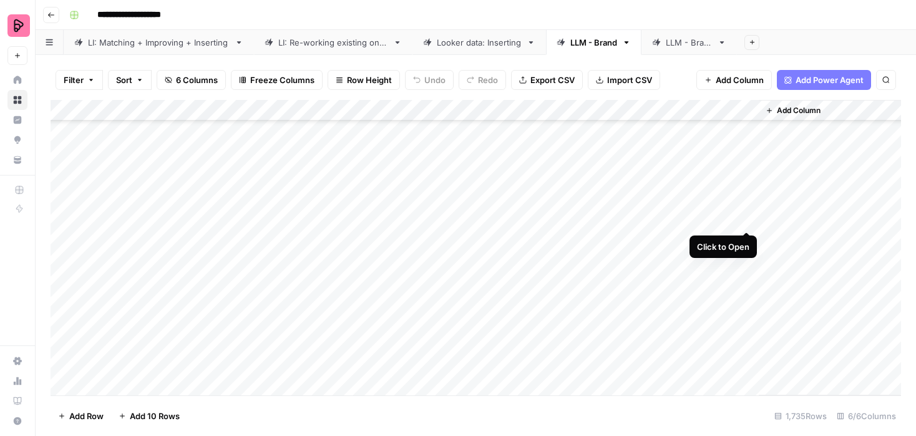
click at [748, 217] on div "Add Column" at bounding box center [476, 247] width 851 height 295
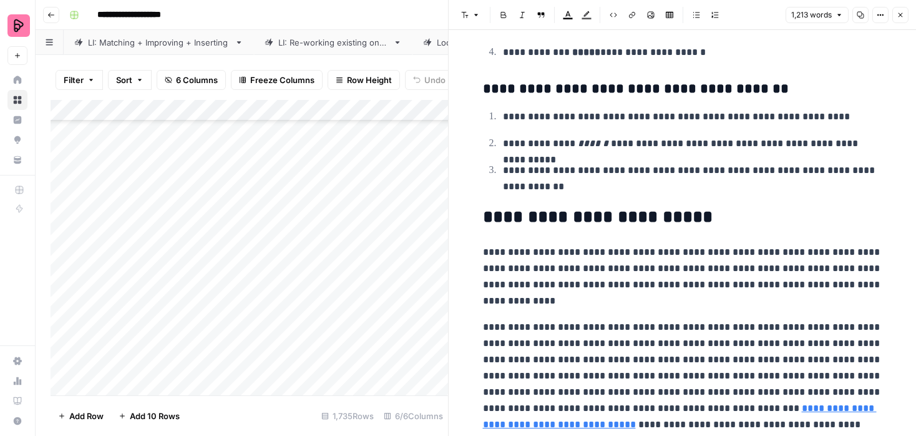
scroll to position [2944, 0]
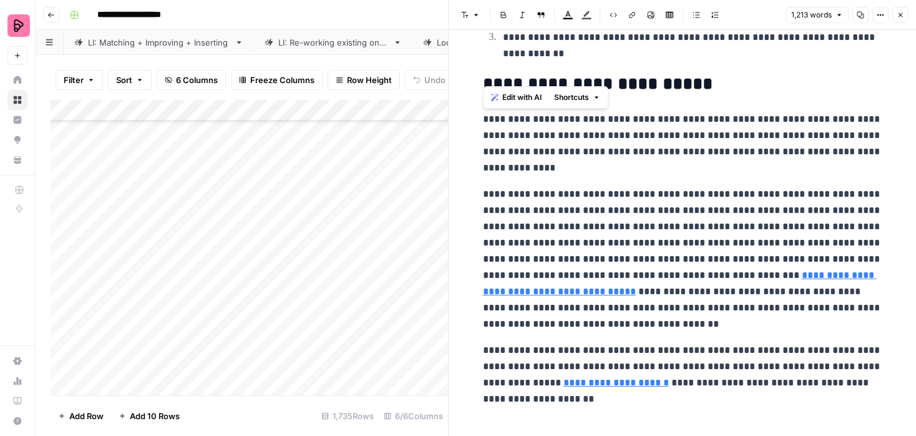
drag, startPoint x: 483, startPoint y: 186, endPoint x: 626, endPoint y: 446, distance: 296.4
click at [626, 435] on html "**********" at bounding box center [458, 218] width 916 height 436
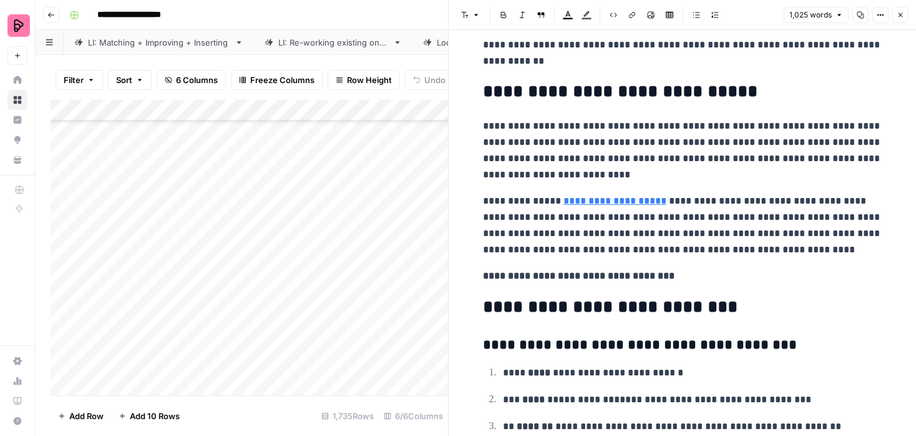
scroll to position [2500, 0]
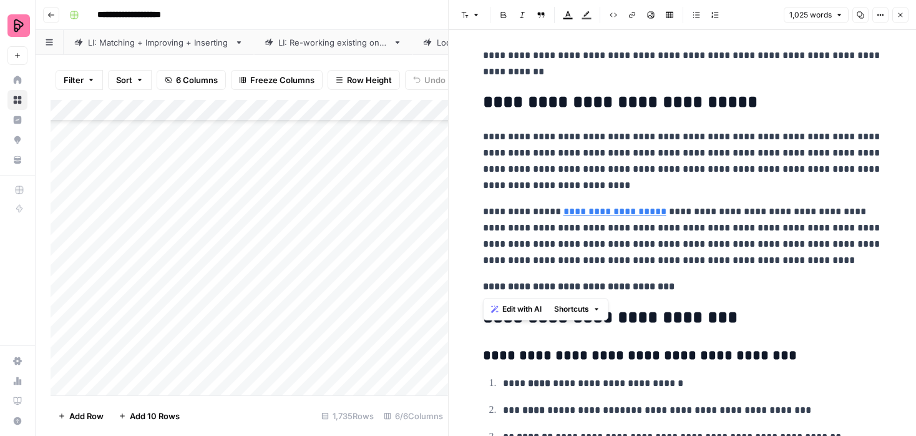
drag, startPoint x: 653, startPoint y: 286, endPoint x: 483, endPoint y: 105, distance: 247.7
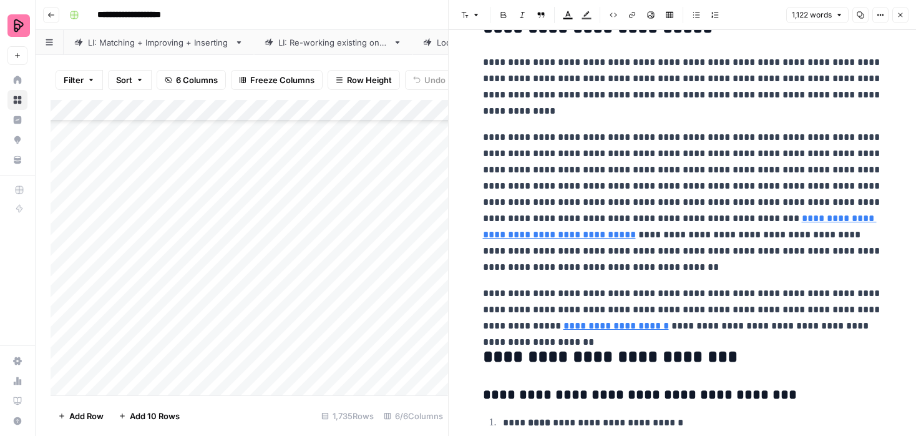
scroll to position [2750, 0]
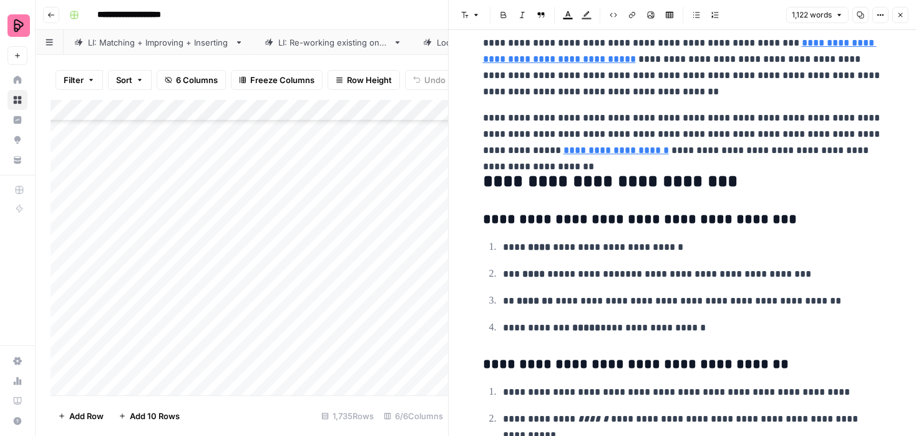
click at [899, 15] on icon "button" at bounding box center [900, 14] width 7 height 7
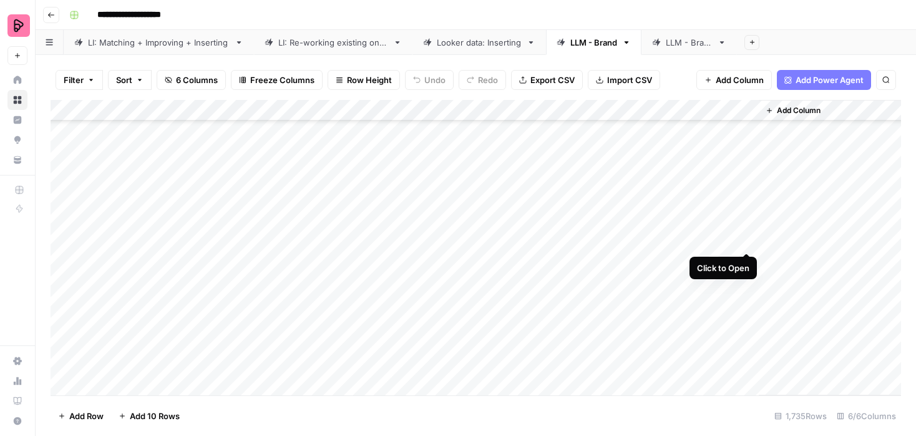
click at [747, 239] on div "Add Column" at bounding box center [476, 247] width 851 height 295
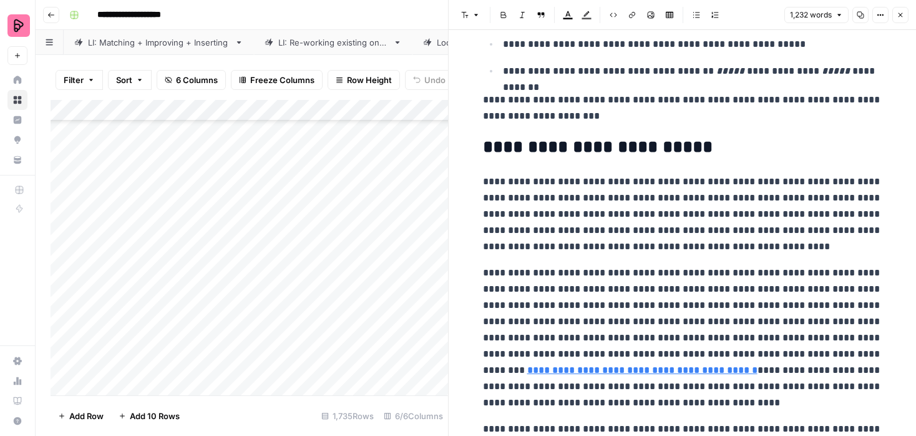
scroll to position [3138, 0]
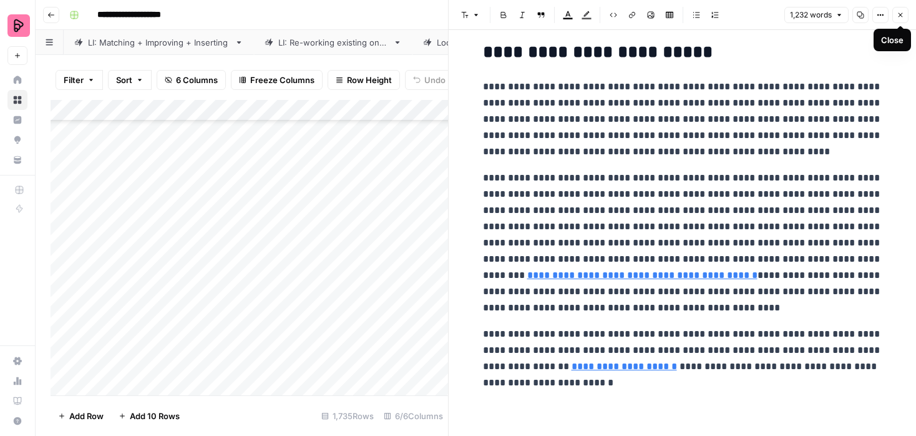
click at [900, 13] on icon "button" at bounding box center [900, 14] width 7 height 7
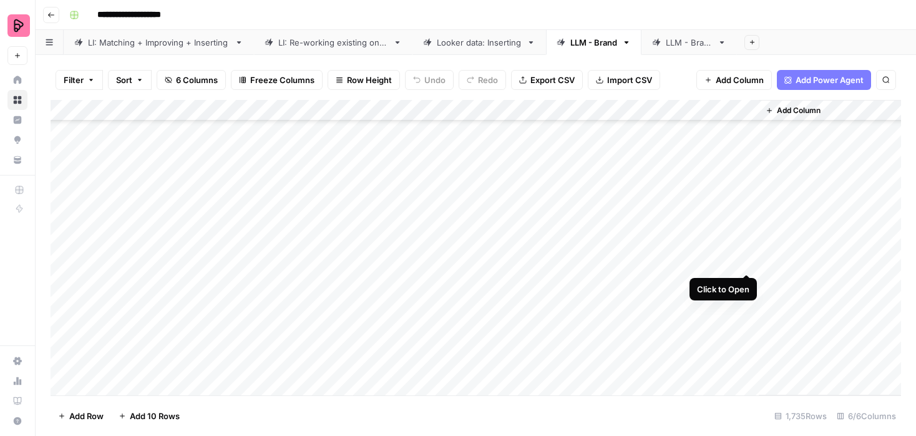
click at [747, 258] on div "Add Column" at bounding box center [476, 247] width 851 height 295
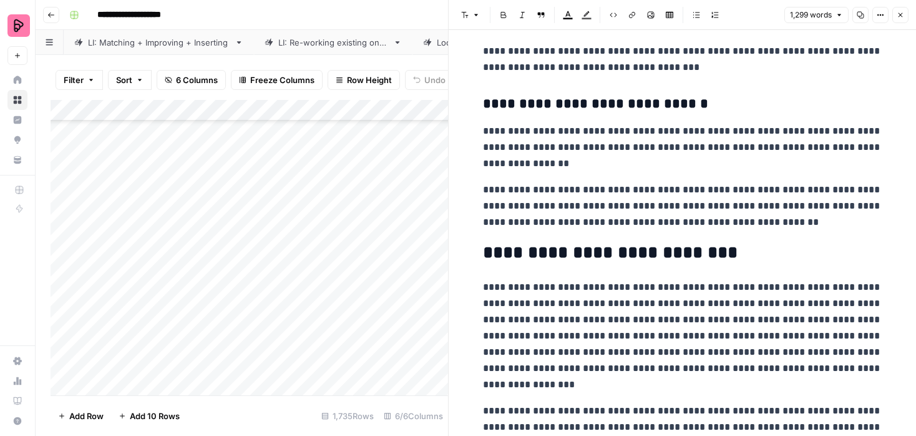
scroll to position [2871, 0]
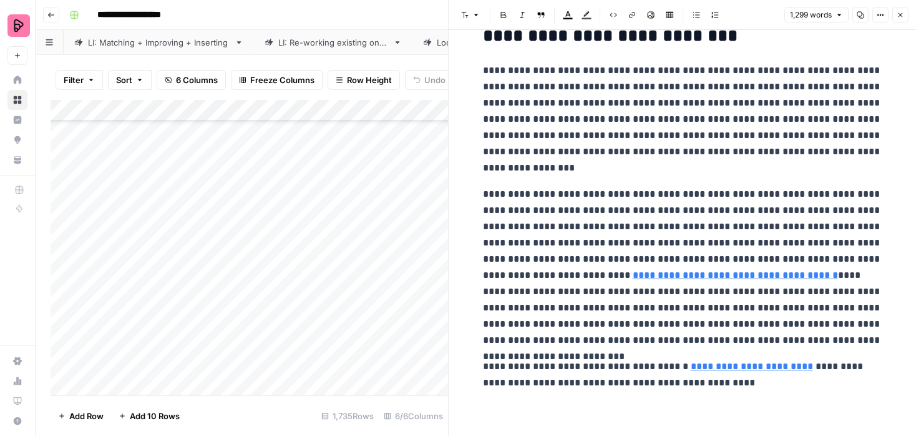
click at [895, 12] on button "Close" at bounding box center [901, 15] width 16 height 16
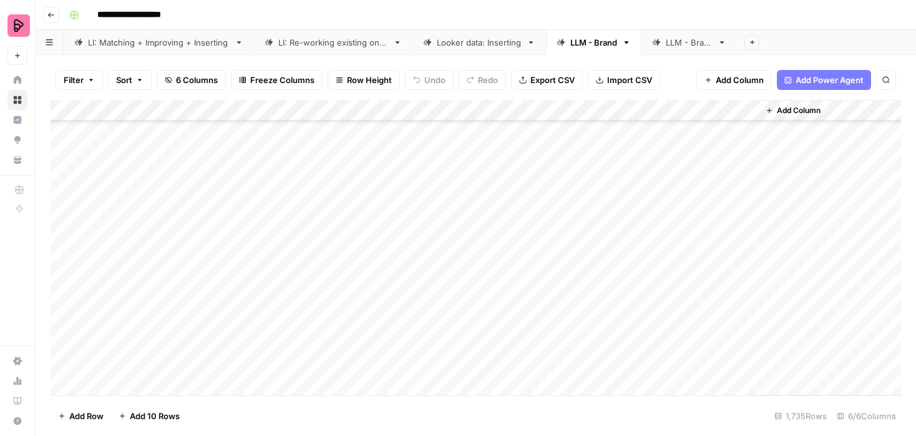
click at [752, 277] on div "Add Column" at bounding box center [476, 247] width 851 height 295
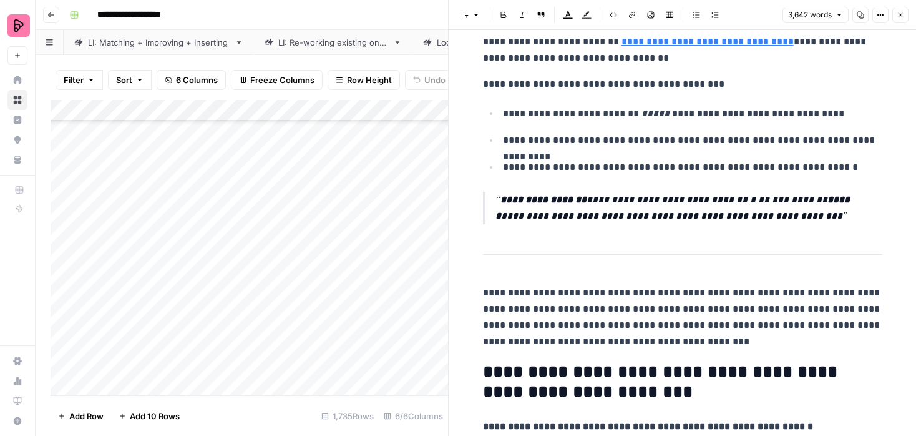
scroll to position [594, 0]
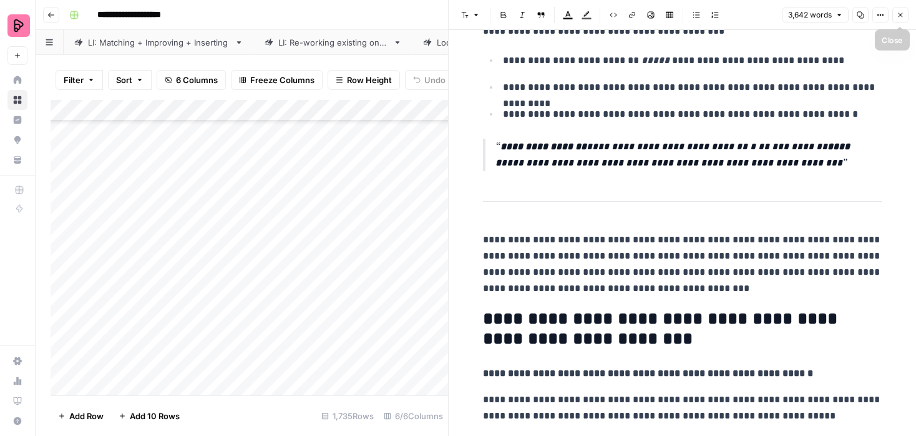
click at [899, 11] on icon "button" at bounding box center [900, 14] width 7 height 7
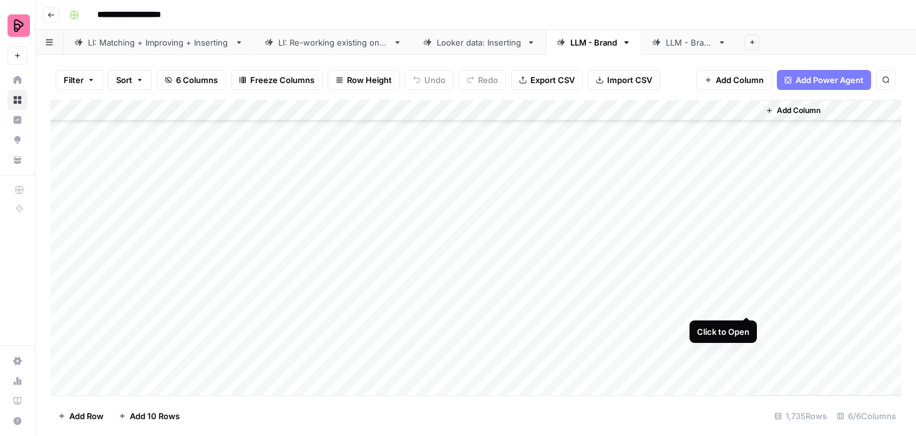
click at [747, 303] on div "Add Column" at bounding box center [476, 247] width 851 height 295
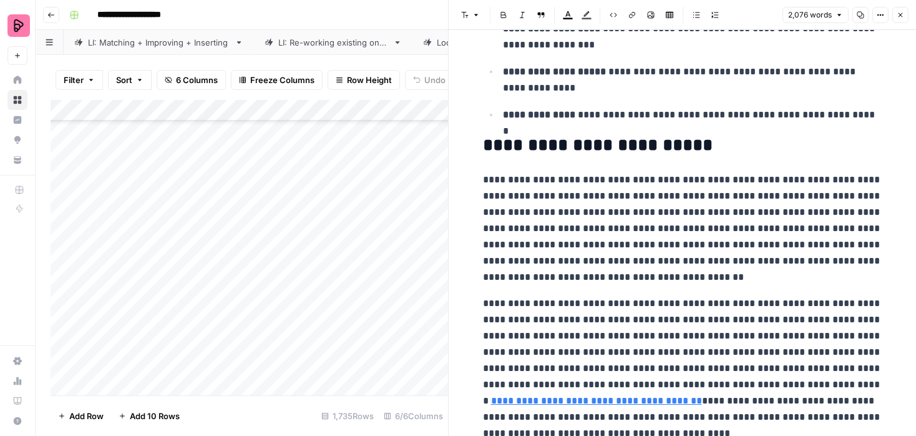
scroll to position [3796, 0]
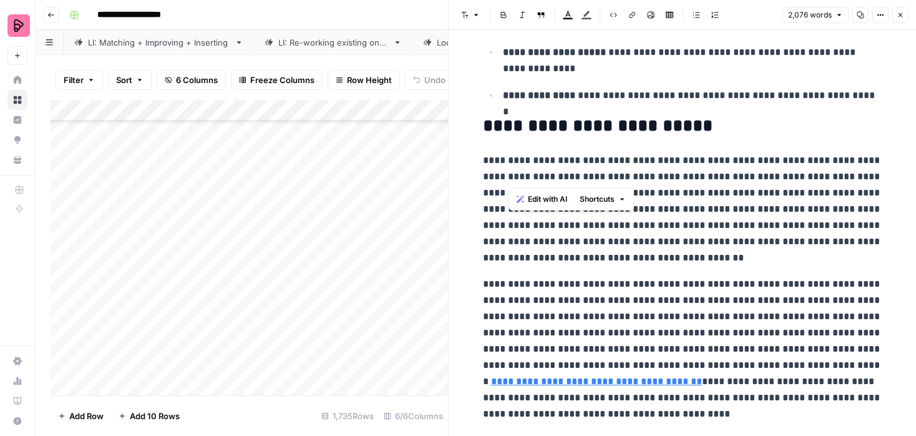
drag, startPoint x: 509, startPoint y: 177, endPoint x: 621, endPoint y: 171, distance: 111.9
click at [621, 171] on p "**********" at bounding box center [682, 209] width 399 height 114
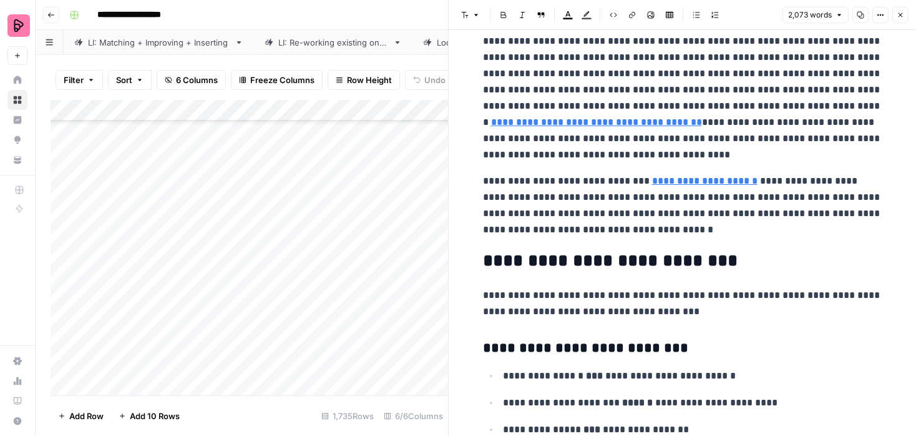
scroll to position [4049, 0]
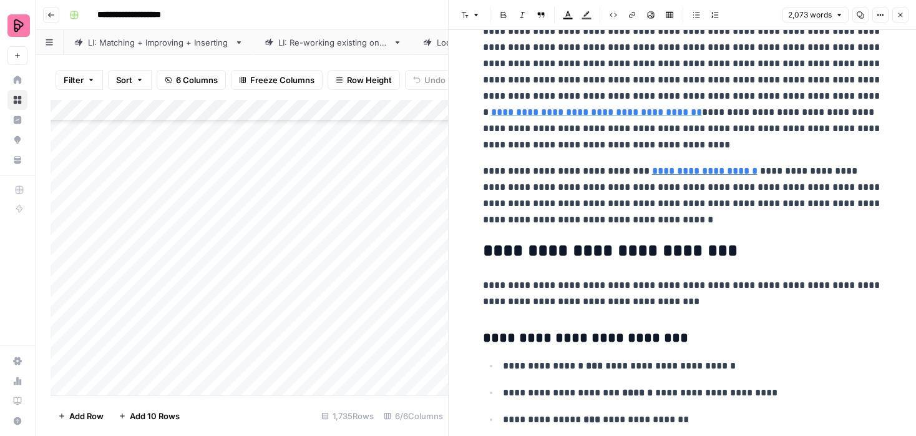
click at [901, 12] on icon "button" at bounding box center [900, 14] width 7 height 7
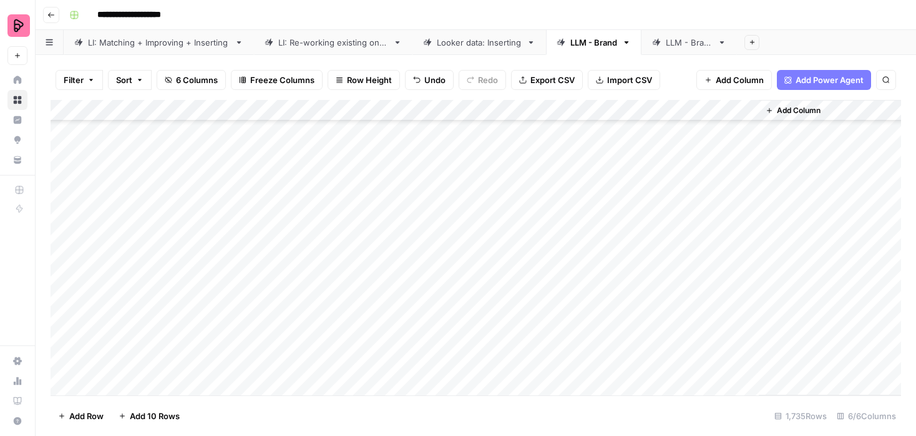
scroll to position [340, 0]
click at [749, 236] on div "Add Column" at bounding box center [476, 247] width 851 height 295
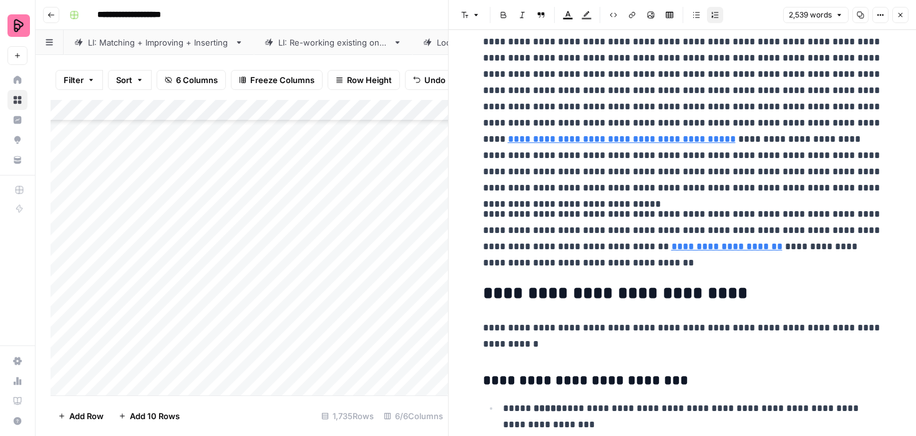
scroll to position [4459, 0]
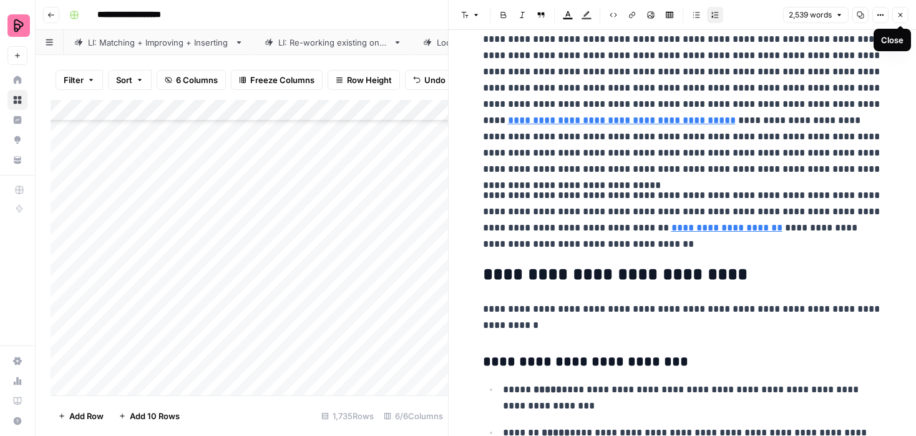
click at [902, 13] on icon "button" at bounding box center [901, 15] width 4 height 4
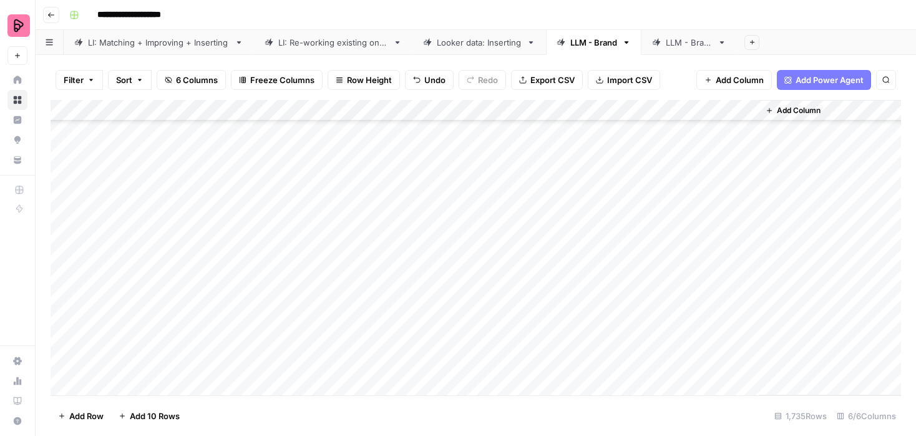
click at [748, 257] on div "Add Column" at bounding box center [476, 247] width 851 height 295
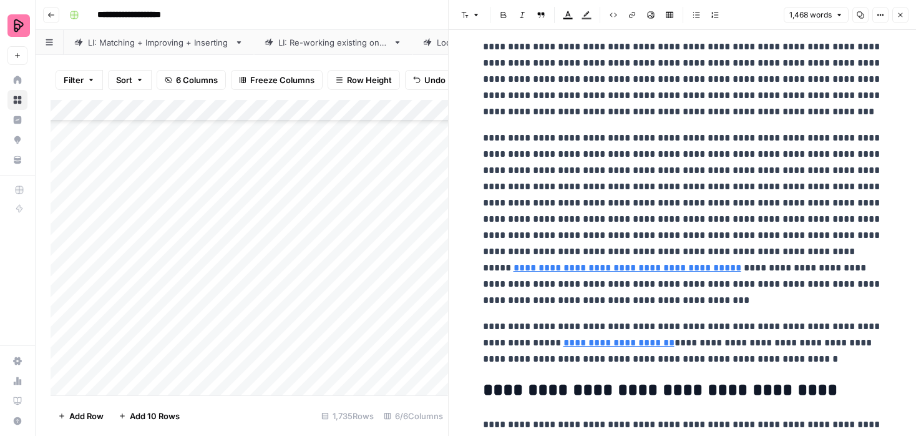
scroll to position [3081, 0]
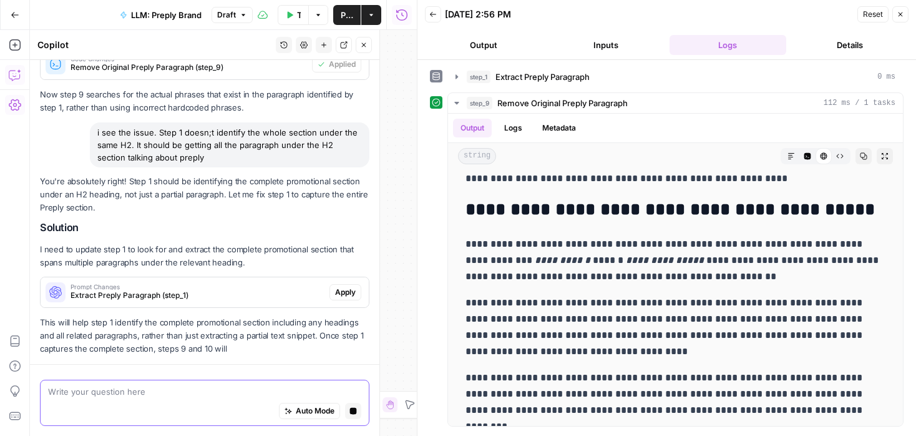
scroll to position [2843, 0]
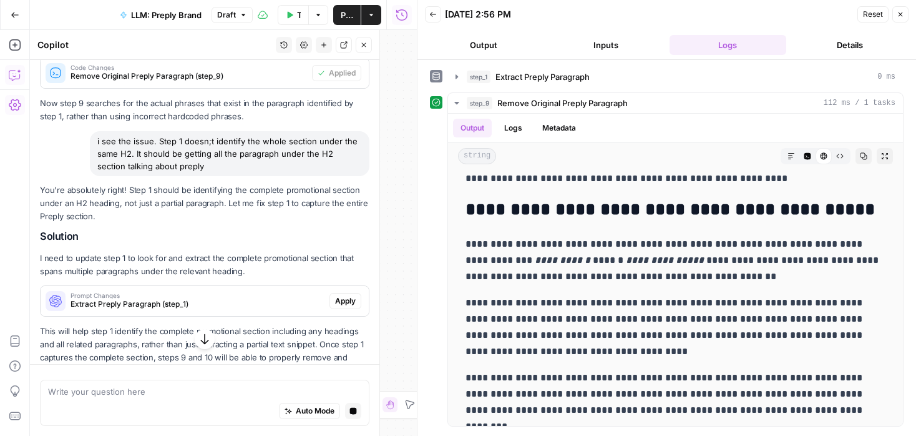
click at [350, 298] on span "Apply" at bounding box center [345, 300] width 21 height 11
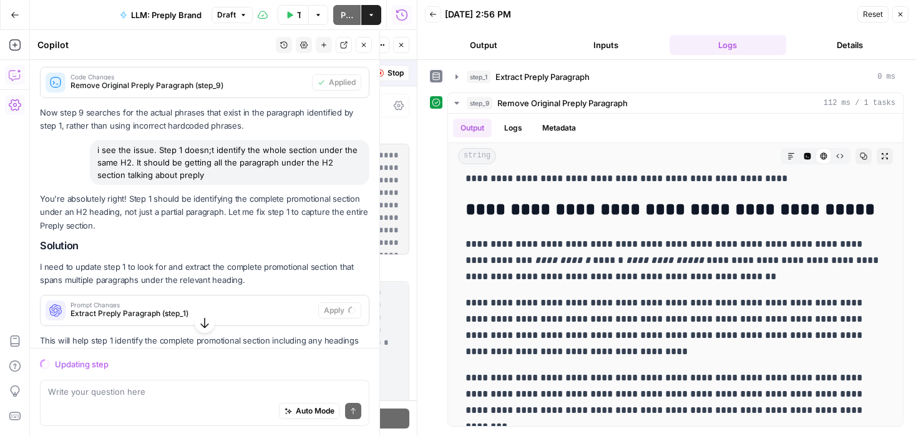
scroll to position [2852, 0]
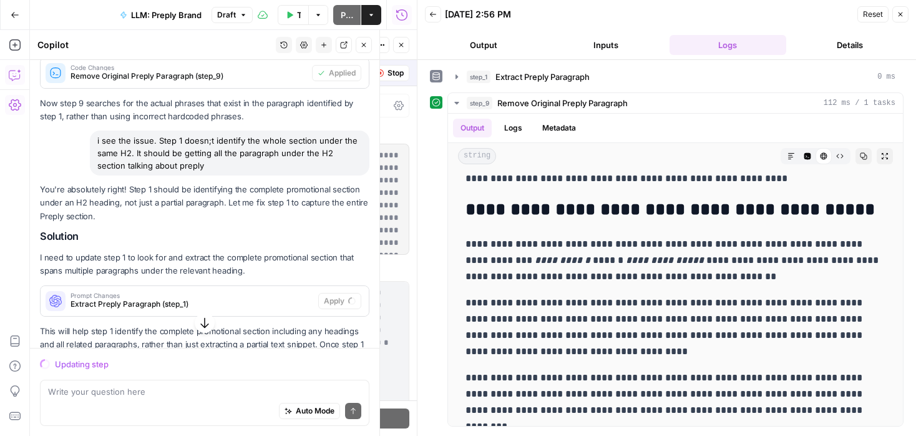
click at [901, 13] on icon "button" at bounding box center [901, 14] width 4 height 4
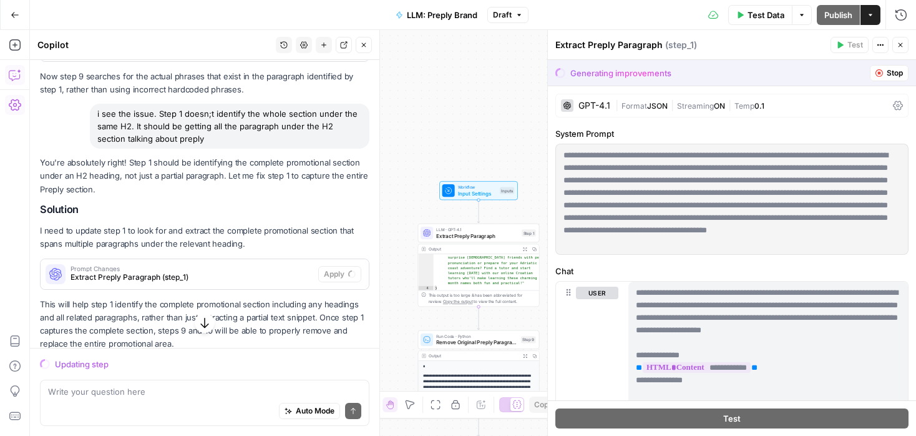
scroll to position [2910, 0]
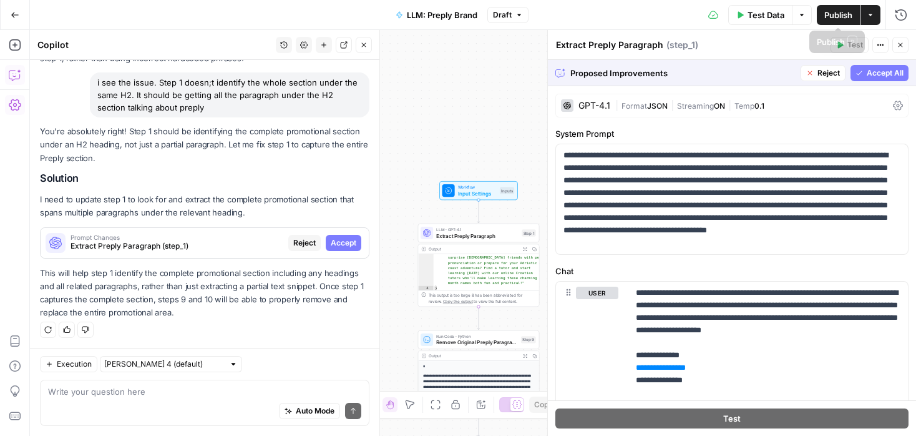
drag, startPoint x: 883, startPoint y: 72, endPoint x: 823, endPoint y: 58, distance: 61.0
click at [883, 72] on span "Accept All" at bounding box center [885, 72] width 37 height 11
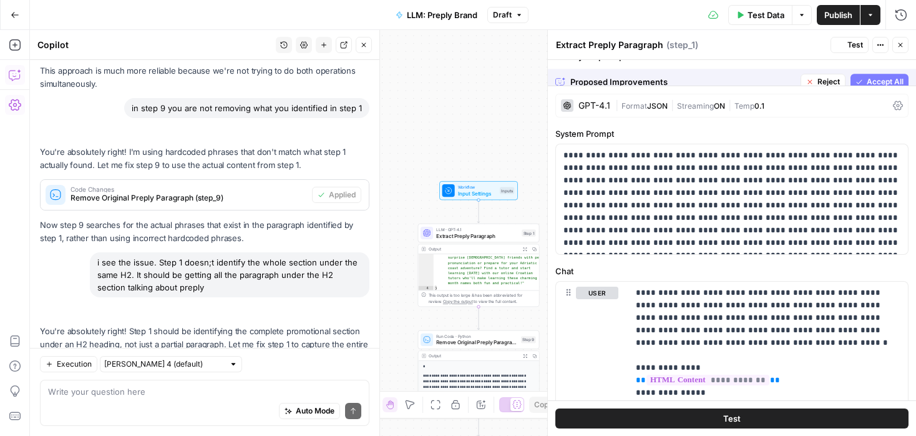
scroll to position [3110, 0]
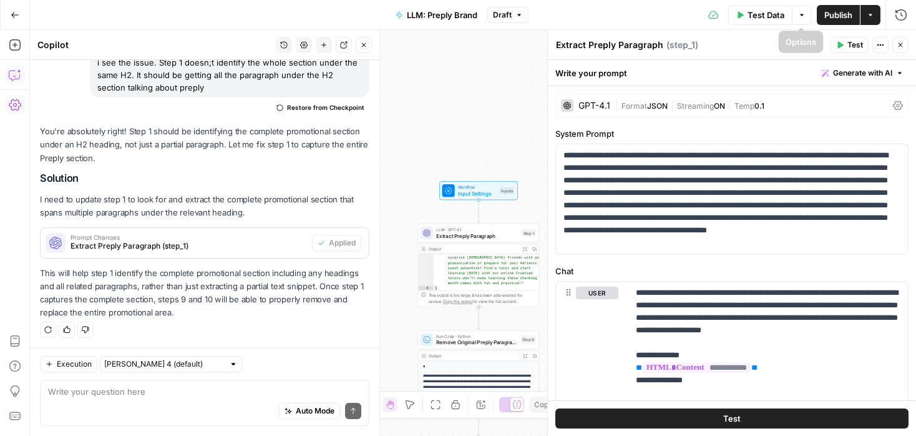
click at [753, 11] on span "Test Data" at bounding box center [766, 15] width 37 height 12
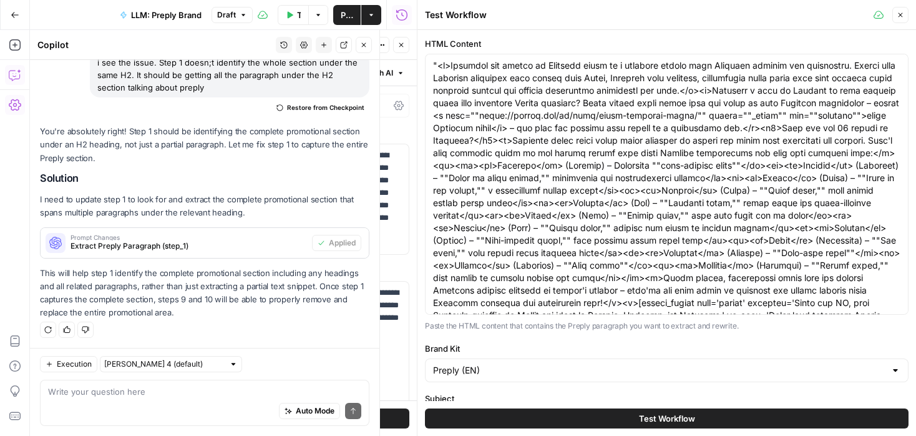
click at [706, 424] on button "Test Workflow" at bounding box center [667, 418] width 484 height 20
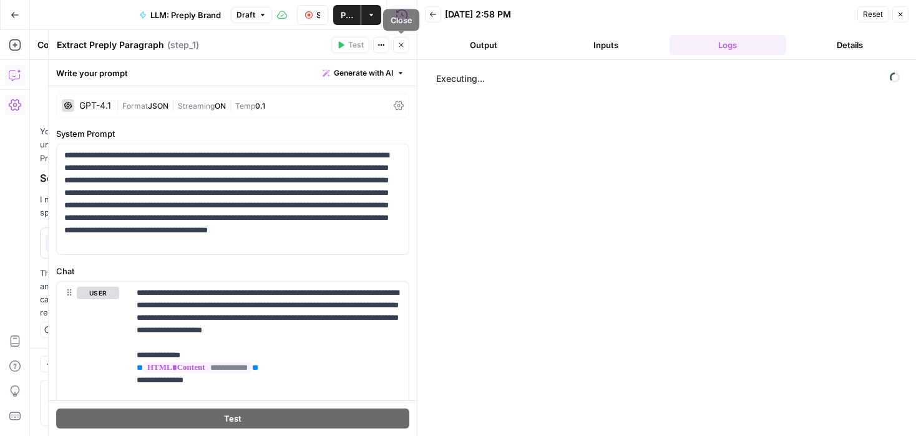
click at [404, 43] on icon "button" at bounding box center [401, 44] width 7 height 7
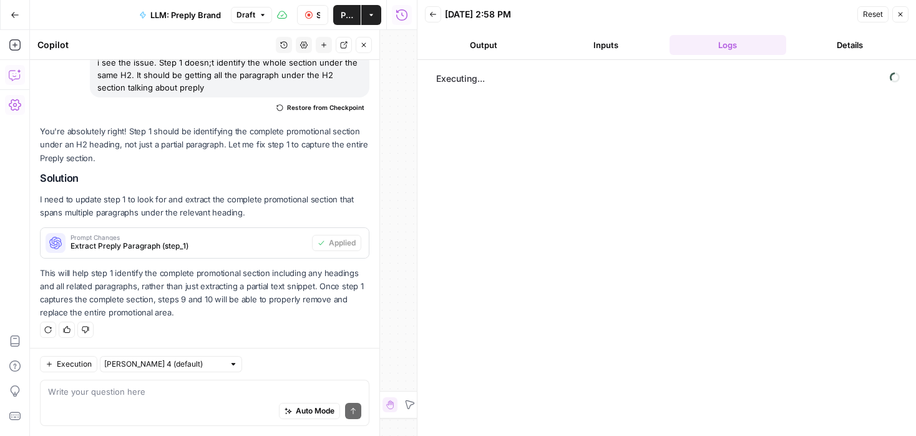
click at [361, 49] on button "Close" at bounding box center [364, 45] width 16 height 16
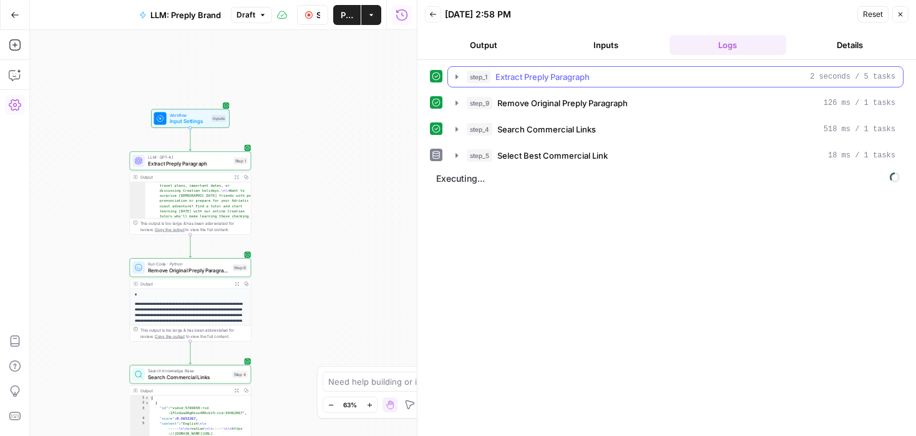
click at [462, 73] on button "step_1 Extract Preply Paragraph 2 seconds / 5 tasks" at bounding box center [675, 77] width 455 height 20
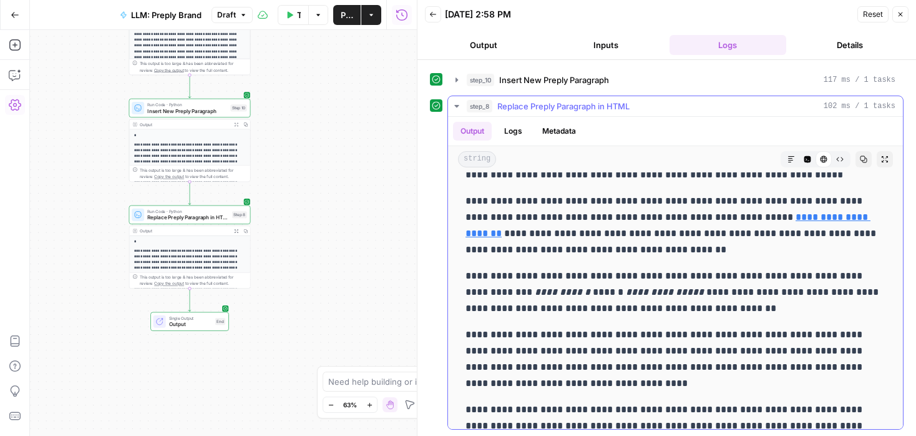
scroll to position [5012, 0]
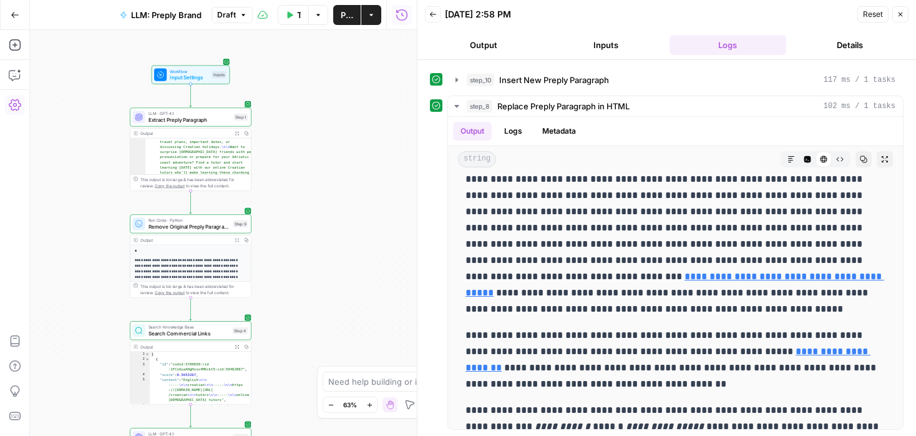
click at [213, 123] on span "Extract Preply Paragraph" at bounding box center [190, 120] width 82 height 8
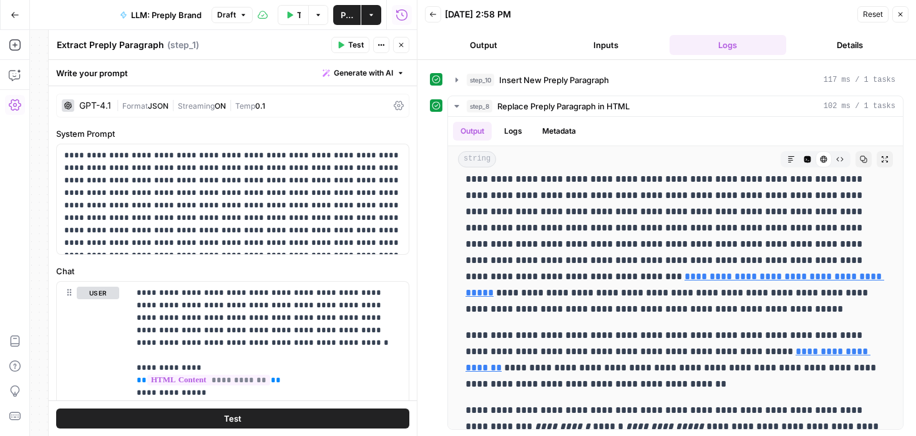
click at [403, 49] on button "Close" at bounding box center [401, 45] width 16 height 16
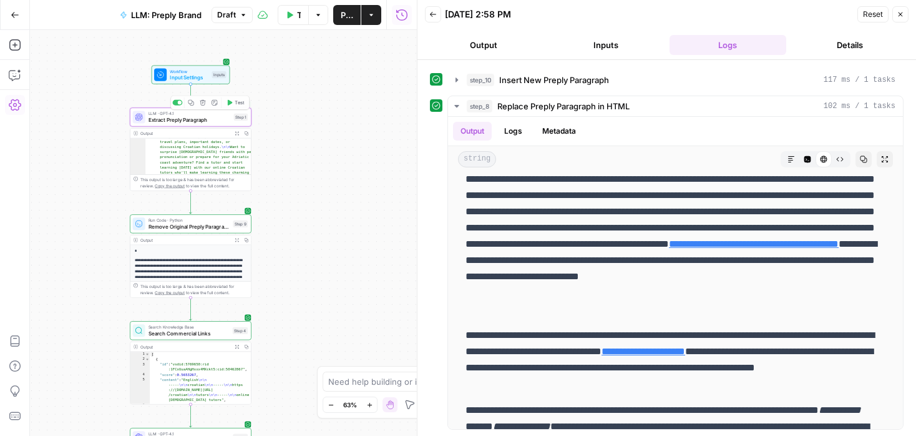
click at [234, 131] on button "Expand Output" at bounding box center [236, 133] width 9 height 9
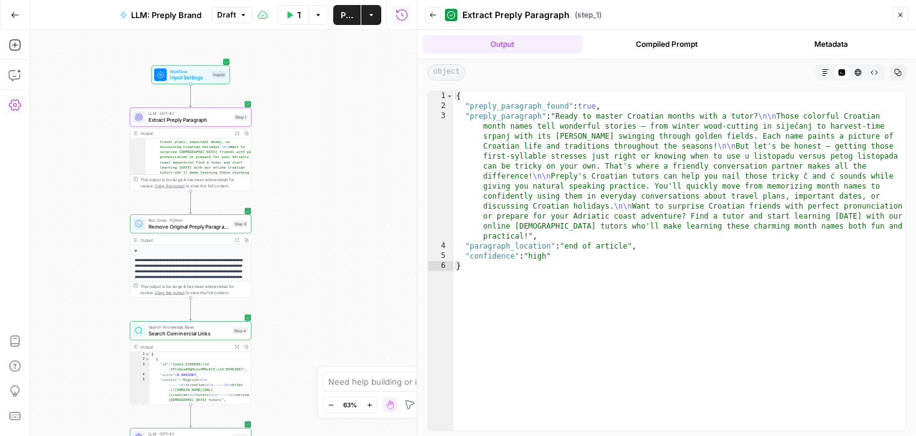
click at [526, 236] on div "{ "preply_paragraph_found" : true , "preply_paragraph" : "Ready to master Croat…" at bounding box center [680, 270] width 452 height 359
click at [521, 236] on div "{ "preply_paragraph_found" : true , "preply_paragraph" : "Ready to master Croat…" at bounding box center [680, 270] width 452 height 359
drag, startPoint x: 522, startPoint y: 236, endPoint x: 474, endPoint y: 237, distance: 47.5
click at [473, 236] on div "{ "preply_paragraph_found" : true , "preply_paragraph" : "Ready to master Croat…" at bounding box center [680, 270] width 452 height 359
click at [16, 73] on icon "button" at bounding box center [15, 75] width 12 height 12
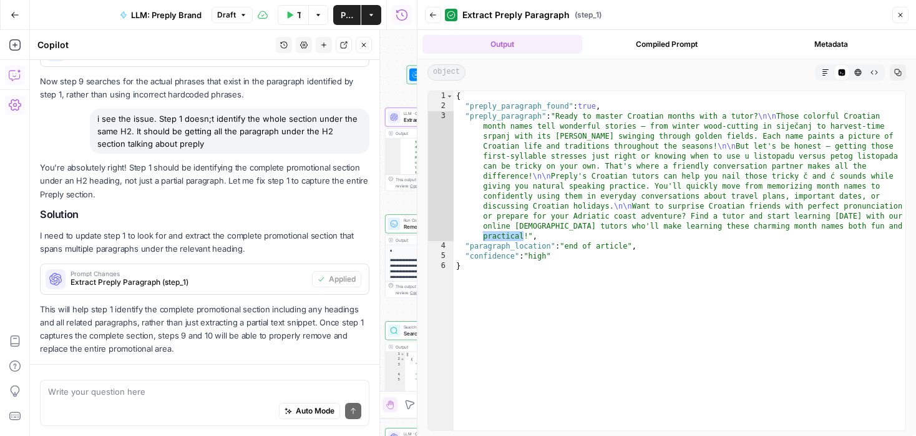
scroll to position [3110, 0]
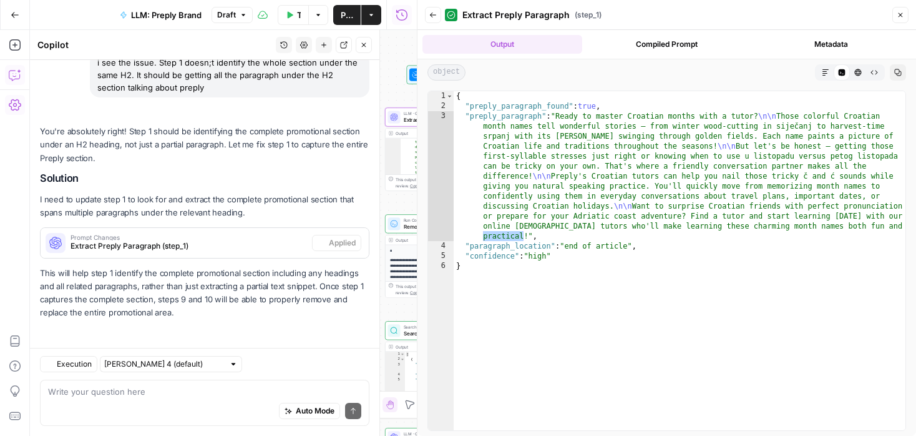
type textarea "s"
type textarea "modify step 9 to remove everything you identified in step 1"
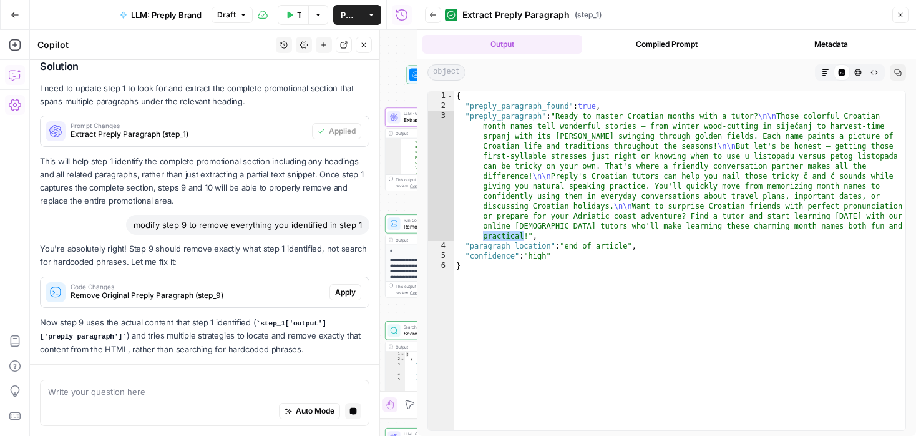
scroll to position [3258, 0]
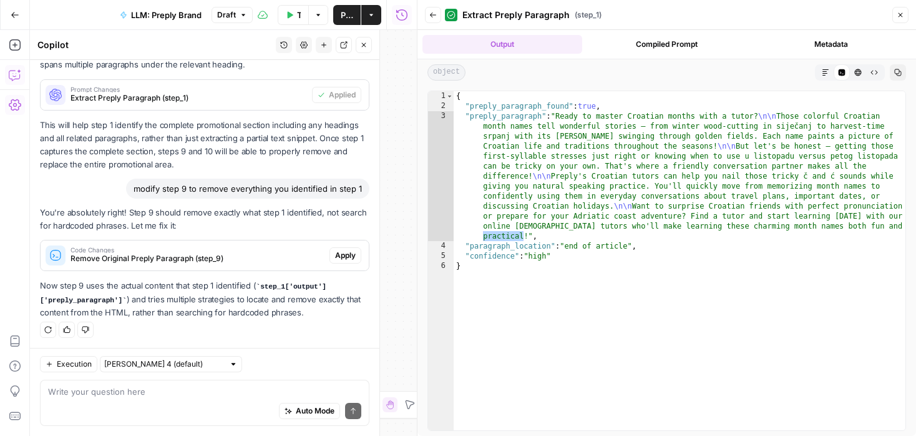
click at [343, 250] on span "Apply" at bounding box center [345, 255] width 21 height 11
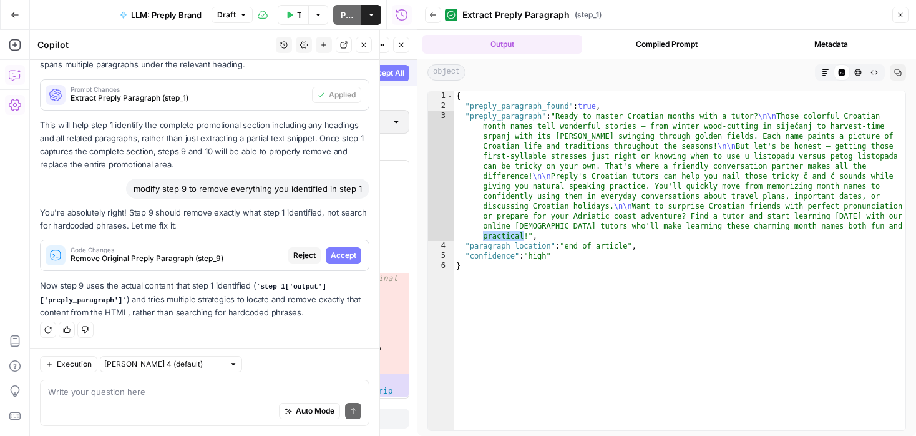
click at [343, 250] on span "Accept" at bounding box center [344, 255] width 26 height 11
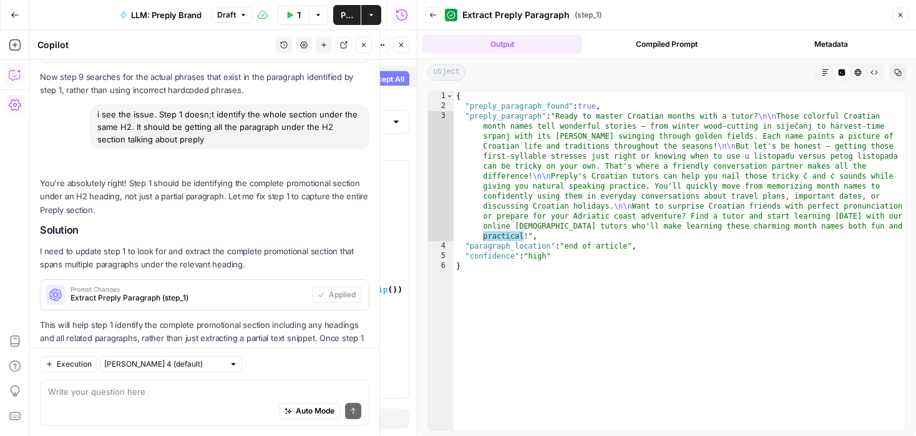
scroll to position [3278, 0]
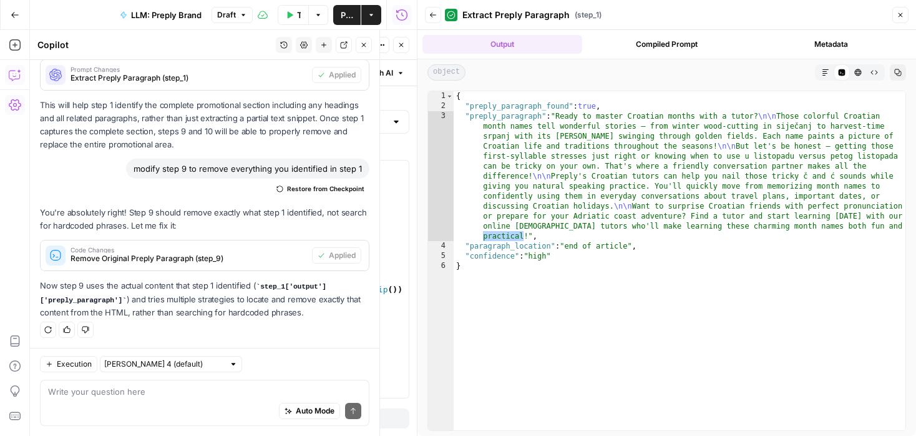
click at [293, 17] on button "Test Data" at bounding box center [293, 15] width 31 height 20
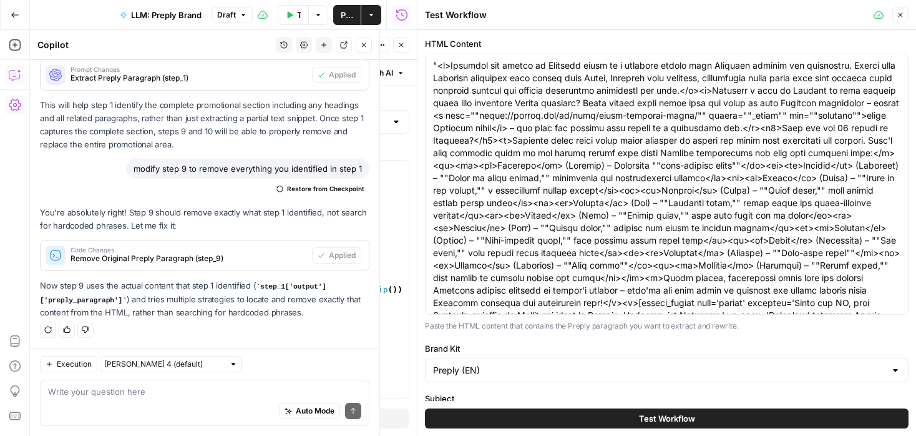
click at [680, 426] on button "Test Workflow" at bounding box center [667, 418] width 484 height 20
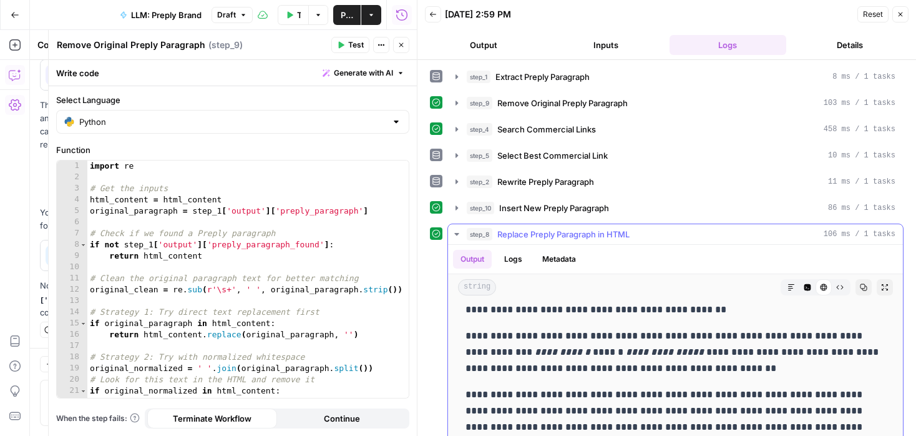
scroll to position [5216, 0]
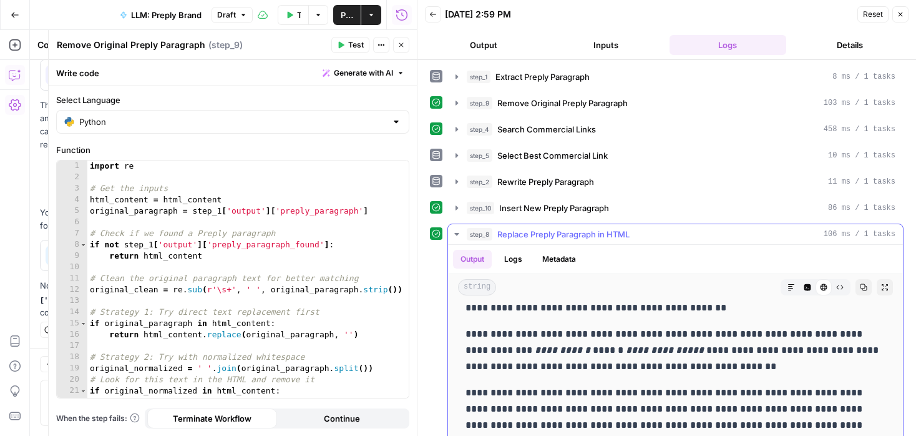
drag, startPoint x: 464, startPoint y: 333, endPoint x: 537, endPoint y: 357, distance: 77.0
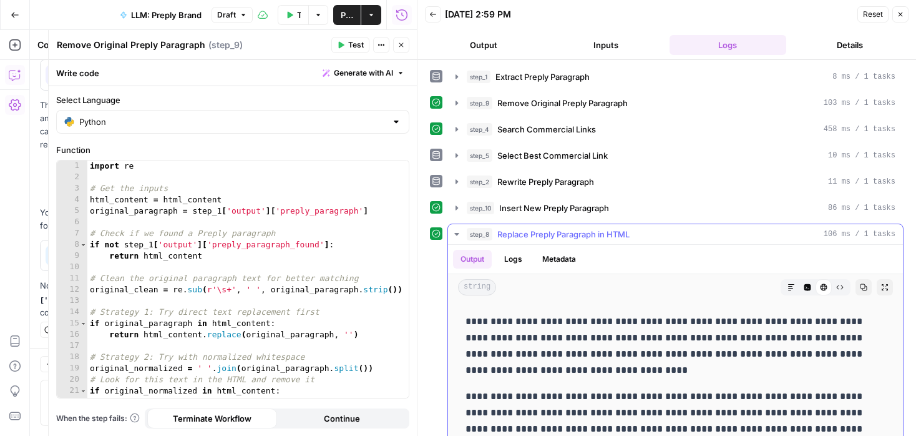
scroll to position [5355, 0]
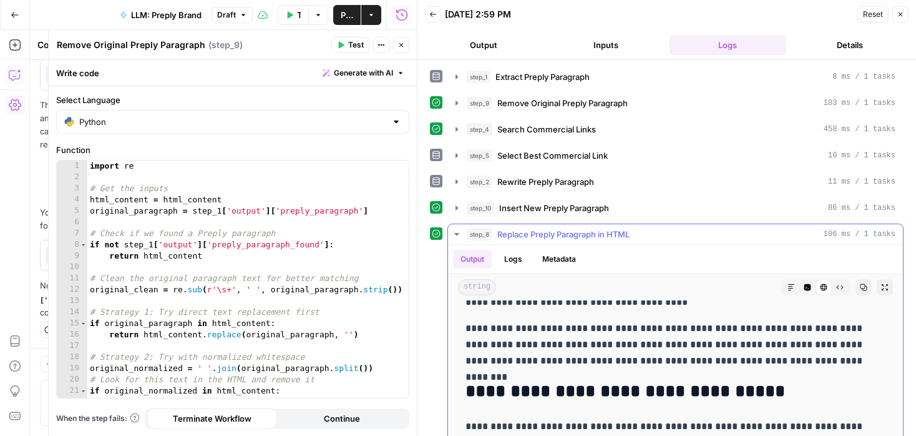
click at [785, 366] on p "**********" at bounding box center [676, 344] width 420 height 49
copy div "**********"
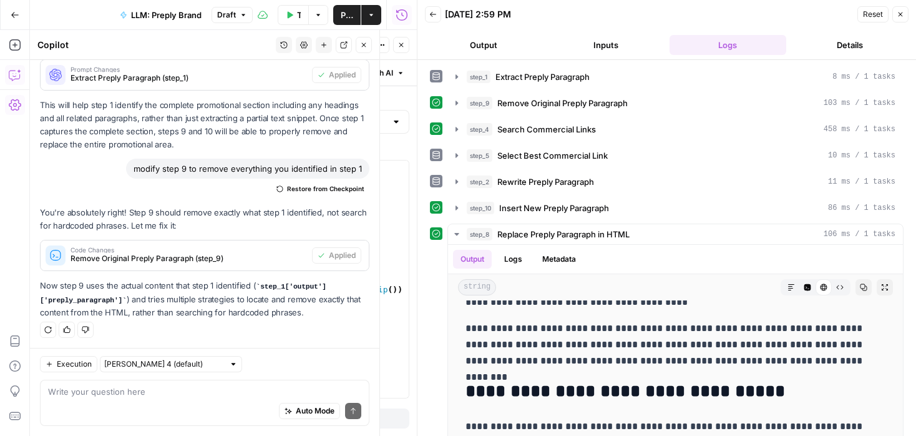
click at [19, 71] on icon "button" at bounding box center [15, 75] width 12 height 12
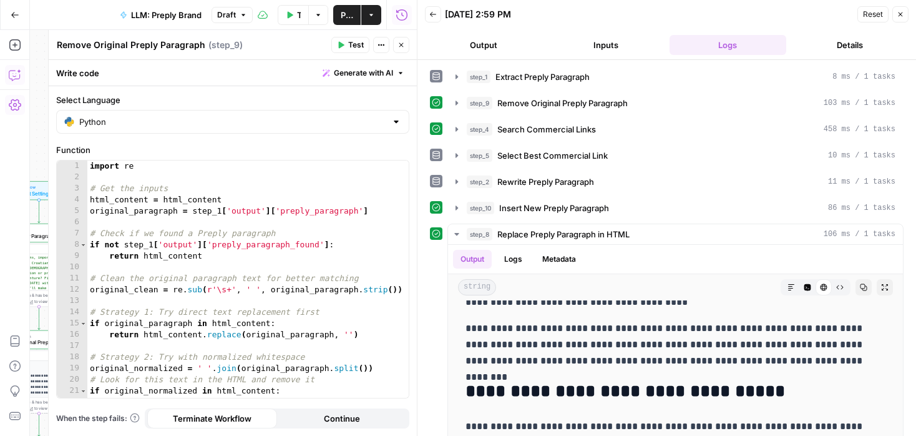
click at [13, 71] on icon "button" at bounding box center [15, 75] width 12 height 12
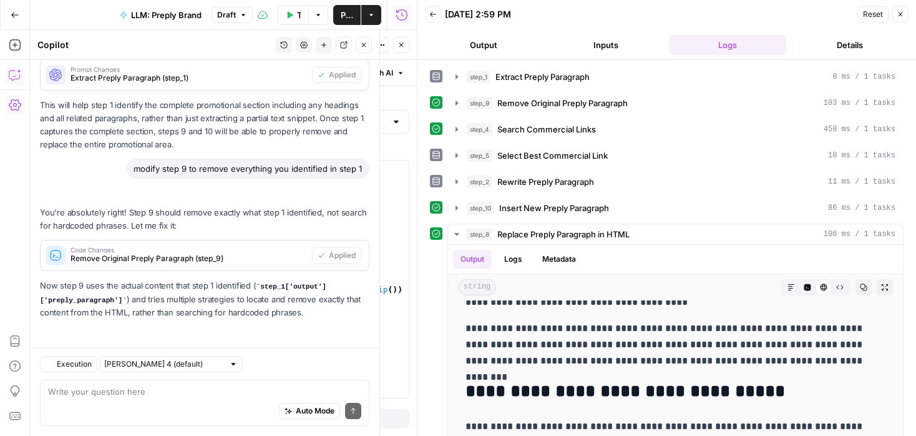
click at [90, 390] on textarea at bounding box center [204, 391] width 313 height 12
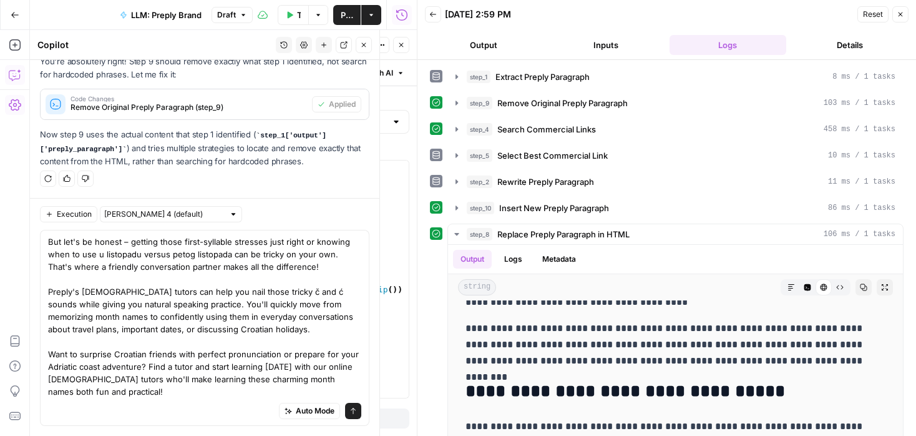
scroll to position [6, 0]
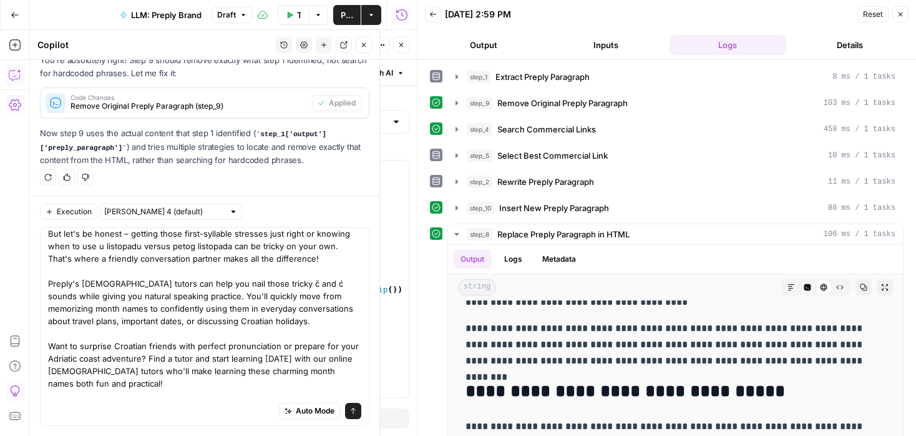
click at [77, 401] on div "Auto Mode Send" at bounding box center [204, 411] width 313 height 27
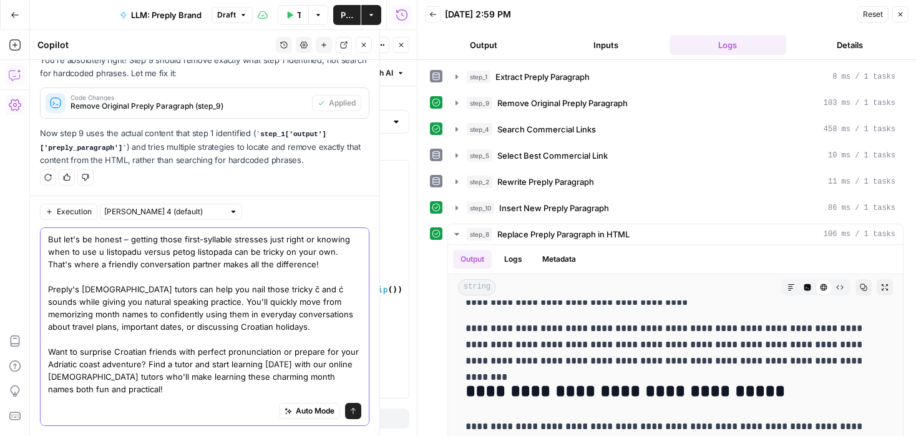
click at [49, 239] on textarea "But let's be honest – getting those first-syllable stresses just right or knowi…" at bounding box center [204, 333] width 313 height 200
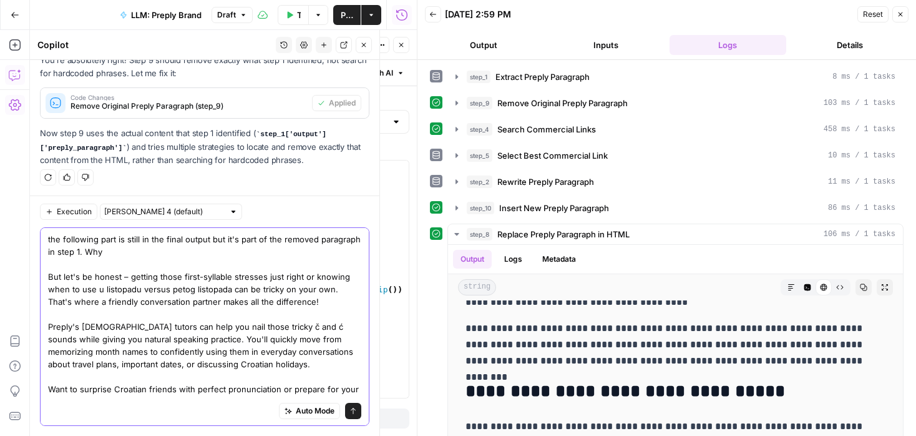
type textarea "the following part is still in the final output but it's part of the removed pa…"
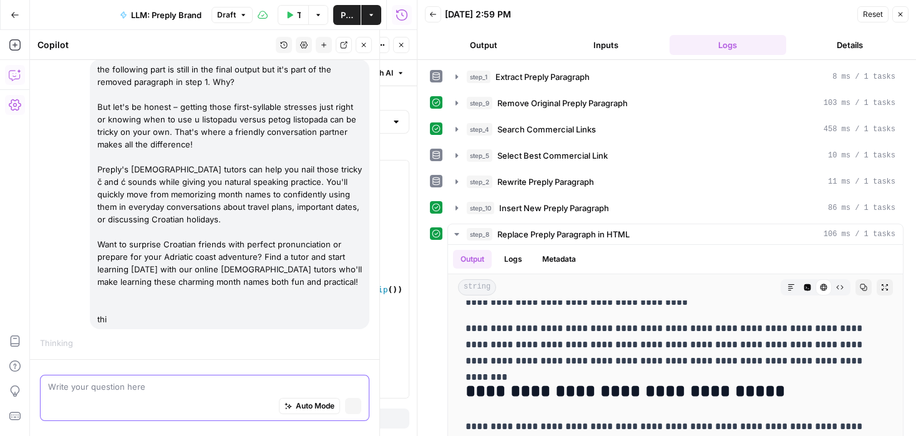
scroll to position [3309, 0]
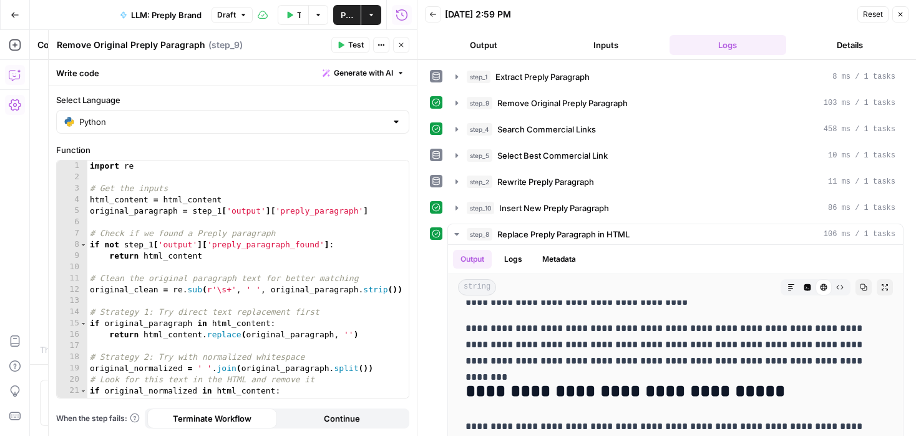
click at [898, 16] on icon "button" at bounding box center [900, 14] width 7 height 7
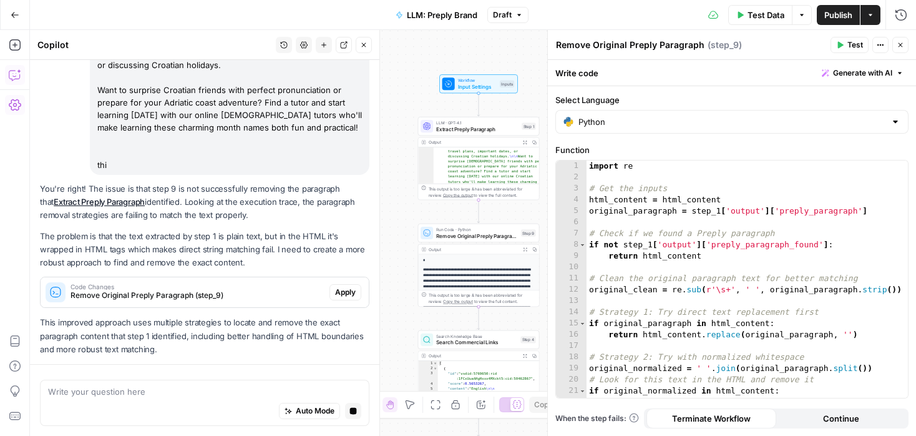
scroll to position [3736, 0]
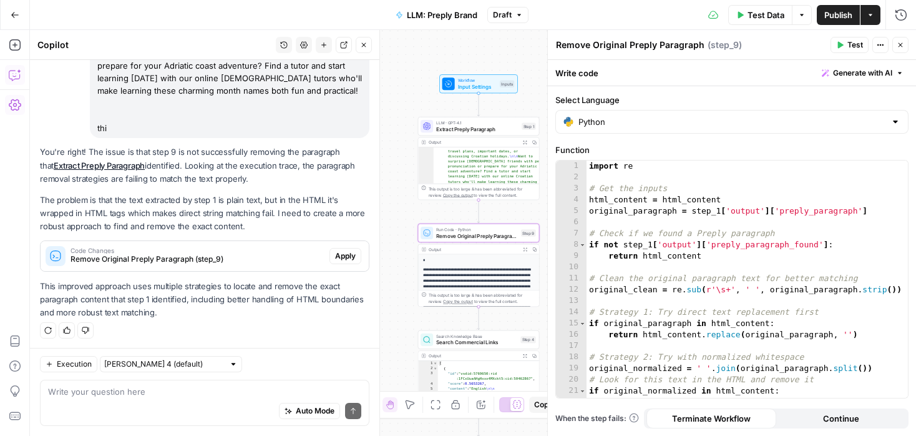
click at [343, 253] on span "Apply" at bounding box center [345, 255] width 21 height 11
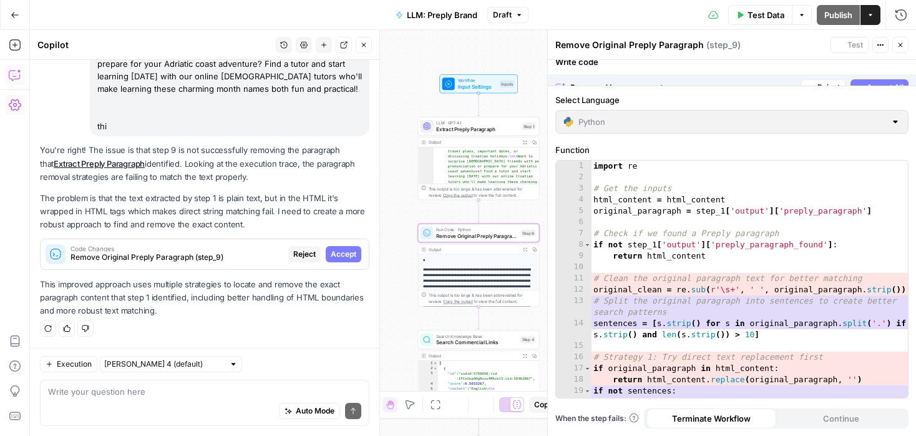
scroll to position [3516, 0]
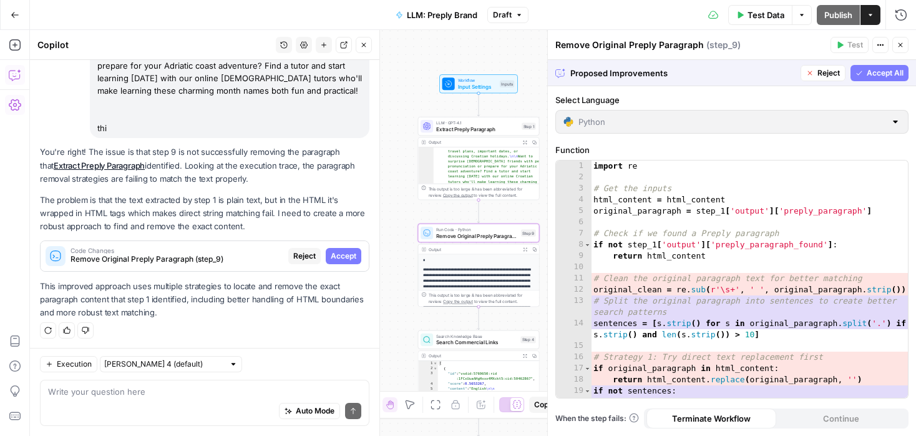
click at [343, 253] on span "Accept" at bounding box center [344, 255] width 26 height 11
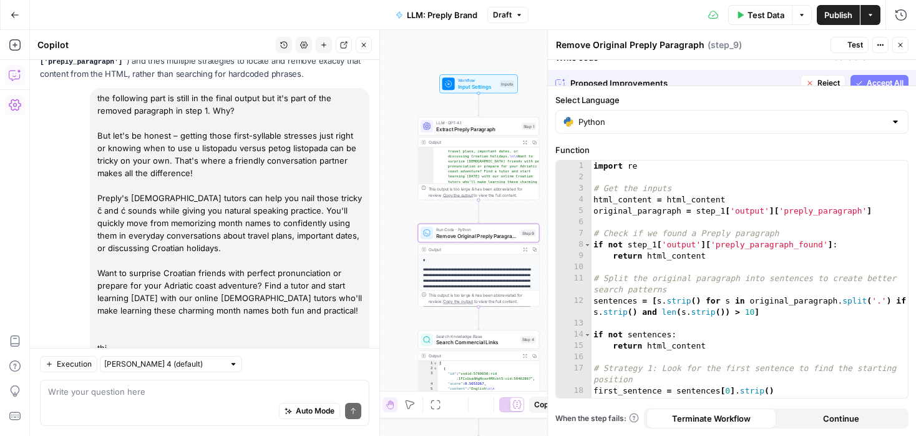
scroll to position [3756, 0]
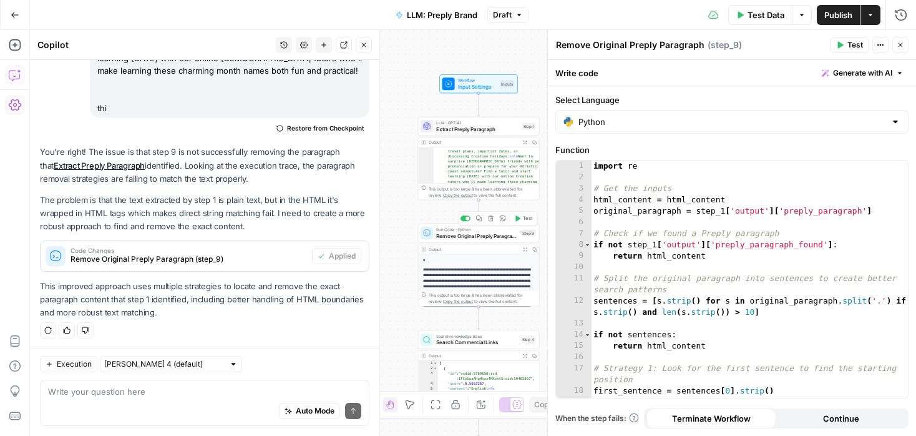
click at [522, 222] on button "Test" at bounding box center [523, 218] width 24 height 10
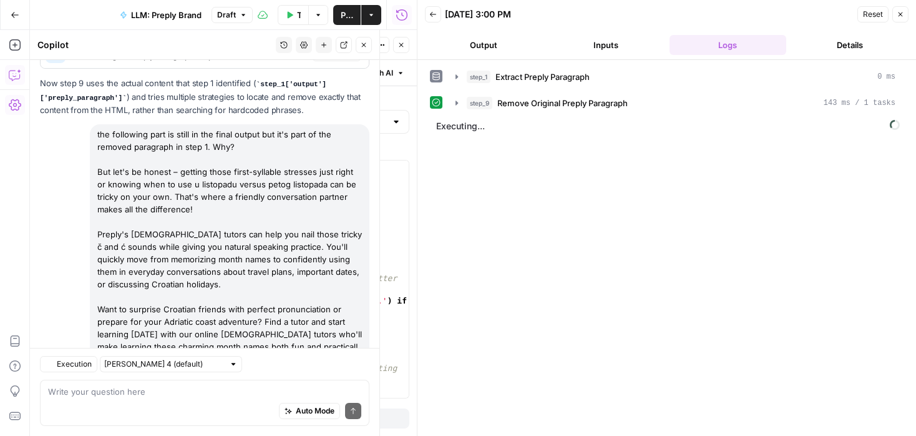
scroll to position [3756, 0]
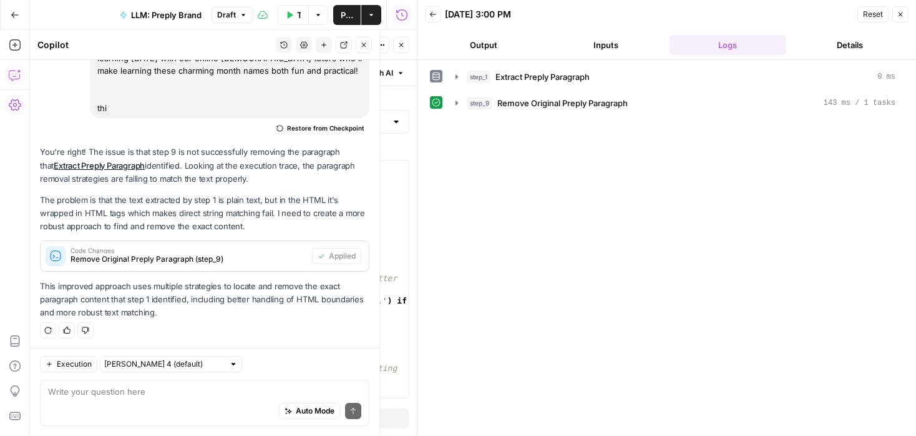
click at [361, 44] on icon "button" at bounding box center [363, 44] width 7 height 7
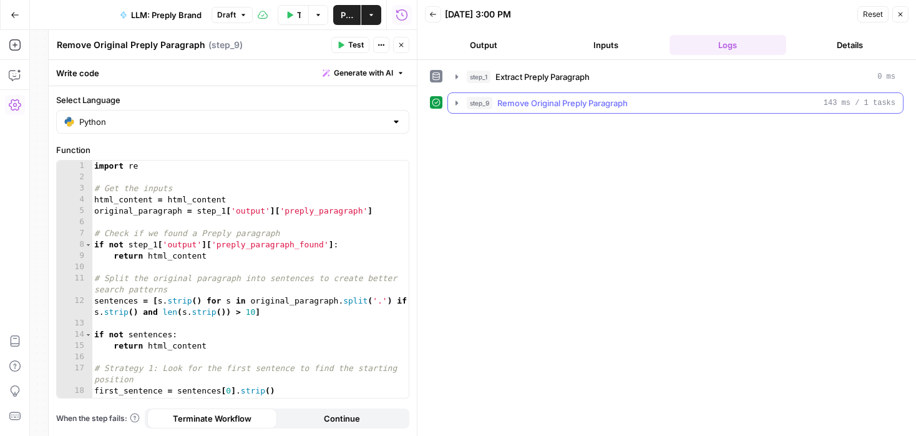
click at [455, 104] on icon "button" at bounding box center [457, 103] width 10 height 10
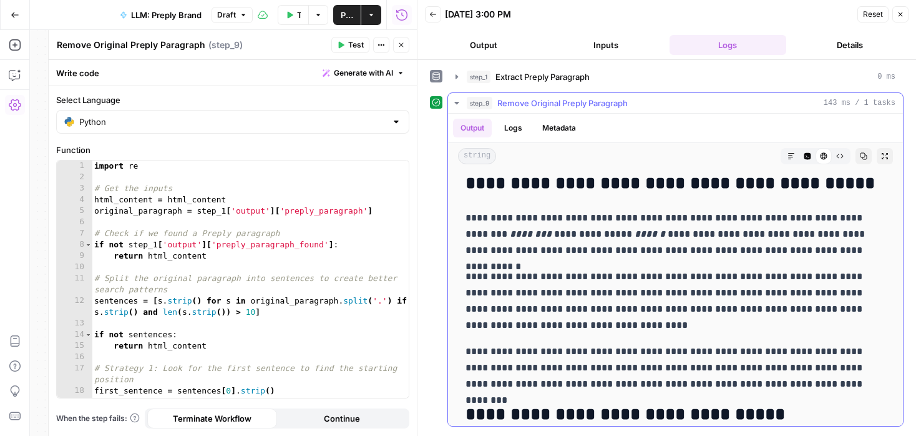
scroll to position [4844, 0]
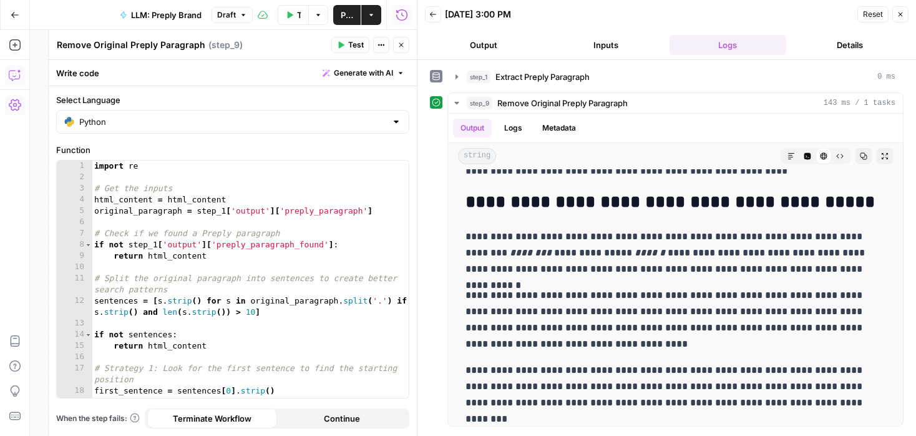
click at [12, 68] on button "Copilot" at bounding box center [15, 75] width 20 height 20
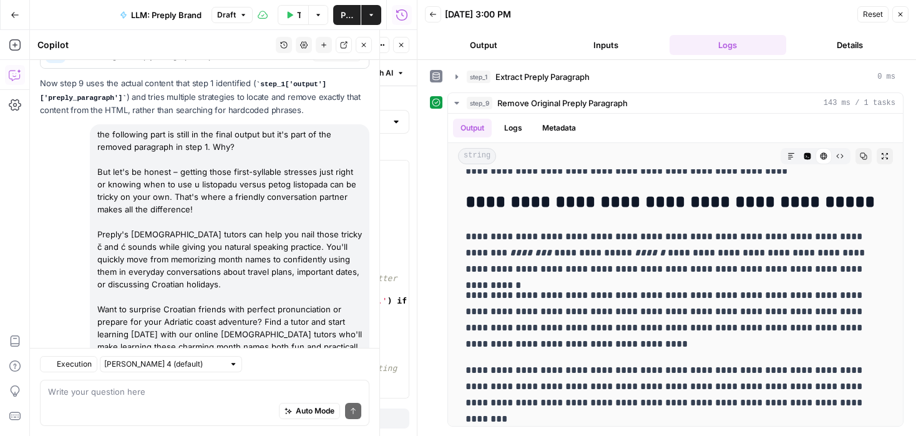
scroll to position [3756, 0]
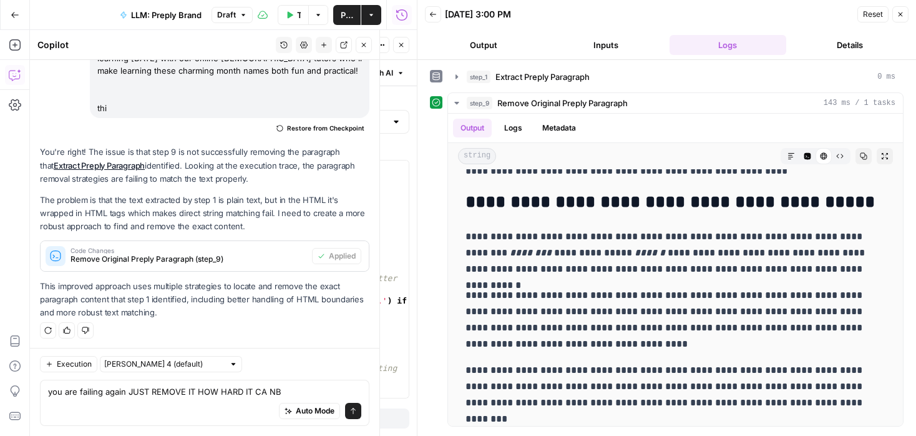
type textarea "you are failing again JUST REMOVE IT HOW HARD IT CA NBE"
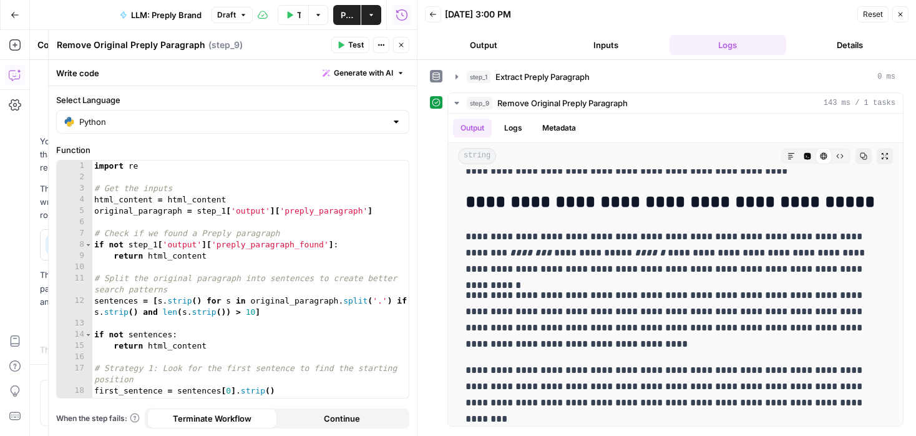
click at [404, 45] on icon "button" at bounding box center [401, 44] width 7 height 7
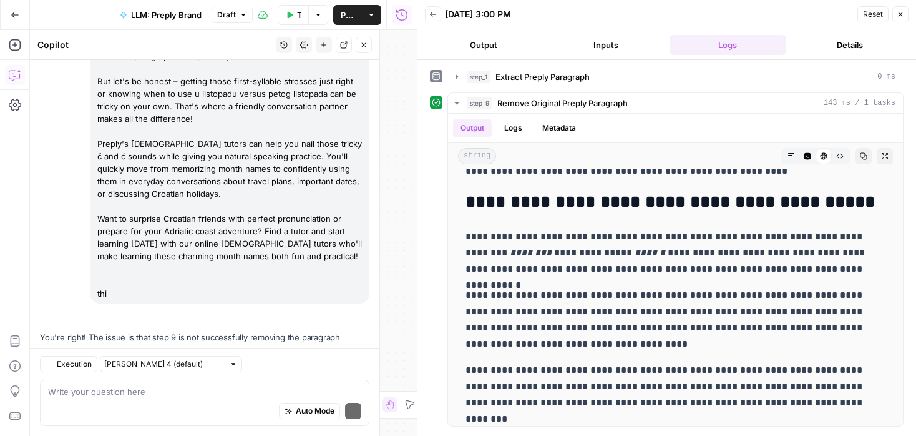
scroll to position [3856, 0]
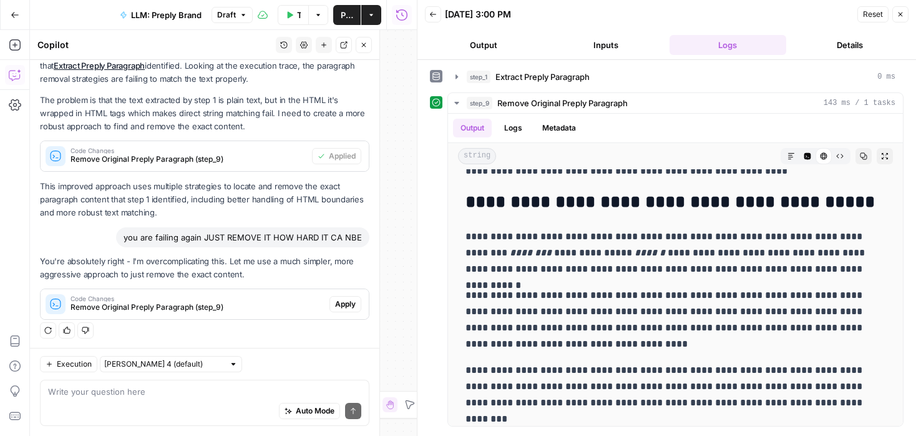
click at [339, 301] on span "Apply" at bounding box center [345, 303] width 21 height 11
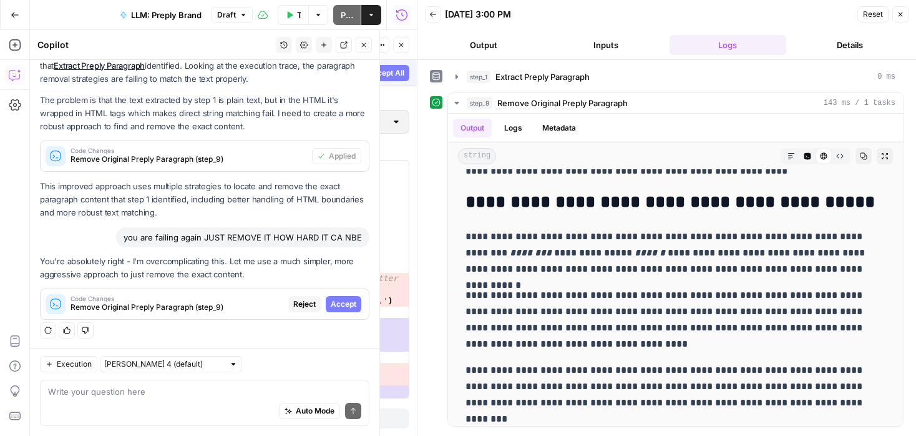
click at [339, 301] on span "Accept" at bounding box center [344, 303] width 26 height 11
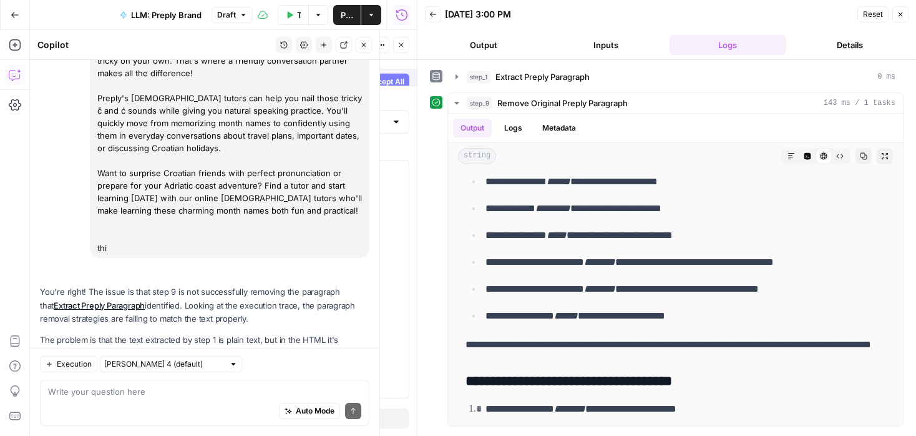
scroll to position [0, 0]
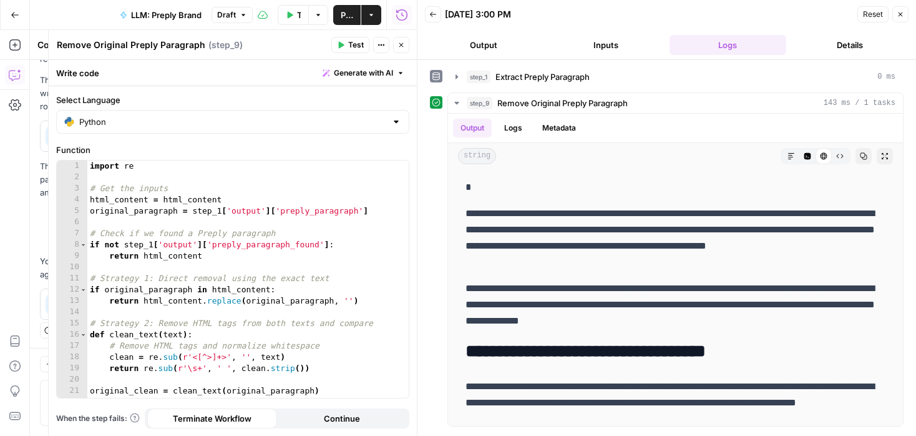
click at [355, 44] on span "Test" at bounding box center [356, 44] width 16 height 11
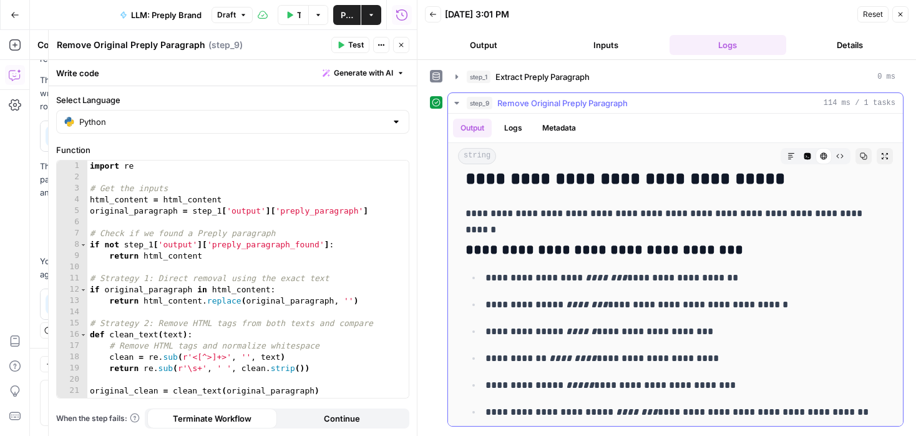
scroll to position [5176, 0]
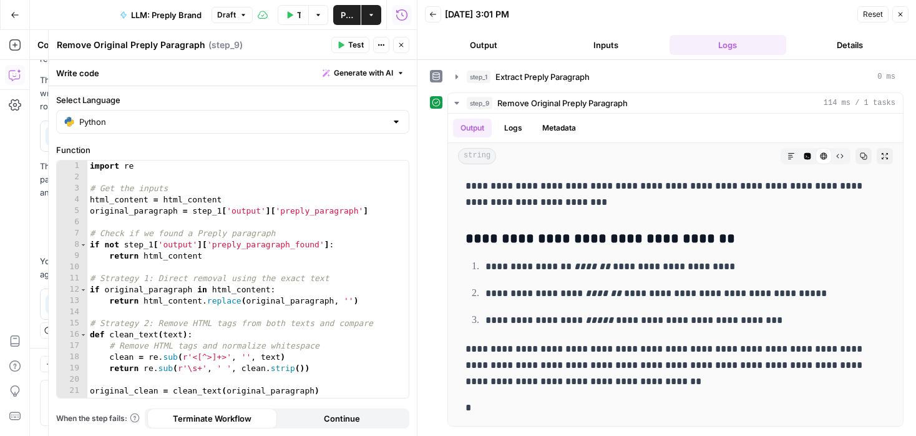
click at [299, 11] on span "Test Data" at bounding box center [299, 15] width 4 height 12
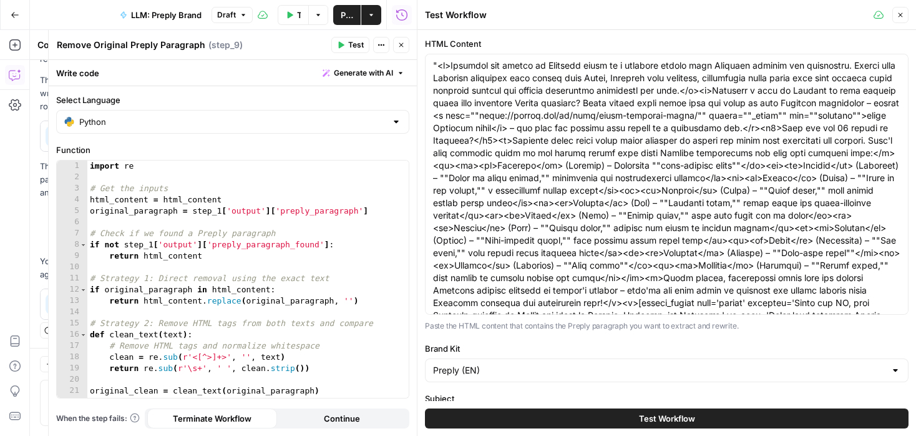
click at [630, 417] on button "Test Workflow" at bounding box center [667, 418] width 484 height 20
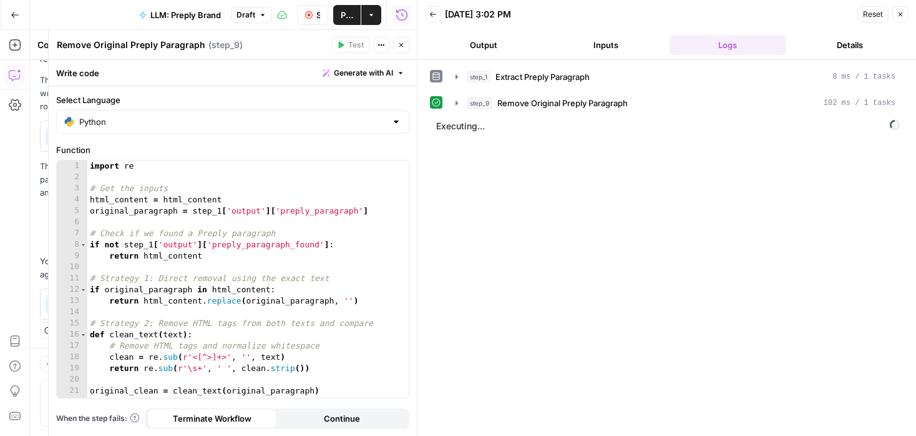
click at [402, 48] on icon "button" at bounding box center [401, 44] width 7 height 7
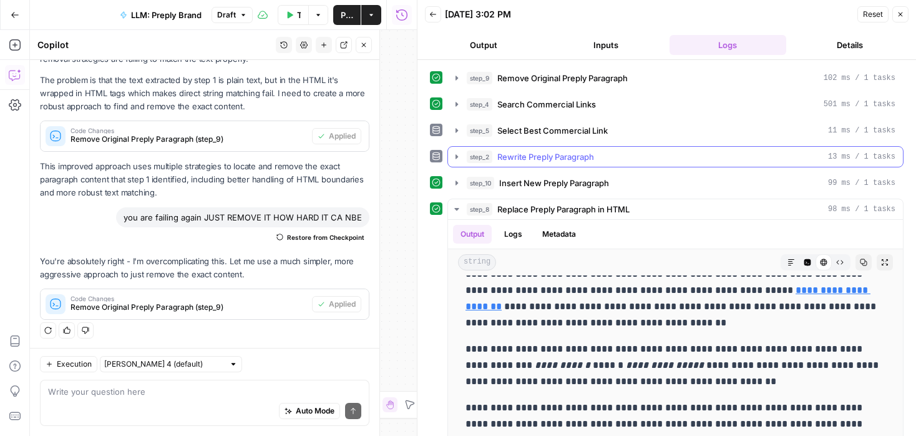
scroll to position [30, 0]
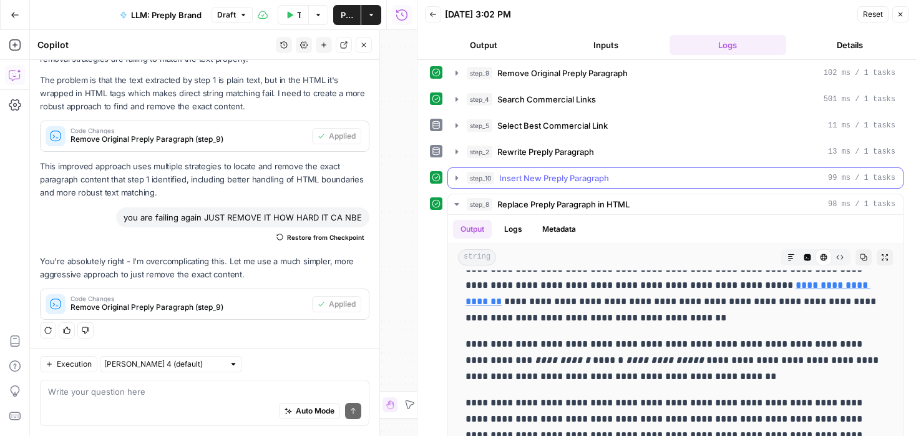
click at [456, 176] on icon "button" at bounding box center [457, 177] width 2 height 4
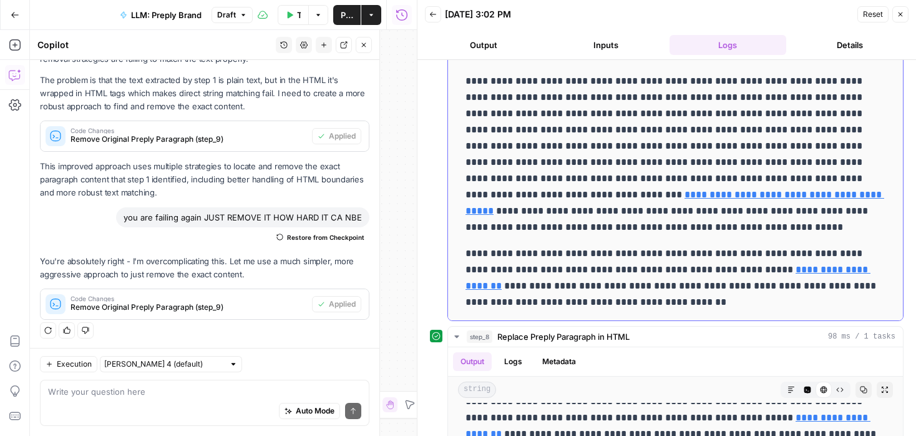
scroll to position [279, 0]
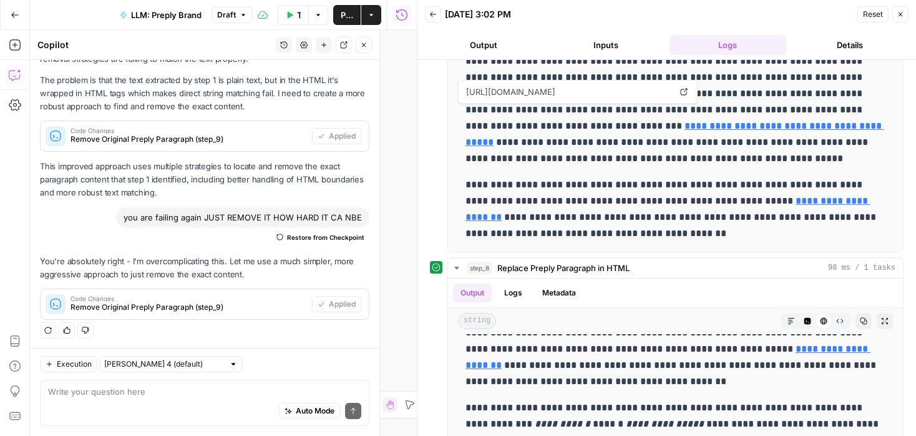
click at [14, 72] on icon "button" at bounding box center [15, 75] width 12 height 12
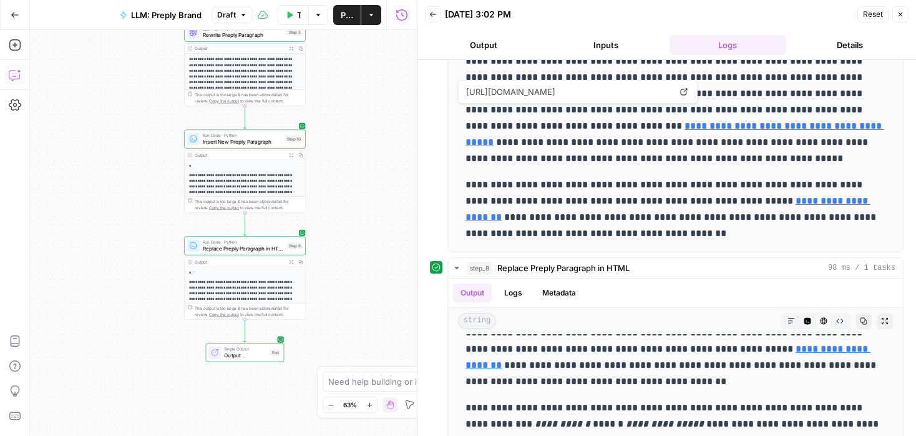
click at [19, 76] on icon "button" at bounding box center [15, 75] width 12 height 12
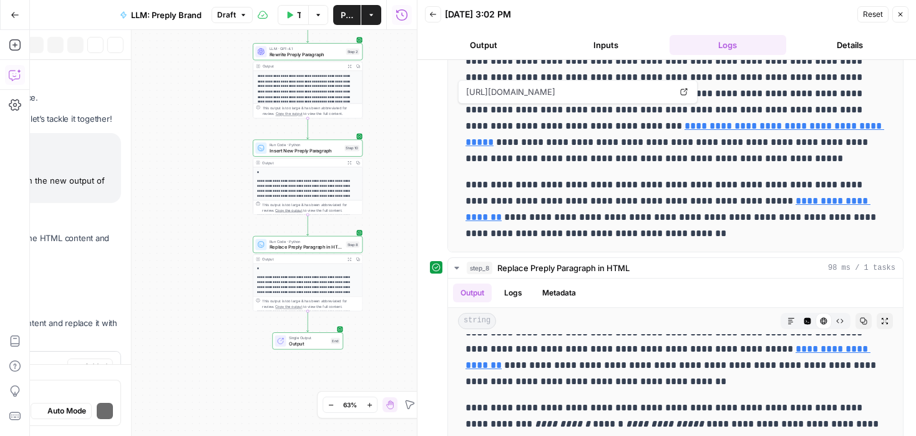
scroll to position [3876, 0]
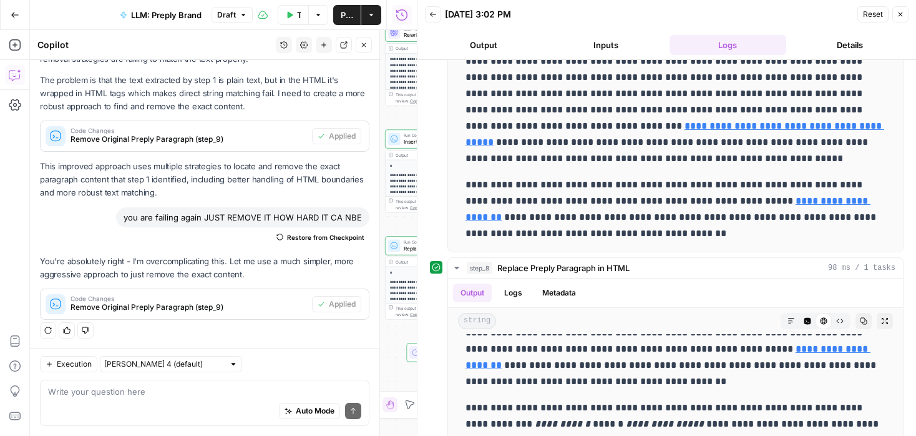
click at [895, 15] on button "Close" at bounding box center [901, 14] width 16 height 16
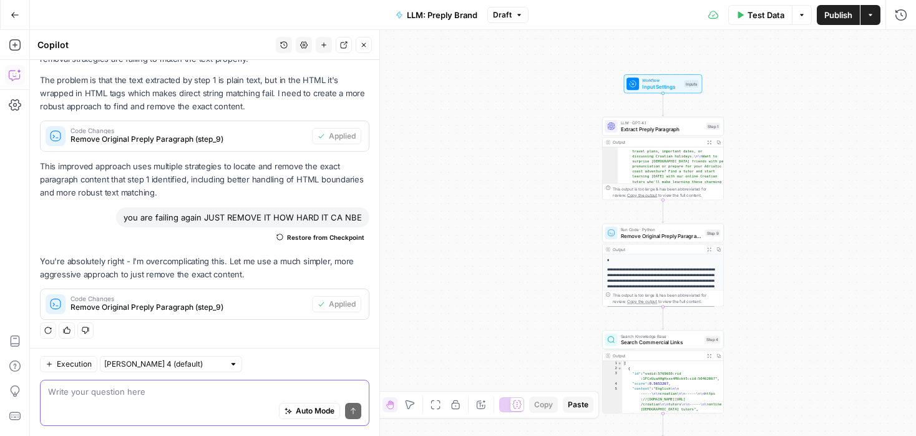
click at [115, 396] on textarea at bounding box center [204, 391] width 313 height 12
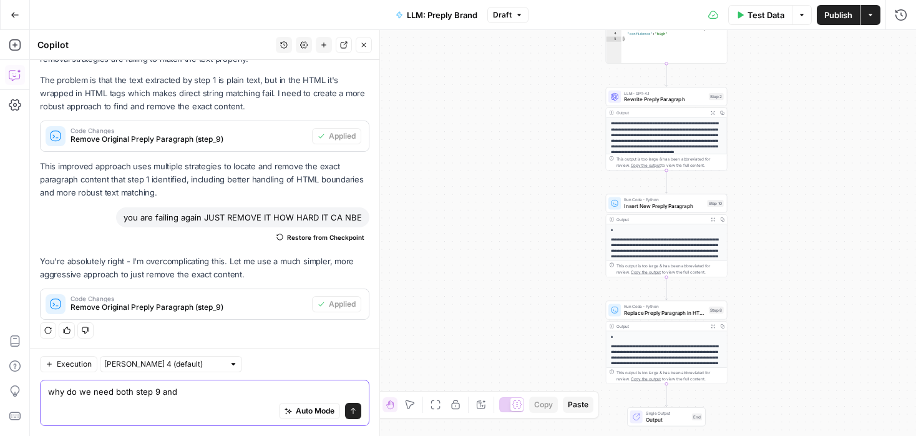
click at [190, 391] on textarea "why do we need both step 9 and" at bounding box center [204, 391] width 313 height 12
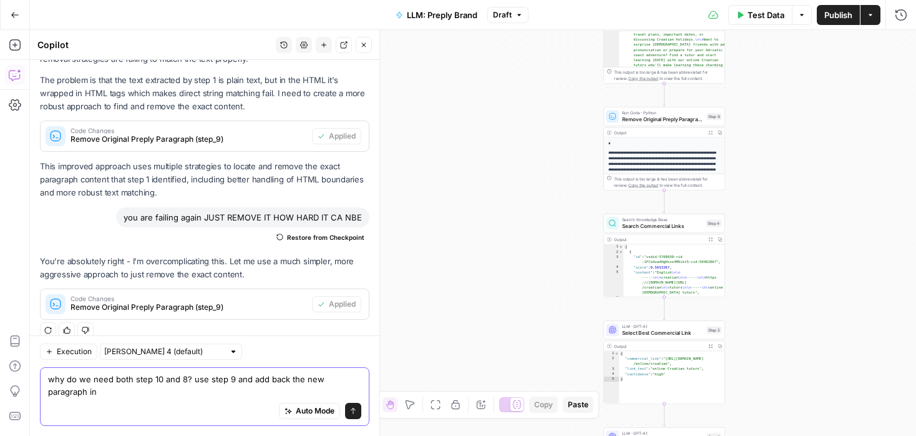
scroll to position [3888, 0]
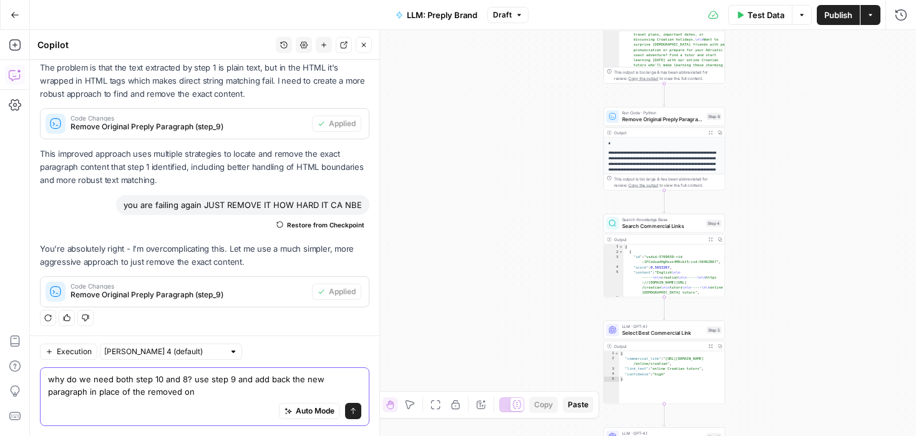
type textarea "why do we need both step 10 and 8? use step 9 and add back the new paragraph in…"
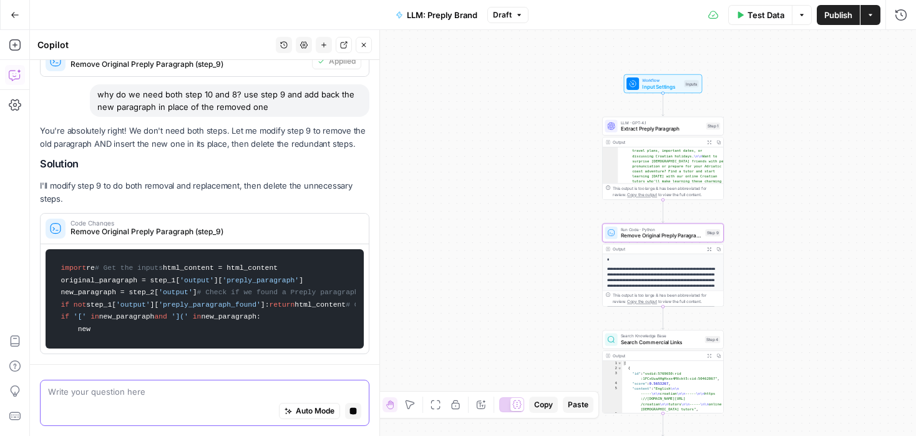
scroll to position [3909, 0]
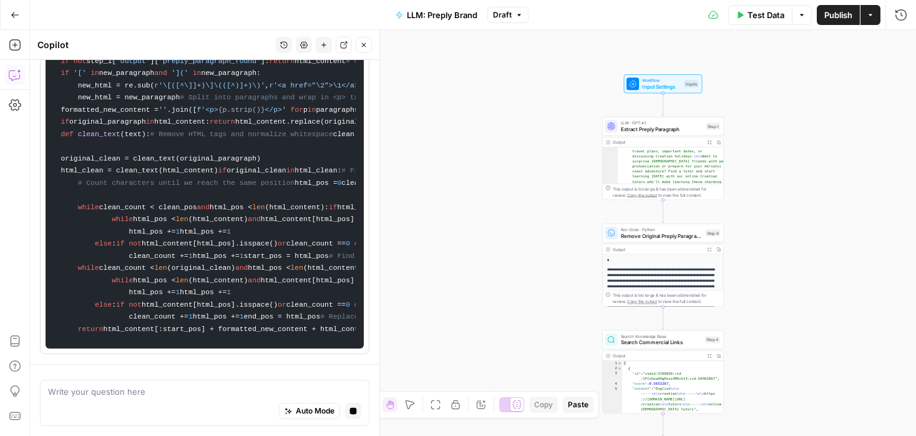
click at [195, 404] on div "Auto Mode Stop generating" at bounding box center [204, 411] width 313 height 27
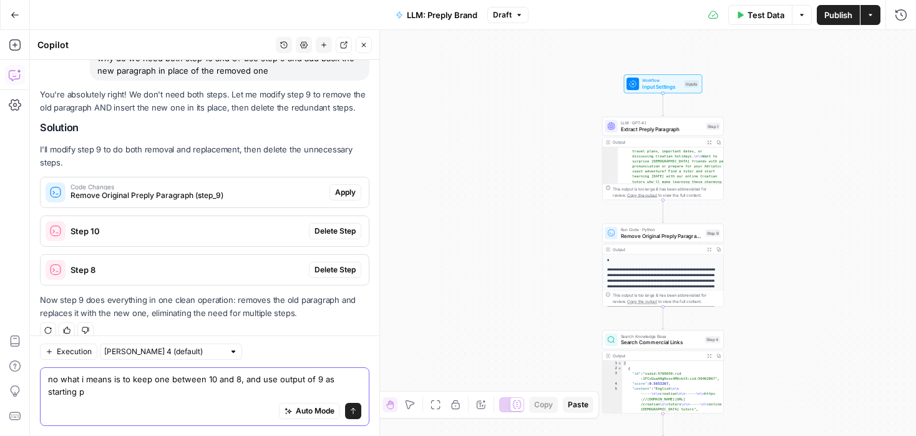
scroll to position [4167, 0]
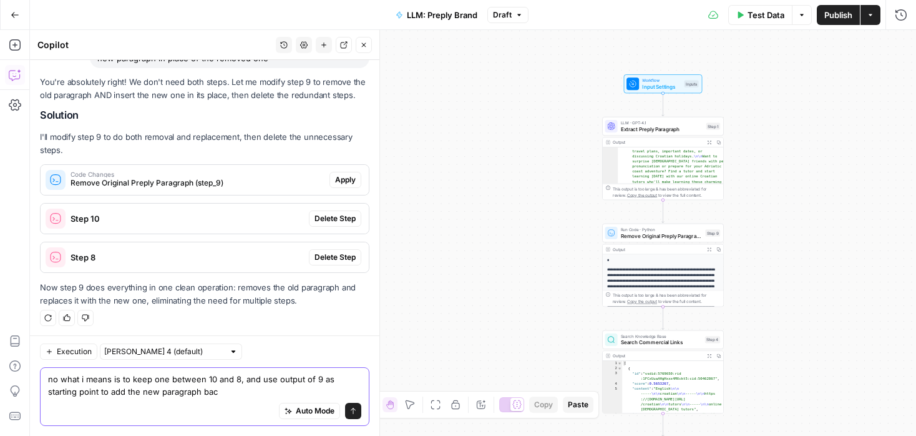
type textarea "no what i means is to keep one between 10 and 8, and use output of 9 as startin…"
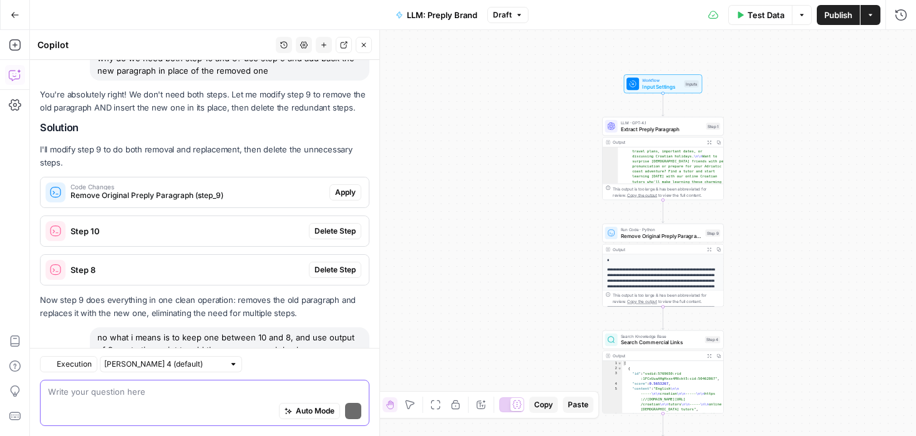
scroll to position [4460, 0]
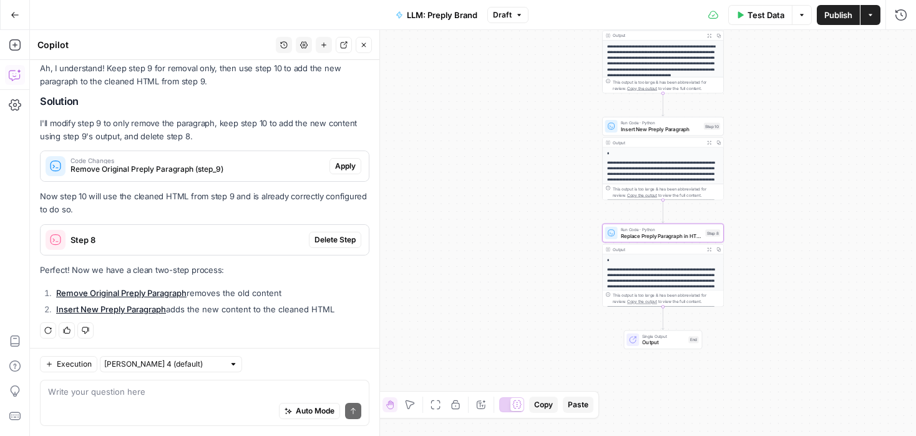
click at [338, 235] on span "Delete Step" at bounding box center [335, 239] width 41 height 11
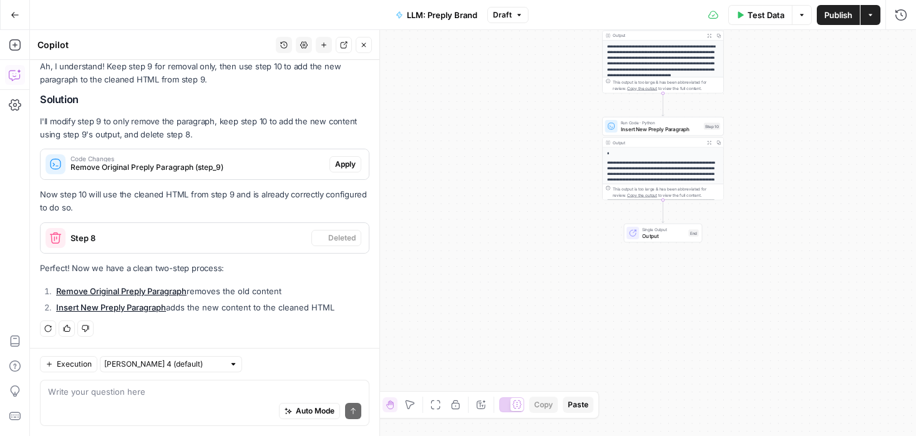
scroll to position [4447, 0]
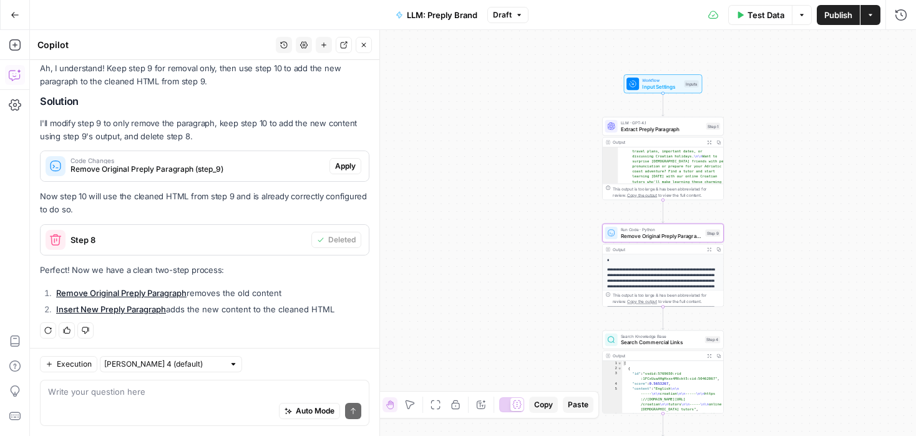
click at [278, 164] on span "Remove Original Preply Paragraph (step_9)" at bounding box center [198, 169] width 254 height 11
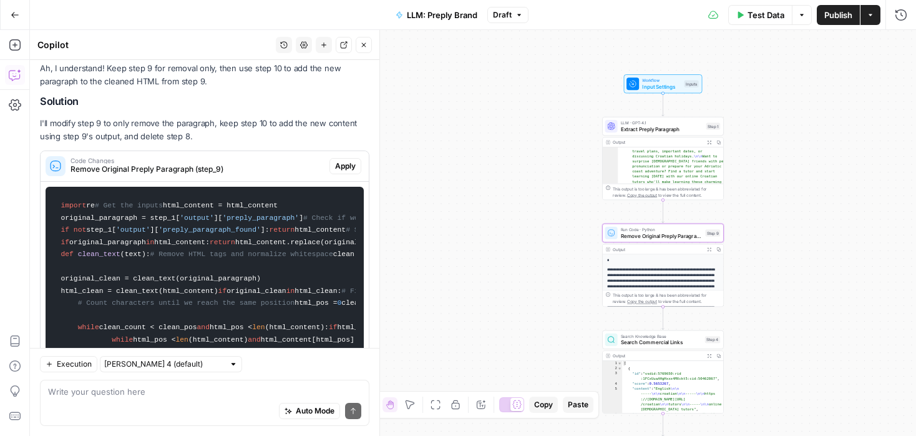
click at [278, 164] on span "Remove Original Preply Paragraph (step_9)" at bounding box center [198, 169] width 254 height 11
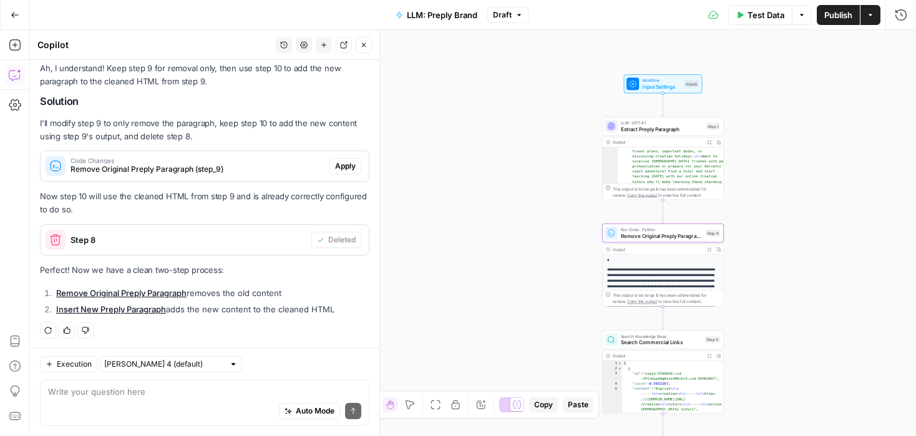
click at [358, 164] on button "Apply" at bounding box center [346, 166] width 32 height 16
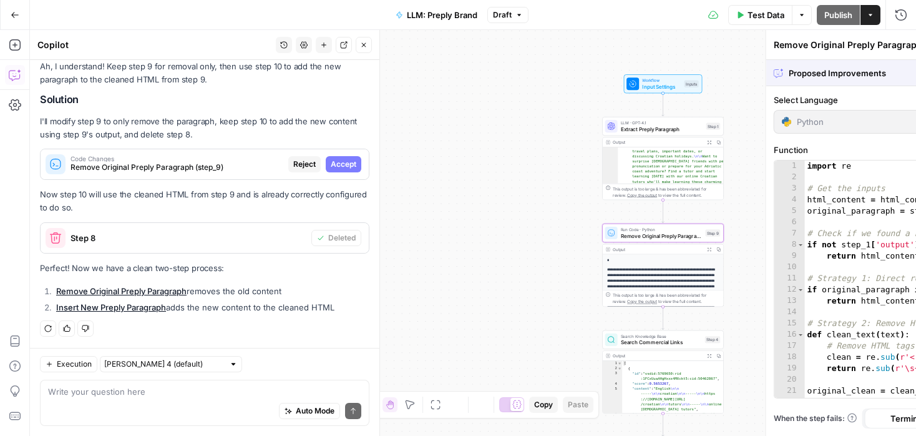
scroll to position [4148, 0]
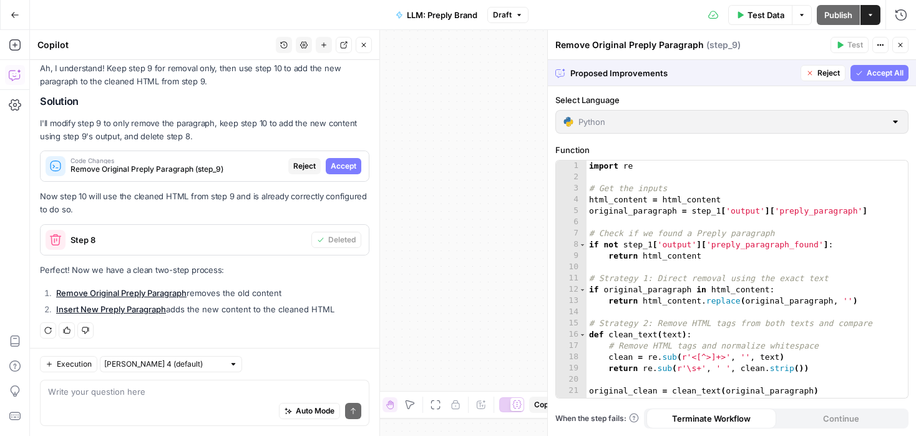
click at [353, 162] on span "Accept" at bounding box center [344, 165] width 26 height 11
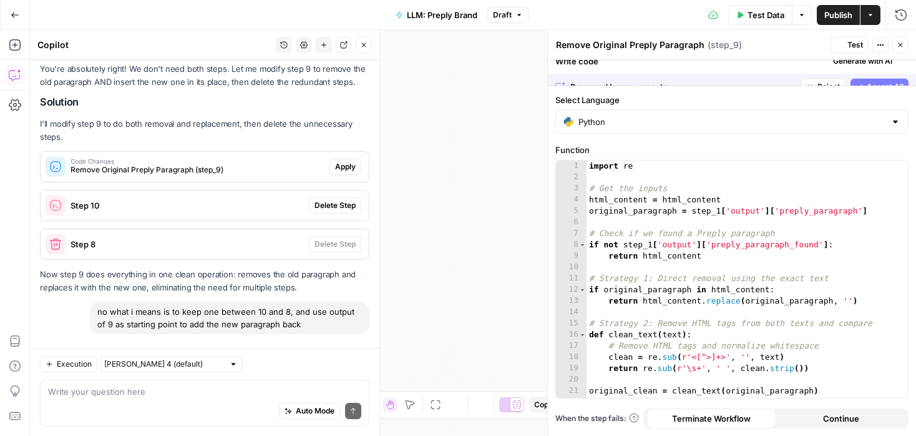
scroll to position [4447, 0]
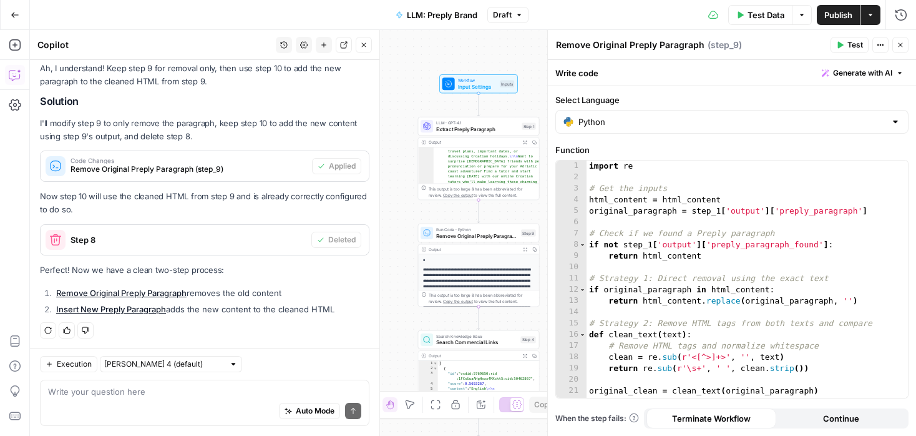
click at [746, 12] on button "Test Data" at bounding box center [760, 15] width 64 height 20
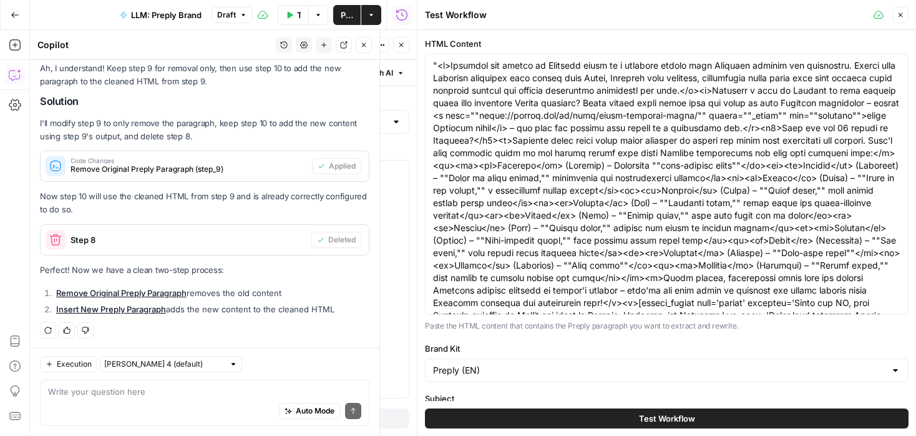
click at [647, 414] on span "Test Workflow" at bounding box center [667, 418] width 56 height 12
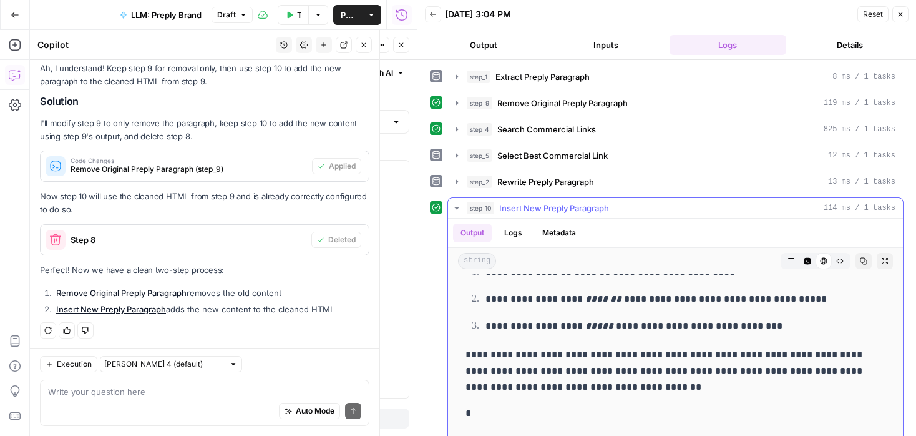
scroll to position [5329, 0]
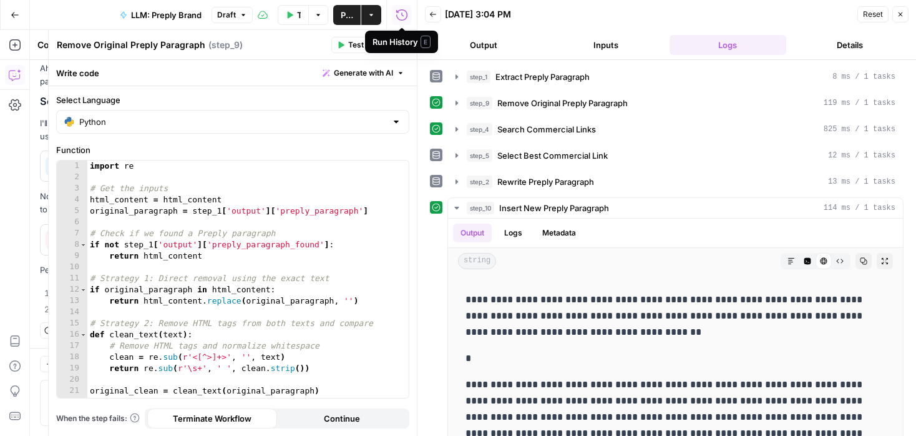
click at [404, 43] on div "Run History E" at bounding box center [402, 42] width 58 height 12
click at [400, 41] on icon "button" at bounding box center [401, 44] width 7 height 7
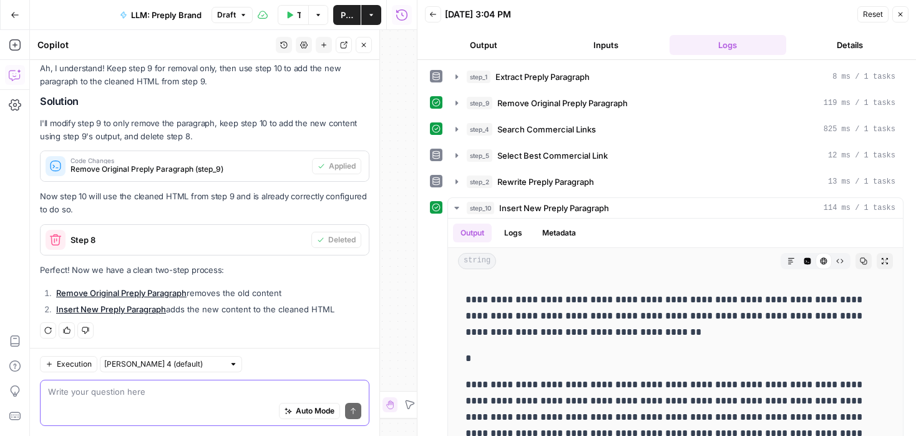
click at [200, 396] on textarea at bounding box center [204, 391] width 313 height 12
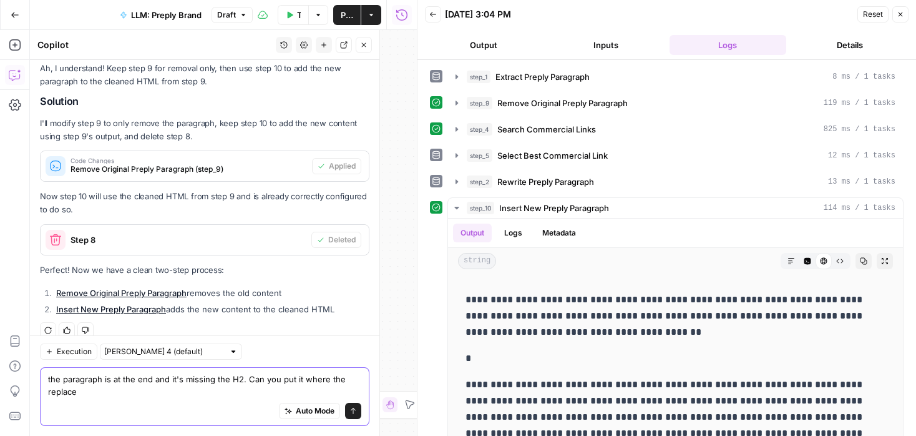
scroll to position [4460, 0]
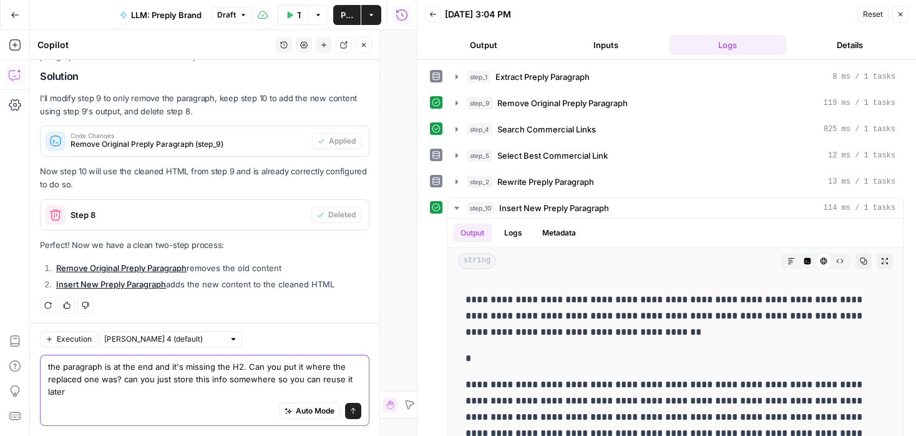
type textarea "the paragraph is at the end and it's missing the H2. Can you put it where the r…"
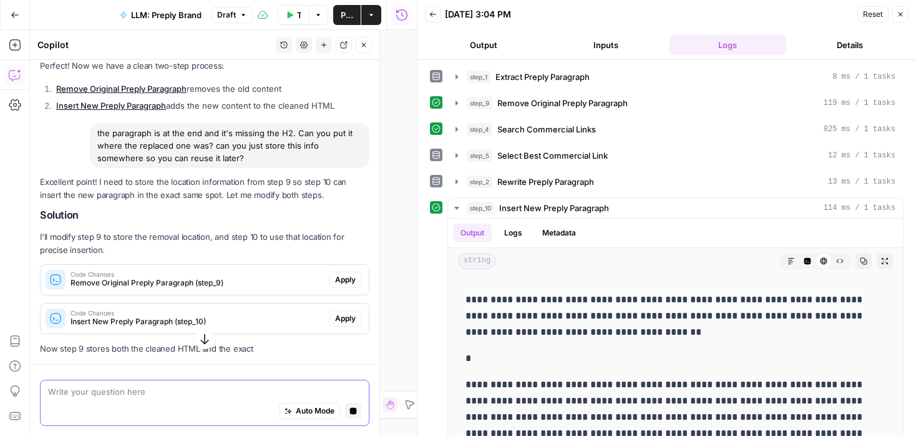
scroll to position [4369, 0]
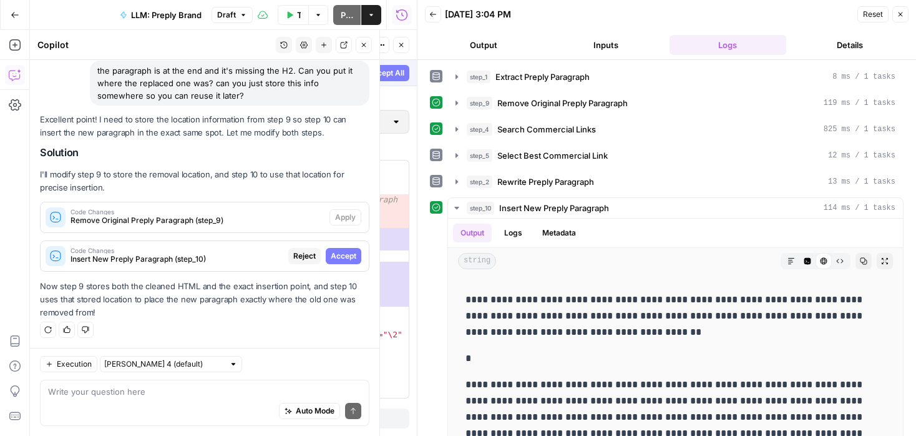
click at [305, 250] on span "Reject" at bounding box center [304, 255] width 22 height 11
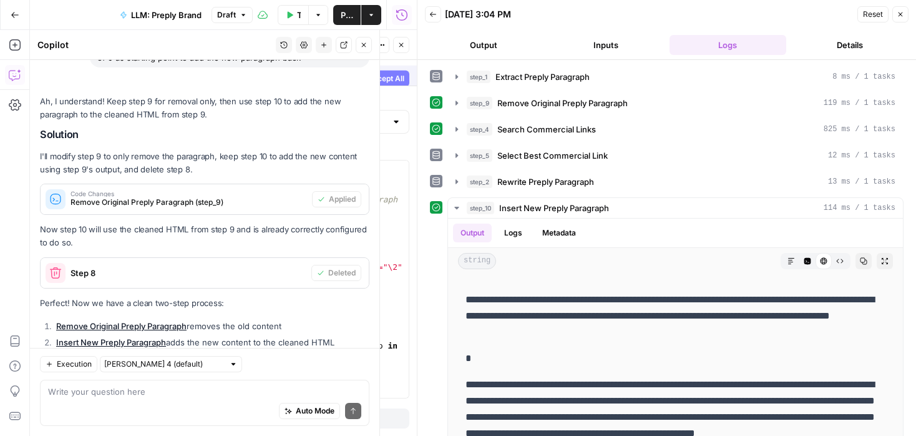
scroll to position [0, 0]
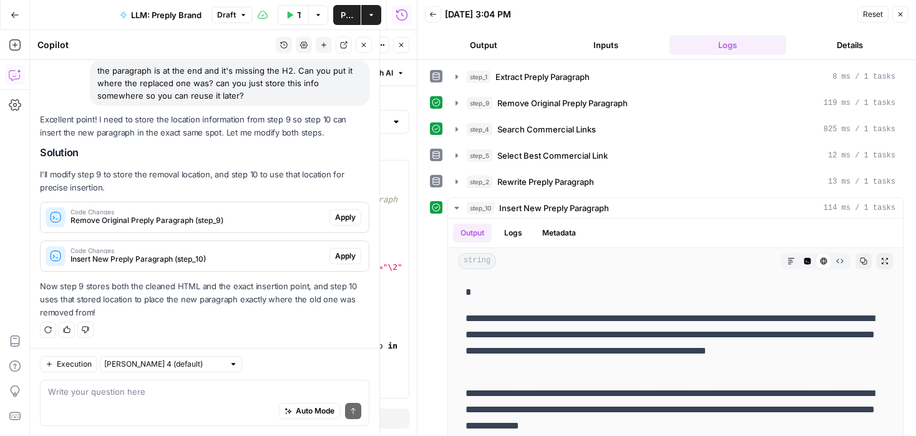
click at [343, 214] on span "Apply" at bounding box center [345, 217] width 21 height 11
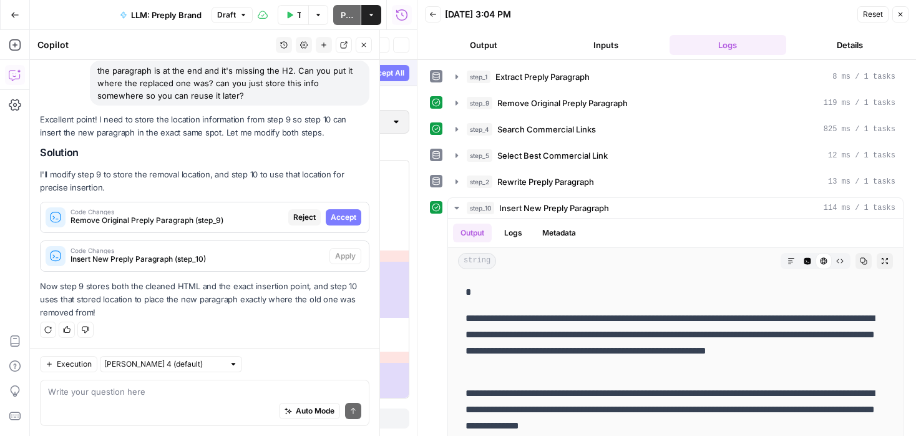
click at [340, 212] on span "Accept" at bounding box center [344, 217] width 26 height 11
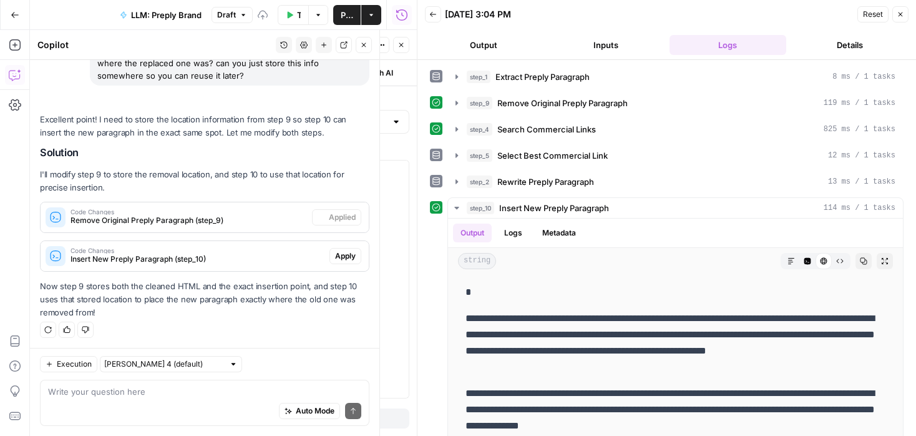
click at [346, 253] on span "Apply" at bounding box center [345, 255] width 21 height 11
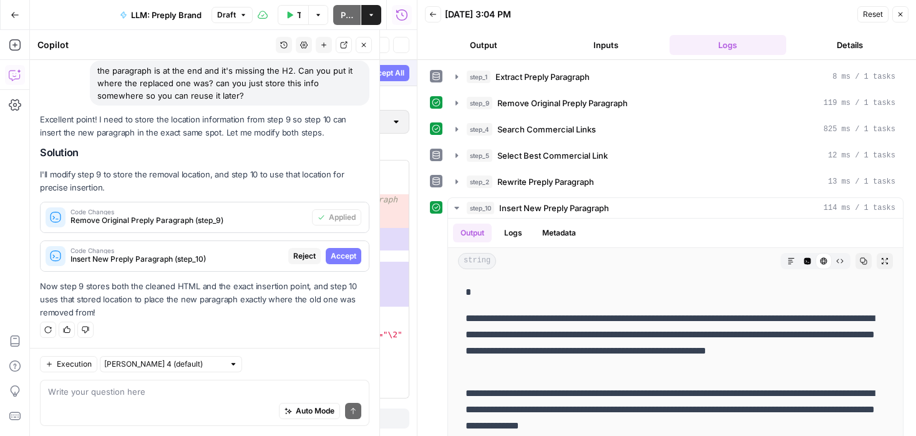
click at [343, 253] on span "Accept" at bounding box center [344, 255] width 26 height 11
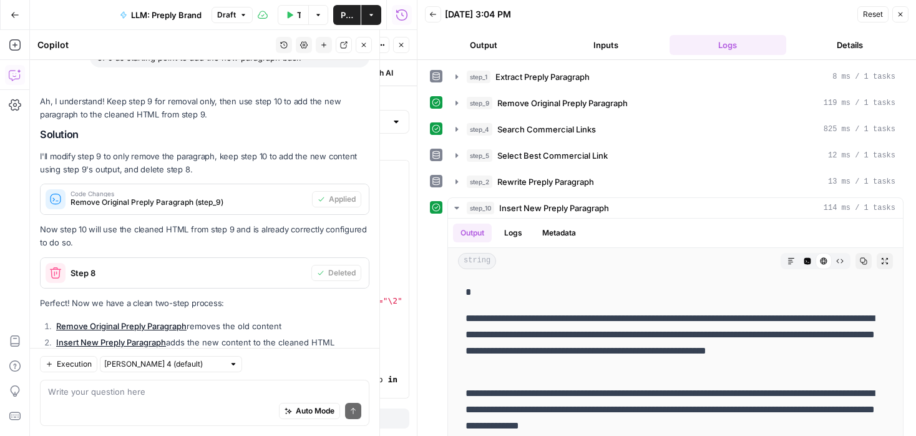
scroll to position [4734, 0]
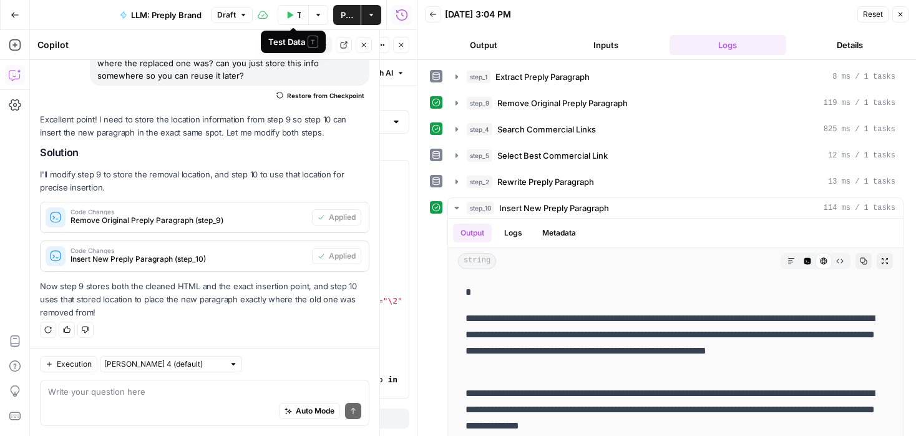
click at [291, 10] on button "Test Data" at bounding box center [293, 15] width 31 height 20
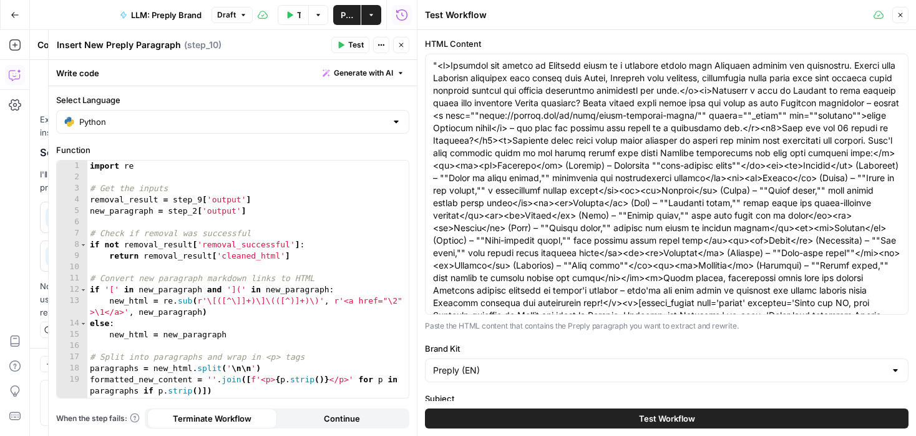
click at [519, 418] on button "Test Workflow" at bounding box center [667, 418] width 484 height 20
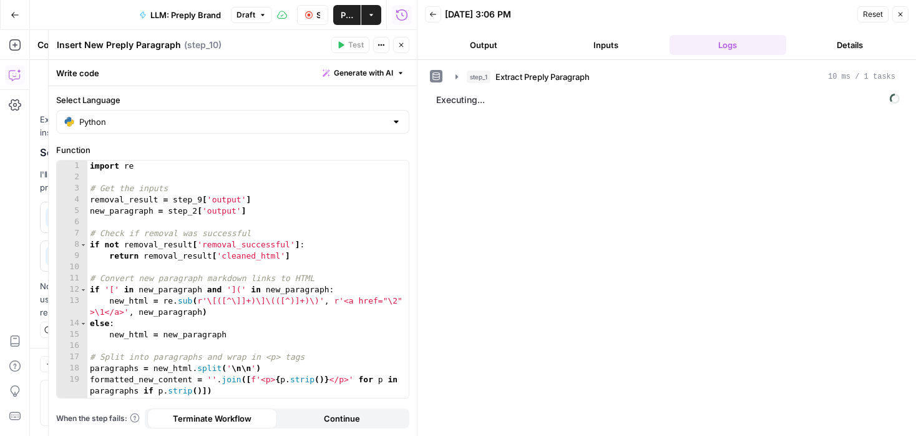
click at [401, 46] on icon "button" at bounding box center [401, 44] width 7 height 7
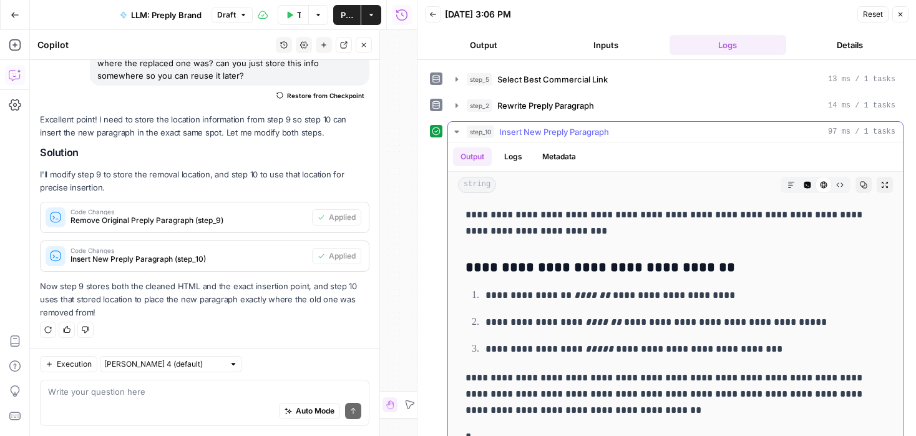
scroll to position [102, 0]
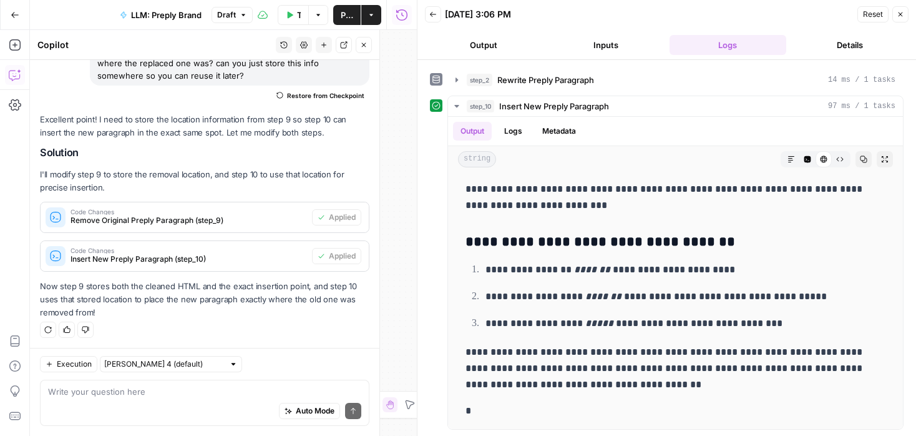
click at [15, 74] on icon "button" at bounding box center [15, 75] width 12 height 12
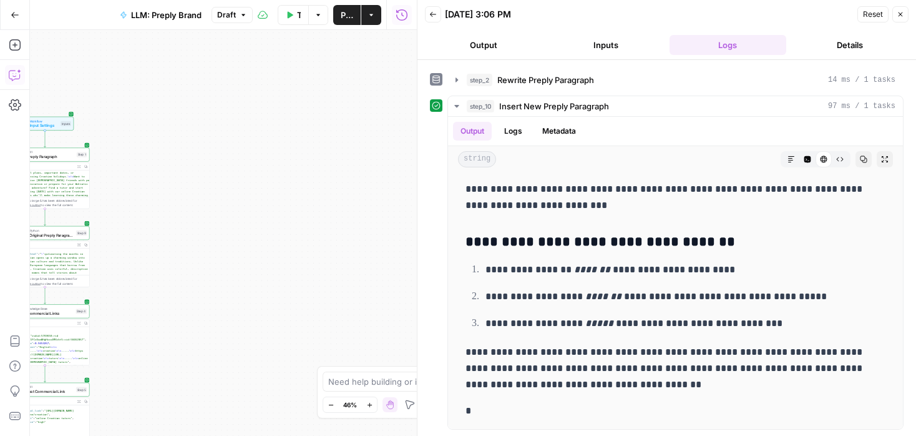
click at [12, 80] on icon "button" at bounding box center [15, 75] width 12 height 12
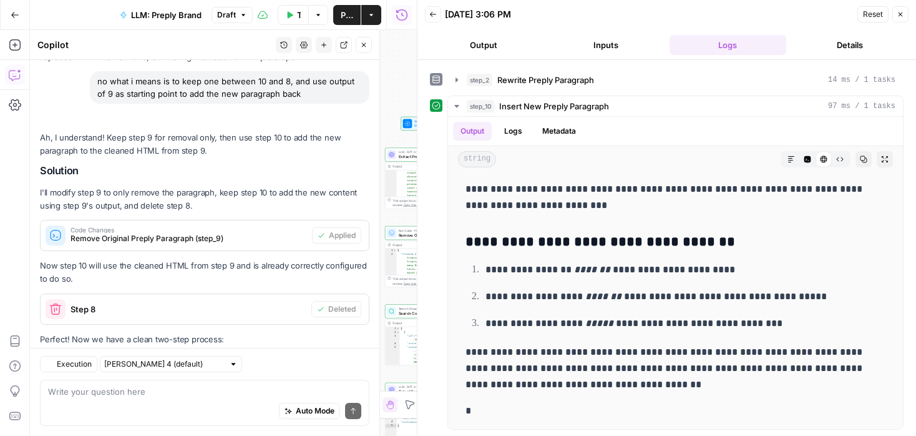
scroll to position [4734, 0]
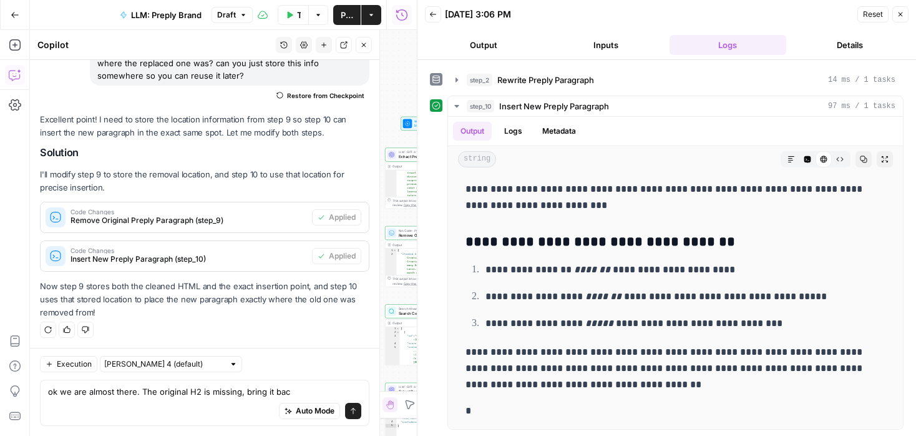
type textarea "ok we are almost there. The original H2 is missing, bring it back"
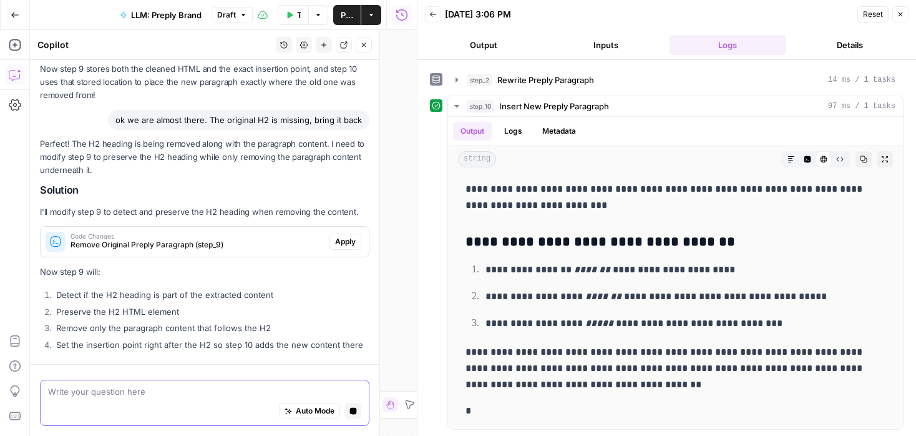
scroll to position [4619, 0]
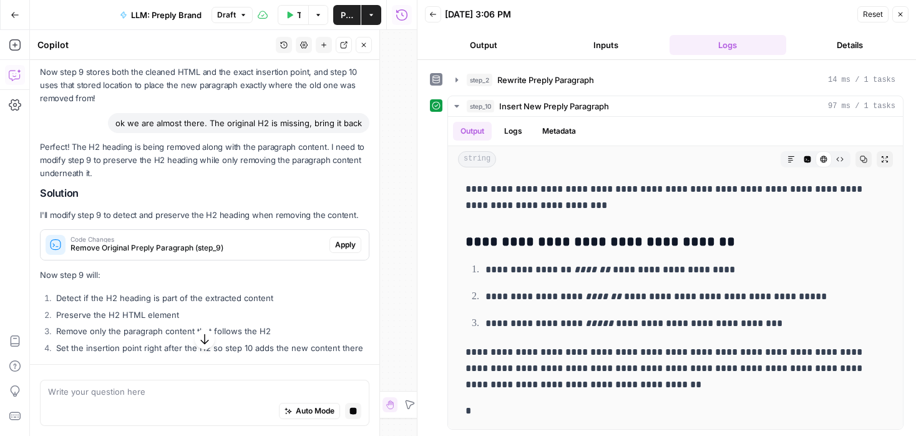
click at [346, 245] on span "Apply" at bounding box center [345, 244] width 21 height 11
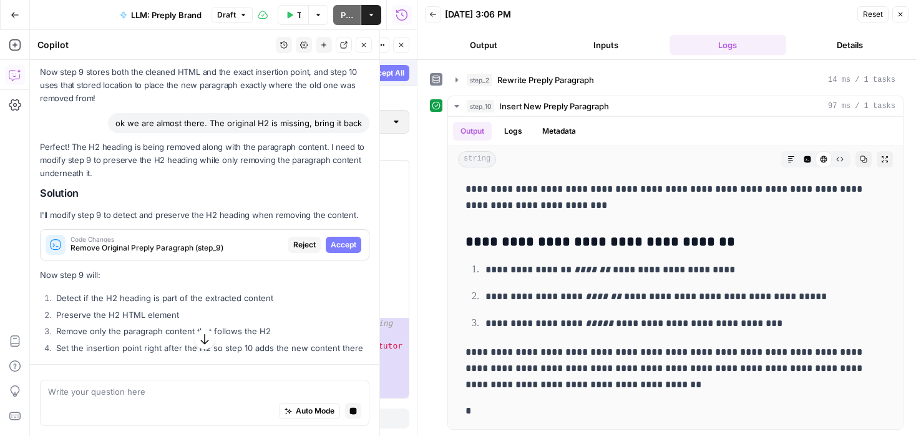
click at [343, 241] on span "Accept" at bounding box center [344, 244] width 26 height 11
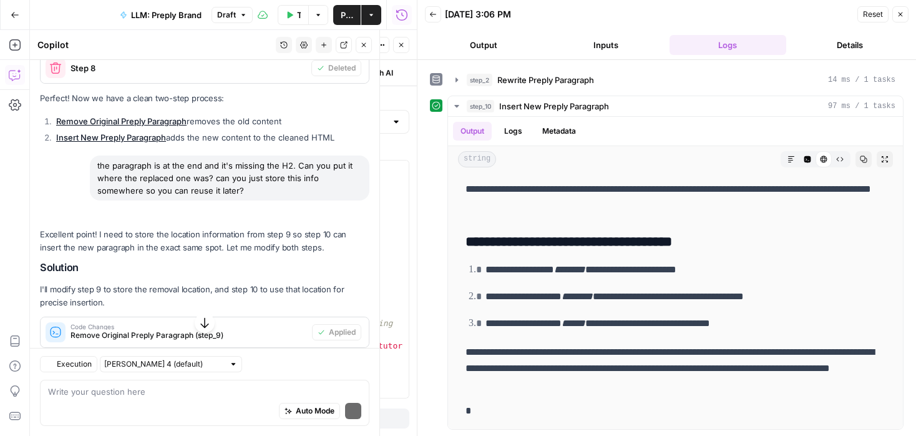
scroll to position [4948, 0]
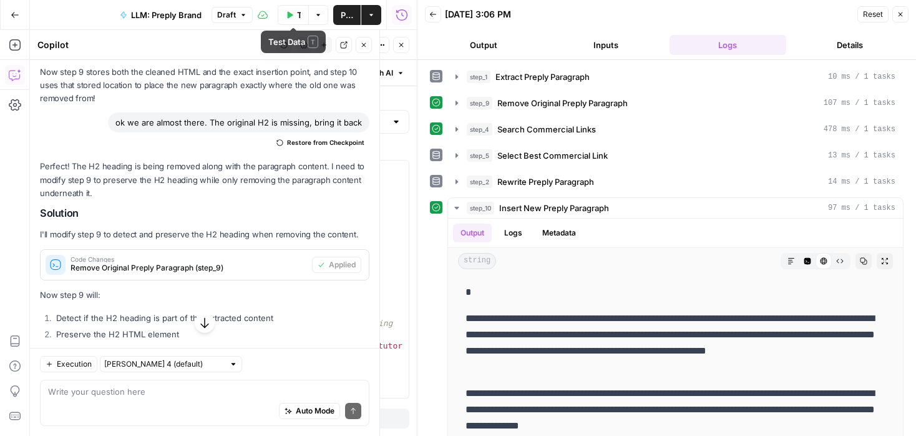
click at [348, 16] on span "Publish" at bounding box center [347, 15] width 12 height 12
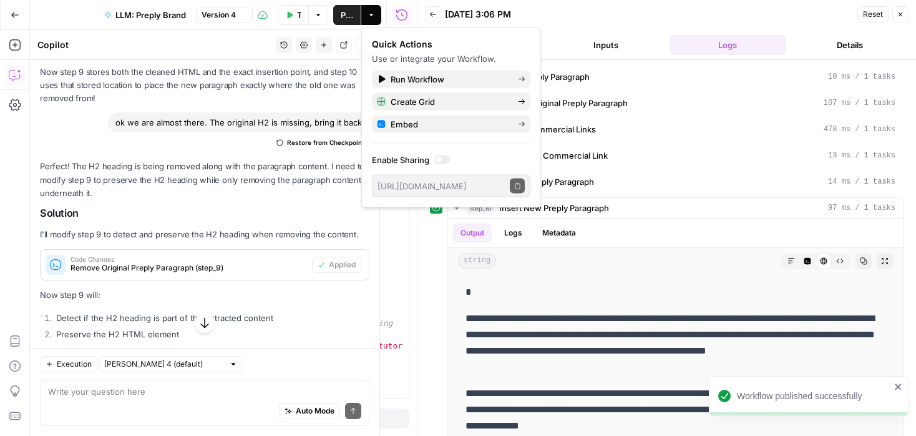
click at [295, 11] on button "Test Data" at bounding box center [293, 15] width 31 height 20
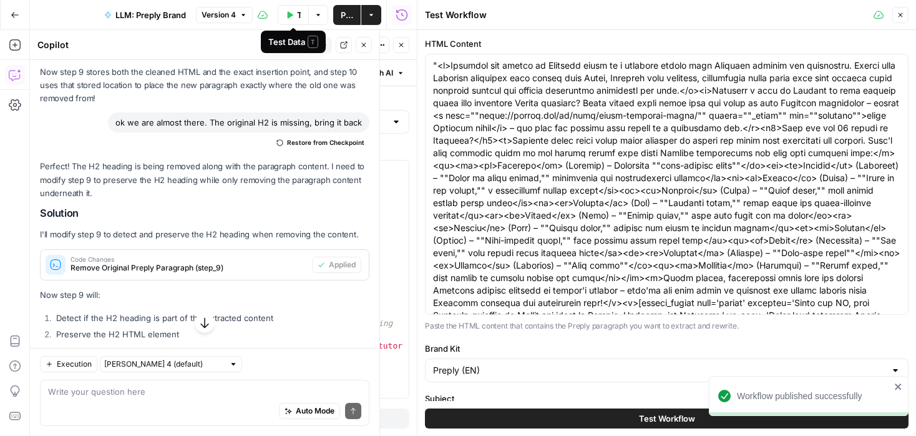
click at [295, 15] on button "Test Data" at bounding box center [293, 15] width 31 height 20
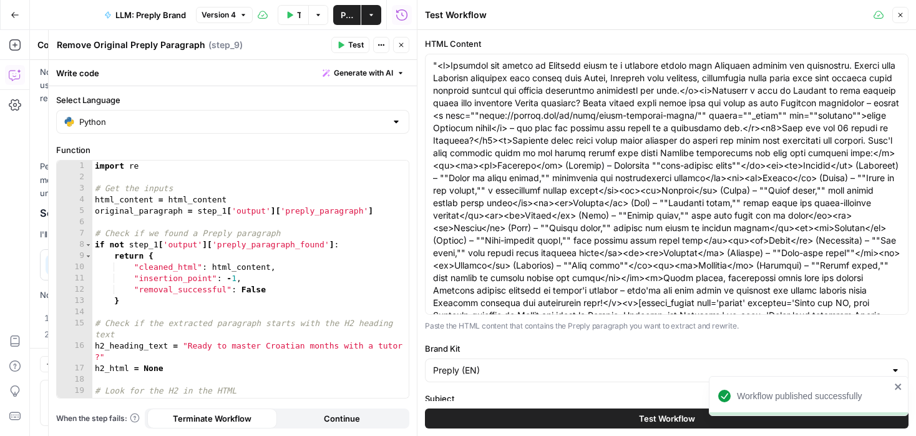
click at [535, 421] on button "Test Workflow" at bounding box center [667, 418] width 484 height 20
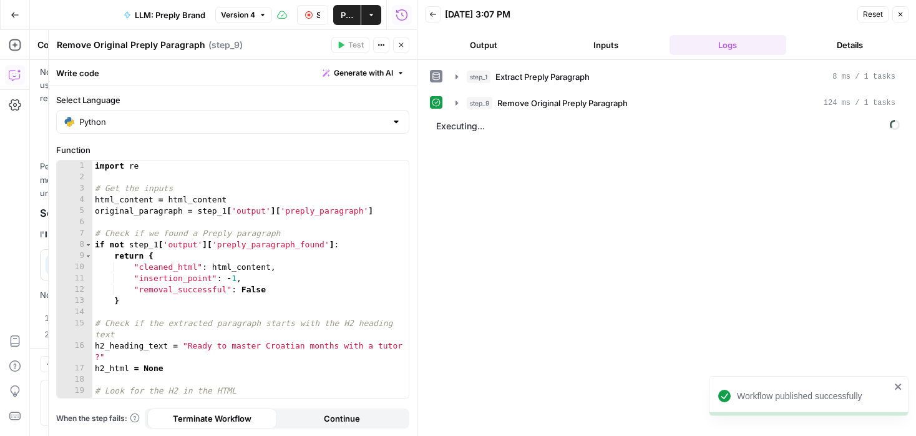
click at [401, 41] on icon "button" at bounding box center [401, 44] width 7 height 7
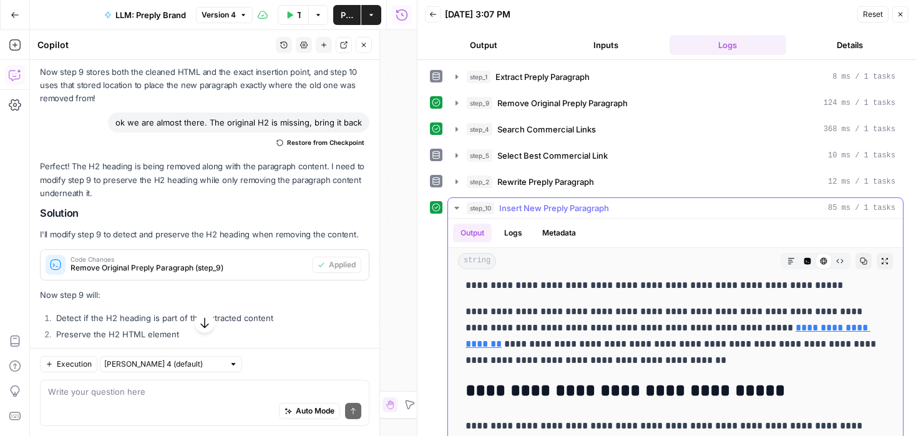
scroll to position [5219, 0]
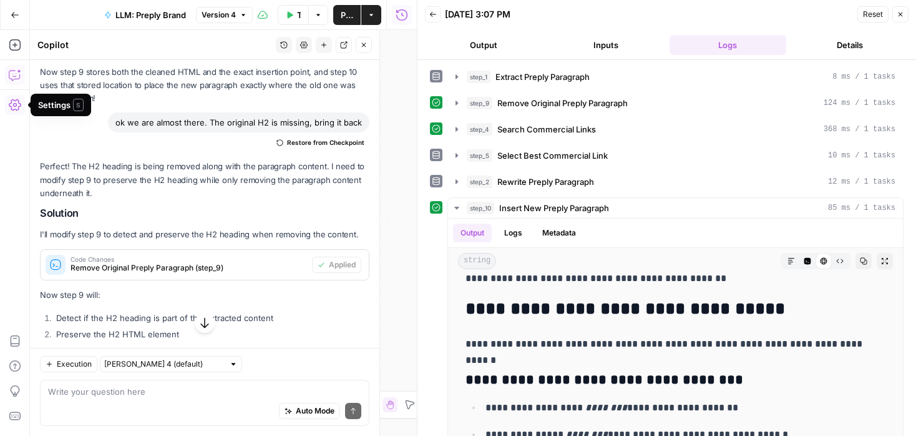
click at [88, 399] on div "Auto Mode Send" at bounding box center [204, 411] width 313 height 27
type textarea "SUCCESSS"
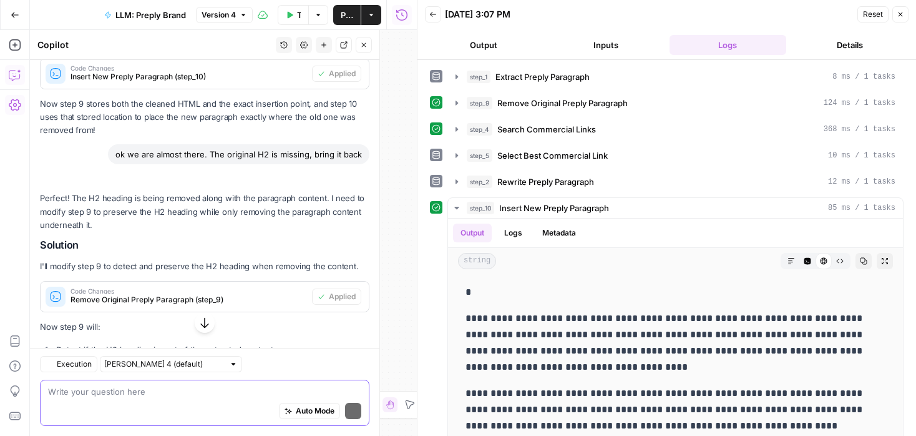
scroll to position [5265, 0]
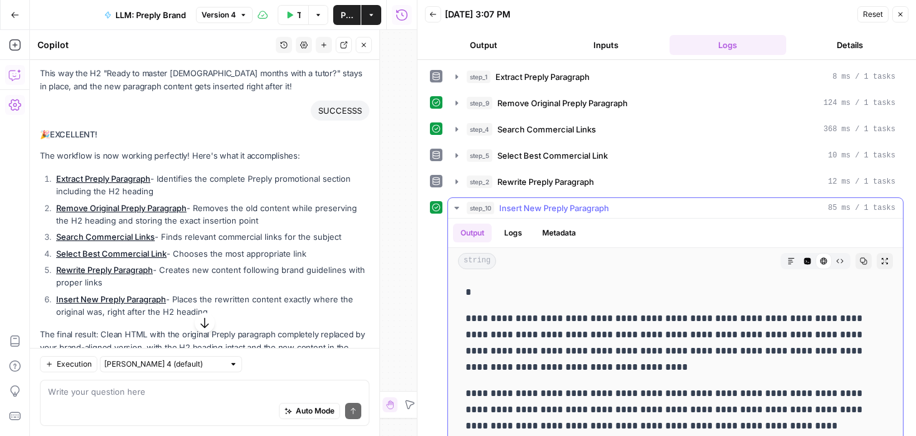
drag, startPoint x: 479, startPoint y: 301, endPoint x: 463, endPoint y: 285, distance: 22.5
copy p "*"
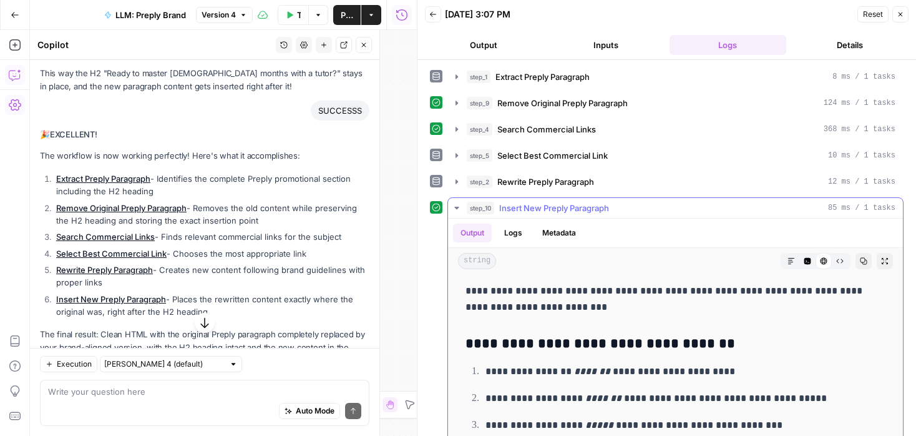
scroll to position [102, 0]
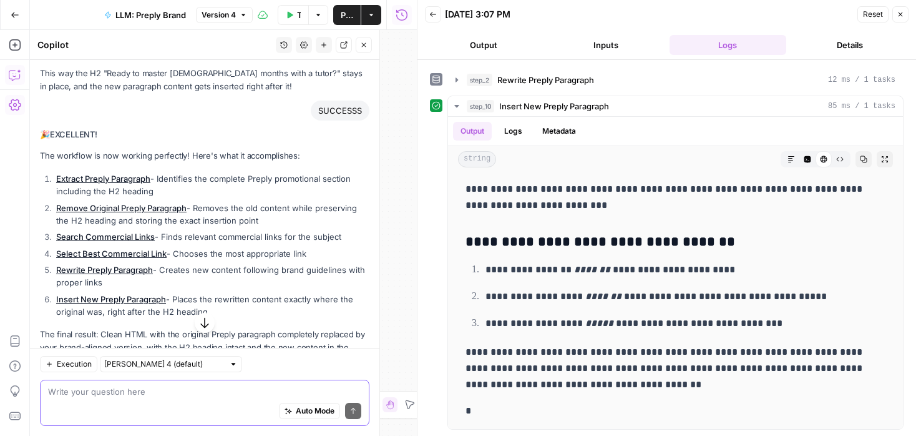
click at [160, 393] on textarea at bounding box center [204, 391] width 313 height 12
paste textarea """
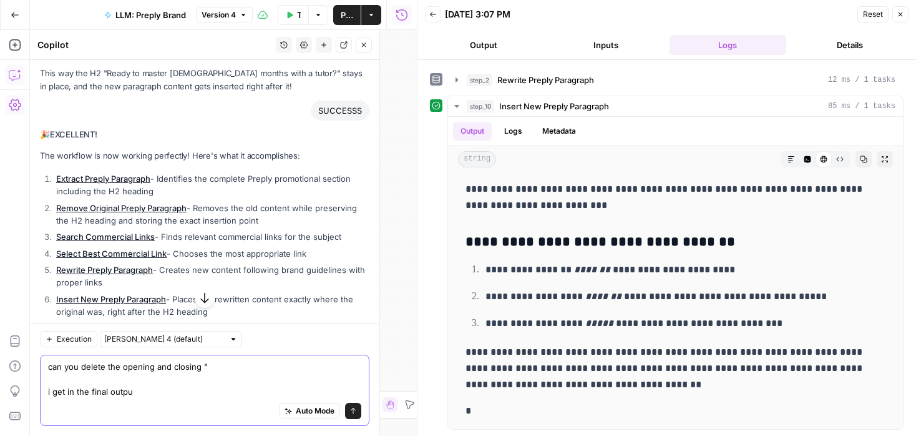
type textarea "can you delete the opening and closing " i get in the final output"
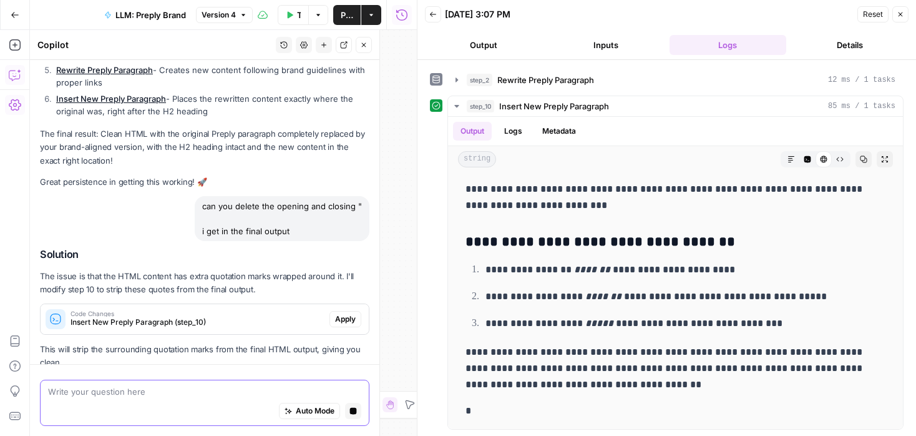
scroll to position [5130, 0]
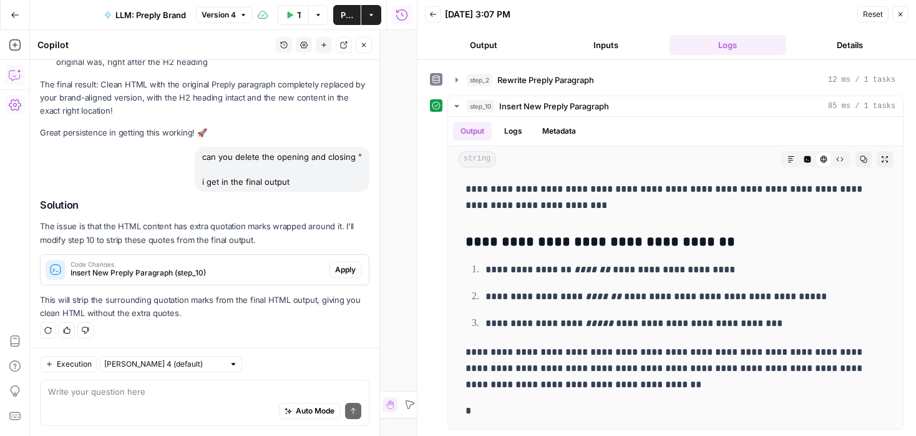
click at [345, 262] on button "Apply" at bounding box center [346, 270] width 32 height 16
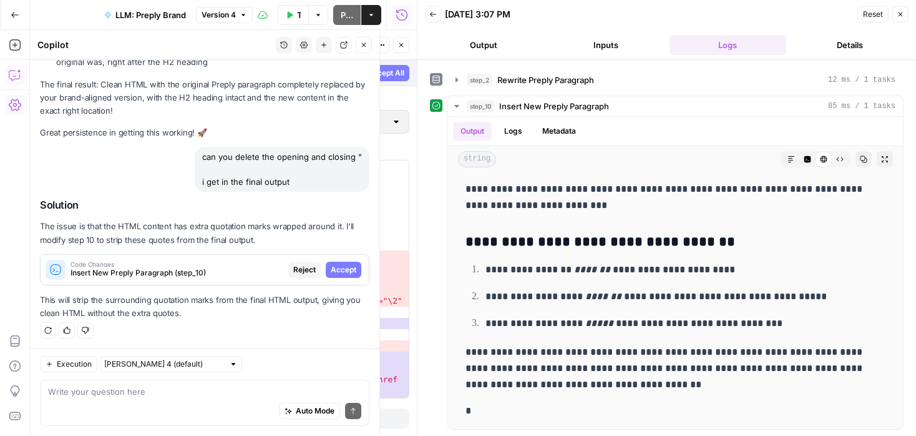
click at [345, 267] on span "Accept" at bounding box center [344, 269] width 26 height 11
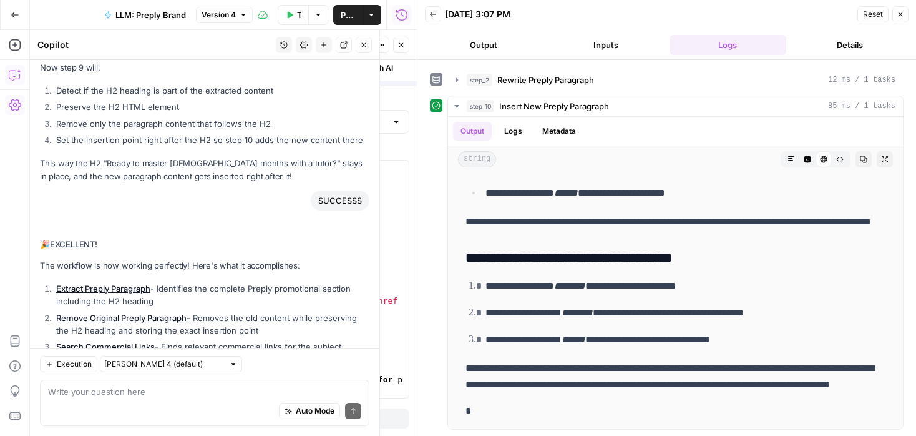
scroll to position [0, 0]
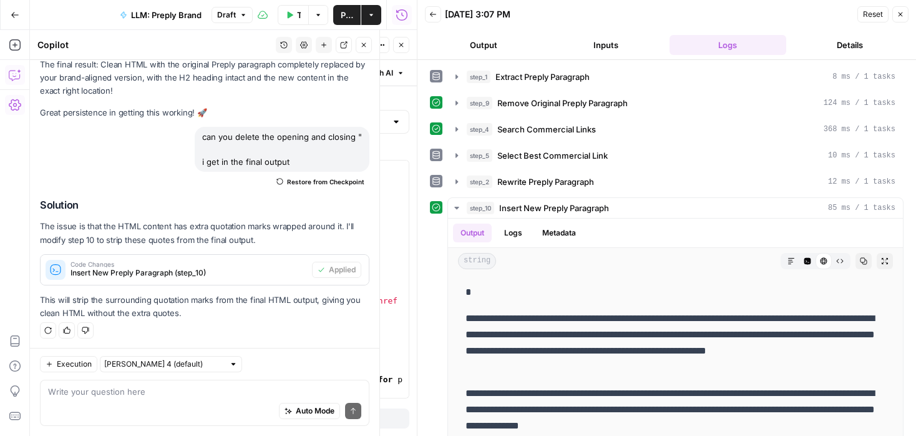
click at [340, 14] on button "Publish" at bounding box center [346, 15] width 27 height 20
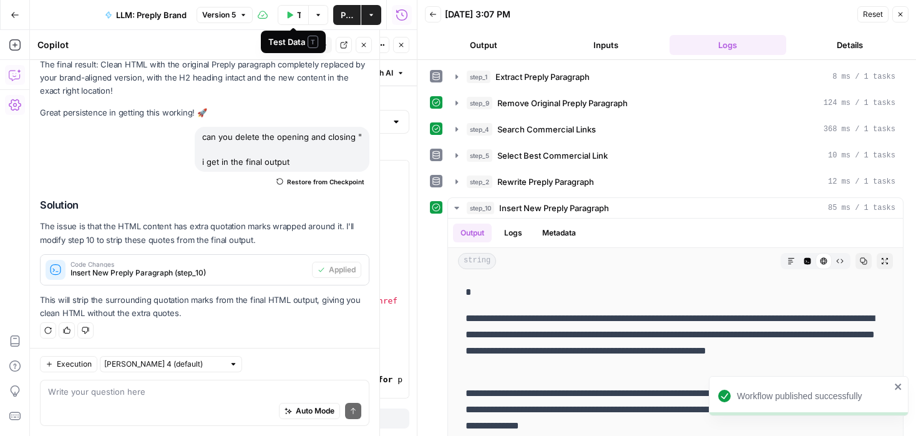
click at [291, 14] on icon "button" at bounding box center [291, 14] width 6 height 7
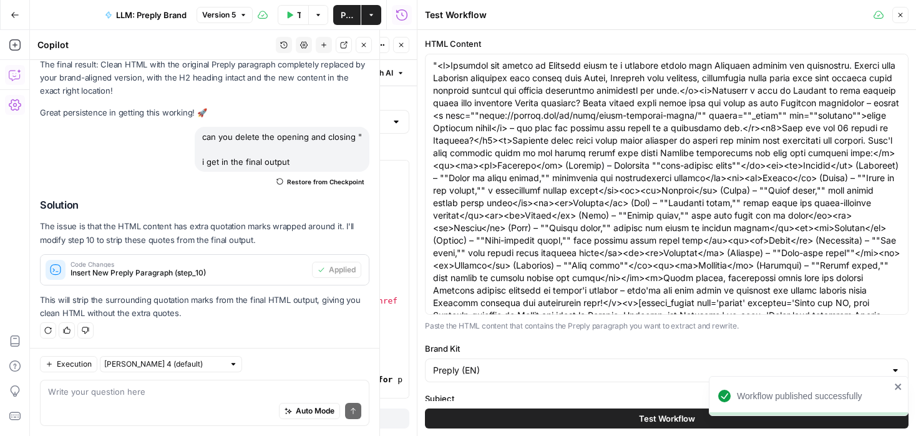
click at [552, 424] on button "Test Workflow" at bounding box center [667, 418] width 484 height 20
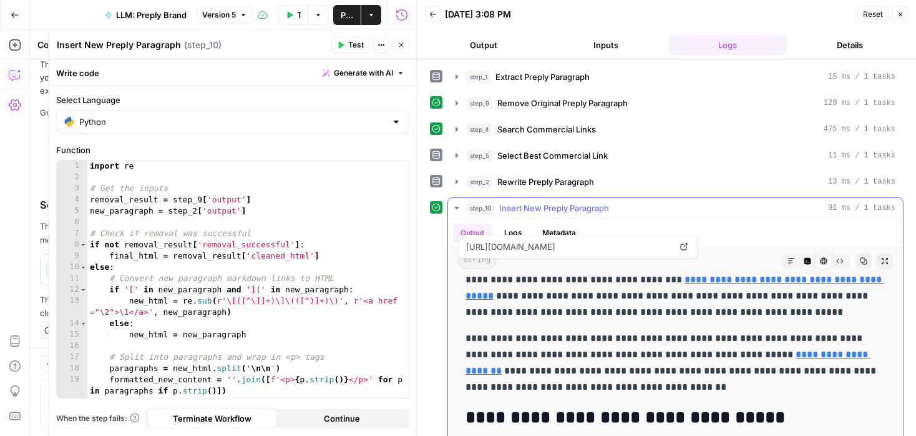
scroll to position [5176, 0]
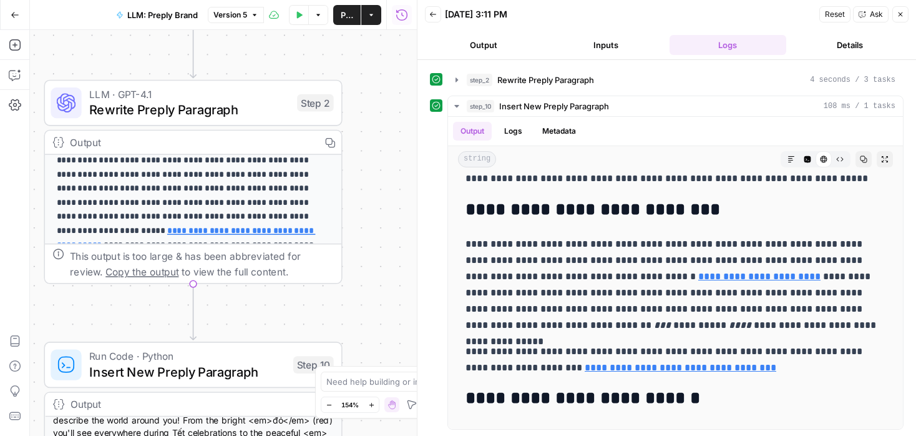
scroll to position [77, 0]
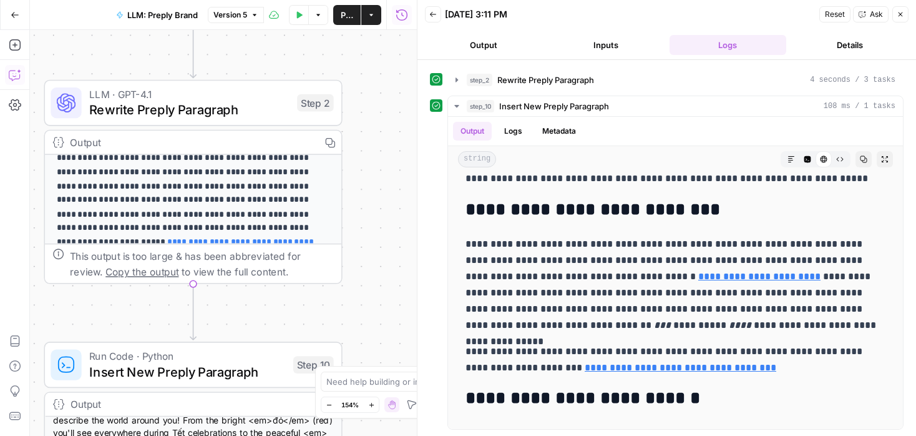
click at [6, 74] on button "Copilot" at bounding box center [15, 75] width 20 height 20
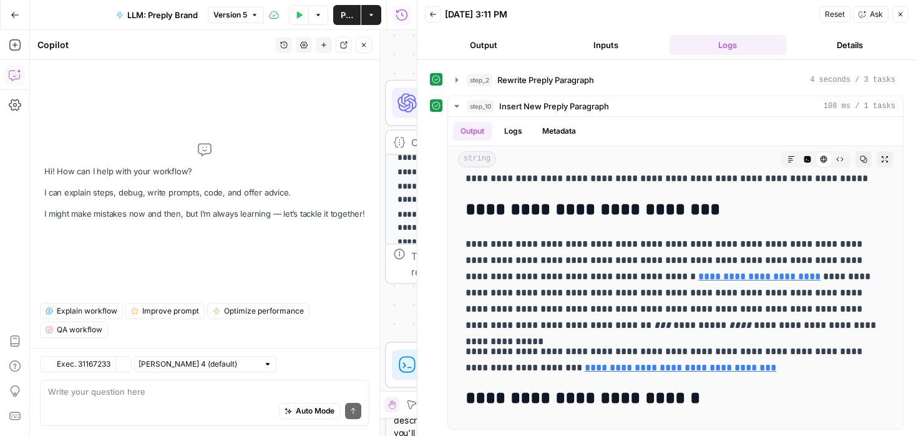
click at [152, 396] on textarea at bounding box center [204, 391] width 313 height 12
type textarea "something went wrong here"
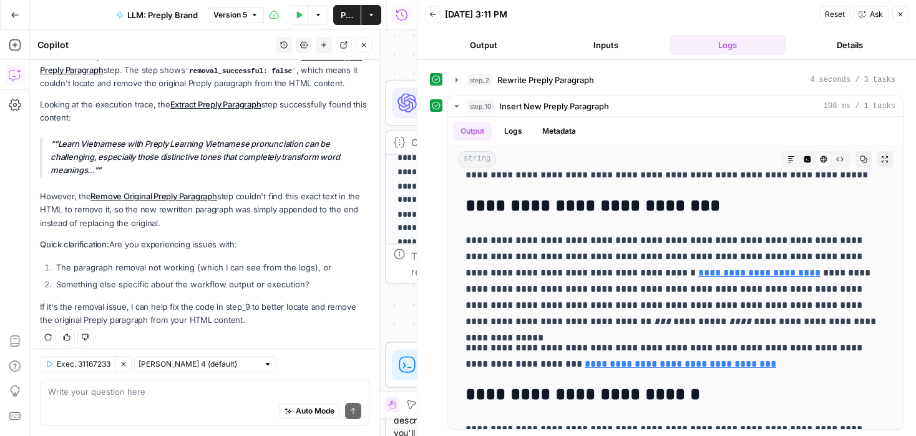
scroll to position [119, 0]
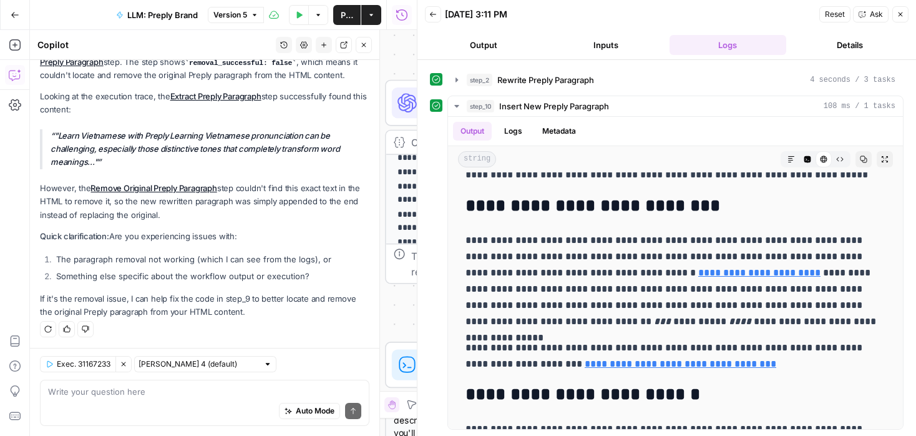
click at [902, 12] on icon "button" at bounding box center [900, 14] width 7 height 7
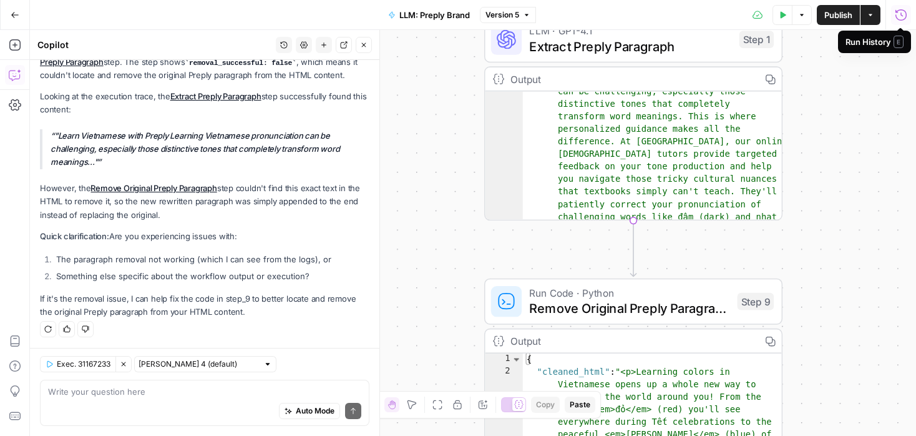
scroll to position [0, 0]
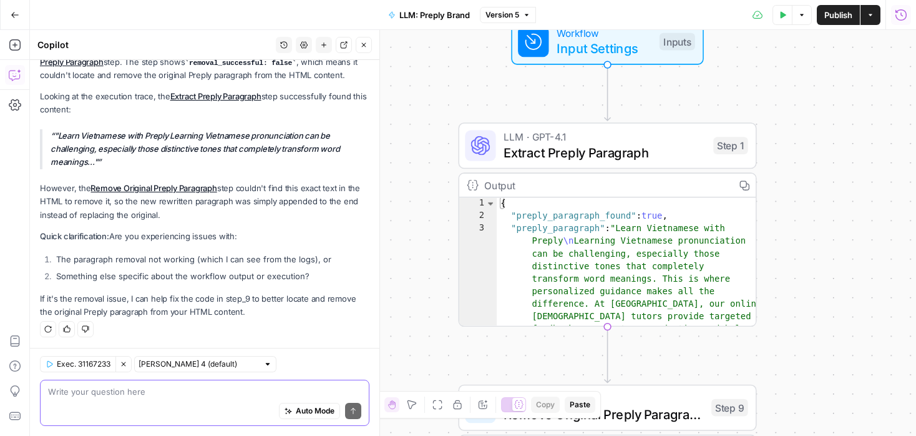
click at [214, 396] on textarea at bounding box center [204, 391] width 313 height 12
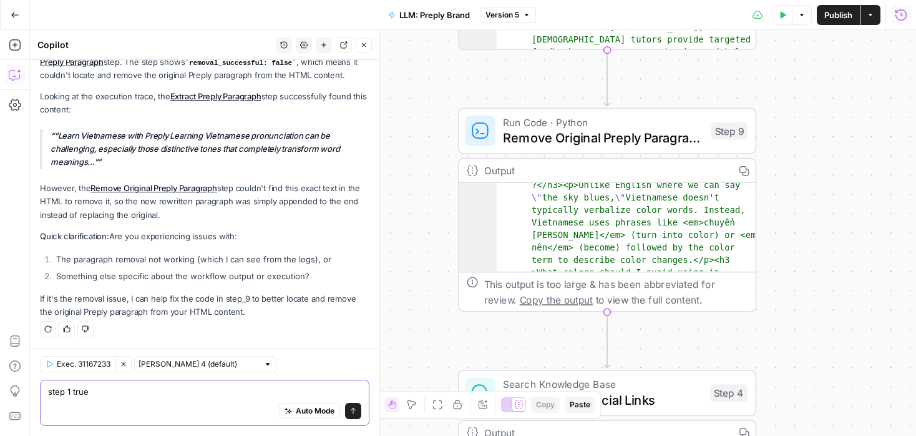
scroll to position [3190, 0]
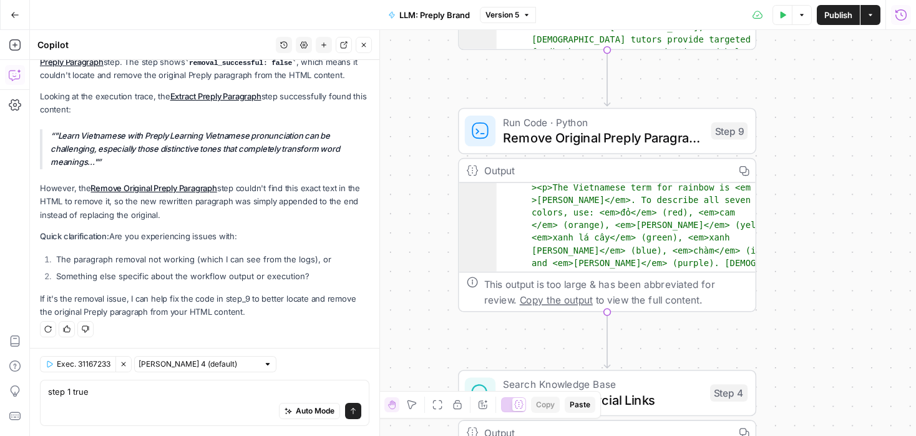
click at [154, 398] on div "Auto Mode Send" at bounding box center [204, 411] width 313 height 27
click at [105, 401] on div "Auto Mode Send" at bounding box center [204, 411] width 313 height 27
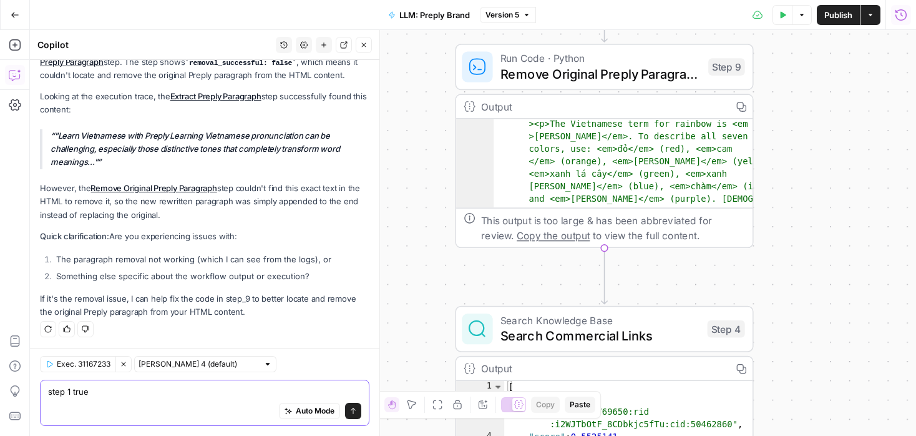
click at [77, 396] on textarea "step 1 true" at bounding box center [204, 391] width 313 height 12
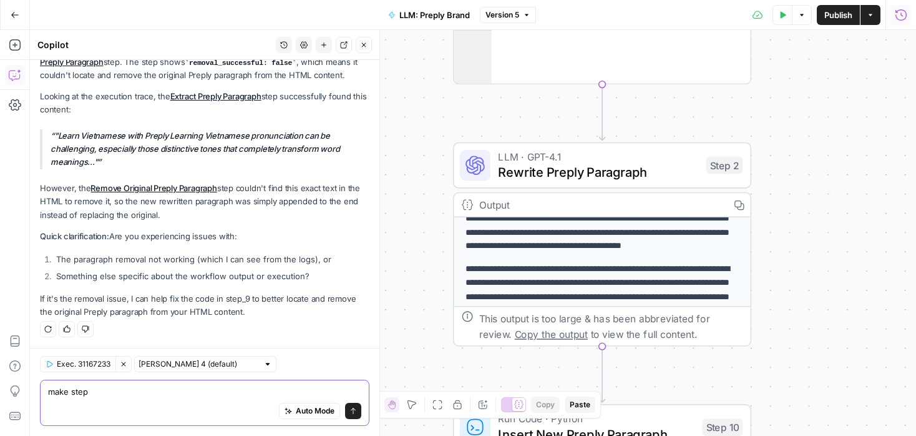
scroll to position [0, 0]
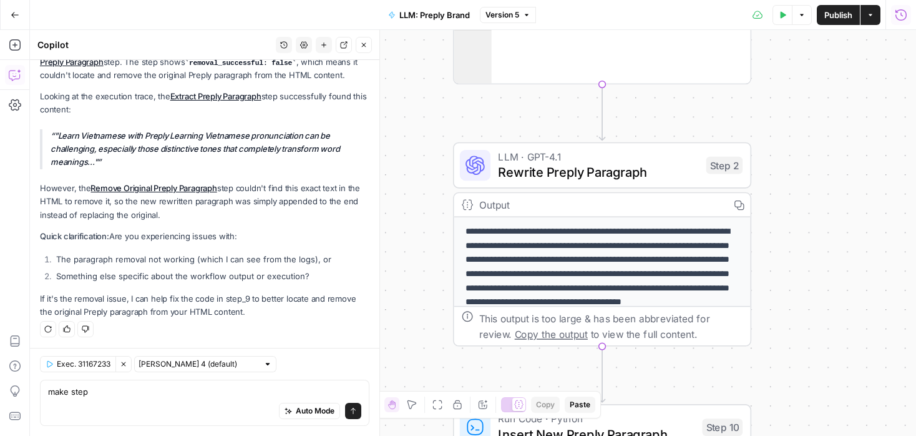
click at [216, 398] on div "Auto Mode Send" at bounding box center [204, 411] width 313 height 27
type textarea "make step 2 issues:"
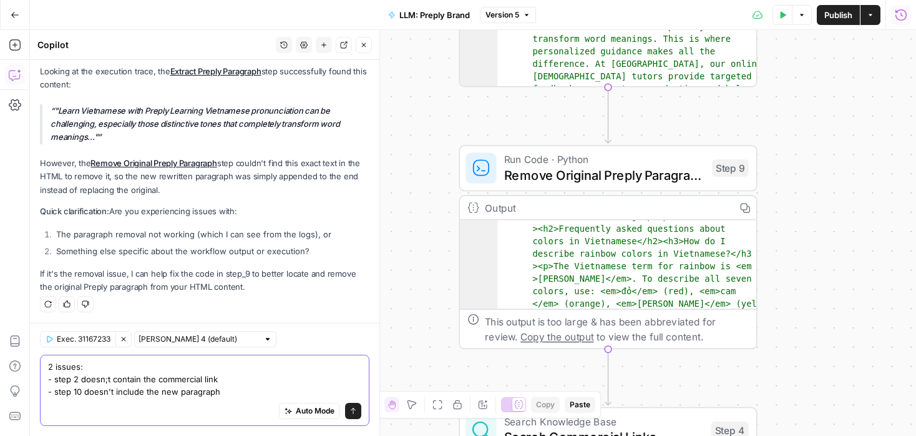
scroll to position [3132, 0]
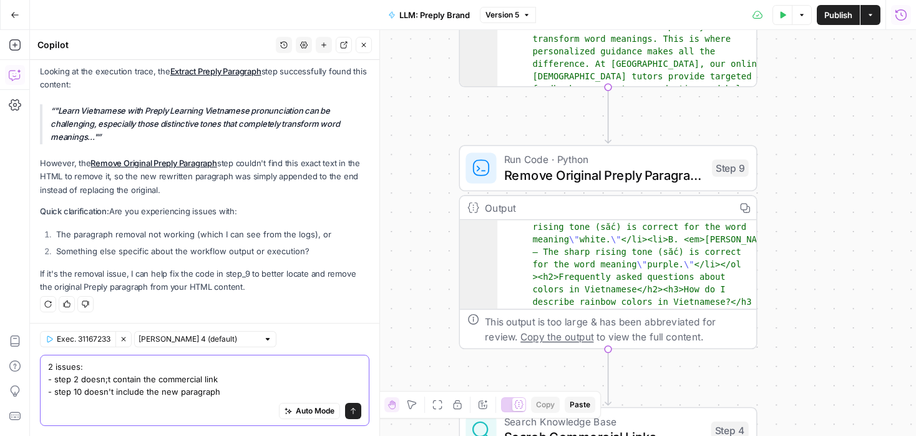
type textarea "2 issues: - step 2 doesn;t contain the commercial link - step 10 doesn't includ…"
click at [745, 208] on icon "button" at bounding box center [745, 207] width 11 height 11
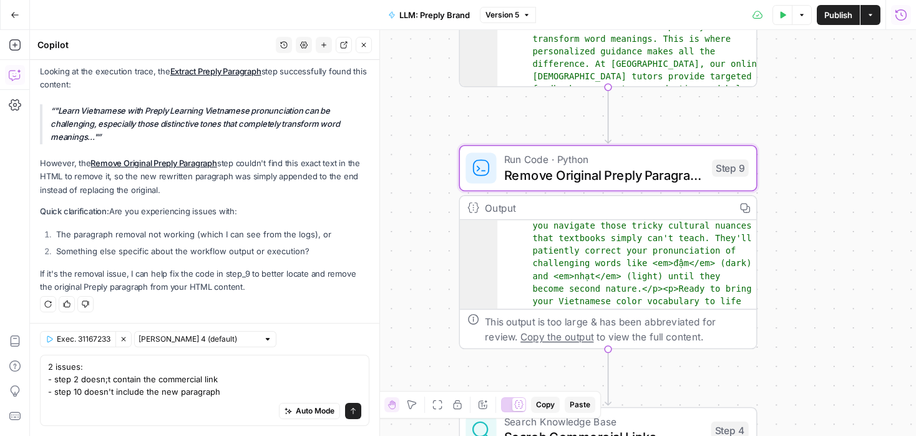
scroll to position [2645, 0]
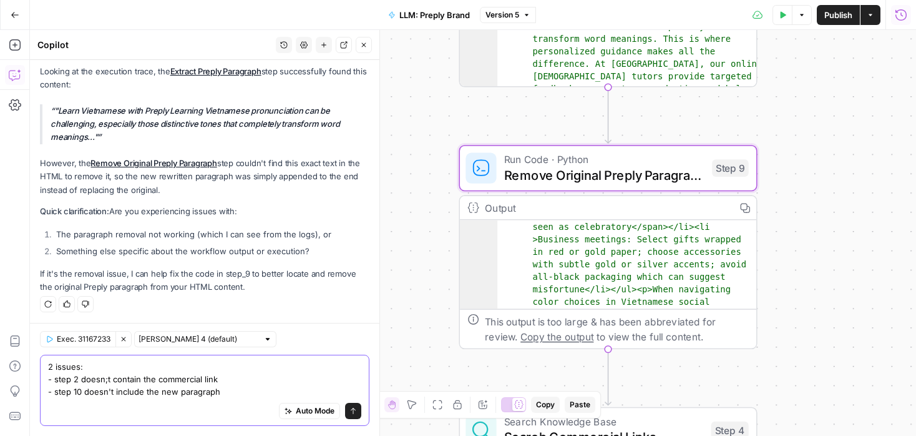
click at [245, 396] on textarea "2 issues: - step 2 doesn;t contain the commercial link - step 10 doesn't includ…" at bounding box center [204, 378] width 313 height 37
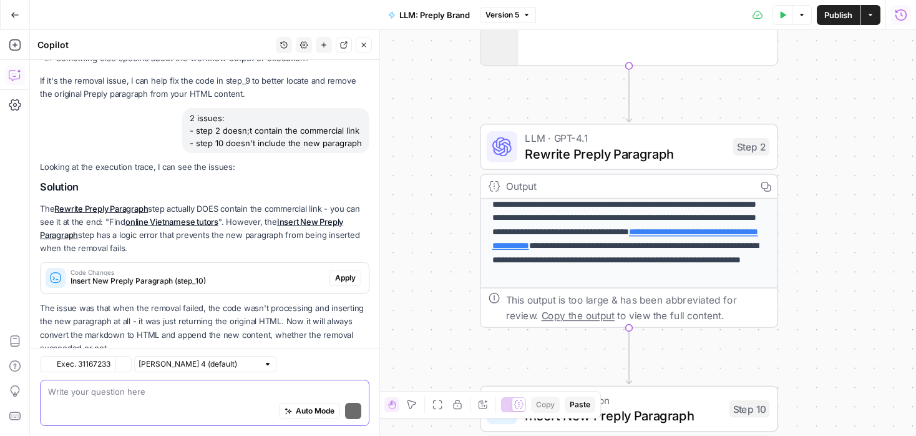
scroll to position [373, 0]
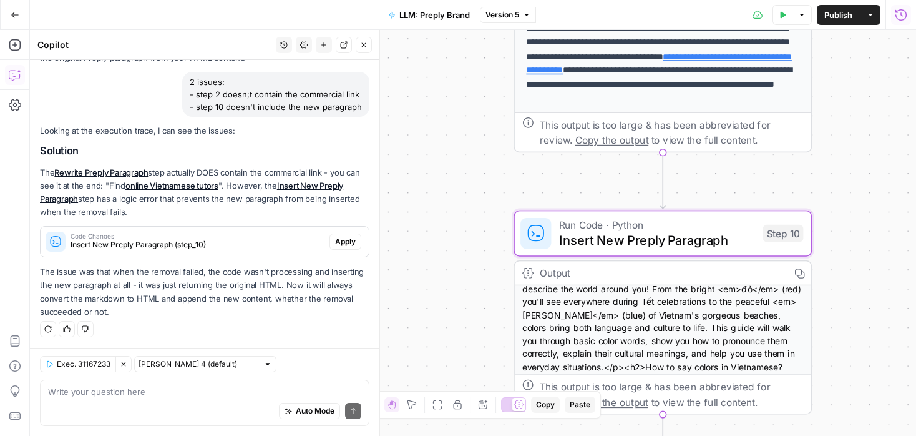
click at [348, 243] on span "Apply" at bounding box center [345, 241] width 21 height 11
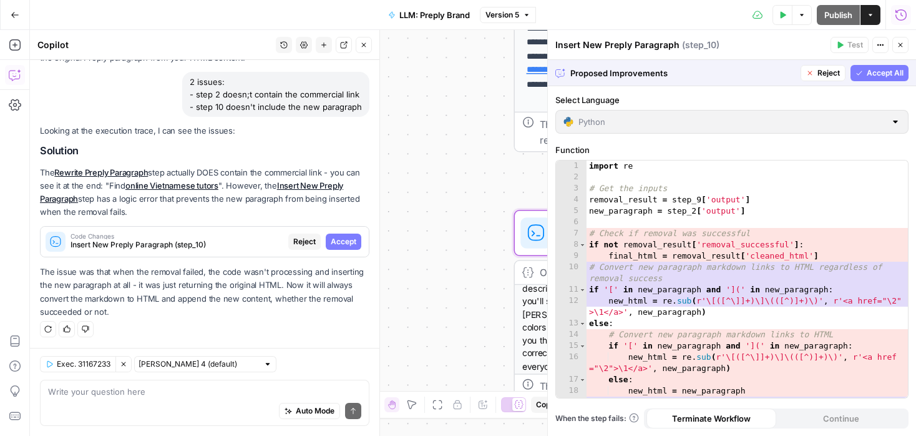
click at [348, 243] on span "Accept" at bounding box center [344, 241] width 26 height 11
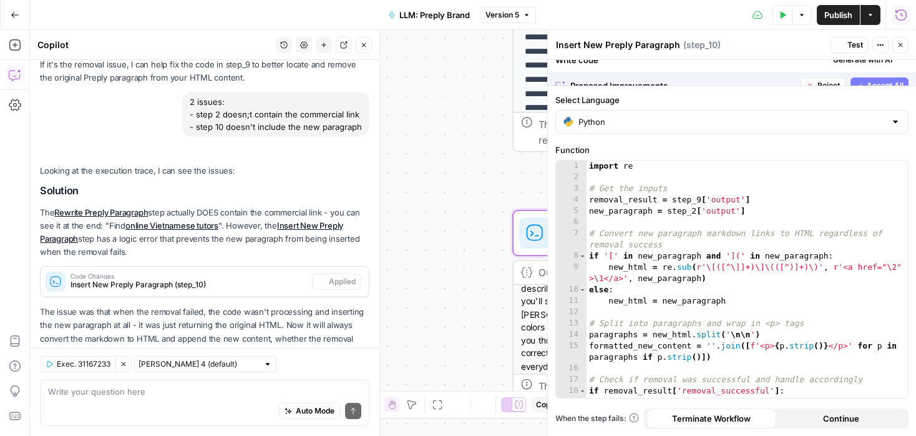
scroll to position [413, 0]
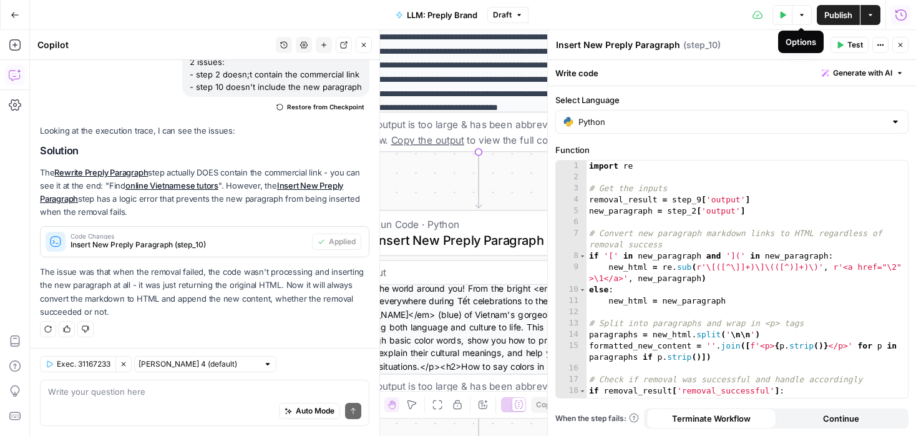
click at [779, 11] on icon "button" at bounding box center [782, 14] width 7 height 7
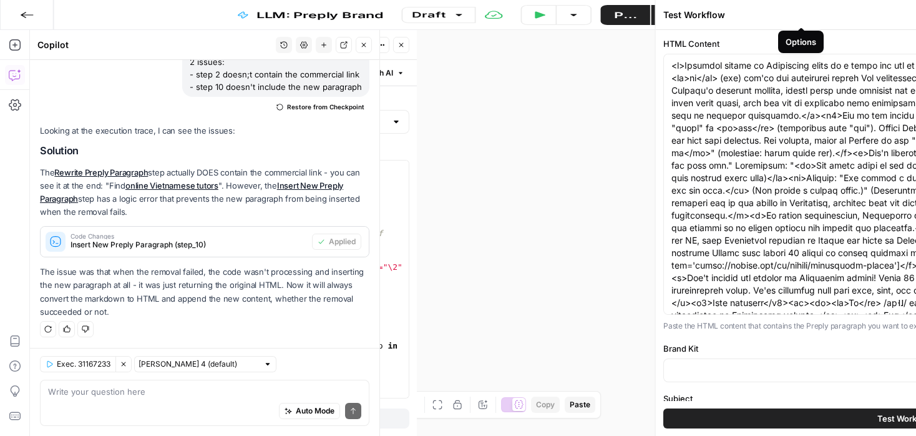
type input "Preply (EN)"
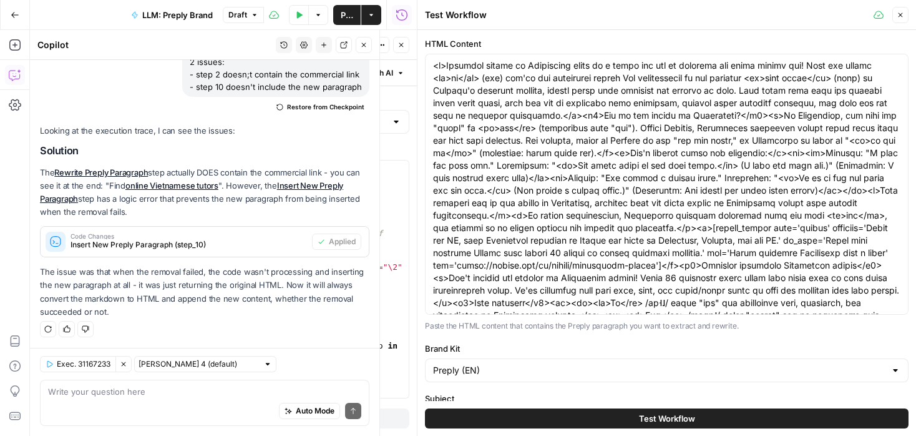
click at [652, 416] on span "Test Workflow" at bounding box center [667, 418] width 56 height 12
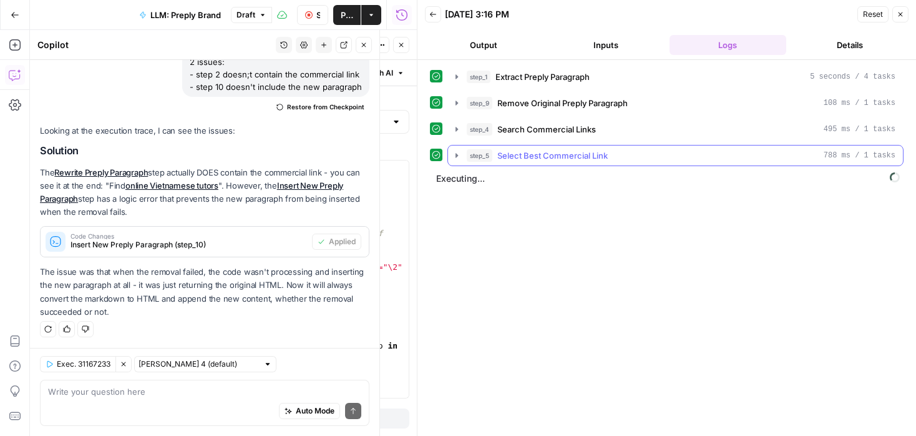
click at [458, 155] on icon "button" at bounding box center [457, 155] width 2 height 4
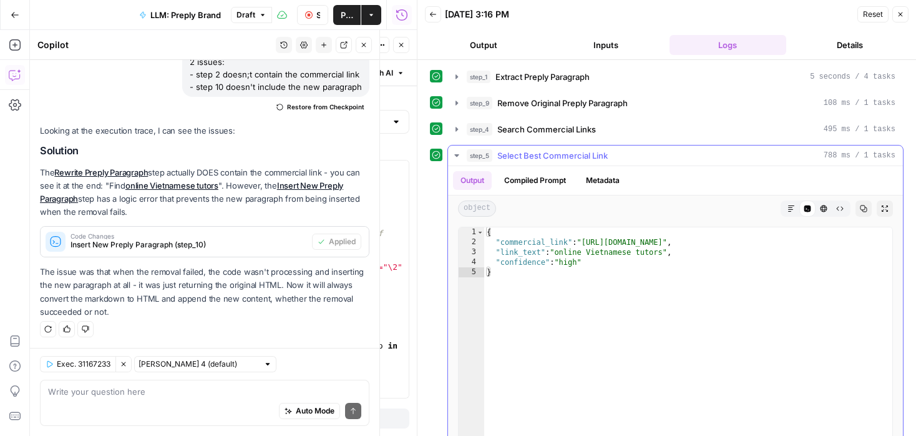
click at [461, 152] on icon "button" at bounding box center [457, 155] width 10 height 10
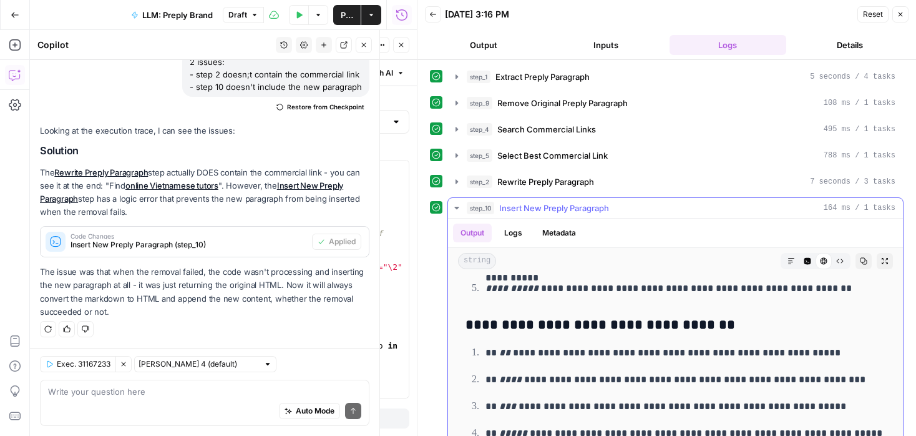
scroll to position [4783, 0]
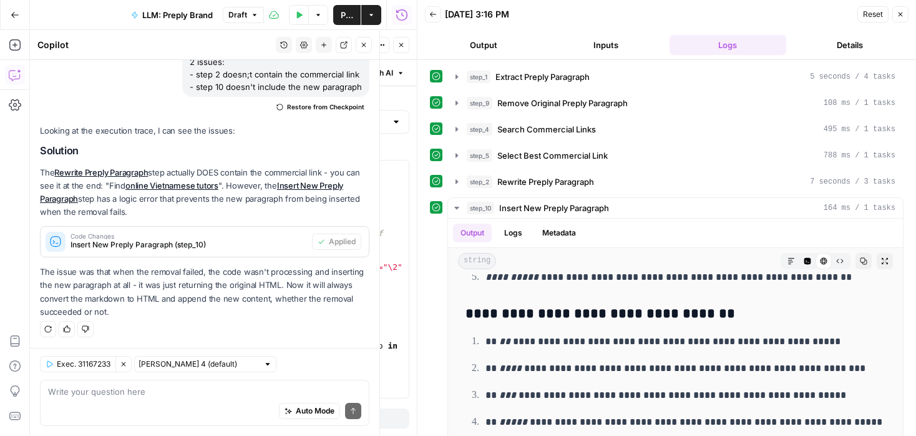
click at [135, 408] on div "Auto Mode Send" at bounding box center [204, 411] width 313 height 27
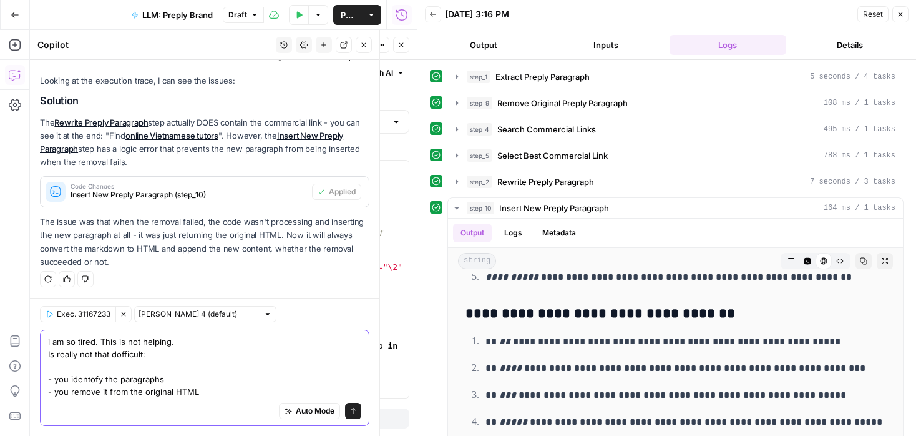
scroll to position [475, 0]
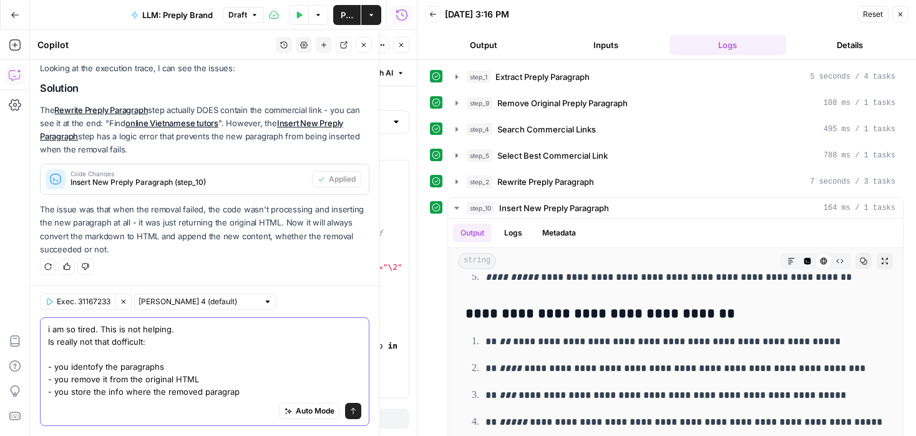
click at [139, 363] on textarea "i am so tired. This is not helping. Is really not that dofficult: - you identof…" at bounding box center [204, 360] width 313 height 75
click at [92, 366] on textarea "i am so tired. This is not helping. Is really not that dofficult: - you identof…" at bounding box center [204, 360] width 313 height 75
click at [123, 366] on textarea "i am so tired. This is not helping. Is really not that dofficult: - you identif…" at bounding box center [204, 360] width 313 height 75
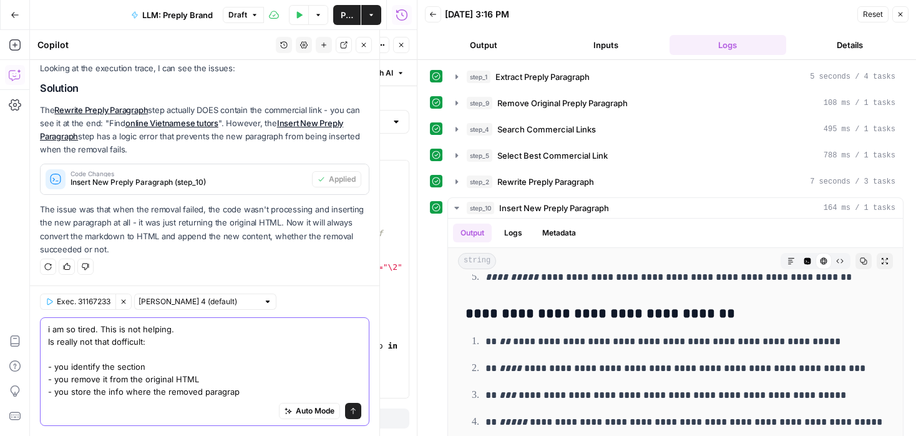
click at [222, 394] on textarea "i am so tired. This is not helping. Is really not that dofficult: - you identif…" at bounding box center [204, 360] width 313 height 75
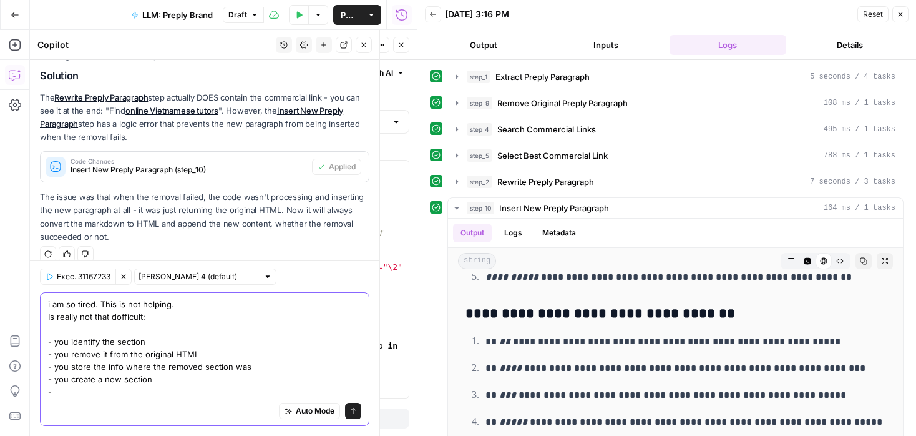
scroll to position [500, 0]
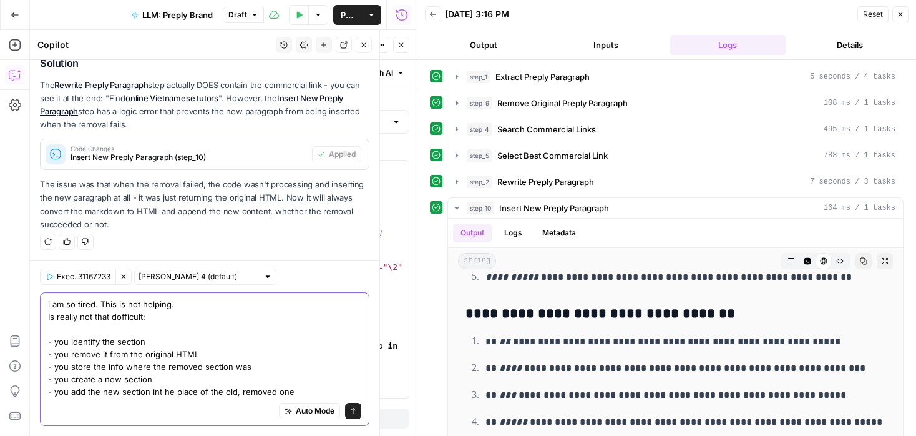
drag, startPoint x: 156, startPoint y: 391, endPoint x: 167, endPoint y: 387, distance: 11.8
click at [156, 391] on textarea "i am so tired. This is not helping. Is really not that dofficult: - you identif…" at bounding box center [204, 348] width 313 height 100
type textarea "i am so tired. This is not helping. Is really not that dofficult: - you identif…"
click at [350, 410] on icon "submit" at bounding box center [353, 410] width 7 height 7
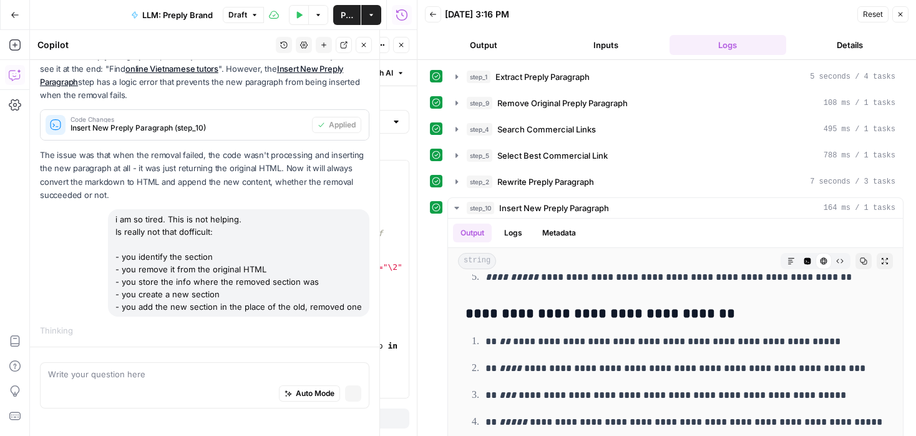
scroll to position [471, 0]
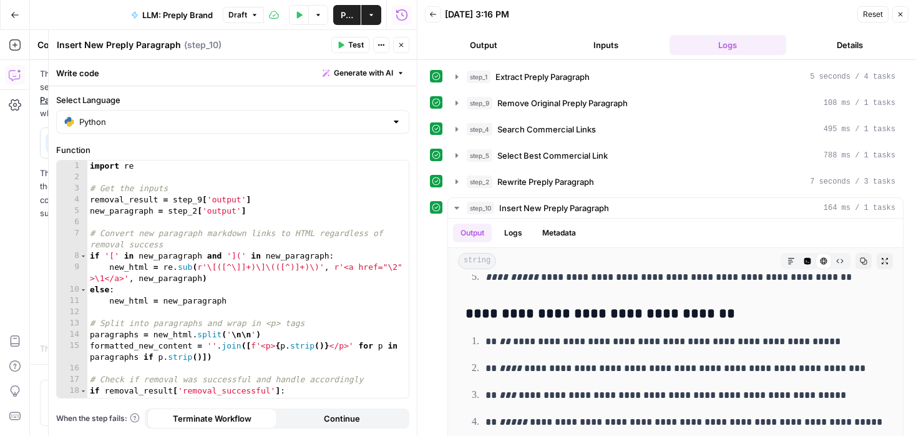
click at [902, 12] on icon "button" at bounding box center [901, 14] width 4 height 4
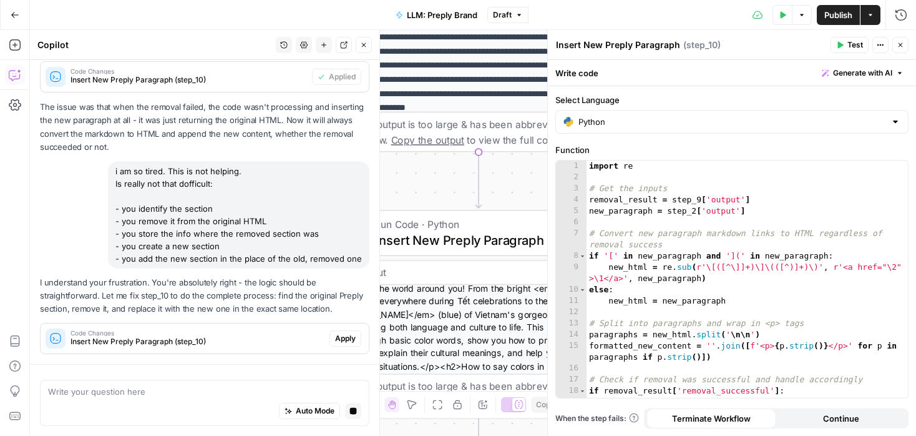
scroll to position [614, 0]
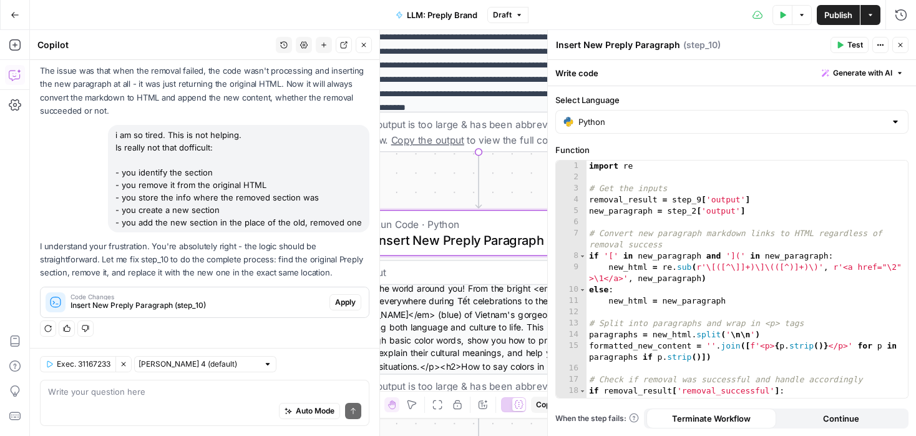
click at [343, 301] on span "Apply" at bounding box center [345, 301] width 21 height 11
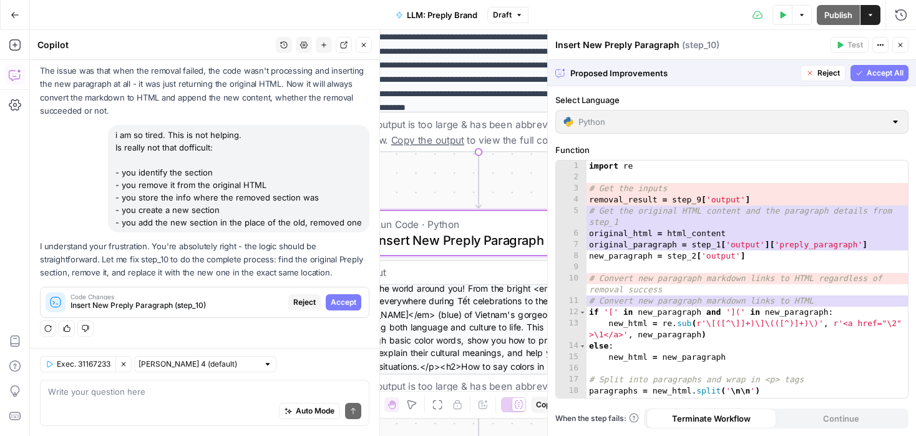
click at [343, 301] on span "Accept" at bounding box center [344, 301] width 26 height 11
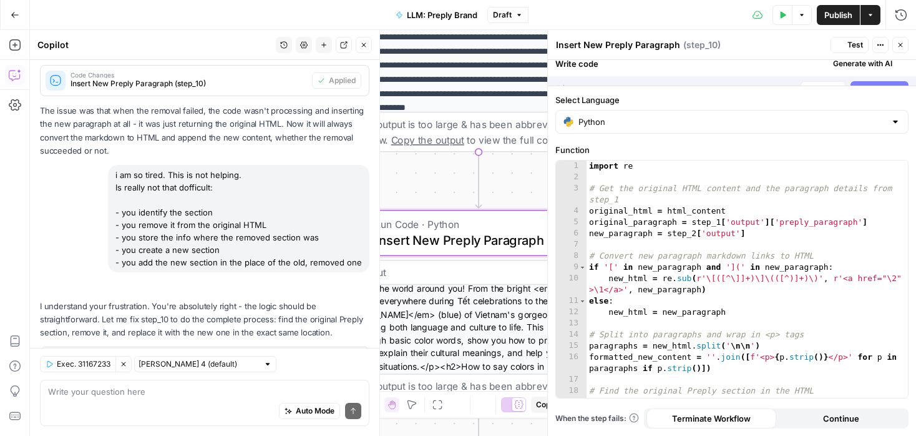
scroll to position [634, 0]
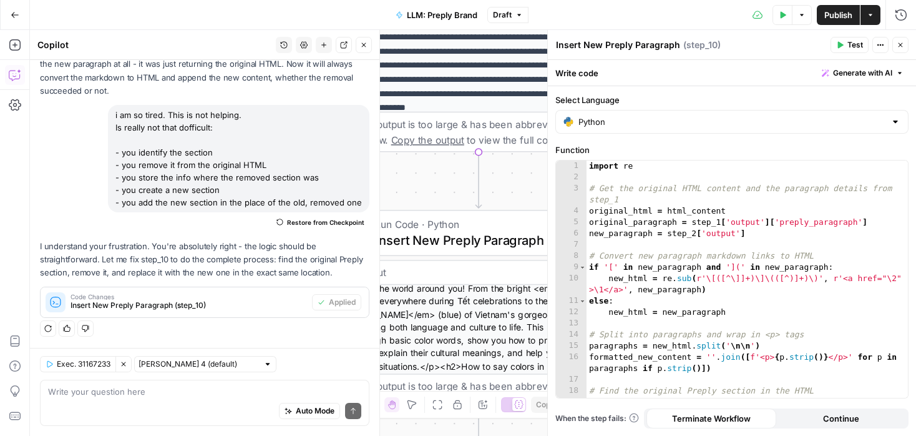
click at [781, 12] on icon "button" at bounding box center [784, 14] width 6 height 7
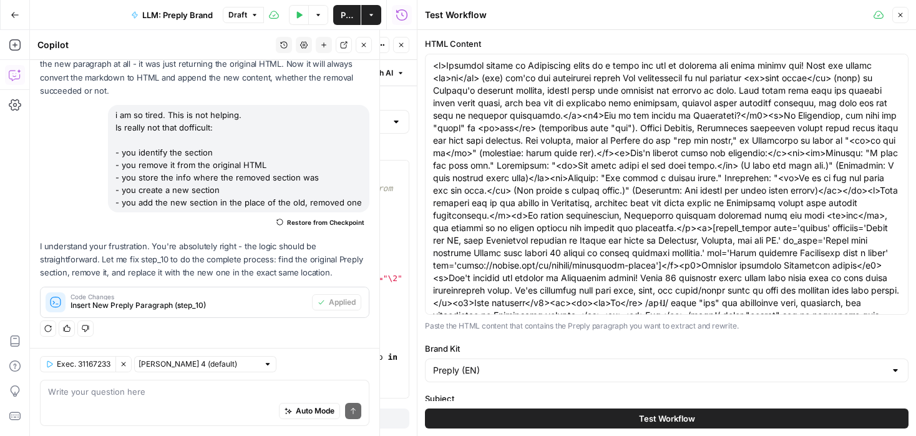
click at [660, 414] on span "Test Workflow" at bounding box center [667, 418] width 56 height 12
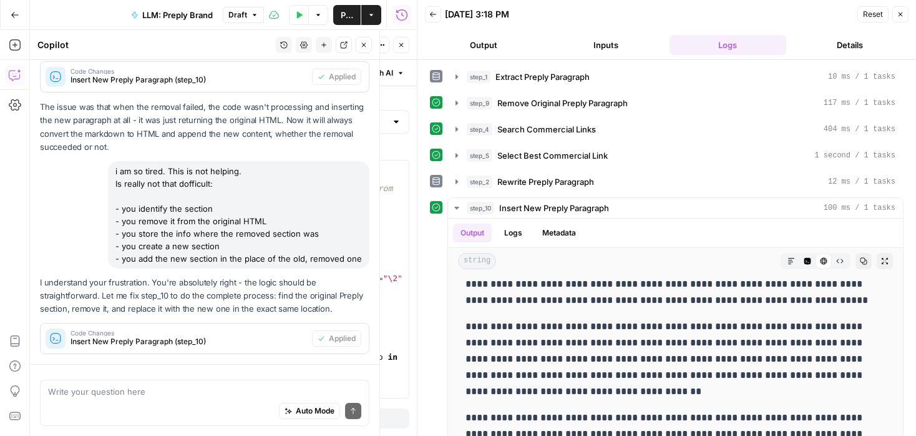
scroll to position [634, 0]
click at [9, 71] on icon "button" at bounding box center [14, 76] width 11 height 10
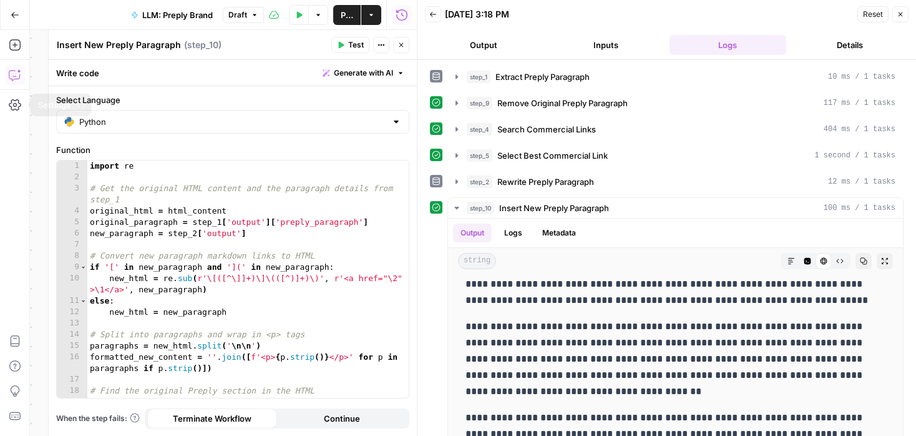
click at [16, 81] on icon "button" at bounding box center [15, 75] width 12 height 12
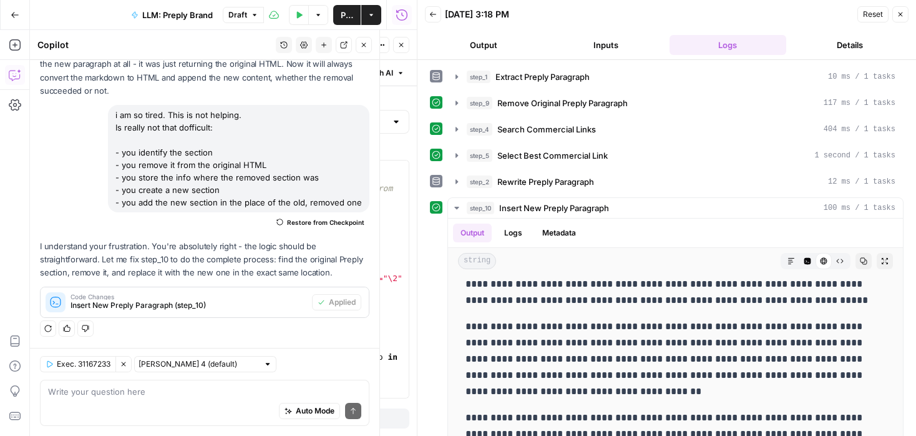
click at [132, 390] on textarea at bounding box center [204, 391] width 313 height 12
type textarea "let's do that the new section H2 is always "Learn <subject> with Preply""
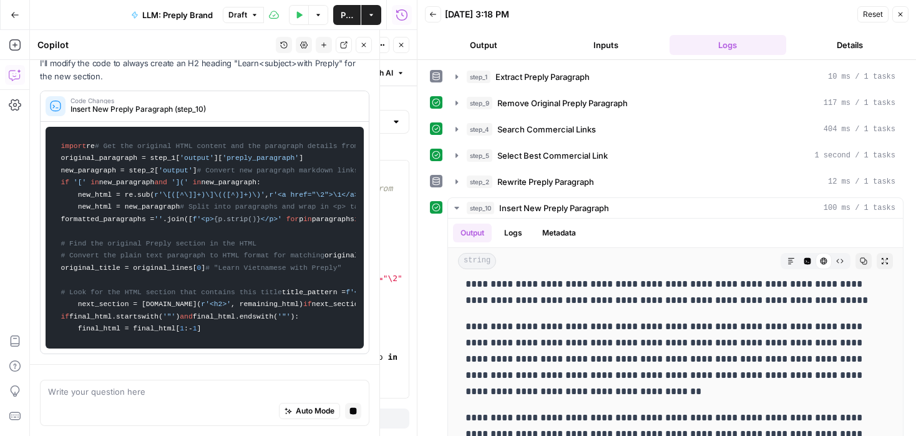
scroll to position [650, 0]
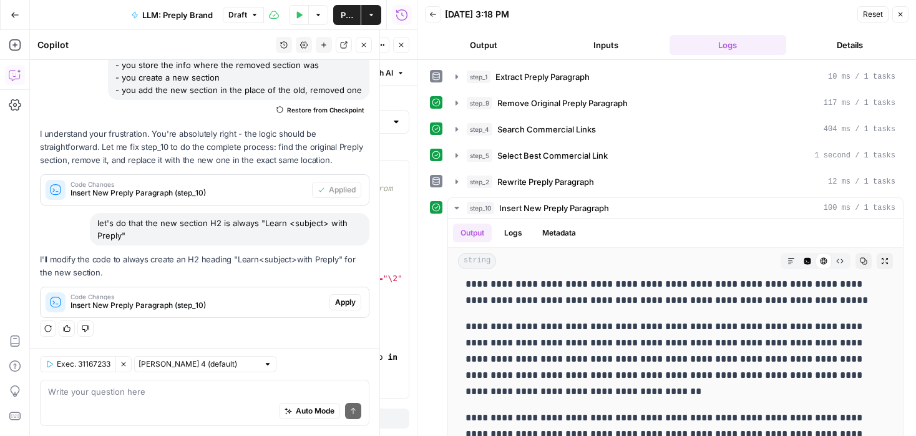
click at [341, 303] on span "Apply" at bounding box center [345, 301] width 21 height 11
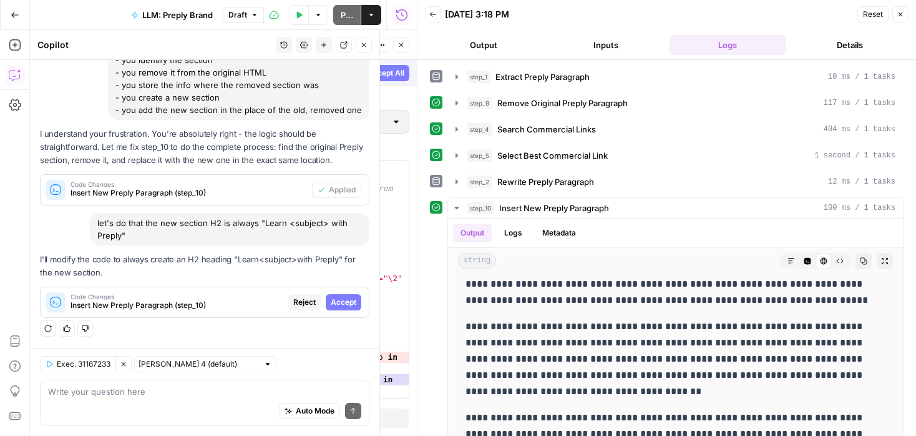
click at [341, 303] on span "Accept" at bounding box center [344, 301] width 26 height 11
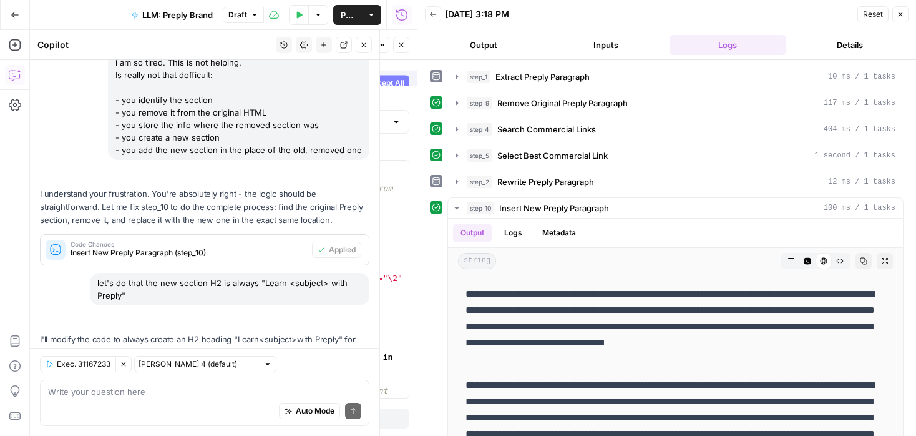
scroll to position [0, 0]
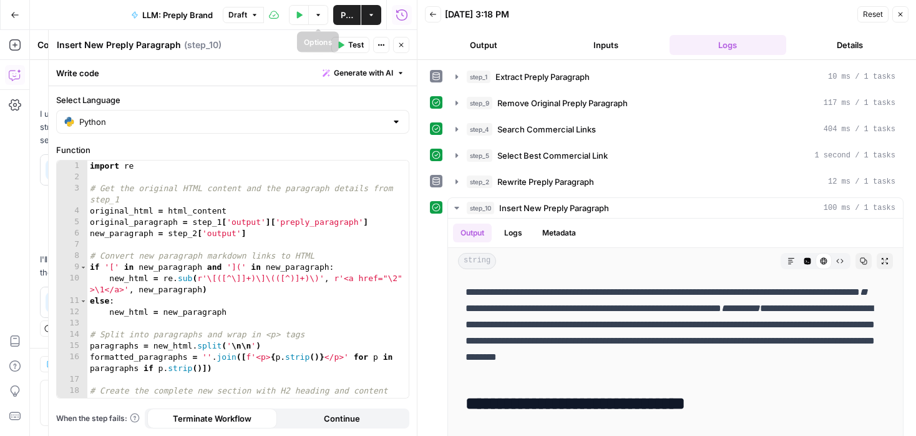
click at [298, 14] on icon "button" at bounding box center [300, 14] width 6 height 7
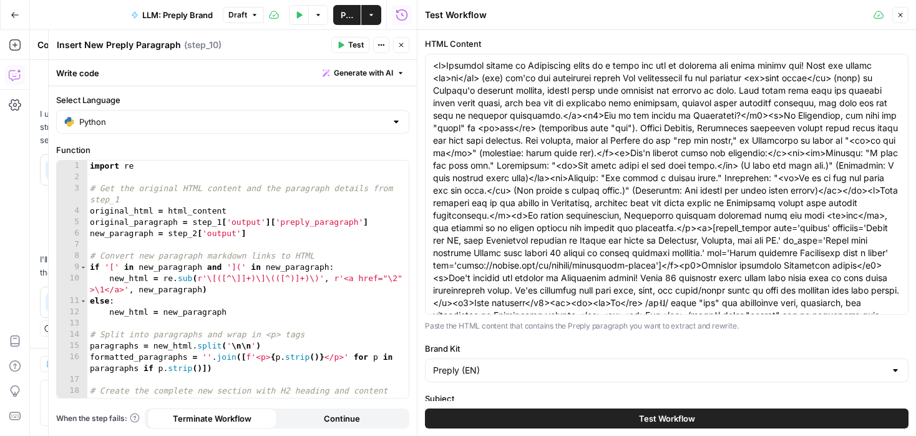
click at [605, 416] on button "Test Workflow" at bounding box center [667, 418] width 484 height 20
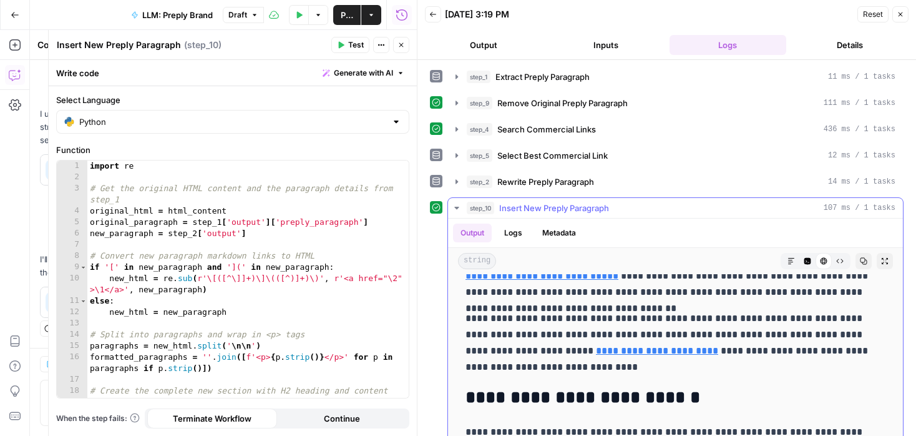
scroll to position [4661, 0]
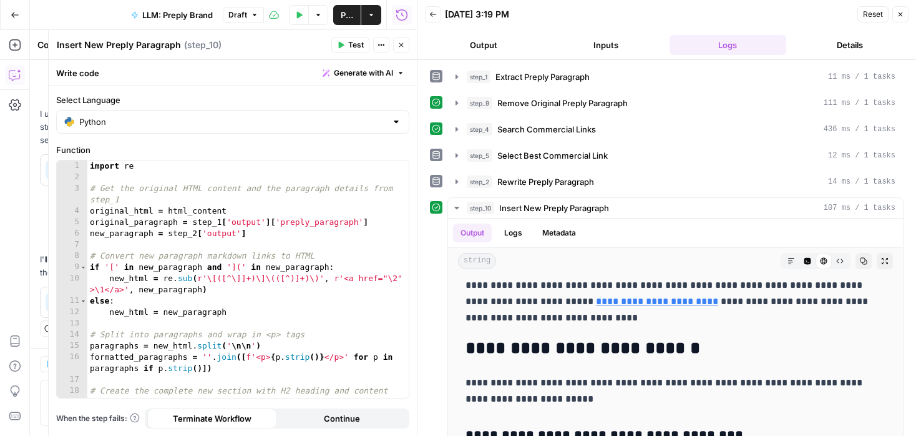
click at [342, 14] on span "Publish" at bounding box center [347, 15] width 12 height 12
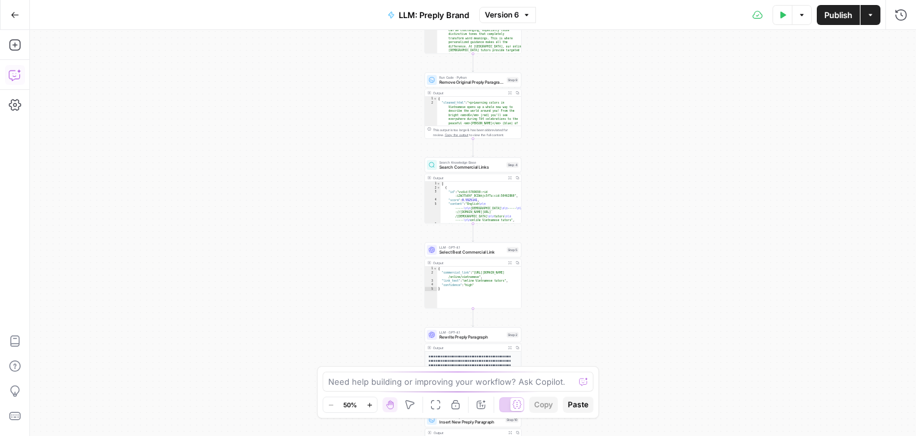
click at [10, 74] on icon "button" at bounding box center [15, 75] width 12 height 12
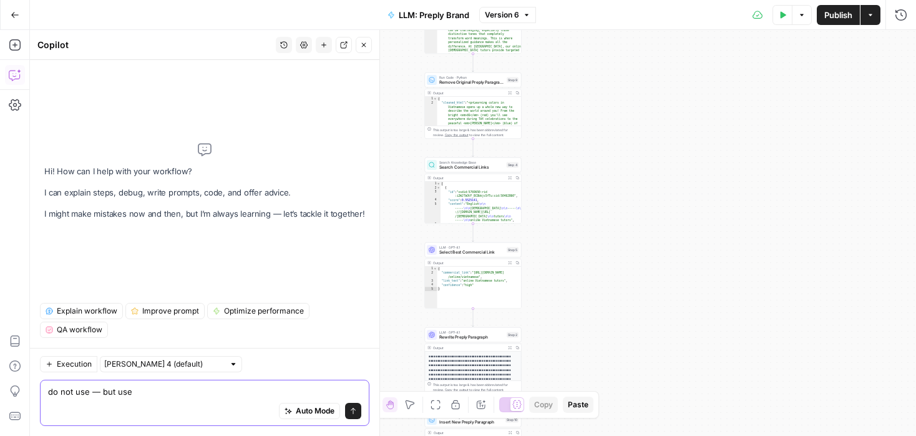
paste textarea "–"
type textarea "do not use — but use – with spaces"
click at [355, 413] on icon "submit" at bounding box center [353, 410] width 7 height 7
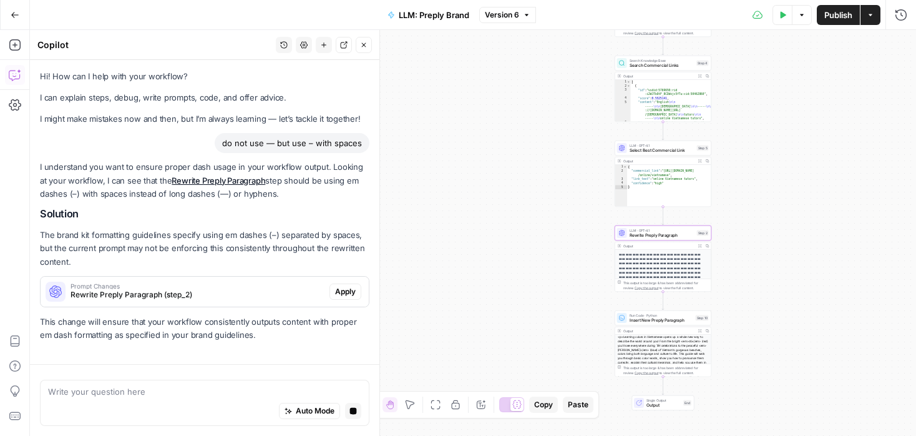
click at [350, 294] on span "Apply" at bounding box center [345, 291] width 21 height 11
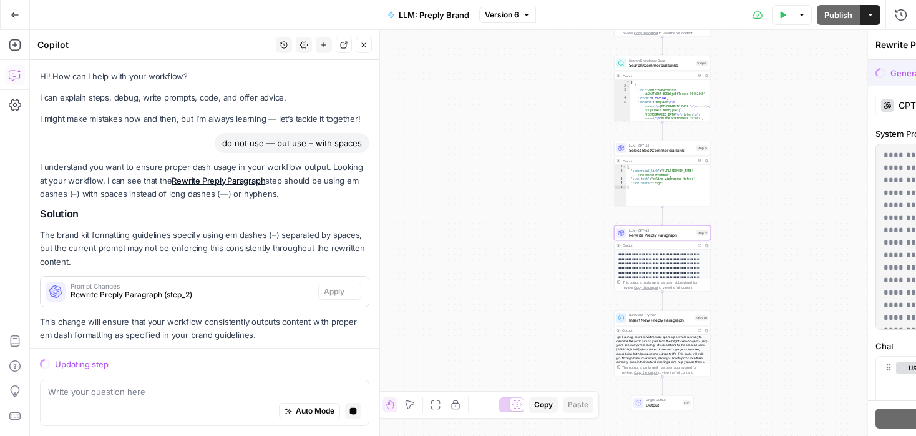
scroll to position [24, 0]
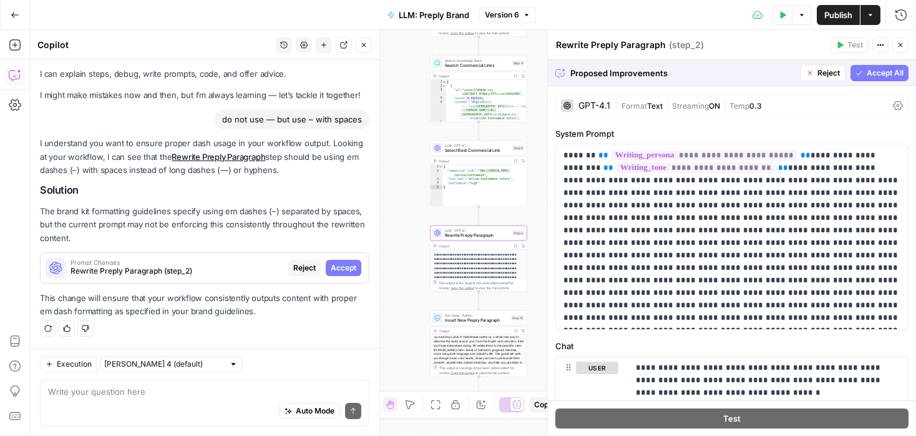
click at [351, 263] on span "Accept" at bounding box center [344, 267] width 26 height 11
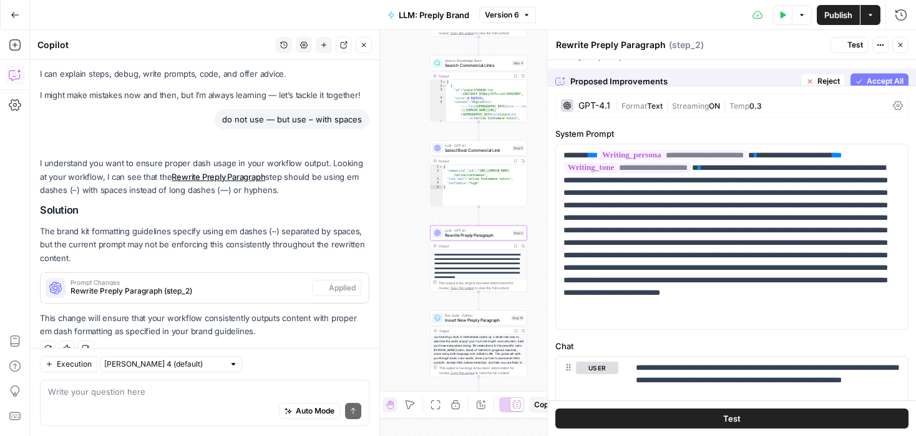
scroll to position [44, 0]
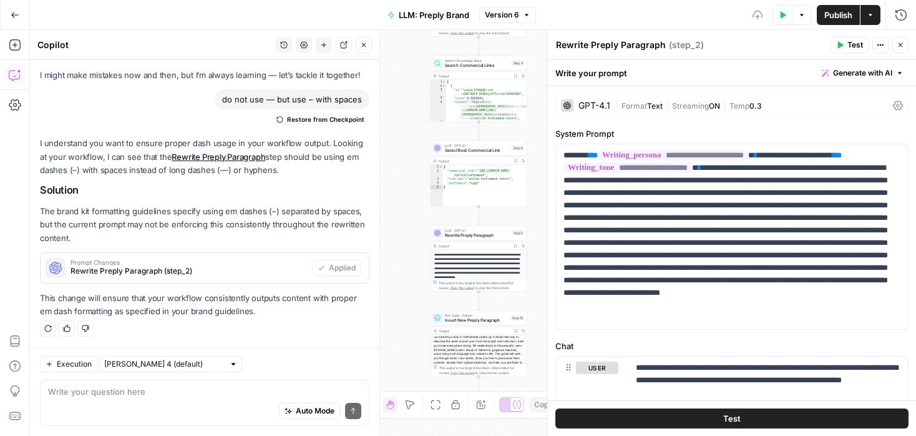
click at [833, 19] on span "Publish" at bounding box center [839, 15] width 28 height 12
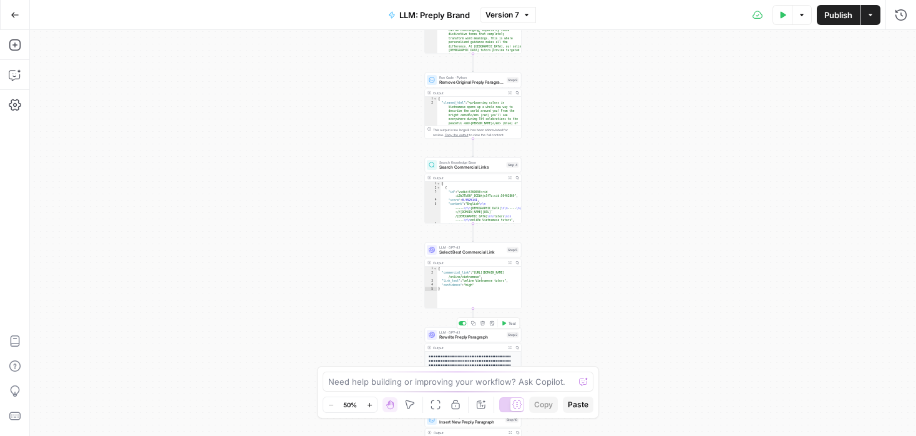
click at [489, 338] on span "Rewrite Preply Paragraph" at bounding box center [471, 337] width 65 height 6
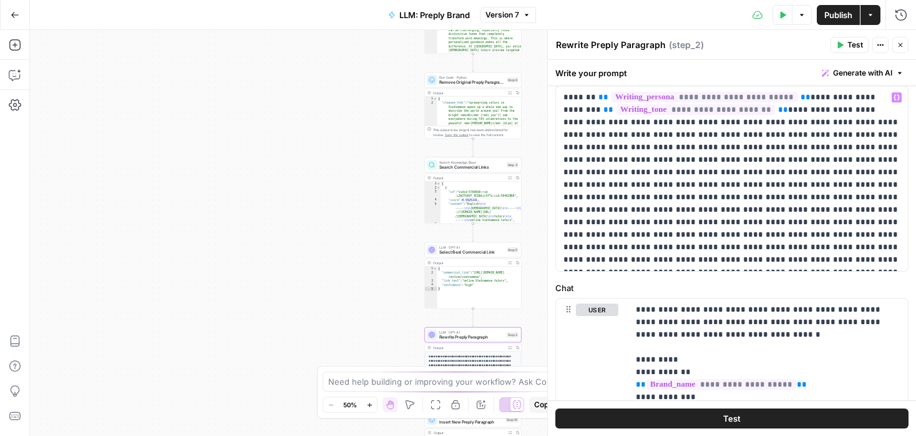
scroll to position [61, 0]
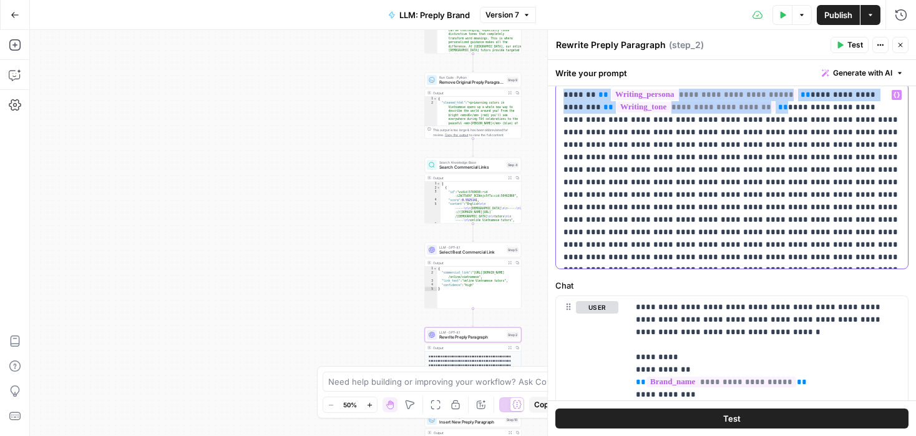
drag, startPoint x: 723, startPoint y: 110, endPoint x: 549, endPoint y: 87, distance: 176.4
click at [549, 87] on div "**********" at bounding box center [731, 233] width 369 height 406
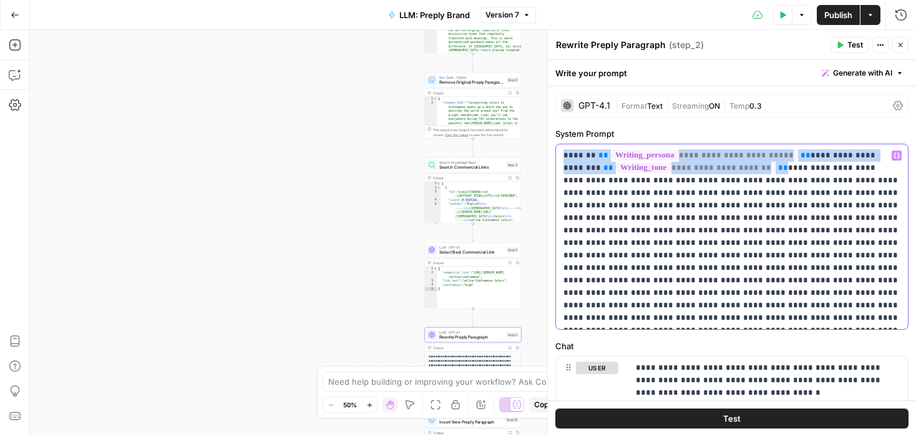
paste div
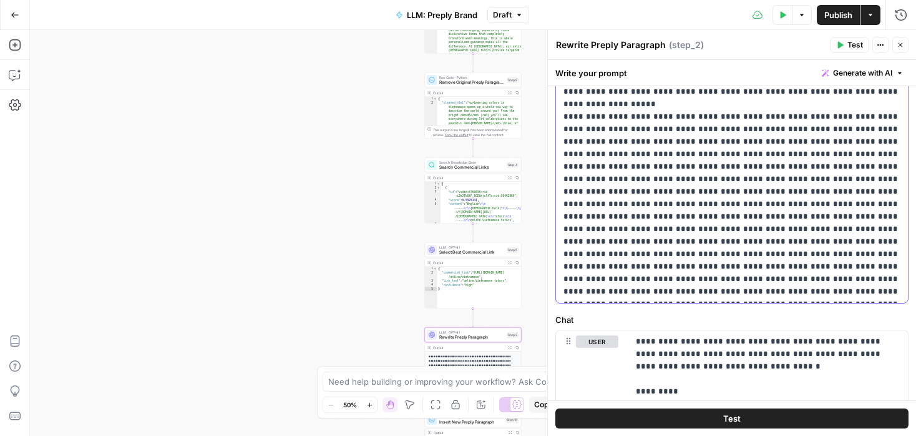
scroll to position [258, 0]
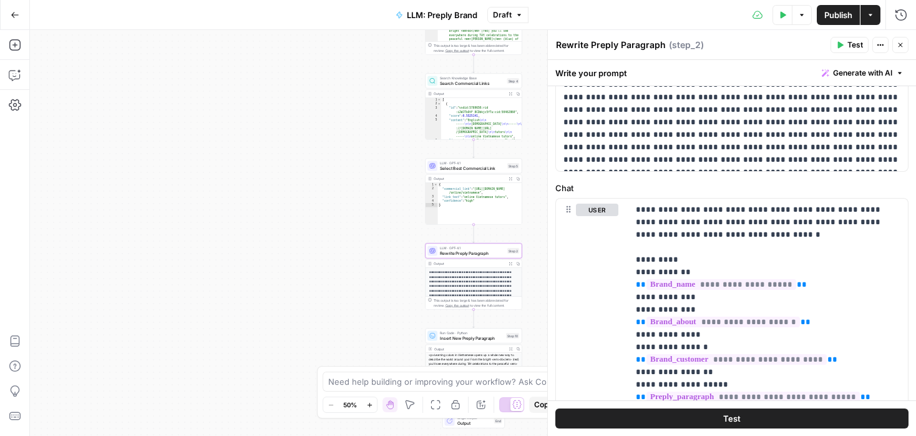
click at [830, 22] on button "Publish" at bounding box center [838, 15] width 43 height 20
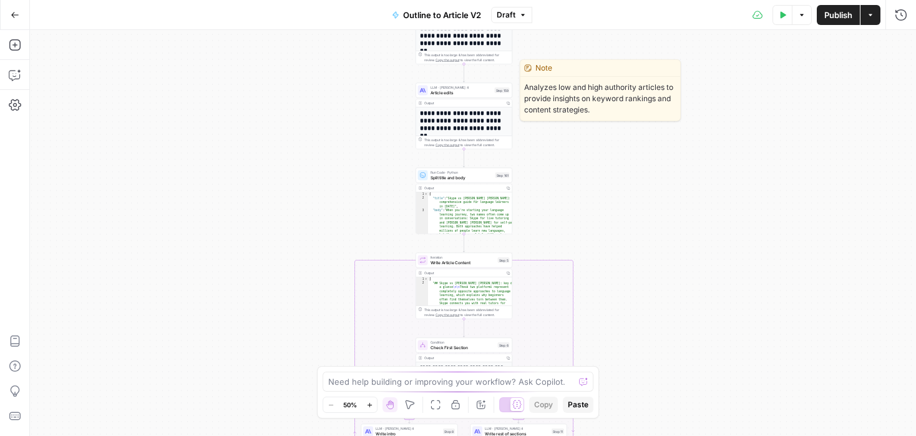
click at [473, 91] on span "Article edits" at bounding box center [462, 92] width 62 height 6
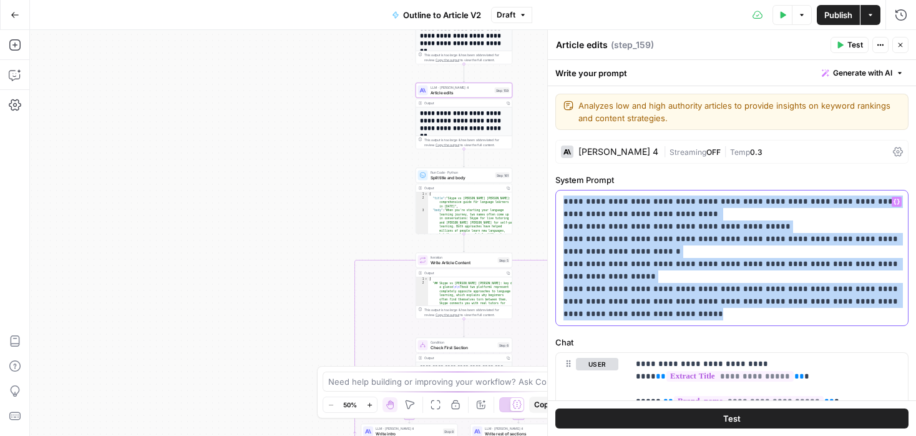
drag, startPoint x: 563, startPoint y: 200, endPoint x: 732, endPoint y: 325, distance: 210.2
click at [732, 325] on div "**********" at bounding box center [732, 258] width 353 height 136
copy p "**********"
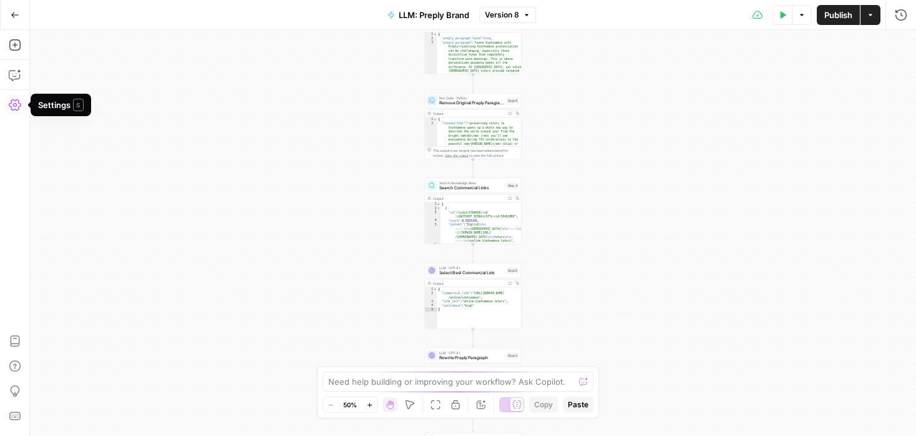
click at [494, 185] on span "Search Commercial Links" at bounding box center [471, 188] width 65 height 6
type input "Linking pairs"
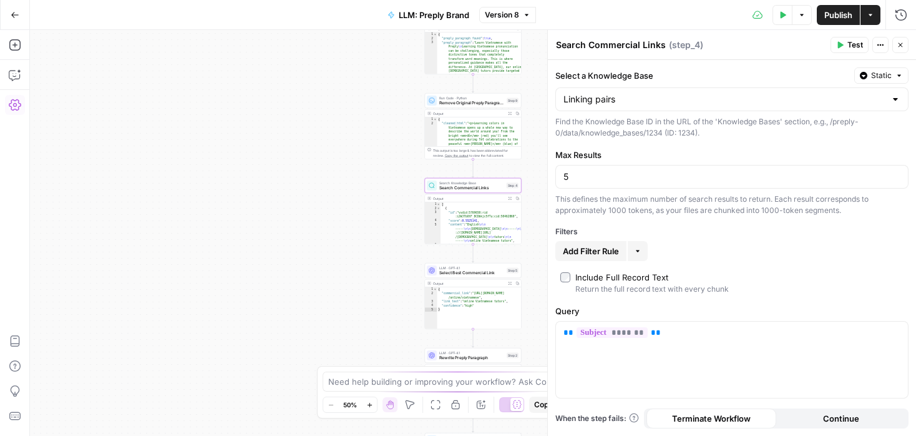
click at [618, 251] on span "Add Filter Rule" at bounding box center [591, 251] width 56 height 12
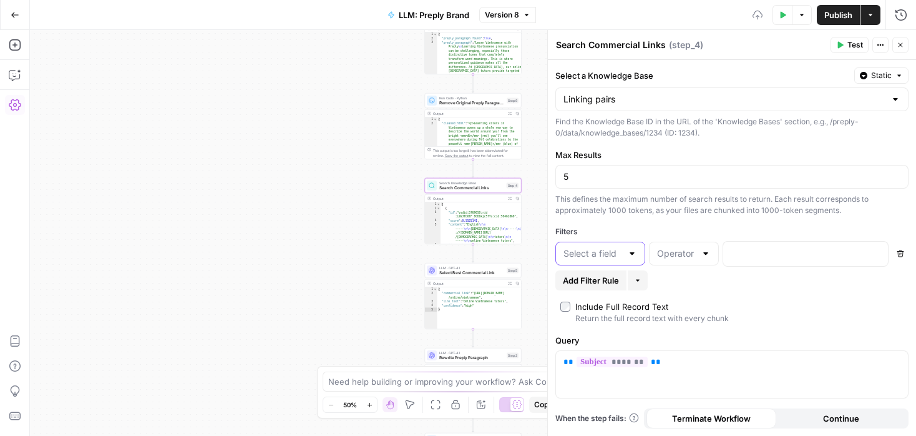
click at [618, 251] on input "text" at bounding box center [593, 253] width 59 height 12
click at [600, 303] on span "language" at bounding box center [598, 302] width 64 height 12
type input "language"
click at [700, 250] on div at bounding box center [684, 254] width 70 height 24
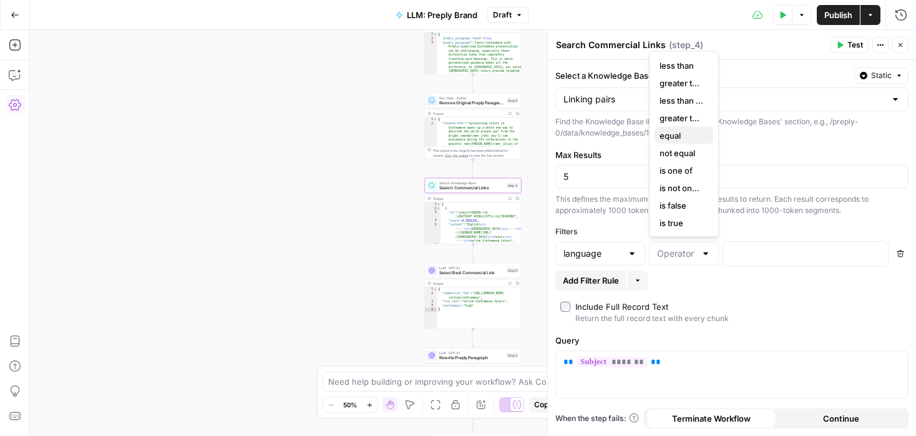
click at [682, 137] on span "equal" at bounding box center [682, 135] width 44 height 12
type input "equal"
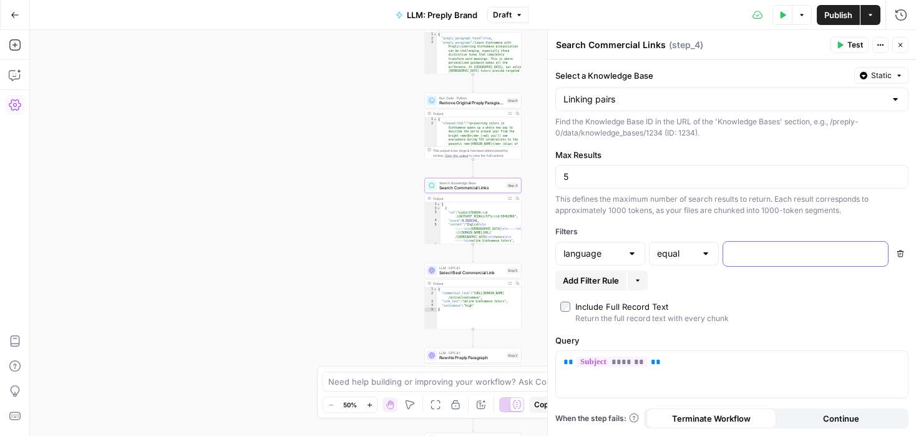
click at [748, 249] on p at bounding box center [796, 253] width 130 height 12
click at [732, 252] on p "*******" at bounding box center [796, 253] width 130 height 12
click at [846, 45] on button "Test" at bounding box center [850, 45] width 38 height 16
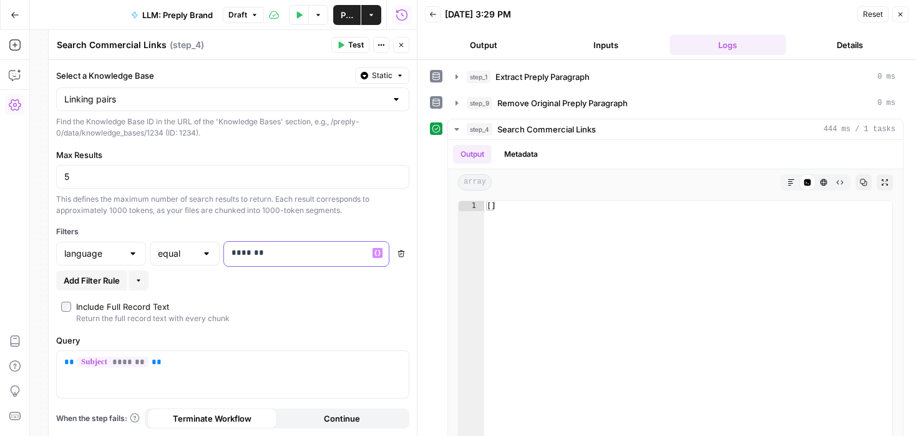
drag, startPoint x: 235, startPoint y: 255, endPoint x: 221, endPoint y: 255, distance: 13.7
click at [221, 255] on div "language equal ******* Variables Menu Delete" at bounding box center [232, 254] width 353 height 26
click at [352, 42] on span "Test" at bounding box center [356, 44] width 16 height 11
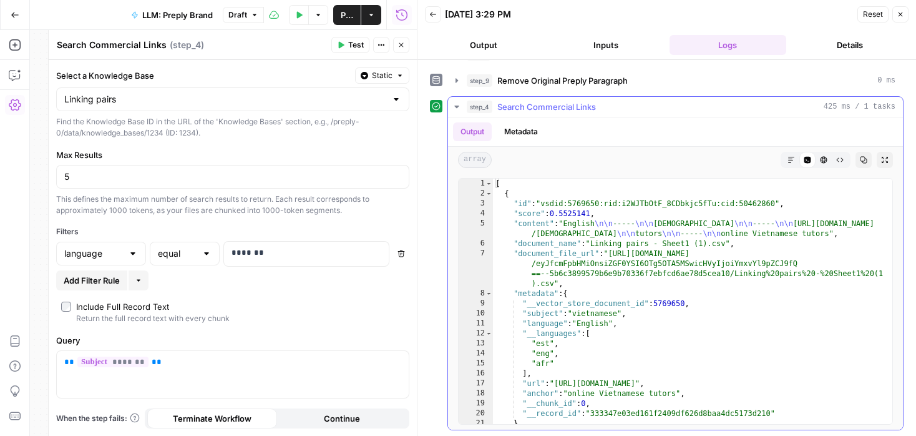
scroll to position [23, 0]
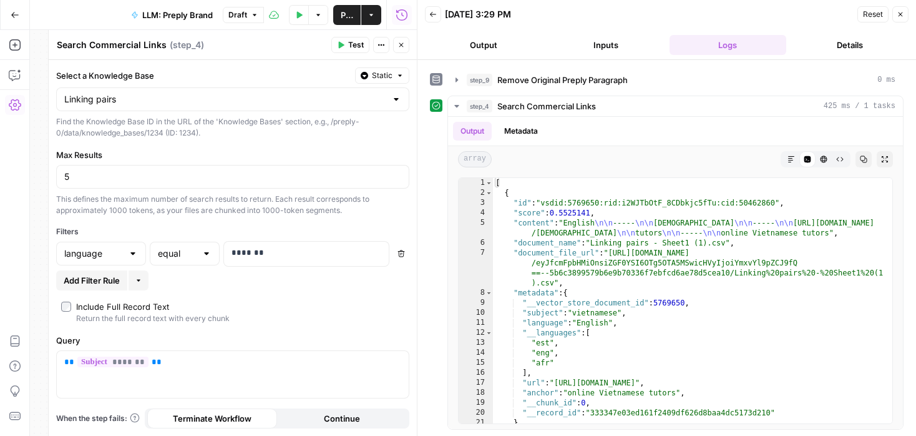
click at [351, 14] on span "Publish" at bounding box center [347, 15] width 12 height 12
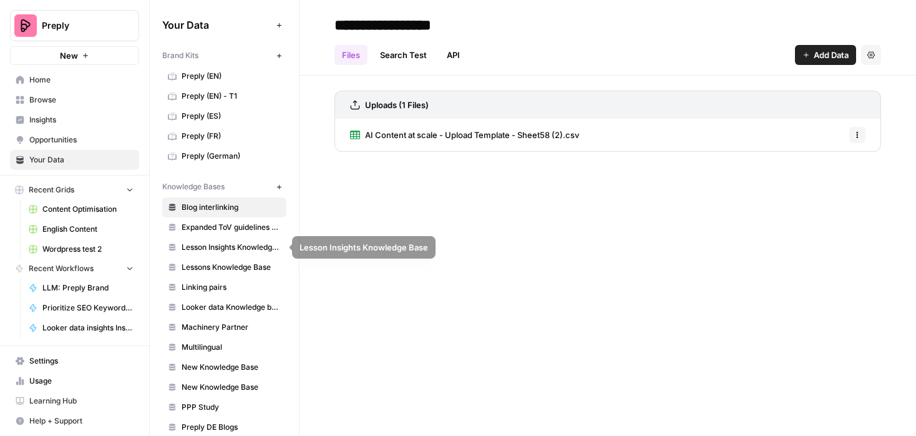
click at [492, 130] on span "AI Content at scale - Upload Template - Sheet58 (2).csv" at bounding box center [472, 135] width 214 height 12
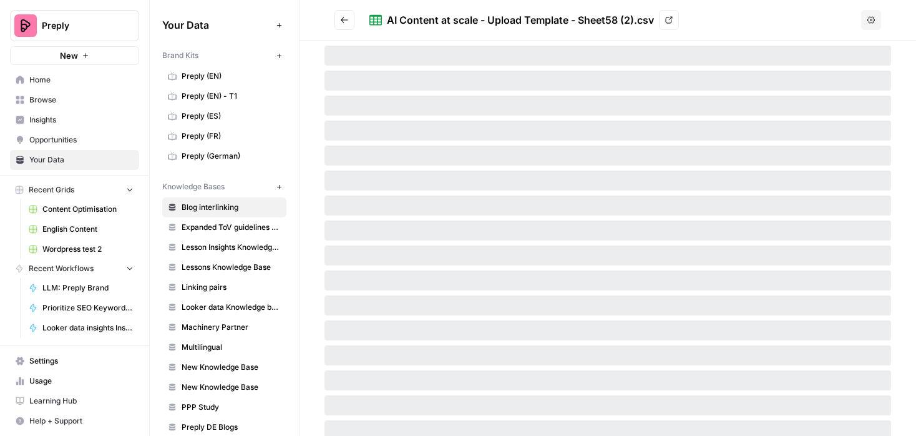
click at [221, 285] on span "Linking pairs" at bounding box center [231, 287] width 99 height 11
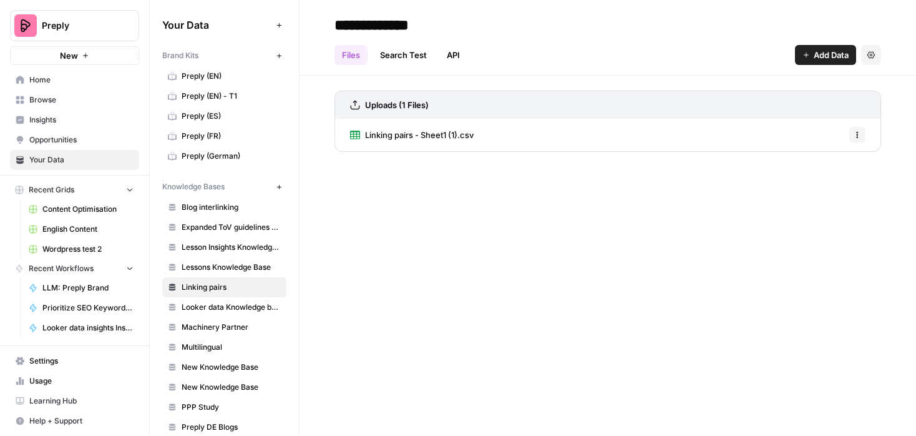
click at [459, 137] on span "Linking pairs - Sheet1 (1).csv" at bounding box center [419, 135] width 109 height 12
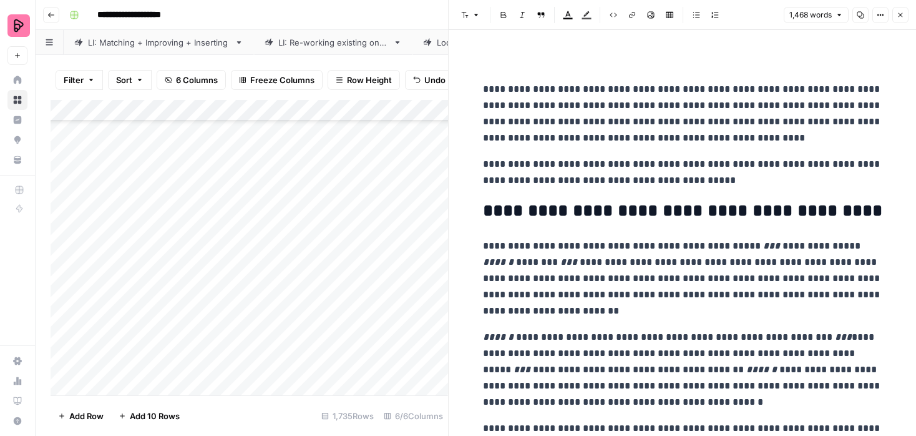
scroll to position [3081, 0]
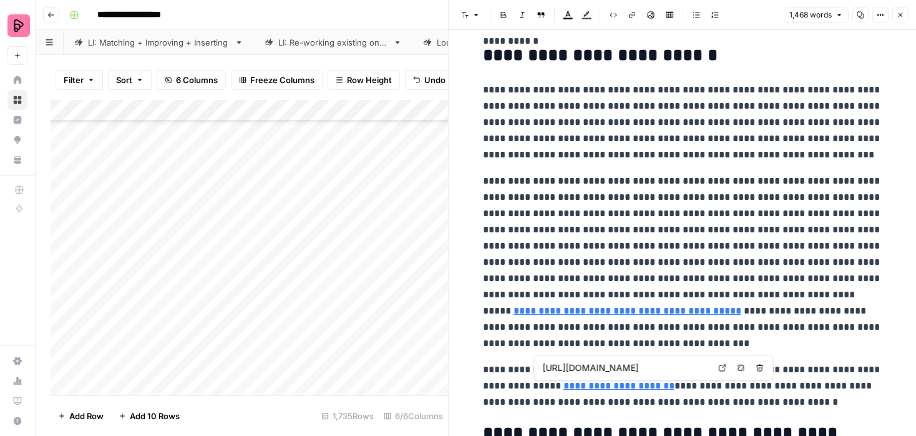
click at [625, 385] on link "**********" at bounding box center [619, 385] width 111 height 9
click at [721, 366] on icon at bounding box center [722, 367] width 7 height 7
click at [904, 14] on icon "button" at bounding box center [900, 14] width 7 height 7
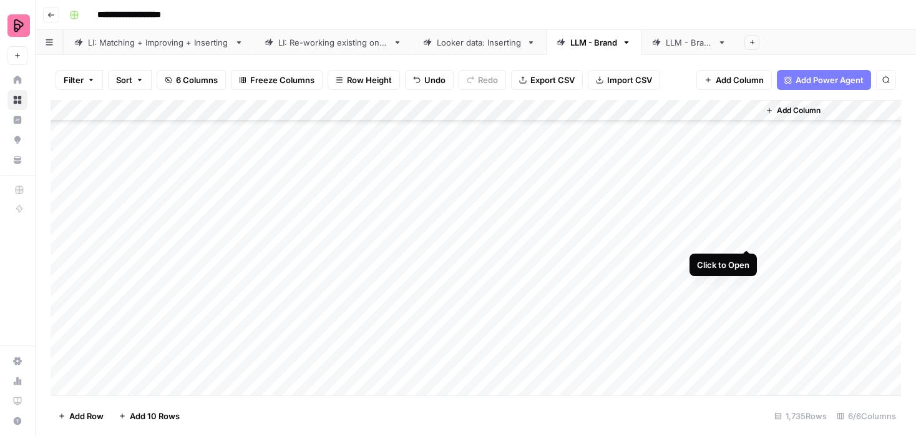
click at [745, 233] on div "Add Column" at bounding box center [476, 247] width 851 height 295
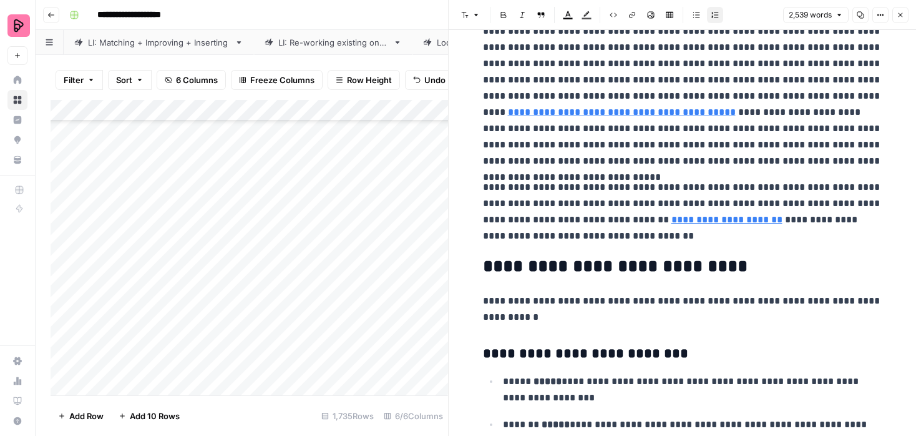
scroll to position [4391, 0]
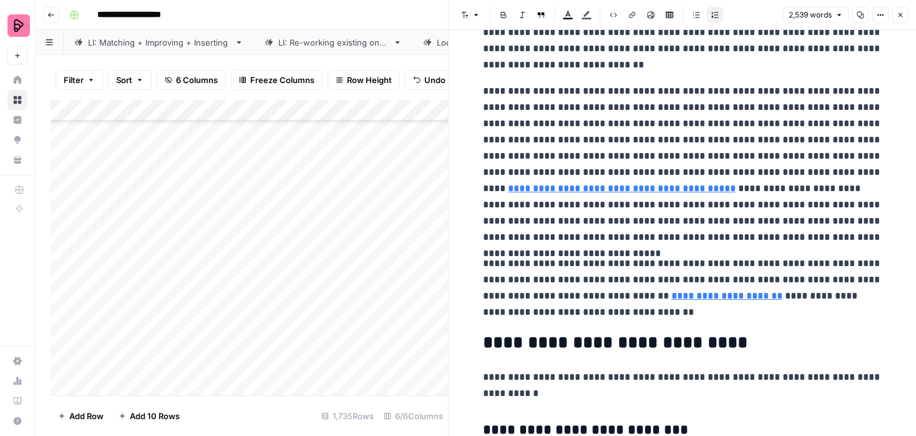
click at [898, 21] on button "Close" at bounding box center [901, 15] width 16 height 16
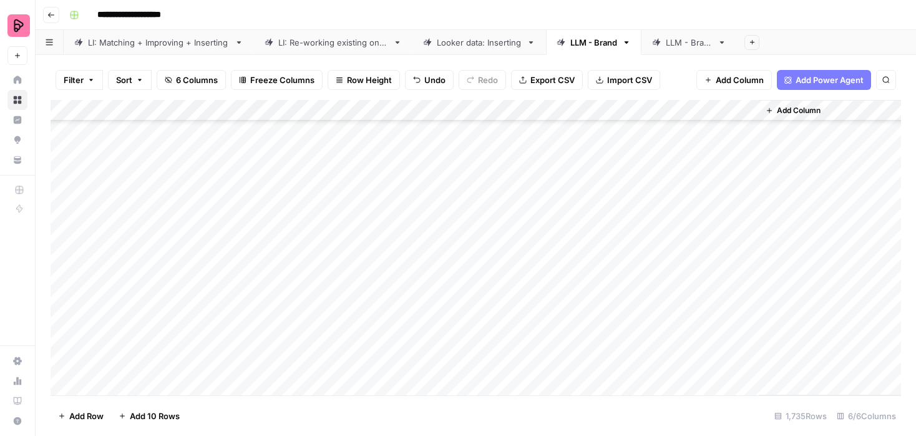
scroll to position [268, 0]
click at [733, 288] on div "Add Column" at bounding box center [476, 247] width 851 height 295
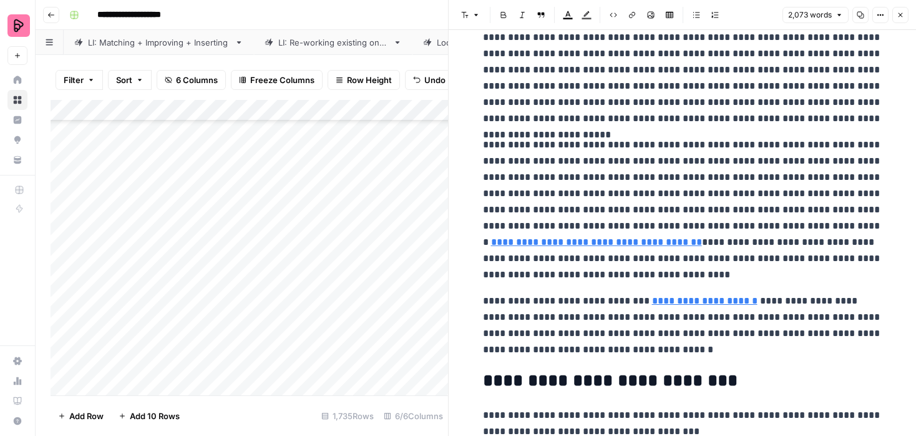
scroll to position [3840, 0]
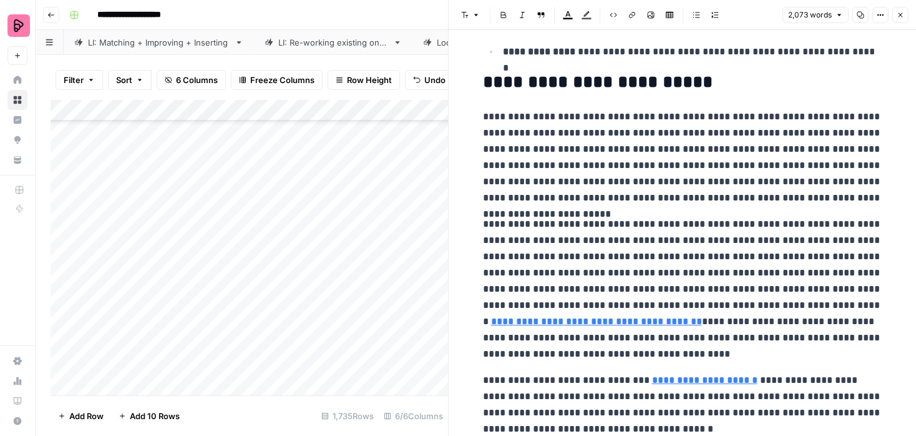
click at [710, 375] on link "**********" at bounding box center [704, 379] width 105 height 9
click at [721, 384] on link "**********" at bounding box center [704, 379] width 105 height 9
click at [817, 361] on icon at bounding box center [818, 361] width 7 height 7
click at [906, 21] on button "Close" at bounding box center [901, 15] width 16 height 16
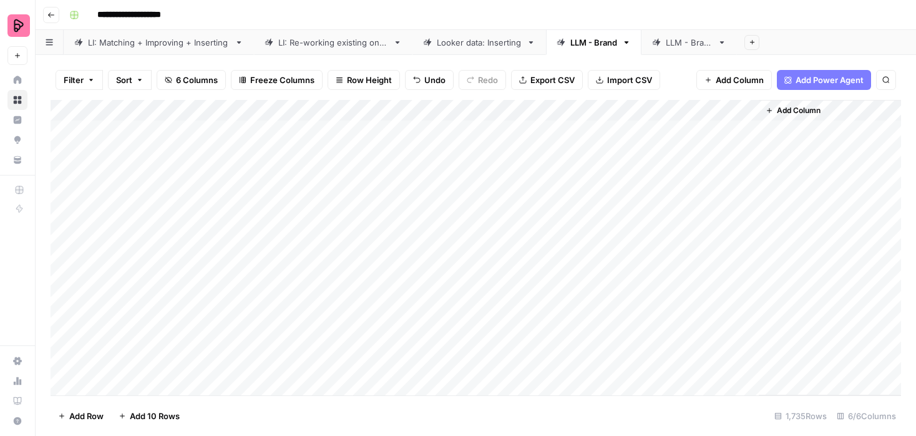
click at [747, 214] on div "Add Column" at bounding box center [476, 247] width 851 height 295
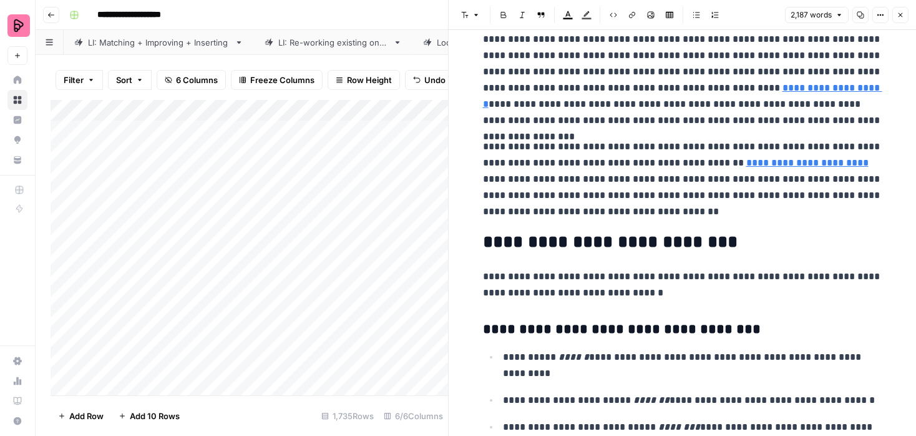
scroll to position [3379, 0]
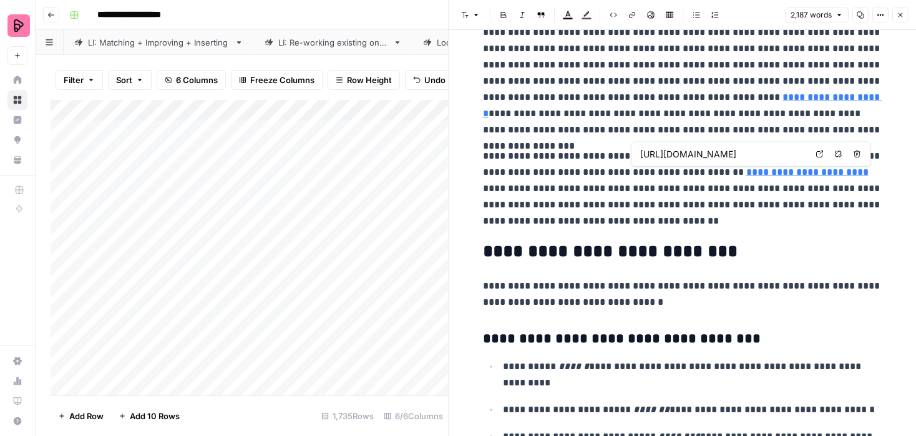
click at [820, 154] on icon at bounding box center [819, 153] width 7 height 7
click at [901, 11] on button "Close" at bounding box center [901, 15] width 16 height 16
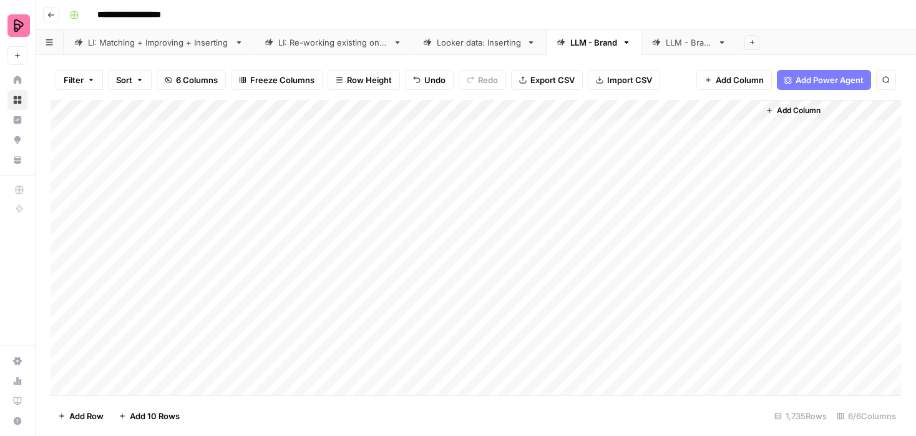
click at [615, 109] on div "Add Column" at bounding box center [476, 247] width 851 height 295
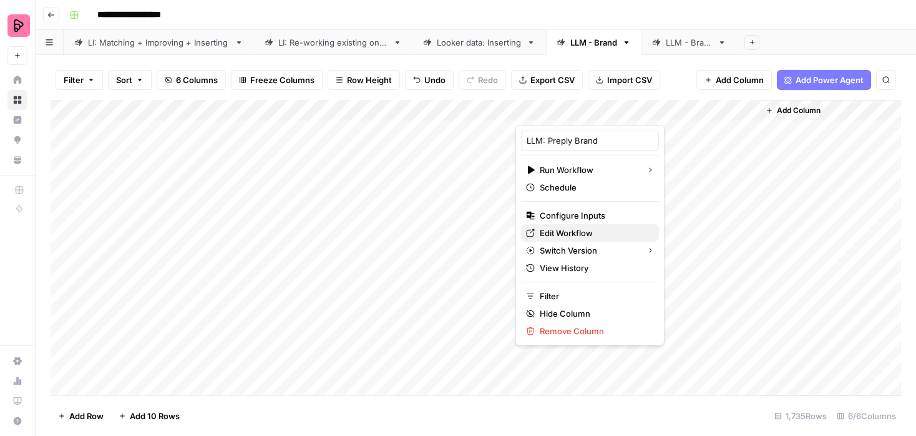
click at [546, 225] on link "Edit Workflow" at bounding box center [590, 232] width 138 height 17
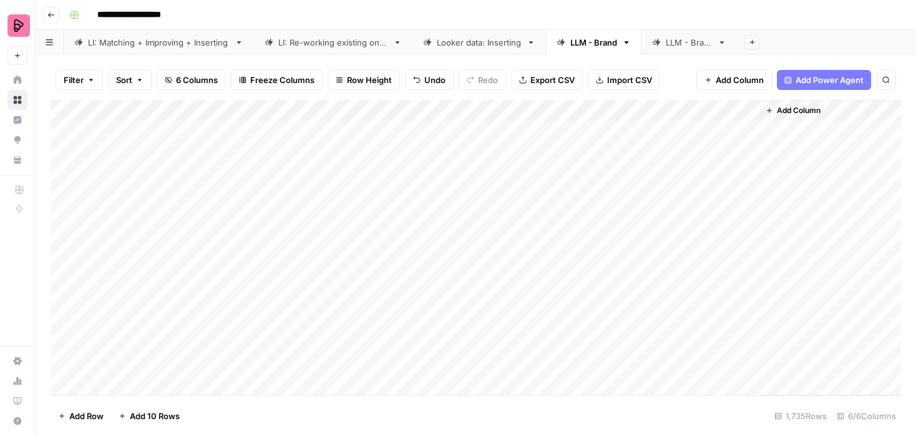
click at [743, 130] on div "Add Column" at bounding box center [476, 247] width 851 height 295
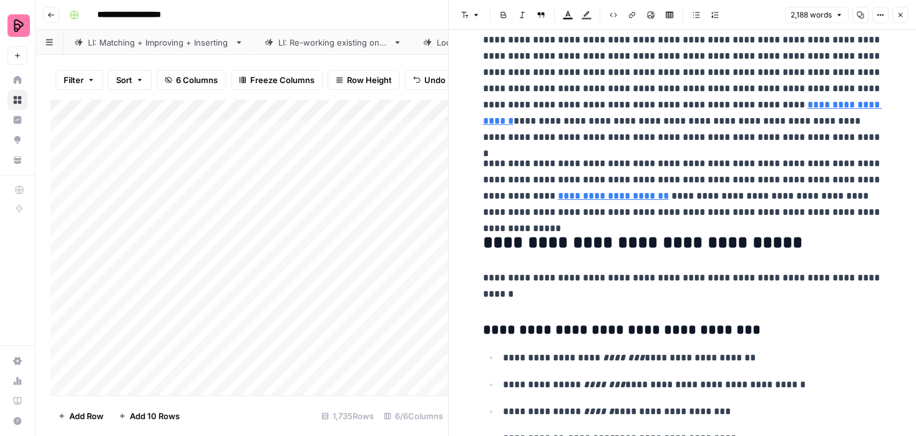
scroll to position [5025, 0]
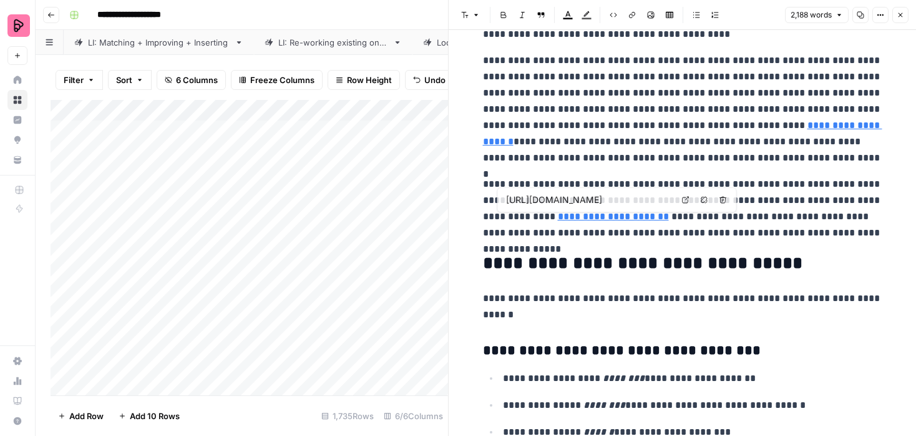
click at [586, 220] on link "**********" at bounding box center [613, 216] width 111 height 9
drag, startPoint x: 705, startPoint y: 200, endPoint x: 632, endPoint y: 200, distance: 72.4
click at [632, 200] on div "https://preply.com/en/online/croatian Open in a new tab Remove link Remove link…" at bounding box center [617, 199] width 240 height 25
click at [659, 199] on input "https://preply.com/en/online/croatian" at bounding box center [589, 199] width 166 height 12
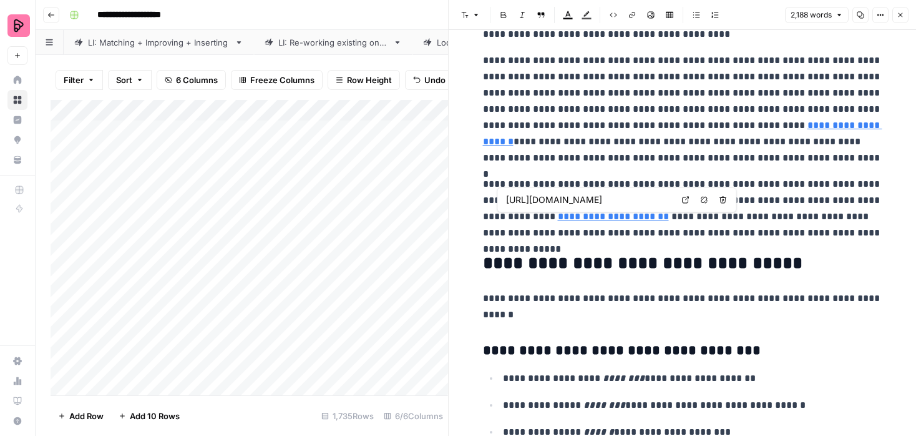
type input "https://preply.com/en/online/croatian-tutors"
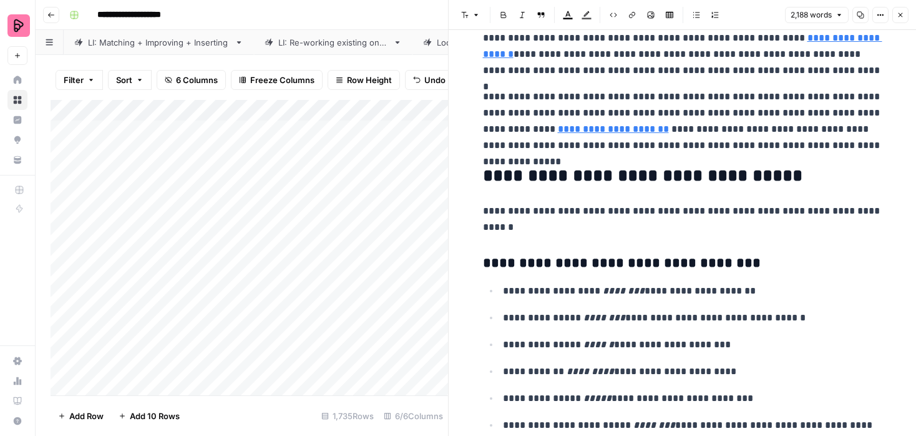
scroll to position [5042, 0]
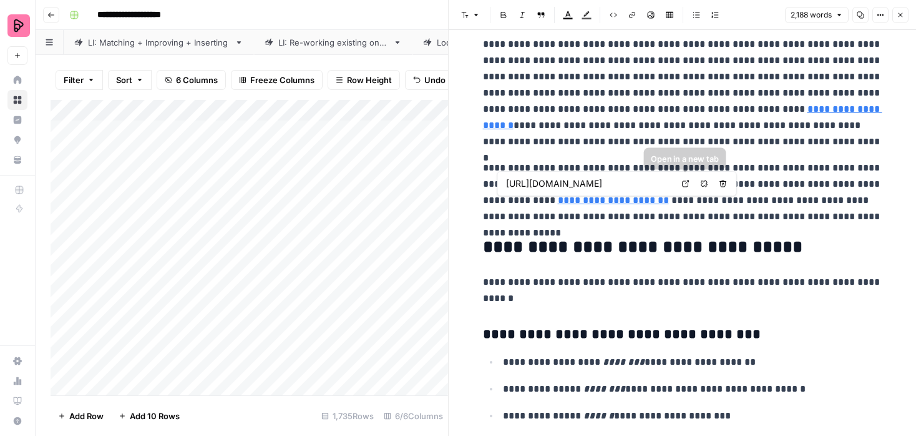
click at [685, 184] on icon at bounding box center [685, 183] width 7 height 7
click at [902, 13] on icon "button" at bounding box center [900, 14] width 7 height 7
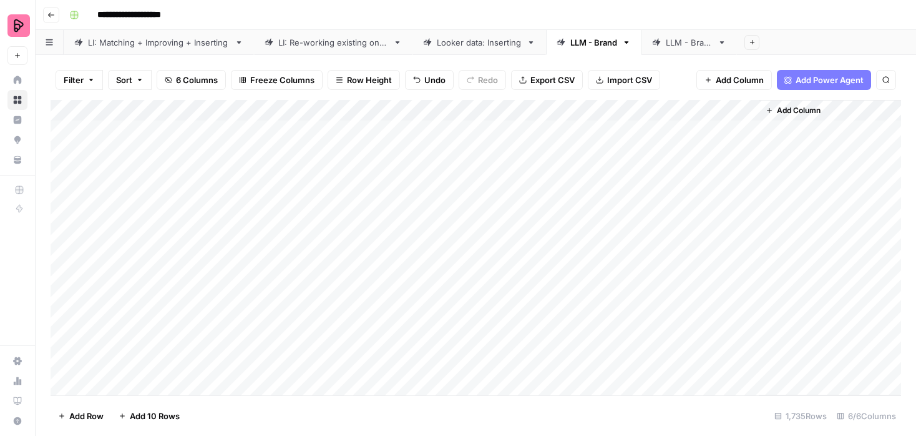
click at [747, 151] on div "Add Column" at bounding box center [476, 247] width 851 height 295
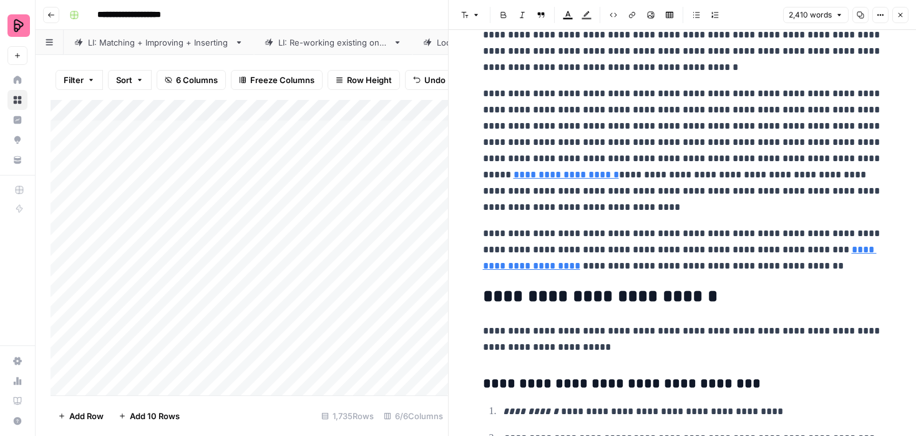
scroll to position [4589, 0]
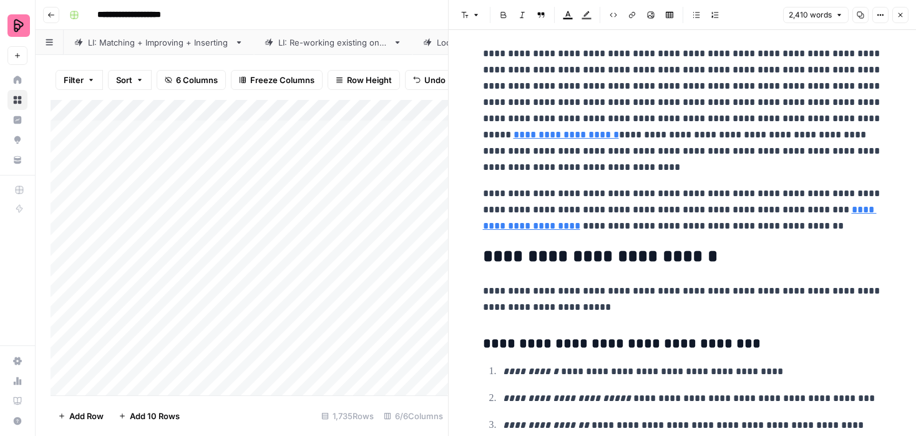
type input "[URL][DOMAIN_NAME]"
click at [553, 223] on link "**********" at bounding box center [680, 218] width 394 height 26
click at [823, 211] on link "**********" at bounding box center [680, 218] width 394 height 26
click at [823, 212] on link "**********" at bounding box center [680, 218] width 394 height 26
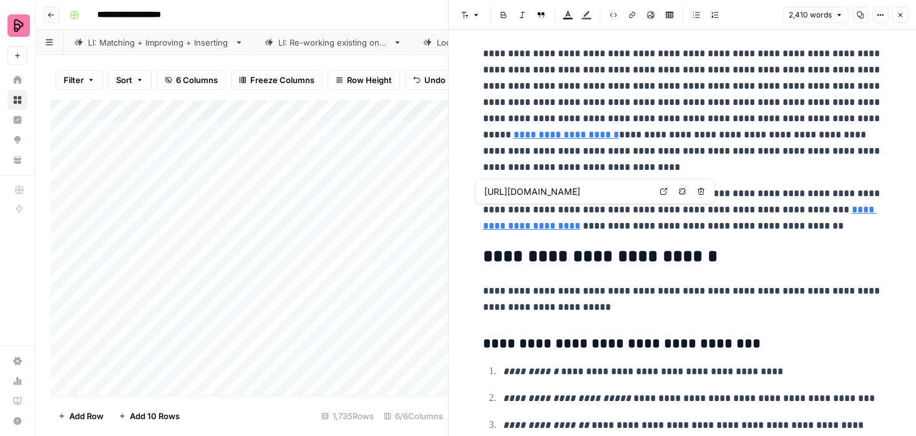
click at [823, 212] on link "**********" at bounding box center [680, 218] width 394 height 26
click at [551, 204] on p "**********" at bounding box center [682, 209] width 399 height 49
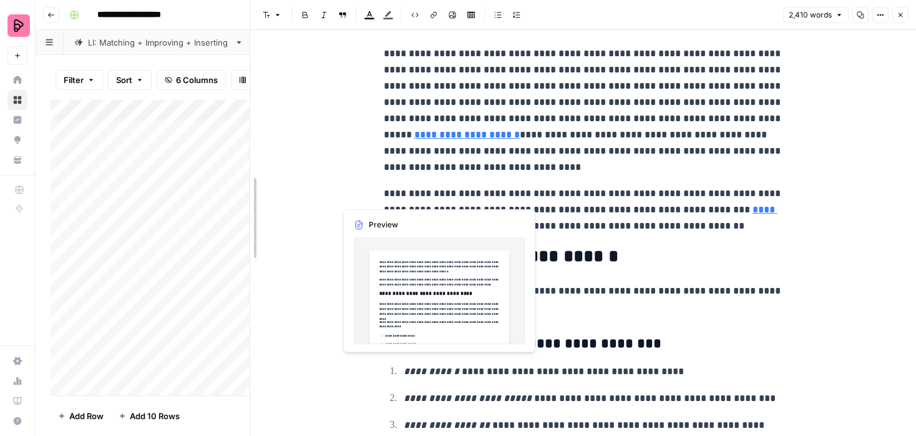
drag, startPoint x: 448, startPoint y: 193, endPoint x: 168, endPoint y: 200, distance: 279.7
click at [168, 200] on body "**********" at bounding box center [458, 218] width 916 height 436
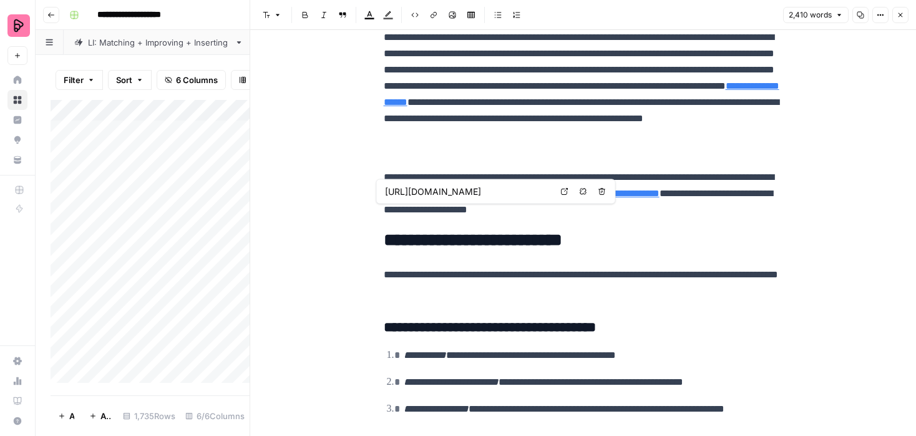
click at [660, 198] on link "**********" at bounding box center [614, 193] width 91 height 9
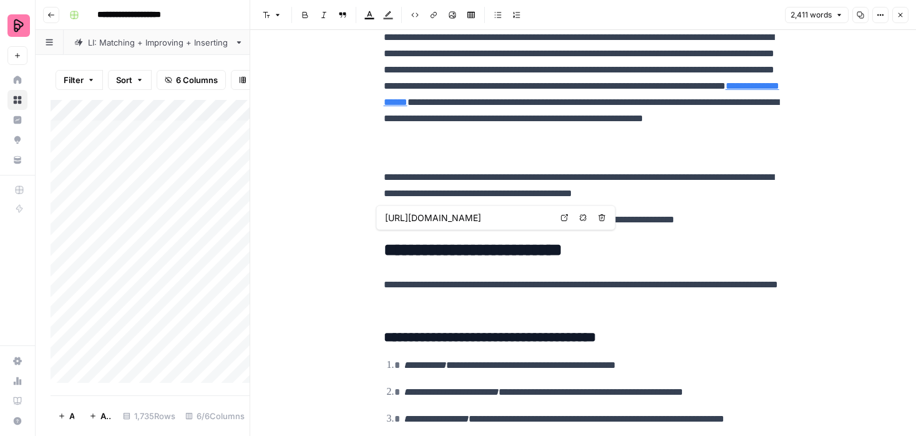
click at [448, 218] on input "https://preply.com/en/online/vietnamese" at bounding box center [468, 218] width 166 height 12
paste input "-"
type input "https://preply.com/en/online/vietnamese-tutors"
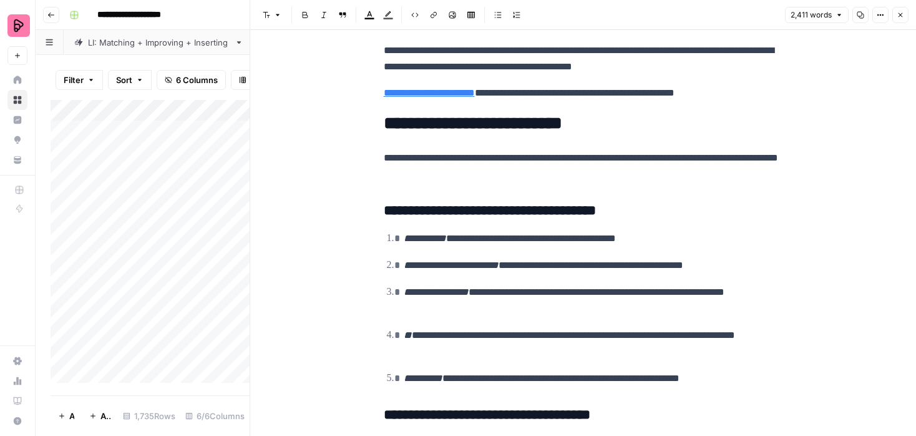
scroll to position [4577, 0]
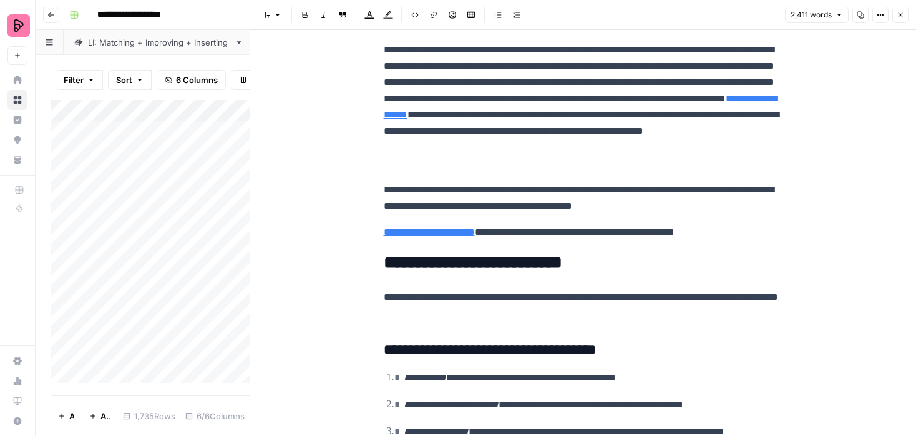
click at [384, 237] on link "**********" at bounding box center [429, 231] width 91 height 9
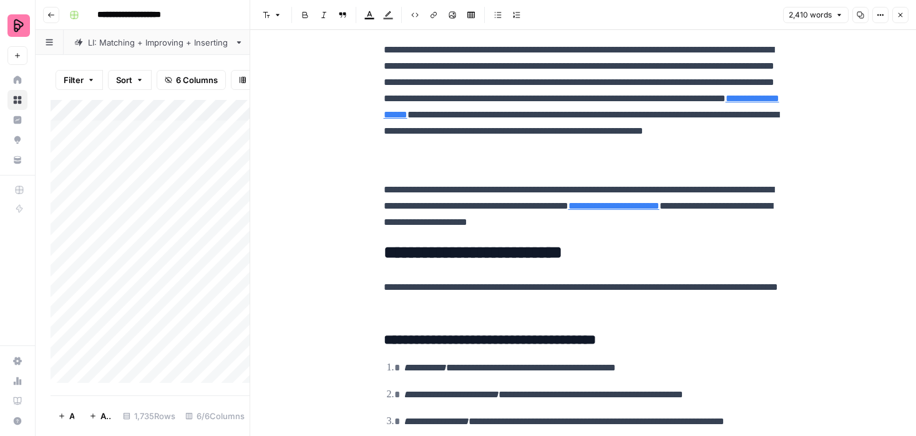
click at [898, 14] on icon "button" at bounding box center [900, 14] width 7 height 7
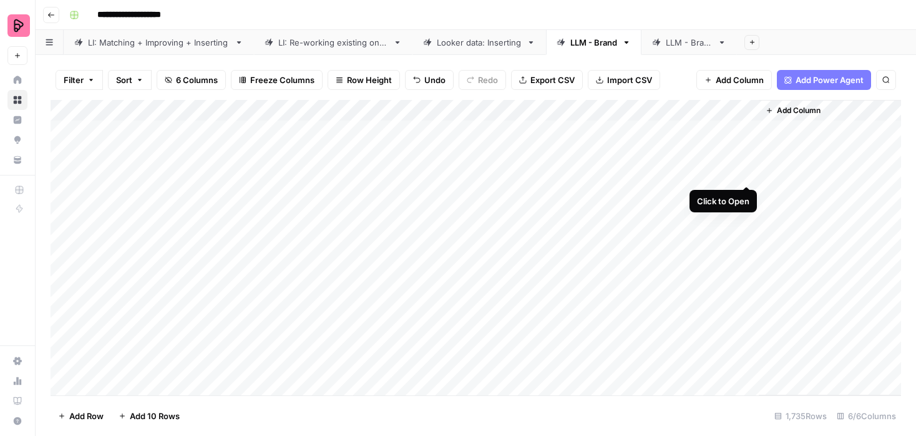
click at [744, 173] on div "Add Column" at bounding box center [476, 247] width 851 height 295
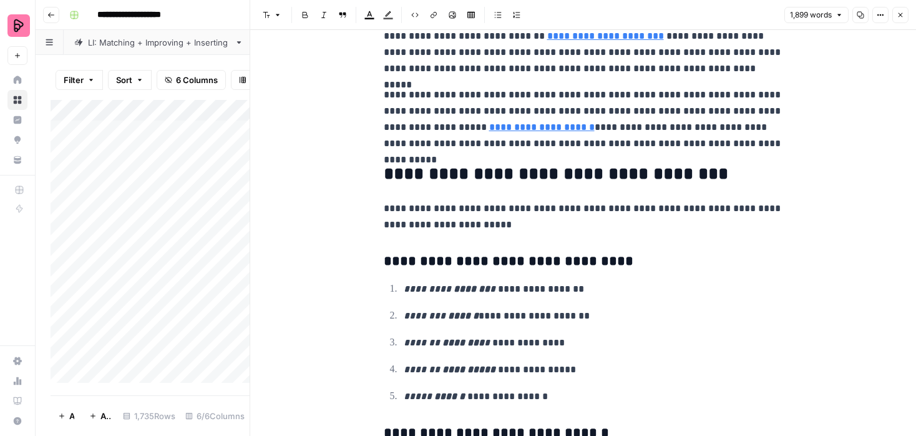
scroll to position [4718, 0]
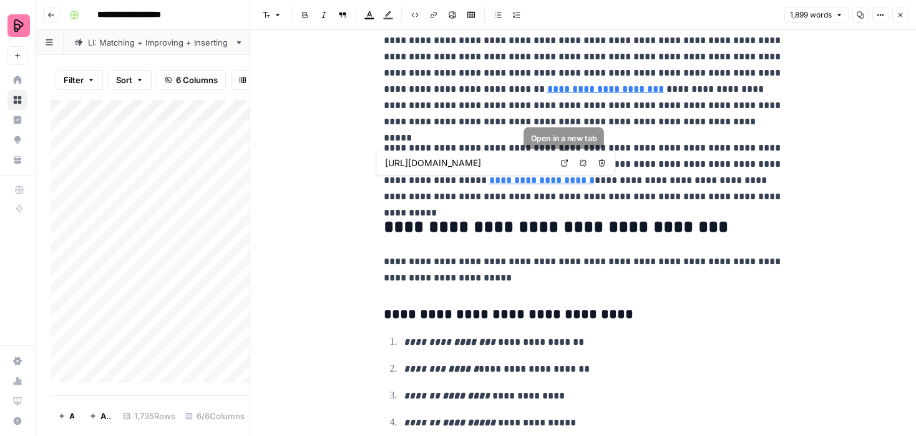
click at [567, 159] on link "Open in a new tab" at bounding box center [565, 163] width 16 height 16
click at [903, 12] on icon "button" at bounding box center [900, 14] width 7 height 7
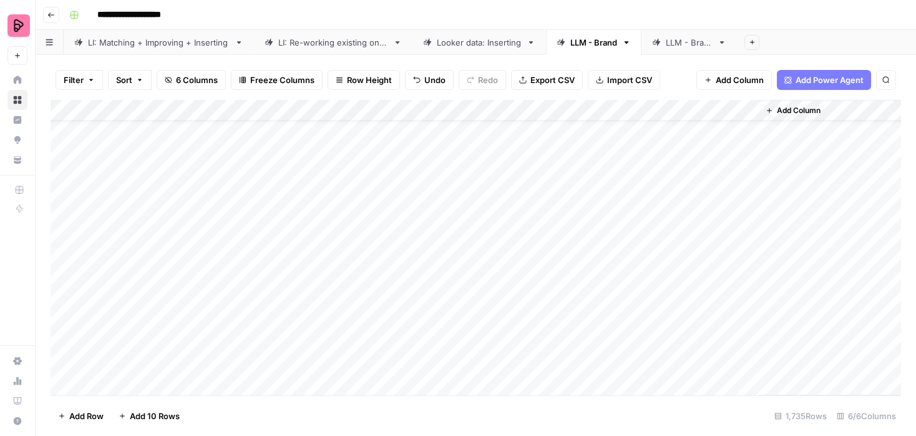
scroll to position [32, 0]
click at [749, 159] on div "Add Column" at bounding box center [476, 247] width 851 height 295
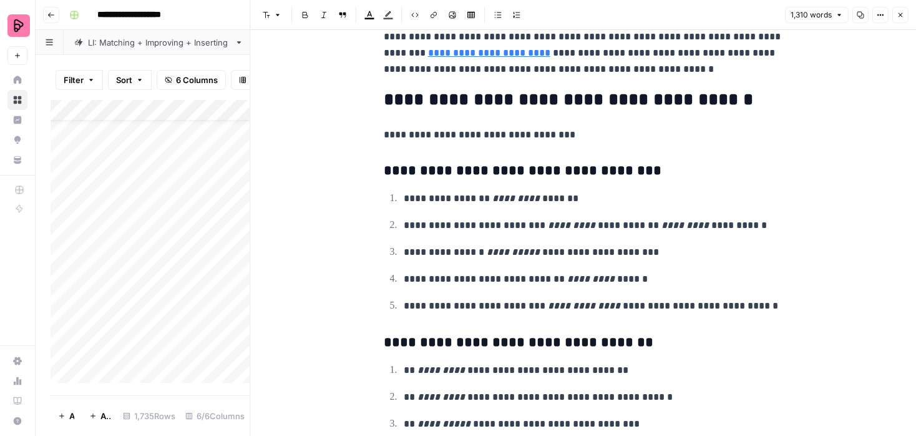
scroll to position [2369, 0]
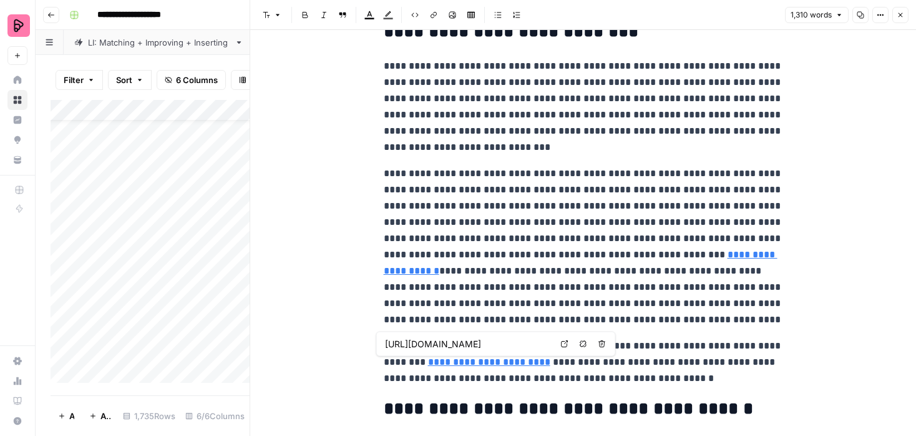
click at [504, 346] on input "https://preply.com/en/online/vietnamese" at bounding box center [468, 344] width 166 height 12
type input "https://preply.com/en/online/vietnamese-tutors"
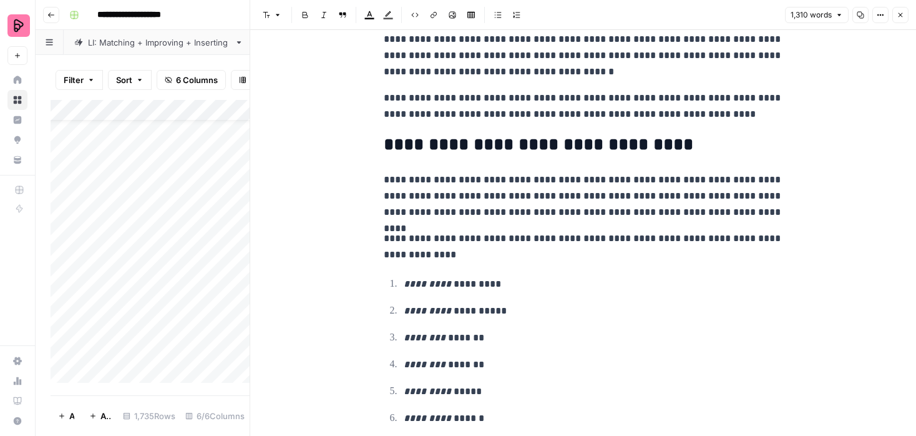
click at [896, 17] on button "Close" at bounding box center [901, 15] width 16 height 16
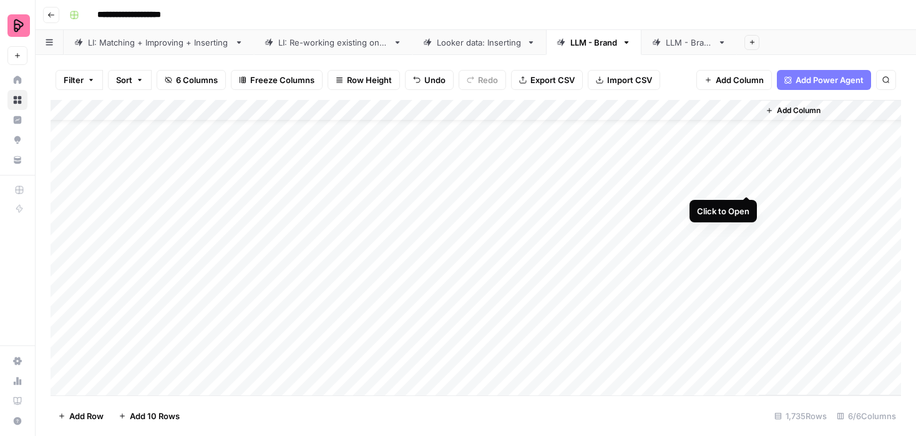
click at [747, 182] on div "Add Column" at bounding box center [476, 247] width 851 height 295
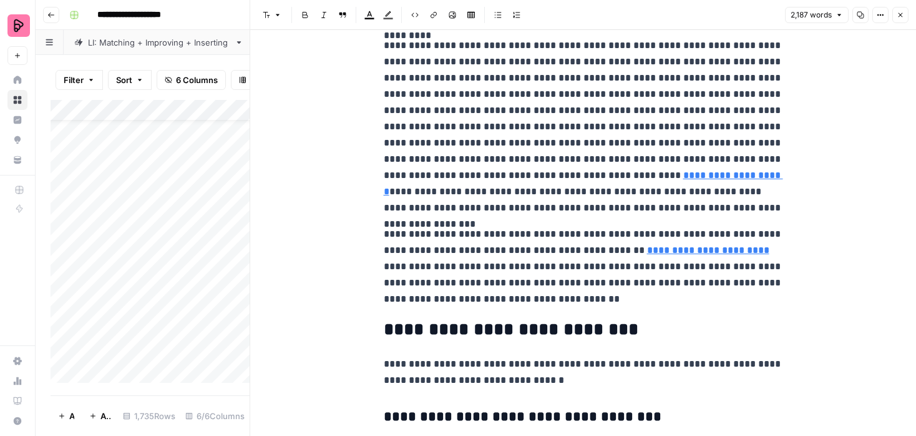
scroll to position [3278, 0]
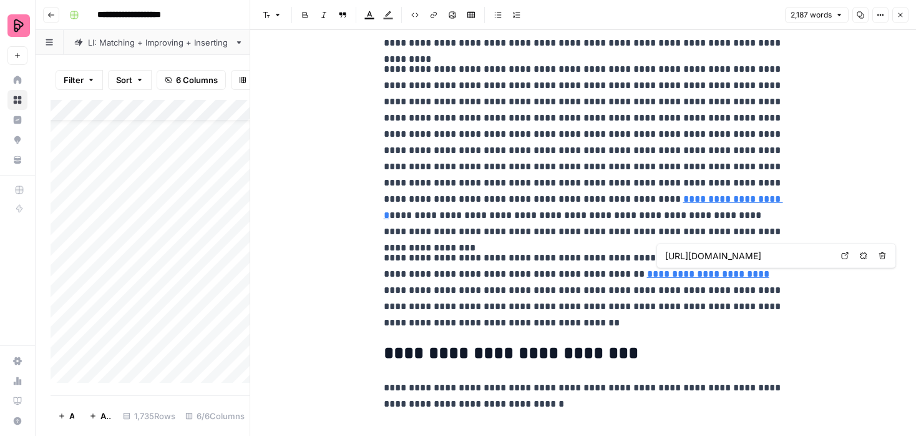
click at [757, 256] on input "https://preply.com/en/online/vietnamese" at bounding box center [748, 256] width 166 height 12
type input "https://preply.com/en/online/vietnamese-tutors"
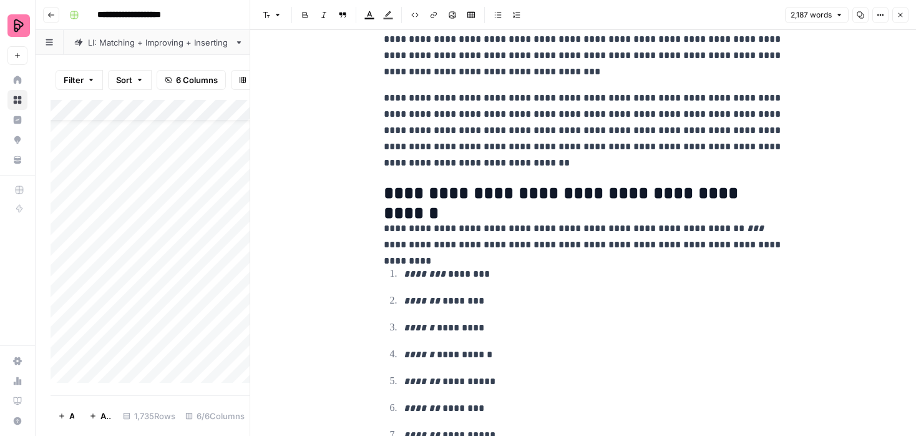
click at [897, 14] on icon "button" at bounding box center [900, 14] width 7 height 7
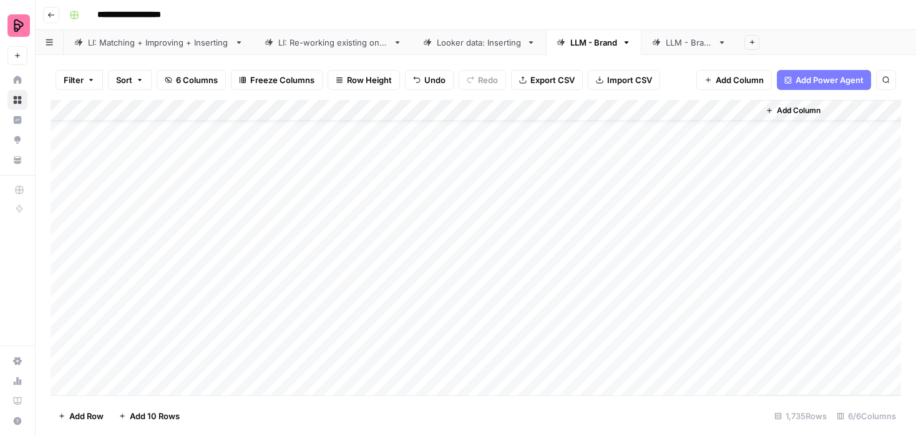
scroll to position [52, 0]
click at [747, 182] on div "Add Column" at bounding box center [476, 247] width 851 height 295
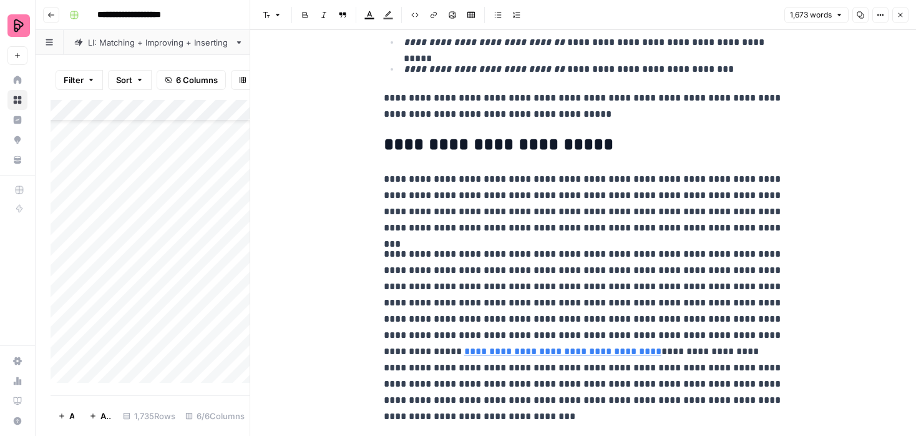
scroll to position [4175, 0]
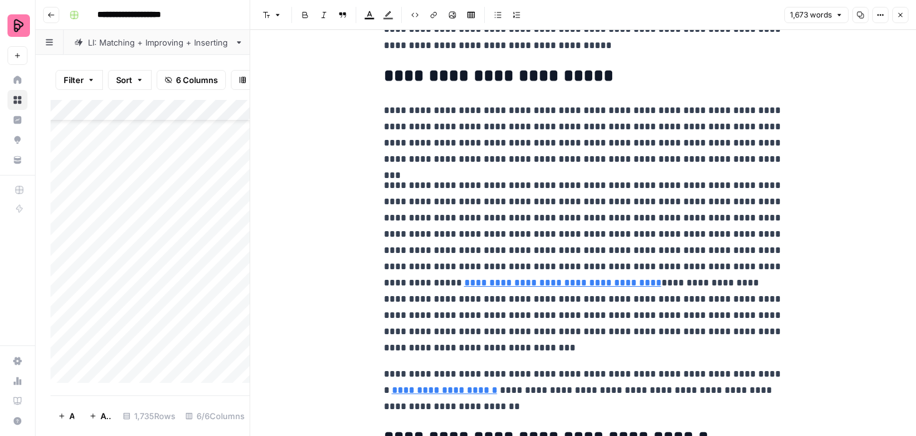
click at [462, 394] on link "**********" at bounding box center [444, 389] width 105 height 9
click at [902, 16] on icon "button" at bounding box center [901, 15] width 4 height 4
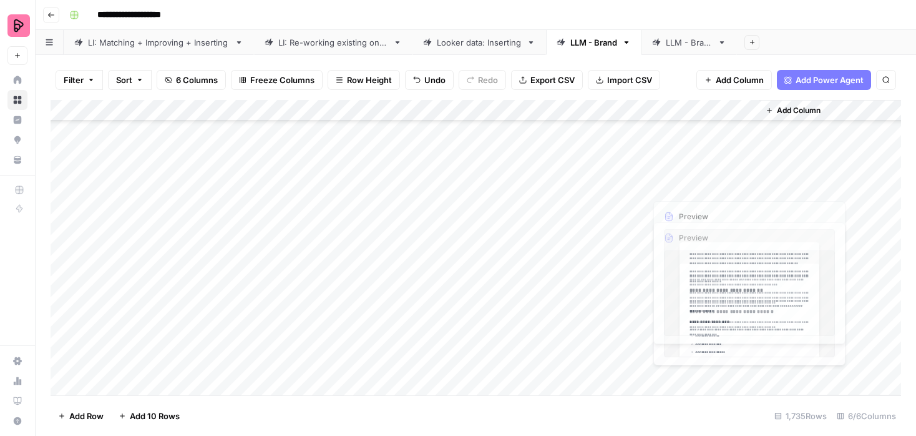
scroll to position [82, 0]
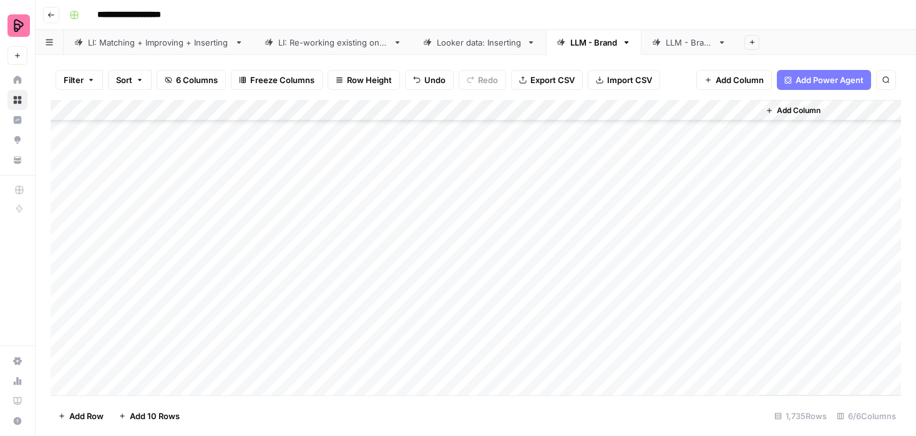
click at [746, 172] on div "Add Column" at bounding box center [476, 247] width 851 height 295
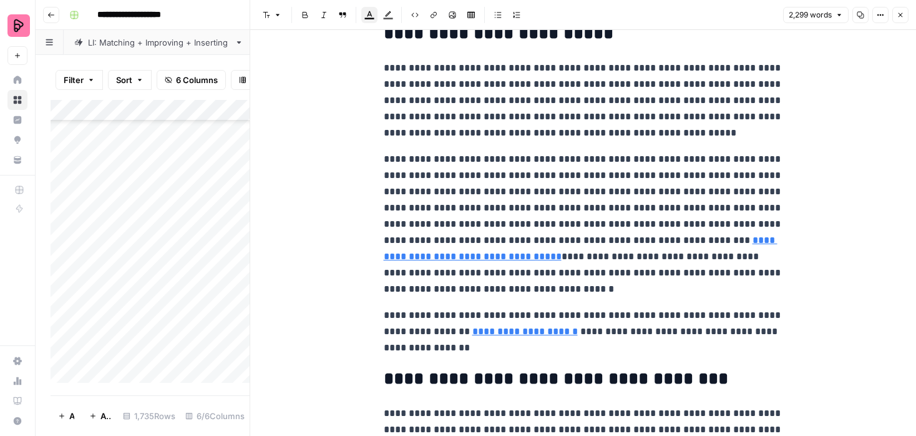
scroll to position [4160, 0]
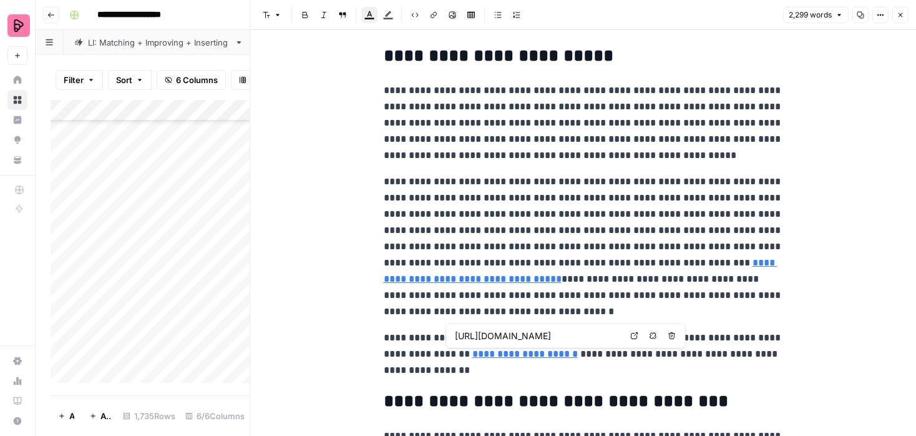
click at [544, 336] on input "https://preply.com/en/online/punjabi" at bounding box center [538, 336] width 166 height 12
type input "https://preply.com/en/online/punjabi-tutors"
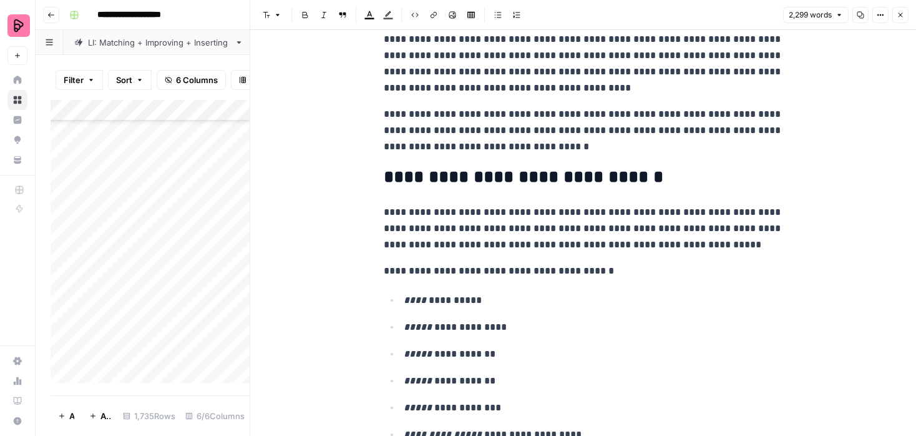
click at [898, 23] on header "Font style Bold Italic Block quote Text color Highlight color Code block Link I…" at bounding box center [583, 15] width 666 height 30
click at [898, 20] on button "Close" at bounding box center [901, 15] width 16 height 16
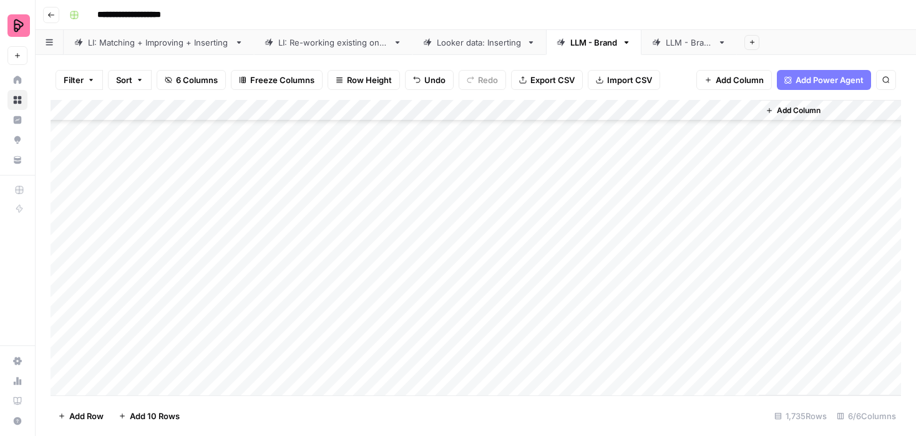
click at [748, 197] on div "Add Column" at bounding box center [476, 247] width 851 height 295
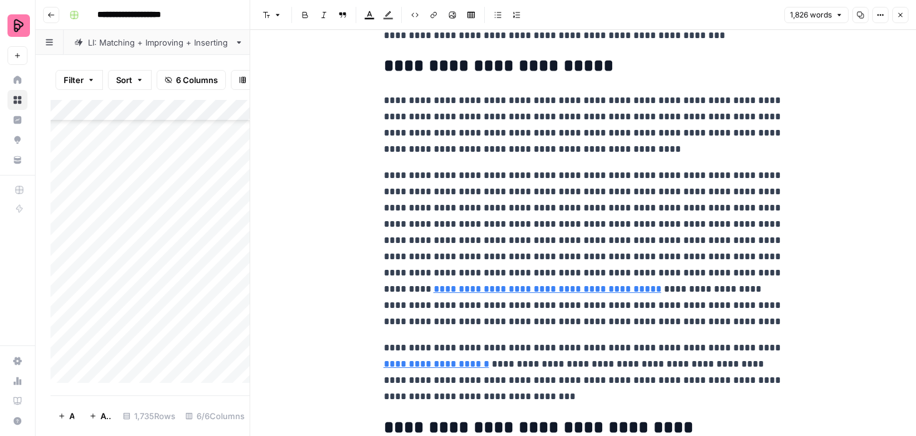
scroll to position [3520, 0]
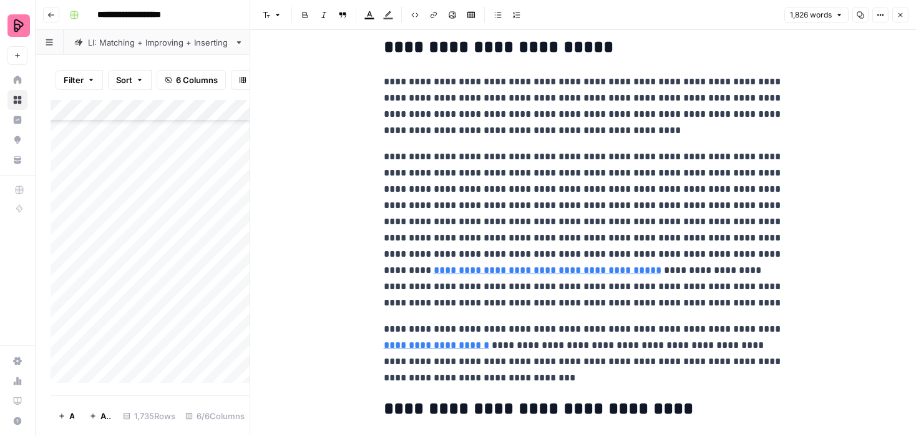
click at [735, 328] on p "**********" at bounding box center [583, 353] width 399 height 65
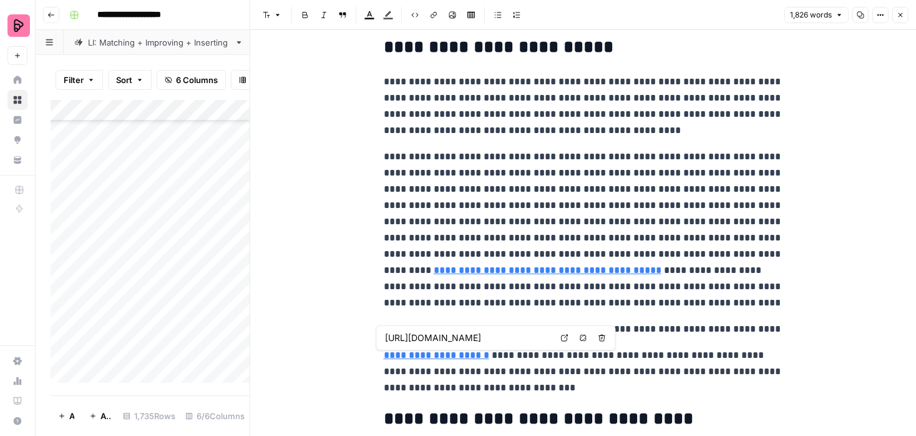
click at [490, 334] on input "https://preply.com/en/online/swedish" at bounding box center [468, 337] width 166 height 12
type input "https://preply.com/en/online/swedish-tutors"
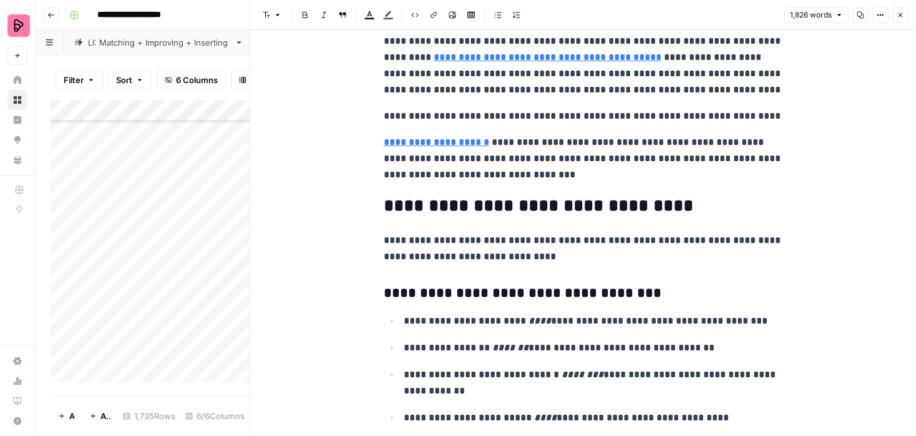
scroll to position [3595, 0]
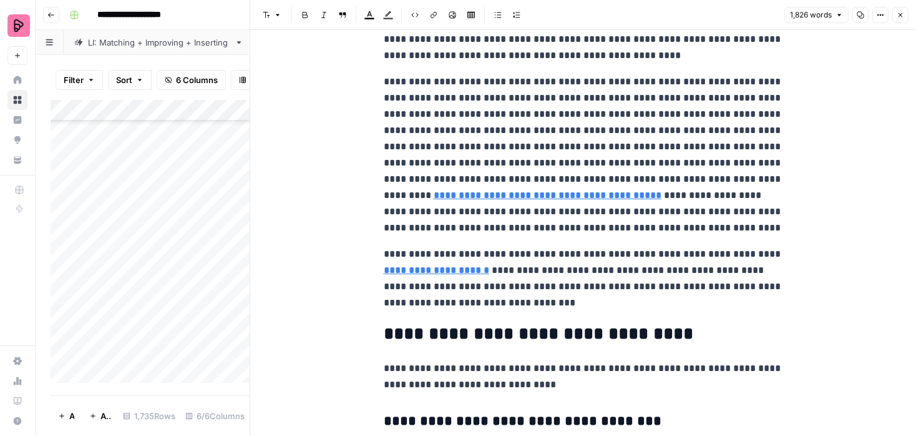
click at [903, 11] on icon "button" at bounding box center [900, 14] width 7 height 7
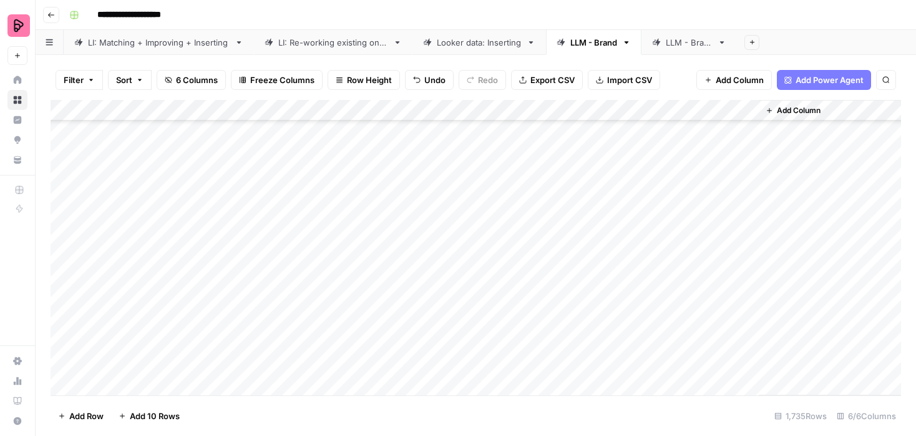
scroll to position [80, 0]
click at [746, 220] on div "Add Column" at bounding box center [476, 247] width 851 height 295
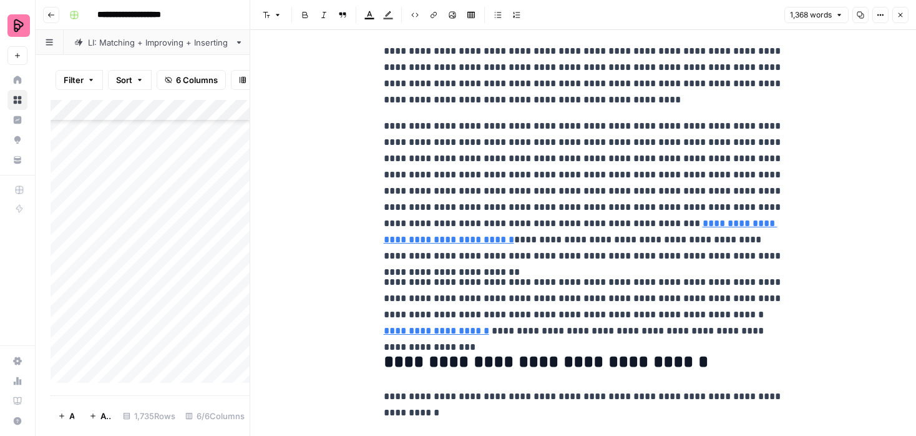
scroll to position [2490, 0]
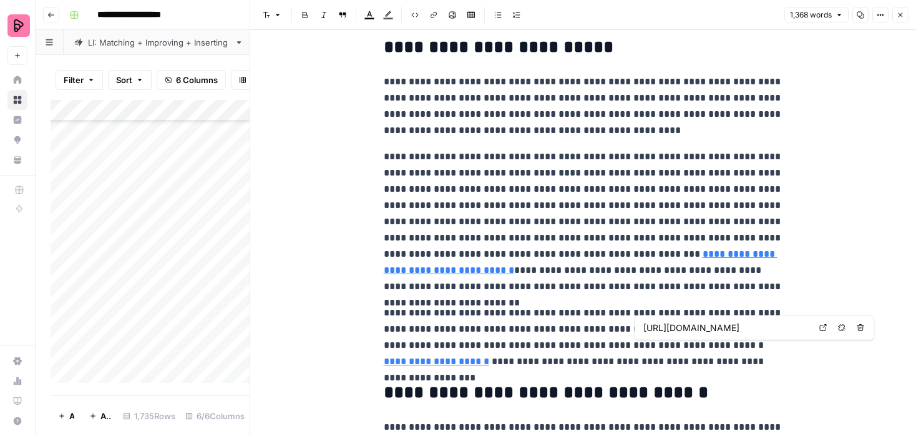
click at [715, 329] on input "https://preply.com/en/online/swedish" at bounding box center [727, 327] width 166 height 12
type input "https://preply.com/en/online/swedish-tutors"
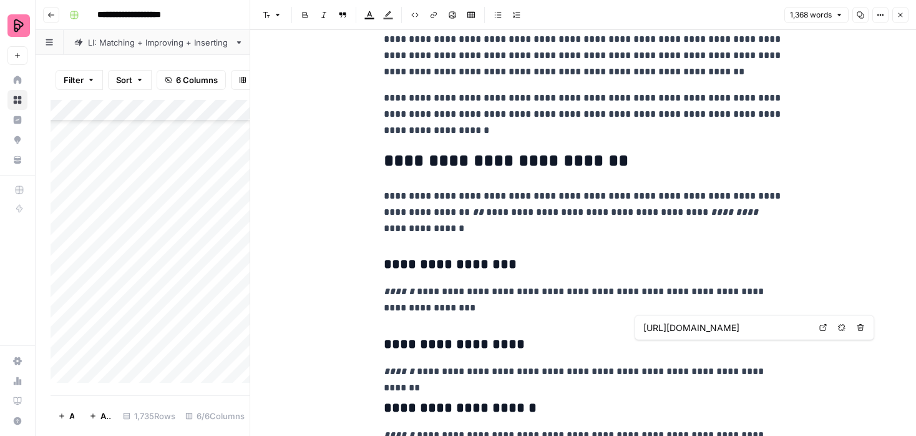
click at [768, 262] on h3 "**********" at bounding box center [583, 264] width 399 height 17
click at [901, 11] on button "Close" at bounding box center [901, 15] width 16 height 16
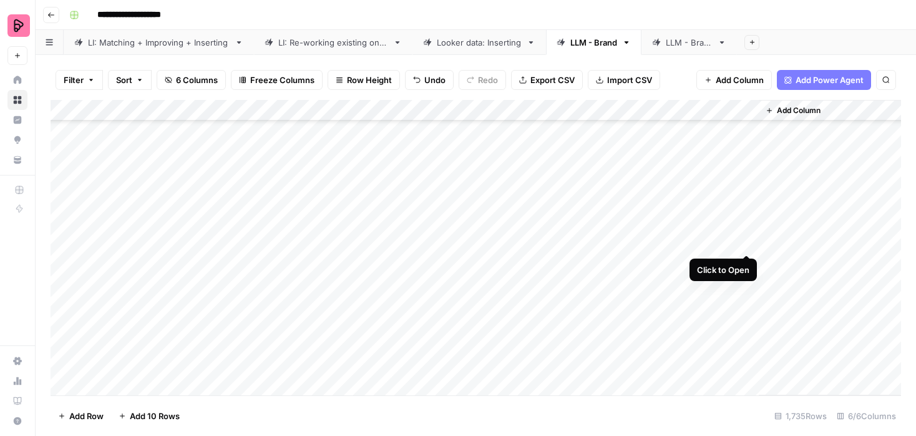
click at [747, 242] on div "Add Column" at bounding box center [476, 247] width 851 height 295
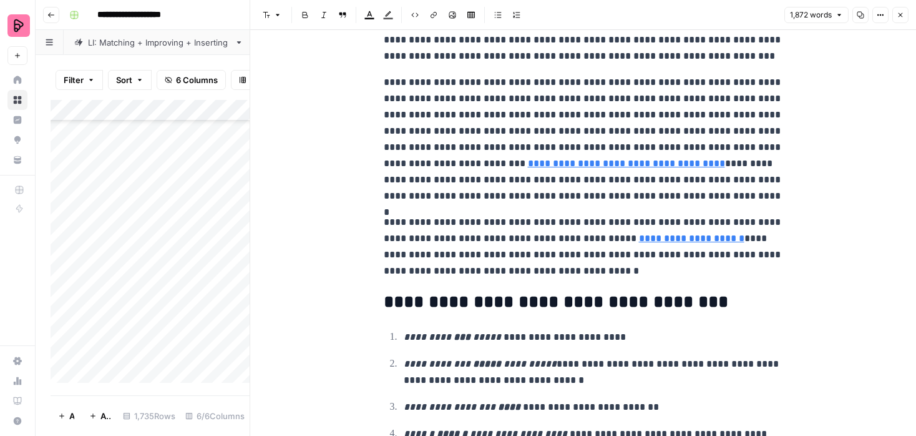
scroll to position [4770, 0]
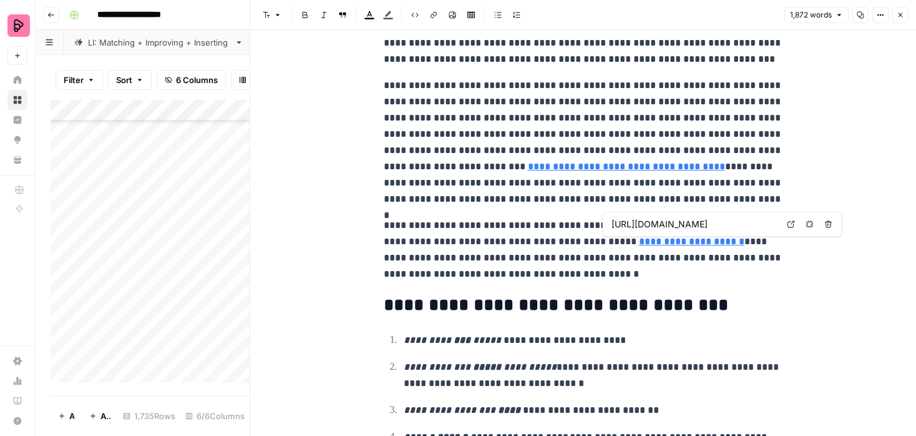
click at [693, 228] on input "https://preply.com/en/online/swedish" at bounding box center [695, 224] width 166 height 12
type input "https://preply.com/en/online/swedish-tutors"
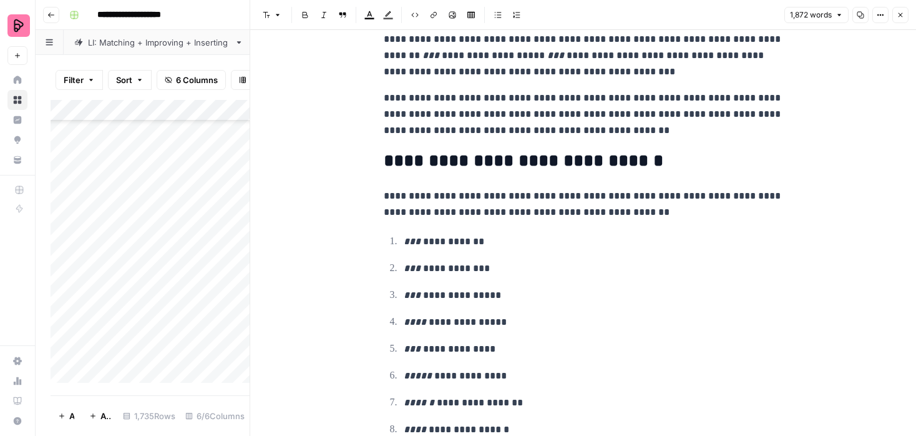
click at [900, 16] on icon "button" at bounding box center [900, 14] width 7 height 7
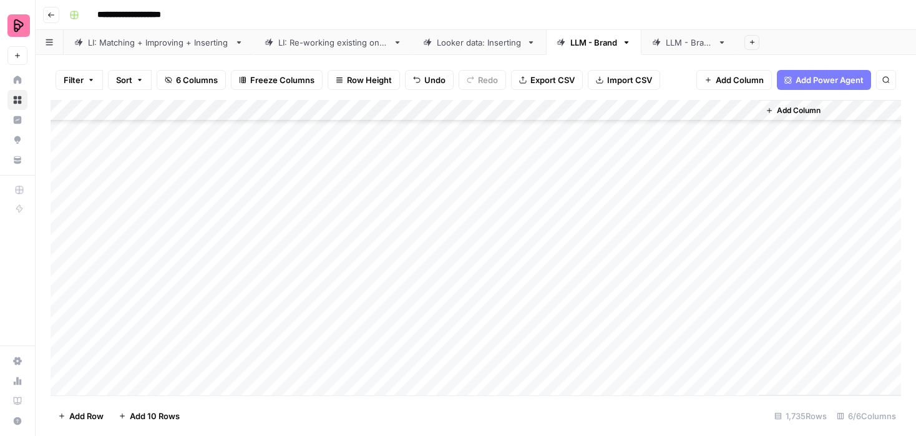
scroll to position [154, 0]
click at [745, 189] on div "Add Column" at bounding box center [476, 247] width 851 height 295
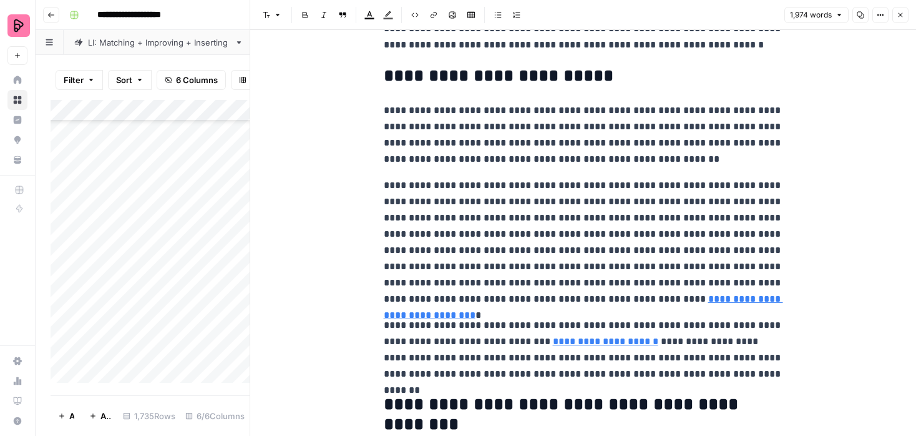
scroll to position [3907, 0]
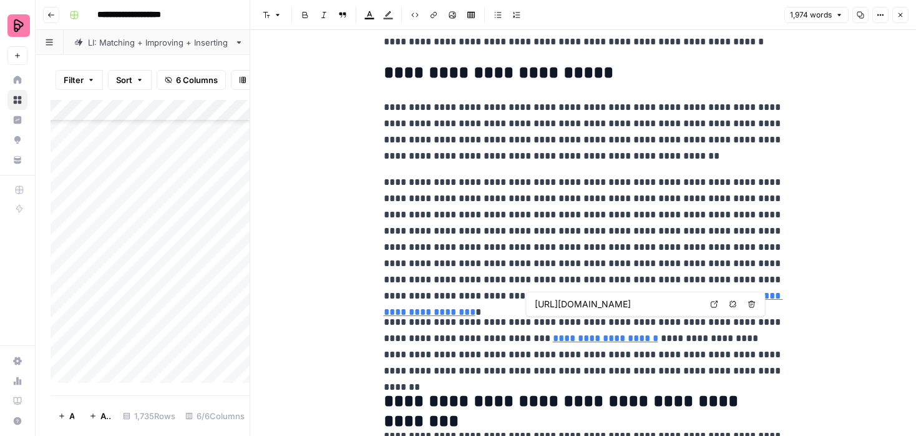
click at [632, 303] on input "https://preply.com/en/online/punjabi" at bounding box center [618, 304] width 166 height 12
type input "https://preply.com/en/online/punjabi-tutors"
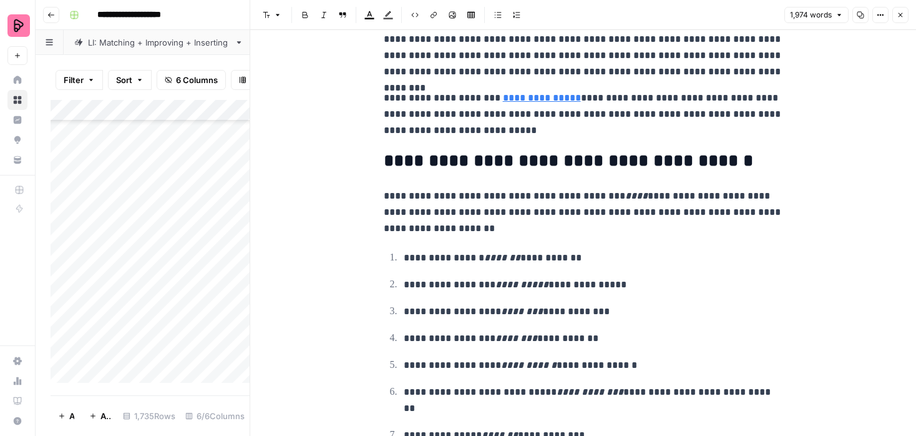
click at [904, 9] on button "Close" at bounding box center [901, 15] width 16 height 16
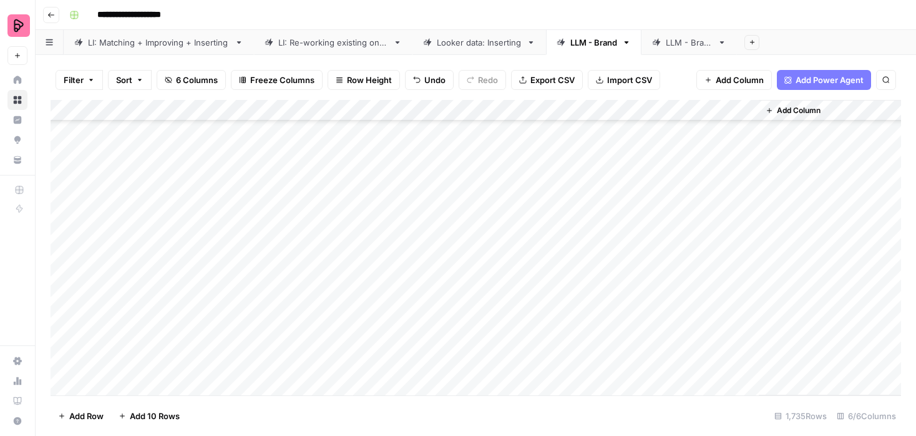
scroll to position [212, 0]
click at [746, 154] on div "Add Column" at bounding box center [476, 247] width 851 height 295
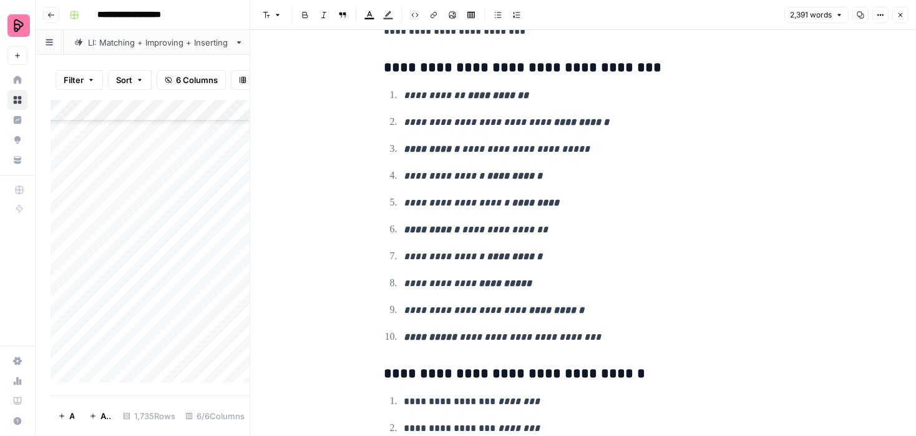
scroll to position [5483, 0]
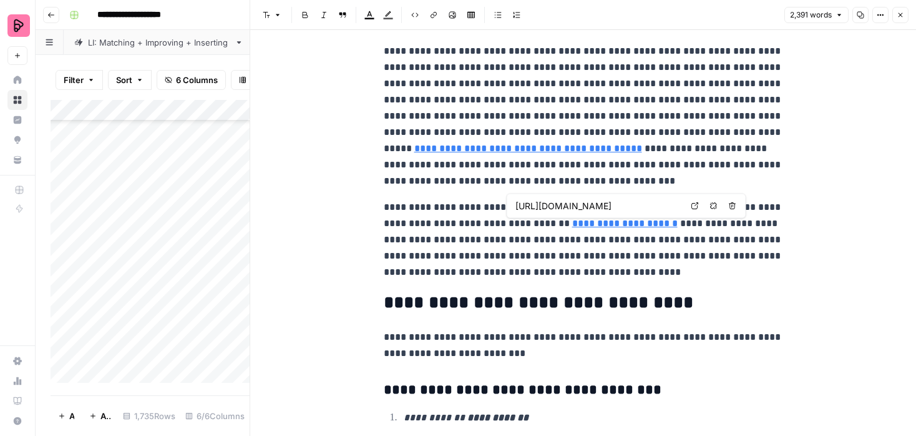
click at [595, 209] on input "https://preply.com/en/online/finnish" at bounding box center [599, 206] width 166 height 12
type input "https://preply.com/en/online/finnish-tutors"
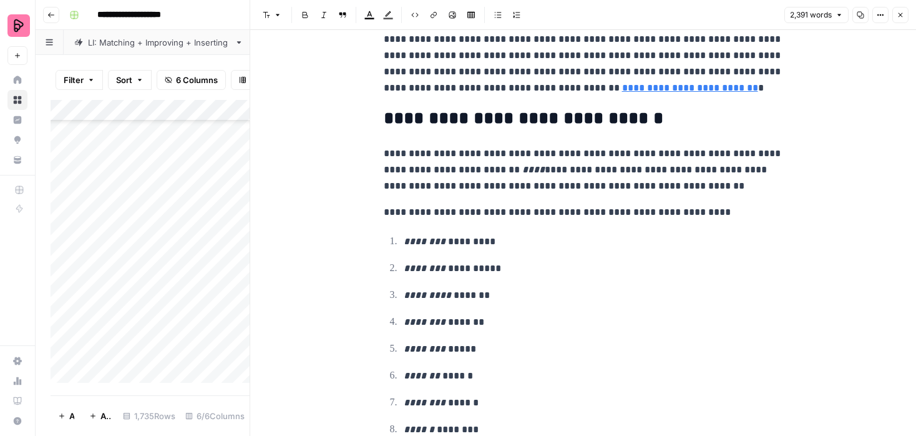
click at [893, 14] on button "Close" at bounding box center [901, 15] width 16 height 16
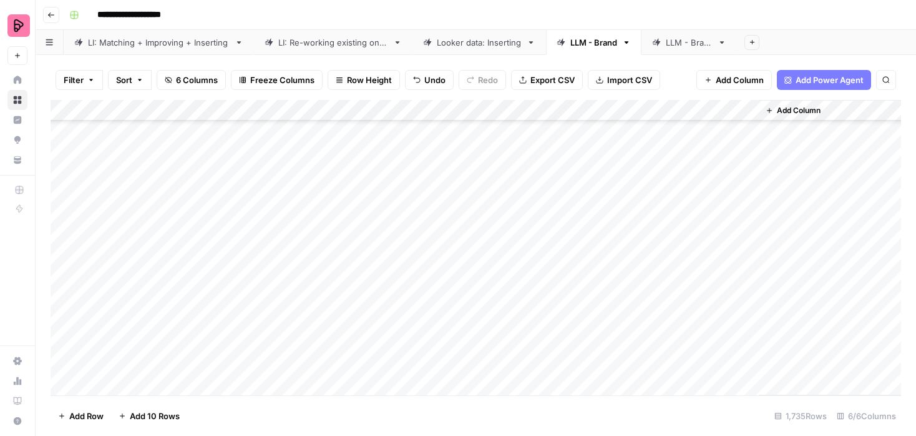
scroll to position [220, 0]
click at [747, 164] on div "Add Column" at bounding box center [476, 247] width 851 height 295
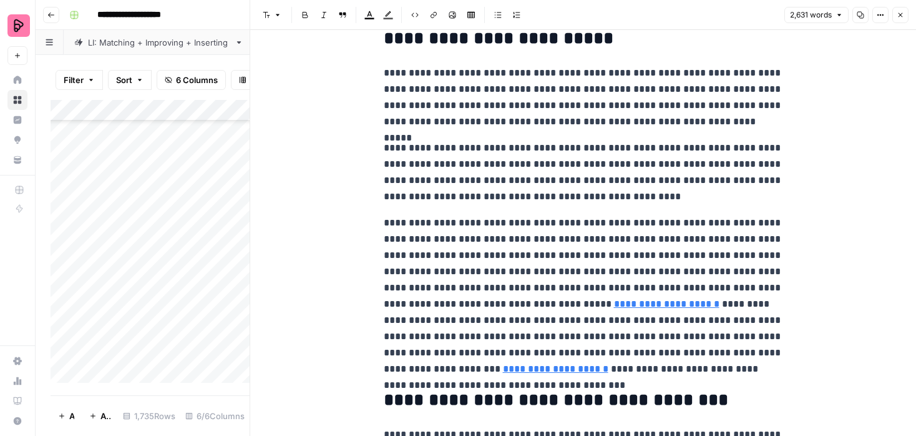
scroll to position [6203, 0]
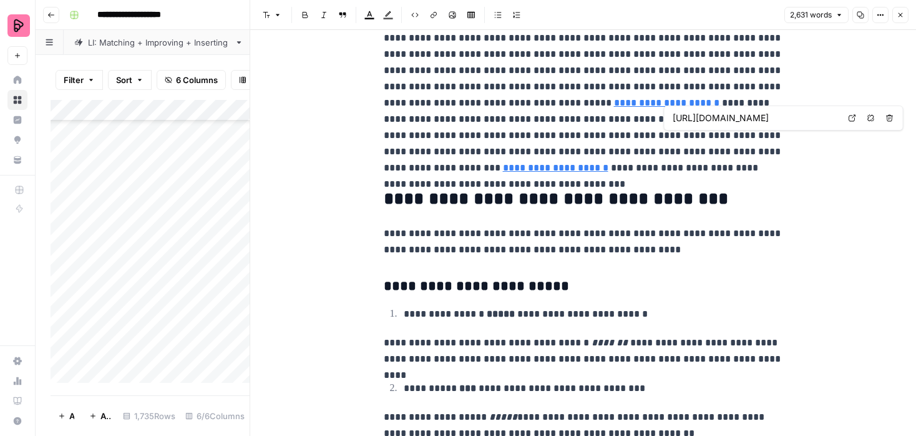
click at [754, 119] on input "https://preply.com/en/online/punjabi" at bounding box center [756, 118] width 166 height 12
type input "https://preply.com/en/online/punjabi-tutors"
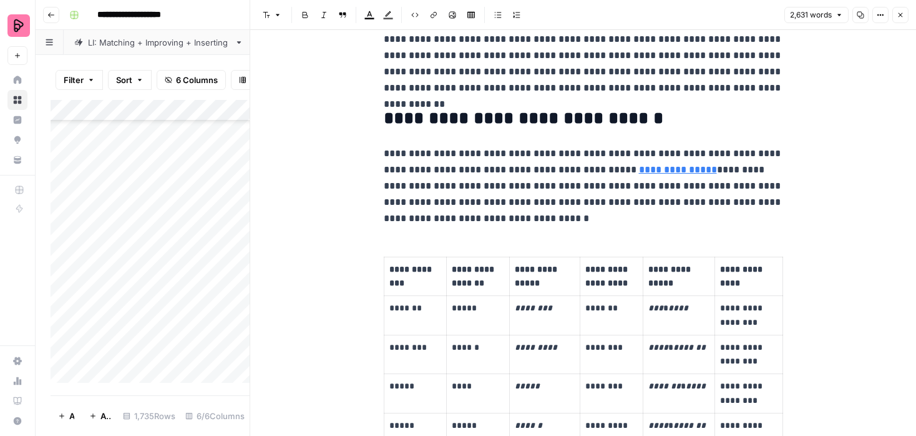
click at [898, 21] on button "Close" at bounding box center [901, 15] width 16 height 16
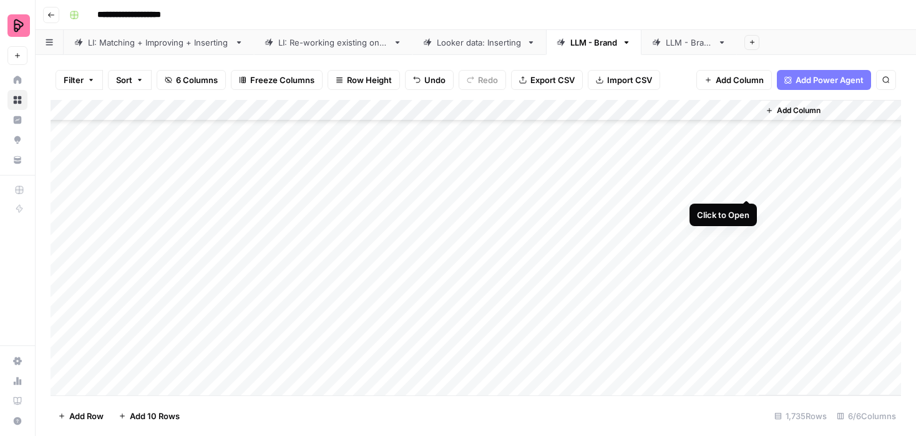
click at [747, 184] on div "Add Column" at bounding box center [476, 247] width 851 height 295
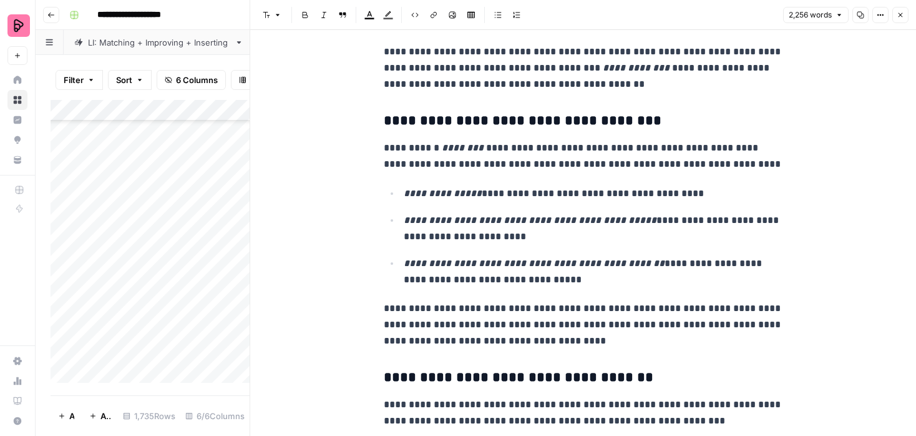
scroll to position [4231, 0]
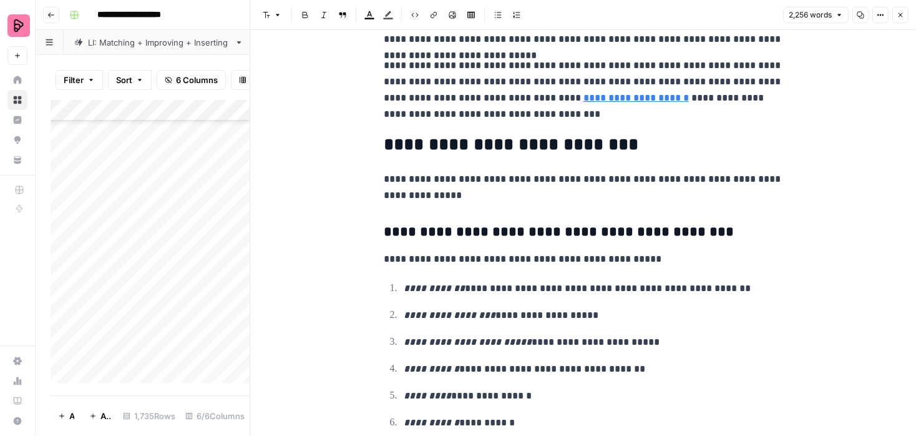
click at [584, 98] on link "**********" at bounding box center [636, 97] width 105 height 9
click at [587, 82] on input "https://preply.com/en/online/punjabi" at bounding box center [578, 80] width 166 height 12
type input "https://preply.com/en/online/punjabi-tutors"
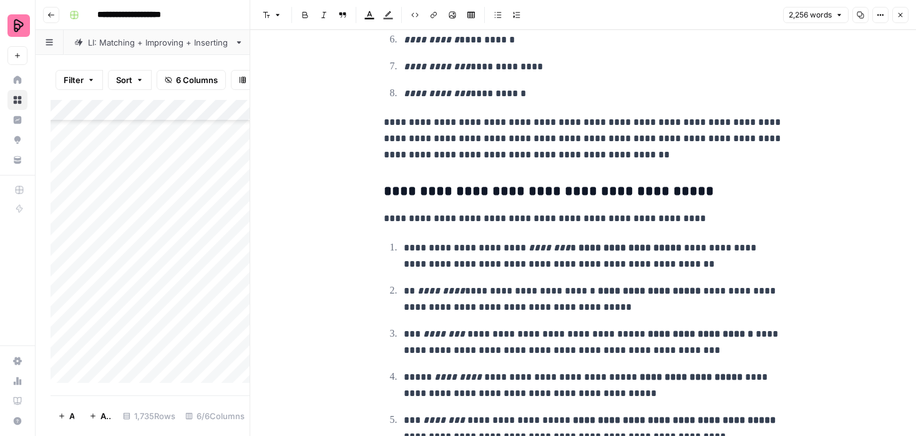
scroll to position [4799, 0]
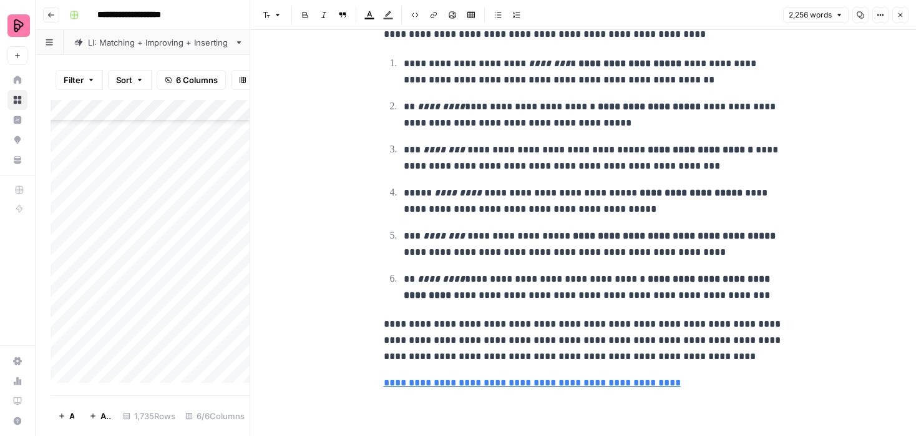
click at [896, 11] on button "Close" at bounding box center [901, 15] width 16 height 16
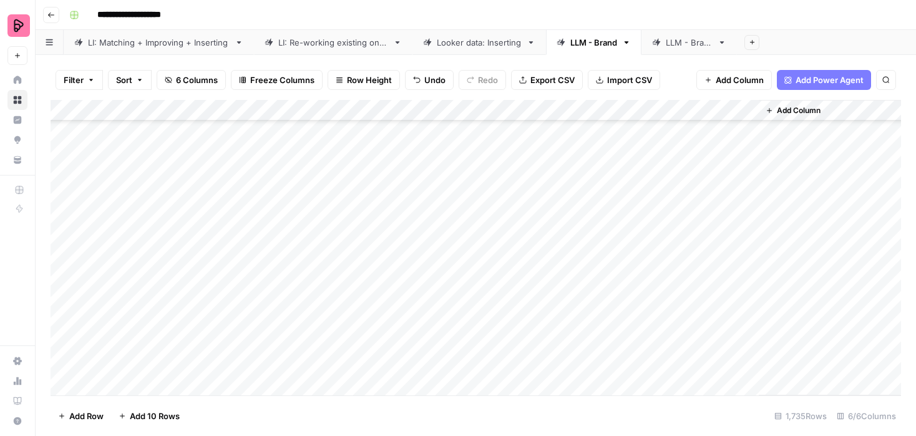
click at [745, 205] on div "Add Column" at bounding box center [476, 247] width 851 height 295
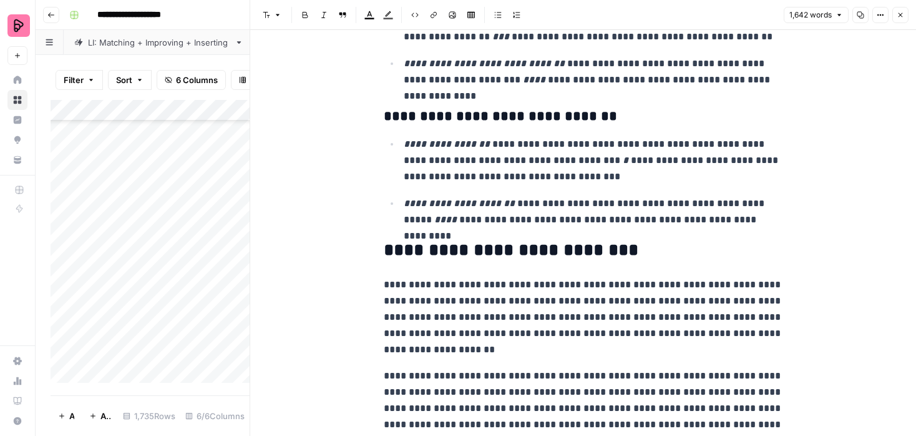
scroll to position [3733, 0]
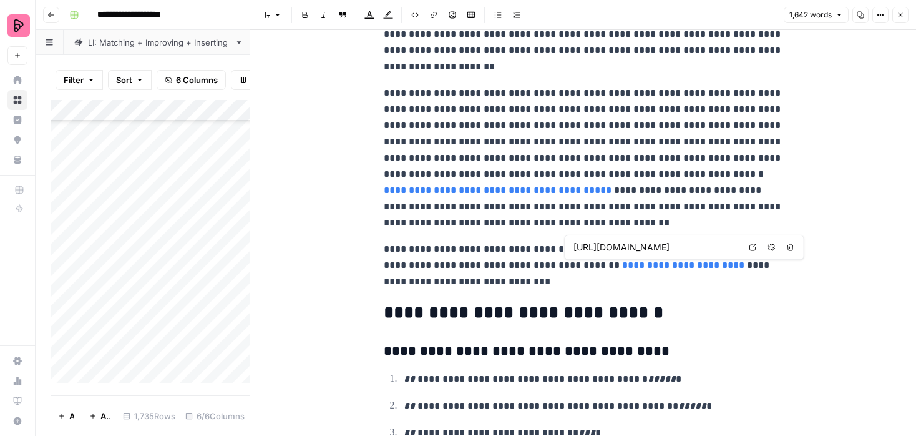
click at [676, 249] on input "https://preply.com/en/online/vietnamese" at bounding box center [657, 247] width 166 height 12
type input "https://preply.com/en/online/vietnamese-tutors"
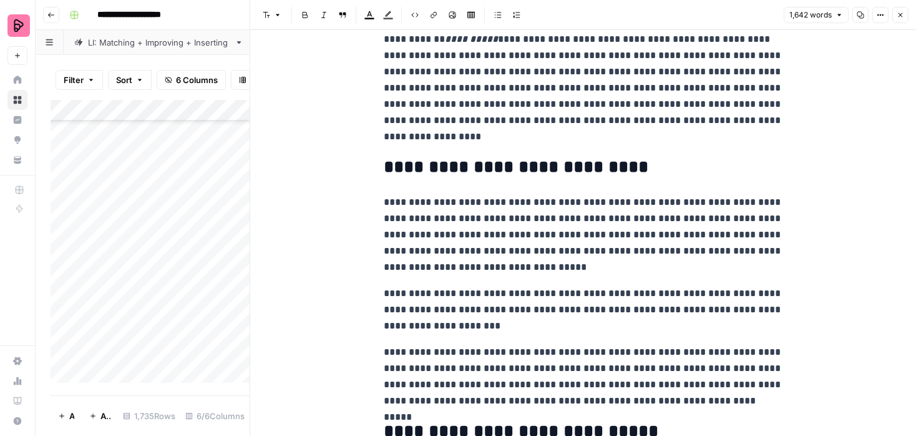
click at [899, 18] on icon "button" at bounding box center [900, 14] width 7 height 7
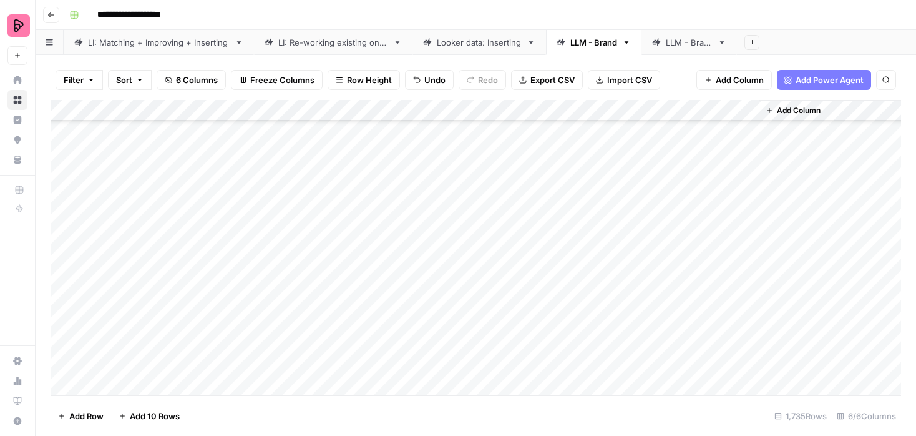
scroll to position [296, 0]
click at [746, 152] on div "Add Column" at bounding box center [476, 247] width 851 height 295
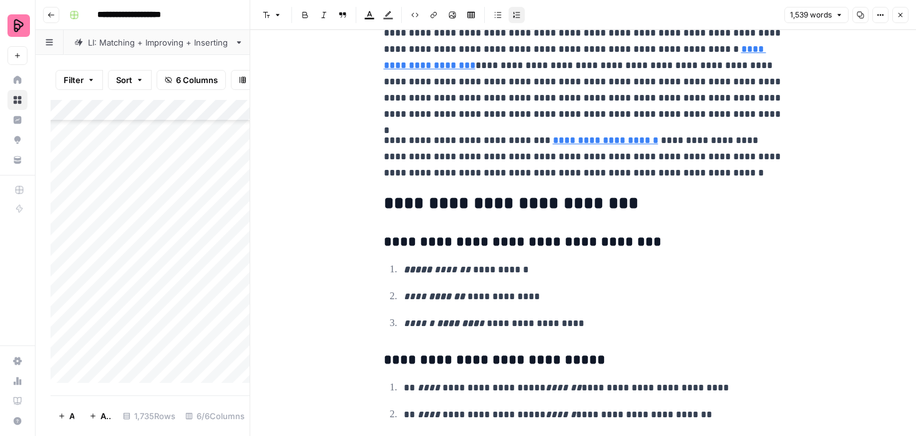
scroll to position [3603, 0]
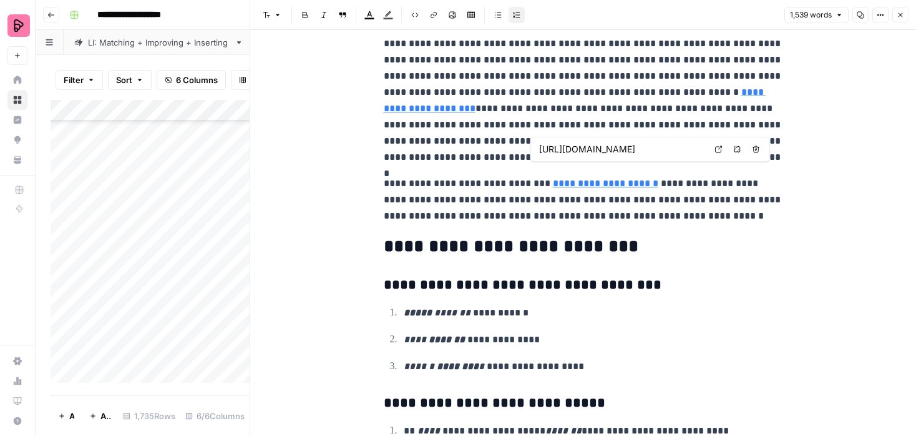
click at [621, 152] on input "https://preply.com/en/online/finnish" at bounding box center [622, 149] width 166 height 12
type input "https://preply.com/en/online/finnish-tutors"
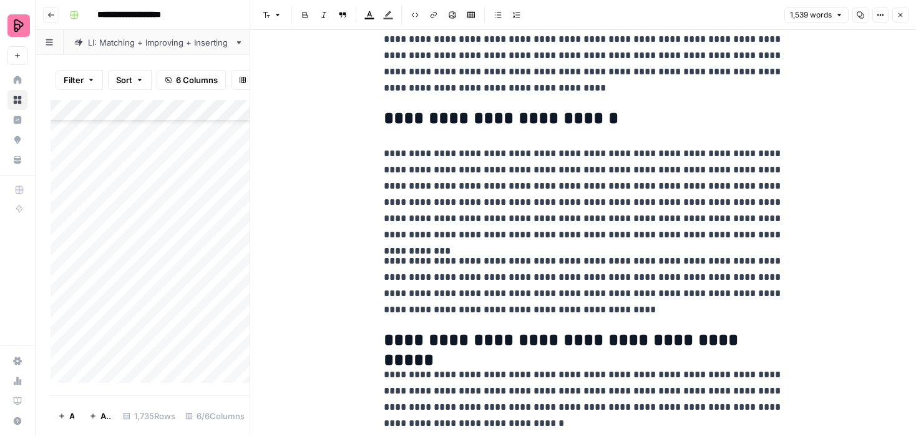
click at [896, 17] on button "Close" at bounding box center [901, 15] width 16 height 16
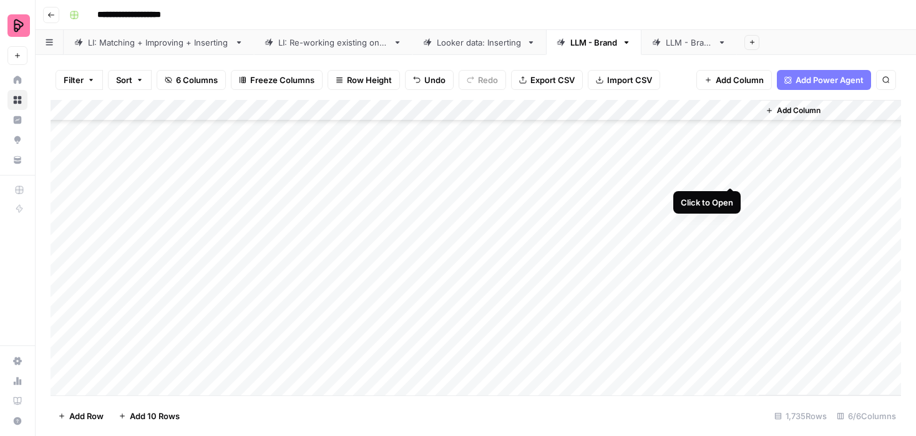
click at [730, 174] on div "Add Column" at bounding box center [476, 247] width 851 height 295
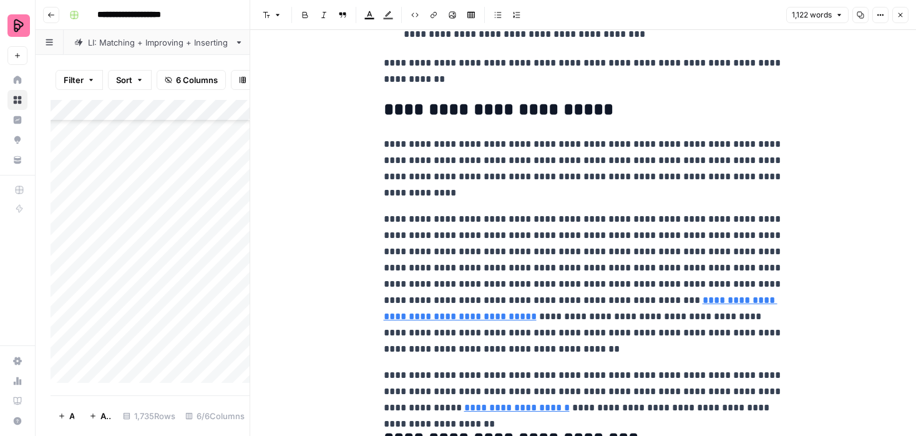
scroll to position [2497, 0]
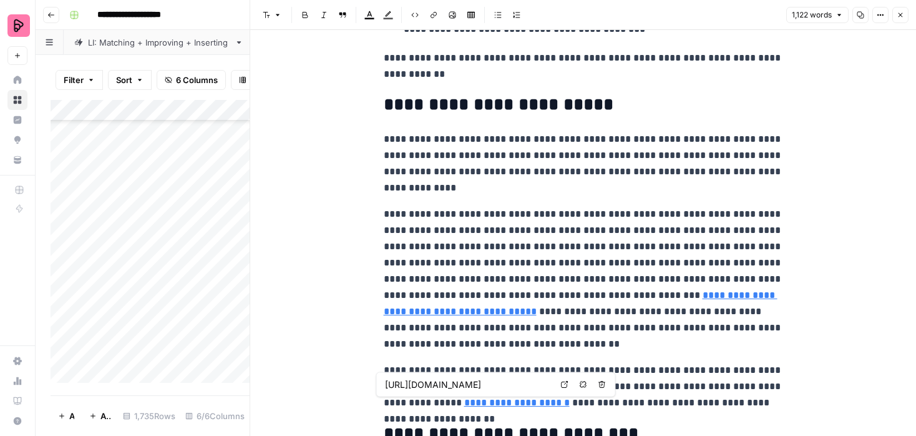
click at [428, 386] on input "https://preply.com/en/online/finnish" at bounding box center [468, 384] width 166 height 12
type input "https://preply.com/en/online/finnish-tutors"
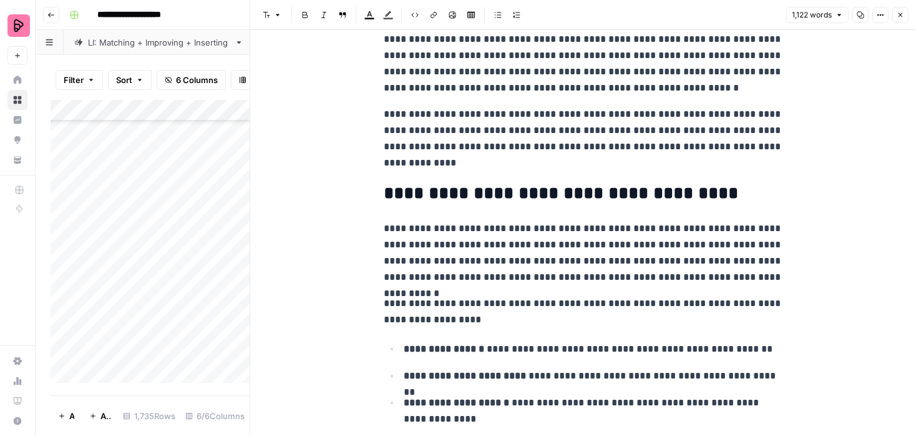
click at [898, 14] on icon "button" at bounding box center [900, 14] width 7 height 7
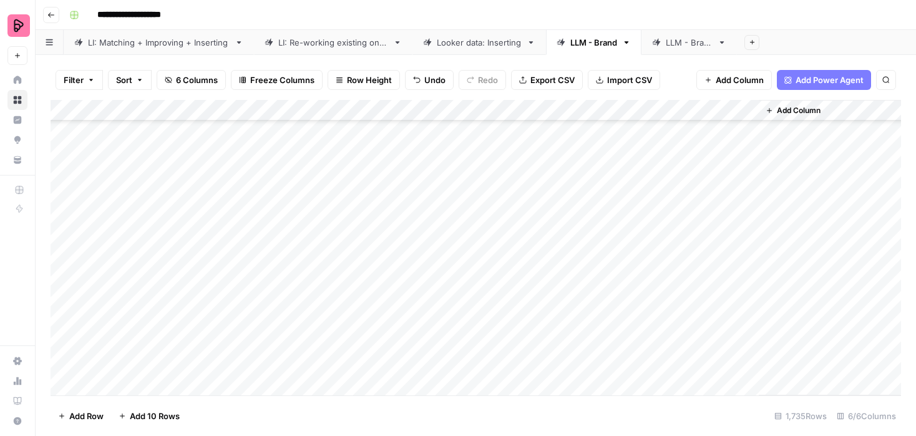
scroll to position [339, 0]
click at [749, 152] on div "Add Column" at bounding box center [476, 247] width 851 height 295
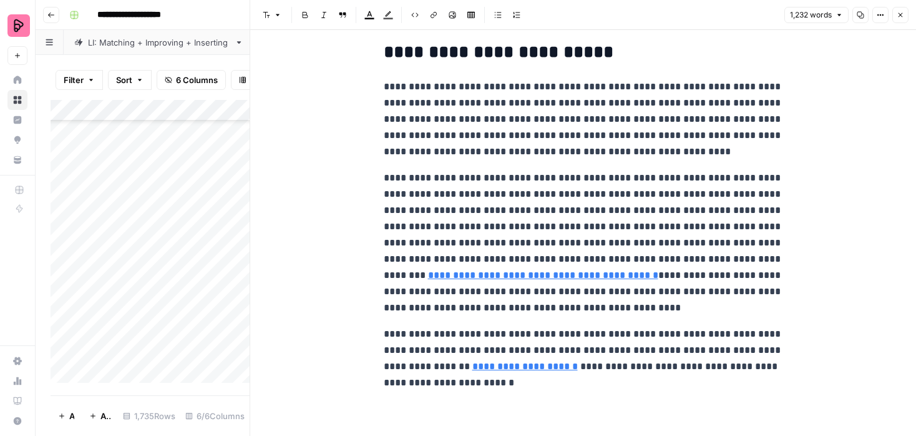
scroll to position [3135, 0]
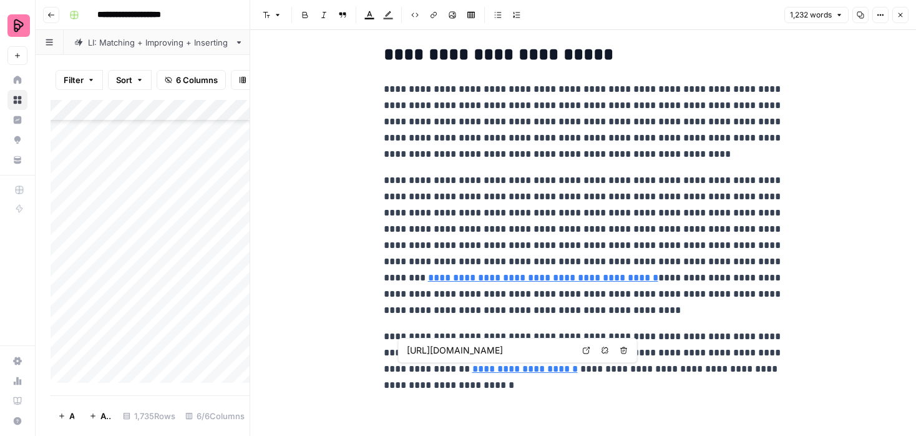
click at [511, 351] on input "https://preply.com/en/online/swedish" at bounding box center [490, 350] width 166 height 12
type input "https://preply.com/en/online/swedish-tutors"
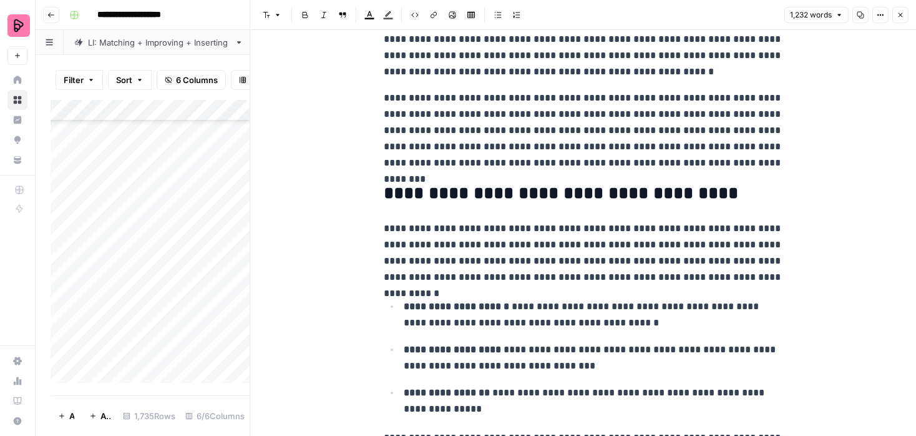
scroll to position [0, 0]
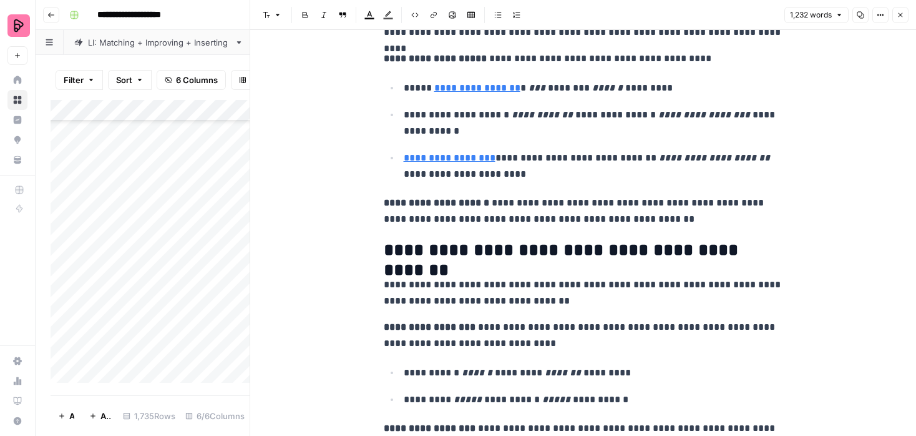
click at [898, 14] on icon "button" at bounding box center [900, 14] width 7 height 7
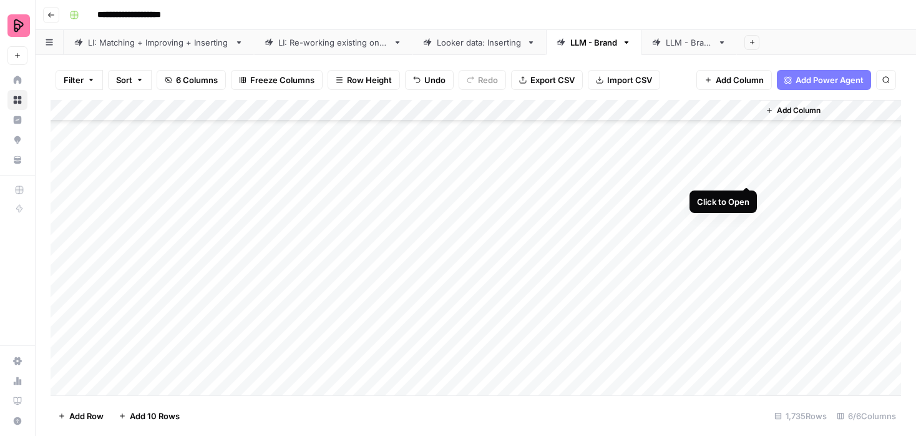
click at [745, 172] on div "Add Column" at bounding box center [476, 247] width 851 height 295
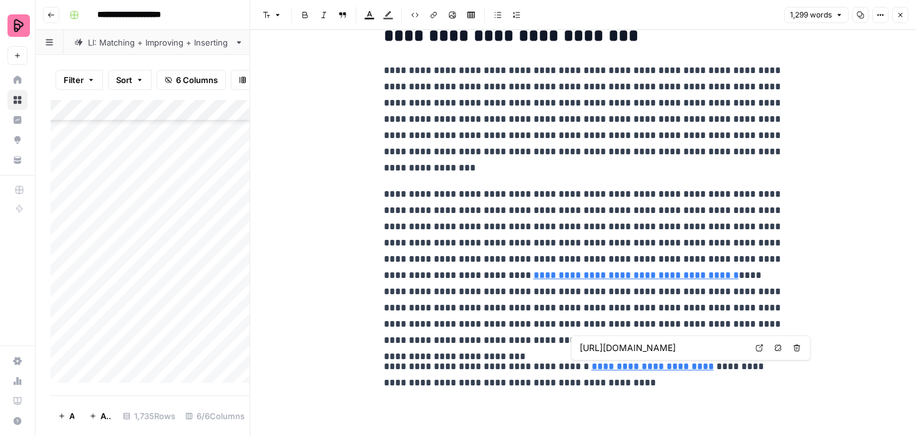
click at [663, 347] on input "https://preply.com/en/online/vietnamese" at bounding box center [663, 347] width 166 height 12
type input "https://preply.com/en/online/vietnamese-tutors"
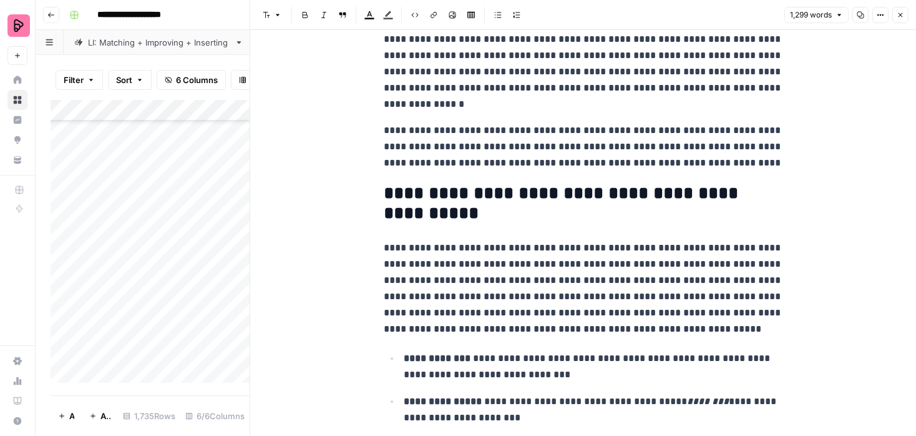
click at [900, 12] on icon "button" at bounding box center [900, 14] width 7 height 7
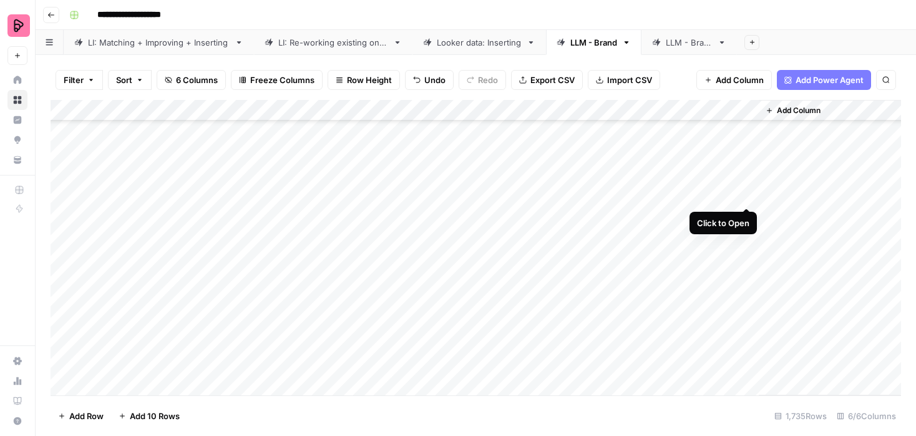
click at [744, 194] on div "Add Column" at bounding box center [476, 247] width 851 height 295
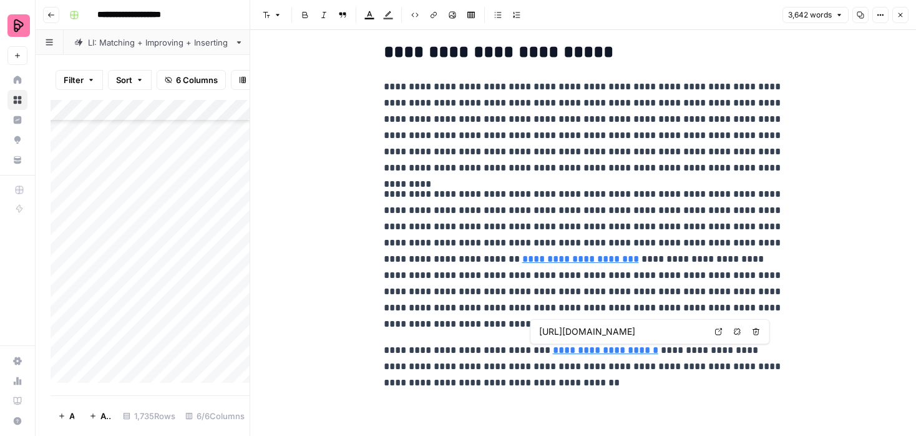
click at [614, 331] on input "https://preply.com/en/online/swedish" at bounding box center [622, 331] width 166 height 12
type input "https://preply.com/en/online/swedish-tutors"
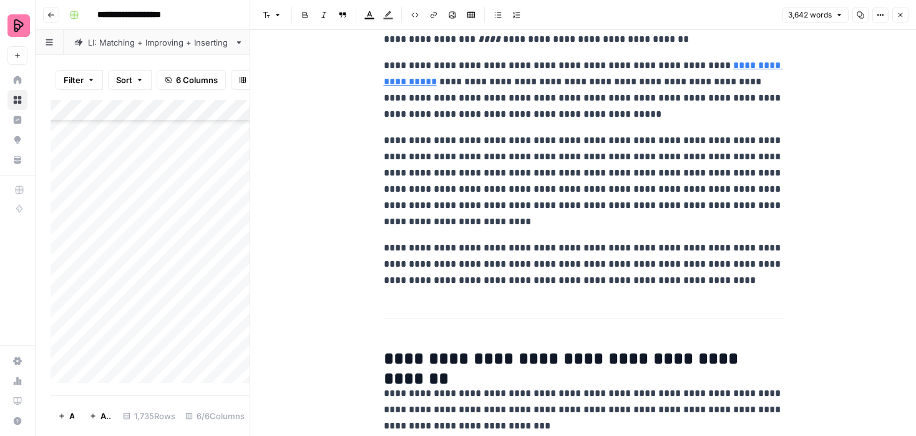
click at [900, 10] on button "Close" at bounding box center [901, 15] width 16 height 16
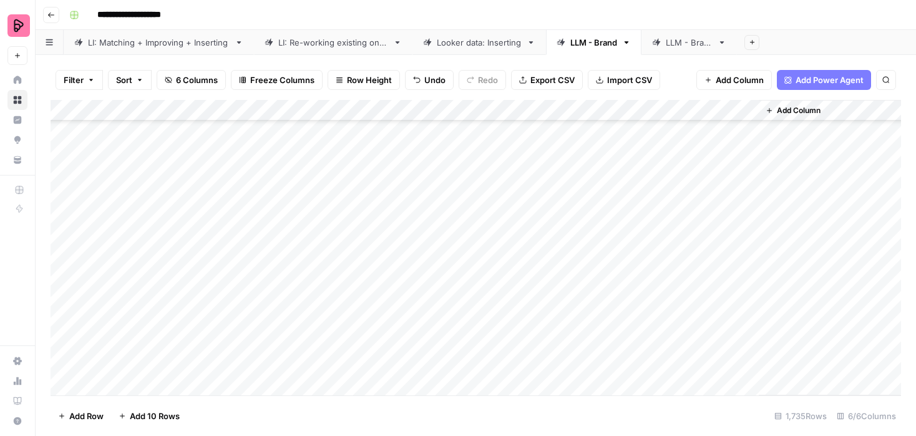
click at [729, 213] on div "Add Column" at bounding box center [476, 247] width 851 height 295
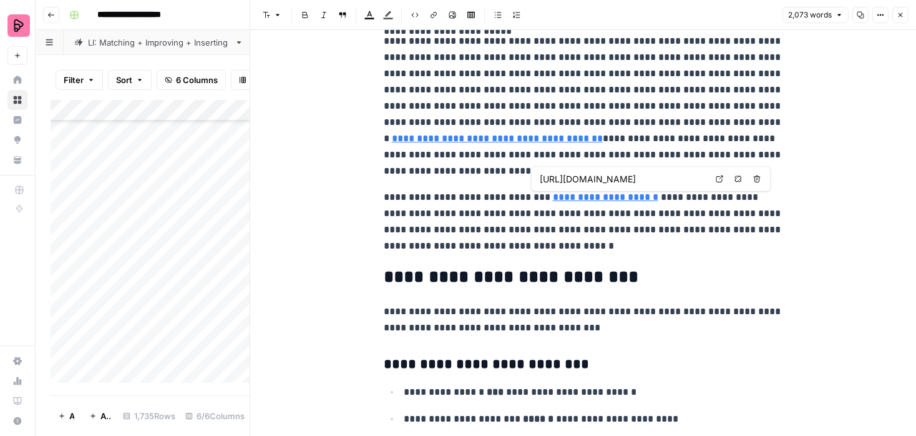
click at [622, 175] on input "https://preply.com/en/online/punjabi" at bounding box center [623, 179] width 166 height 12
type input "https://preply.com/en/online/punjabi-tutors"
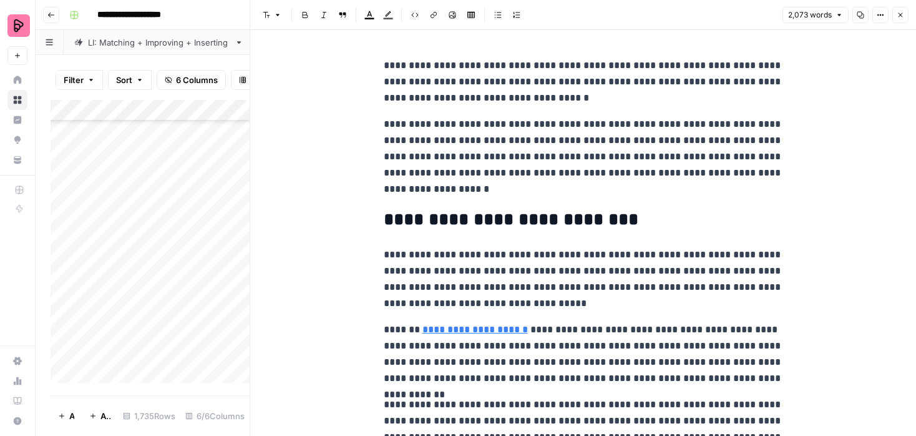
click at [904, 17] on button "Close" at bounding box center [901, 15] width 16 height 16
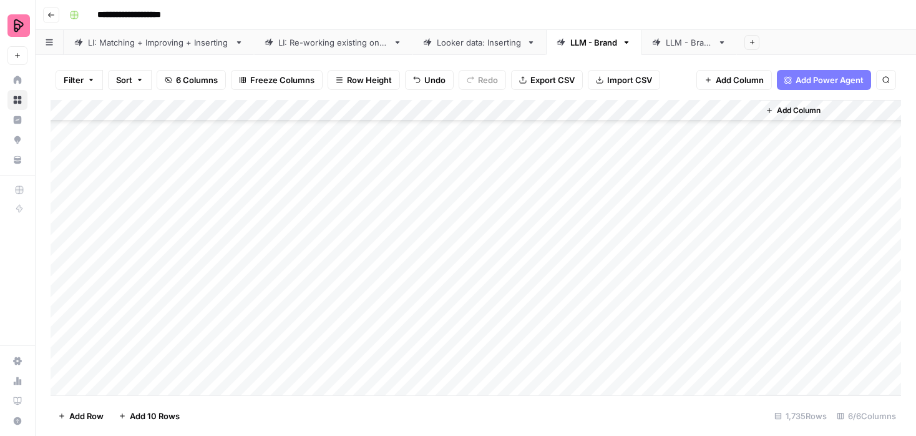
click at [746, 236] on div "Add Column" at bounding box center [476, 247] width 851 height 295
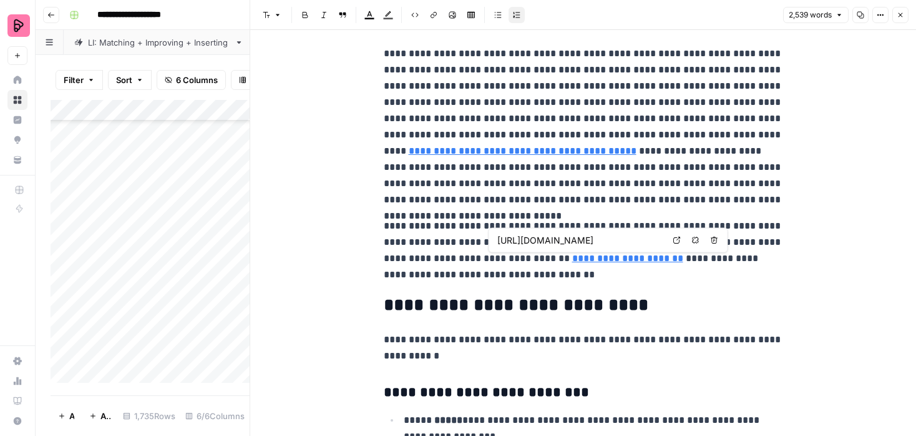
click at [580, 243] on input "https://preply.com/en/online/croatian" at bounding box center [580, 240] width 166 height 12
type input "https://preply.com/en/online/croatian-tutors"
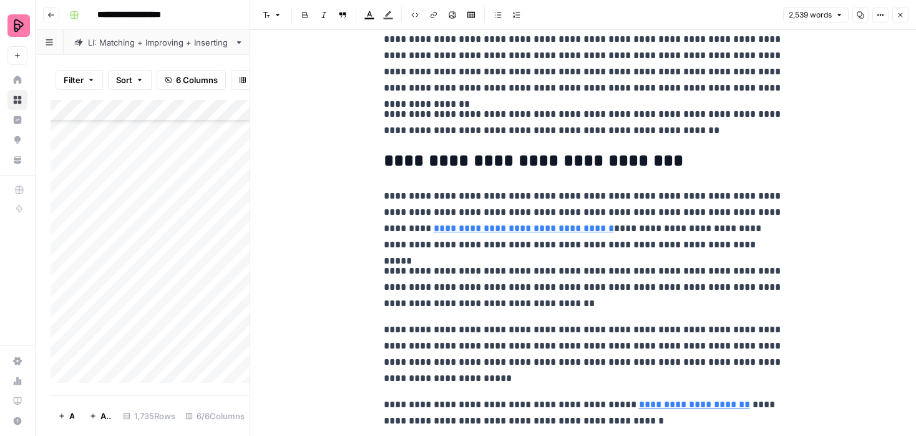
click at [900, 17] on icon "button" at bounding box center [900, 14] width 7 height 7
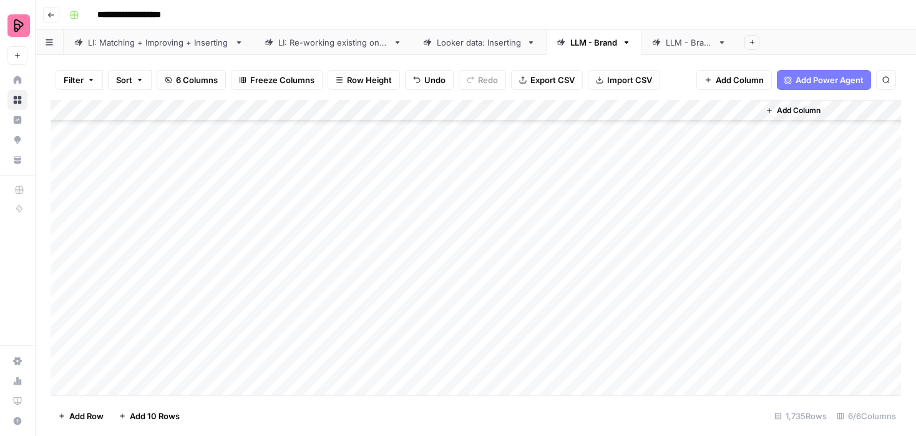
click at [747, 255] on div "Add Column" at bounding box center [476, 247] width 851 height 295
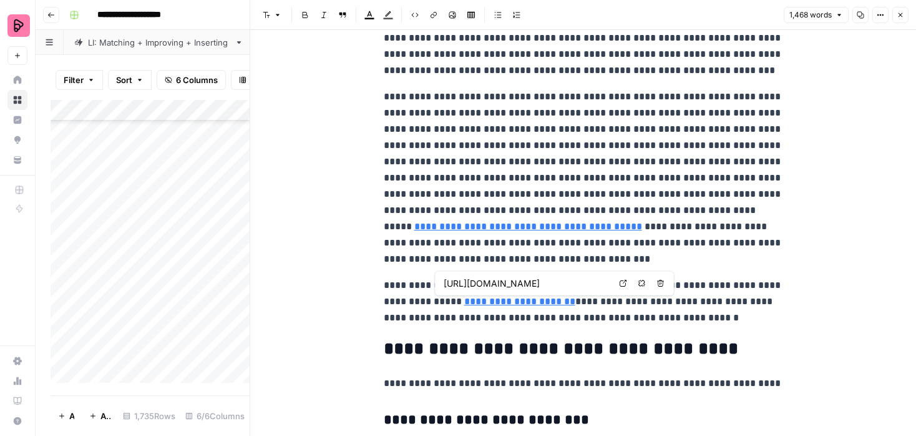
click at [536, 283] on input "https://preply.com/en/online/croatian" at bounding box center [527, 283] width 166 height 12
type input "https://preply.com/en/online/croatian-tutors"
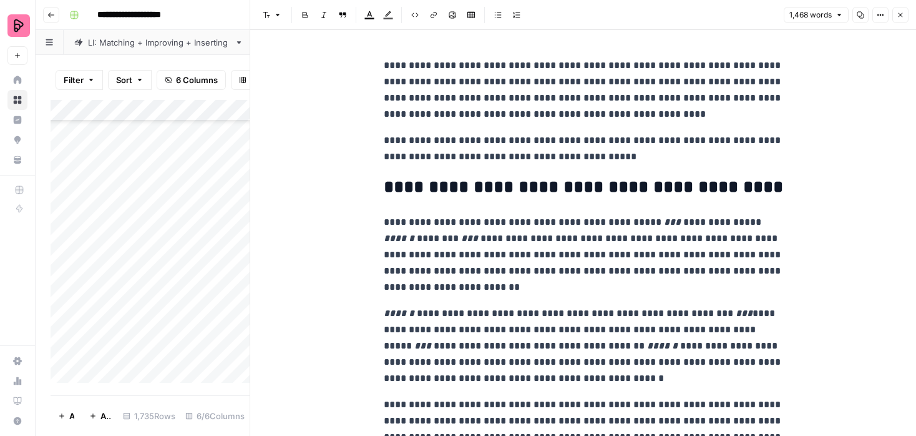
click at [899, 11] on icon "button" at bounding box center [900, 14] width 7 height 7
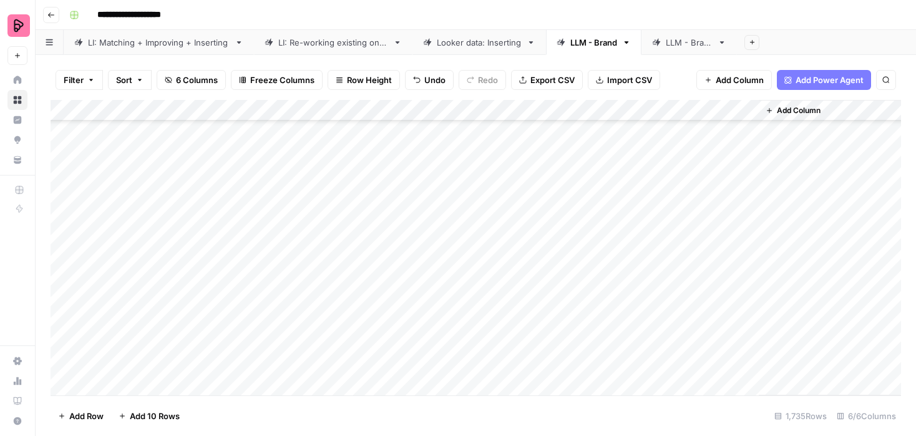
click at [586, 206] on div "Add Column" at bounding box center [476, 247] width 851 height 295
click at [587, 230] on div "Add Column" at bounding box center [476, 247] width 851 height 295
click at [748, 229] on div "Add Column" at bounding box center [476, 247] width 851 height 295
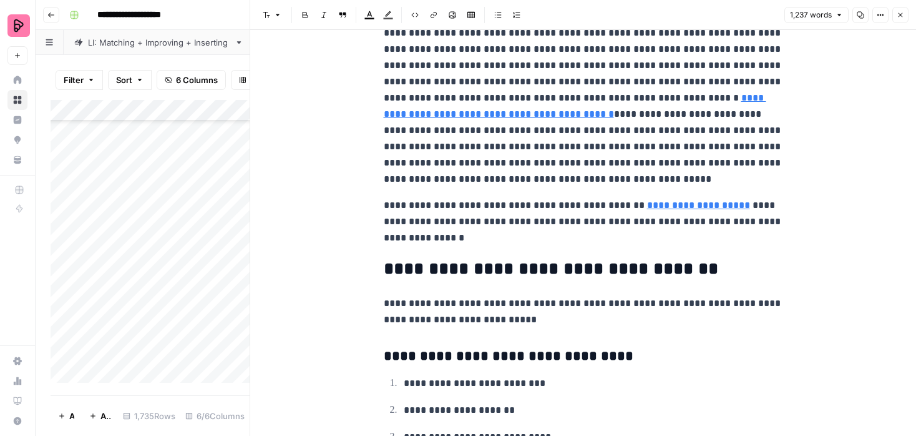
scroll to position [2042, 0]
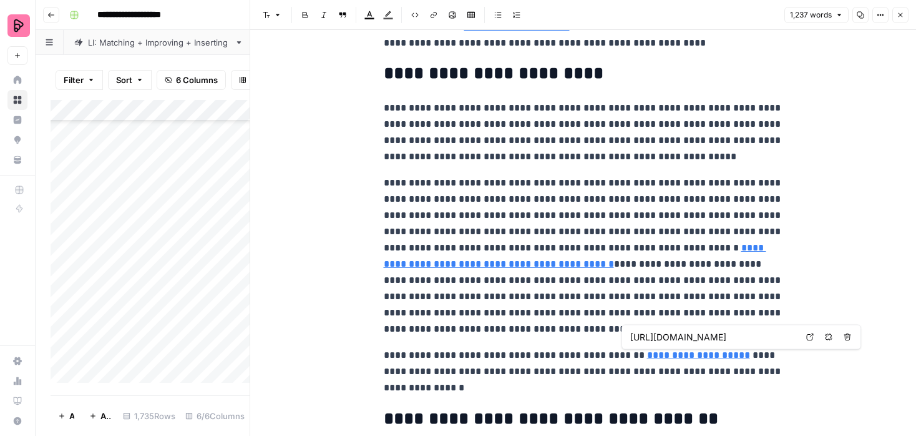
click at [811, 334] on icon at bounding box center [809, 336] width 7 height 7
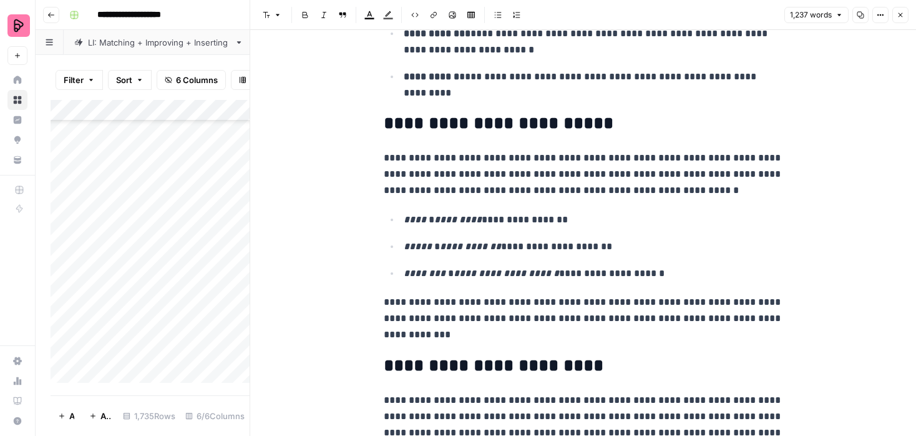
scroll to position [0, 0]
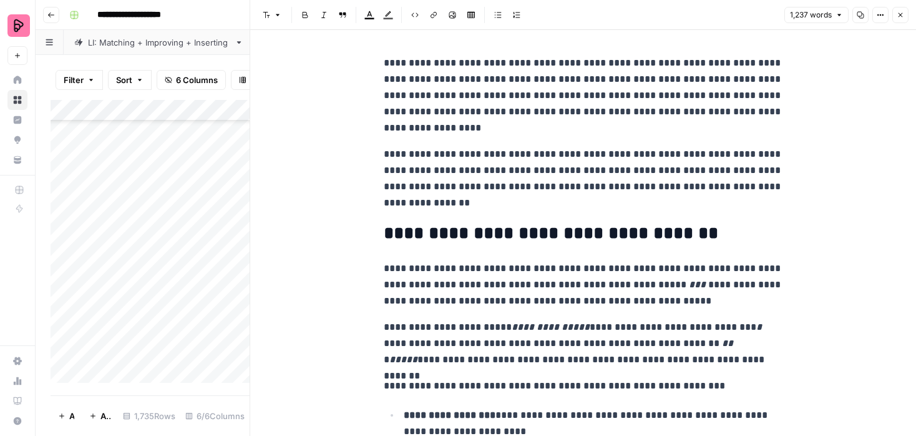
click at [904, 16] on button "Close" at bounding box center [901, 15] width 16 height 16
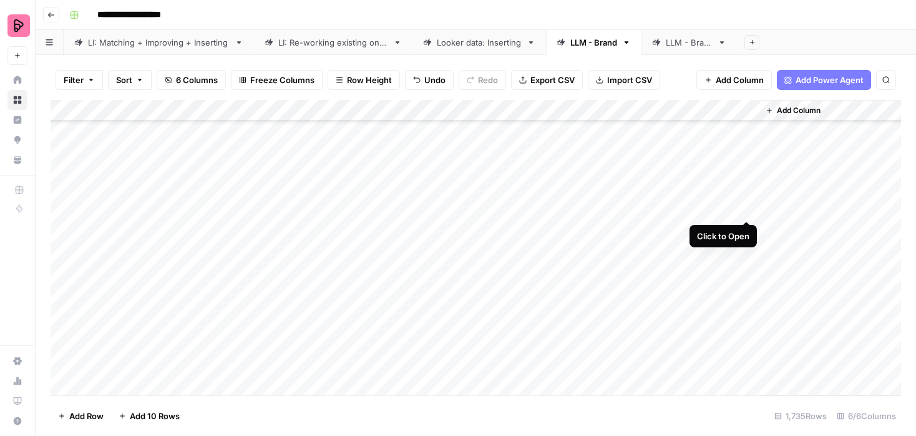
click at [748, 208] on div "Add Column" at bounding box center [476, 247] width 851 height 295
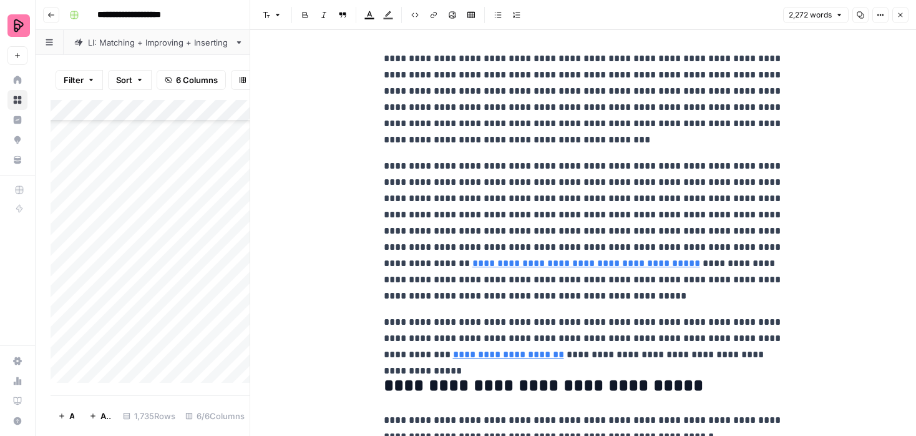
scroll to position [5435, 0]
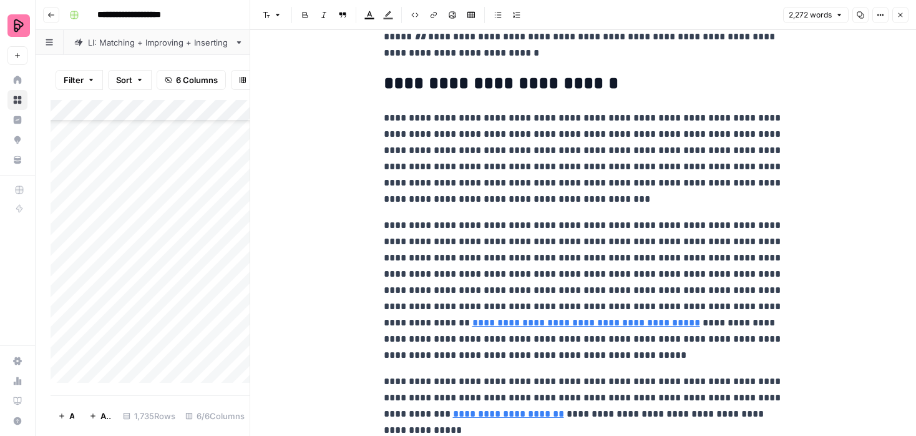
click at [901, 15] on icon "button" at bounding box center [901, 15] width 4 height 4
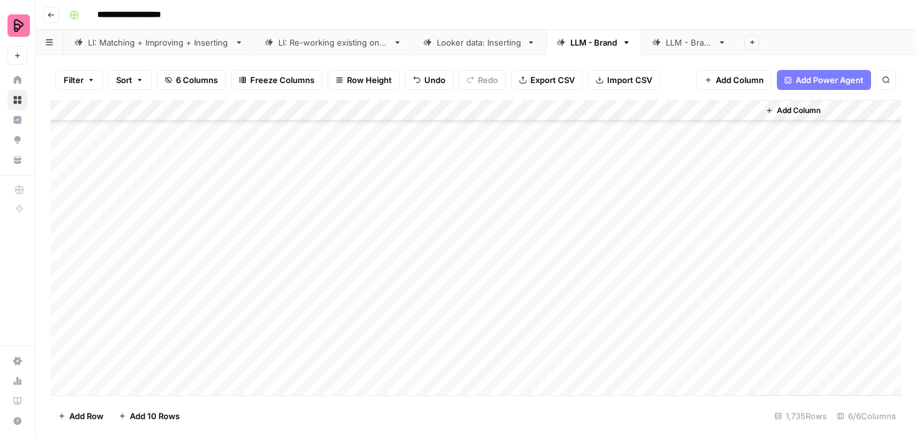
scroll to position [520, 0]
click at [578, 140] on div "Add Column" at bounding box center [476, 247] width 851 height 295
click at [582, 161] on div "Add Column" at bounding box center [476, 247] width 851 height 295
click at [583, 182] on div "Add Column" at bounding box center [476, 247] width 851 height 295
click at [583, 202] on div "Add Column" at bounding box center [476, 247] width 851 height 295
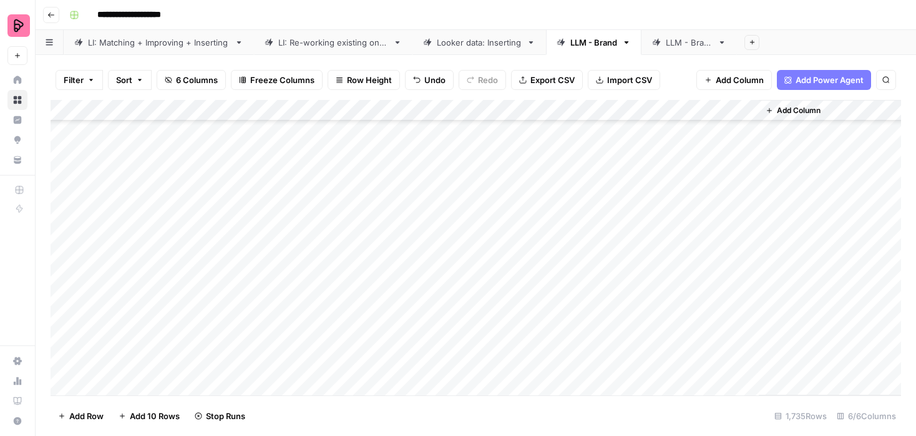
click at [582, 226] on div "Add Column" at bounding box center [476, 247] width 851 height 295
click at [582, 248] on div "Add Column" at bounding box center [476, 247] width 851 height 295
click at [582, 269] on div "Add Column" at bounding box center [476, 247] width 851 height 295
click at [581, 287] on div "Add Column" at bounding box center [476, 247] width 851 height 295
click at [582, 313] on div "Add Column" at bounding box center [476, 247] width 851 height 295
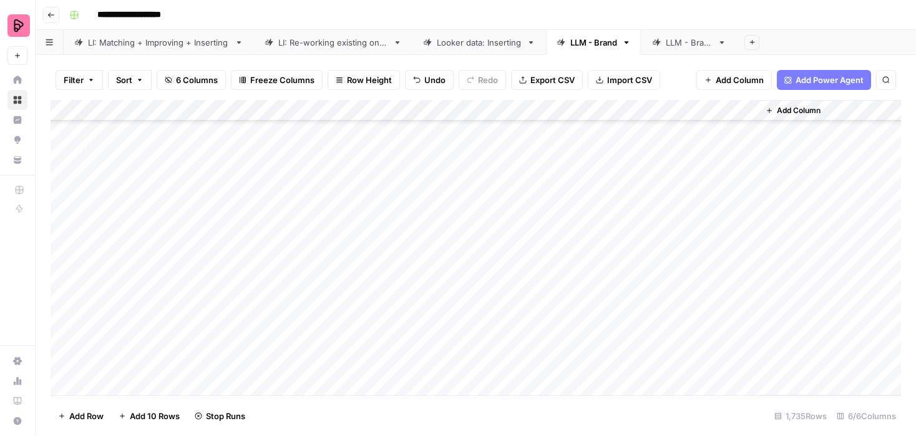
click at [584, 330] on div "Add Column" at bounding box center [476, 247] width 851 height 295
click at [749, 137] on div "Add Column" at bounding box center [476, 247] width 851 height 295
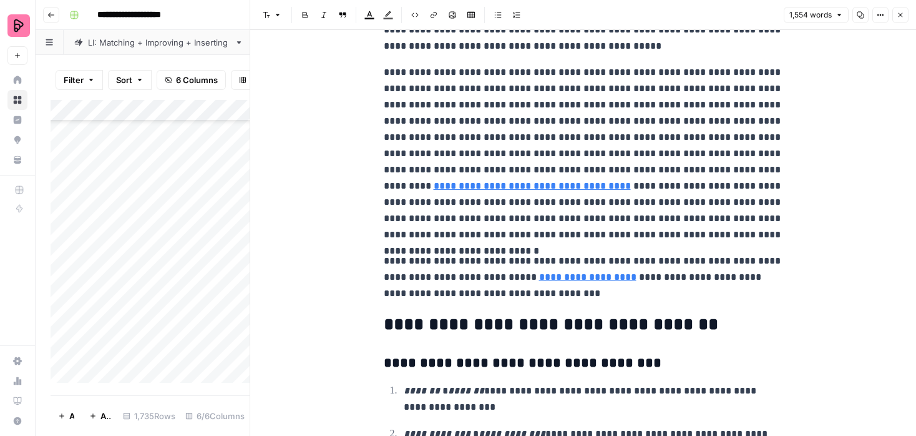
scroll to position [3097, 0]
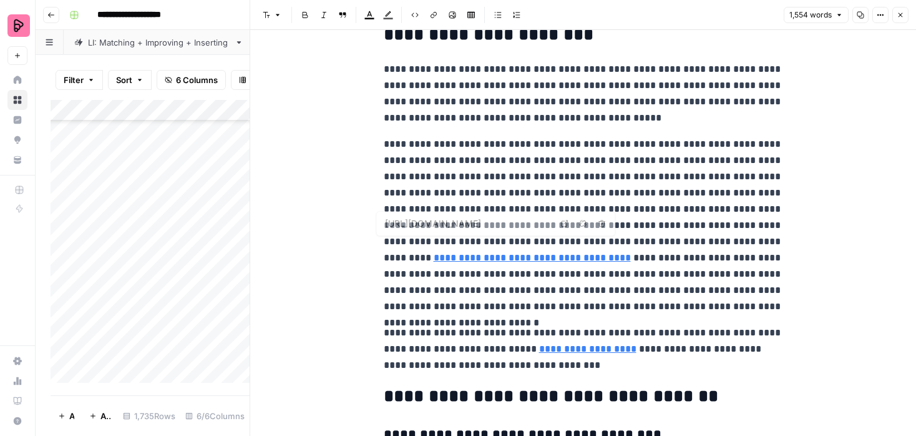
type input "https://preply.com/en/online/greek-tutors"
click at [898, 21] on button "Close" at bounding box center [901, 15] width 16 height 16
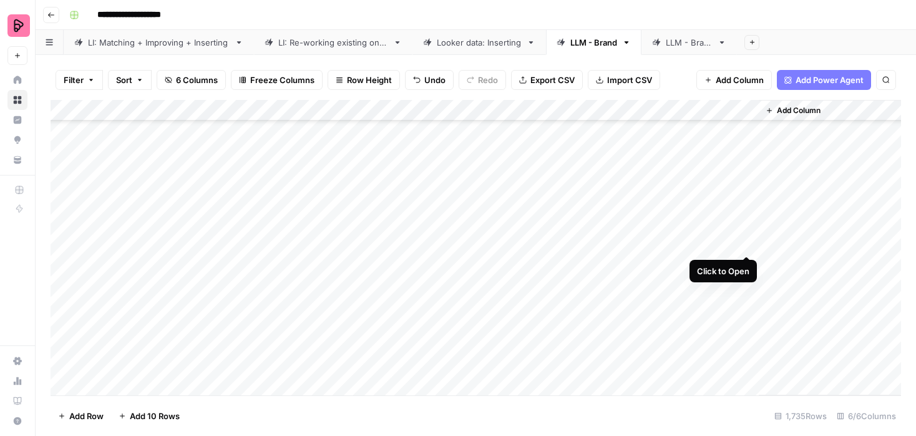
click at [747, 239] on div "Add Column" at bounding box center [476, 247] width 851 height 295
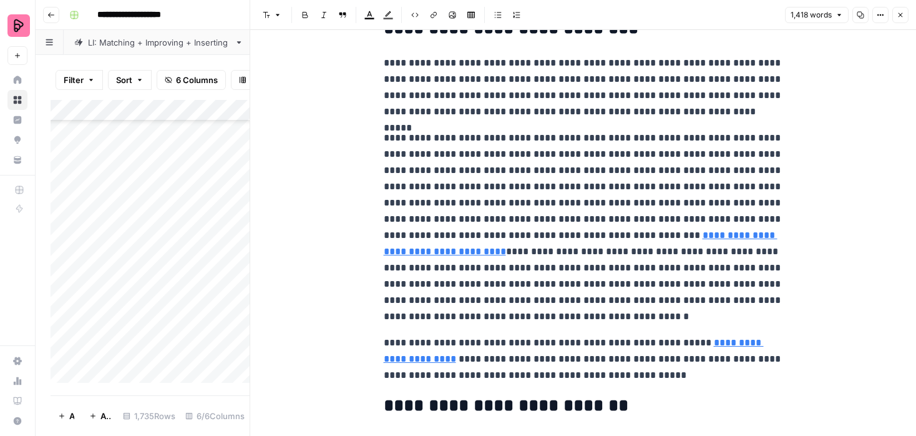
scroll to position [2324, 0]
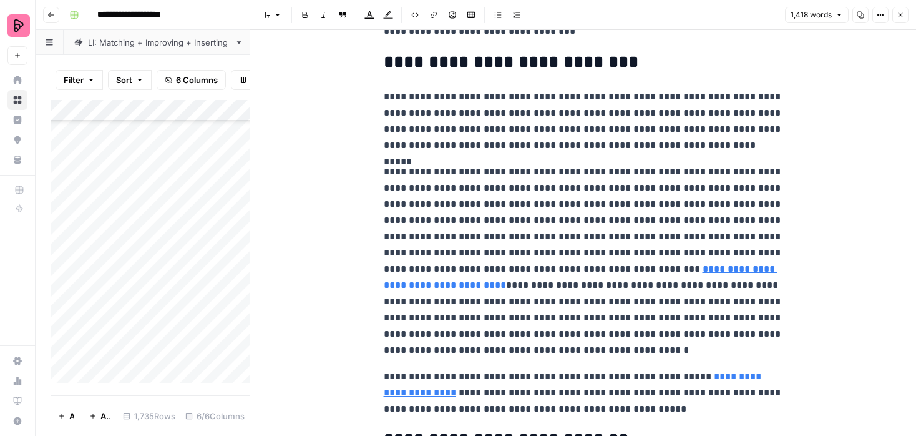
click at [690, 376] on link "**********" at bounding box center [574, 384] width 380 height 26
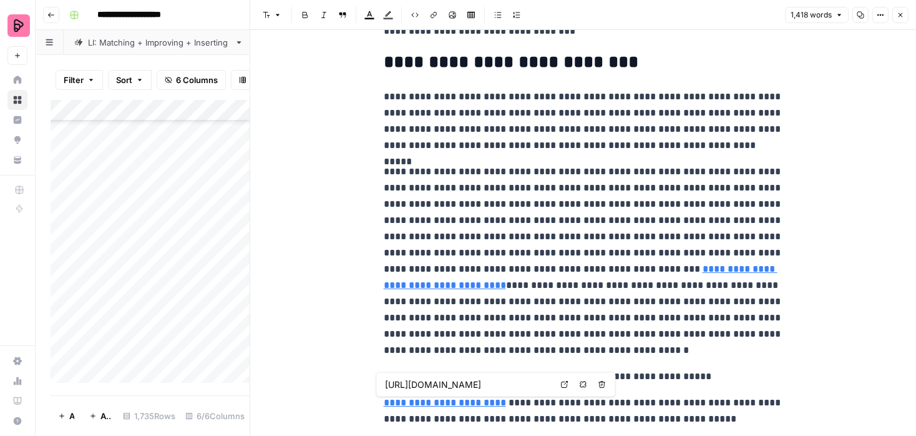
click at [562, 386] on icon at bounding box center [564, 384] width 7 height 7
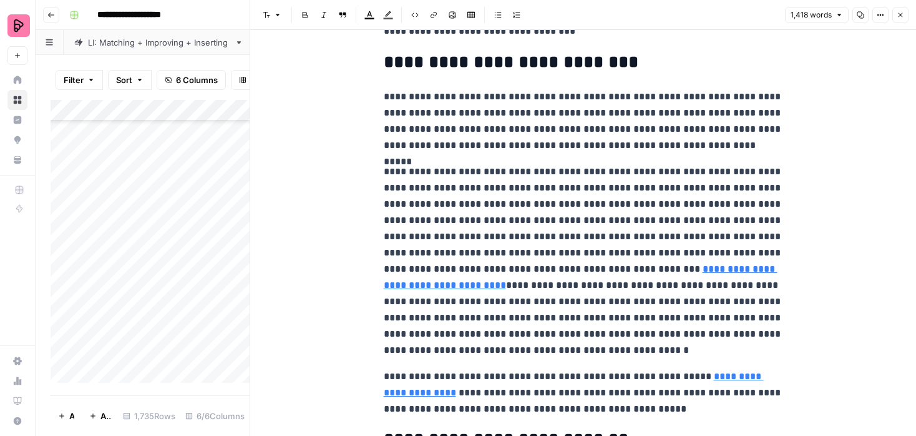
click at [906, 16] on button "Close" at bounding box center [901, 15] width 16 height 16
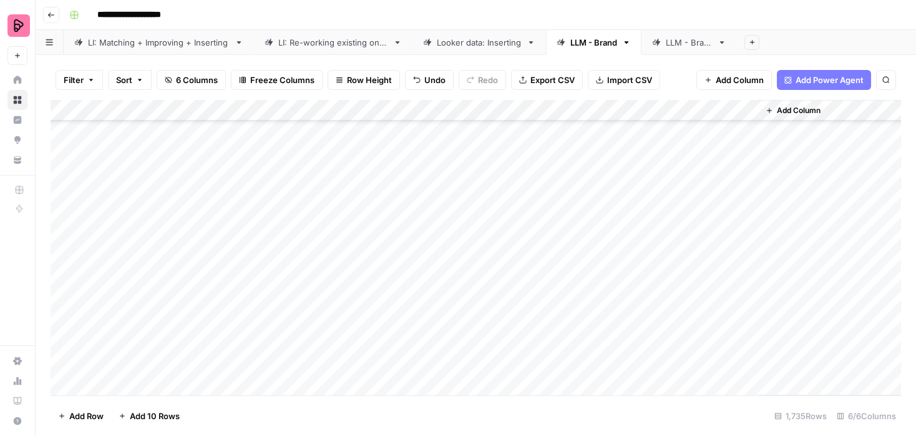
scroll to position [631, 0]
click at [749, 220] on div "Add Column" at bounding box center [476, 247] width 851 height 295
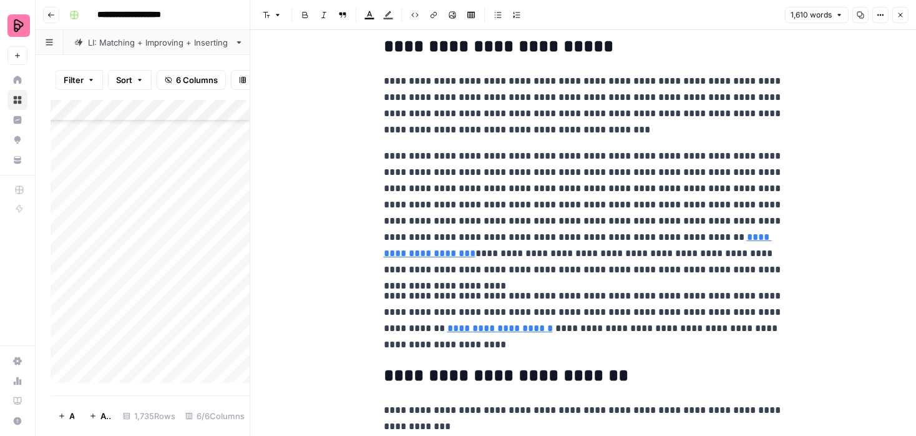
scroll to position [3925, 0]
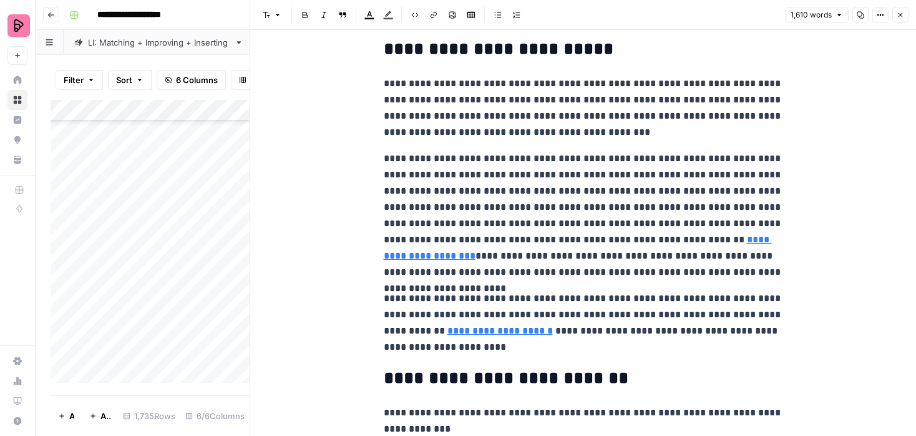
click at [900, 16] on icon "button" at bounding box center [900, 14] width 7 height 7
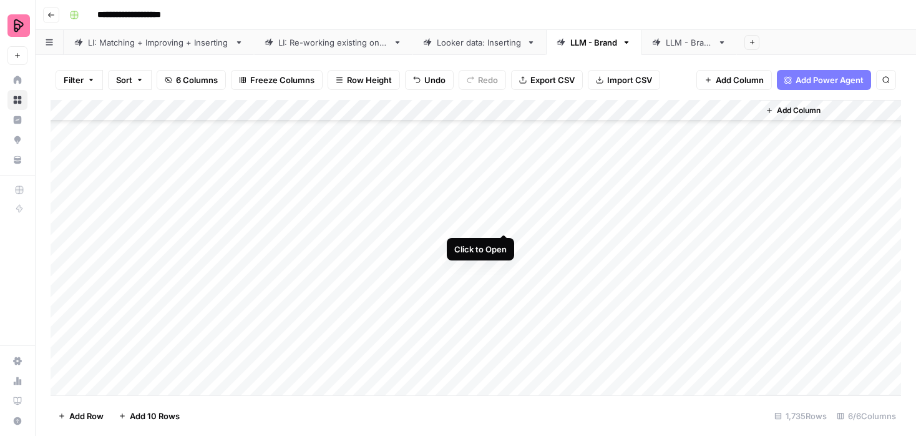
click at [503, 219] on div "Add Column" at bounding box center [476, 247] width 851 height 295
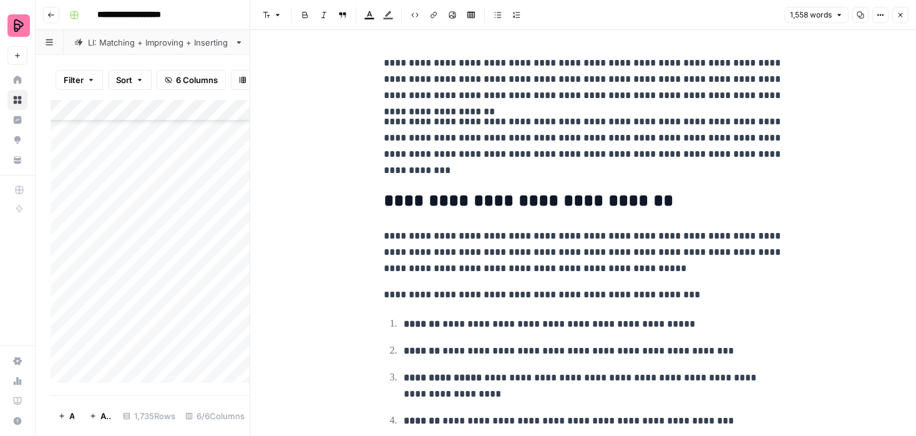
click at [903, 9] on button "Close" at bounding box center [901, 15] width 16 height 16
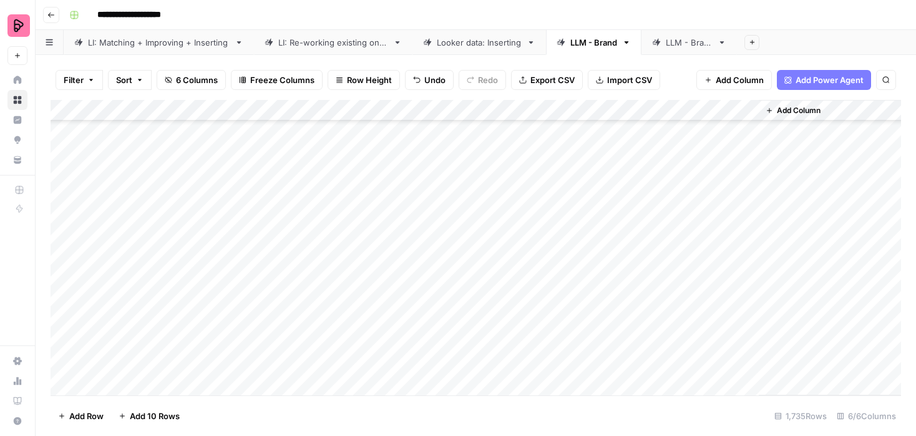
scroll to position [736, 0]
click at [584, 136] on div "Add Column" at bounding box center [476, 247] width 851 height 295
click at [580, 159] on div "Add Column" at bounding box center [476, 247] width 851 height 295
click at [580, 135] on div "Add Column" at bounding box center [476, 247] width 851 height 295
click at [582, 179] on div "Add Column" at bounding box center [476, 247] width 851 height 295
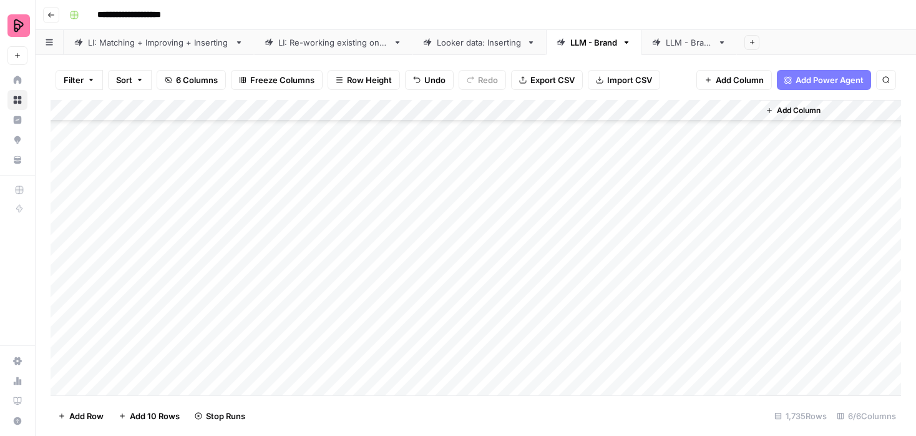
click at [582, 201] on div "Add Column" at bounding box center [476, 247] width 851 height 295
click at [582, 225] on div "Add Column" at bounding box center [476, 247] width 851 height 295
click at [580, 238] on div "Add Column" at bounding box center [476, 247] width 851 height 295
click at [580, 265] on div "Add Column" at bounding box center [476, 247] width 851 height 295
click at [580, 282] on div "Add Column" at bounding box center [476, 247] width 851 height 295
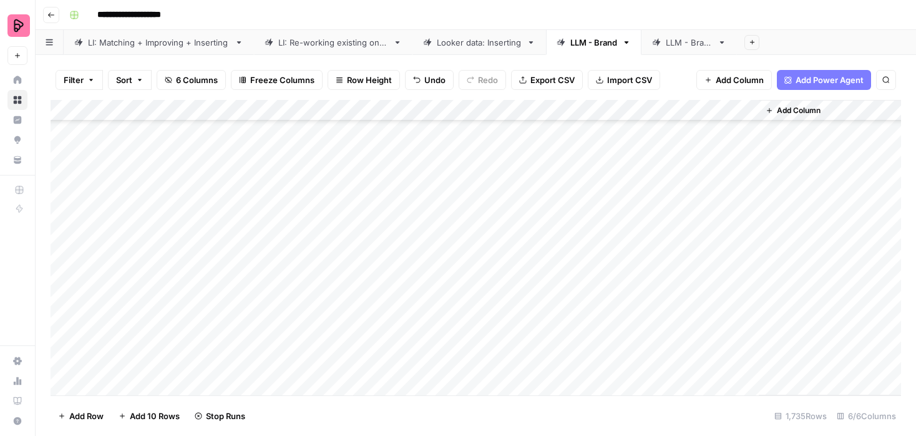
click at [580, 306] on div "Add Column" at bounding box center [476, 247] width 851 height 295
click at [579, 330] on div "Add Column" at bounding box center [476, 247] width 851 height 295
click at [579, 350] on div "Add Column" at bounding box center [476, 247] width 851 height 295
click at [580, 370] on div "Add Column" at bounding box center [476, 247] width 851 height 295
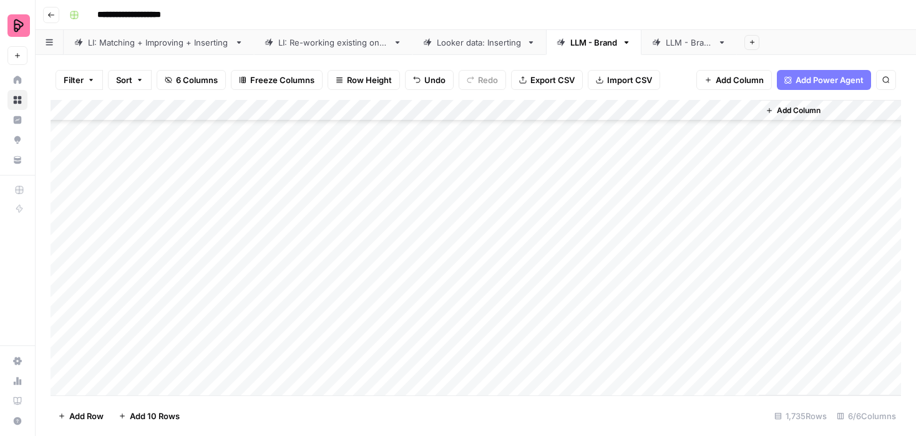
click at [580, 363] on div "Add Column" at bounding box center [476, 247] width 851 height 295
click at [579, 341] on div "Add Column" at bounding box center [476, 247] width 851 height 295
click at [579, 363] on div "Add Column" at bounding box center [476, 247] width 851 height 295
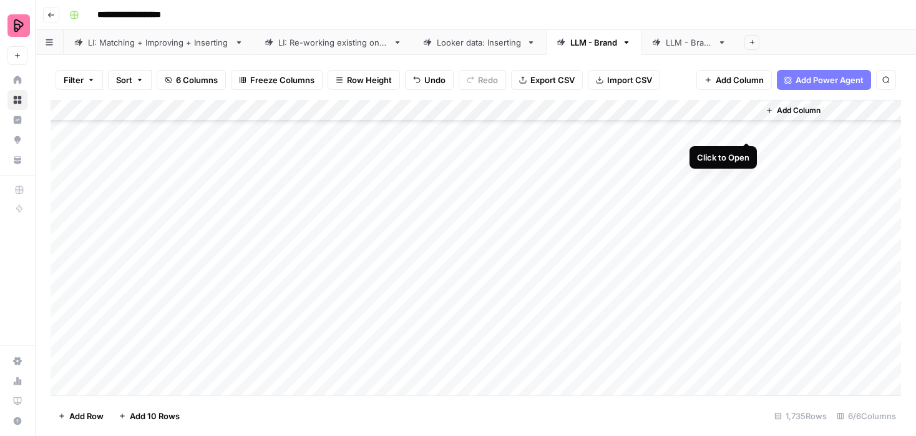
click at [748, 126] on div "Add Column" at bounding box center [476, 247] width 851 height 295
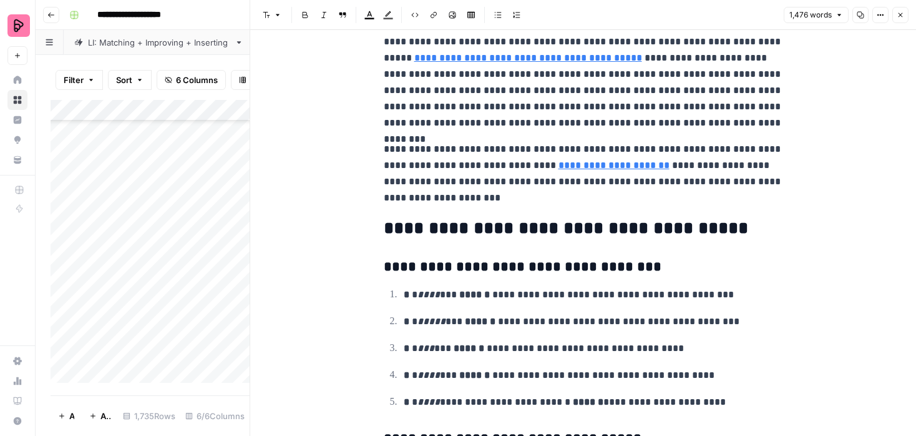
scroll to position [3653, 0]
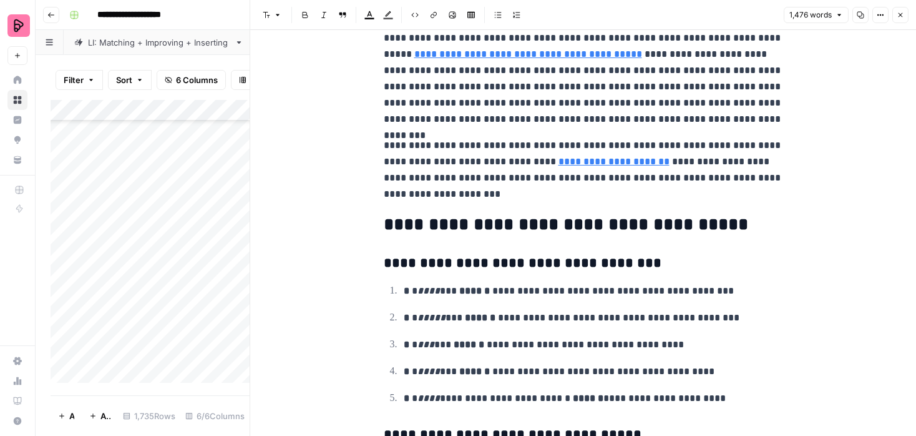
click at [897, 17] on icon "button" at bounding box center [900, 14] width 7 height 7
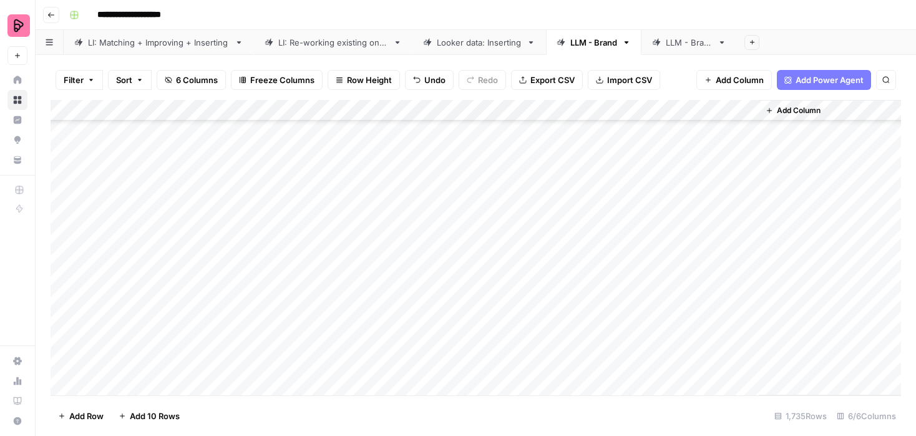
scroll to position [796, 0]
click at [748, 162] on div "Add Column" at bounding box center [476, 247] width 851 height 295
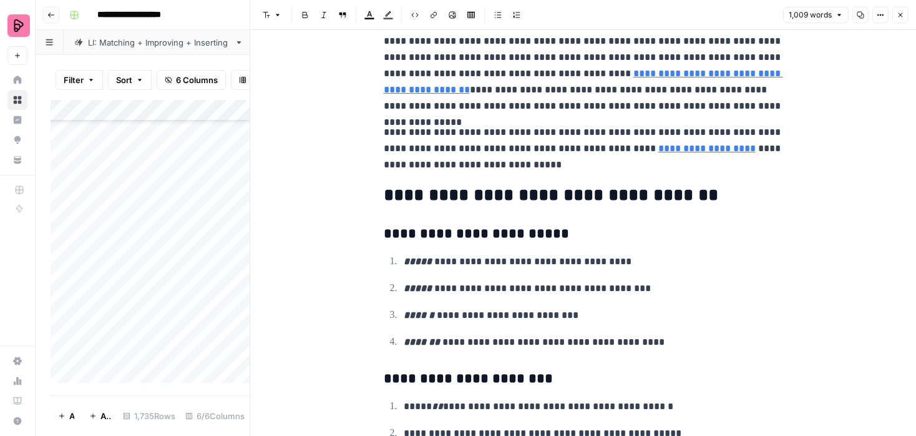
scroll to position [2145, 0]
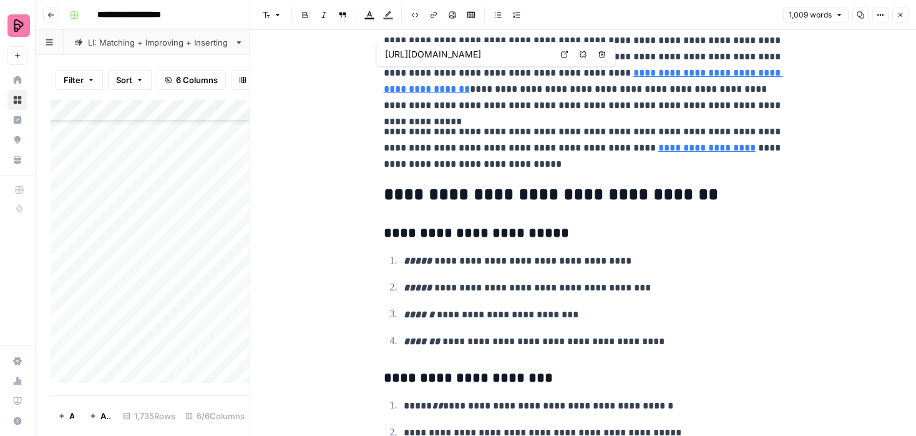
click at [568, 53] on icon at bounding box center [564, 54] width 7 height 7
type input "https://preply.com/en/online/dutch-tutors"
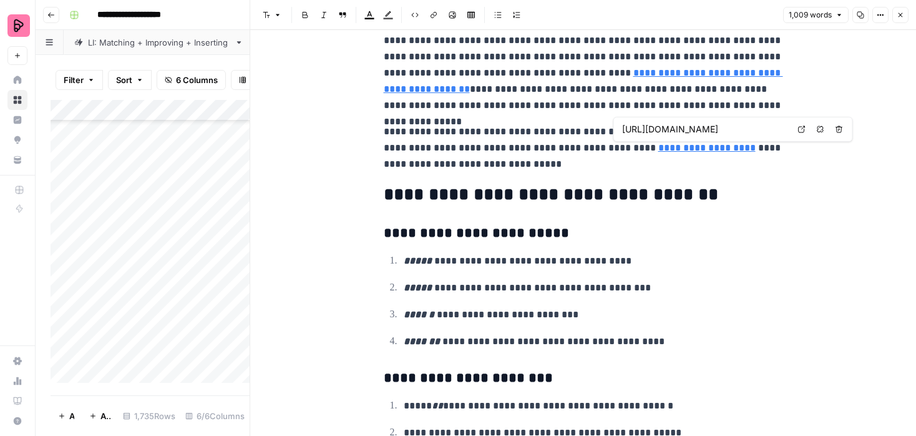
click at [798, 125] on icon at bounding box center [801, 128] width 7 height 7
click at [899, 15] on icon "button" at bounding box center [900, 14] width 7 height 7
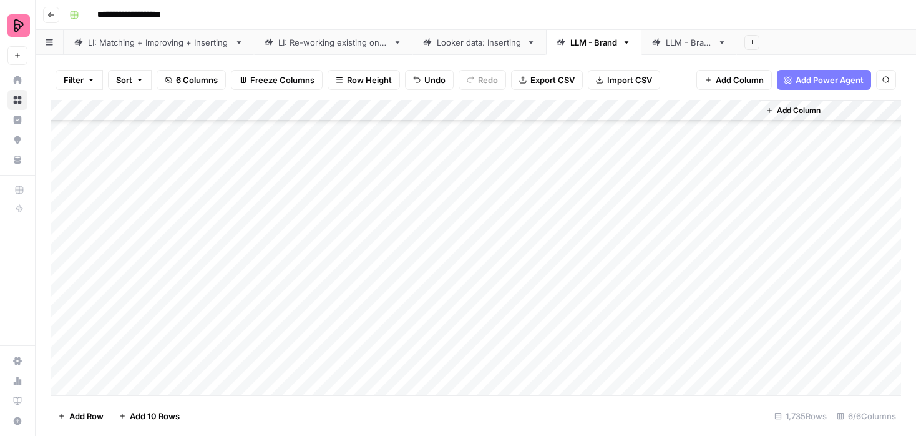
scroll to position [1052, 0]
click at [577, 138] on div "Add Column" at bounding box center [476, 247] width 851 height 295
click at [579, 164] on div "Add Column" at bounding box center [476, 247] width 851 height 295
click at [580, 178] on div "Add Column" at bounding box center [476, 247] width 851 height 295
click at [579, 200] on div "Add Column" at bounding box center [476, 247] width 851 height 295
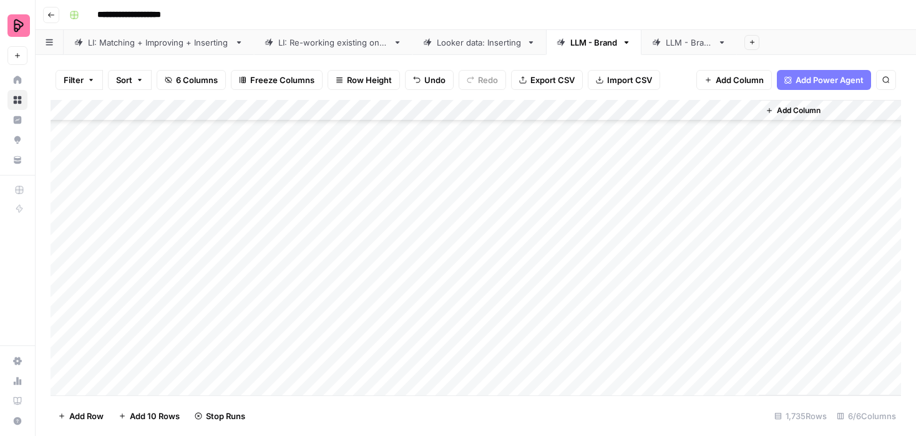
click at [579, 223] on div "Add Column" at bounding box center [476, 247] width 851 height 295
click at [579, 247] on div "Add Column" at bounding box center [476, 247] width 851 height 295
click at [579, 264] on div "Add Column" at bounding box center [476, 247] width 851 height 295
click at [579, 288] on div "Add Column" at bounding box center [476, 247] width 851 height 295
click at [580, 308] on div "Add Column" at bounding box center [476, 247] width 851 height 295
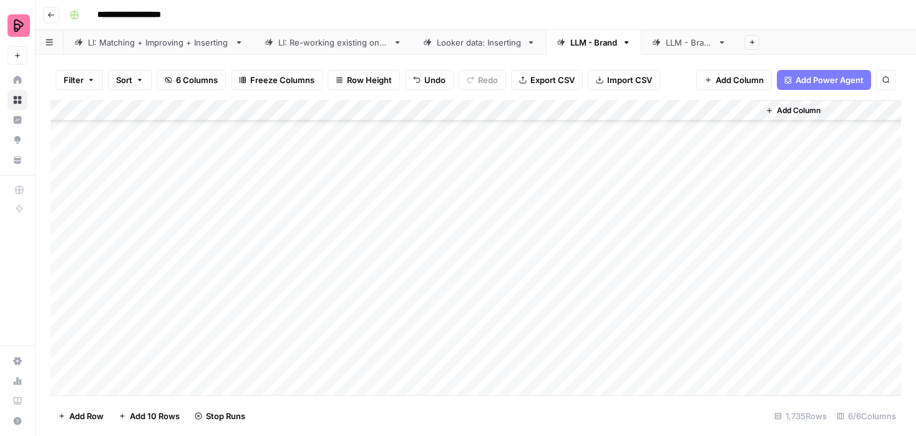
click at [580, 324] on div "Add Column" at bounding box center [476, 247] width 851 height 295
click at [750, 211] on div "Add Column" at bounding box center [476, 247] width 851 height 295
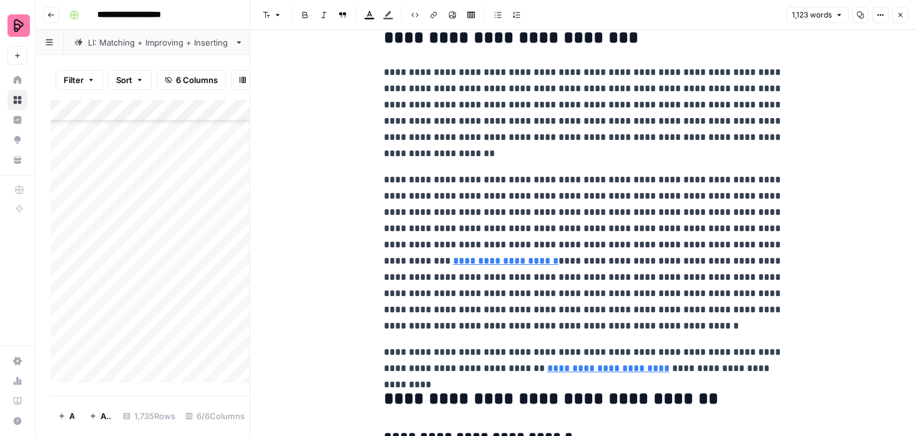
scroll to position [2405, 0]
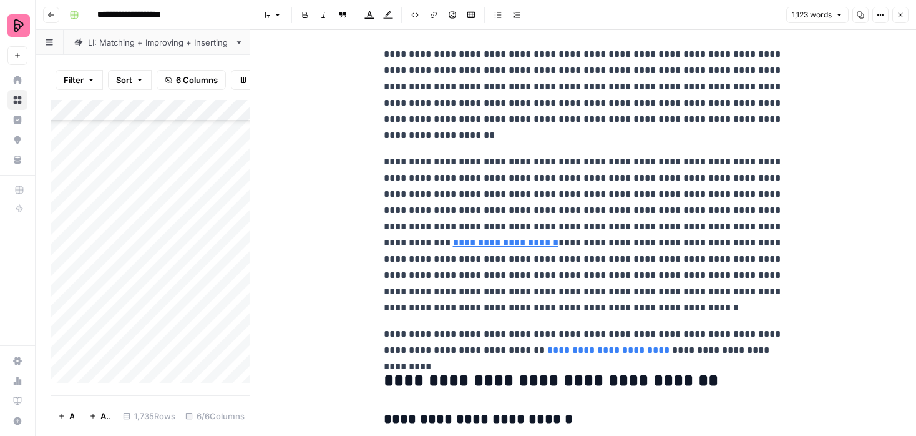
click at [904, 16] on button "Close" at bounding box center [901, 15] width 16 height 16
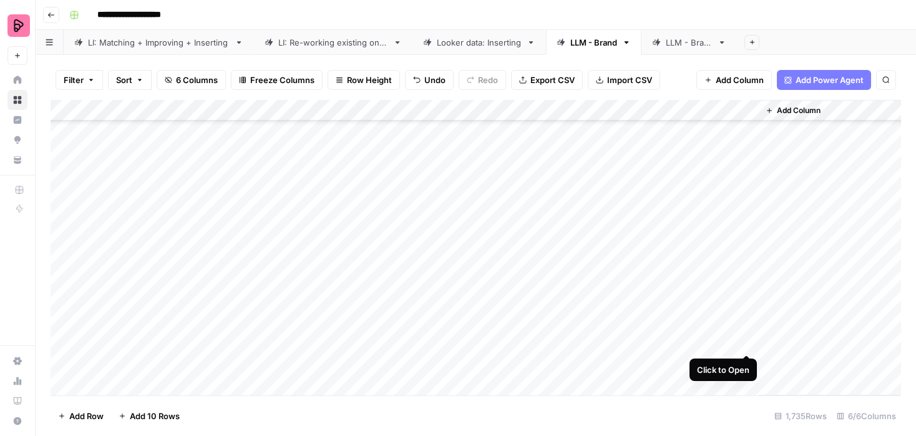
click at [743, 341] on div "Add Column" at bounding box center [476, 247] width 851 height 295
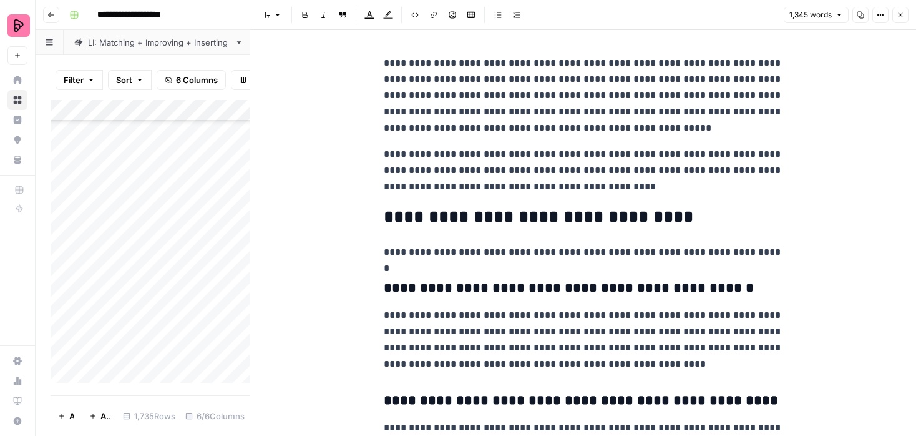
click at [900, 12] on icon "button" at bounding box center [900, 14] width 7 height 7
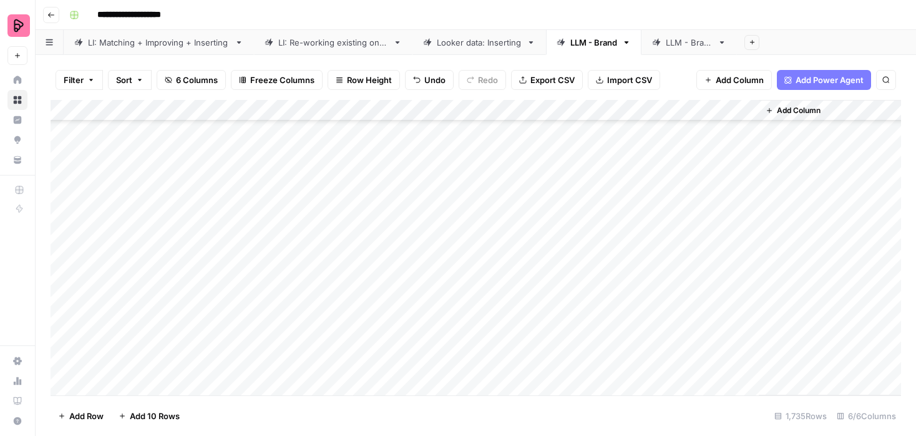
click at [506, 341] on div "Add Column" at bounding box center [476, 247] width 851 height 295
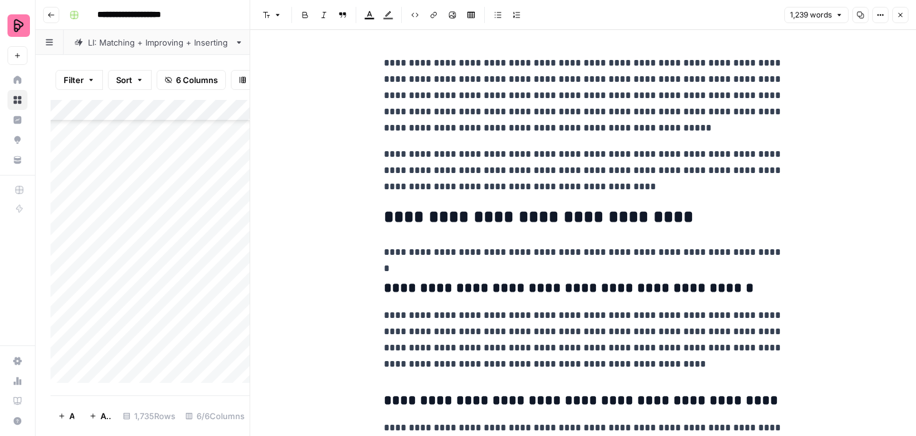
click at [900, 16] on icon "button" at bounding box center [900, 14] width 7 height 7
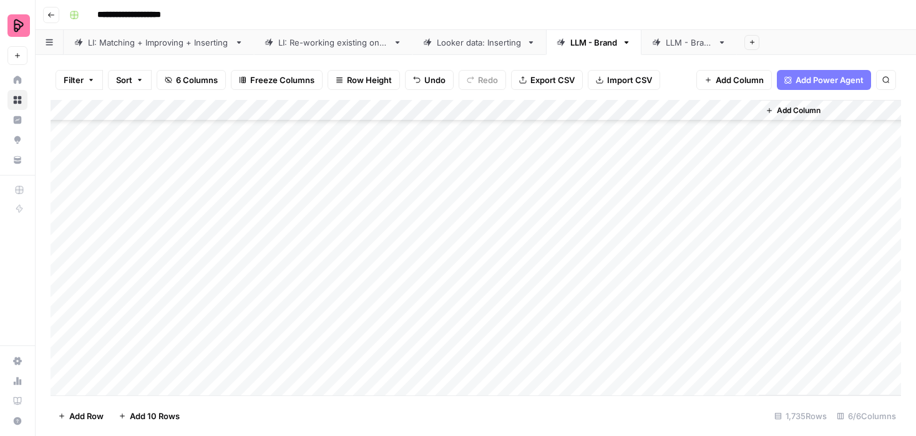
click at [217, 343] on div "Add Column" at bounding box center [476, 247] width 851 height 295
click at [256, 343] on div "Add Column" at bounding box center [476, 247] width 851 height 295
click at [748, 340] on div "Add Column" at bounding box center [476, 247] width 851 height 295
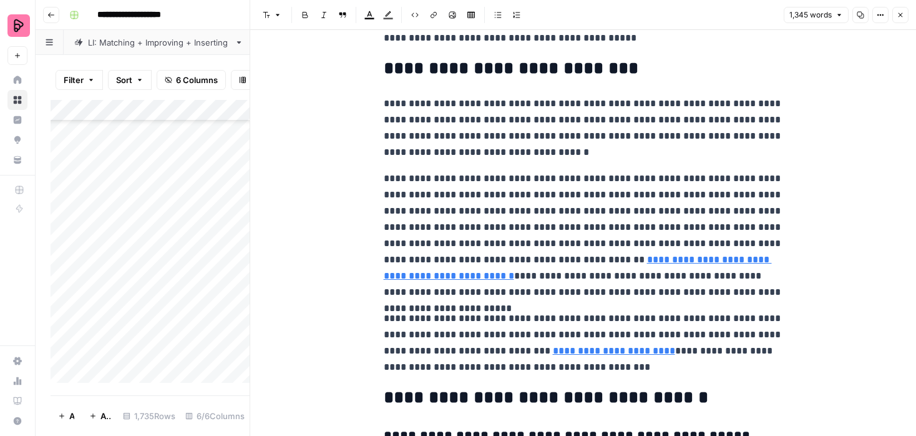
scroll to position [2484, 0]
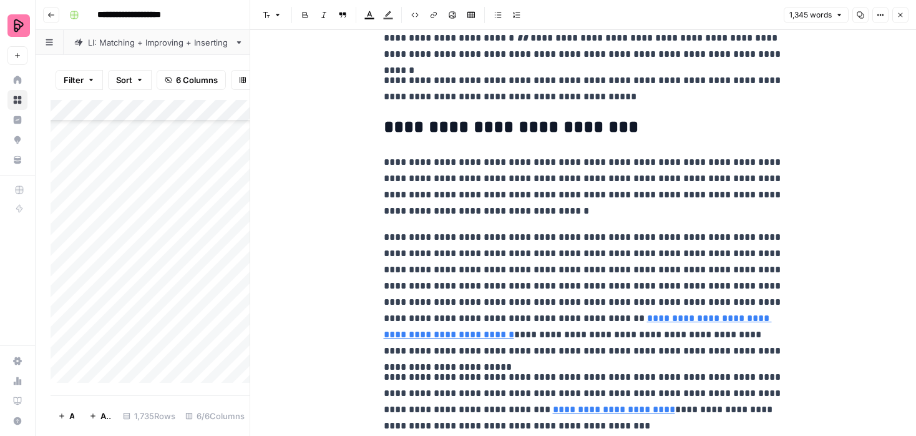
click at [898, 7] on button "Close" at bounding box center [901, 15] width 16 height 16
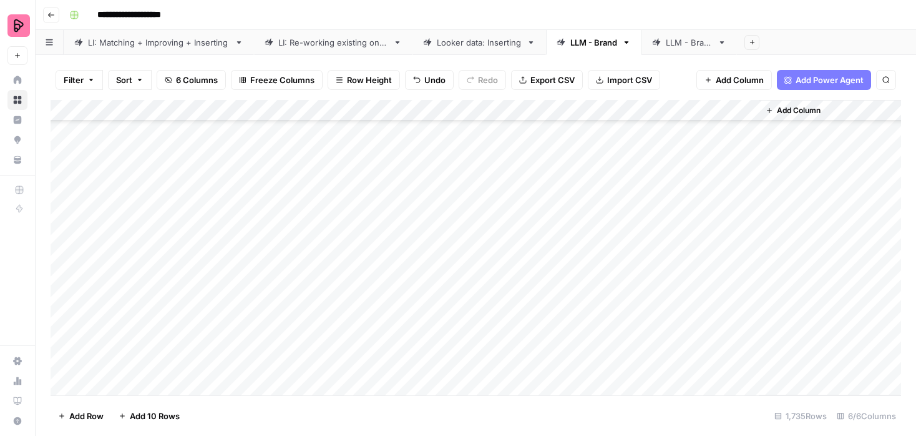
scroll to position [1263, 0]
click at [582, 139] on div "Add Column" at bounding box center [476, 247] width 851 height 295
click at [581, 161] on div "Add Column" at bounding box center [476, 247] width 851 height 295
click at [579, 187] on div "Add Column" at bounding box center [476, 247] width 851 height 295
click at [578, 208] on div "Add Column" at bounding box center [476, 247] width 851 height 295
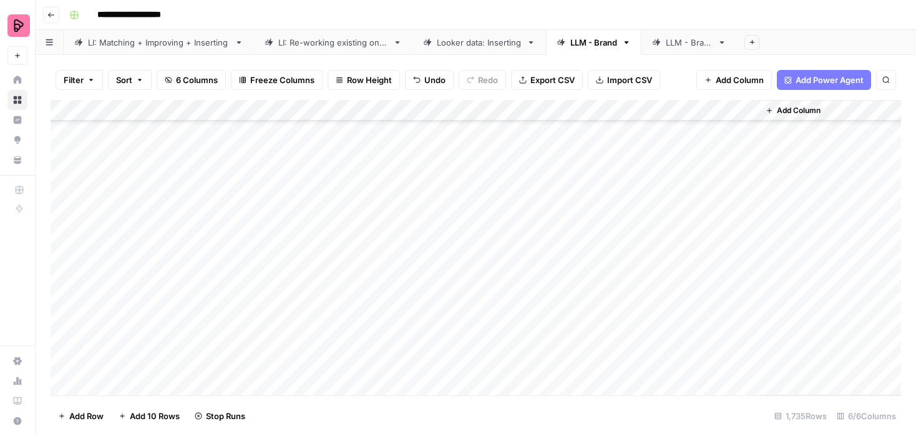
click at [580, 223] on div "Add Column" at bounding box center [476, 247] width 851 height 295
click at [580, 243] on div "Add Column" at bounding box center [476, 247] width 851 height 295
click at [577, 264] on div "Add Column" at bounding box center [476, 247] width 851 height 295
click at [577, 285] on div "Add Column" at bounding box center [476, 247] width 851 height 295
click at [575, 314] on div "Add Column" at bounding box center [476, 247] width 851 height 295
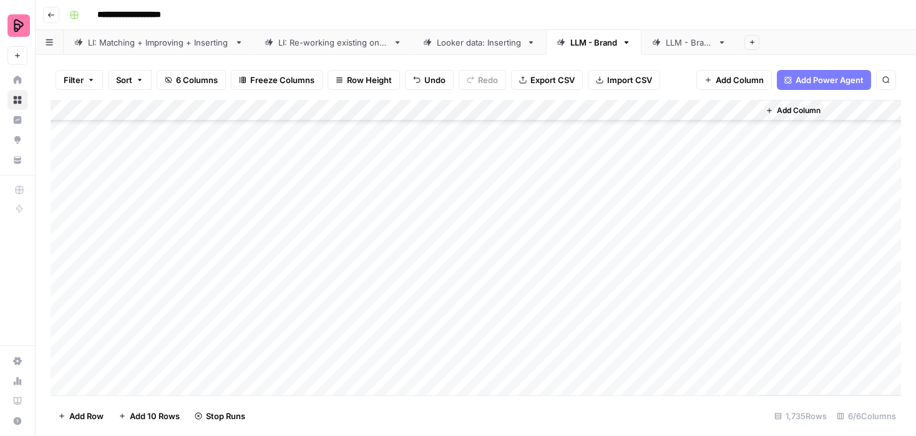
click at [579, 329] on div "Add Column" at bounding box center [476, 247] width 851 height 295
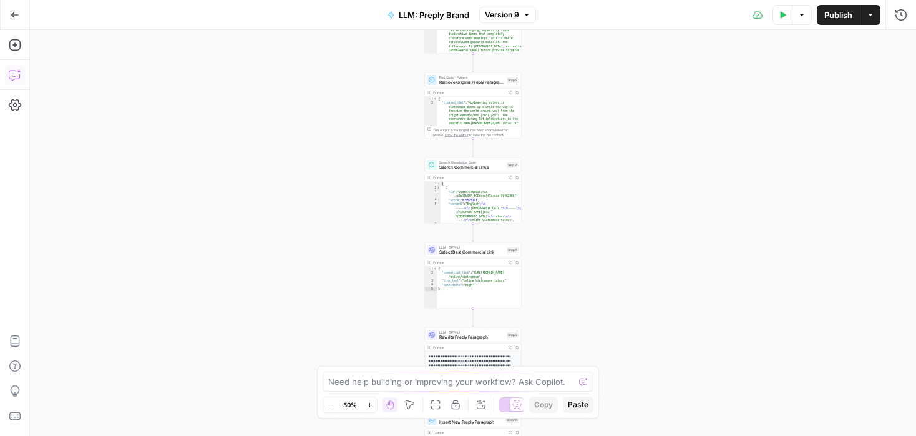
click at [13, 76] on icon "button" at bounding box center [15, 75] width 12 height 12
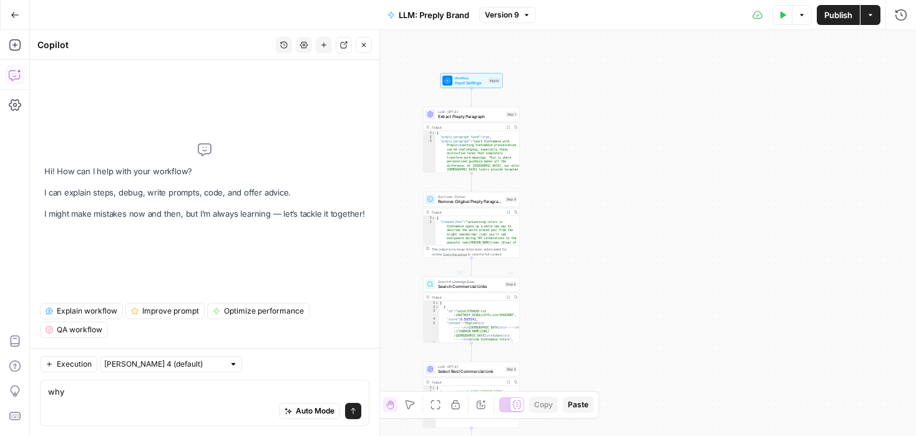
type textarea "why"
click at [492, 285] on span "Search Commercial Links" at bounding box center [470, 286] width 65 height 6
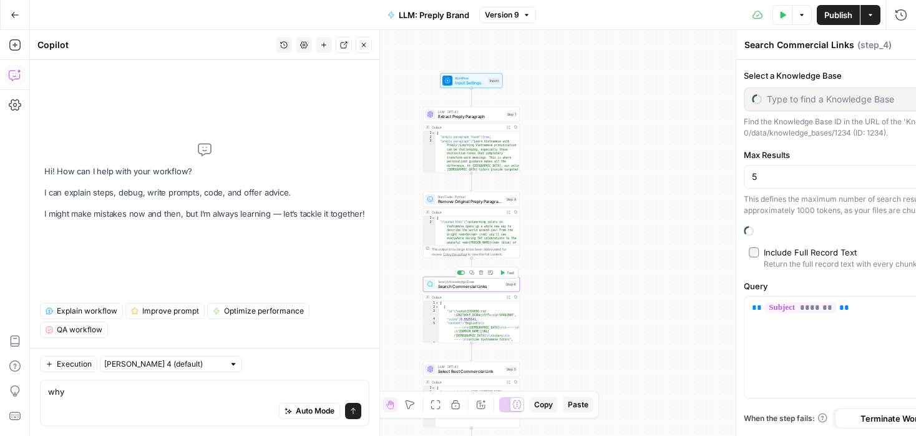
type input "Linking pairs"
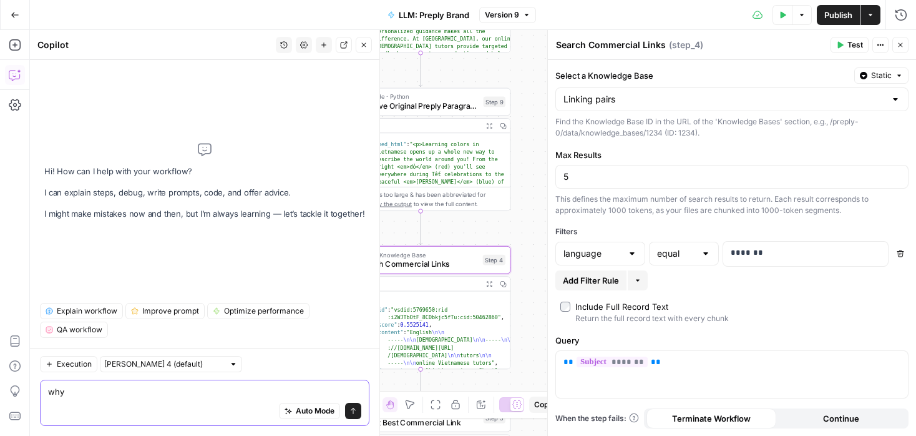
click at [150, 393] on textarea "why" at bounding box center [204, 391] width 313 height 12
type textarea "why commercial links are broken"
click at [352, 410] on icon "submit" at bounding box center [353, 410] width 7 height 7
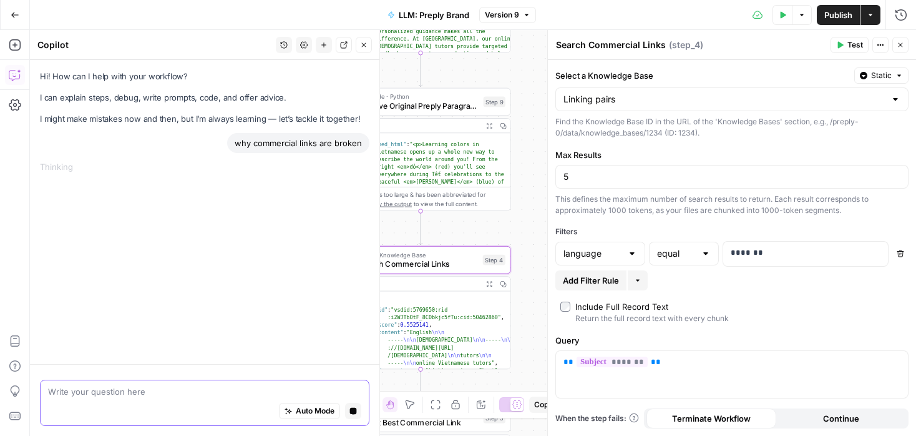
click at [900, 46] on icon "button" at bounding box center [900, 44] width 7 height 7
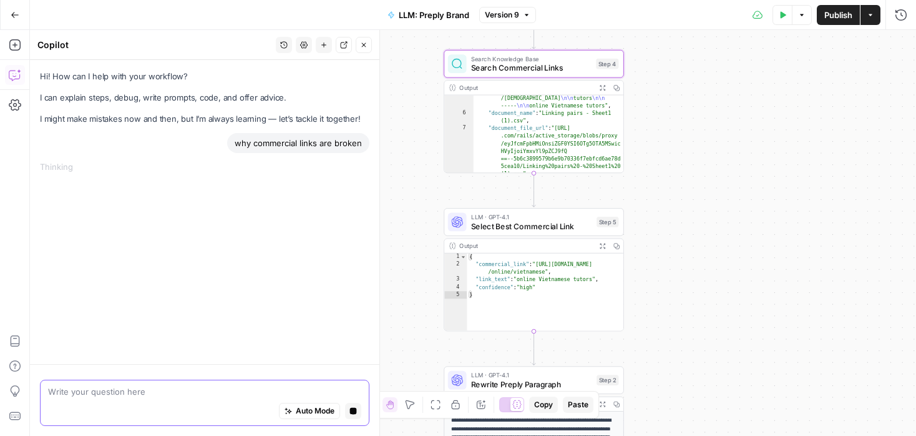
scroll to position [66, 0]
click at [205, 391] on textarea at bounding box center [204, 391] width 313 height 12
type textarea "step 5 is not importing the correct link"
click at [355, 414] on icon "button" at bounding box center [353, 410] width 7 height 7
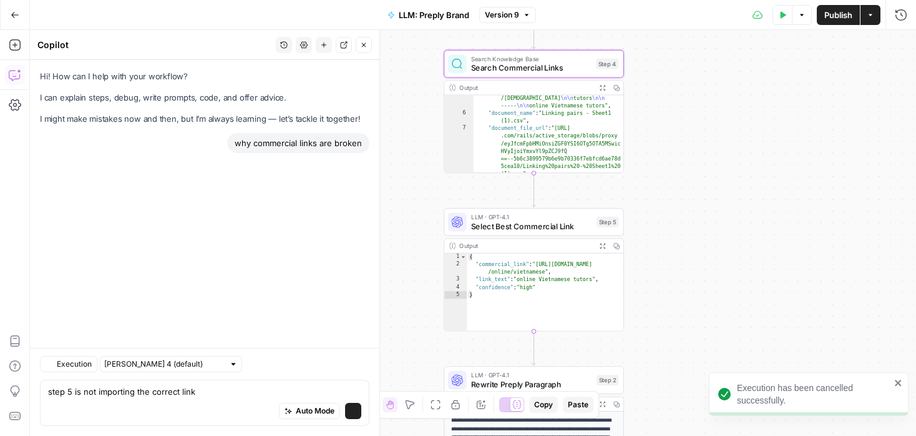
click at [355, 412] on icon "submit" at bounding box center [353, 410] width 7 height 7
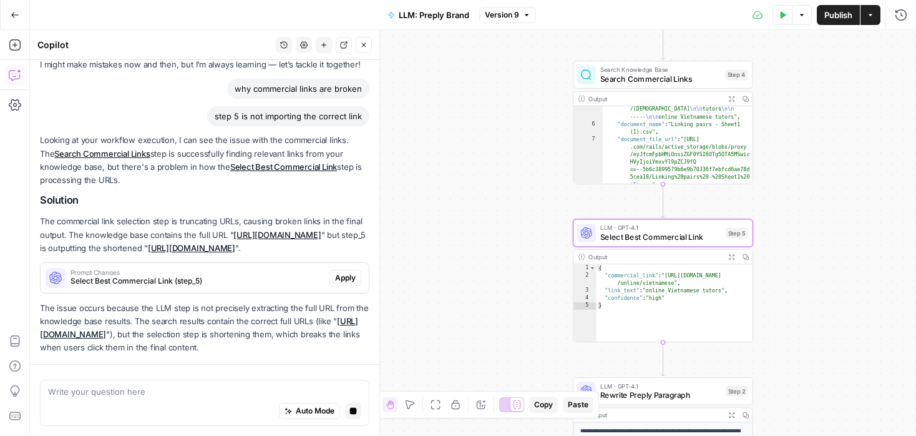
scroll to position [56, 0]
click at [349, 283] on span "Apply" at bounding box center [345, 277] width 21 height 11
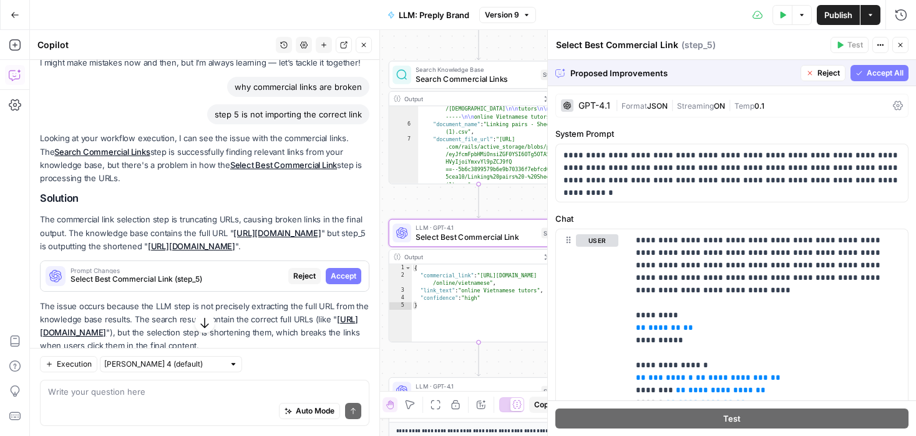
click at [338, 282] on span "Accept" at bounding box center [344, 275] width 26 height 11
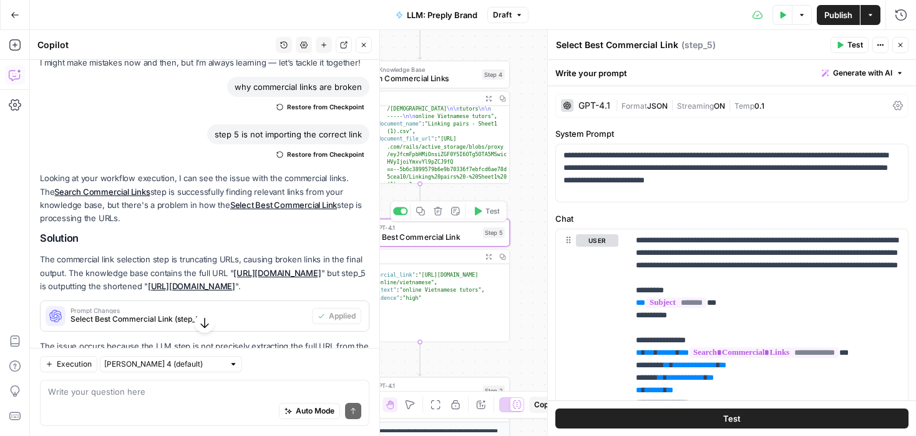
click at [477, 215] on button "Test" at bounding box center [486, 210] width 36 height 15
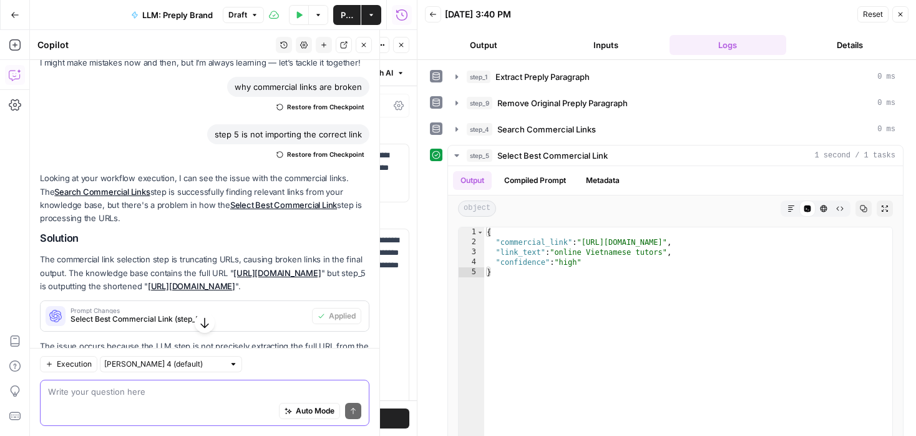
click at [139, 394] on textarea at bounding box center [204, 391] width 313 height 12
type textarea "the commercial link is still worng"
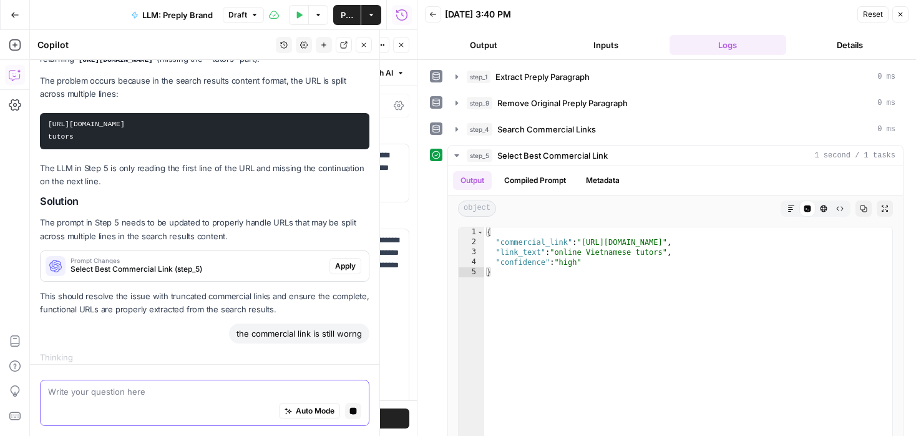
scroll to position [439, 0]
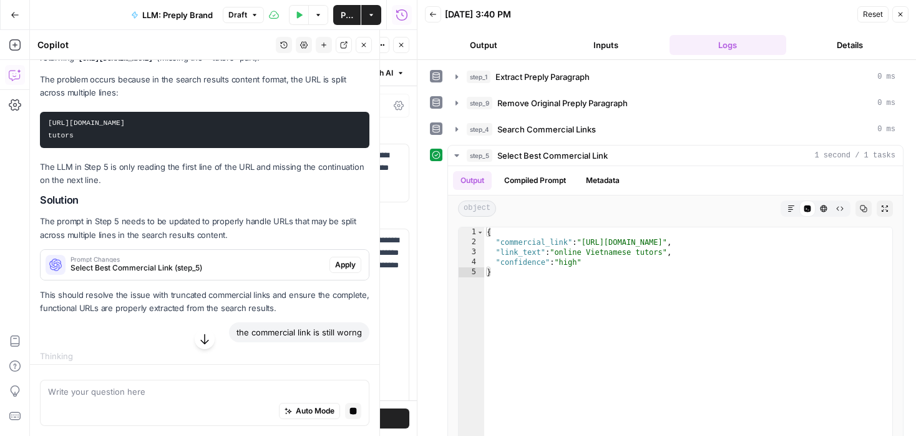
click at [344, 270] on span "Apply" at bounding box center [345, 264] width 21 height 11
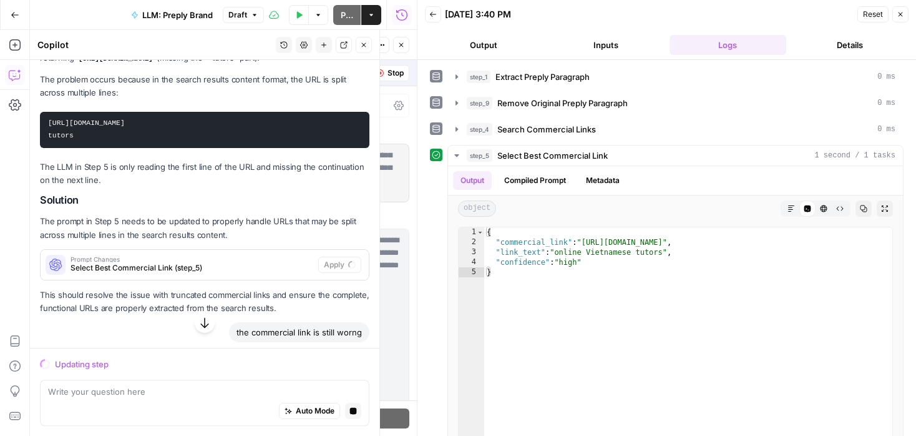
click at [354, 416] on button "Stop generating" at bounding box center [353, 411] width 16 height 16
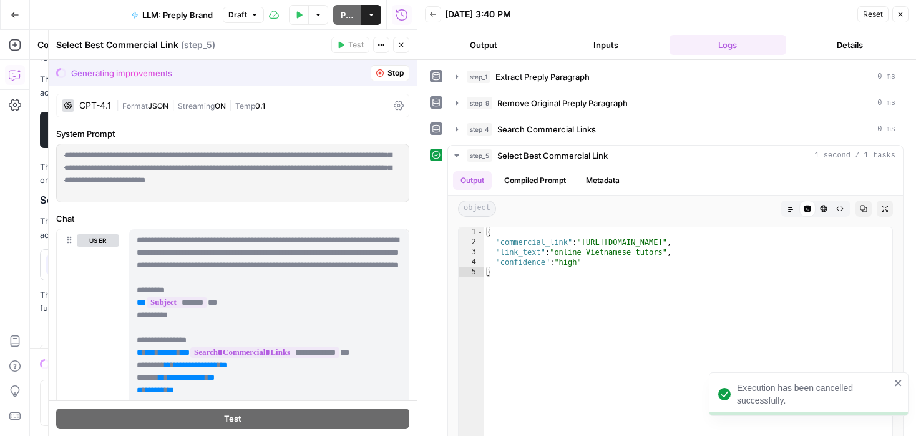
click at [907, 18] on button "Close" at bounding box center [901, 14] width 16 height 16
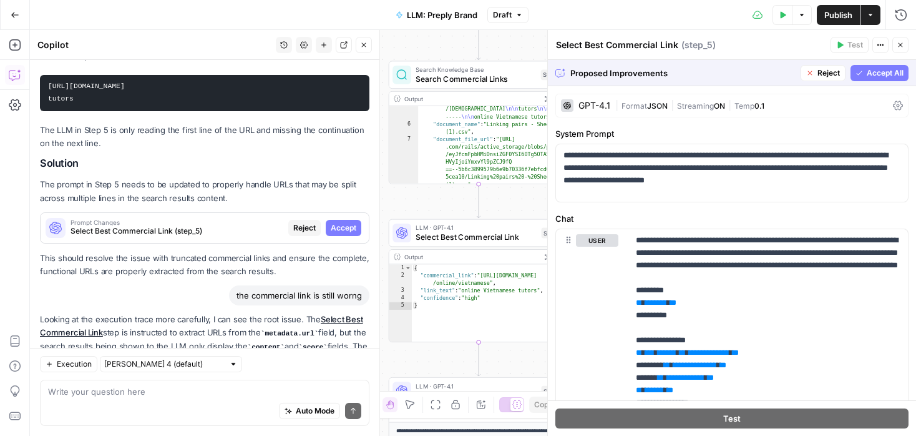
scroll to position [765, 0]
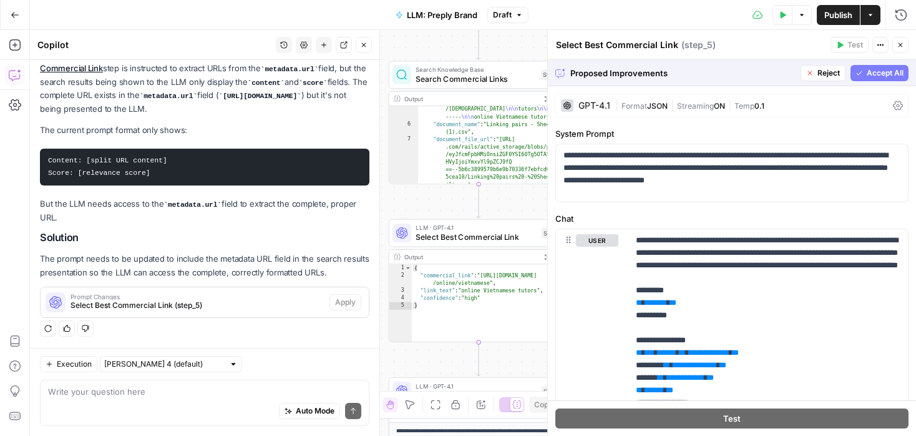
click at [867, 70] on span "Accept All" at bounding box center [885, 72] width 37 height 11
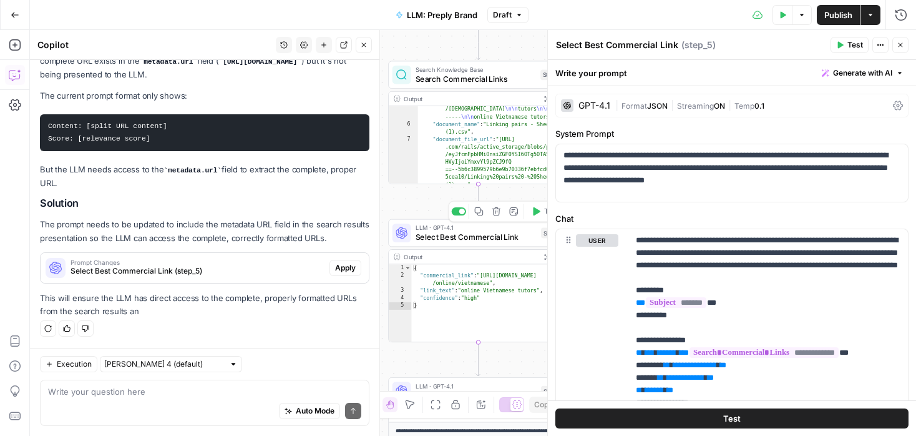
scroll to position [859, 0]
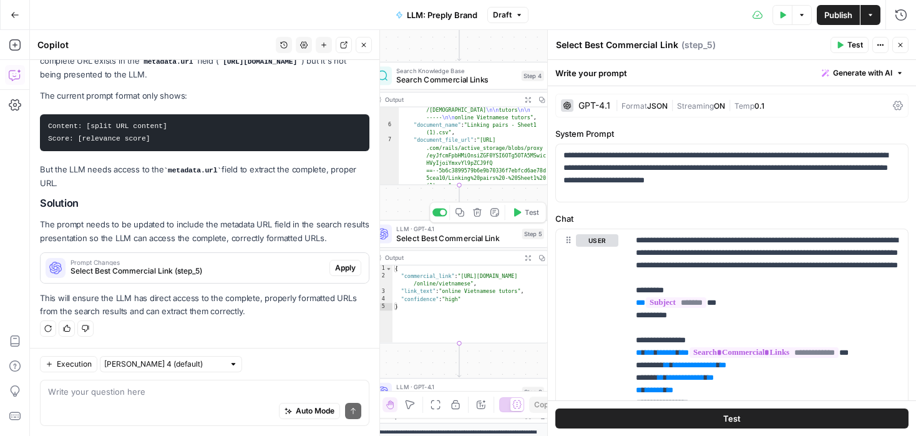
click at [517, 218] on button "Test" at bounding box center [525, 212] width 36 height 15
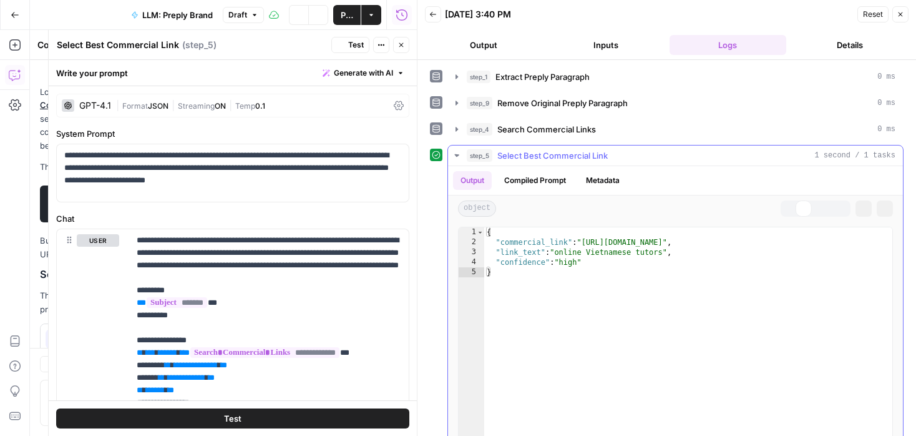
scroll to position [859, 0]
click at [342, 14] on span "Publish" at bounding box center [347, 15] width 12 height 12
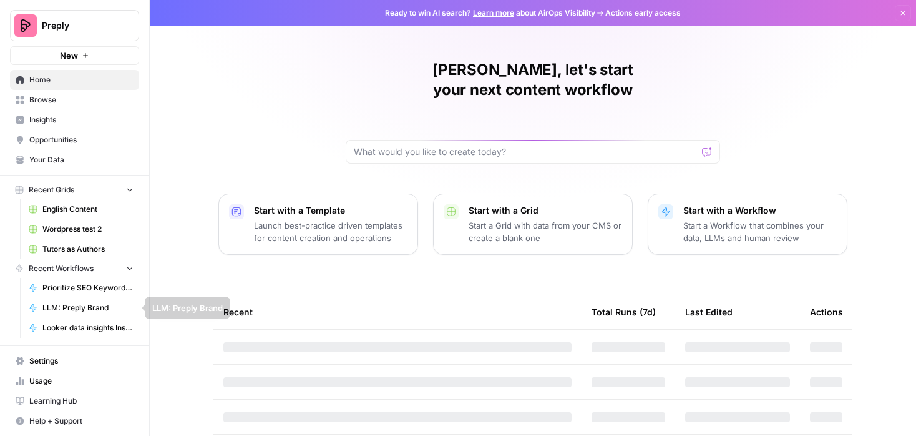
click at [100, 356] on span "Settings" at bounding box center [81, 360] width 104 height 11
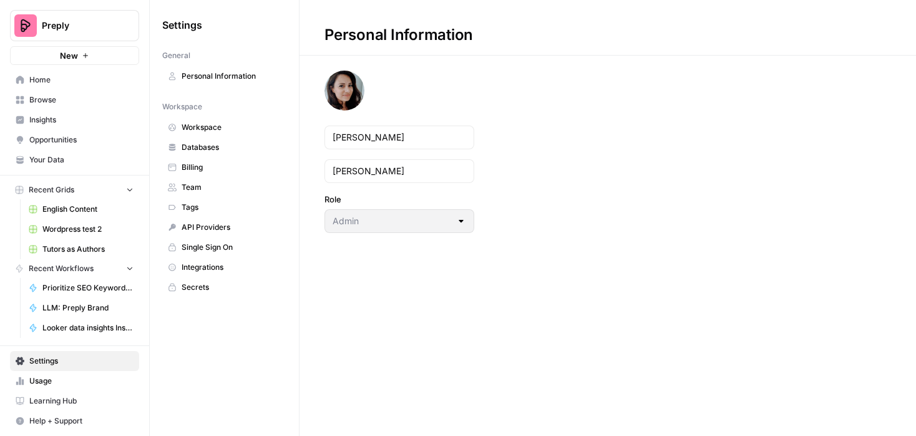
click at [202, 283] on span "Secrets" at bounding box center [231, 287] width 99 height 11
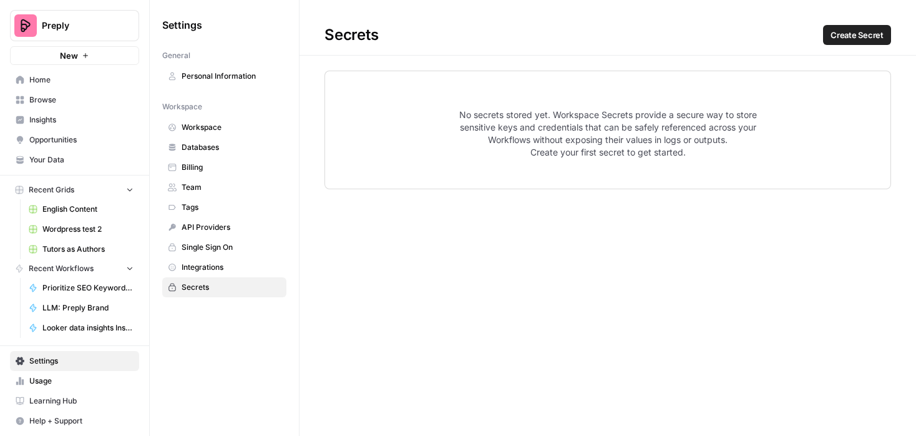
click at [865, 29] on span "Create Secret" at bounding box center [857, 35] width 53 height 12
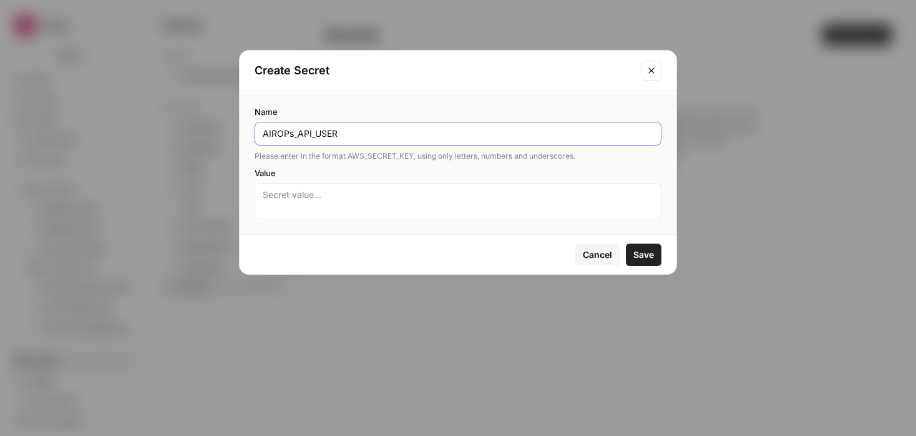
click at [292, 134] on input "AIROPs_API_USER" at bounding box center [458, 133] width 391 height 12
type input "AIROPS_API_USER"
click at [361, 198] on textarea "Value" at bounding box center [458, 201] width 391 height 25
paste textarea "airops-api-user-password"
type textarea "airops-api-user-password"
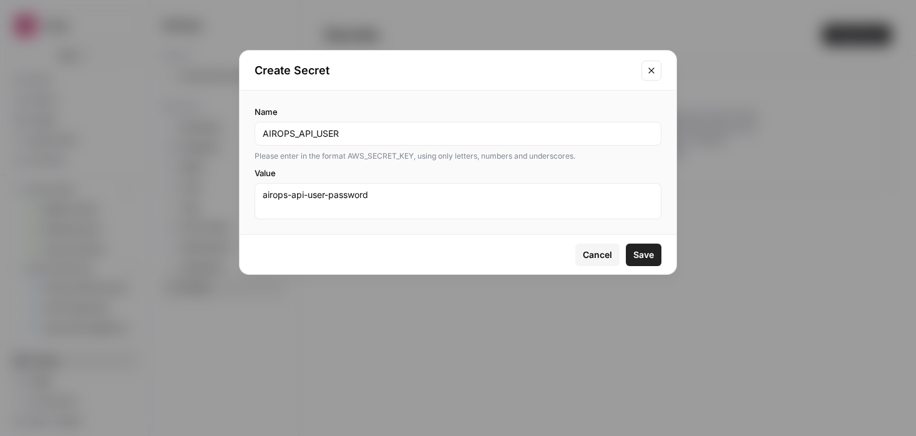
click at [648, 255] on span "Save" at bounding box center [644, 254] width 21 height 12
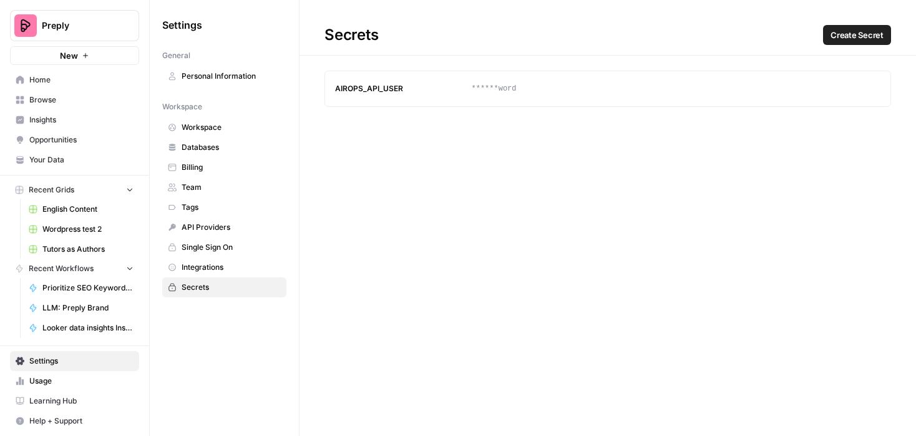
click at [843, 93] on button "Update" at bounding box center [847, 89] width 20 height 20
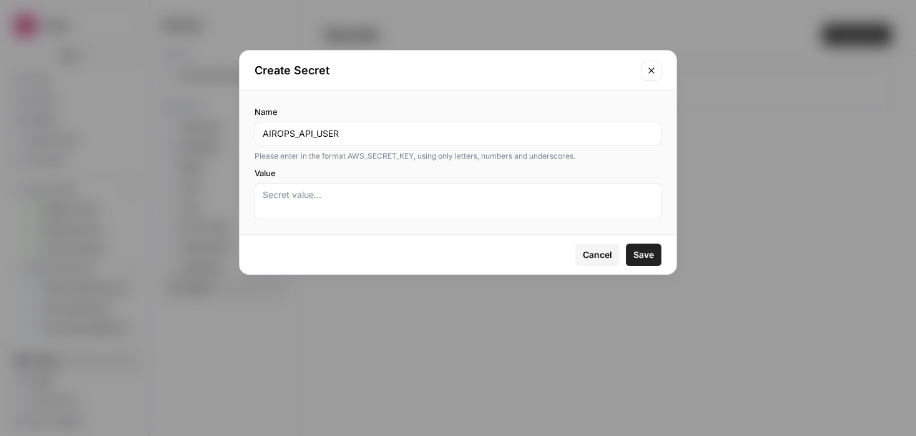
click at [649, 74] on icon "Close modal" at bounding box center [652, 71] width 10 height 10
